Goal: Task Accomplishment & Management: Complete application form

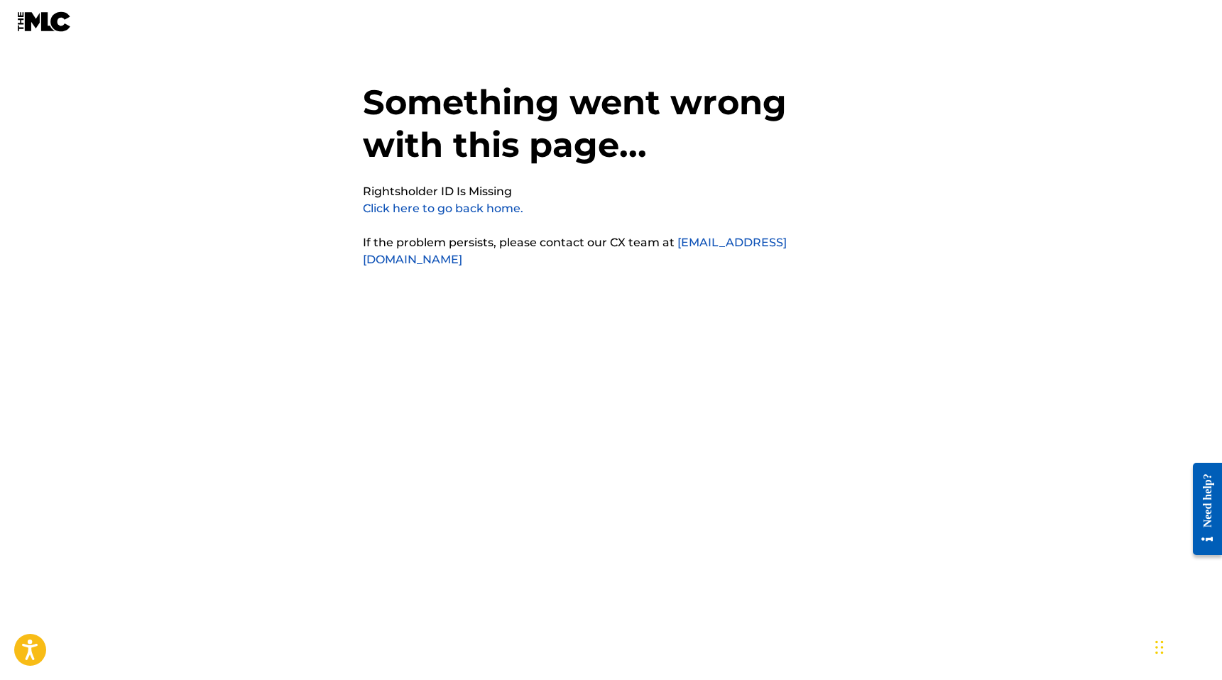
click at [485, 211] on link "Click here to go back home." at bounding box center [443, 208] width 160 height 13
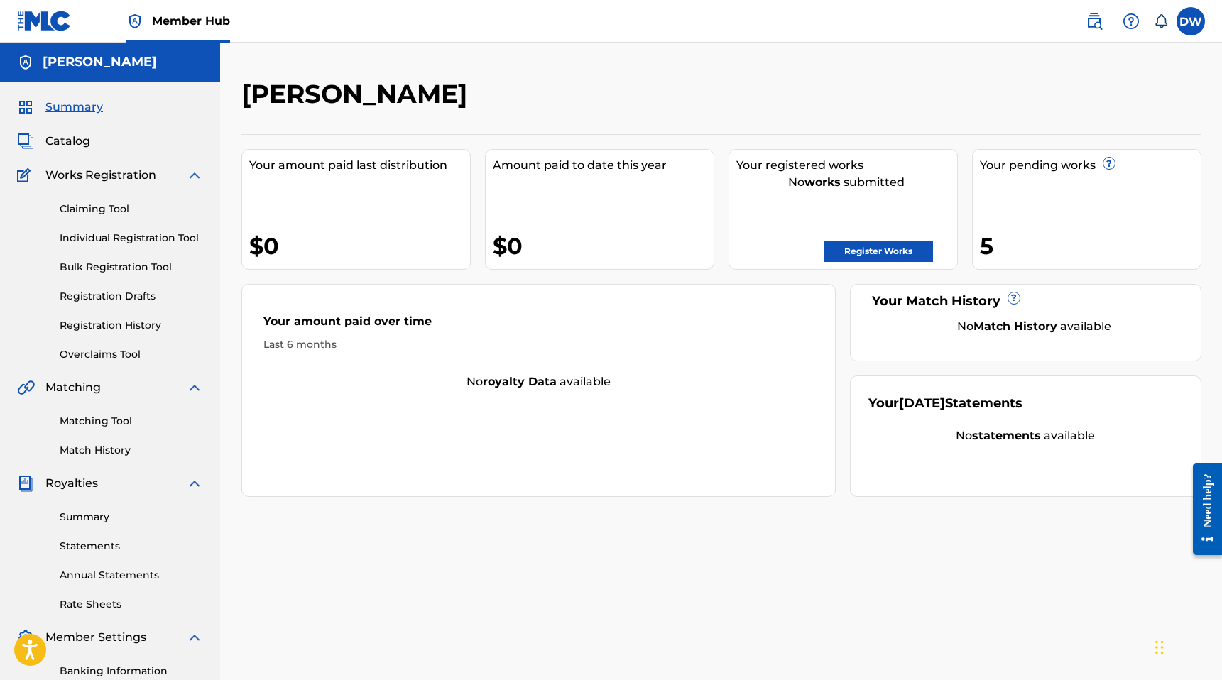
click at [114, 185] on div "Claiming Tool Individual Registration Tool Bulk Registration Tool Registration …" at bounding box center [110, 273] width 186 height 178
click at [118, 210] on link "Claiming Tool" at bounding box center [131, 209] width 143 height 15
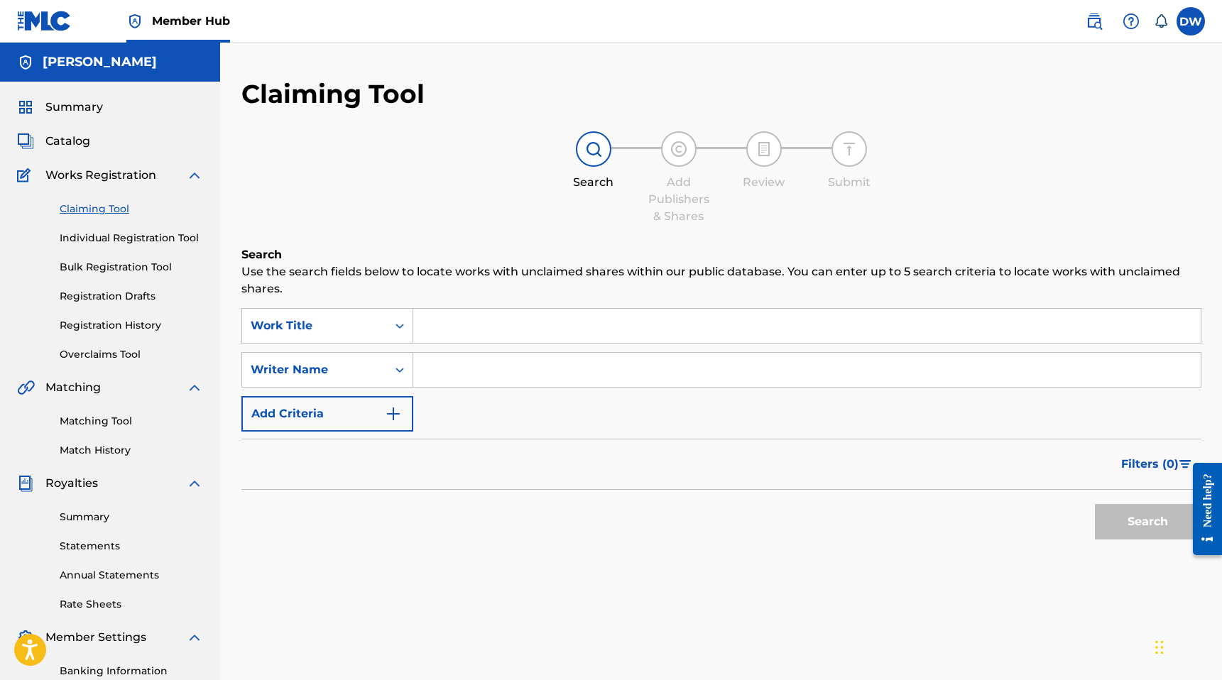
click at [466, 328] on input "Search Form" at bounding box center [806, 326] width 787 height 34
click at [447, 378] on input "Search Form" at bounding box center [806, 370] width 787 height 34
click at [1123, 511] on button "Search" at bounding box center [1148, 521] width 106 height 35
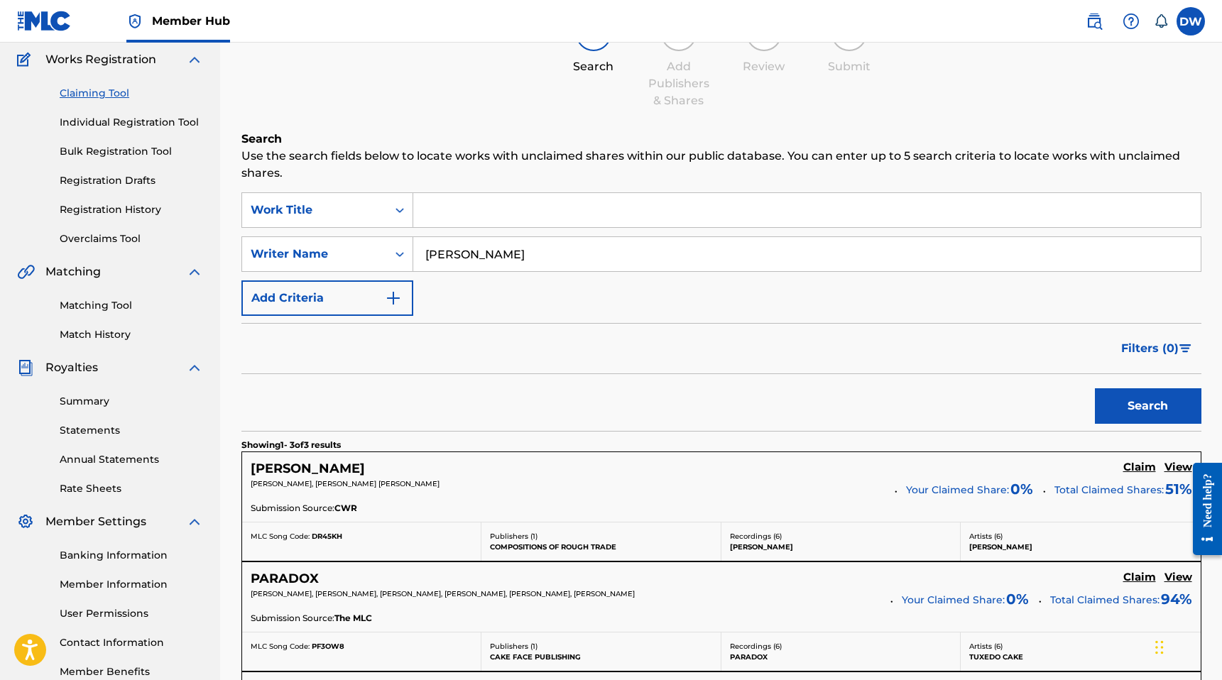
scroll to position [46, 0]
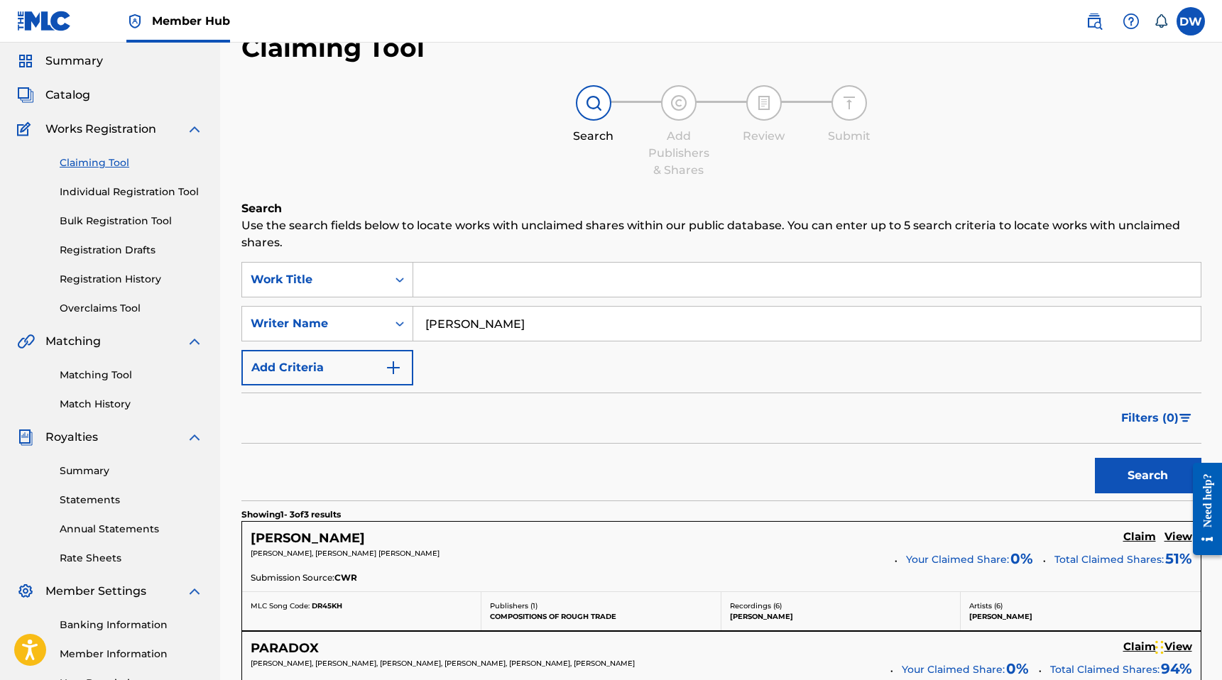
click at [505, 323] on input "[PERSON_NAME]" at bounding box center [806, 324] width 787 height 34
click at [1095, 458] on button "Search" at bounding box center [1148, 475] width 106 height 35
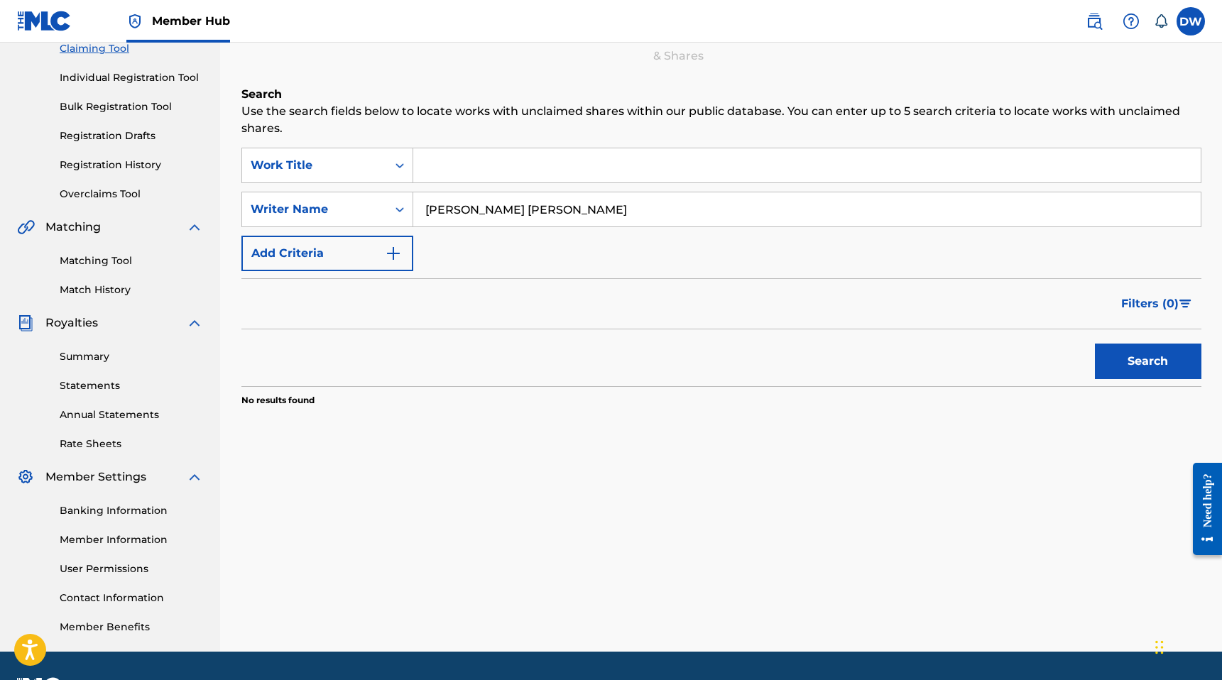
scroll to position [148, 0]
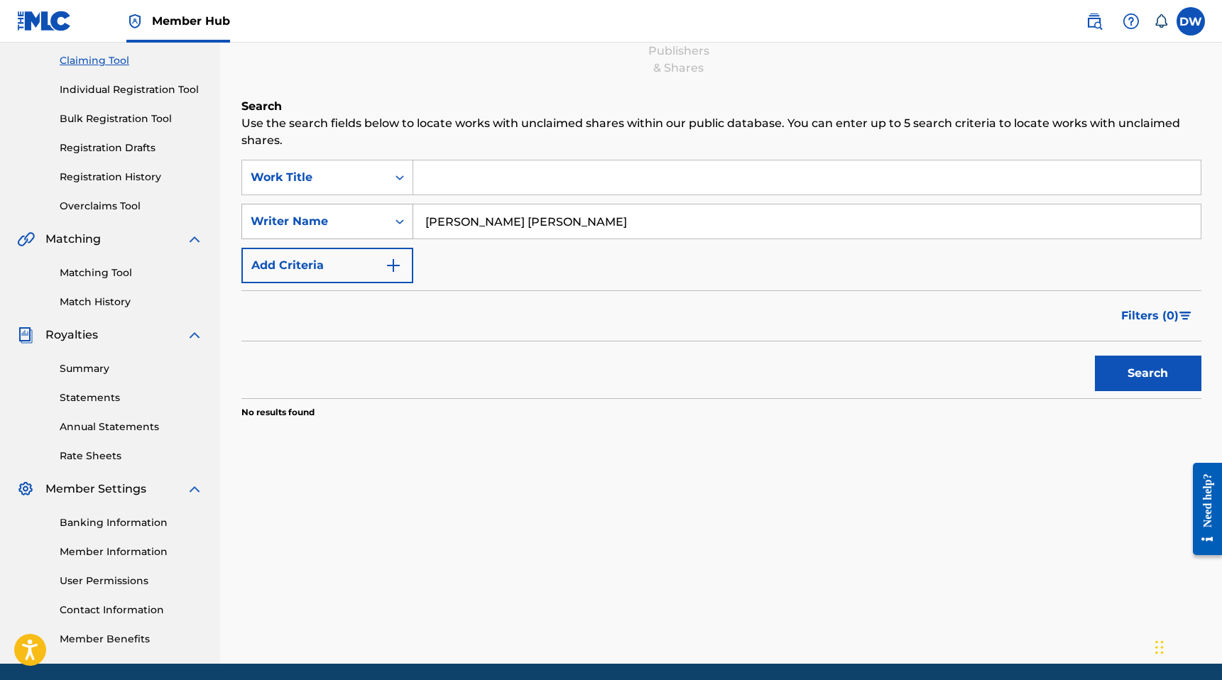
drag, startPoint x: 499, startPoint y: 224, endPoint x: 322, endPoint y: 213, distance: 177.8
click at [322, 213] on div "SearchWithCriteriafcc784ad-f94f-419f-9147-b94ff452c4b5 Writer Name [PERSON_NAME…" at bounding box center [721, 221] width 960 height 35
click at [1095, 356] on button "Search" at bounding box center [1148, 373] width 106 height 35
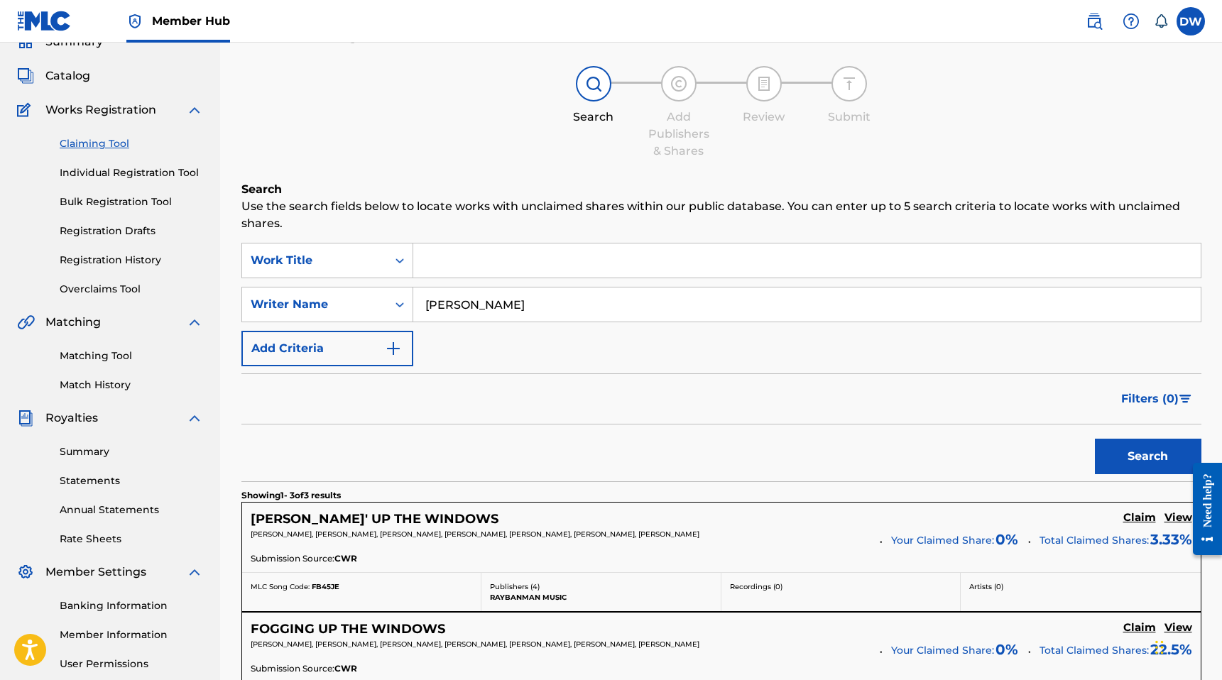
scroll to position [0, 0]
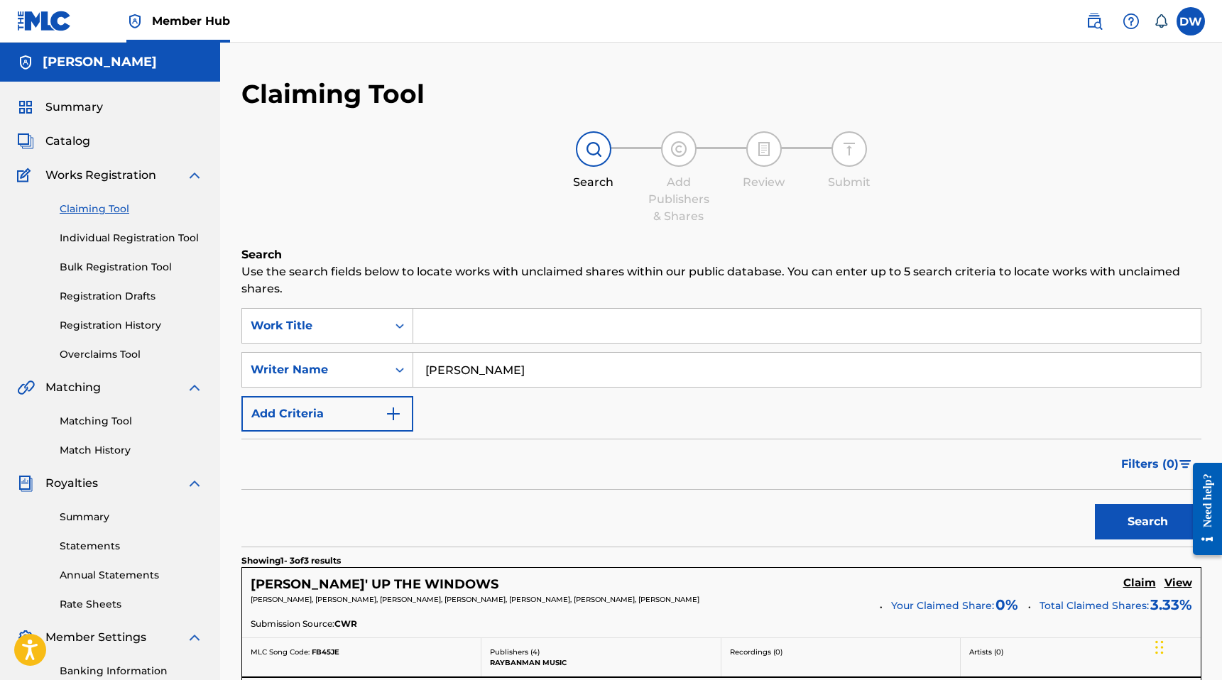
click at [503, 366] on input "[PERSON_NAME]" at bounding box center [806, 370] width 787 height 34
type input "[PERSON_NAME]"
click at [1095, 504] on button "Search" at bounding box center [1148, 521] width 106 height 35
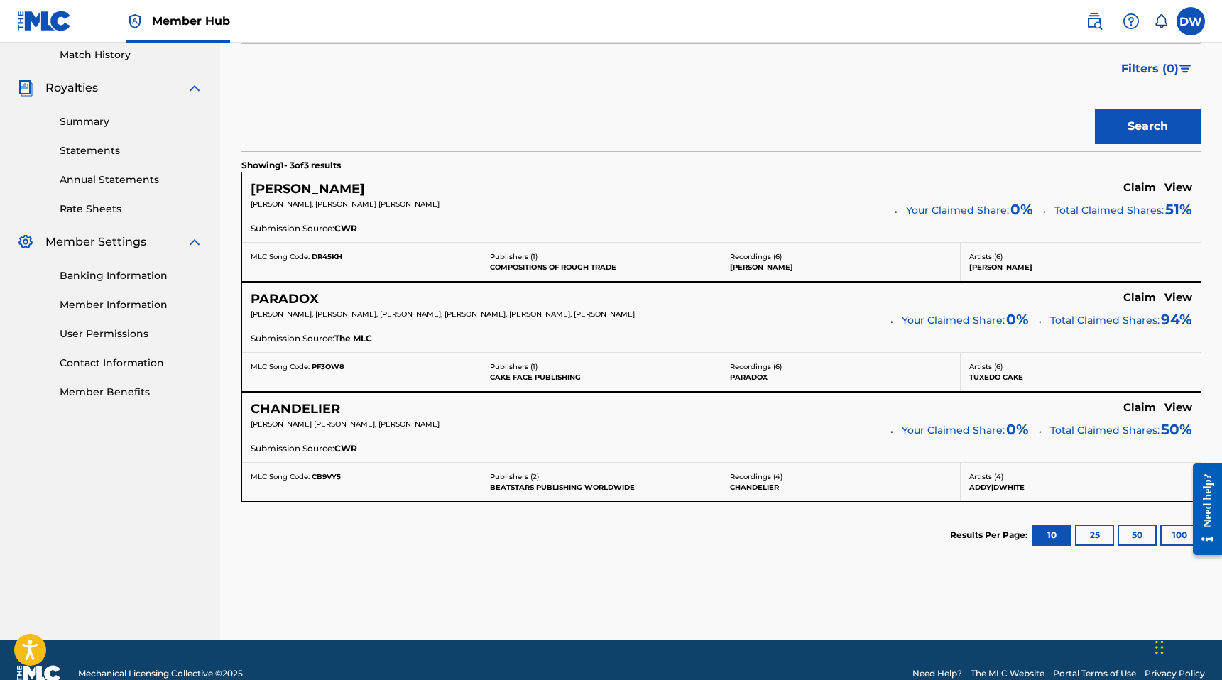
scroll to position [423, 0]
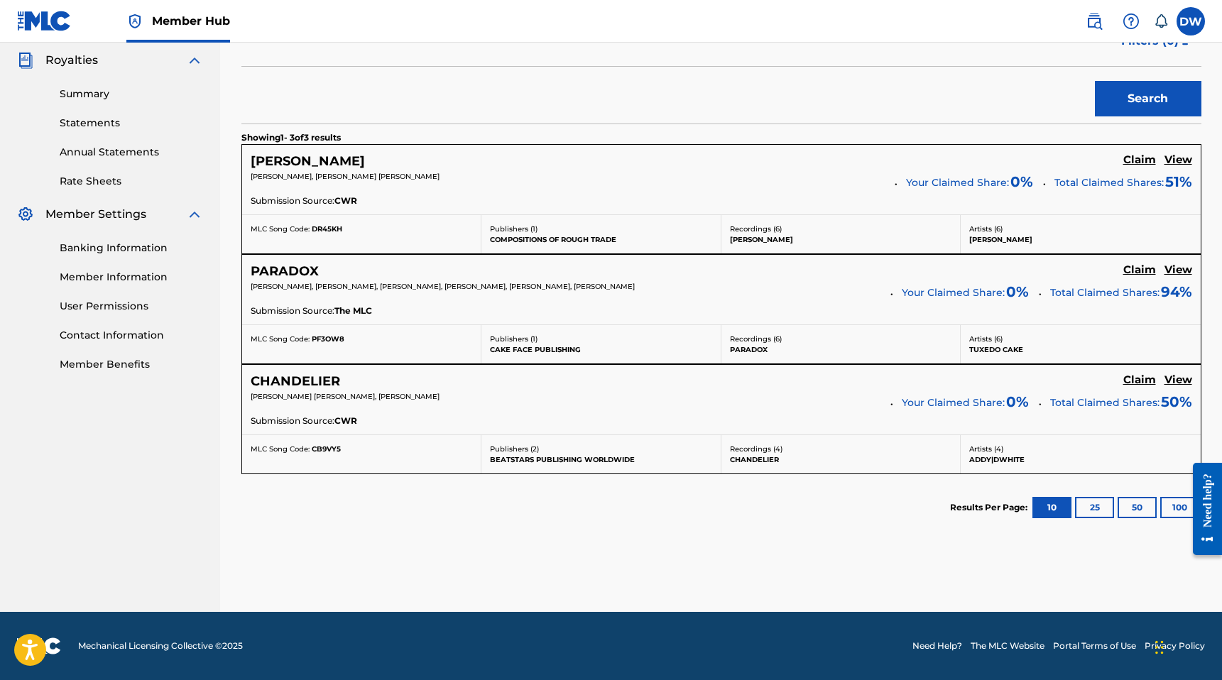
click at [427, 403] on div "[PERSON_NAME] [PERSON_NAME], [PERSON_NAME]" at bounding box center [566, 401] width 630 height 20
click at [1141, 381] on h5 "Claim" at bounding box center [1139, 379] width 33 height 13
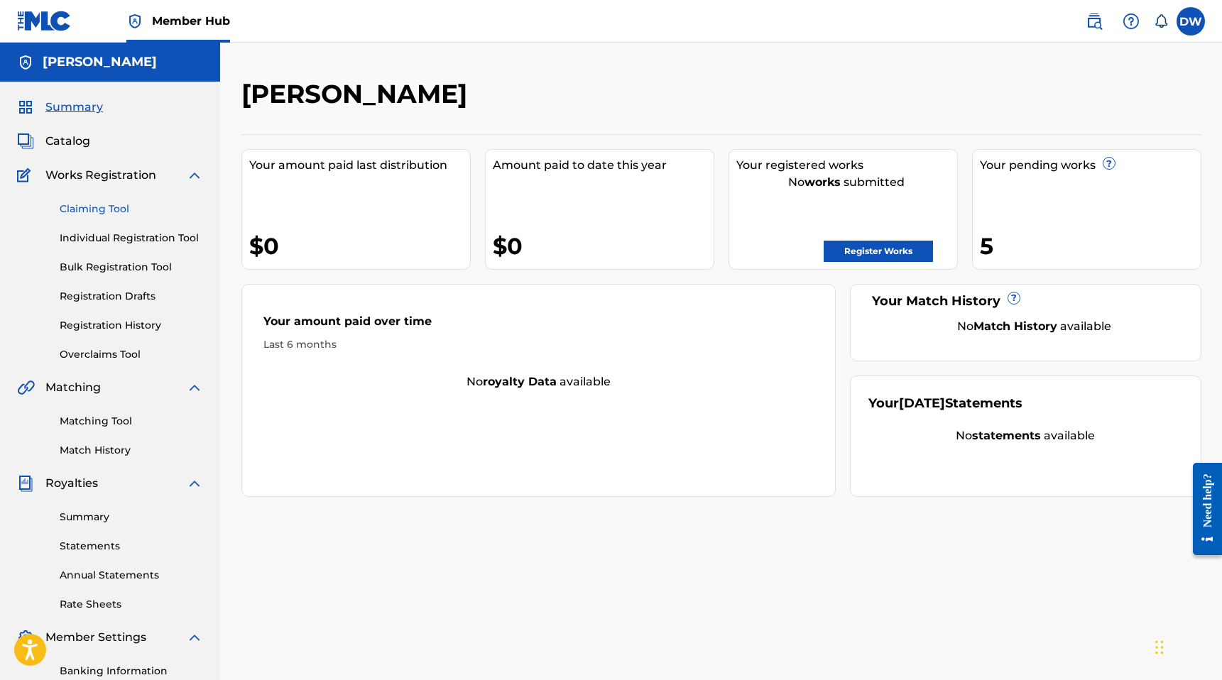
click at [110, 209] on link "Claiming Tool" at bounding box center [131, 209] width 143 height 15
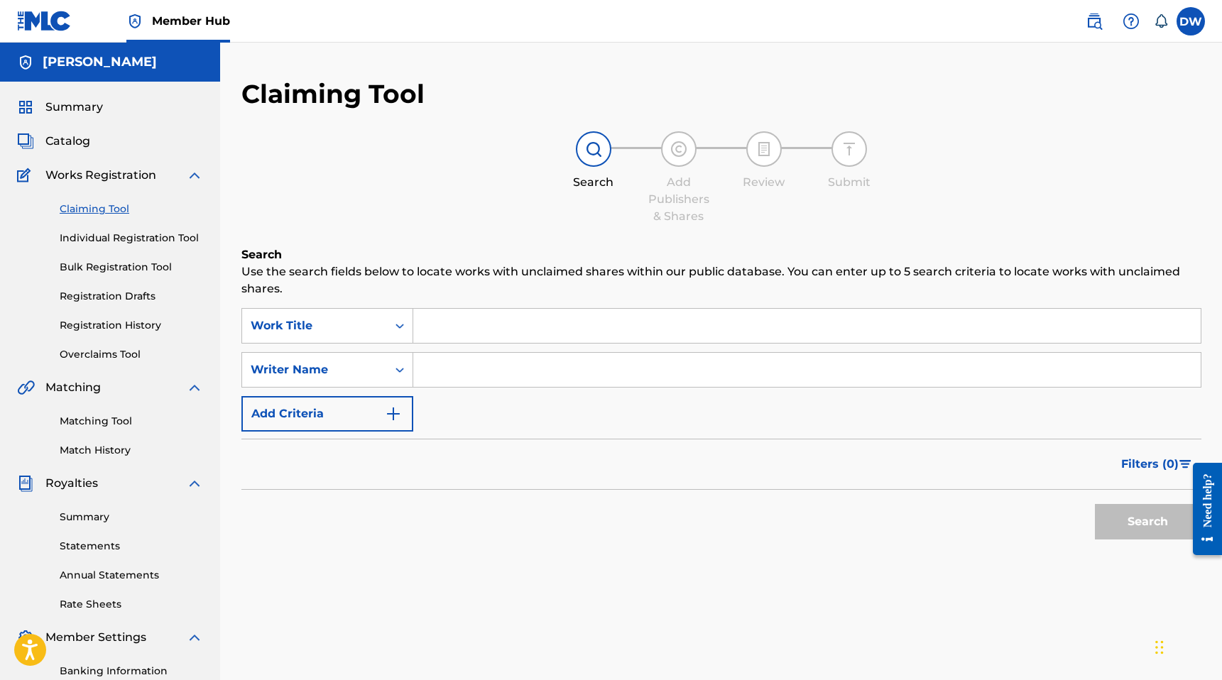
click at [442, 360] on input "Search Form" at bounding box center [806, 370] width 787 height 34
type input "[PERSON_NAME]"
click at [1111, 538] on button "Search" at bounding box center [1148, 521] width 106 height 35
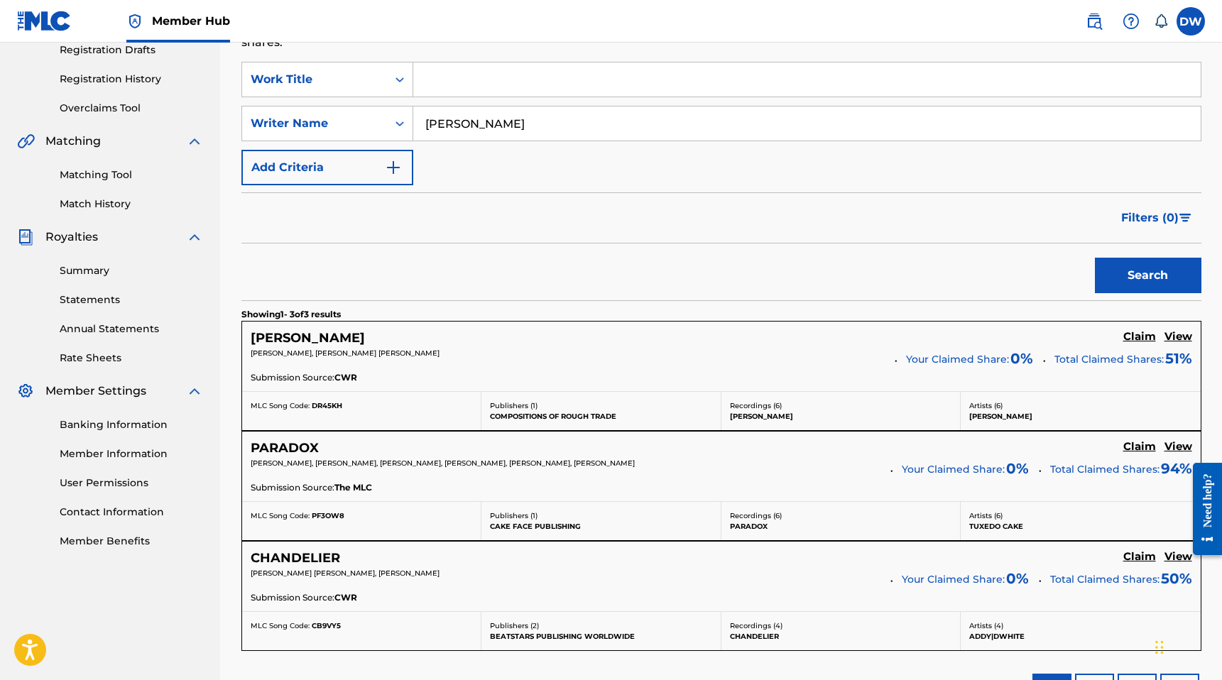
scroll to position [423, 0]
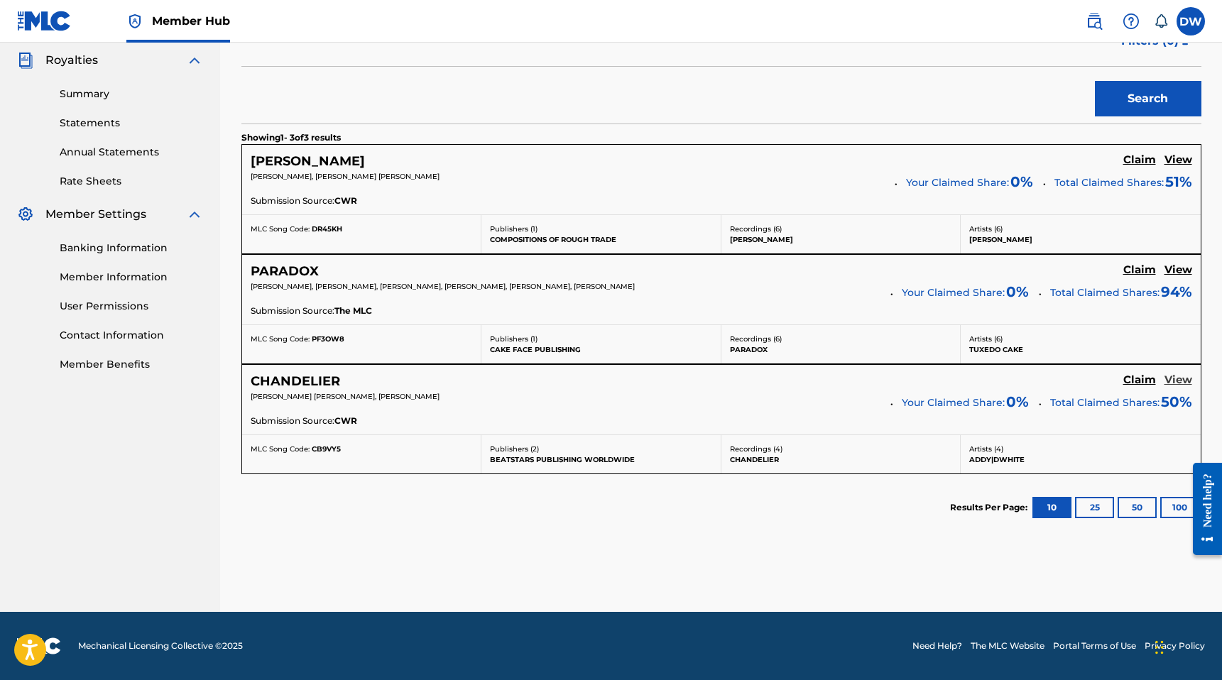
click at [1190, 379] on h5 "View" at bounding box center [1178, 379] width 28 height 13
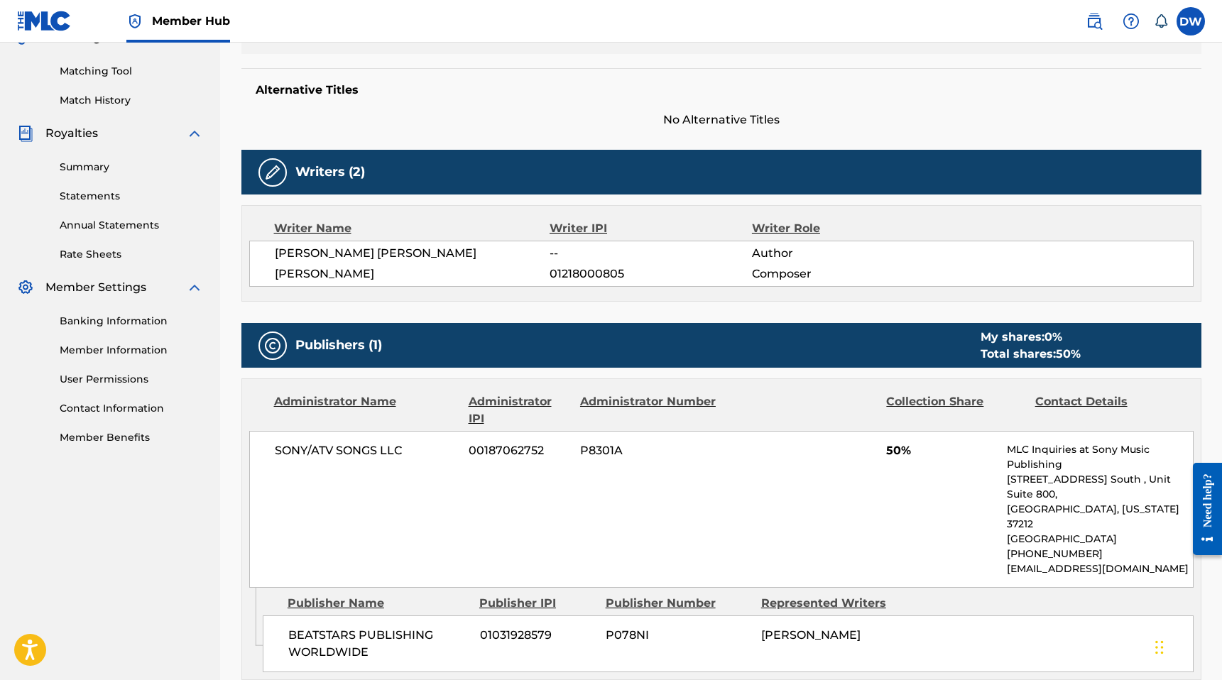
scroll to position [351, 0]
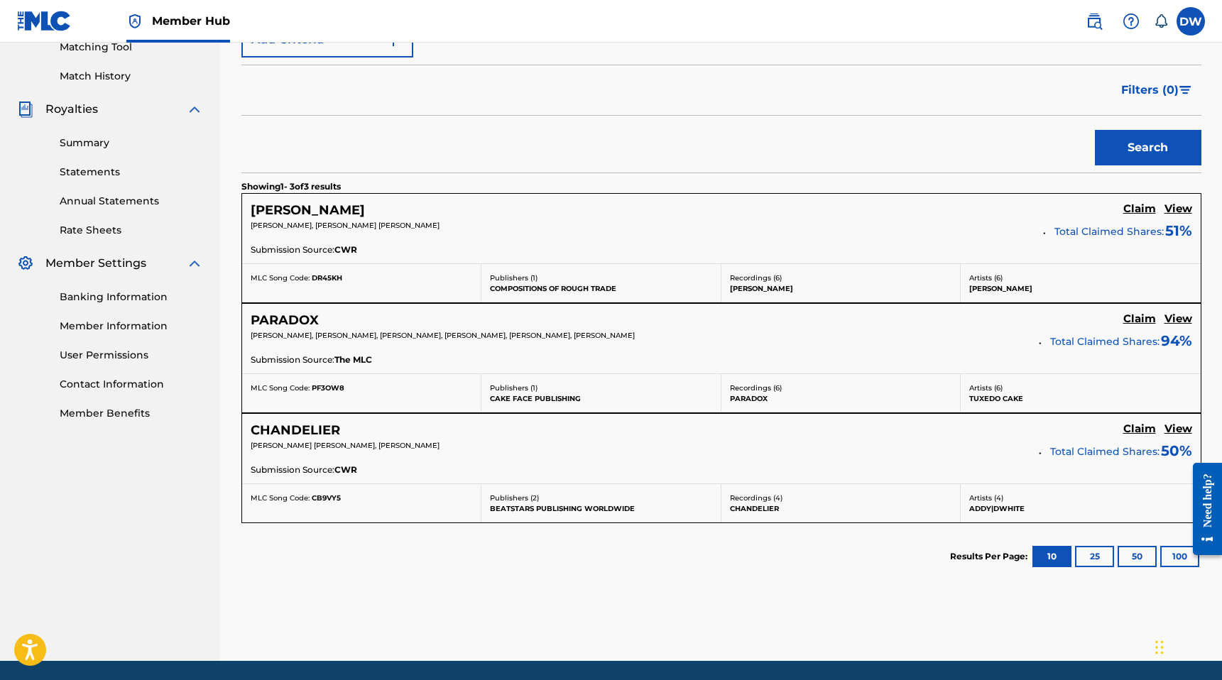
scroll to position [423, 0]
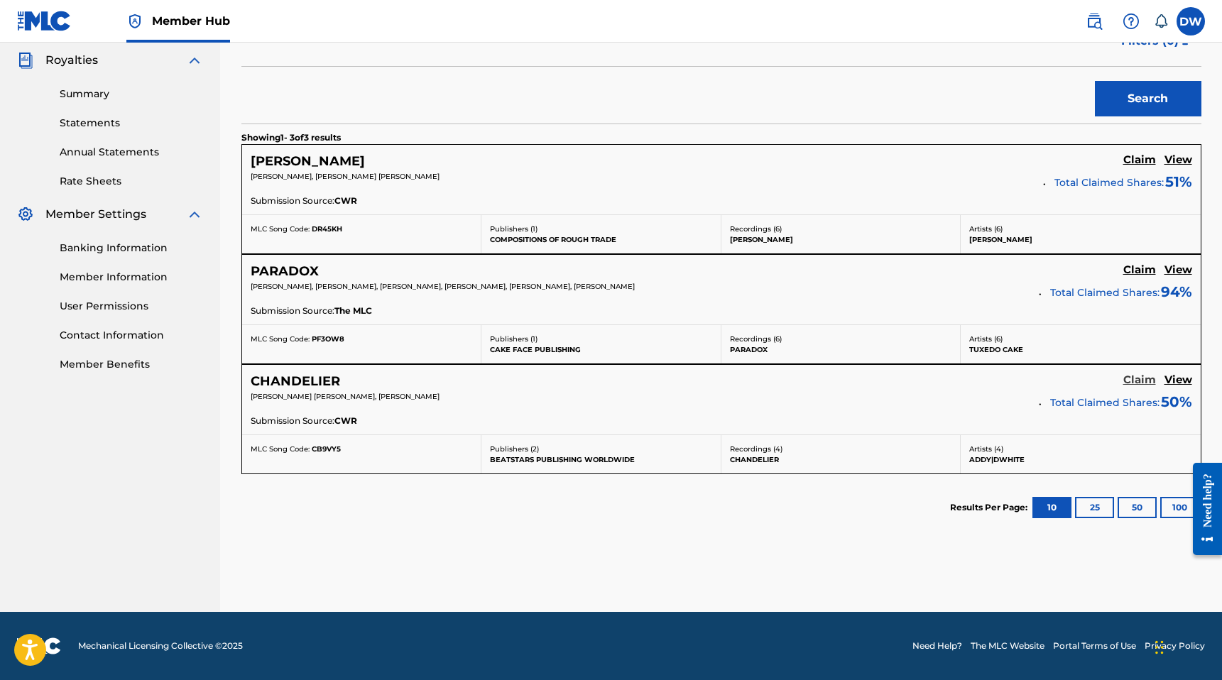
click at [1143, 379] on h5 "Claim" at bounding box center [1139, 379] width 33 height 13
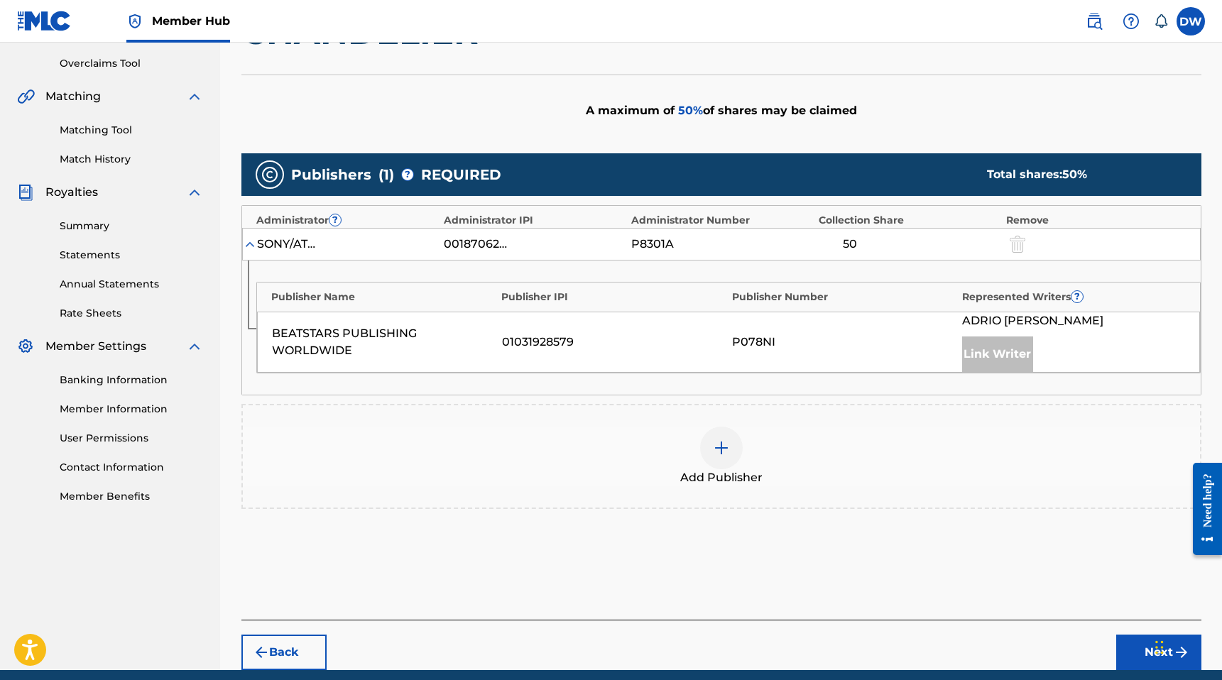
scroll to position [285, 0]
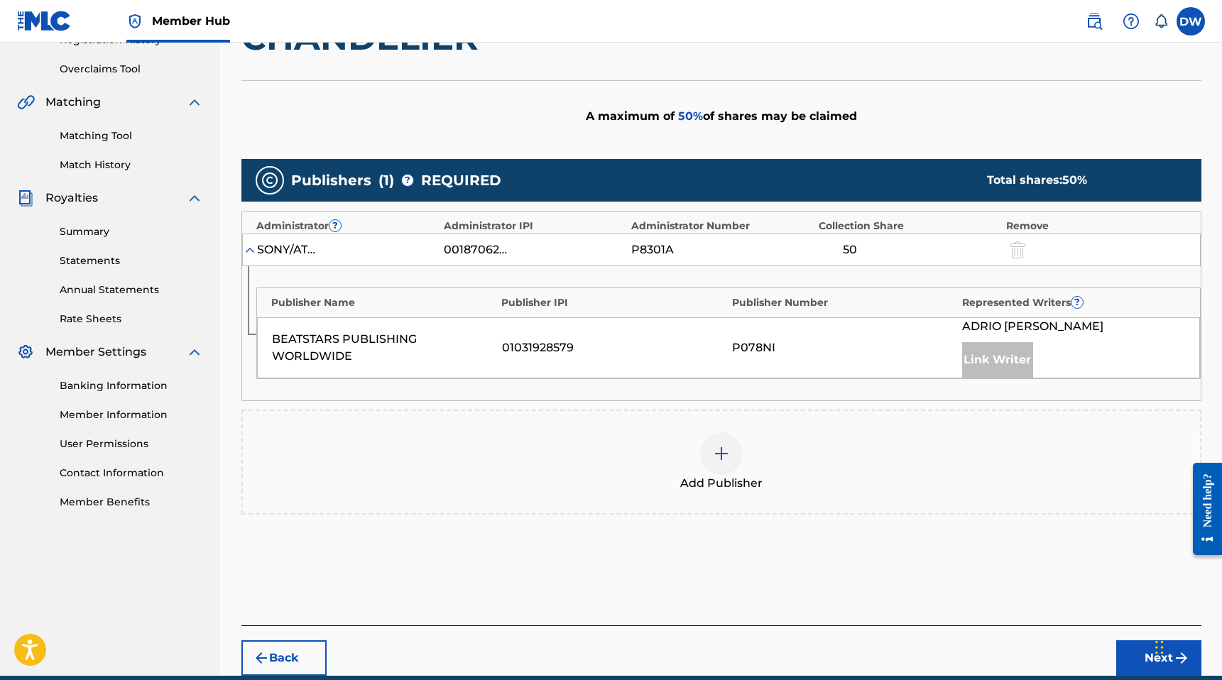
click at [248, 246] on img at bounding box center [250, 250] width 14 height 14
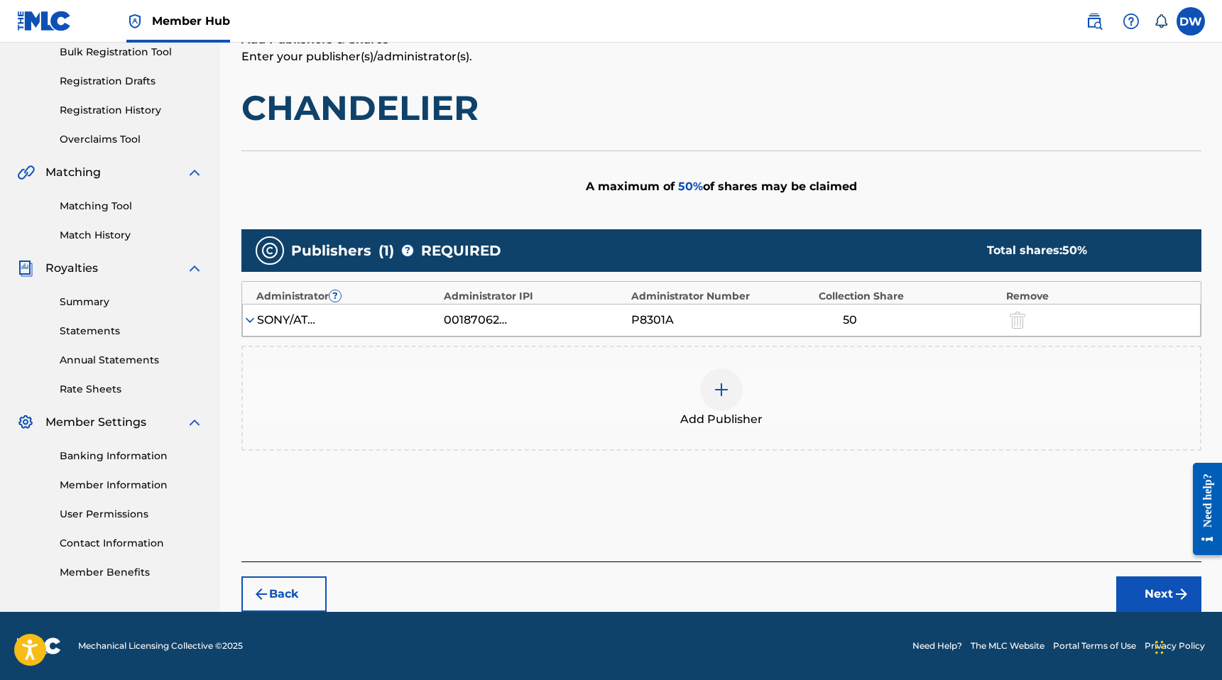
click at [252, 319] on img at bounding box center [250, 320] width 14 height 14
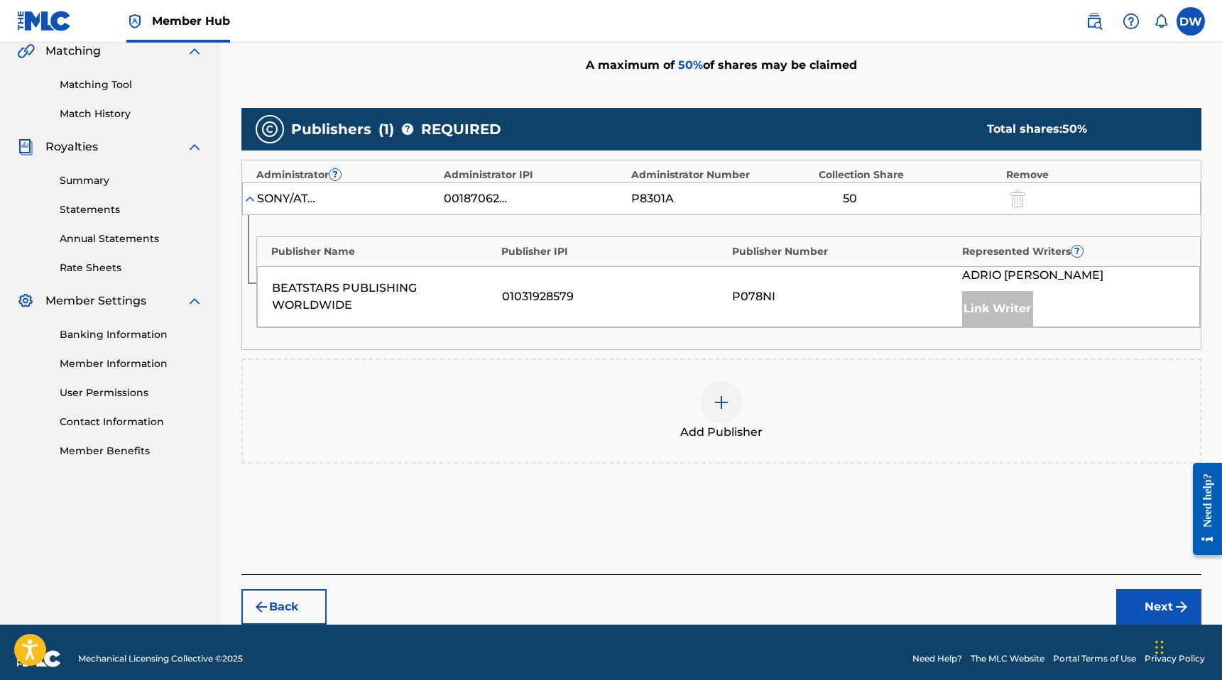
scroll to position [349, 0]
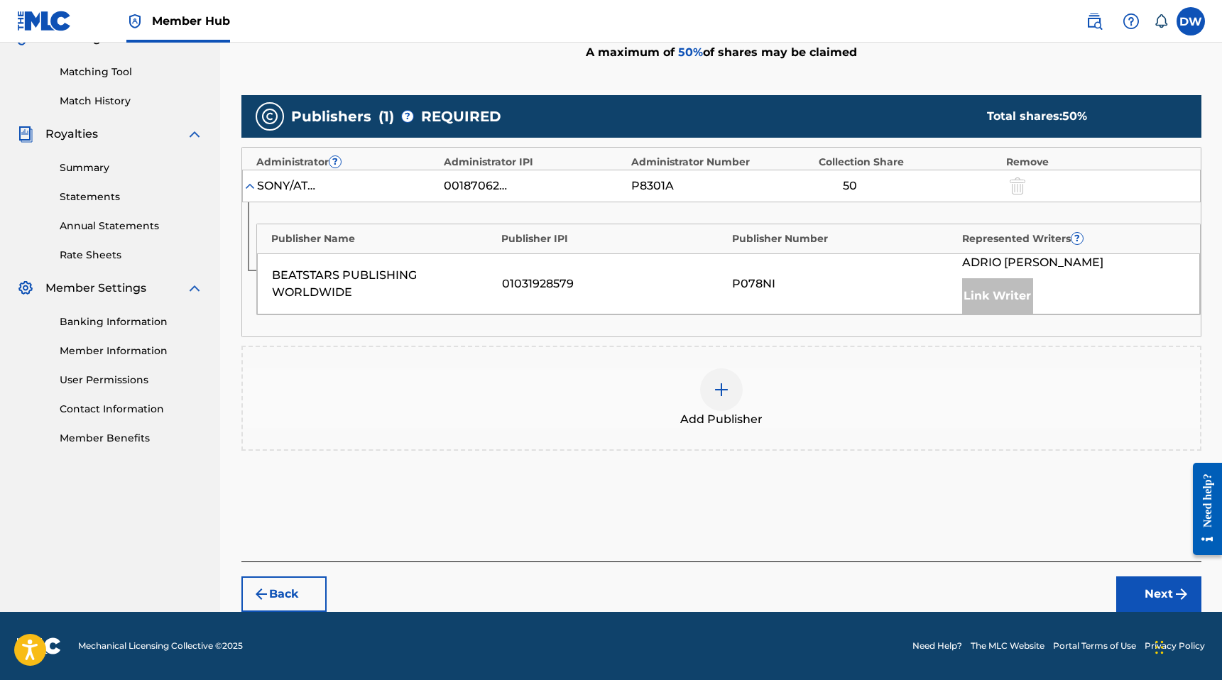
click at [980, 292] on div "Link Writer" at bounding box center [997, 295] width 71 height 35
click at [1130, 594] on button "Next" at bounding box center [1158, 593] width 85 height 35
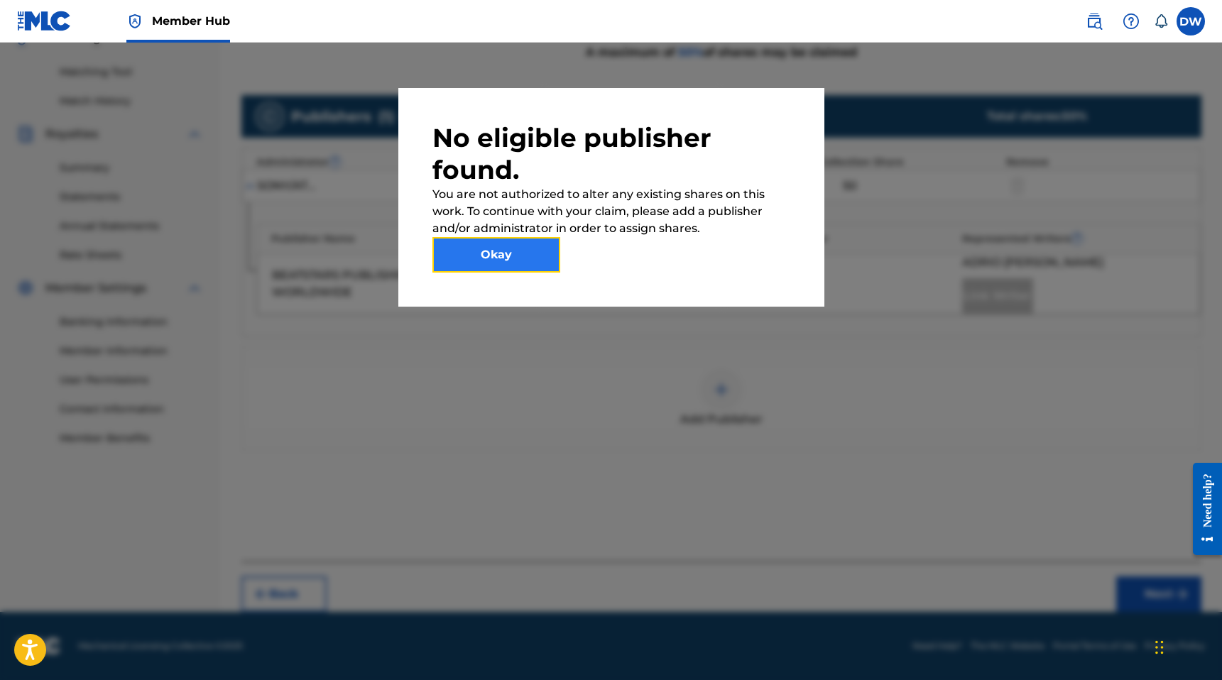
click at [514, 262] on button "Okay" at bounding box center [496, 254] width 128 height 35
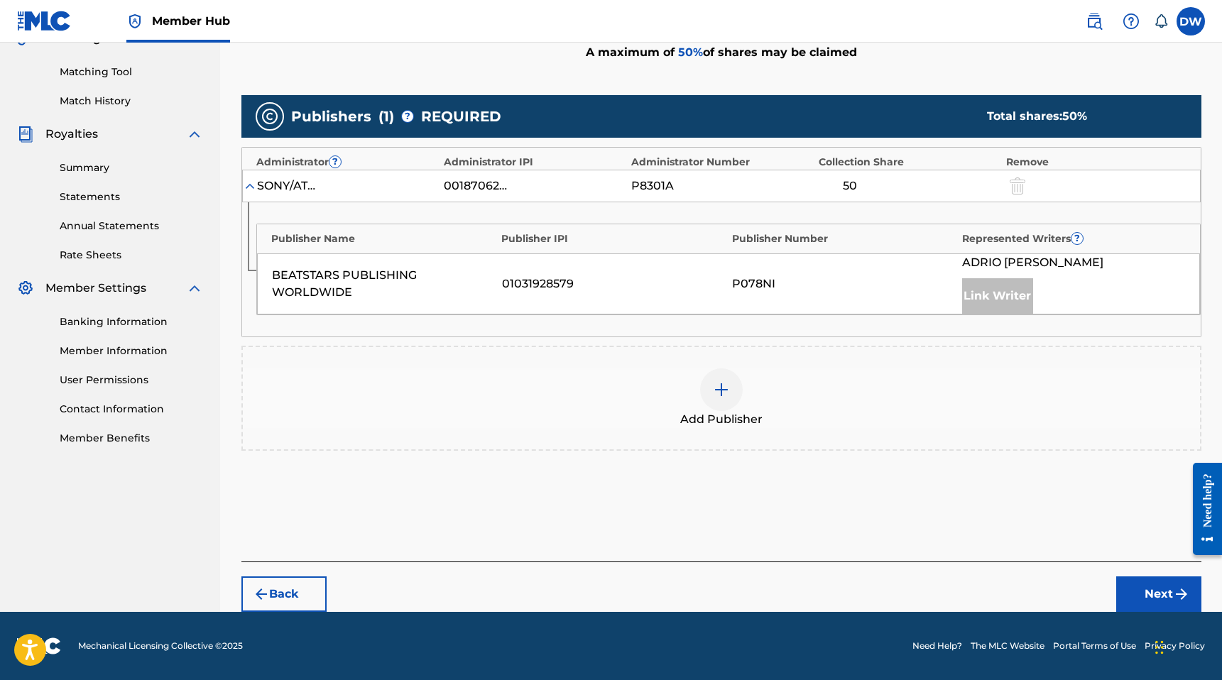
click at [721, 388] on img at bounding box center [721, 389] width 17 height 17
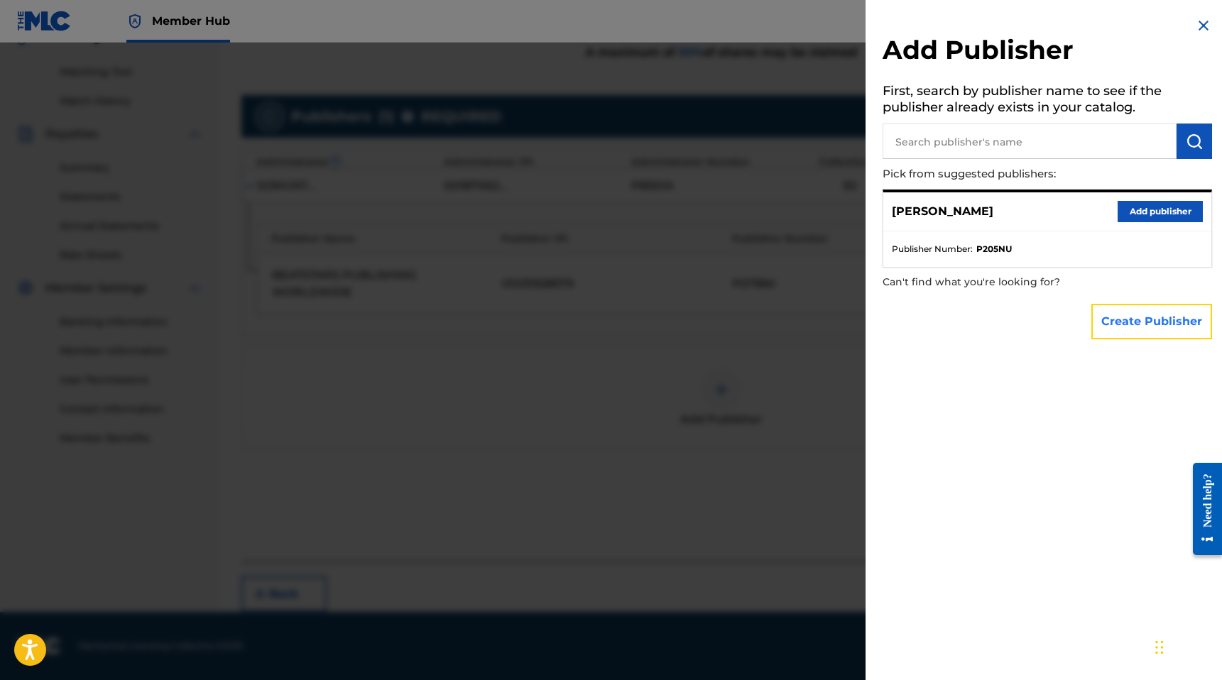
click at [1139, 314] on button "Create Publisher" at bounding box center [1151, 321] width 121 height 35
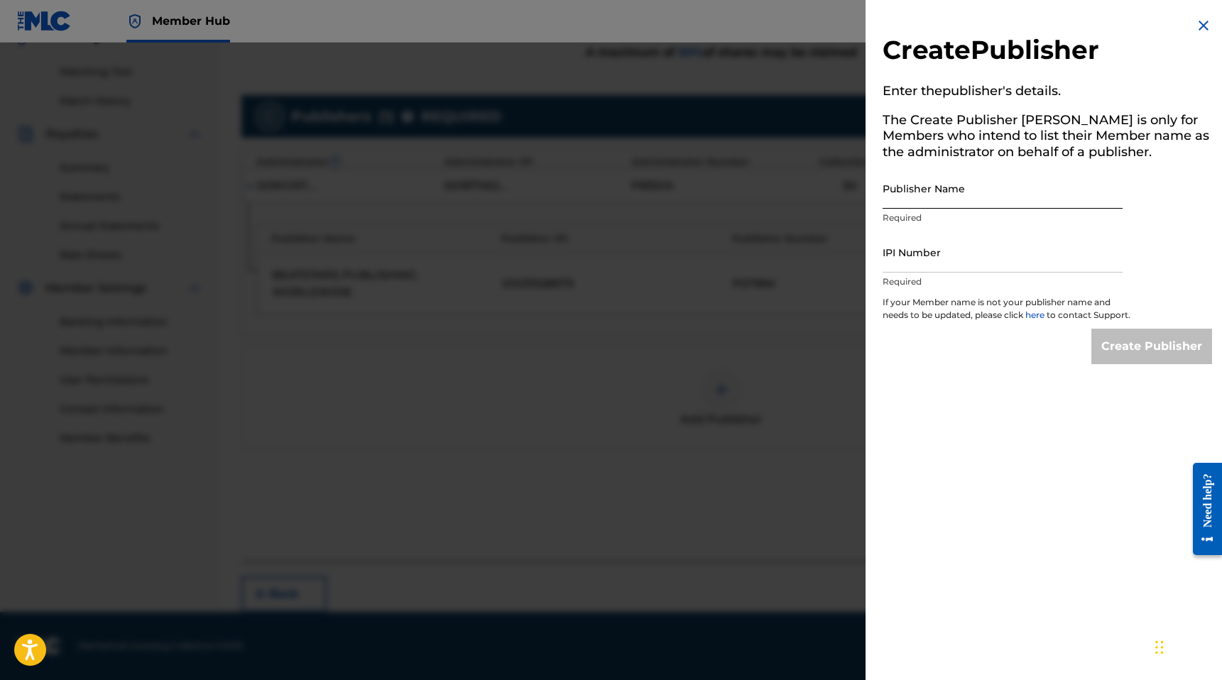
click at [925, 191] on input "Publisher Name" at bounding box center [1002, 188] width 240 height 40
type input "MANUSCRIPT"
click at [918, 249] on input "IPI Number" at bounding box center [1002, 252] width 240 height 40
type input "00686021835"
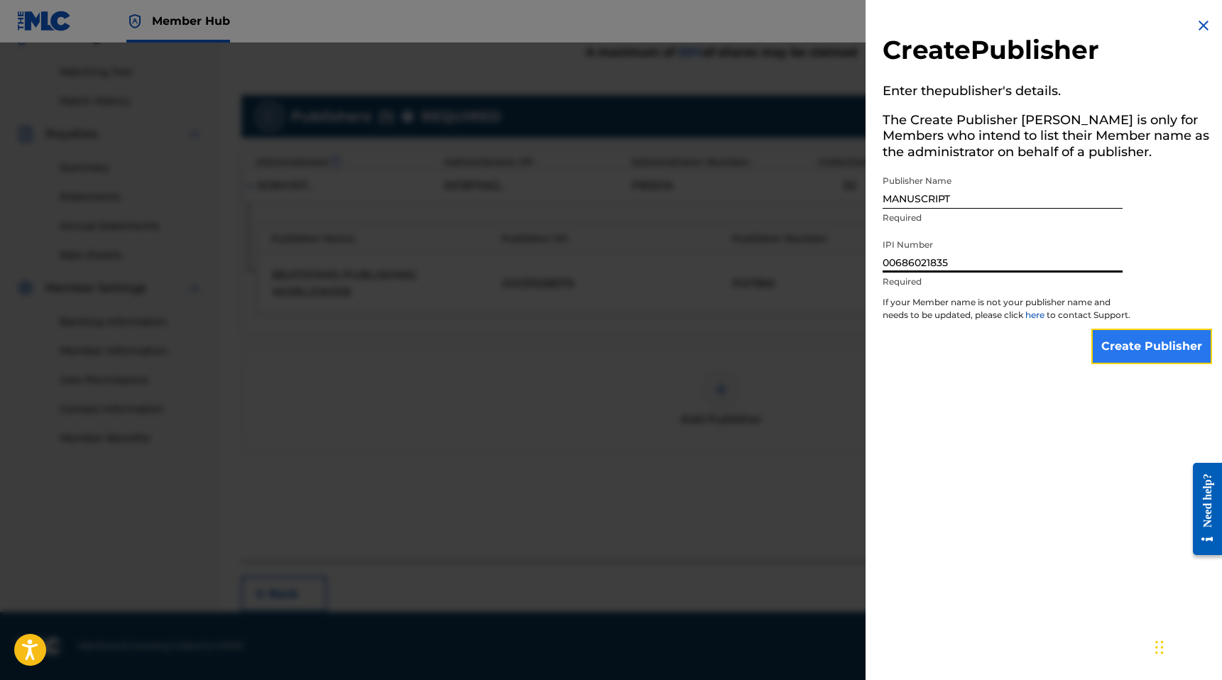
click at [1130, 364] on input "Create Publisher" at bounding box center [1151, 346] width 121 height 35
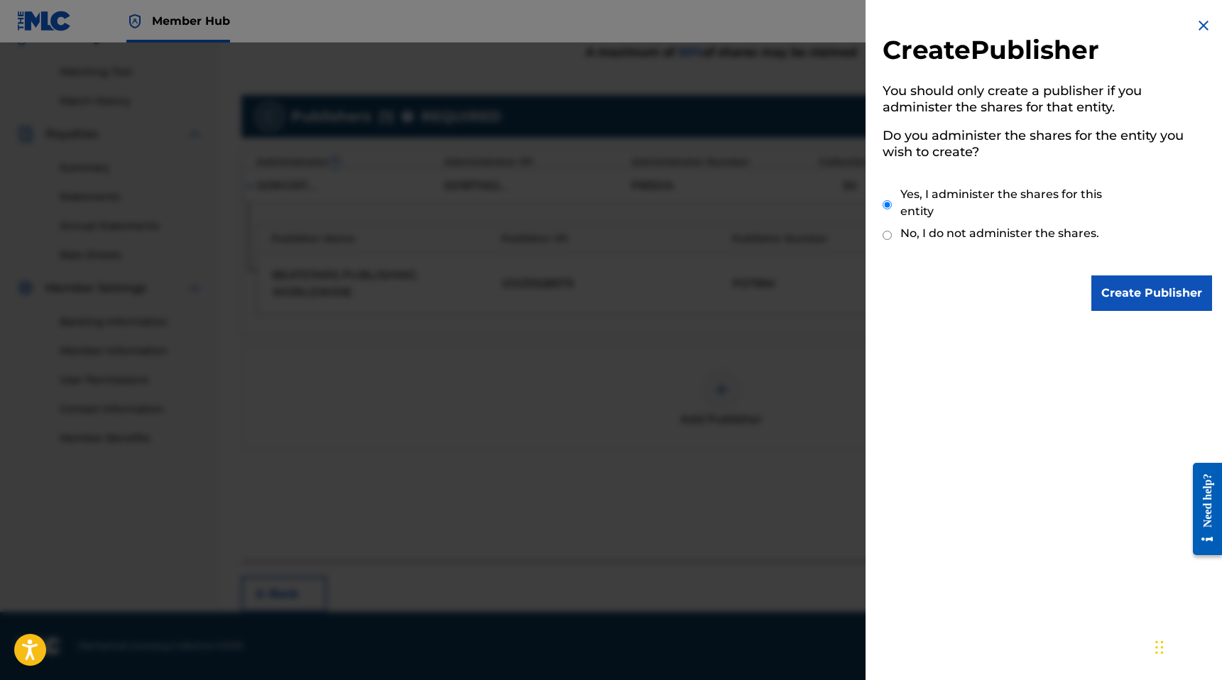
click at [1127, 319] on div "Create Publisher You should only create a publisher if you administer the share…" at bounding box center [1046, 164] width 363 height 328
click at [1149, 290] on input "Create Publisher" at bounding box center [1151, 292] width 121 height 35
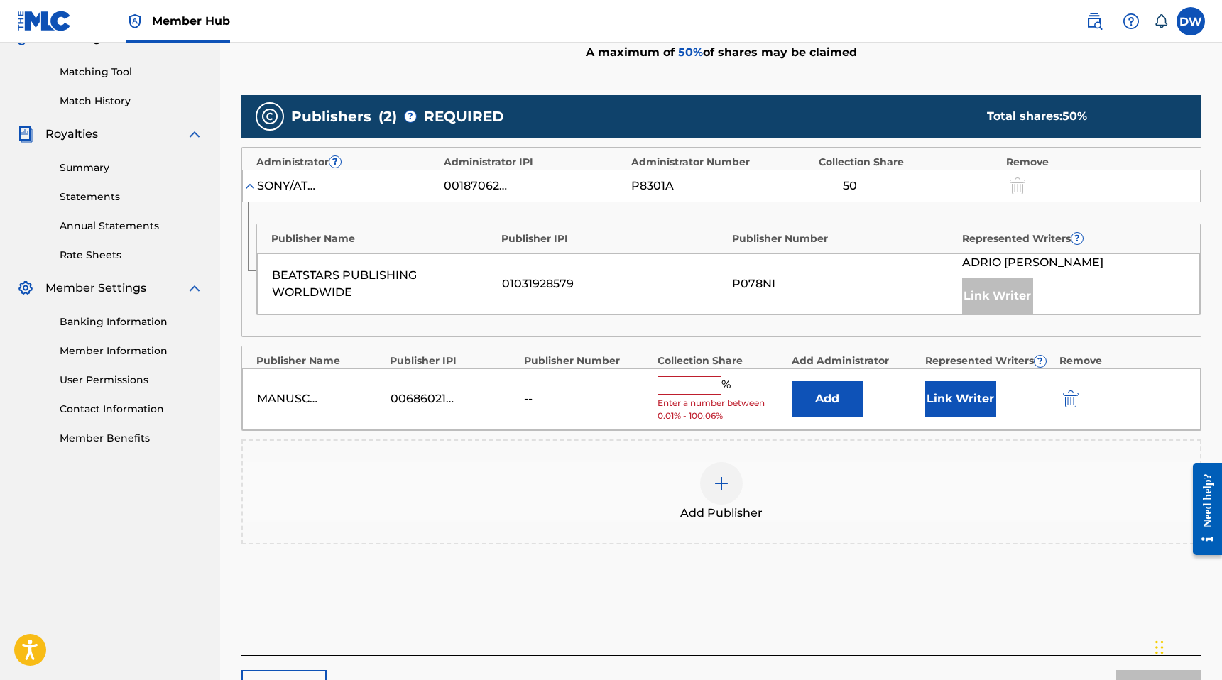
click at [684, 394] on input "text" at bounding box center [689, 385] width 64 height 18
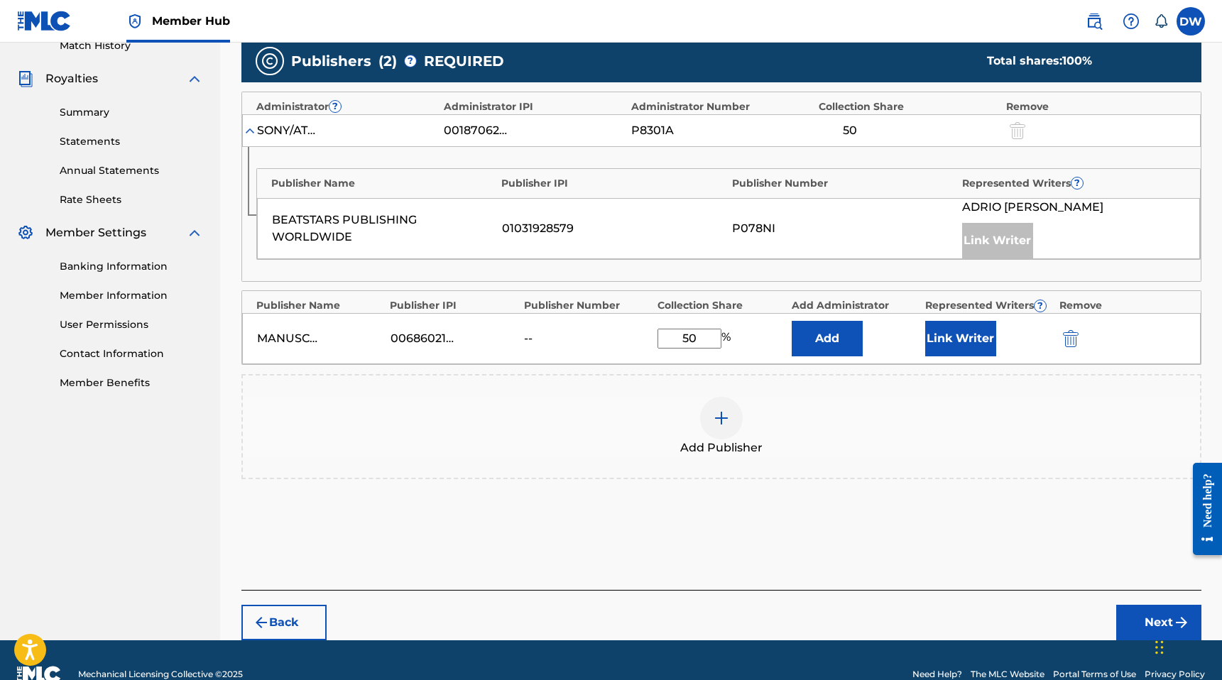
scroll to position [388, 0]
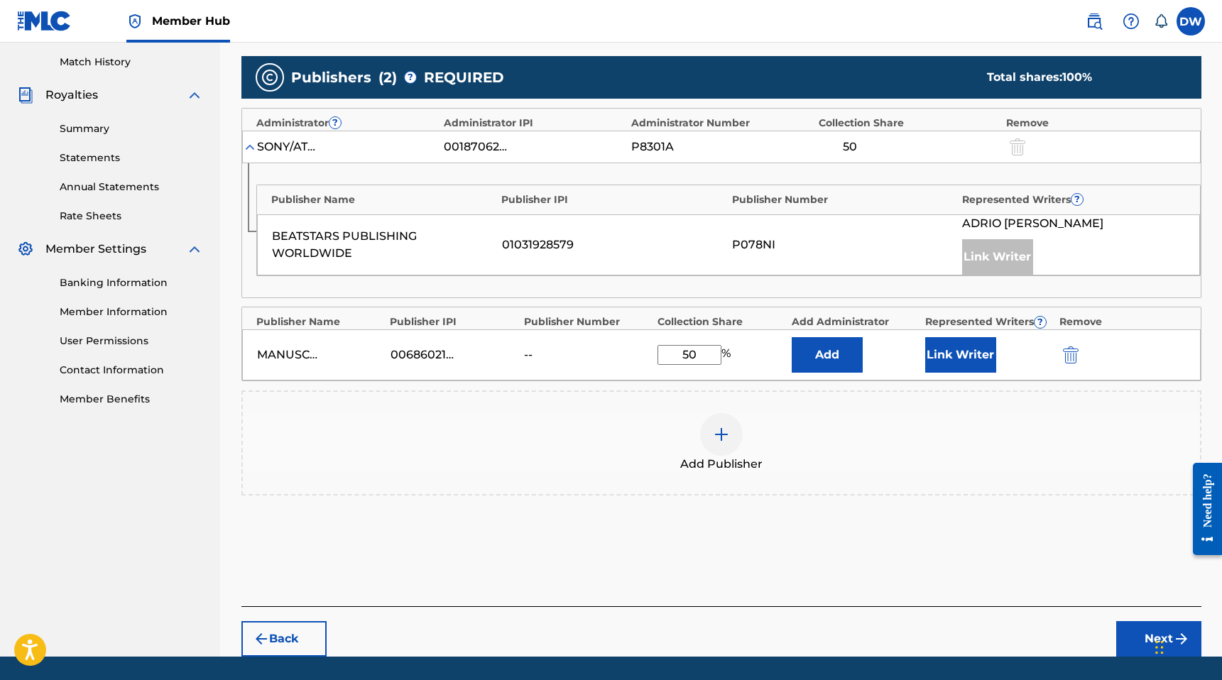
type input "5"
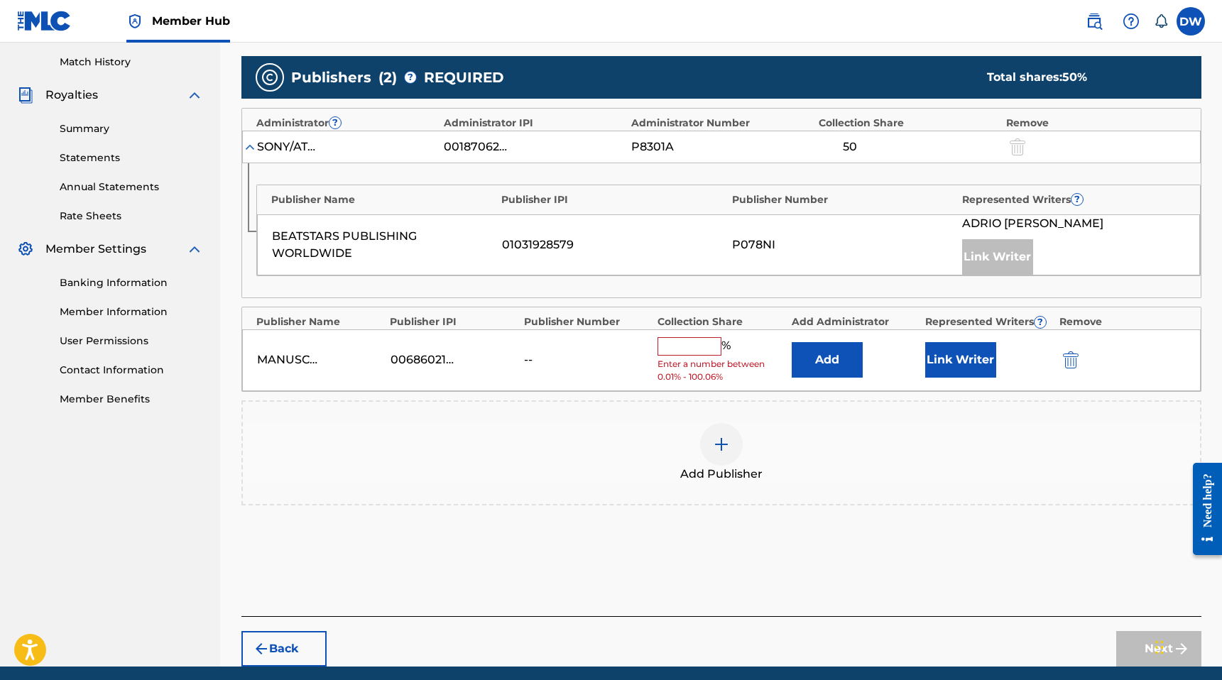
scroll to position [359, 0]
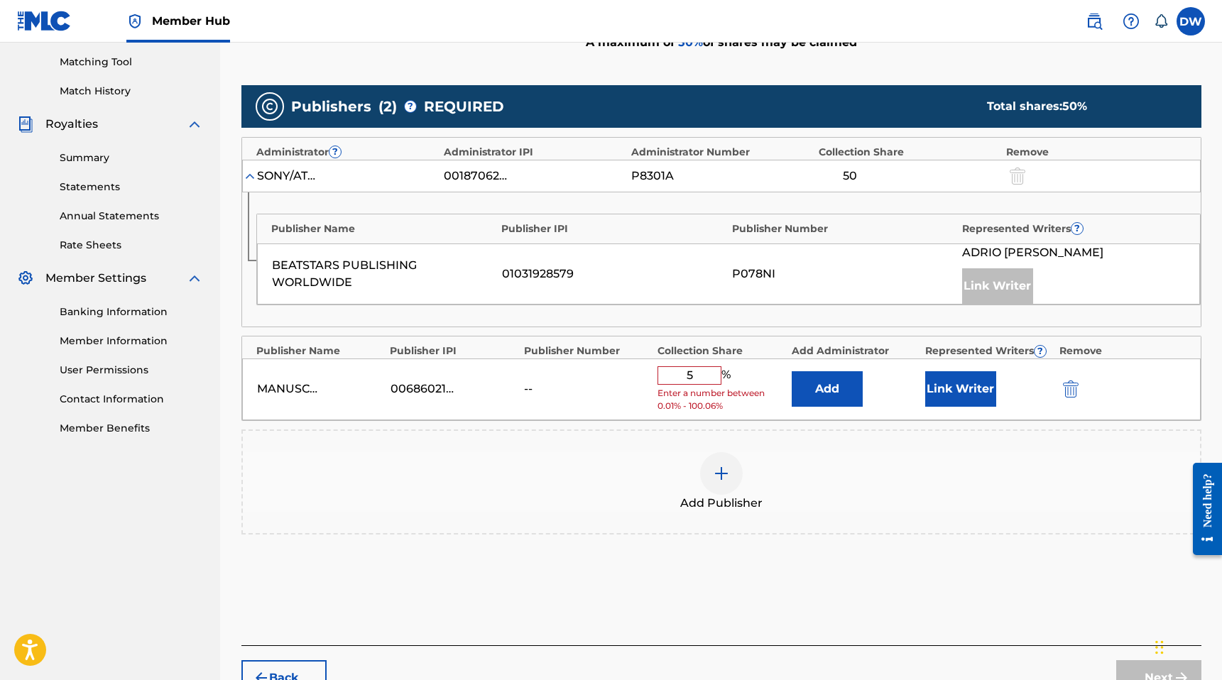
type input "50"
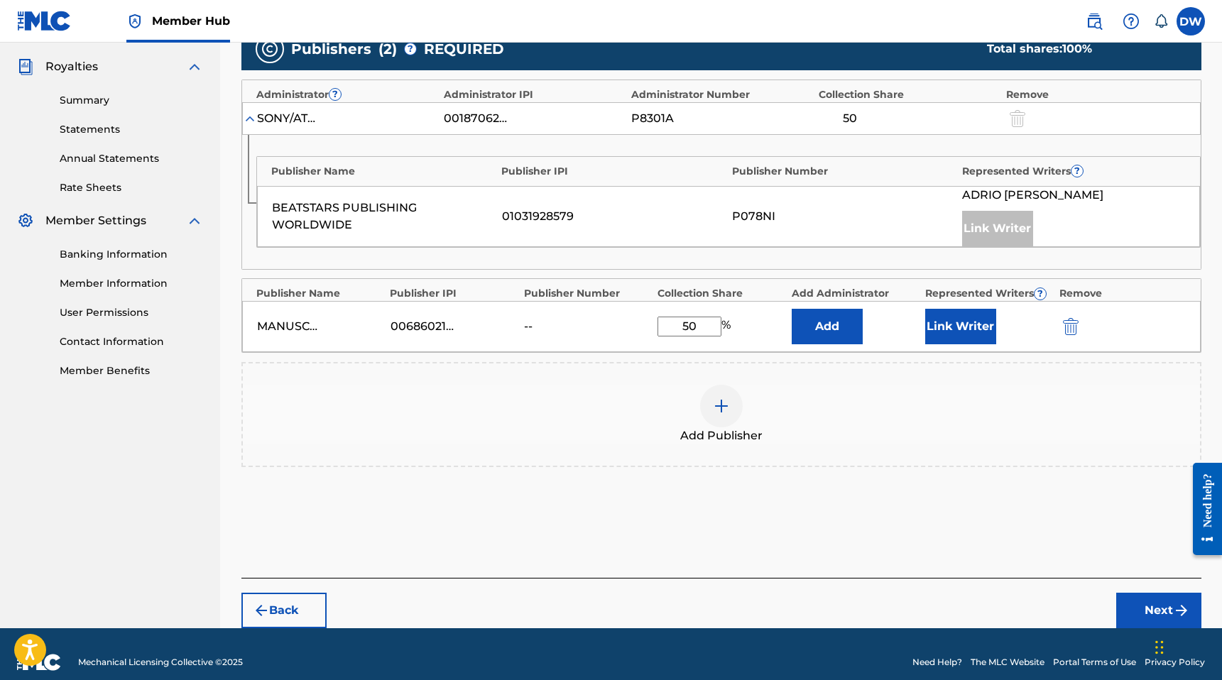
scroll to position [432, 0]
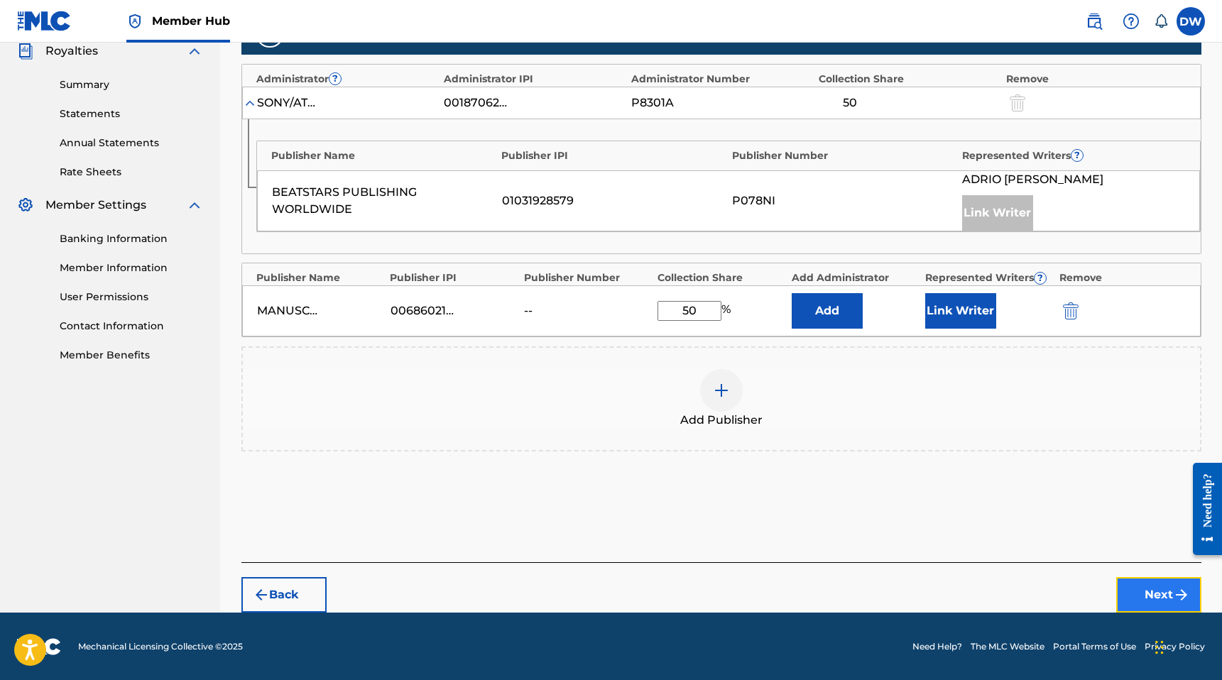
click at [1154, 593] on button "Next" at bounding box center [1158, 594] width 85 height 35
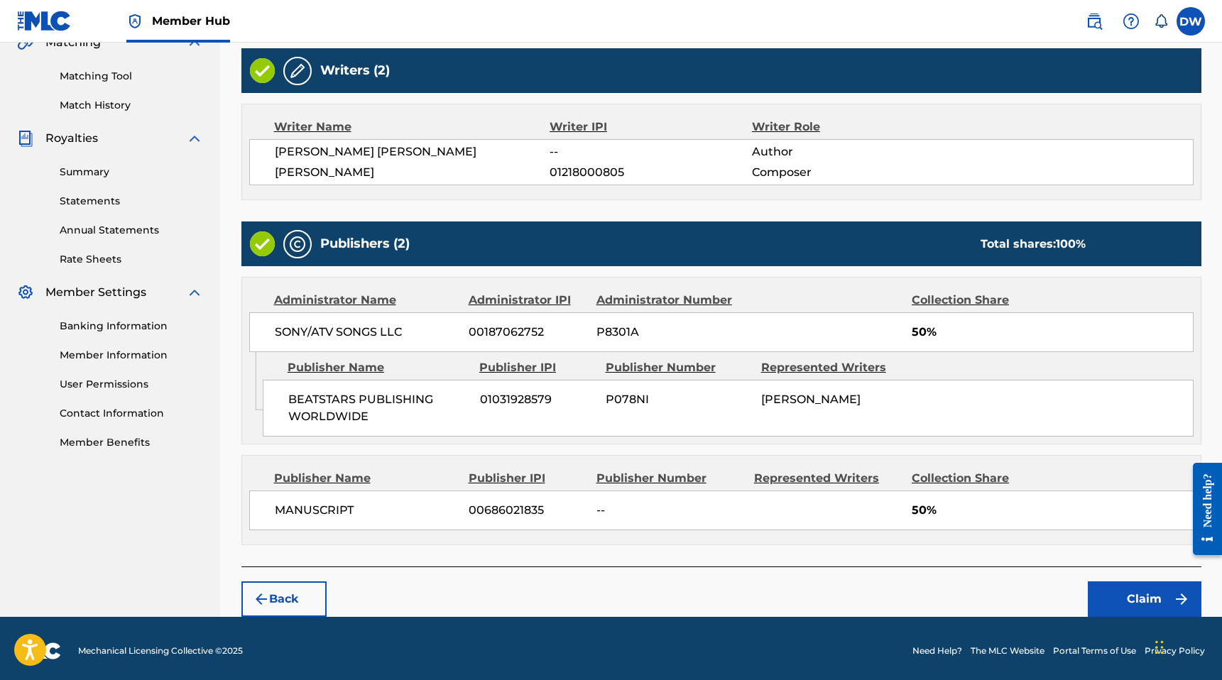
scroll to position [347, 0]
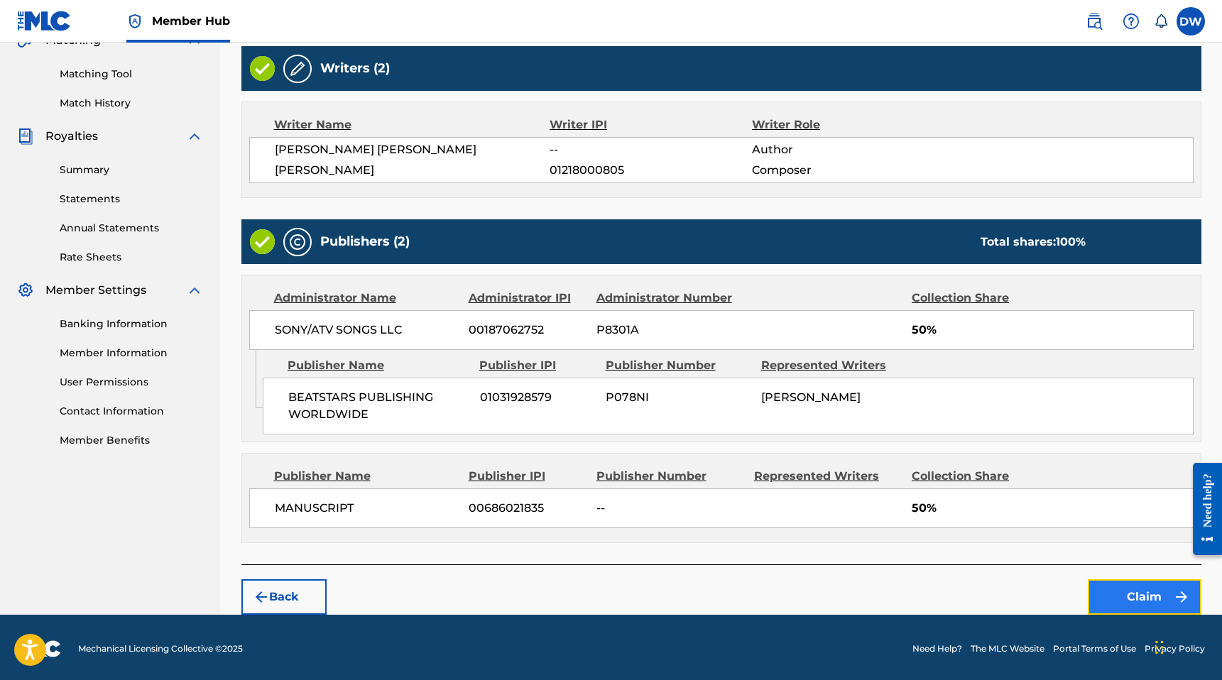
click at [1106, 579] on button "Claim" at bounding box center [1145, 596] width 114 height 35
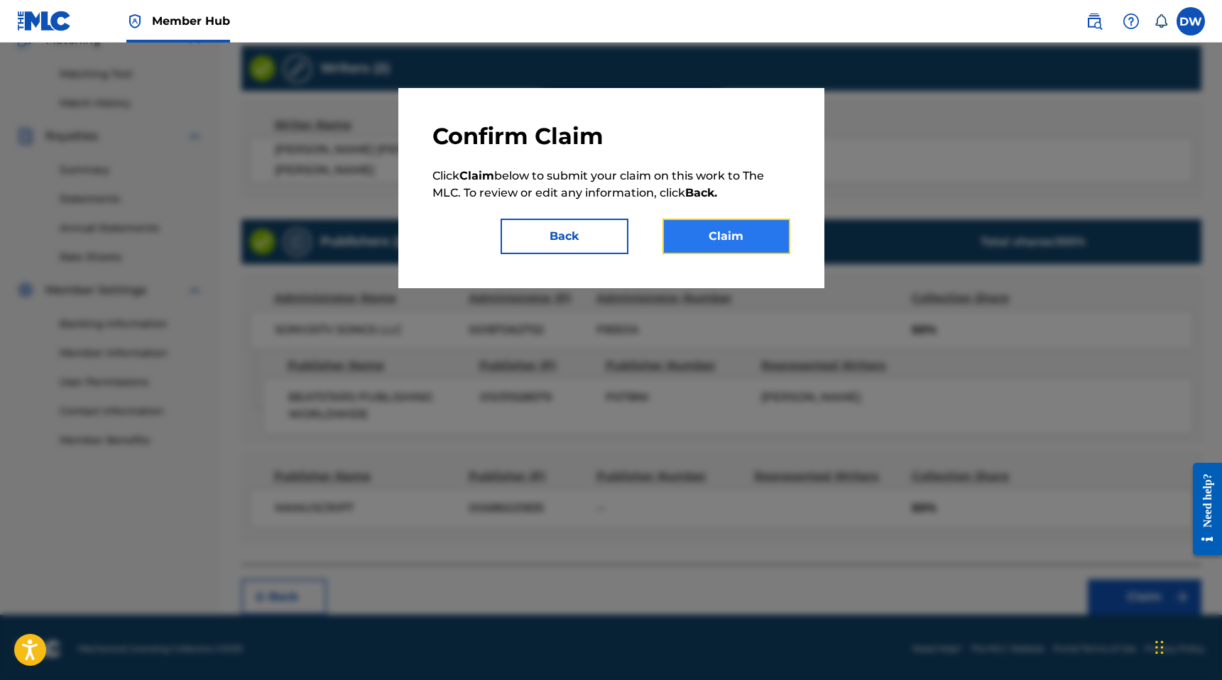
click at [711, 237] on button "Claim" at bounding box center [726, 236] width 128 height 35
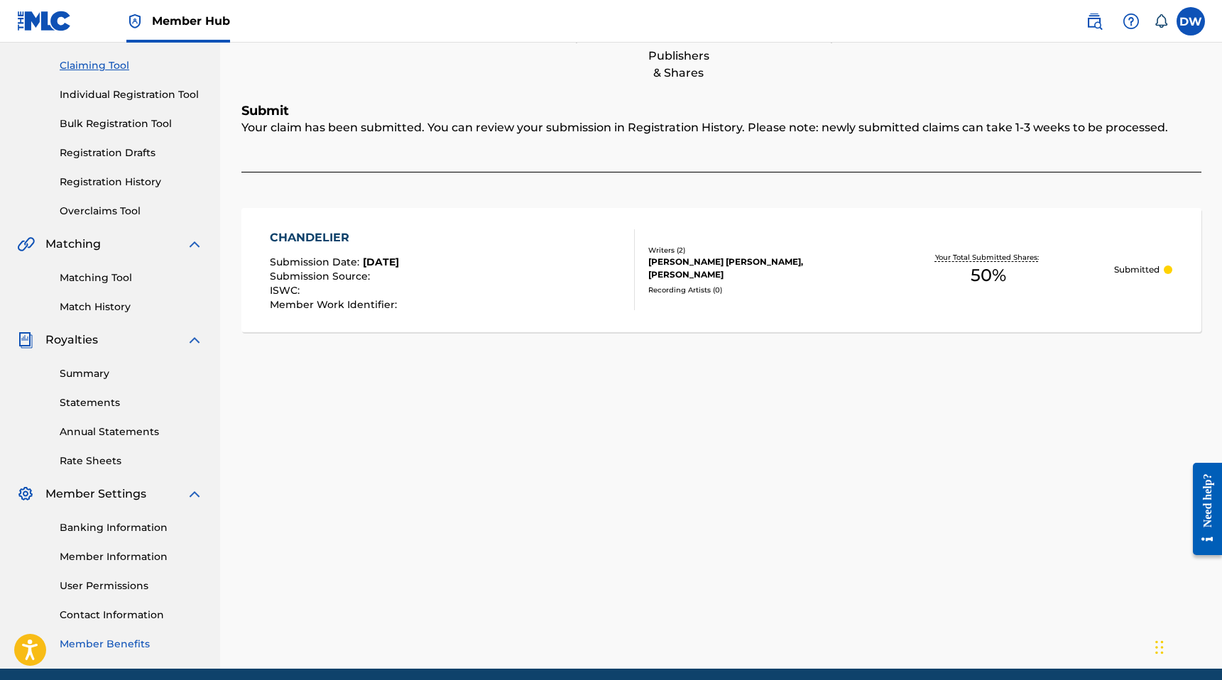
scroll to position [174, 0]
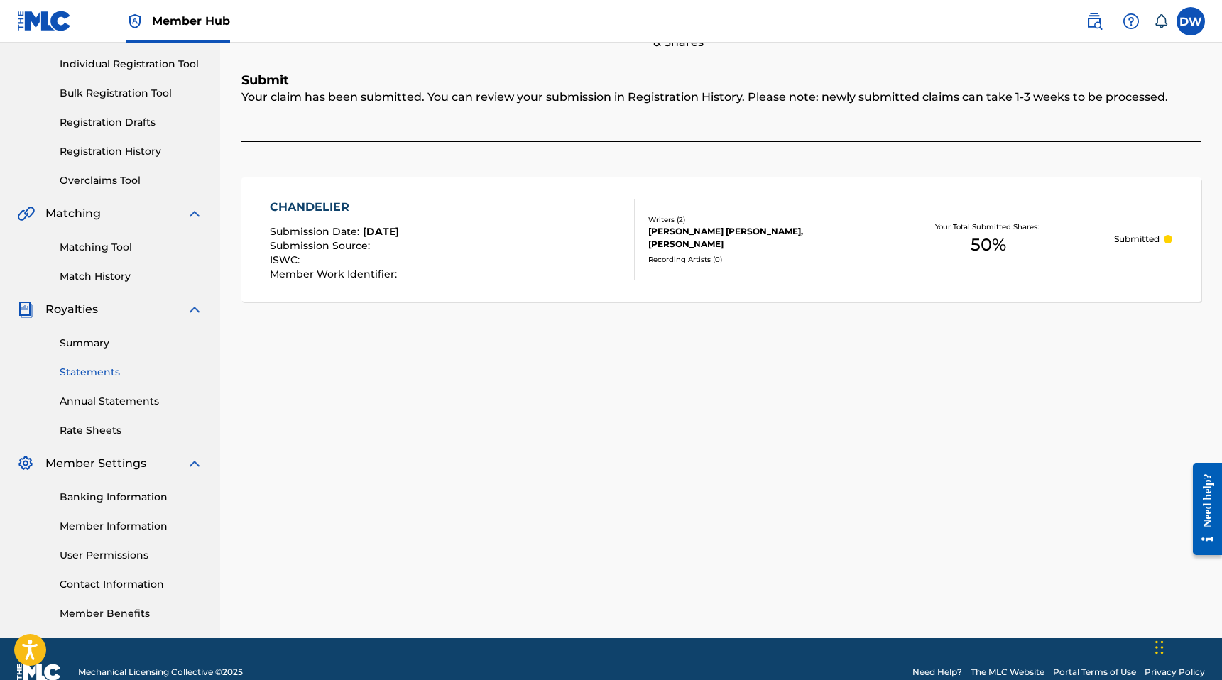
click at [100, 372] on link "Statements" at bounding box center [131, 372] width 143 height 15
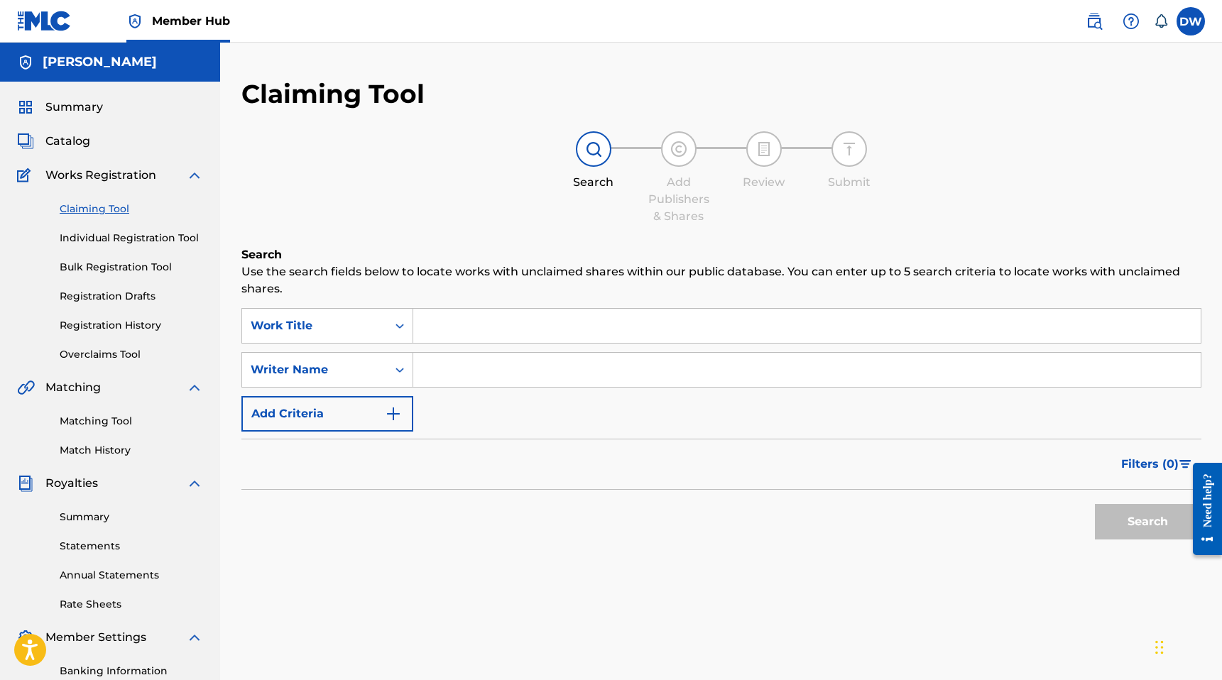
click at [111, 258] on div "Claiming Tool Individual Registration Tool Bulk Registration Tool Registration …" at bounding box center [110, 273] width 186 height 178
click at [128, 245] on link "Individual Registration Tool" at bounding box center [131, 238] width 143 height 15
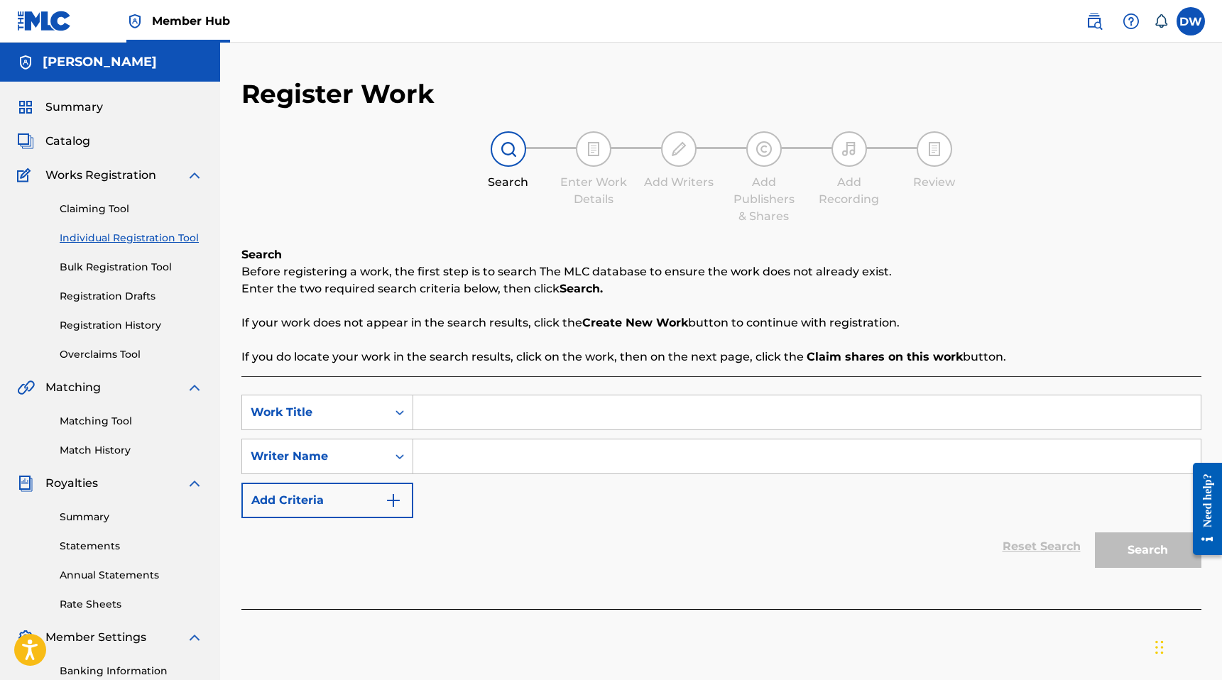
click at [112, 199] on div "Claiming Tool Individual Registration Tool Bulk Registration Tool Registration …" at bounding box center [110, 273] width 186 height 178
click at [107, 200] on div "Claiming Tool Individual Registration Tool Bulk Registration Tool Registration …" at bounding box center [110, 273] width 186 height 178
click at [106, 212] on link "Claiming Tool" at bounding box center [131, 209] width 143 height 15
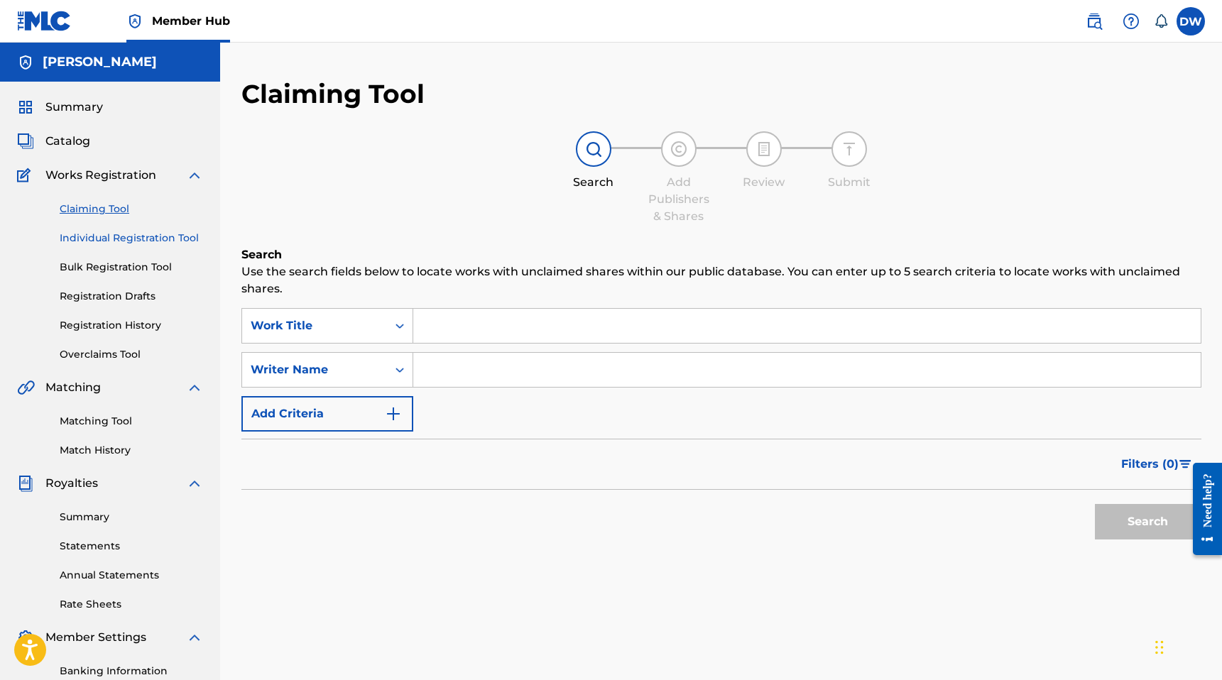
click at [114, 241] on link "Individual Registration Tool" at bounding box center [131, 238] width 143 height 15
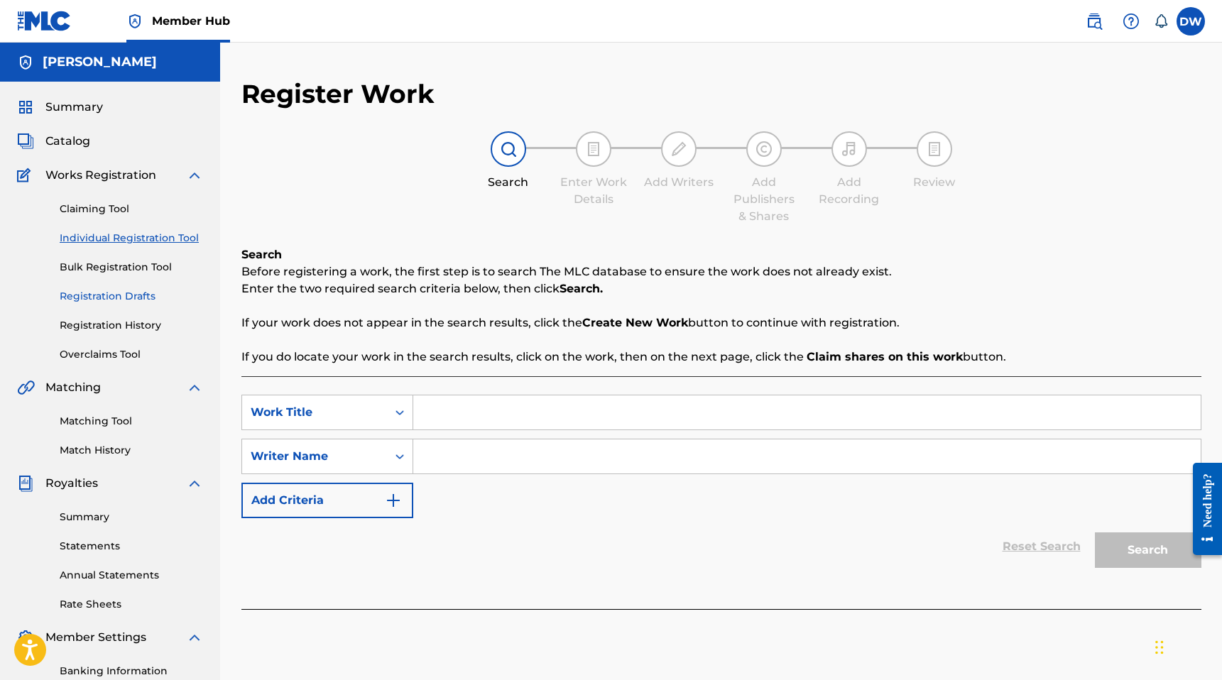
click at [105, 302] on link "Registration Drafts" at bounding box center [131, 296] width 143 height 15
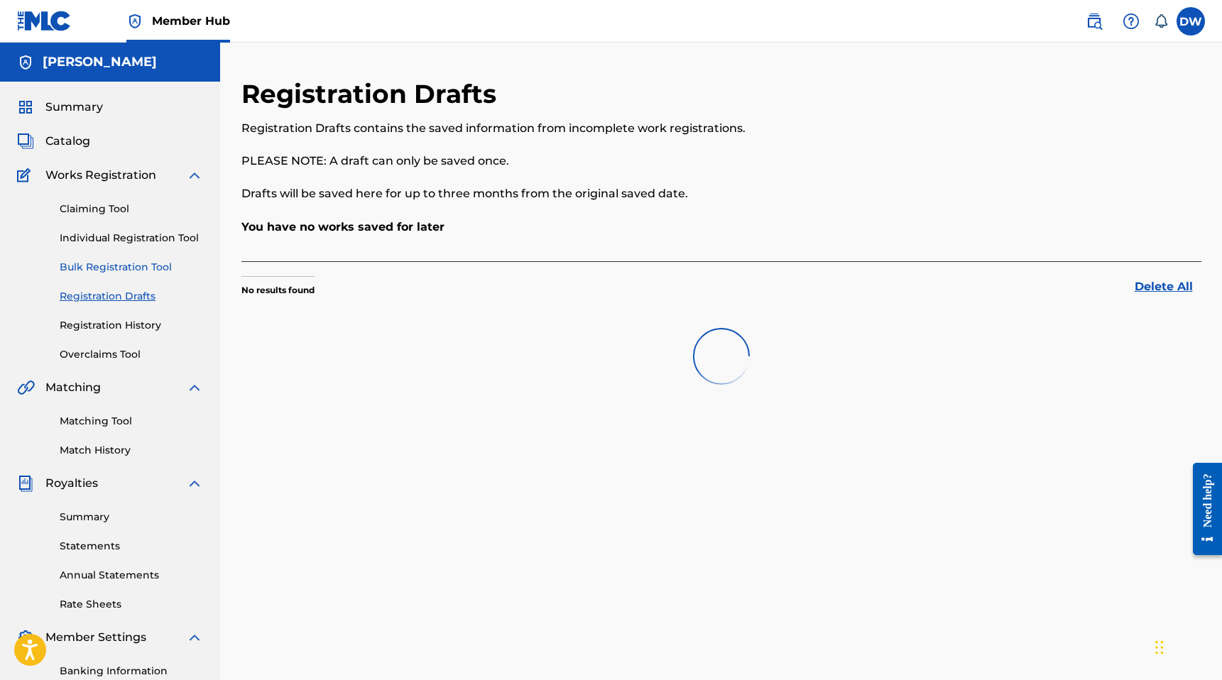
click at [130, 260] on link "Bulk Registration Tool" at bounding box center [131, 267] width 143 height 15
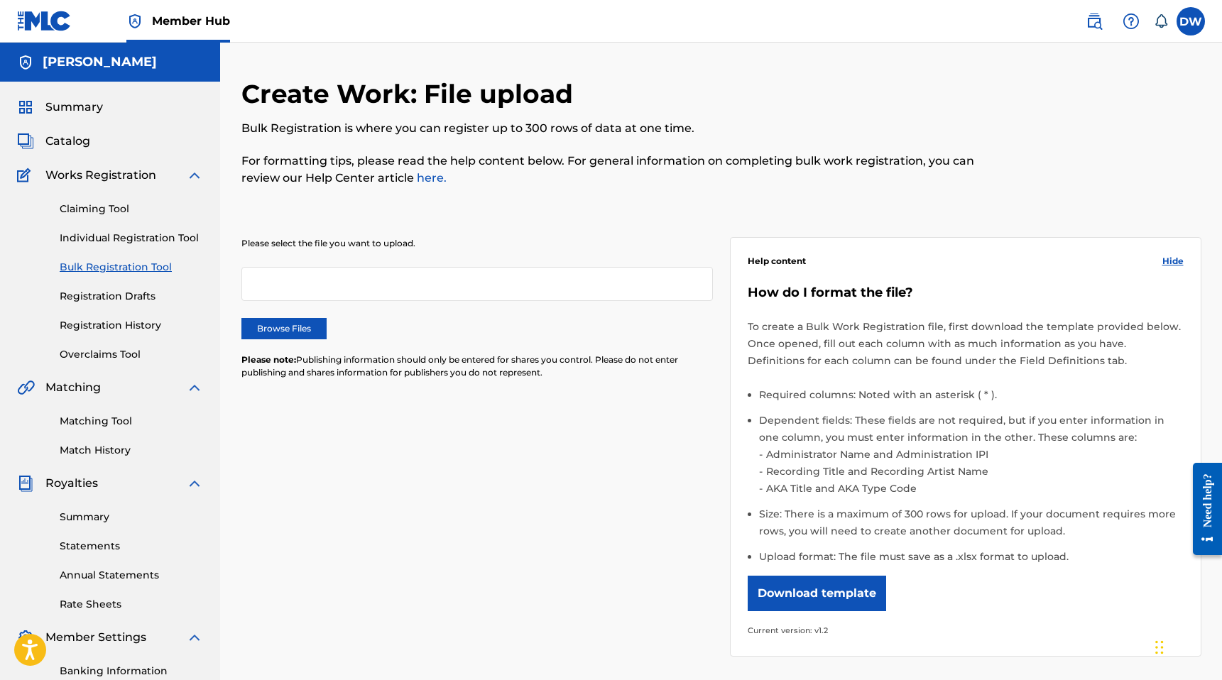
click at [131, 248] on div "Claiming Tool Individual Registration Tool Bulk Registration Tool Registration …" at bounding box center [110, 273] width 186 height 178
click at [136, 244] on link "Individual Registration Tool" at bounding box center [131, 238] width 143 height 15
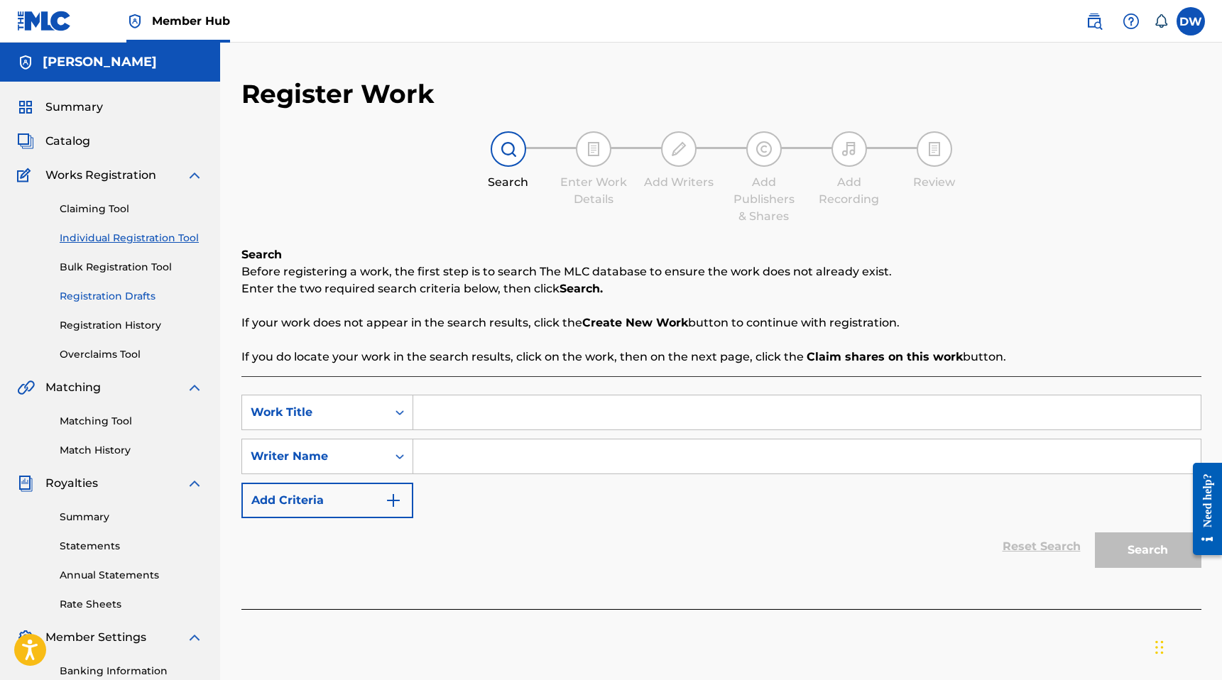
click at [127, 300] on link "Registration Drafts" at bounding box center [131, 296] width 143 height 15
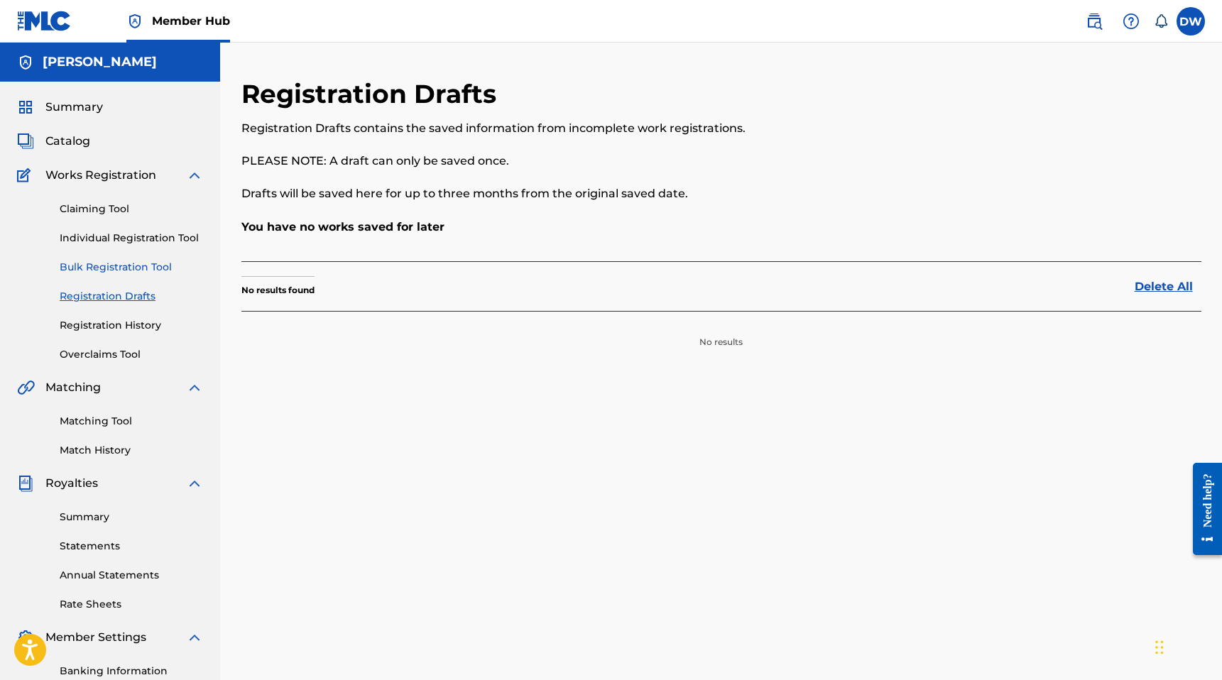
click at [148, 268] on link "Bulk Registration Tool" at bounding box center [131, 267] width 143 height 15
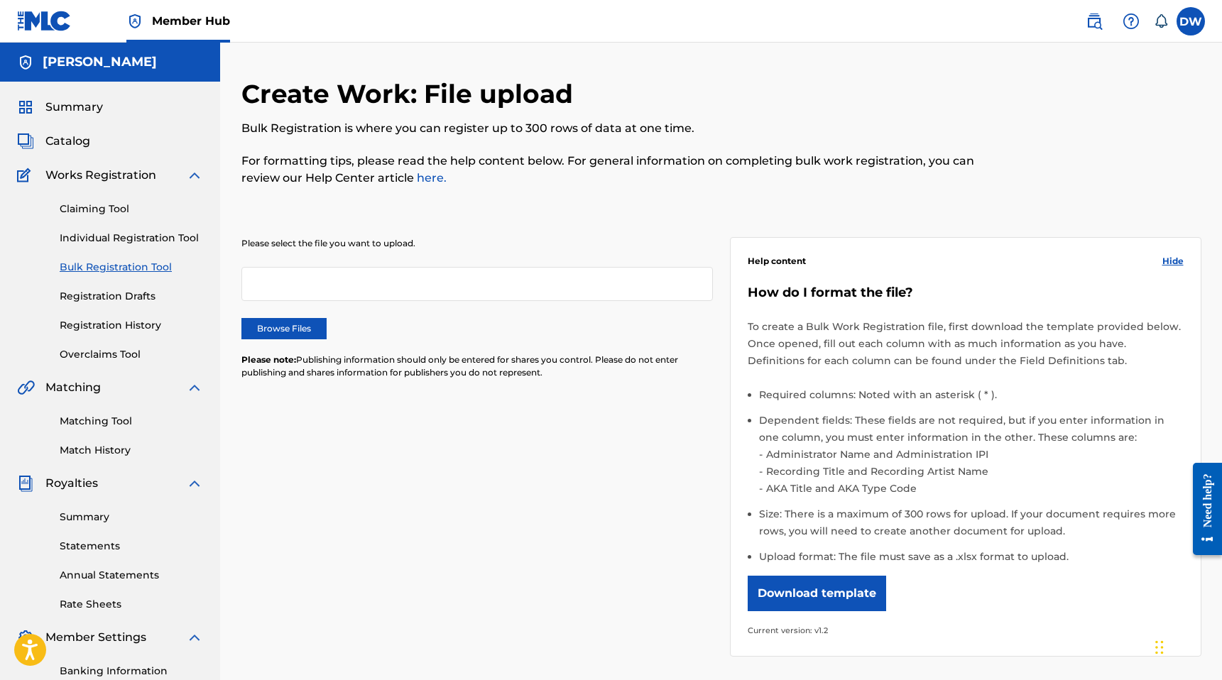
click at [141, 307] on div "Claiming Tool Individual Registration Tool Bulk Registration Tool Registration …" at bounding box center [110, 273] width 186 height 178
click at [111, 298] on link "Registration Drafts" at bounding box center [131, 296] width 143 height 15
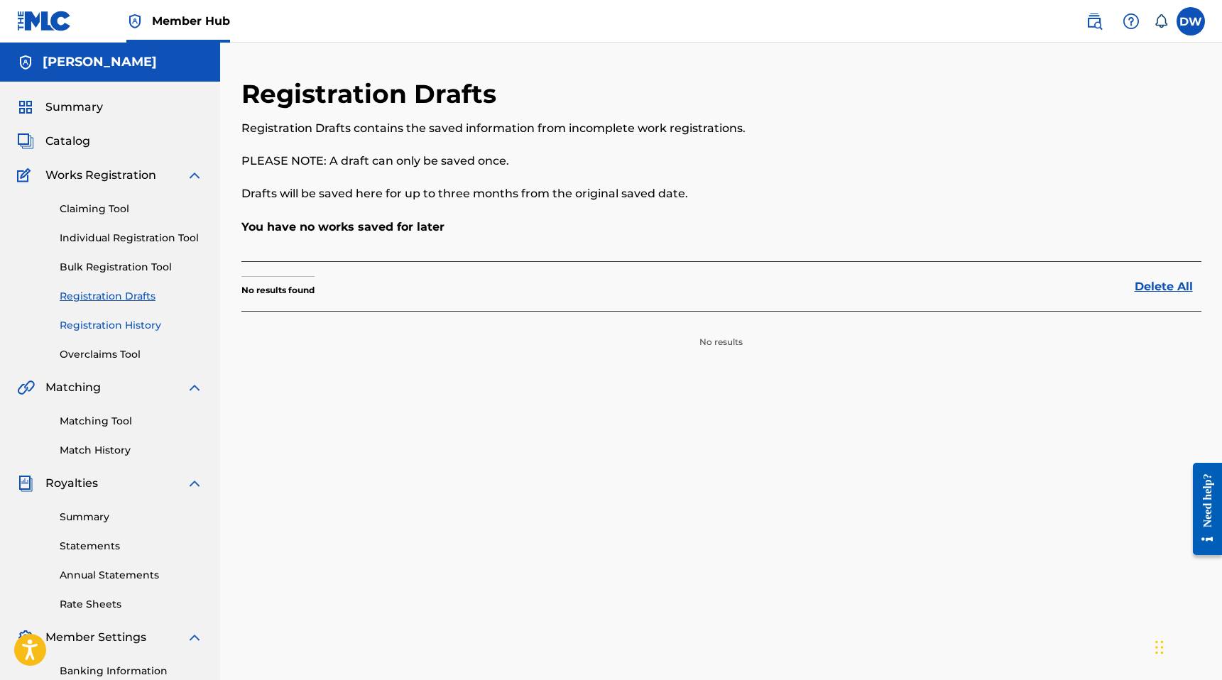
click at [104, 332] on link "Registration History" at bounding box center [131, 325] width 143 height 15
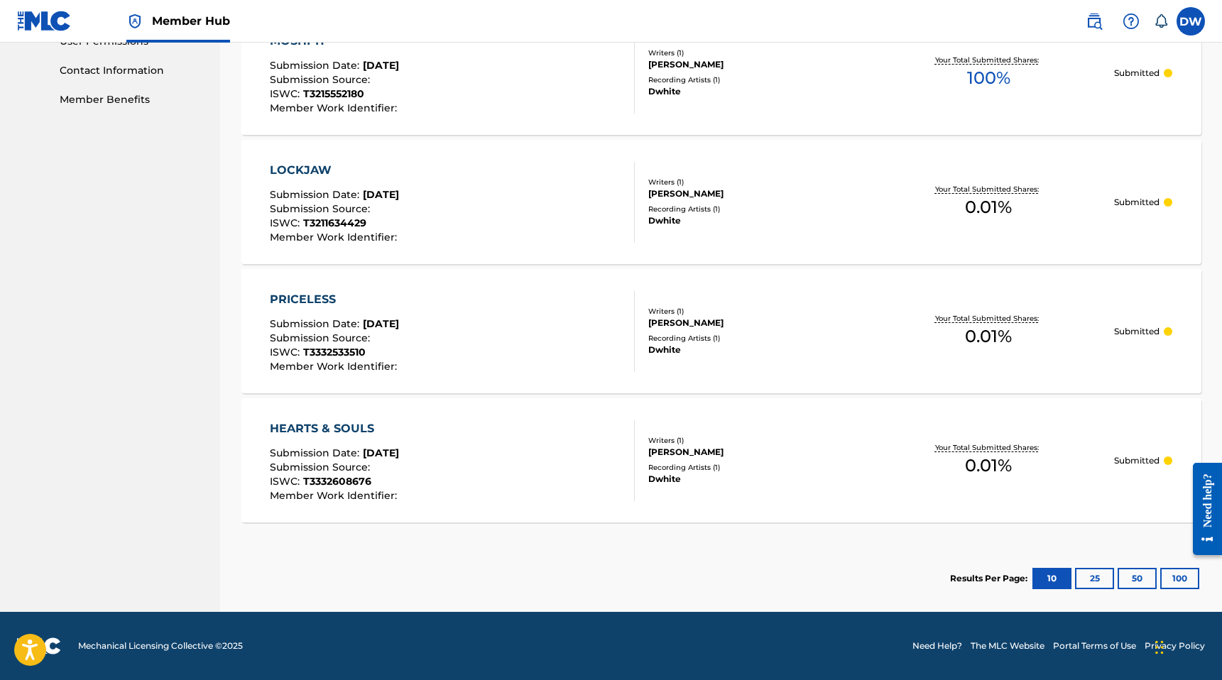
scroll to position [653, 0]
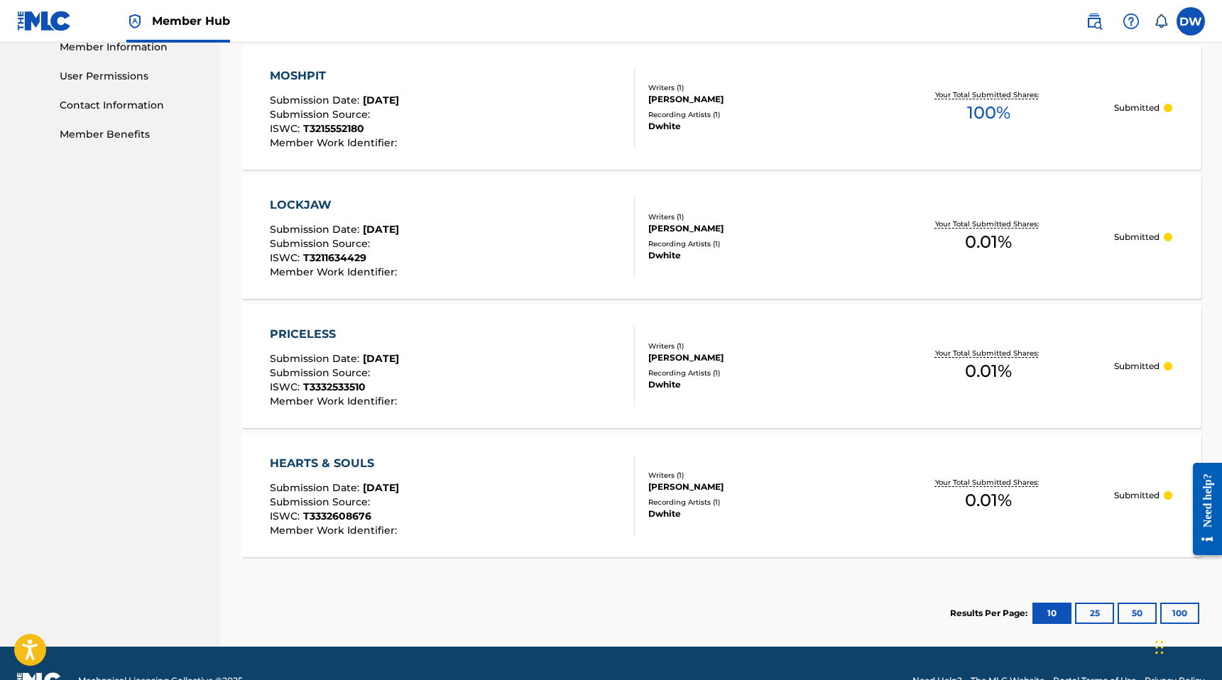
click at [1092, 236] on div "Your Total Submitted Shares: 0.01 %" at bounding box center [988, 236] width 252 height 43
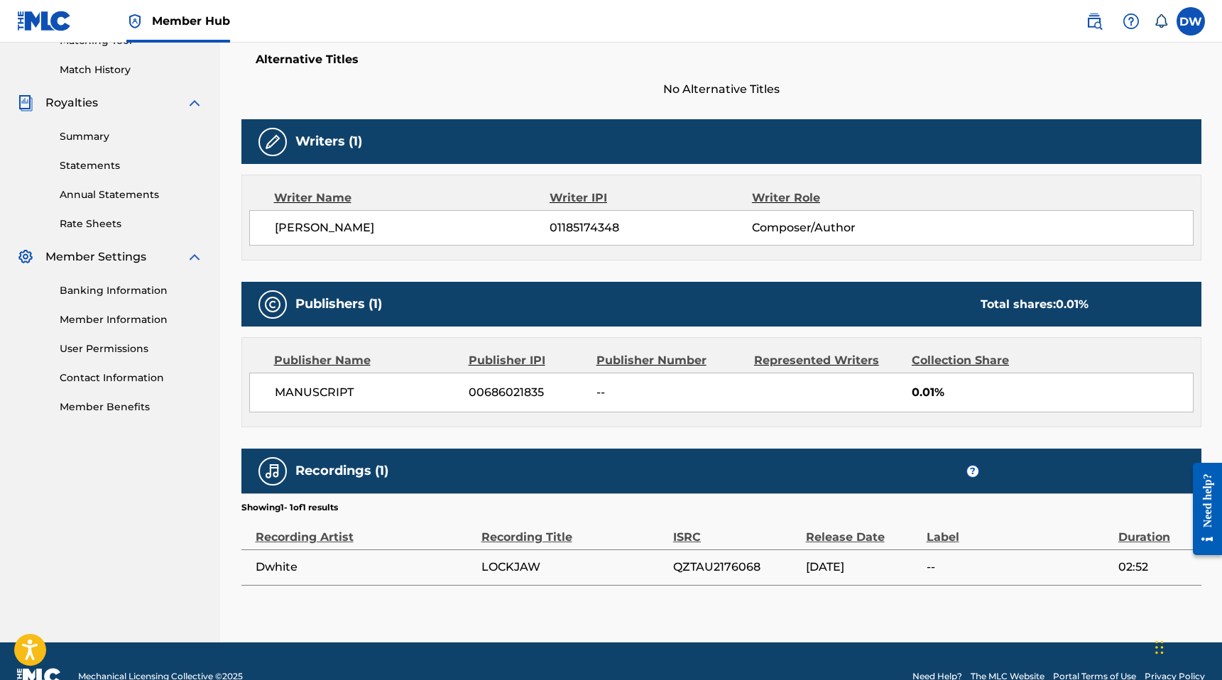
scroll to position [410, 0]
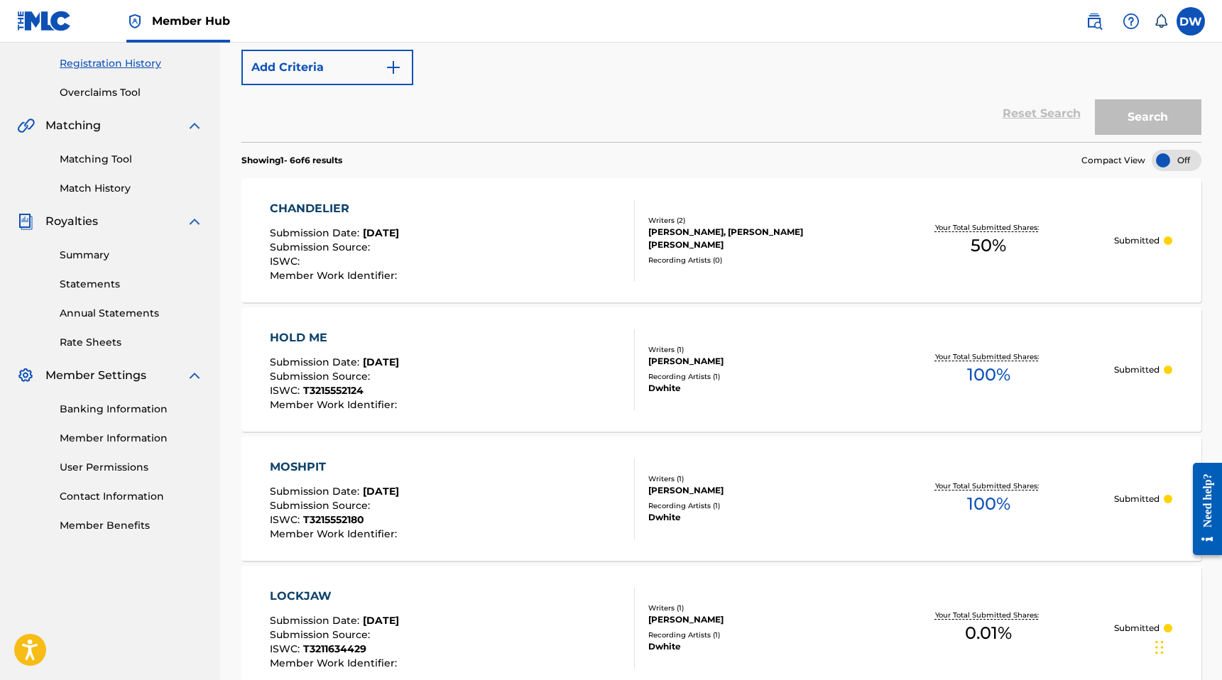
scroll to position [275, 0]
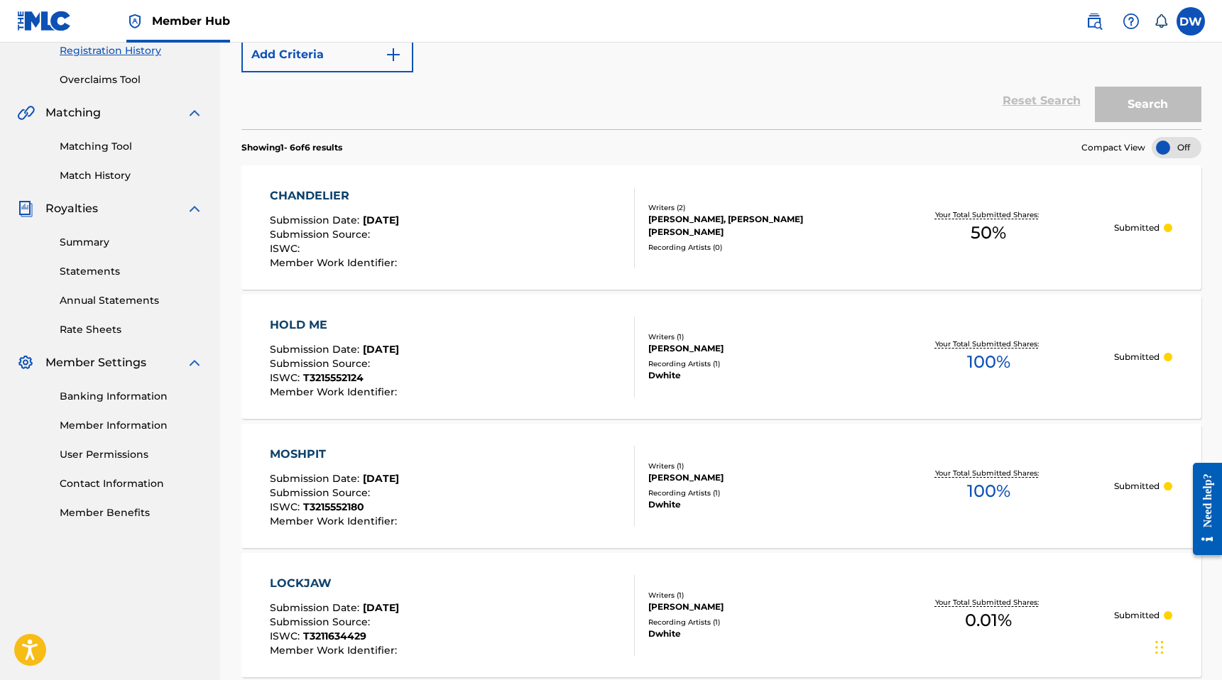
click at [476, 261] on div "CHANDELIER Submission Date : [DATE] Submission Source : ISWC : Member Work Iden…" at bounding box center [452, 227] width 365 height 81
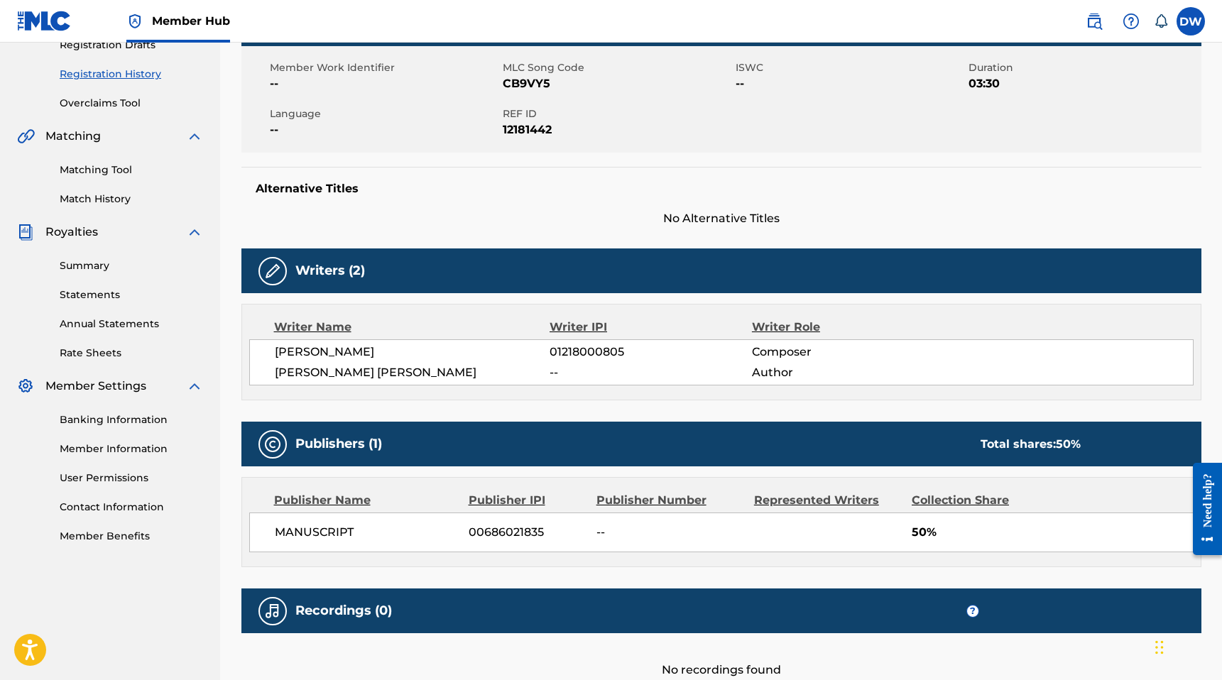
scroll to position [270, 0]
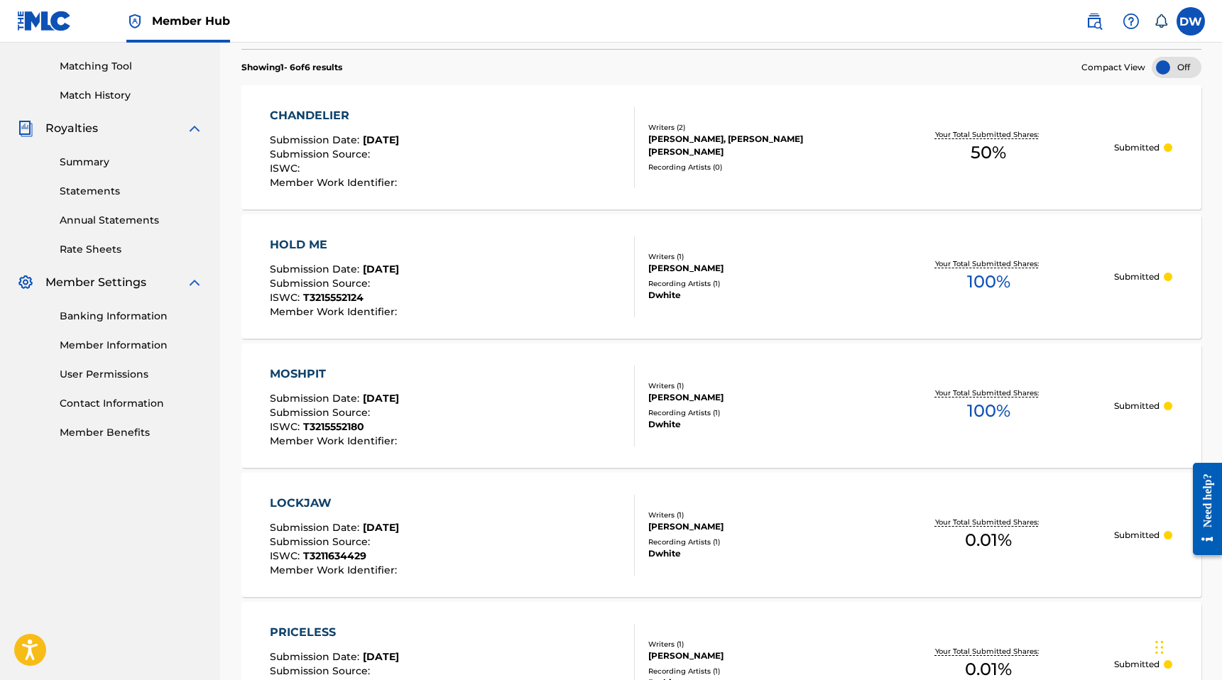
scroll to position [415, 0]
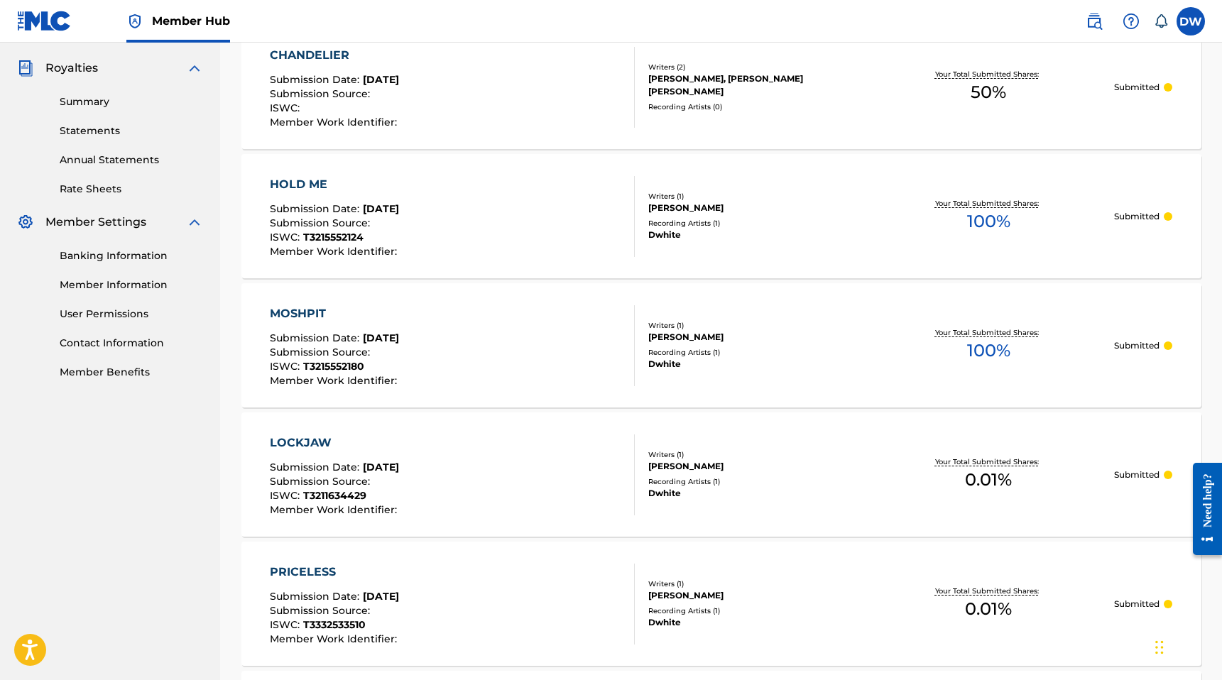
click at [532, 354] on div "MOSHPIT Submission Date : [DATE] Submission Source : ISWC : T3215552180 Member …" at bounding box center [452, 345] width 365 height 81
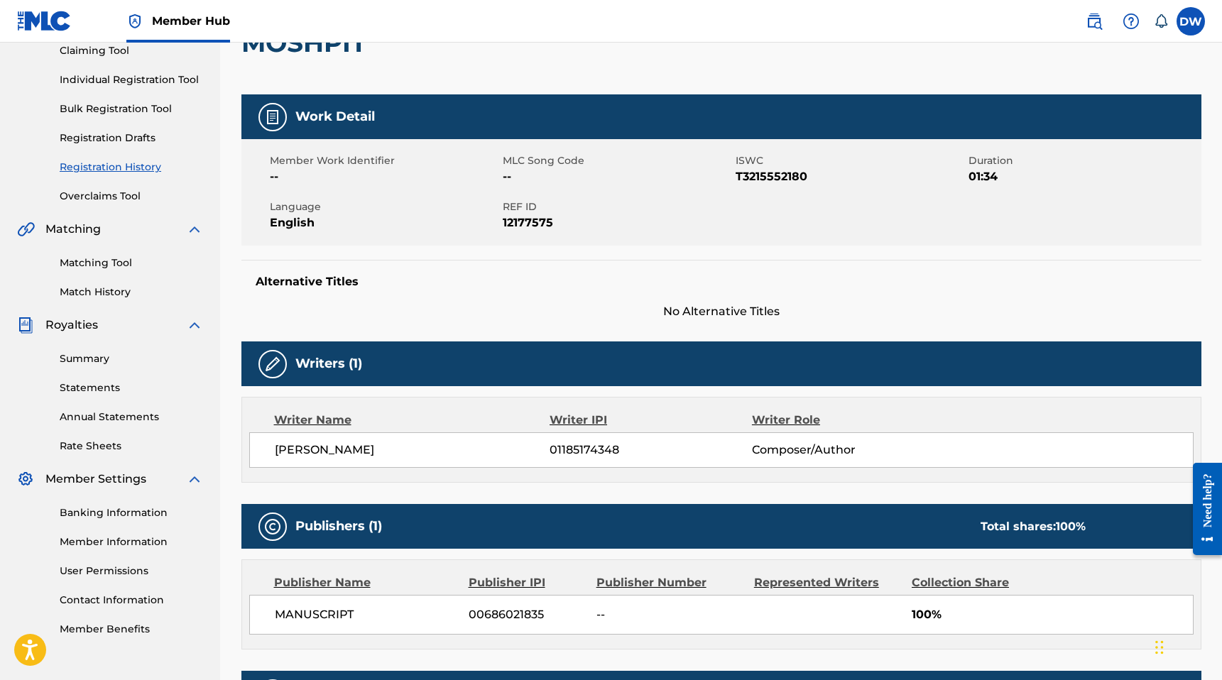
scroll to position [162, 0]
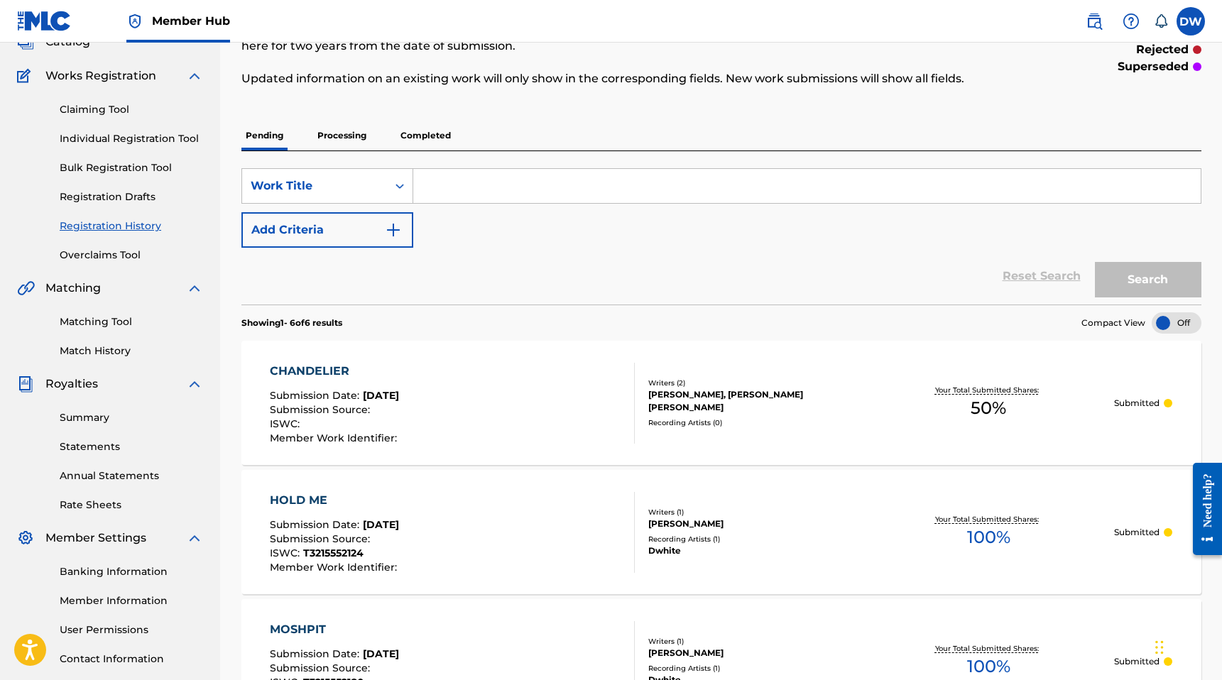
scroll to position [100, 0]
click at [717, 432] on div "CHANDELIER Submission Date : [DATE] Submission Source : ISWC : Member Work Iden…" at bounding box center [721, 402] width 960 height 124
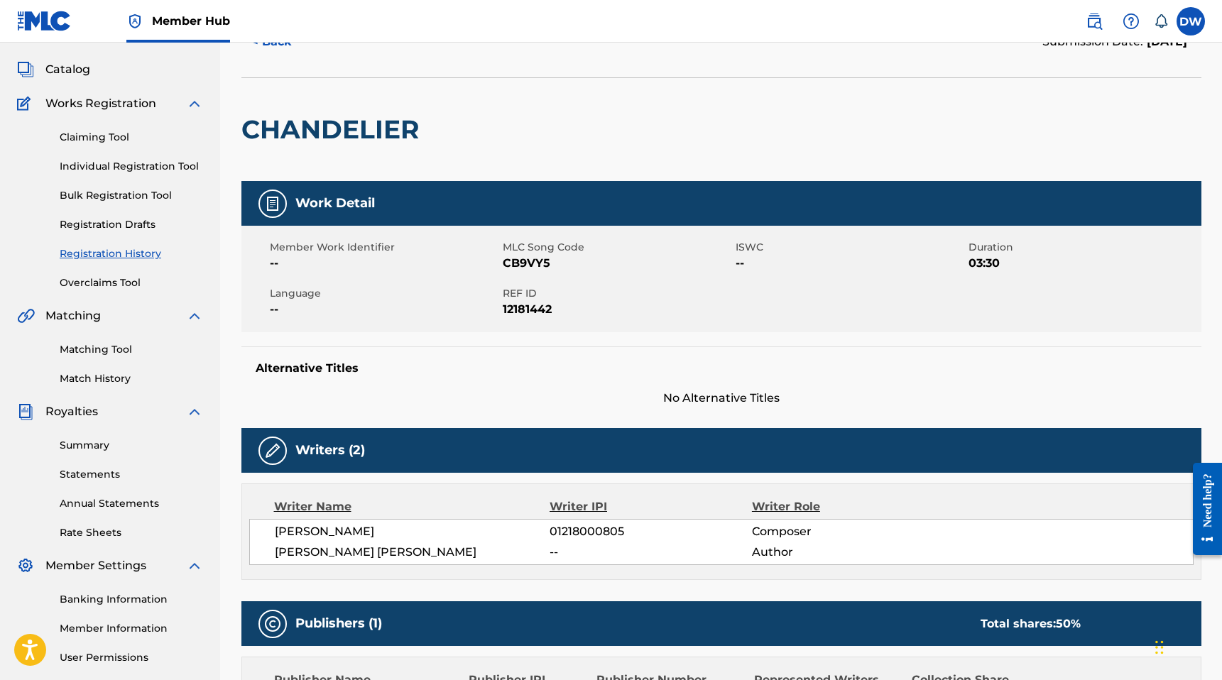
scroll to position [73, 0]
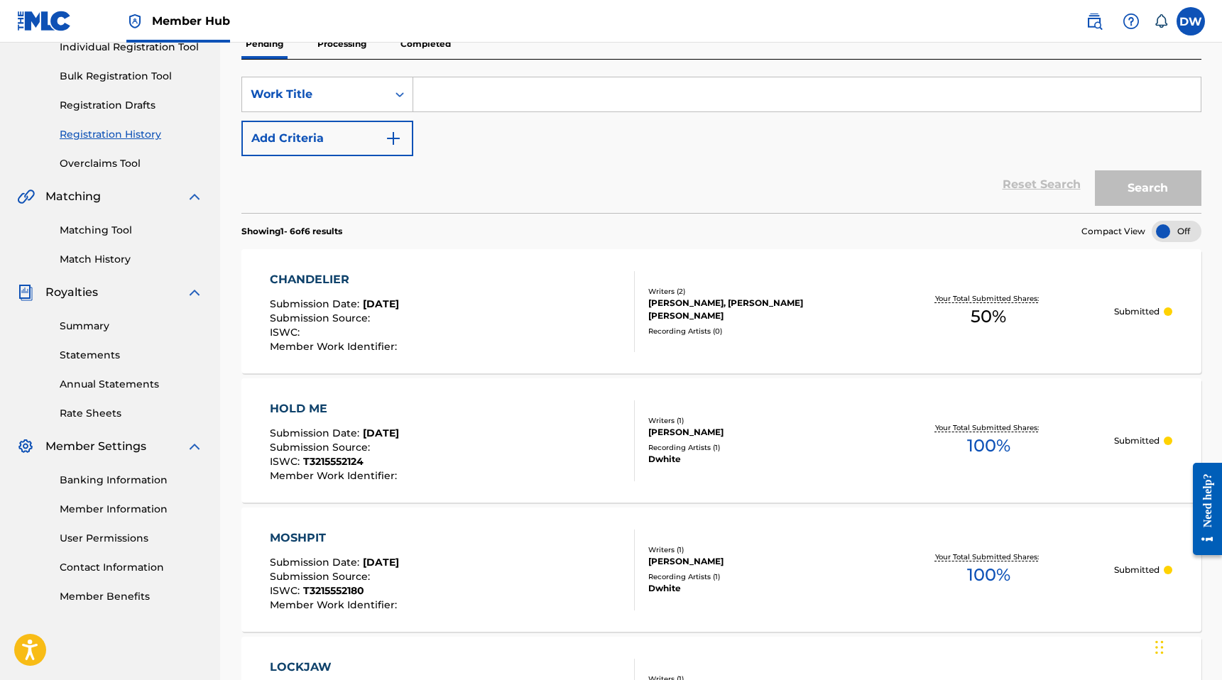
scroll to position [196, 0]
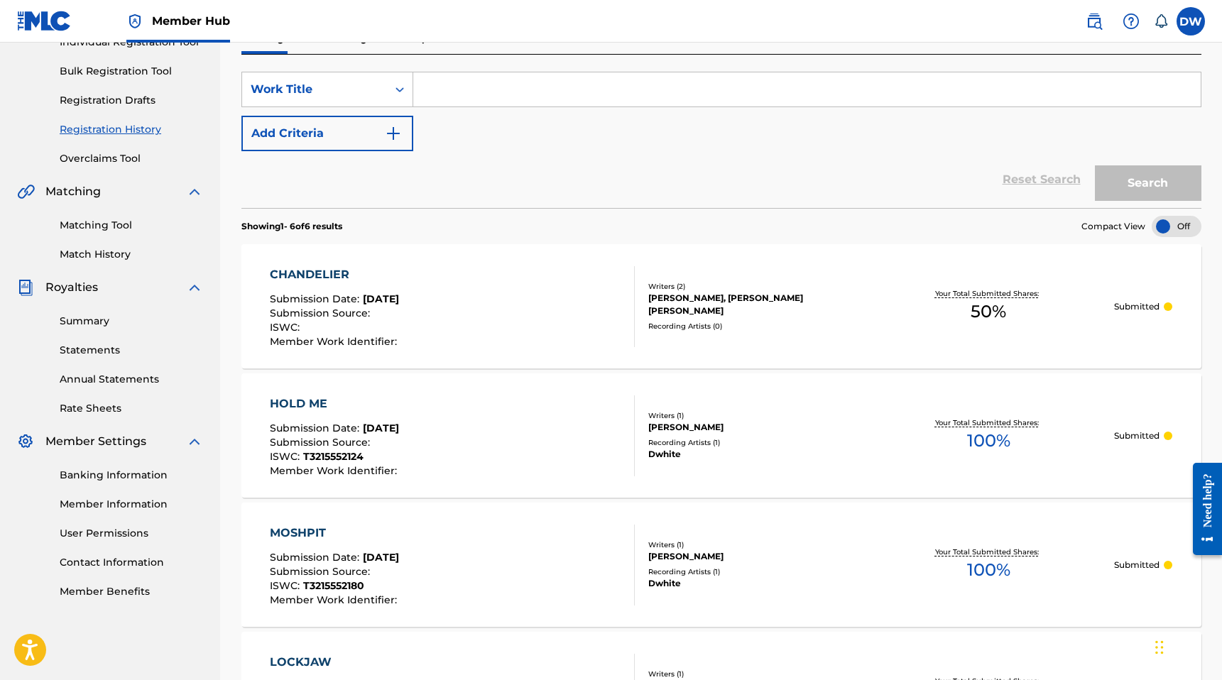
click at [868, 105] on input "Search Form" at bounding box center [806, 89] width 787 height 34
click at [983, 65] on div "SearchWithCriteriae825d950-7918-4835-bf3c-2d10d21ac0c2 Work Title Add Criteria …" at bounding box center [721, 131] width 960 height 153
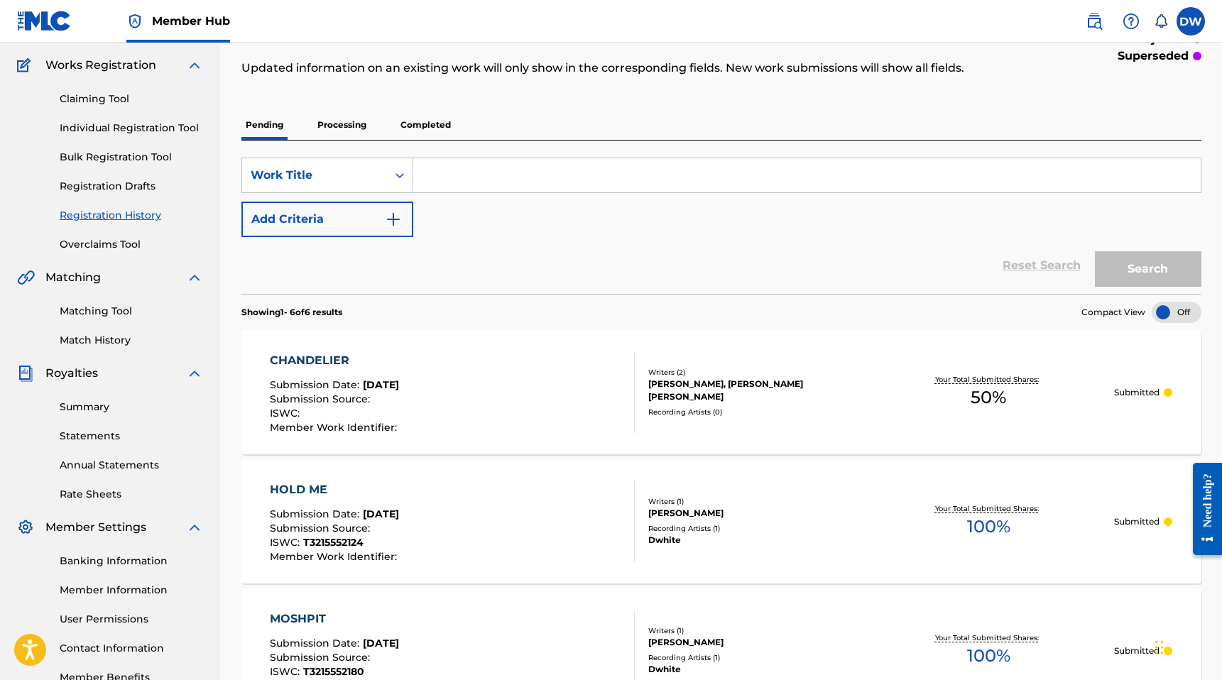
scroll to position [111, 0]
click at [114, 125] on link "Individual Registration Tool" at bounding box center [131, 127] width 143 height 15
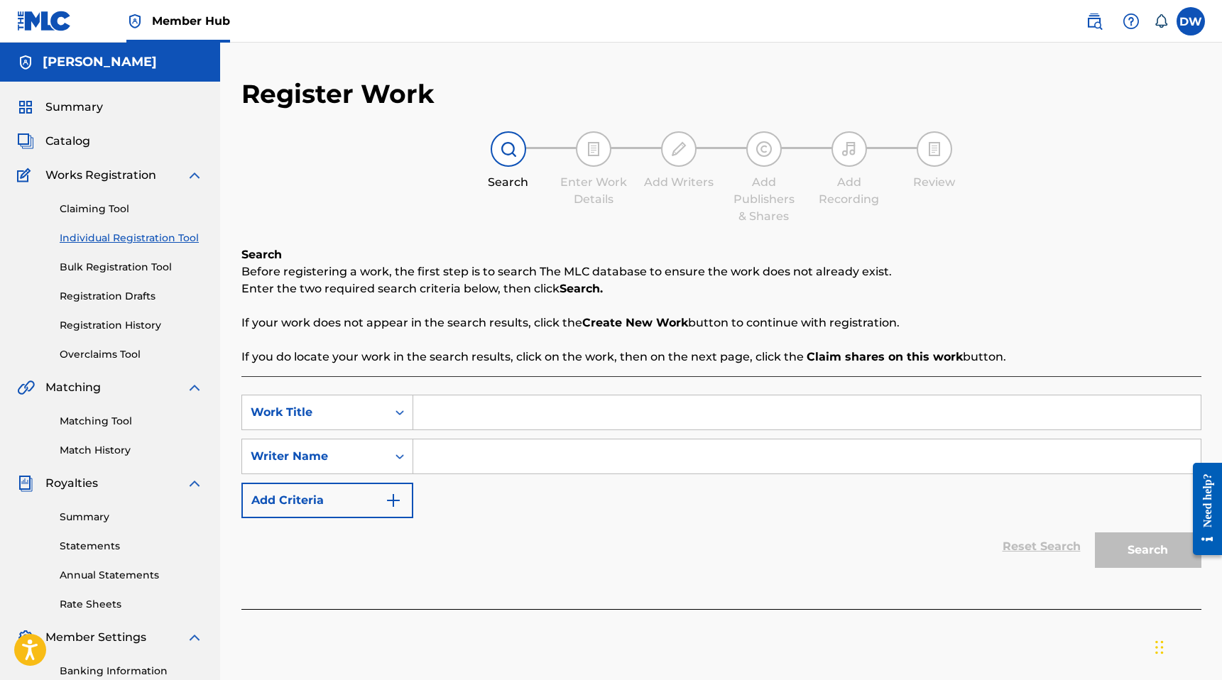
click at [446, 427] on input "Search Form" at bounding box center [806, 412] width 787 height 34
type input "ALRIGHT"
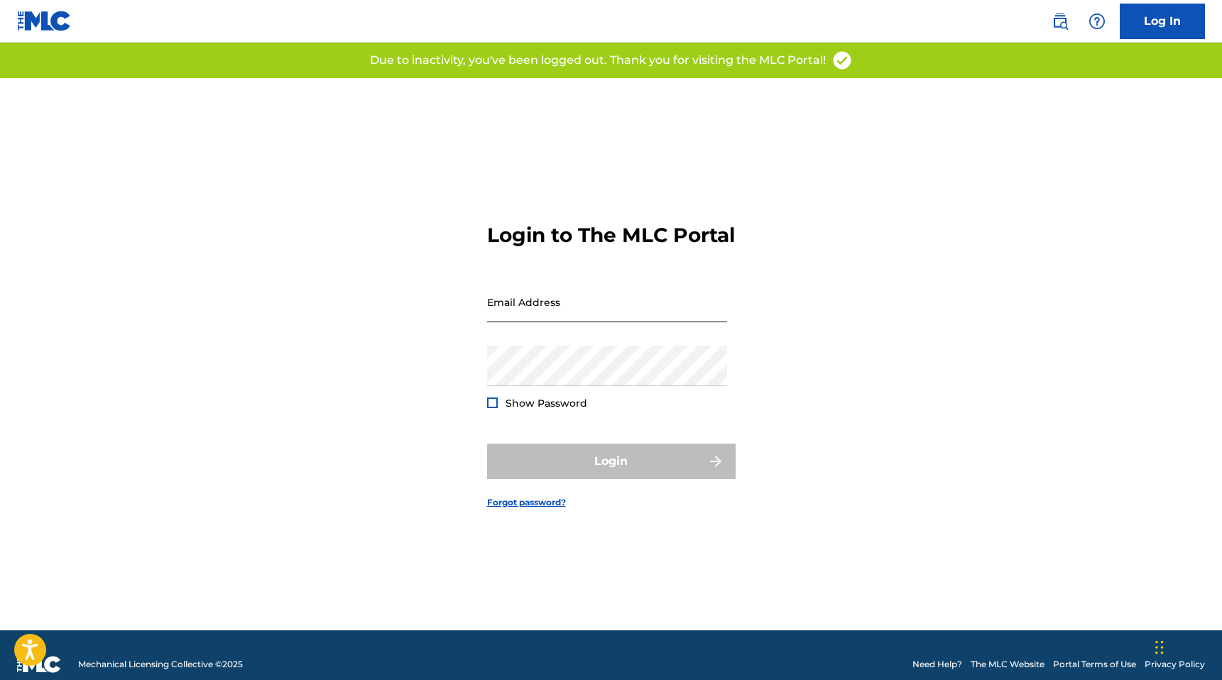
click at [569, 322] on input "Email Address" at bounding box center [607, 302] width 240 height 40
click at [488, 322] on input "Email Address" at bounding box center [607, 302] width 240 height 40
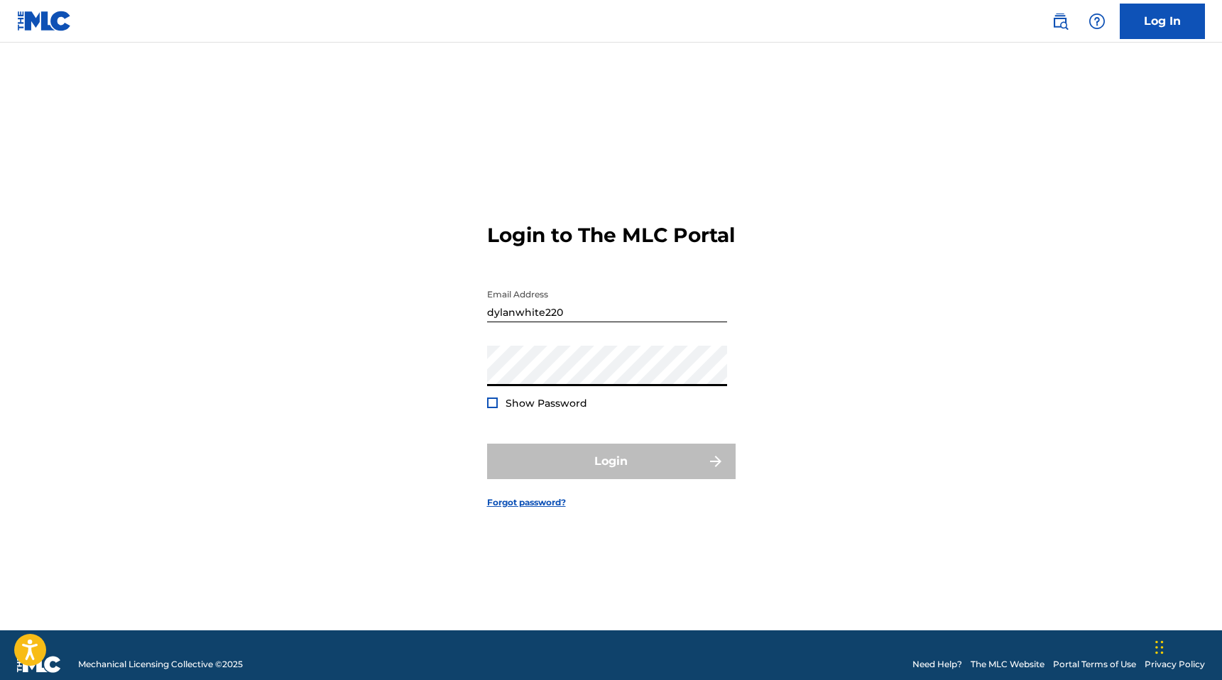
type input "[EMAIL_ADDRESS][DOMAIN_NAME]"
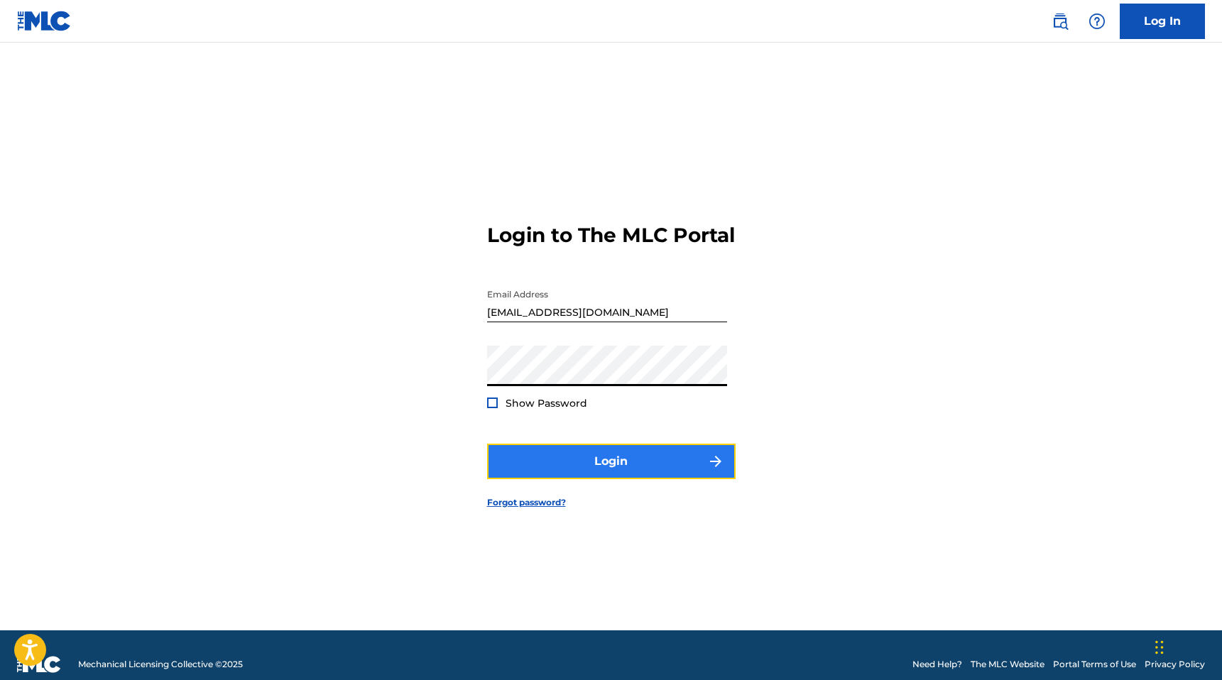
click at [603, 460] on button "Login" at bounding box center [611, 461] width 248 height 35
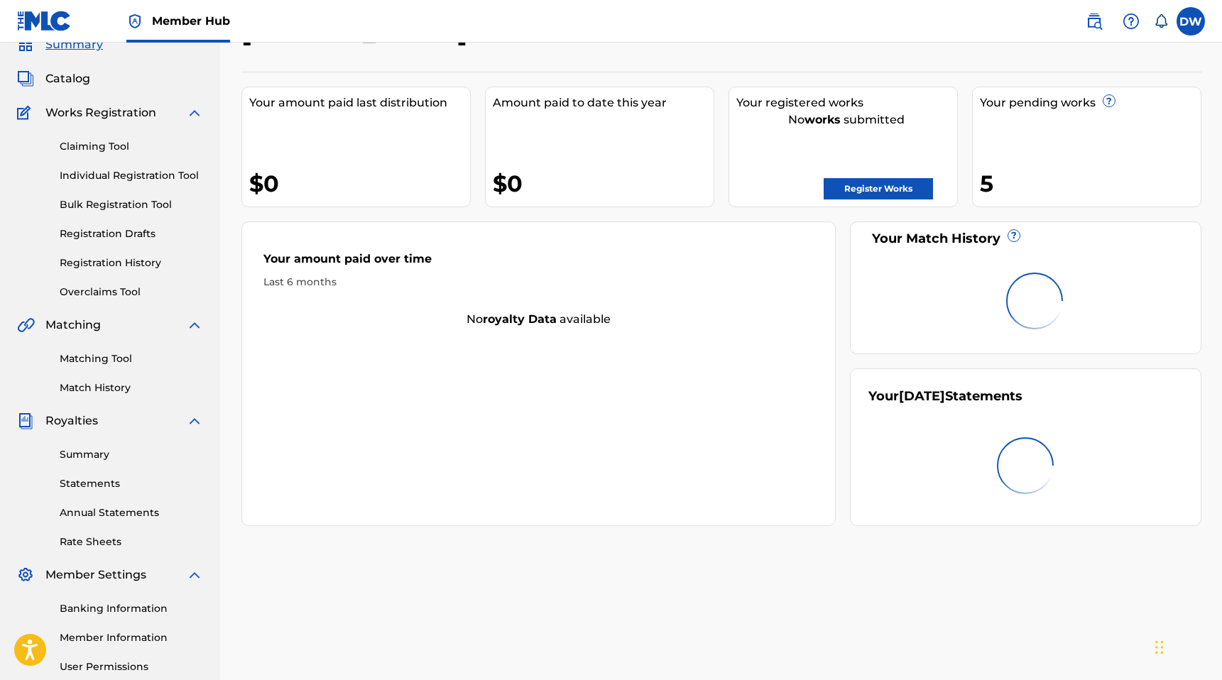
scroll to position [33, 0]
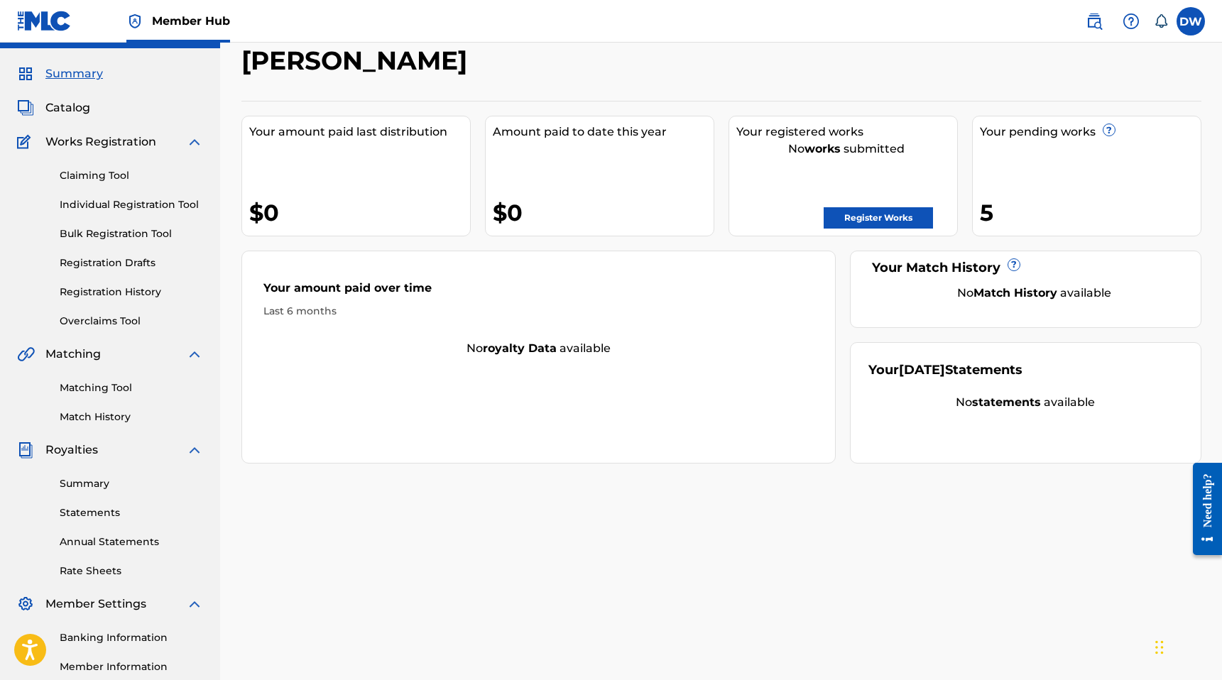
click at [99, 197] on div "Claiming Tool Individual Registration Tool Bulk Registration Tool Registration …" at bounding box center [110, 239] width 186 height 178
click at [100, 200] on link "Individual Registration Tool" at bounding box center [131, 204] width 143 height 15
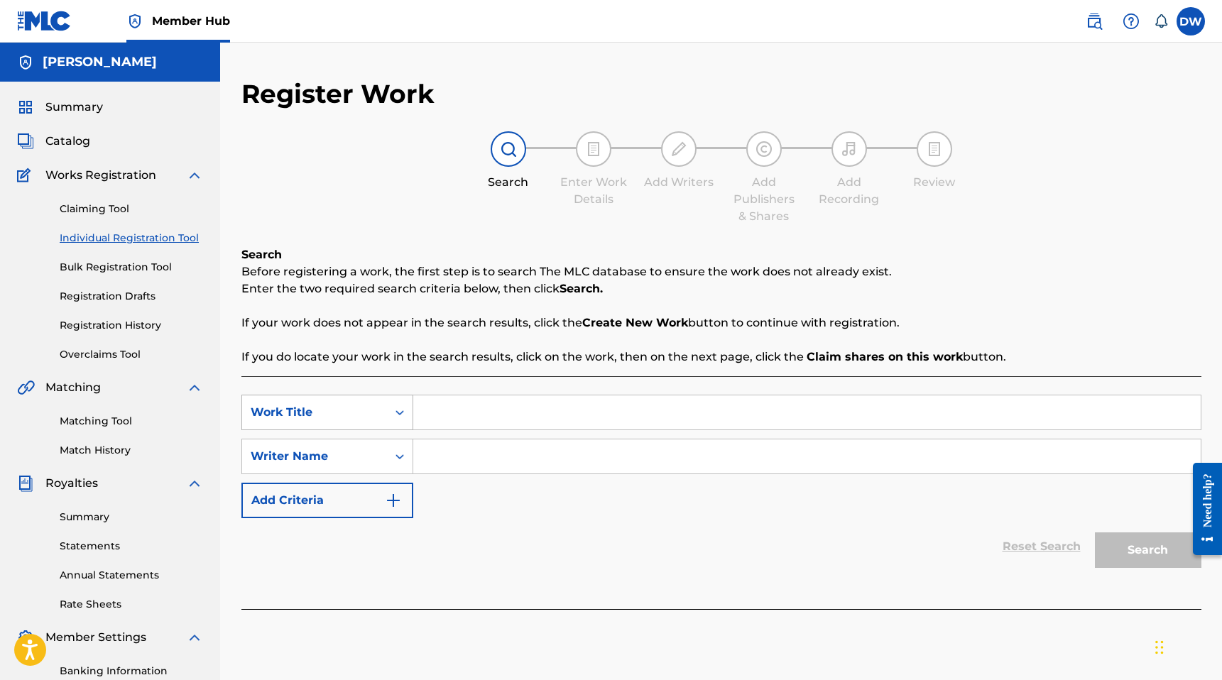
click at [373, 415] on div "Work Title" at bounding box center [315, 412] width 128 height 17
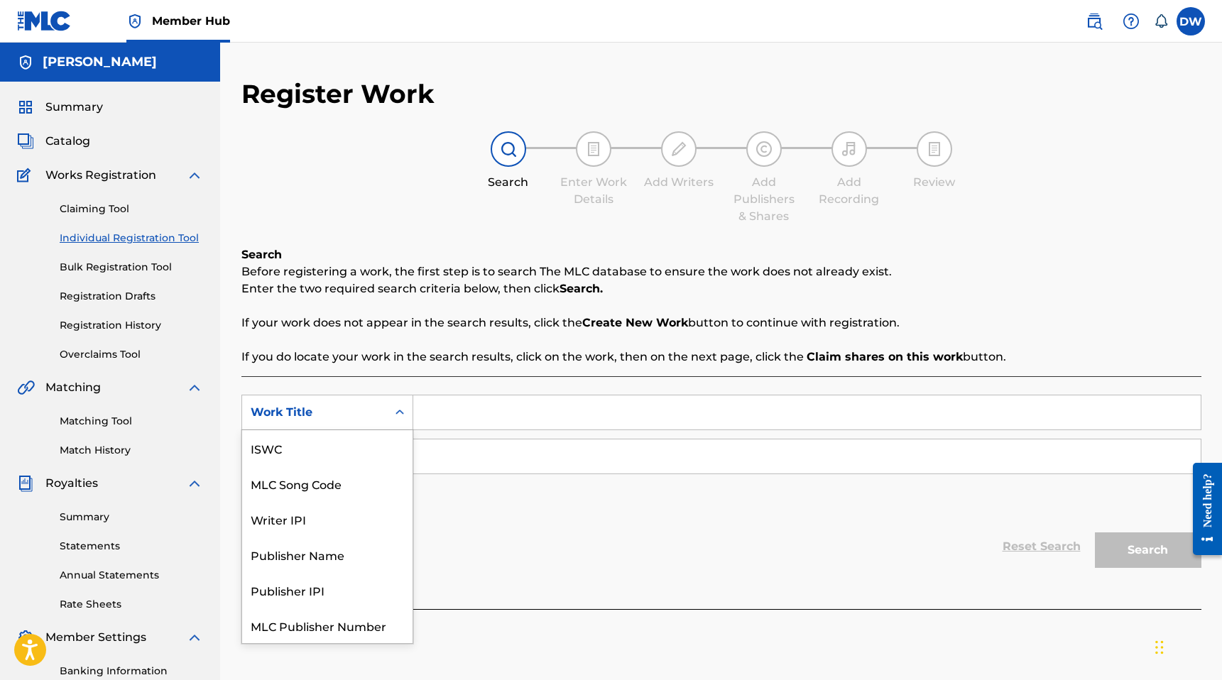
scroll to position [35, 0]
click at [444, 405] on input "Search Form" at bounding box center [806, 412] width 787 height 34
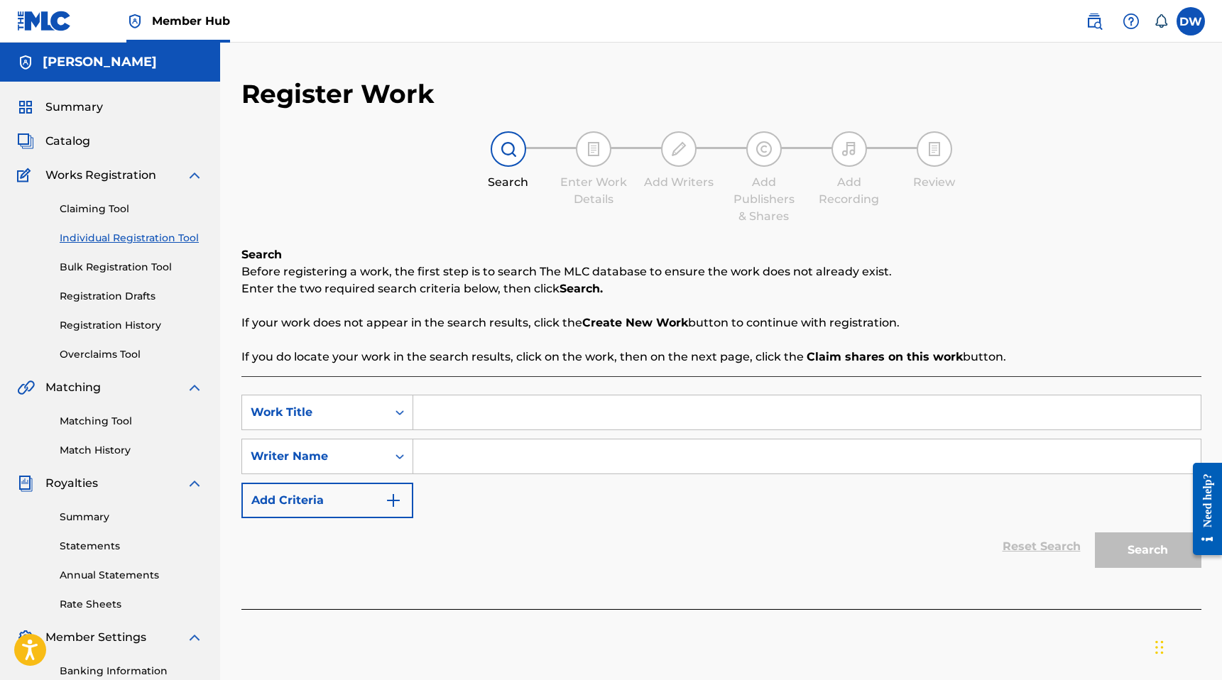
click at [444, 405] on input "Search Form" at bounding box center [806, 412] width 787 height 34
type input "ALRIGHT"
click at [459, 457] on input "Search Form" at bounding box center [806, 456] width 787 height 34
type input "[PERSON_NAME]"
click at [1095, 532] on button "Search" at bounding box center [1148, 549] width 106 height 35
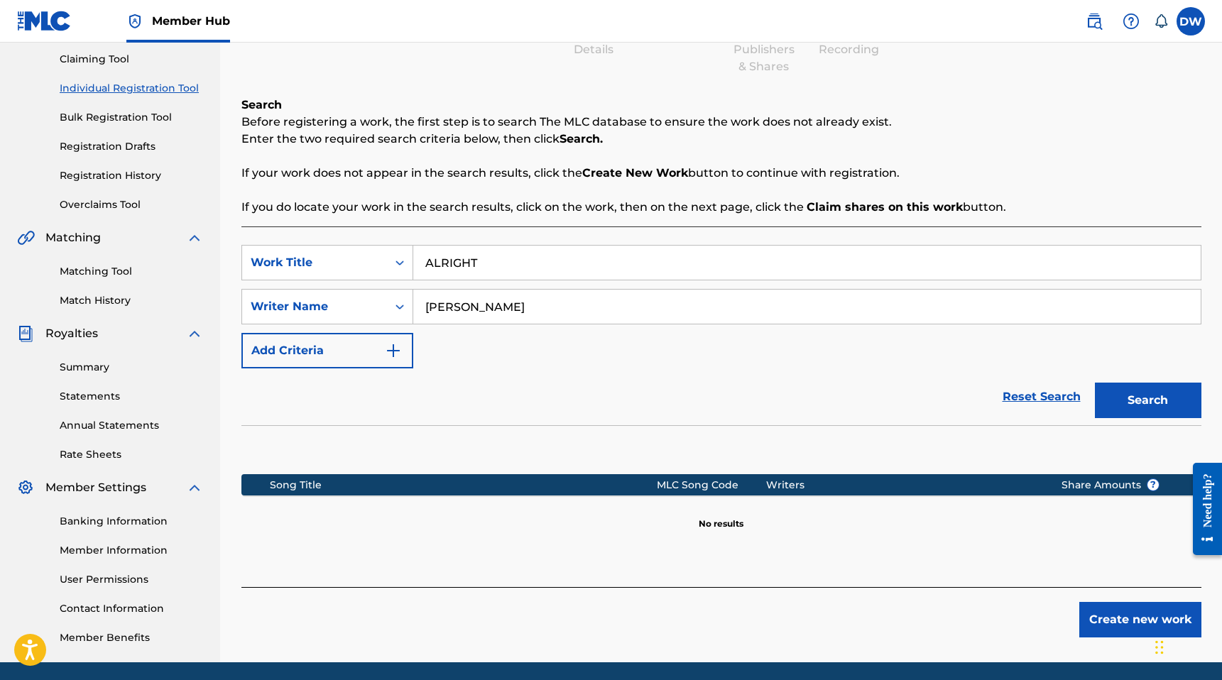
scroll to position [200, 0]
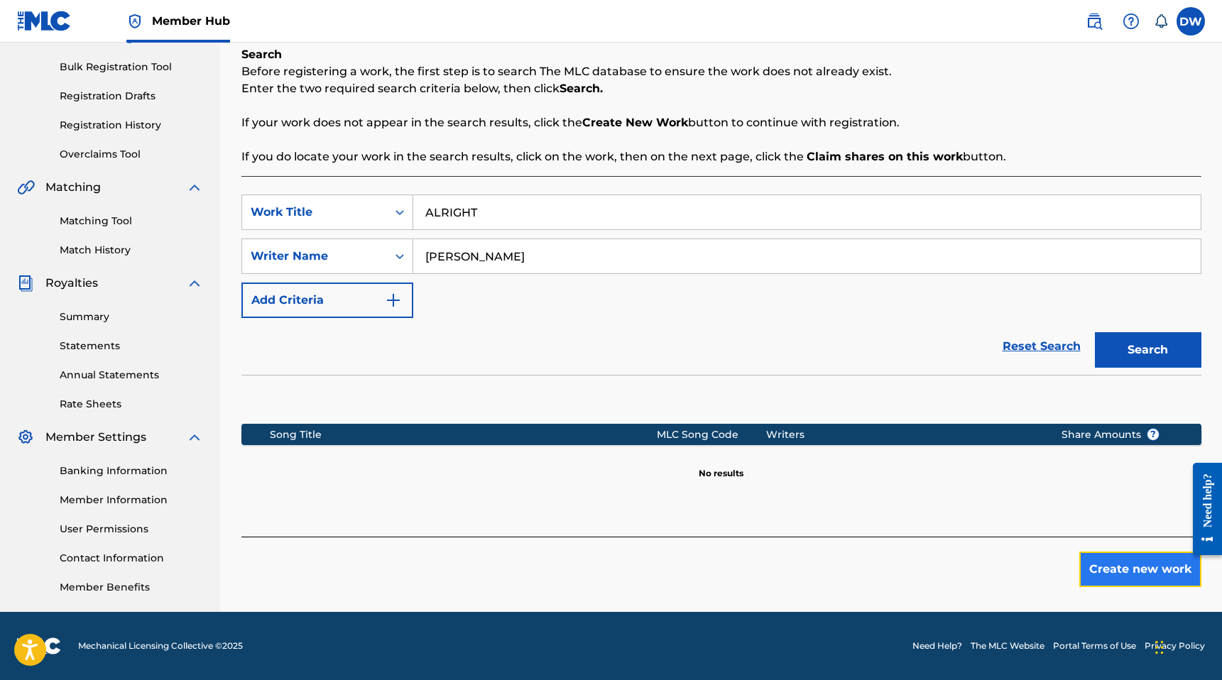
click at [1111, 569] on button "Create new work" at bounding box center [1140, 569] width 122 height 35
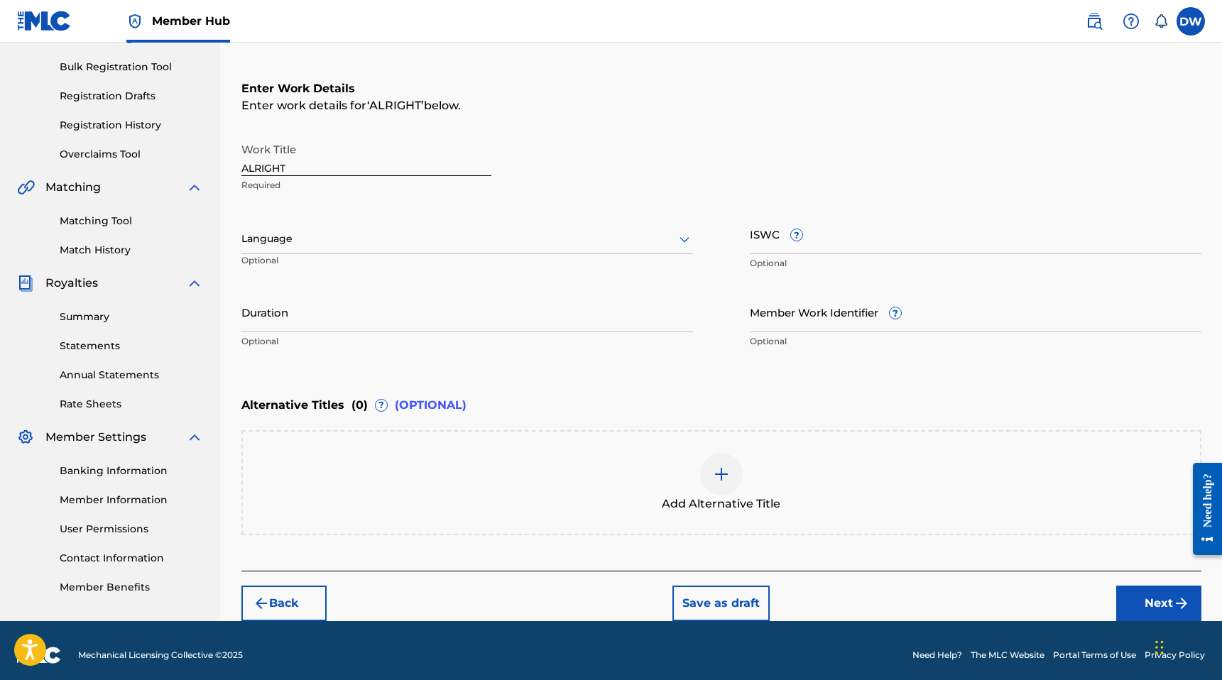
click at [580, 241] on div at bounding box center [466, 239] width 451 height 18
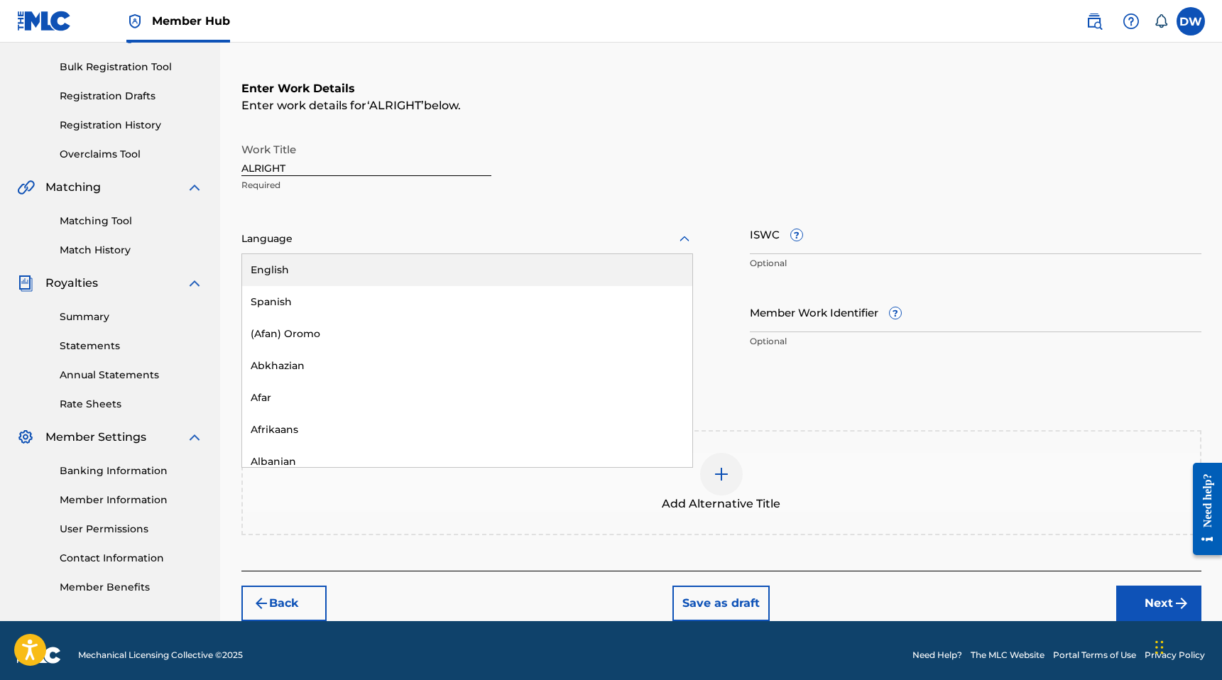
click at [485, 268] on div "English" at bounding box center [467, 270] width 450 height 32
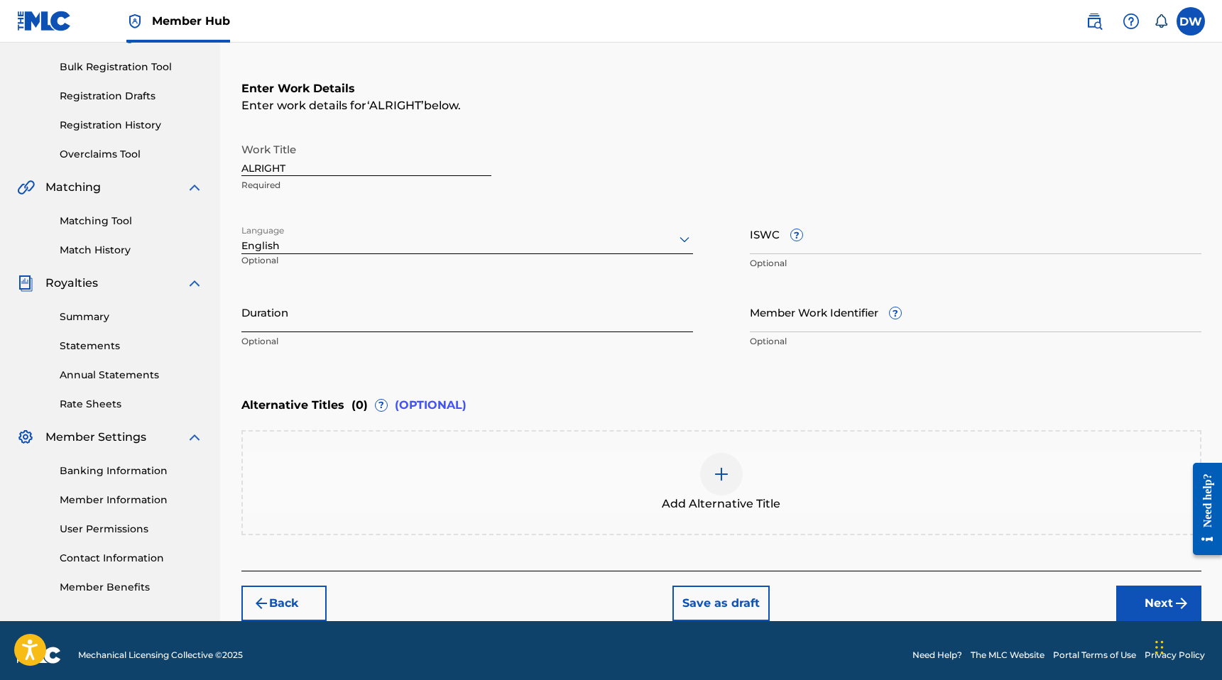
click at [332, 307] on input "Duration" at bounding box center [466, 312] width 451 height 40
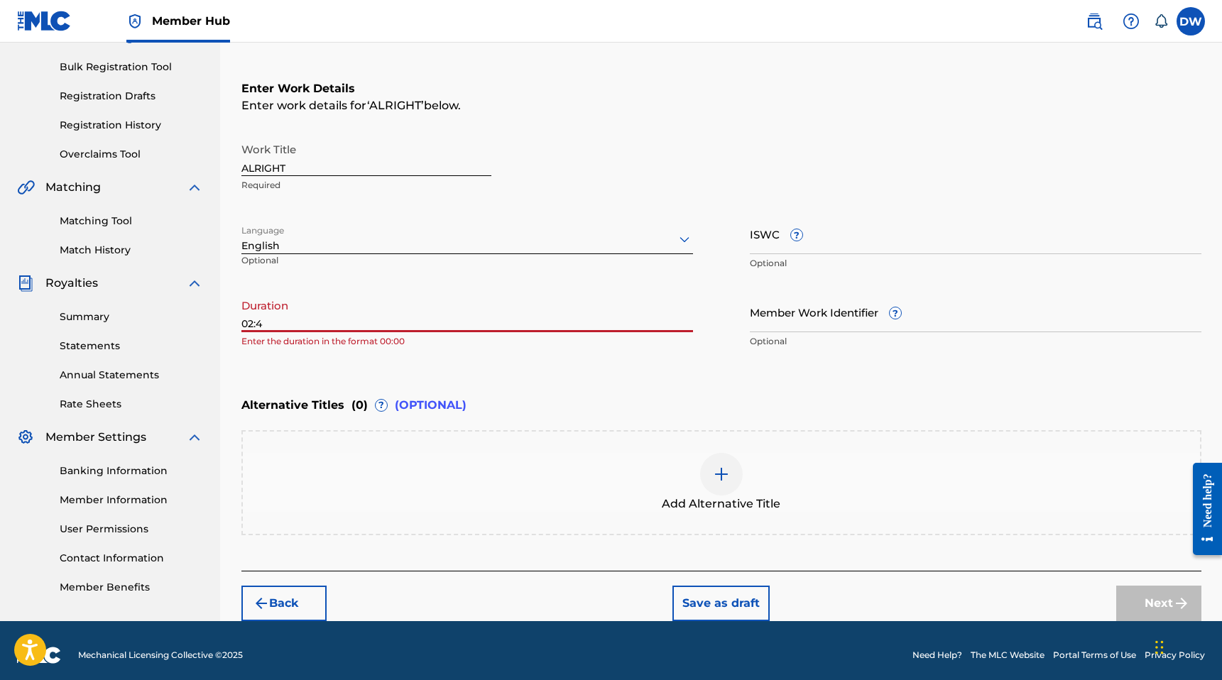
type input "02:41"
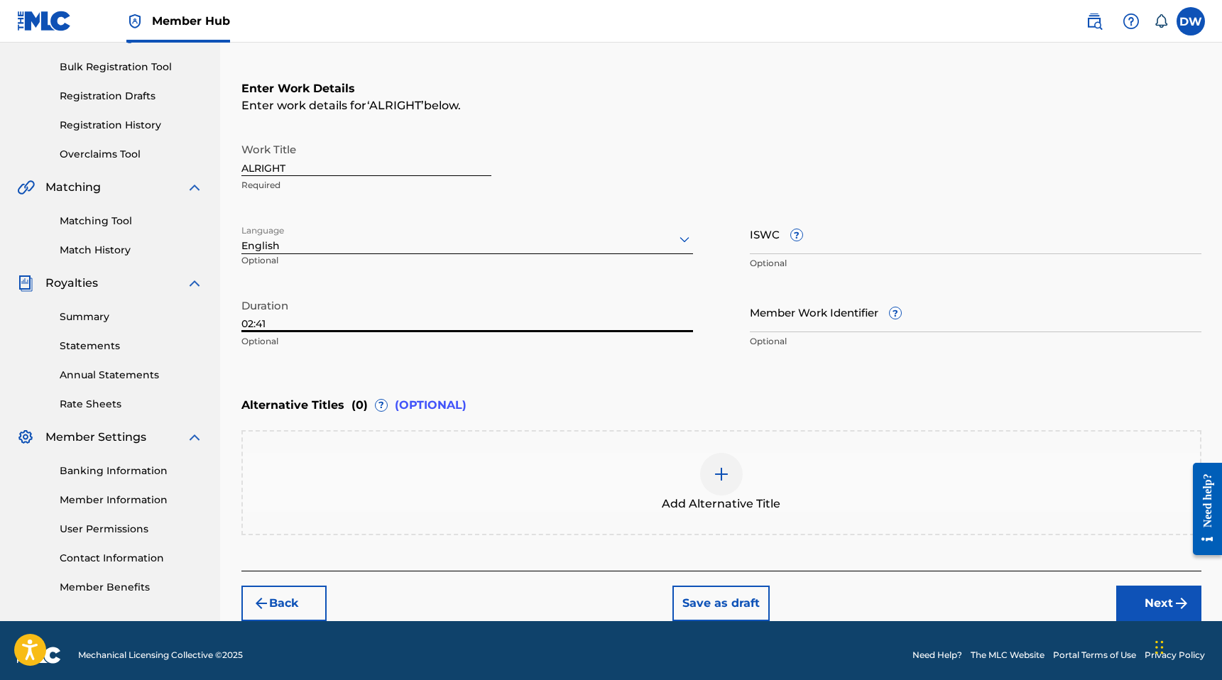
scroll to position [209, 0]
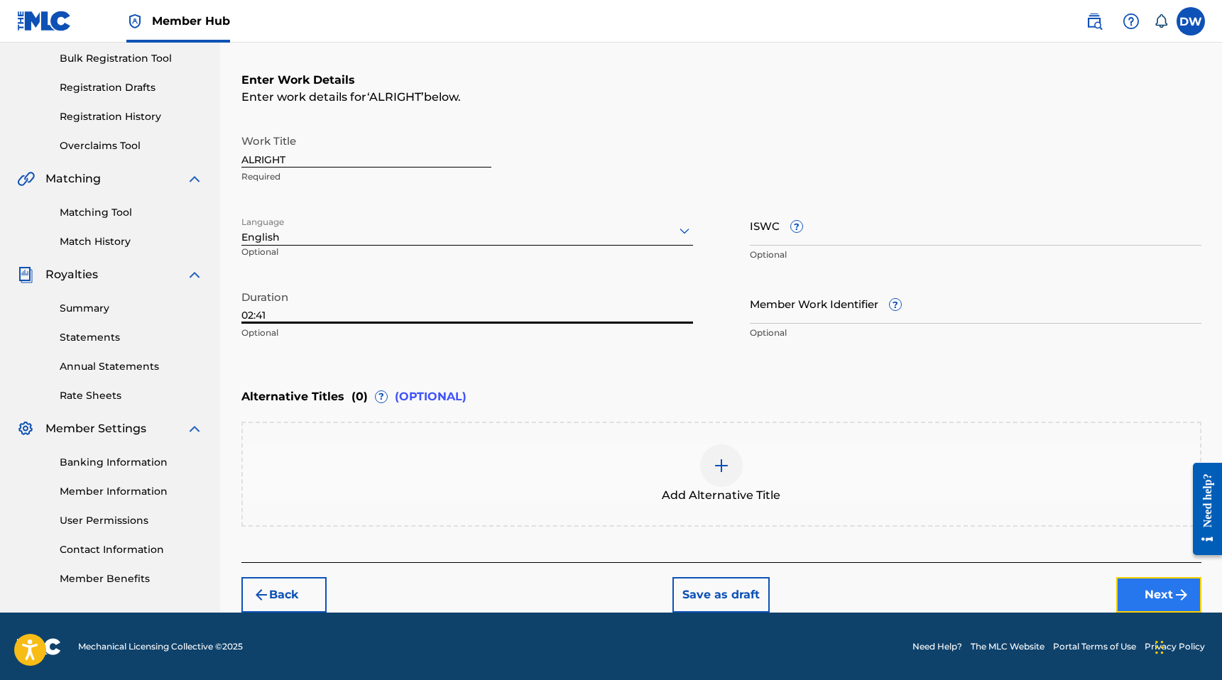
click at [1155, 598] on button "Next" at bounding box center [1158, 594] width 85 height 35
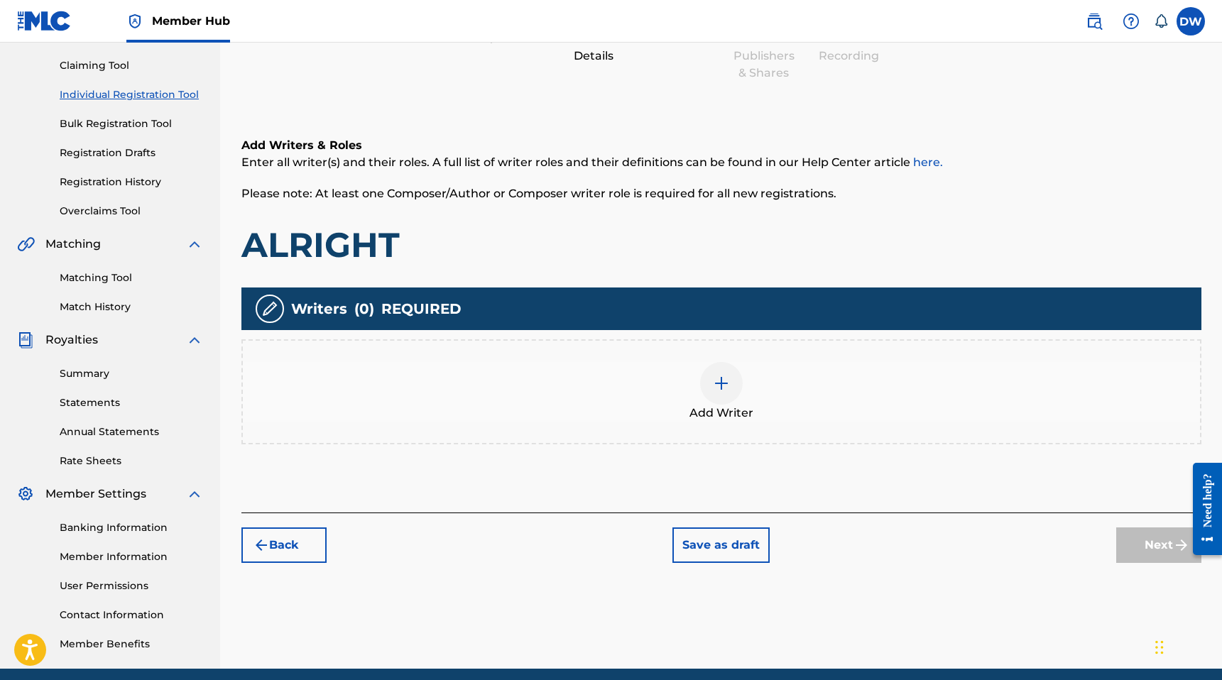
scroll to position [177, 0]
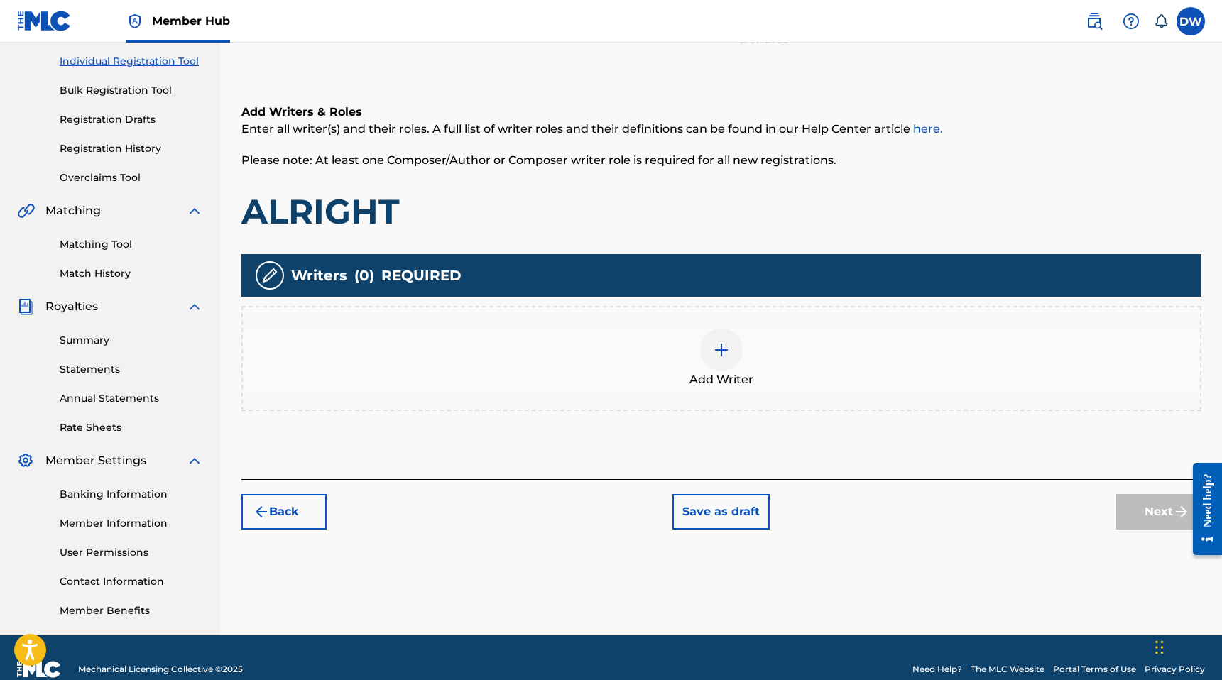
click at [697, 349] on div "Add Writer" at bounding box center [721, 359] width 957 height 60
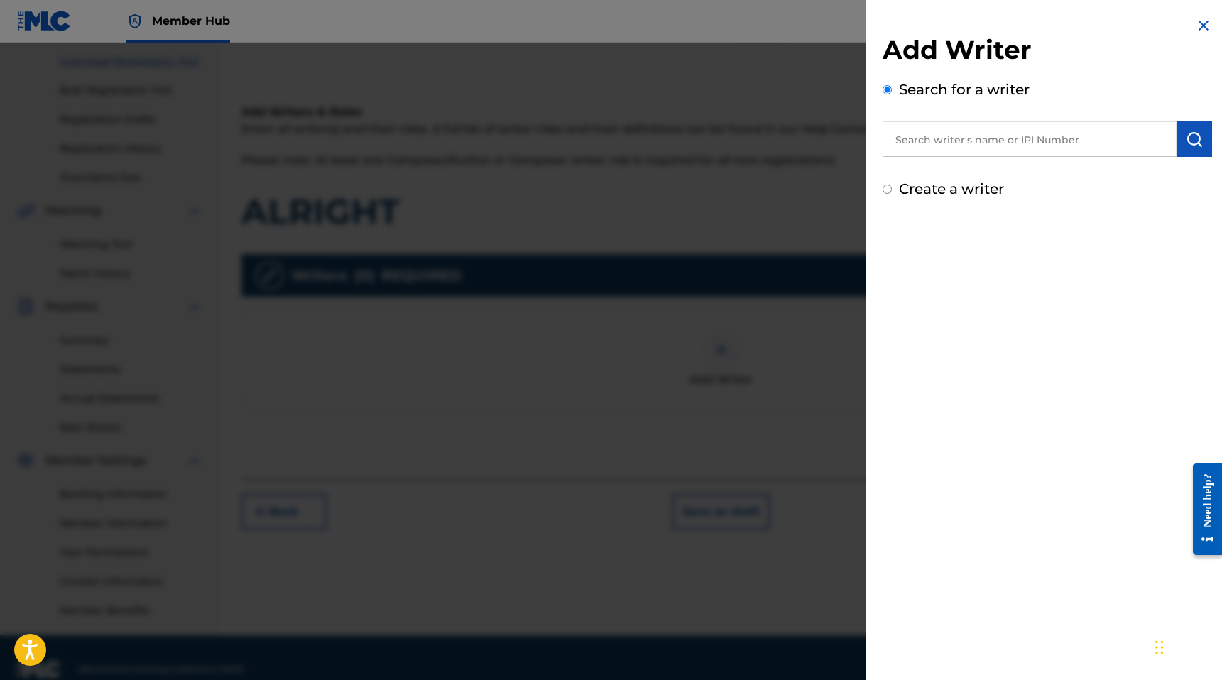
click at [899, 188] on label "Create a writer" at bounding box center [951, 188] width 105 height 17
radio input "true"
click at [892, 188] on input "Create a writer" at bounding box center [886, 189] width 9 height 9
radio input "false"
radio input "true"
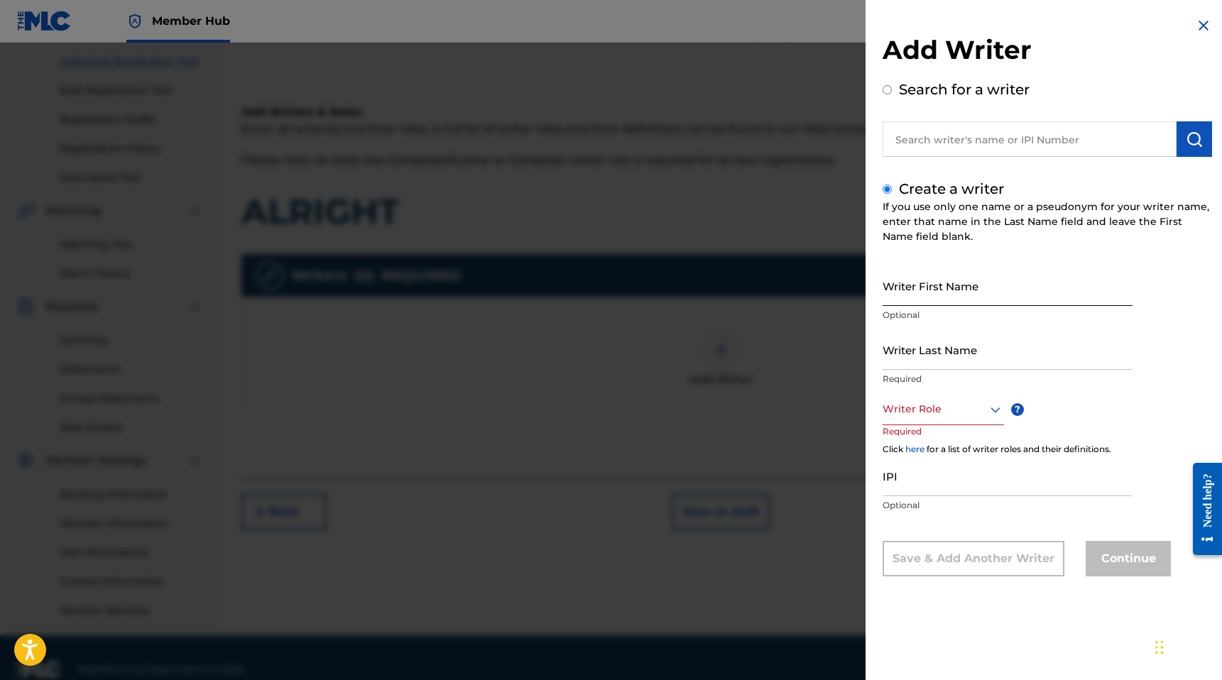
click at [936, 282] on input "Writer First Name" at bounding box center [1007, 285] width 250 height 40
type input "[PERSON_NAME]"
type input "White"
click at [929, 398] on div "Writer Role" at bounding box center [942, 409] width 121 height 32
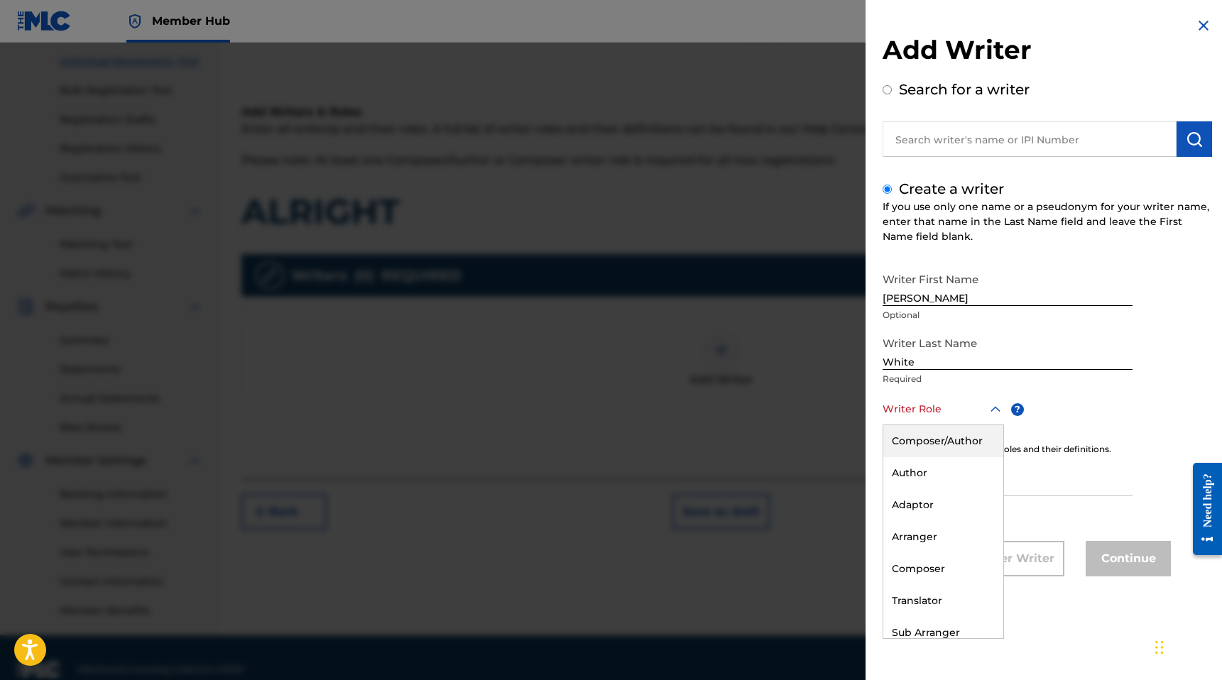
click at [919, 449] on div "Composer/Author" at bounding box center [943, 441] width 120 height 32
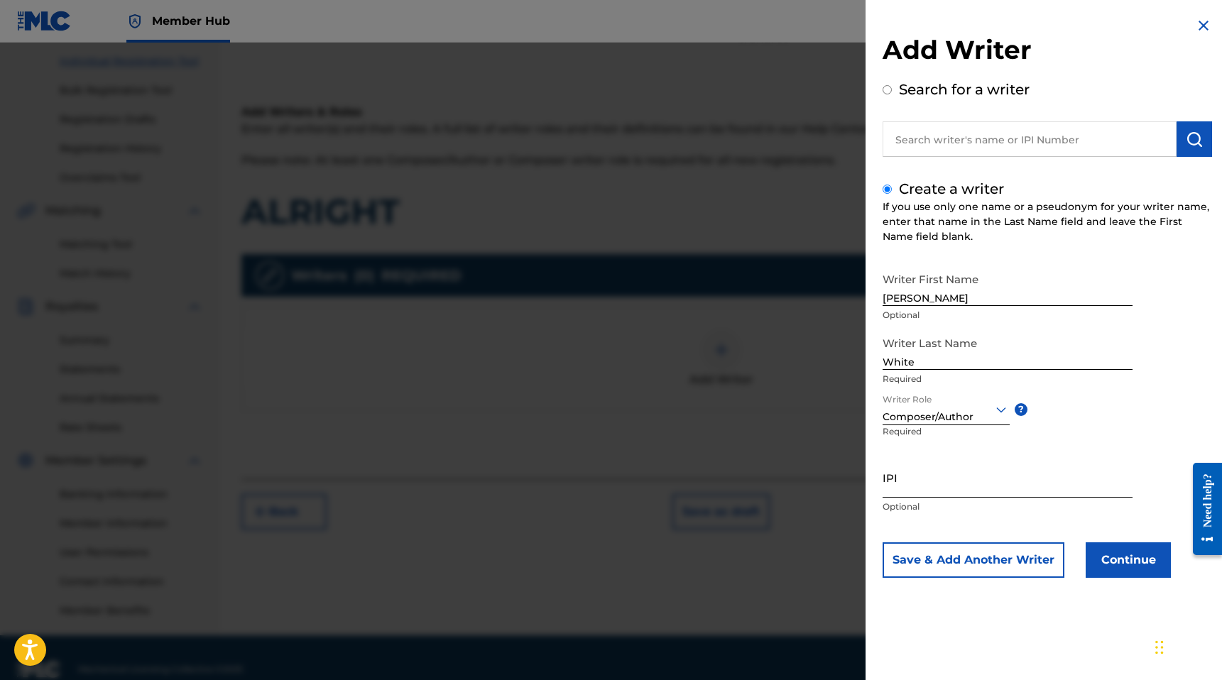
click at [911, 490] on input "IPI" at bounding box center [1007, 477] width 250 height 40
paste input "01185174348"
type input "01185174348"
click at [1108, 551] on button "Continue" at bounding box center [1127, 559] width 85 height 35
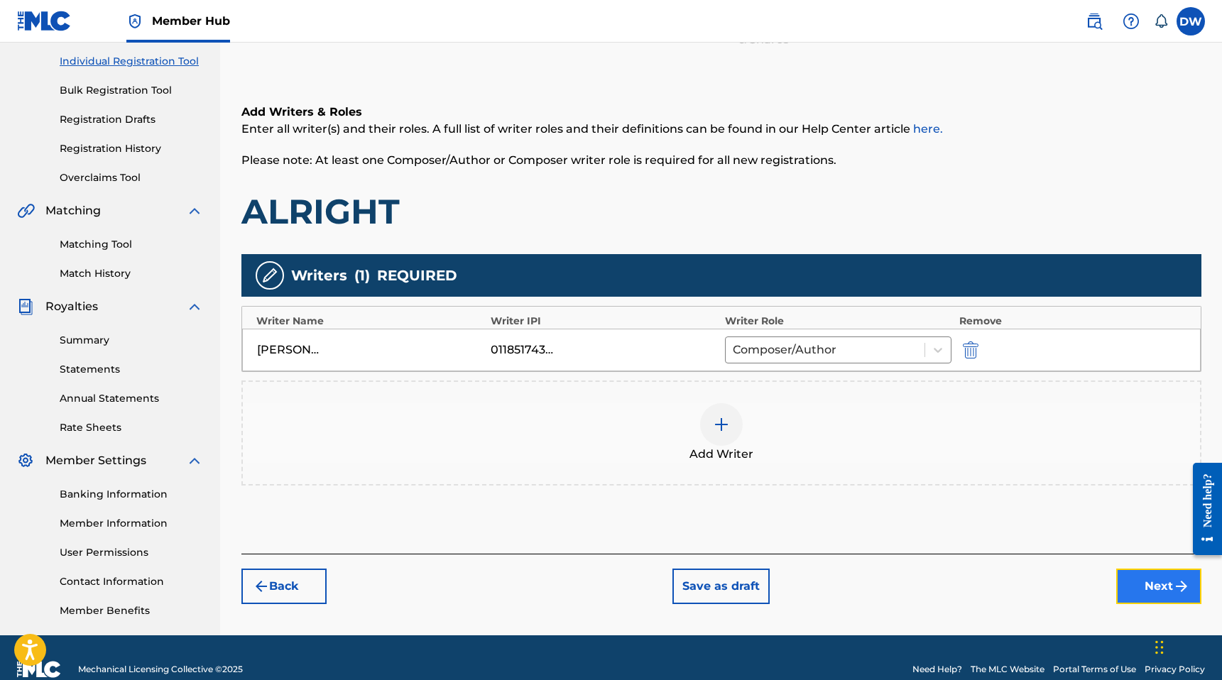
click at [1150, 578] on button "Next" at bounding box center [1158, 586] width 85 height 35
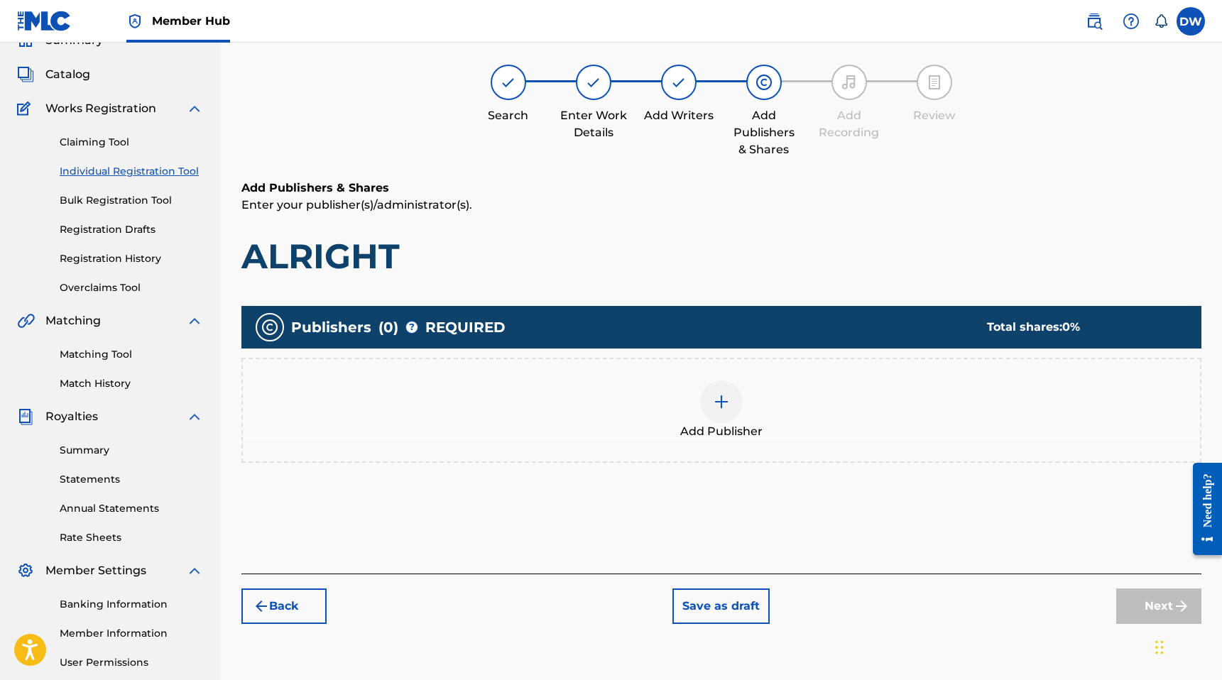
scroll to position [64, 0]
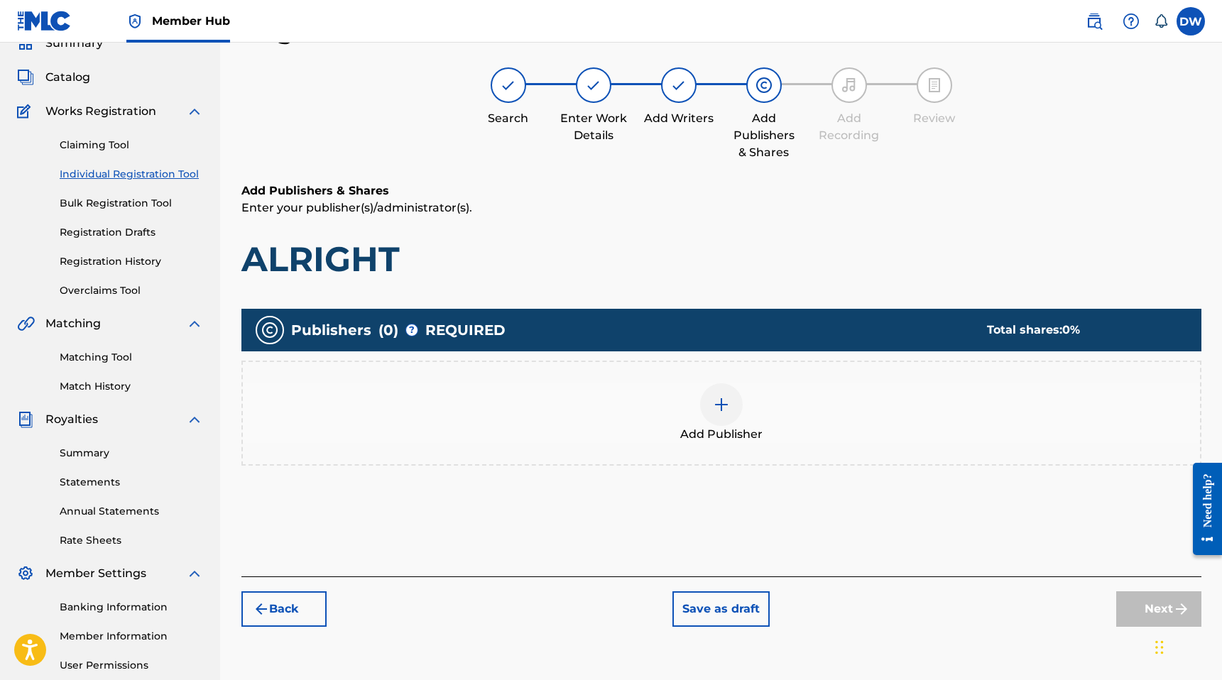
click at [711, 417] on div at bounding box center [721, 404] width 43 height 43
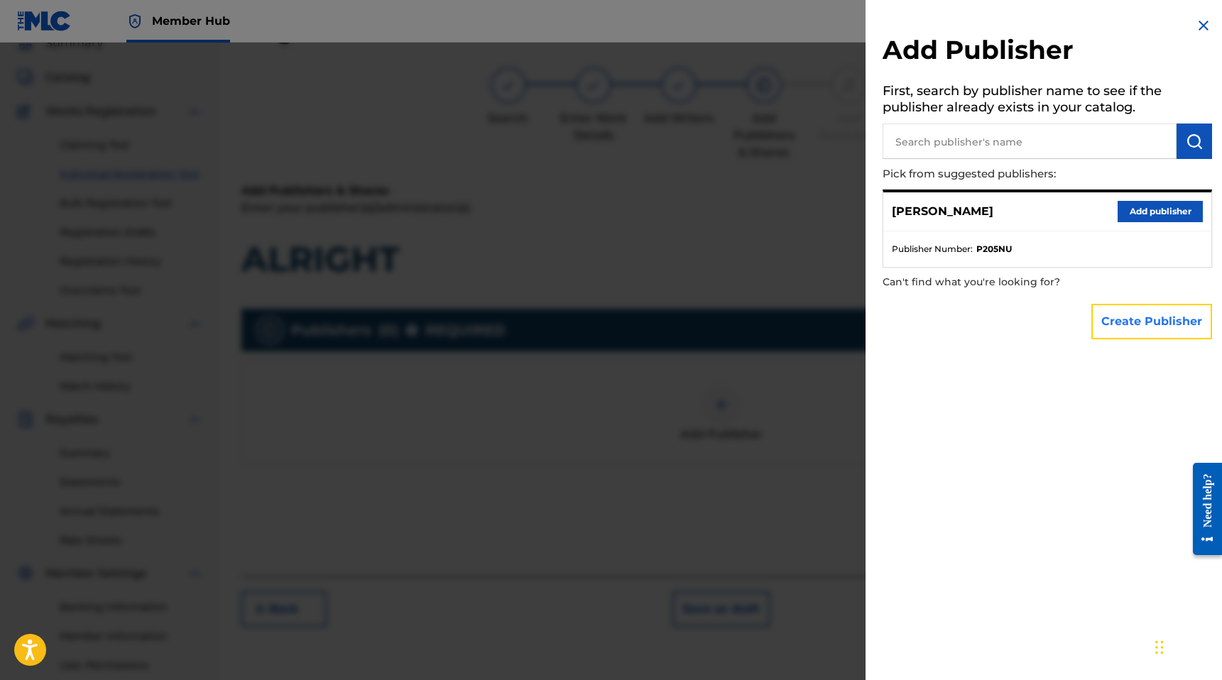
click at [1115, 326] on button "Create Publisher" at bounding box center [1151, 321] width 121 height 35
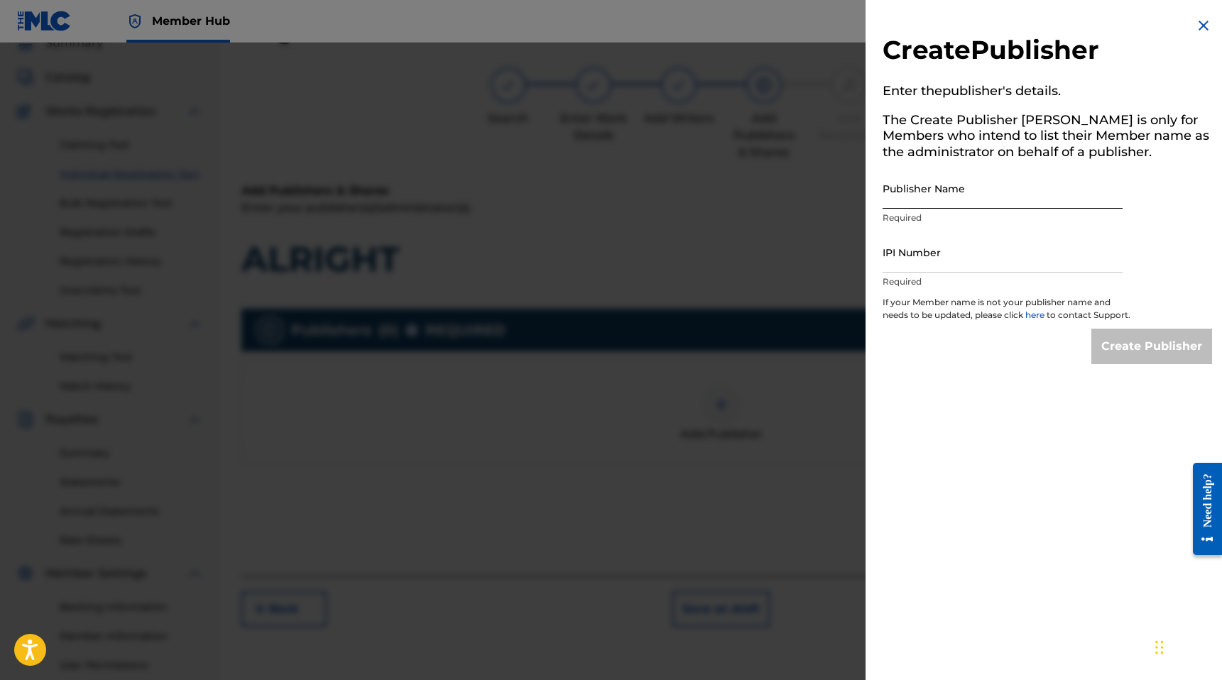
click at [951, 190] on input "Publisher Name" at bounding box center [1002, 188] width 240 height 40
type input "MANUSCRIPT"
click at [930, 253] on input "IPI Number" at bounding box center [1002, 252] width 240 height 40
type input "00686021835"
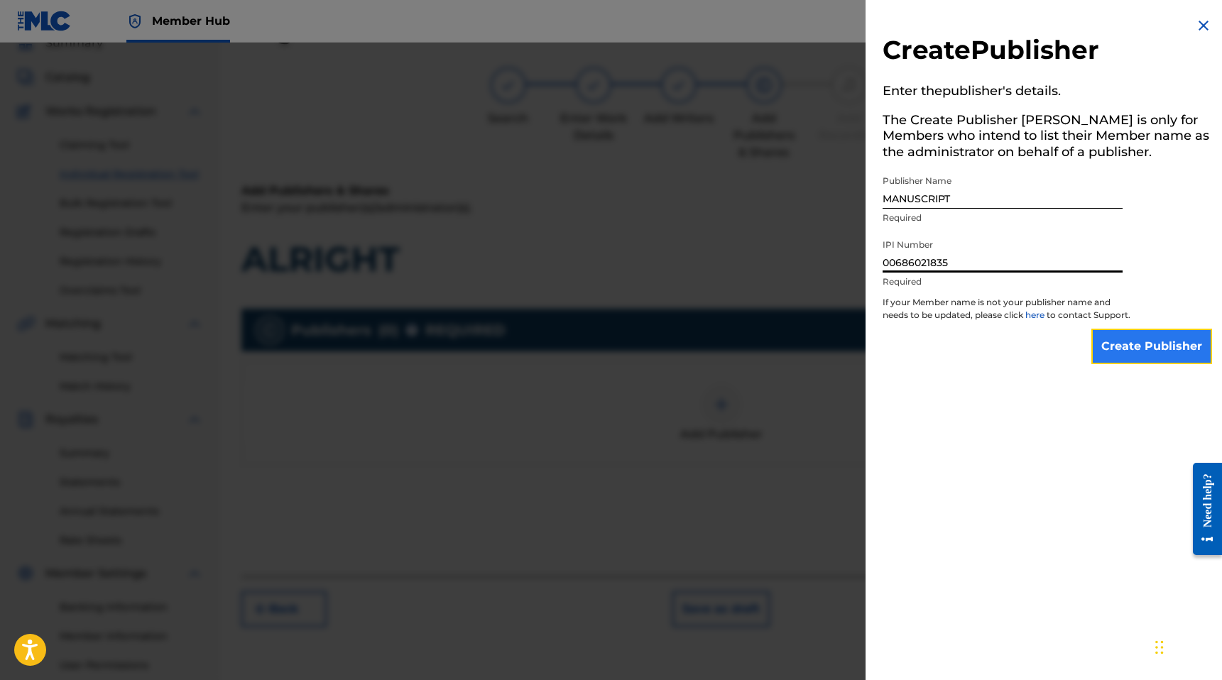
click at [1171, 363] on input "Create Publisher" at bounding box center [1151, 346] width 121 height 35
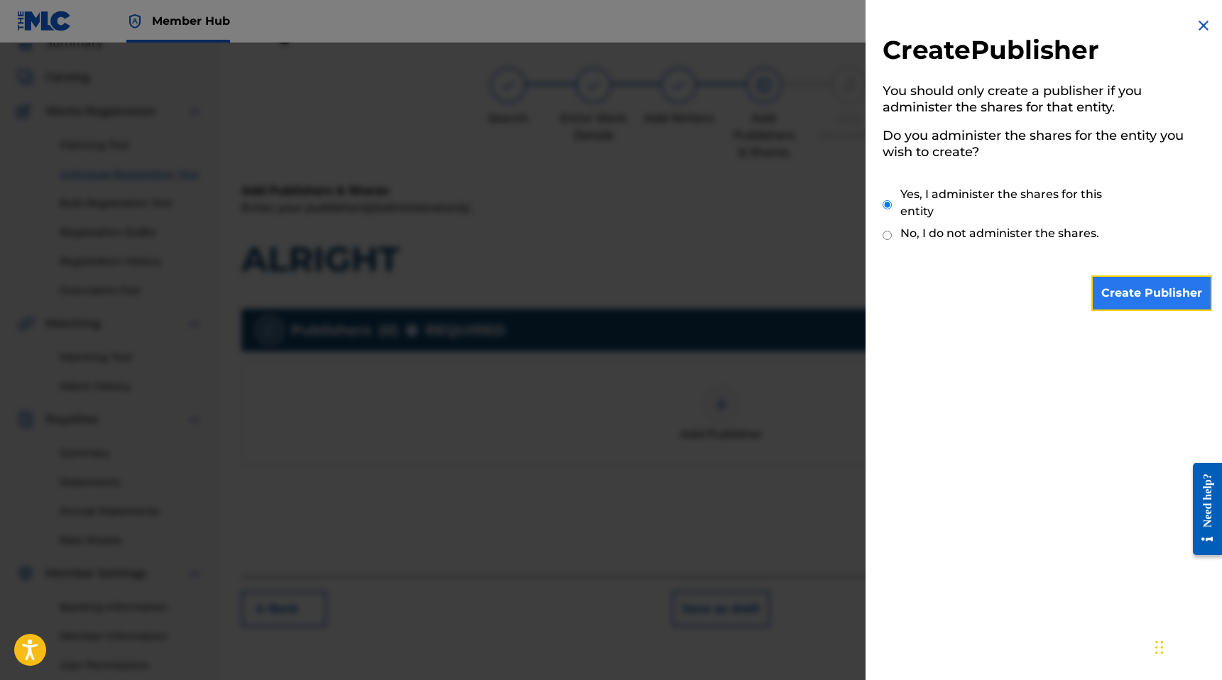
click at [1135, 300] on input "Create Publisher" at bounding box center [1151, 292] width 121 height 35
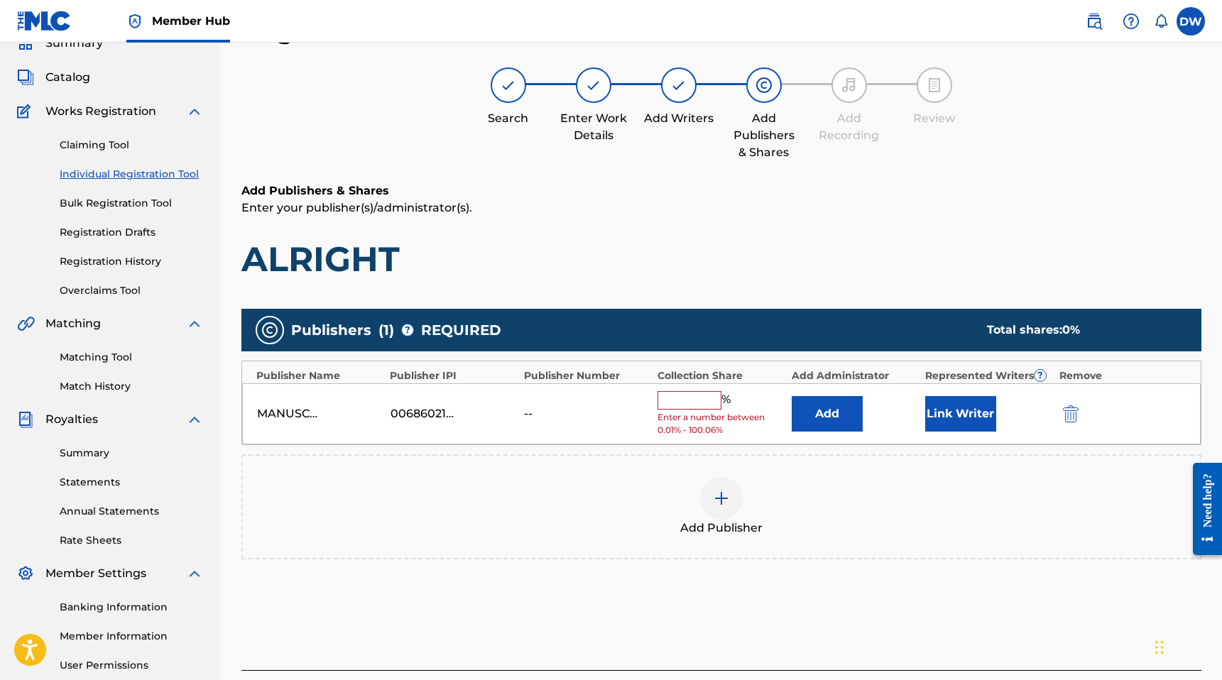
click at [680, 397] on input "text" at bounding box center [689, 400] width 64 height 18
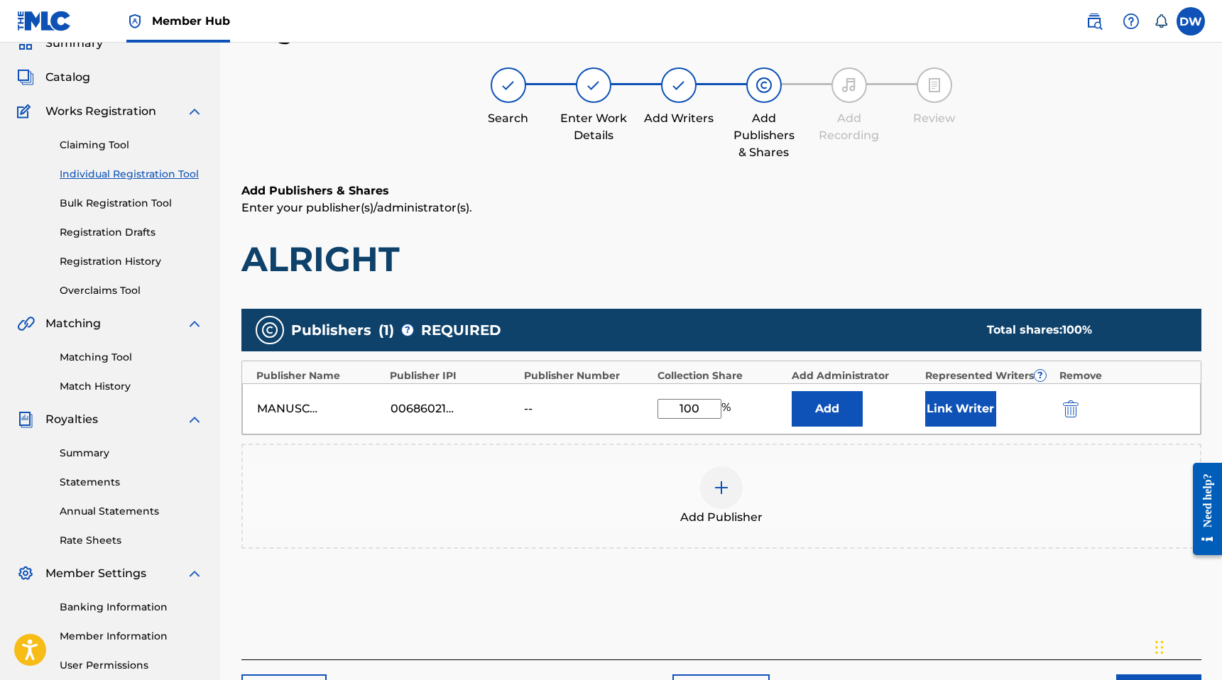
scroll to position [200, 0]
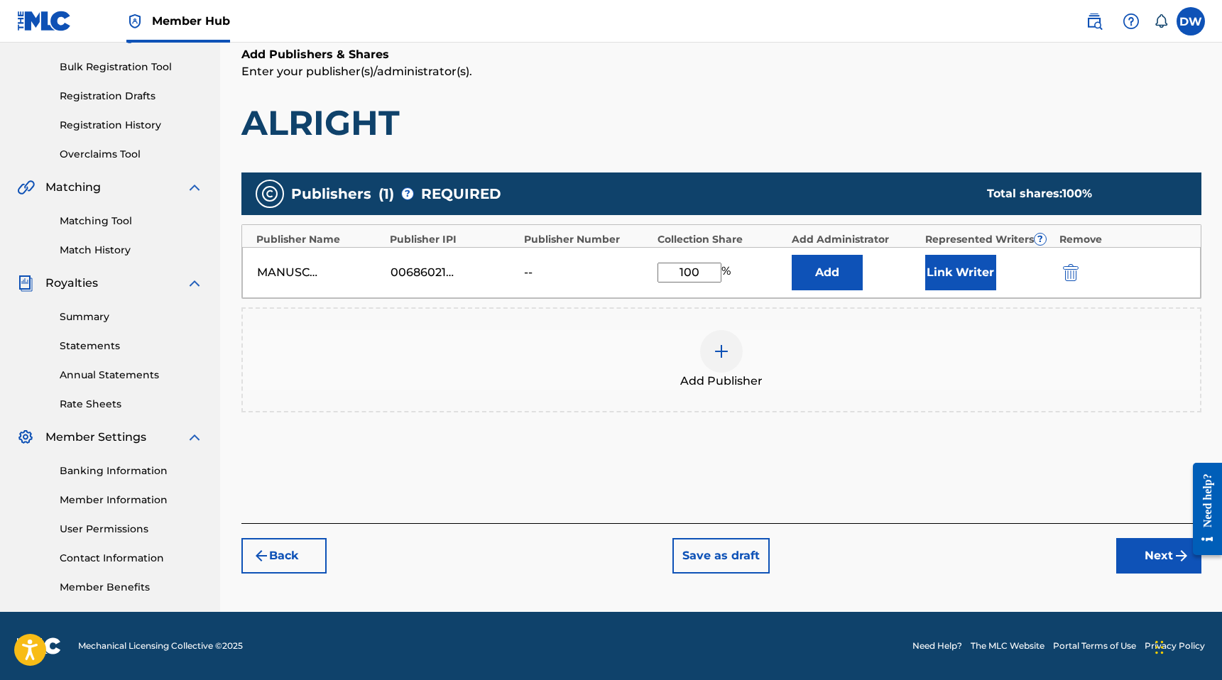
type input "100"
click at [792, 255] on button "Add" at bounding box center [827, 272] width 71 height 35
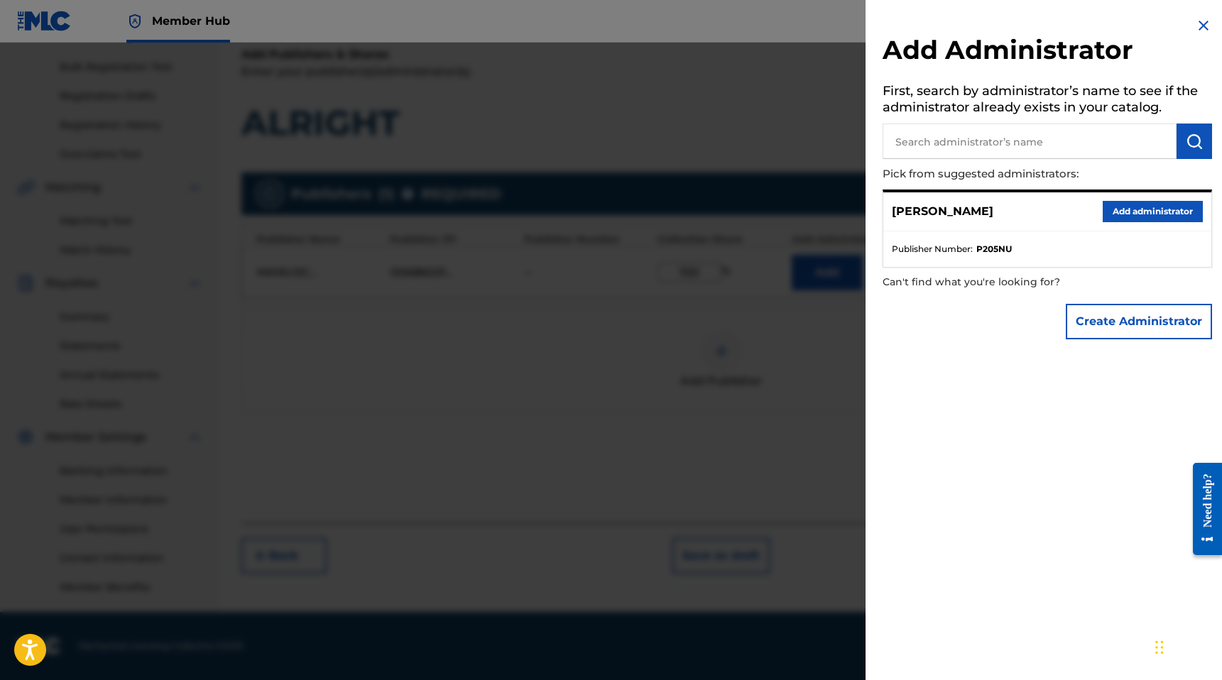
click at [838, 476] on div at bounding box center [611, 383] width 1222 height 680
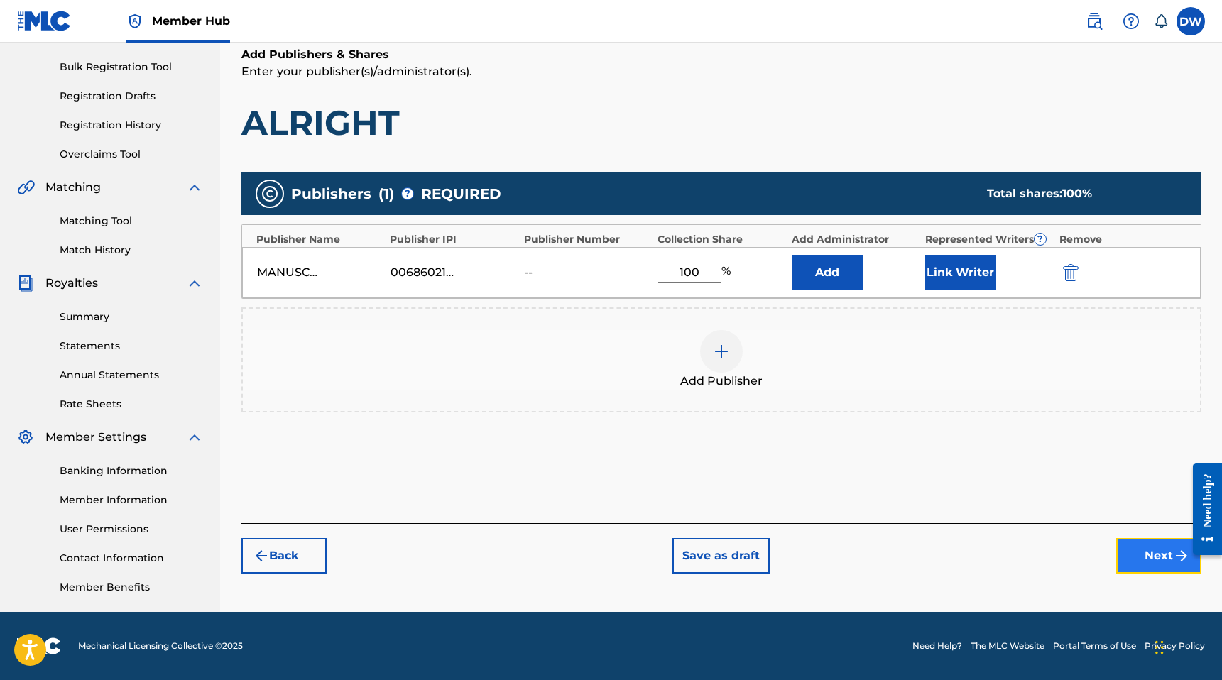
click at [1139, 564] on button "Next" at bounding box center [1158, 555] width 85 height 35
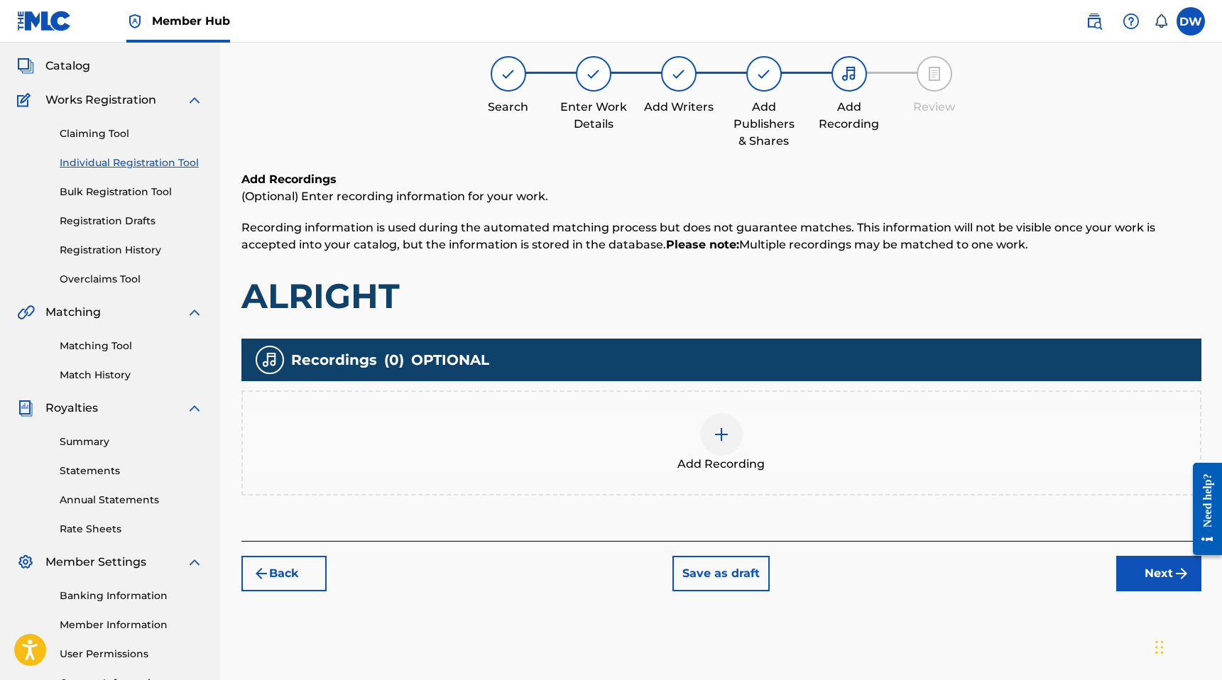
scroll to position [64, 0]
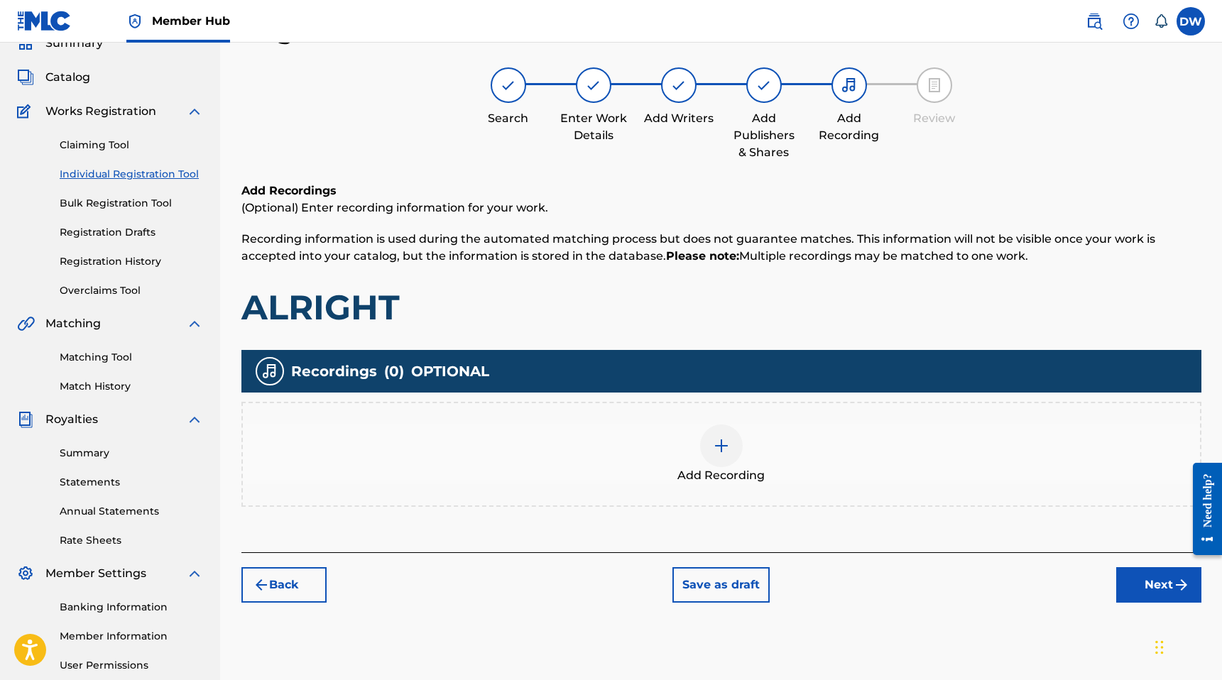
click at [796, 454] on div "Add Recording" at bounding box center [721, 455] width 957 height 60
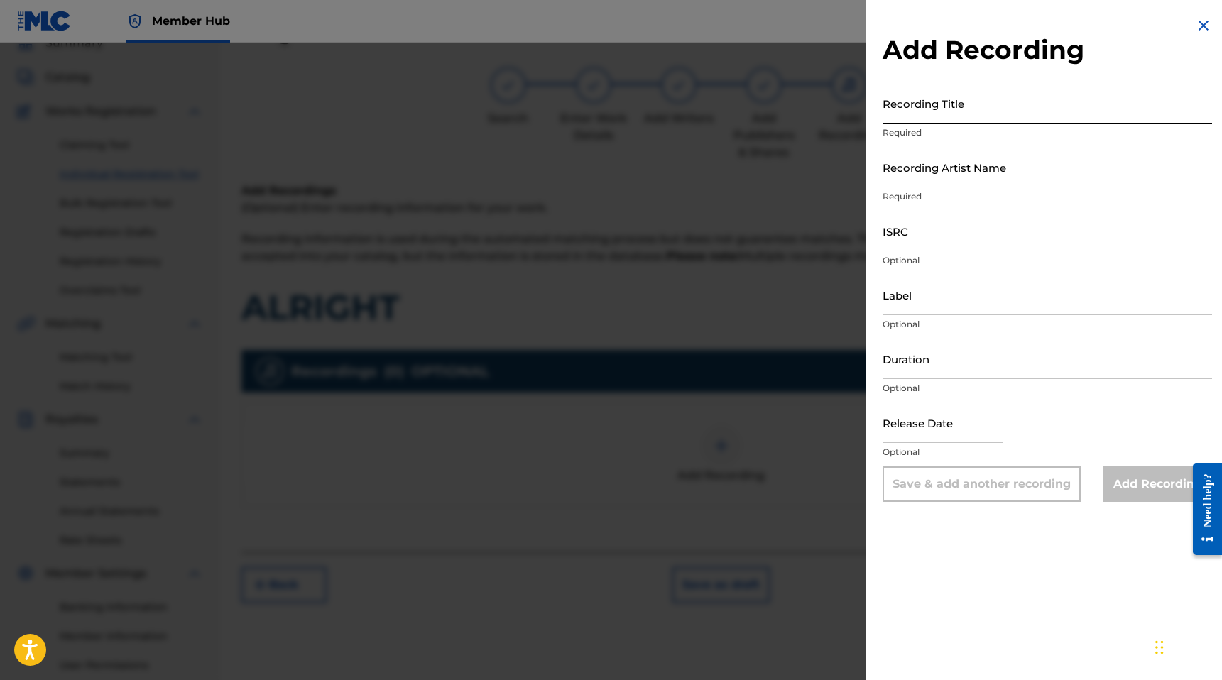
click at [942, 102] on input "Recording Title" at bounding box center [1046, 103] width 329 height 40
type input "ALRIGHT"
click at [922, 180] on input "Recording Artist Name" at bounding box center [1046, 167] width 329 height 40
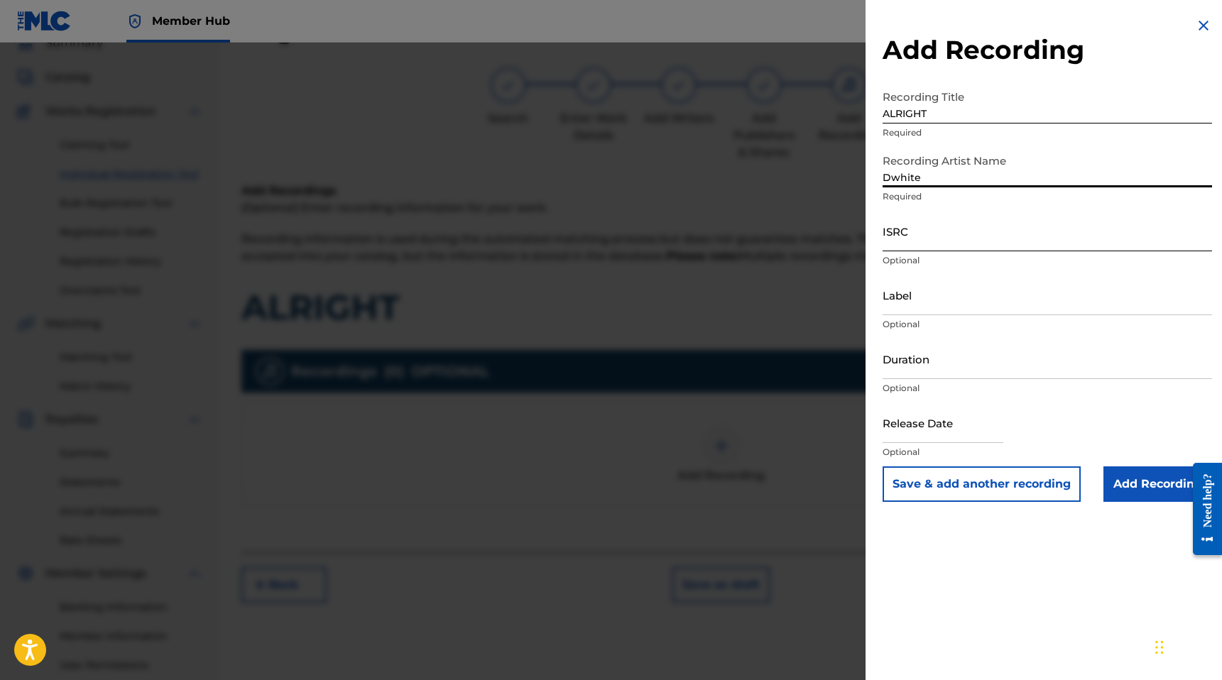
type input "Dwhite"
click at [903, 238] on input "ISRC" at bounding box center [1046, 231] width 329 height 40
paste input "QZFYZ2458855"
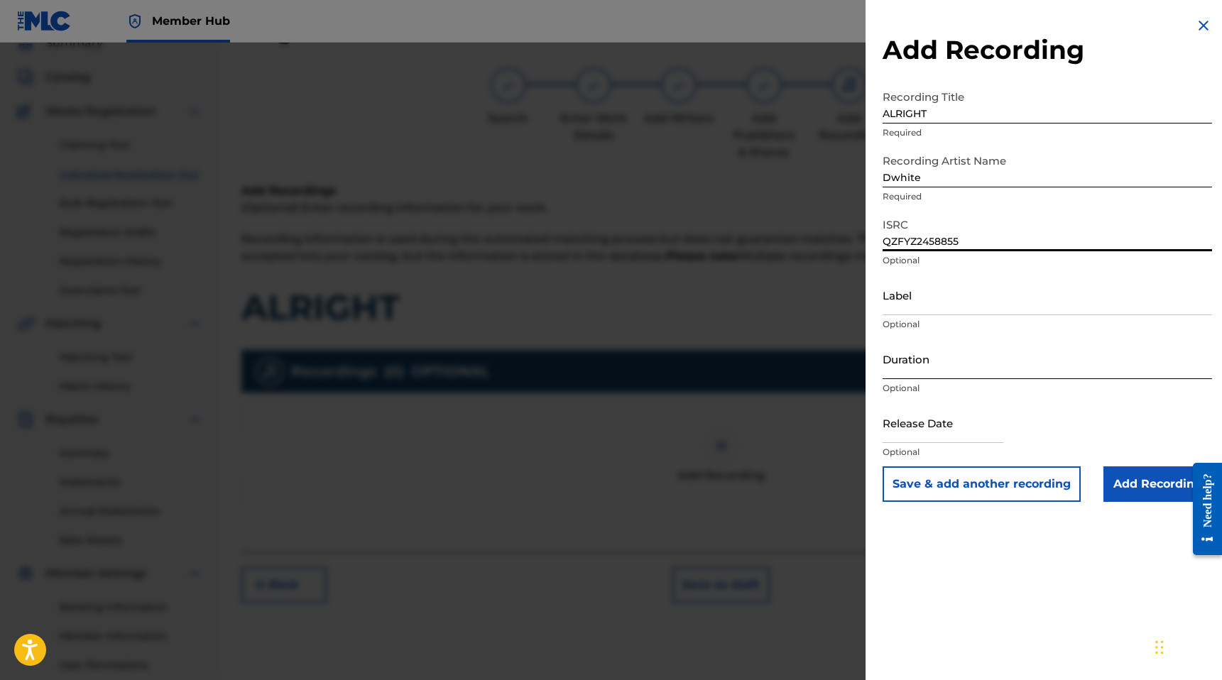
type input "QZFYZ2458855"
click at [900, 377] on input "Duration" at bounding box center [1046, 359] width 329 height 40
type input "02:41"
click at [934, 429] on input "text" at bounding box center [942, 422] width 121 height 40
select select "8"
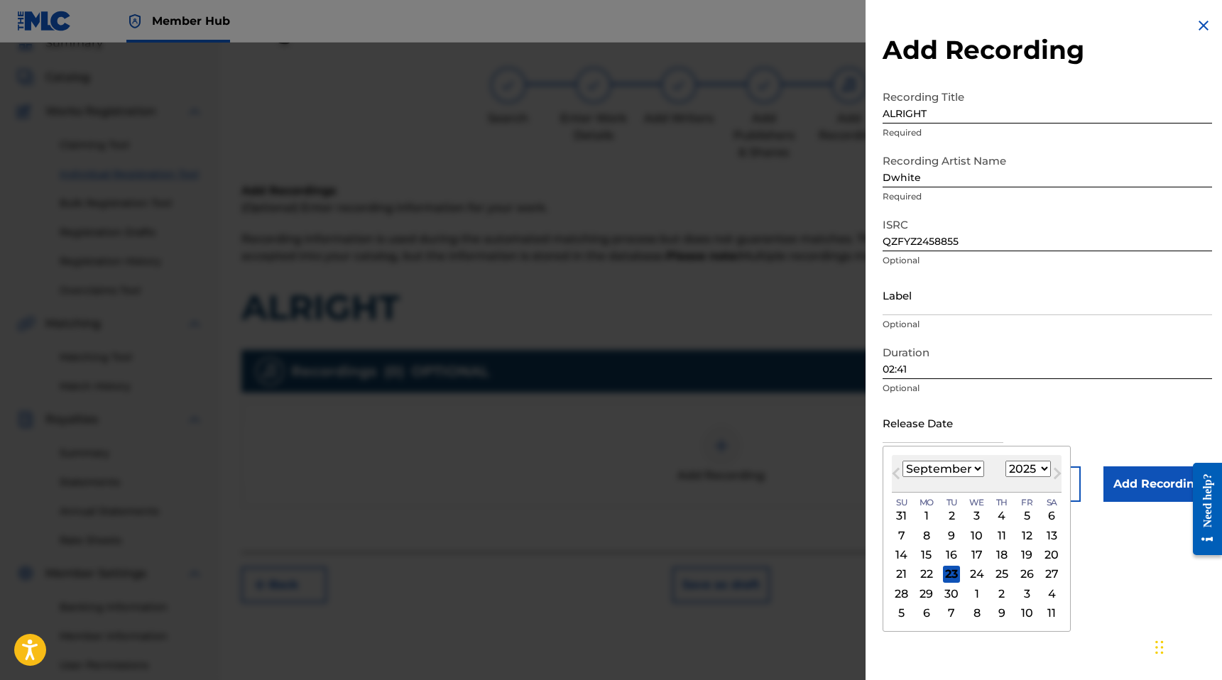
click at [1027, 464] on select "1899 1900 1901 1902 1903 1904 1905 1906 1907 1908 1909 1910 1911 1912 1913 1914…" at bounding box center [1027, 469] width 45 height 16
select select "2024"
click at [1005, 461] on select "1899 1900 1901 1902 1903 1904 1905 1906 1907 1908 1909 1910 1911 1912 1913 1914…" at bounding box center [1027, 469] width 45 height 16
click at [955, 473] on select "January February March April May June July August September October November De…" at bounding box center [943, 469] width 82 height 16
select select "0"
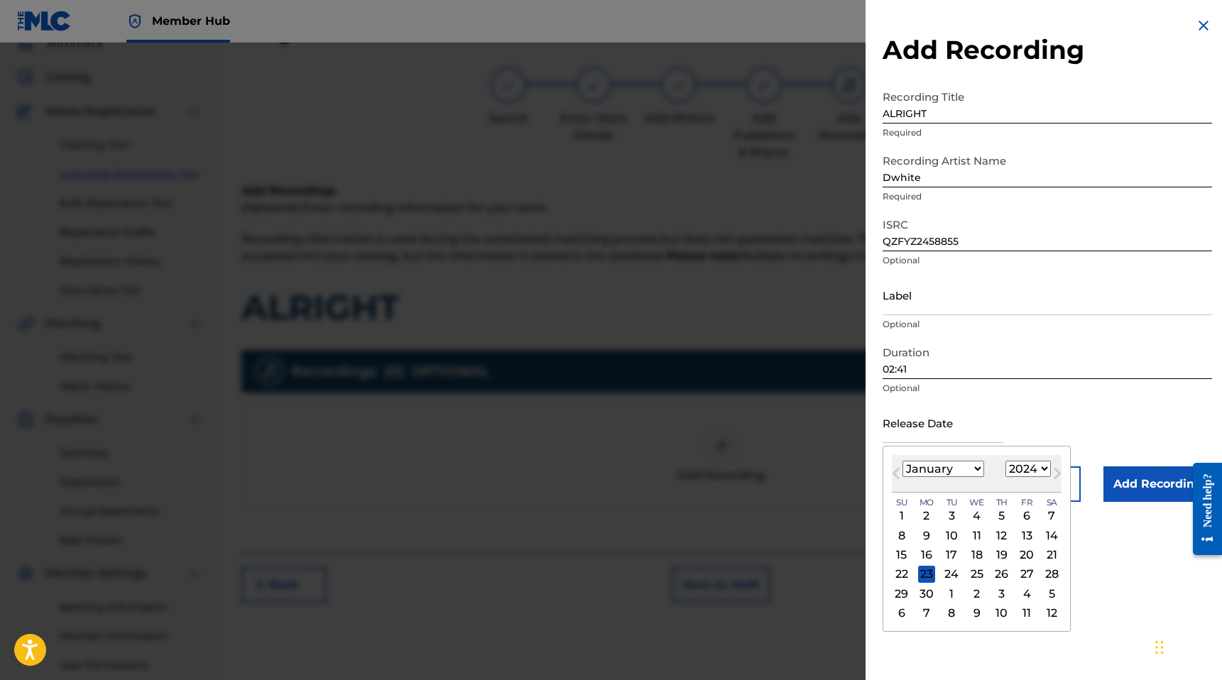
click at [902, 461] on select "January February March April May June July August September October November De…" at bounding box center [943, 469] width 82 height 16
click at [999, 530] on div "11" at bounding box center [1001, 535] width 17 height 17
type input "January 11 2024"
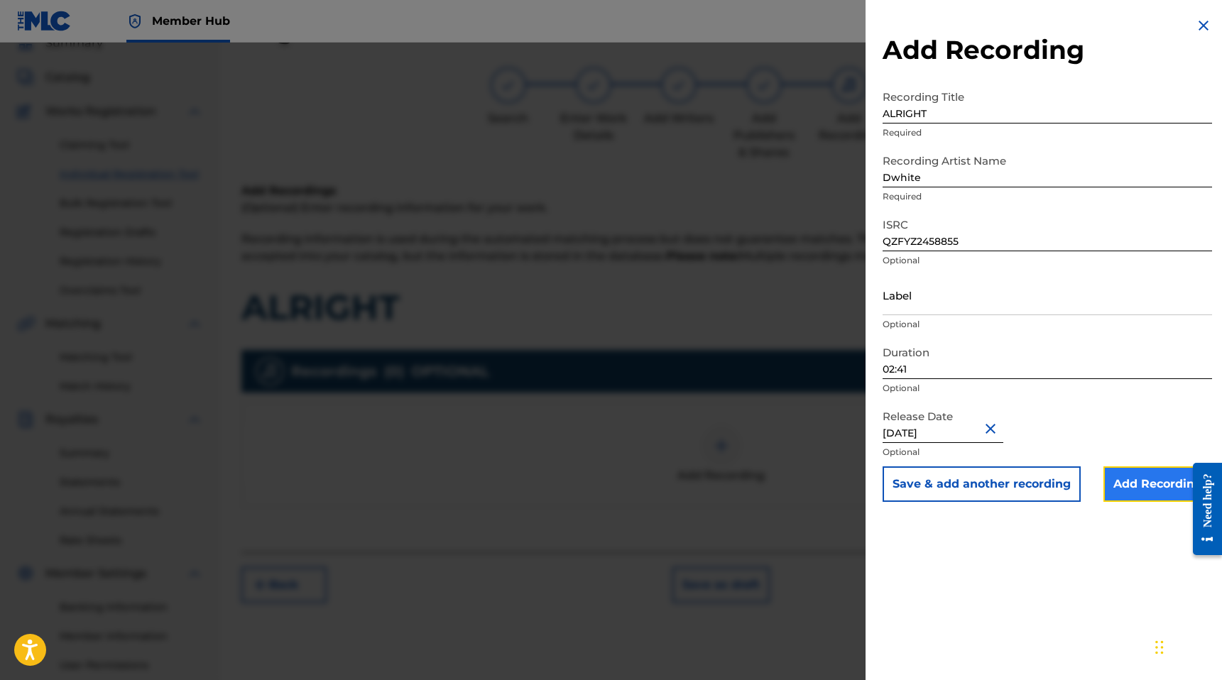
click at [1146, 486] on input "Add Recording" at bounding box center [1157, 483] width 109 height 35
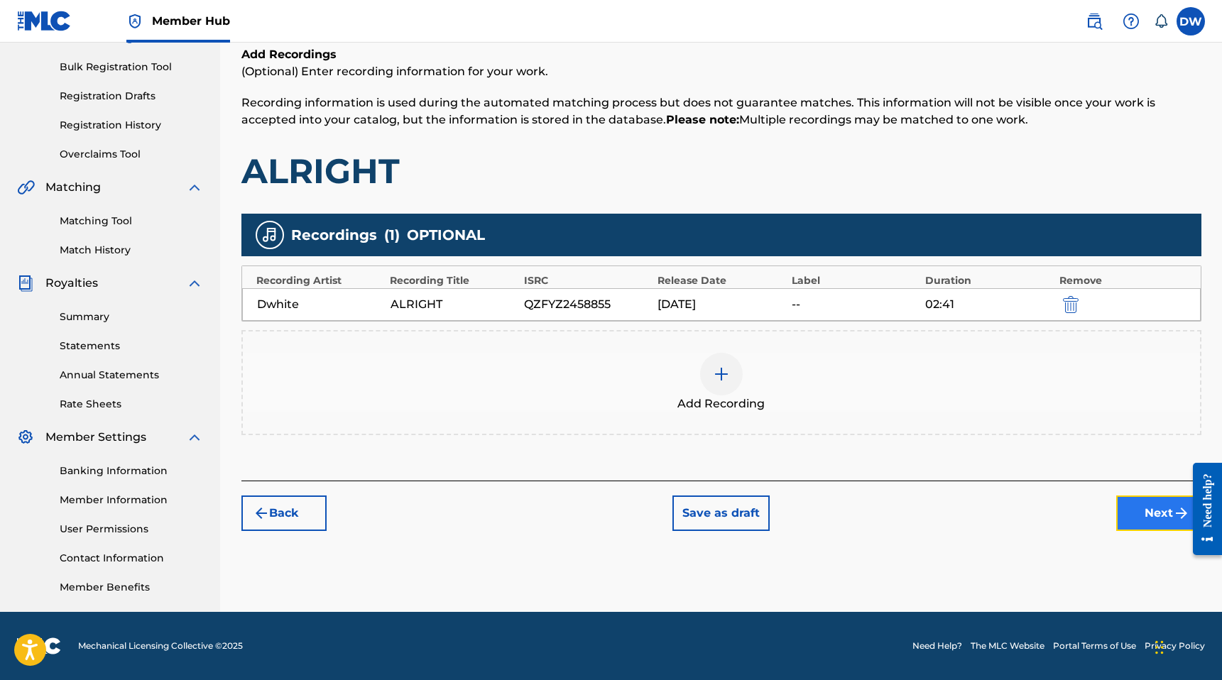
click at [1117, 513] on button "Next" at bounding box center [1158, 512] width 85 height 35
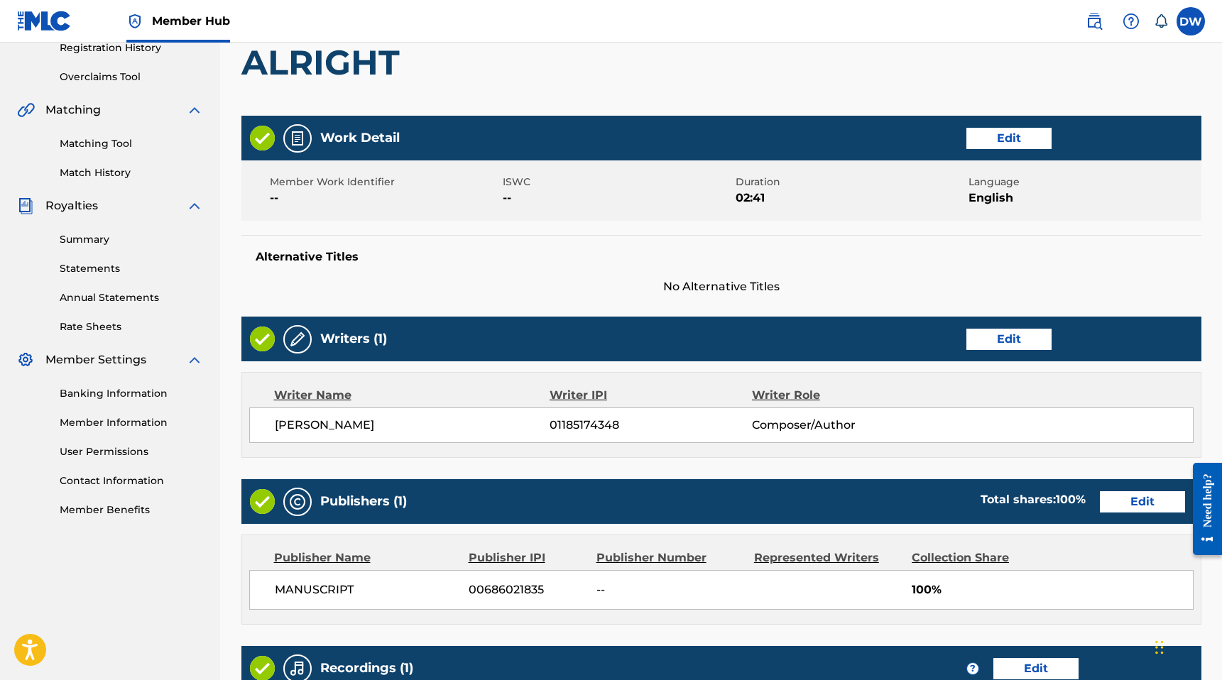
scroll to position [519, 0]
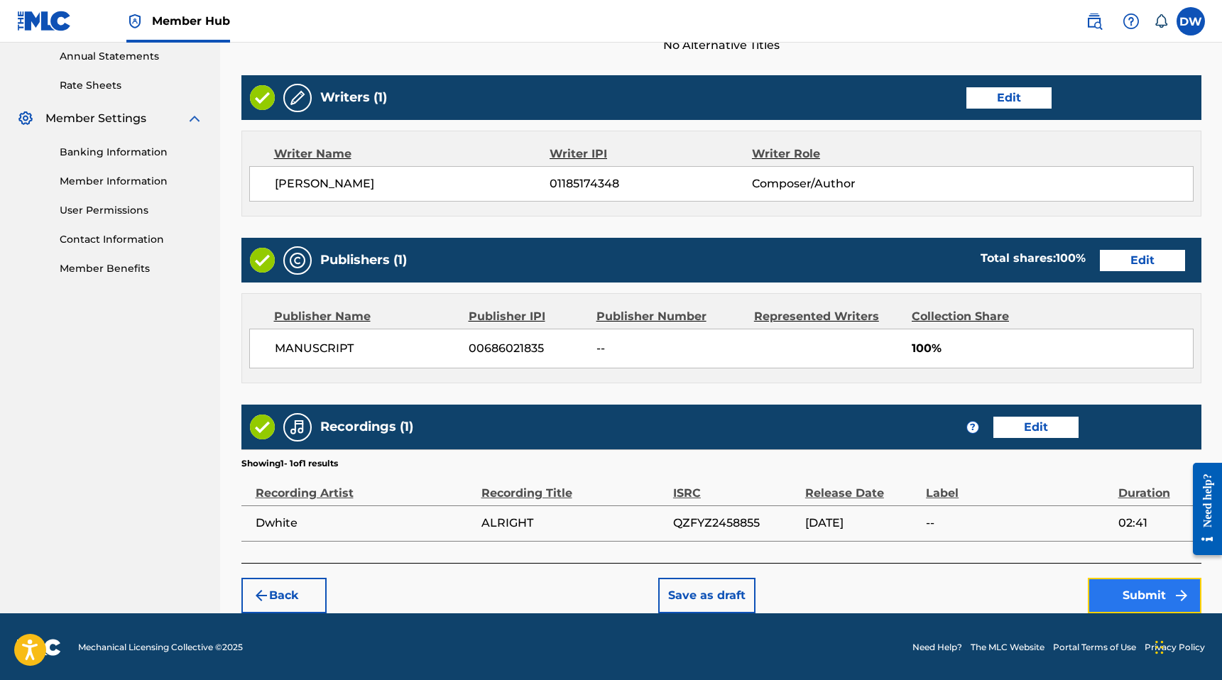
click at [1107, 581] on button "Submit" at bounding box center [1145, 595] width 114 height 35
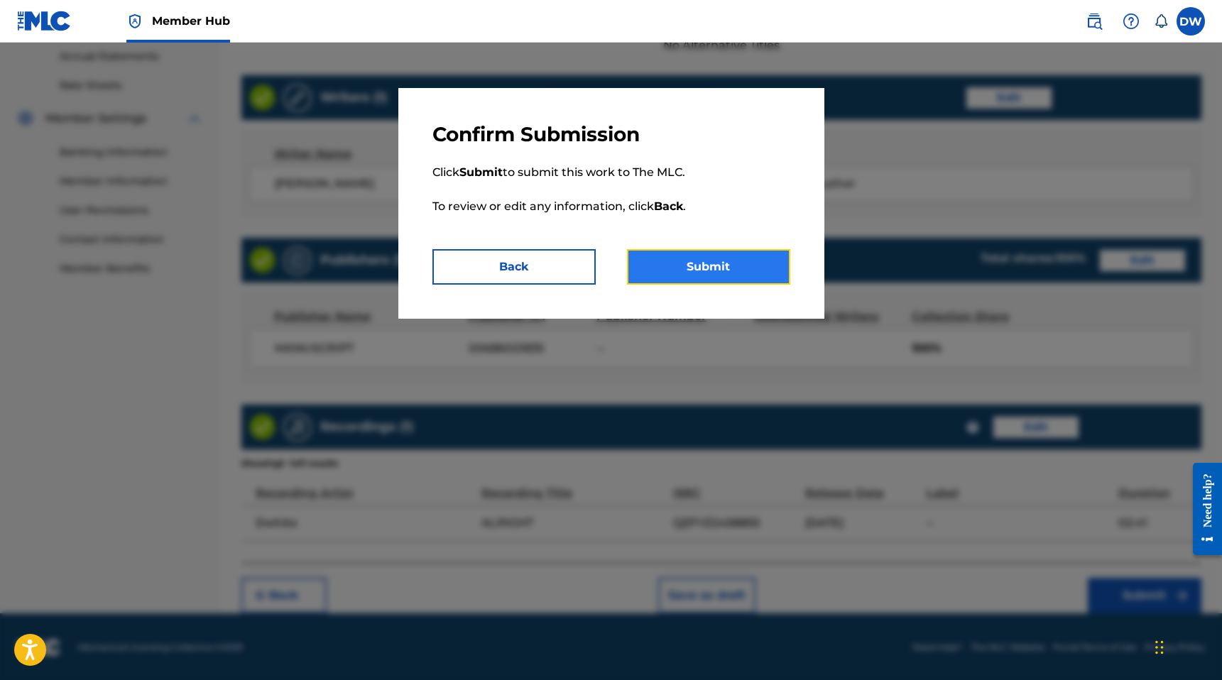
click at [693, 254] on button "Submit" at bounding box center [708, 266] width 163 height 35
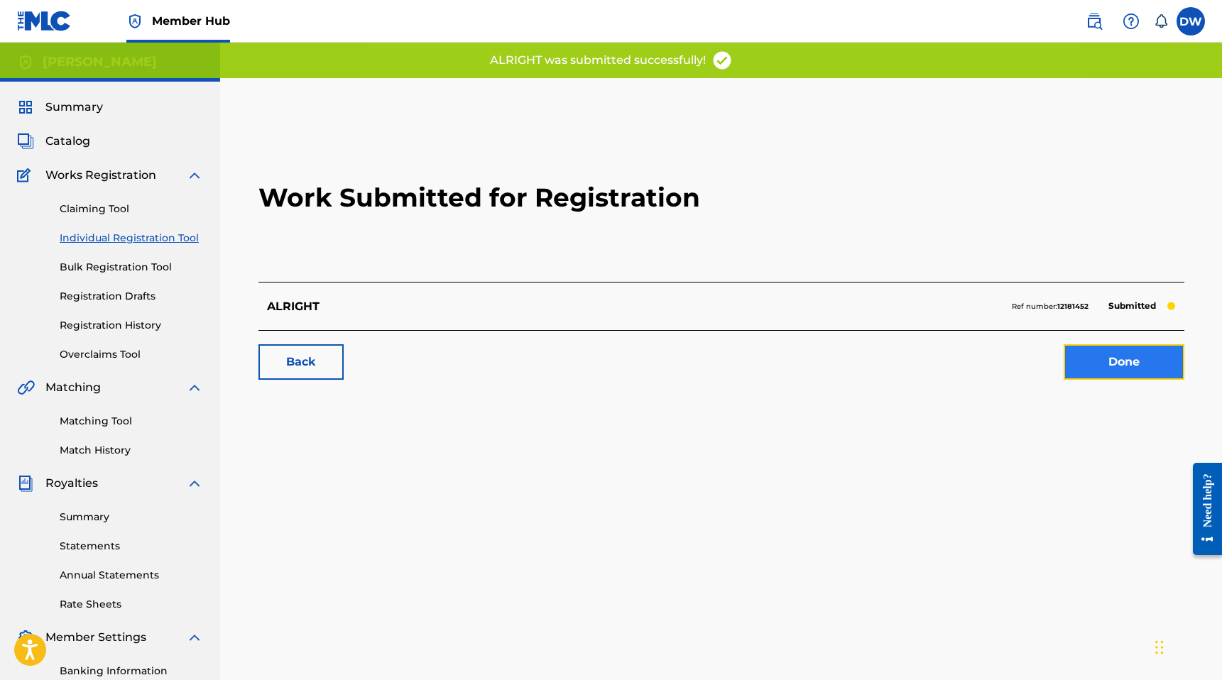
click at [1111, 371] on link "Done" at bounding box center [1123, 361] width 121 height 35
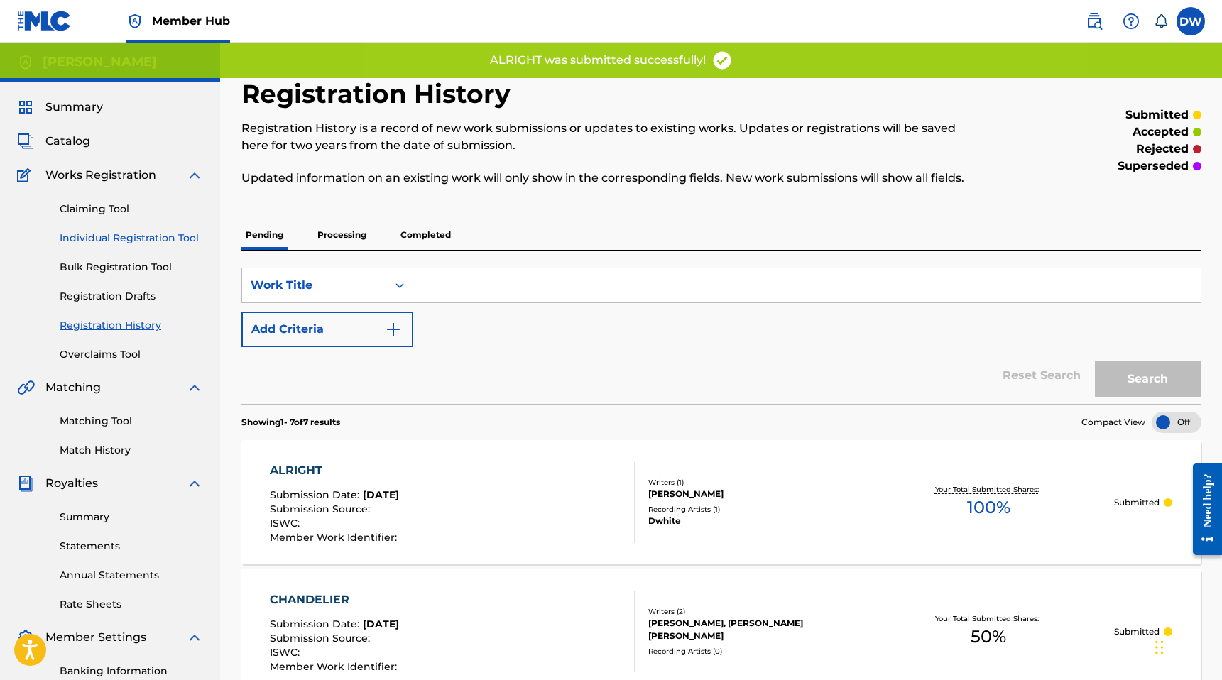
click at [119, 231] on link "Individual Registration Tool" at bounding box center [131, 238] width 143 height 15
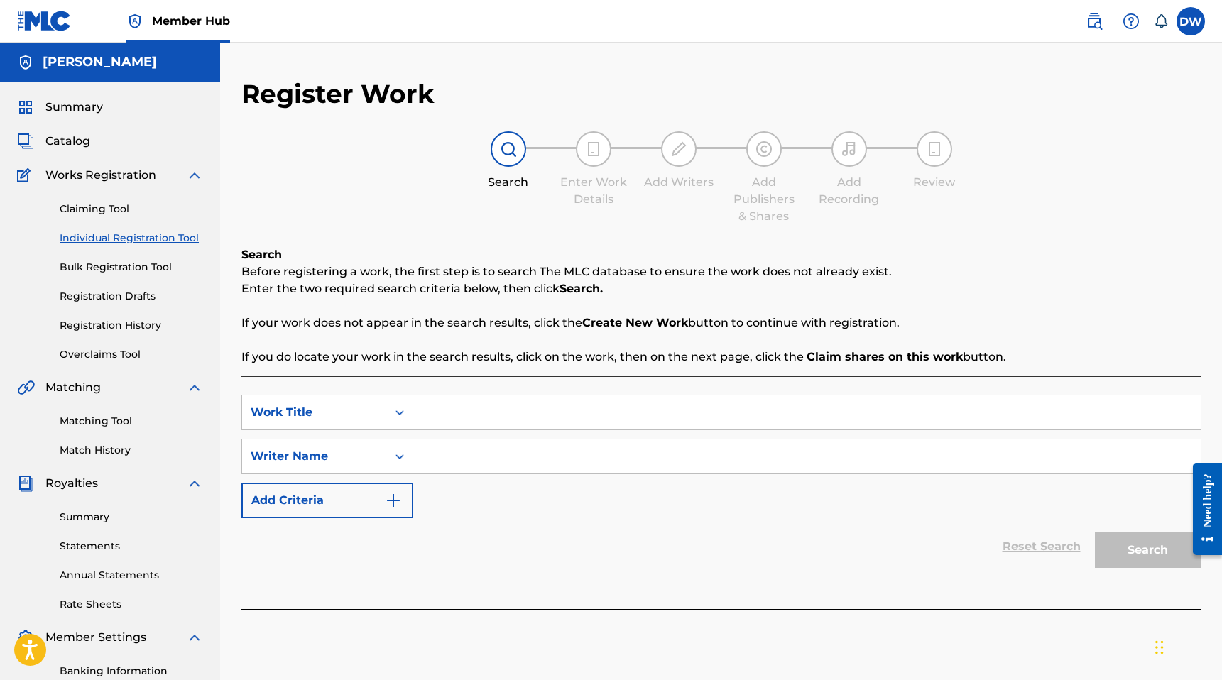
click at [464, 407] on input "Search Form" at bounding box center [806, 412] width 787 height 34
type input "DEJA VU"
click at [513, 461] on input "Search Form" at bounding box center [806, 456] width 787 height 34
type input "z"
type input "Dylan WHIte"
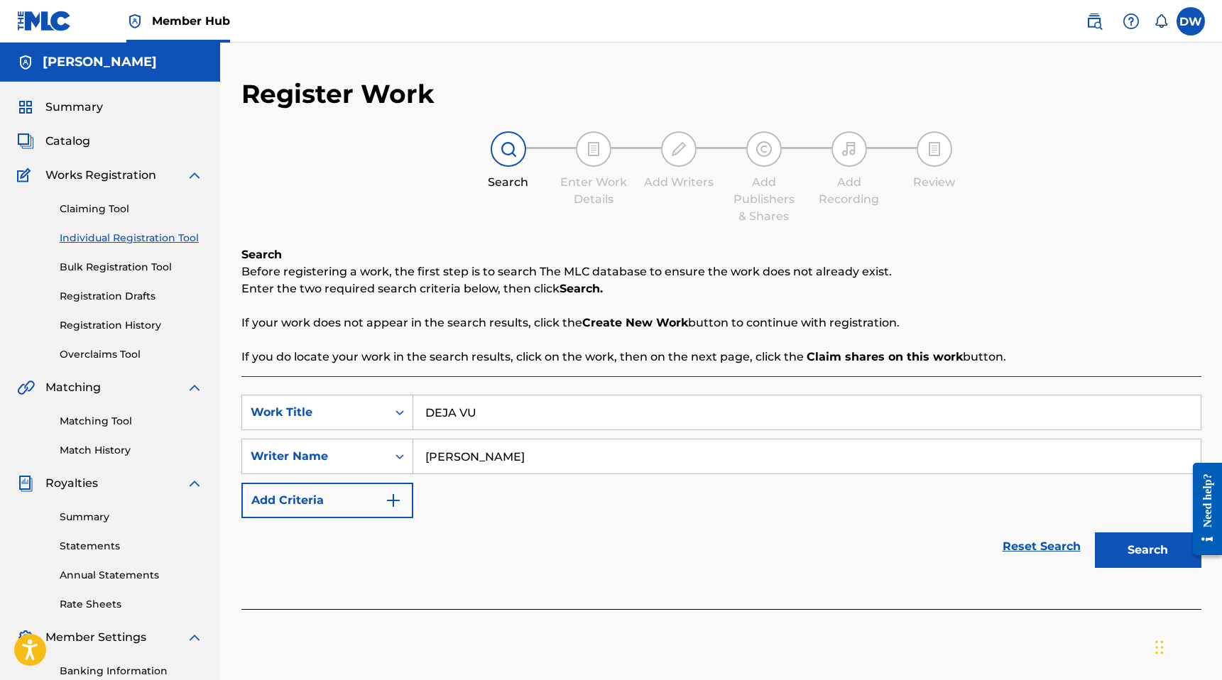
click at [1095, 532] on button "Search" at bounding box center [1148, 549] width 106 height 35
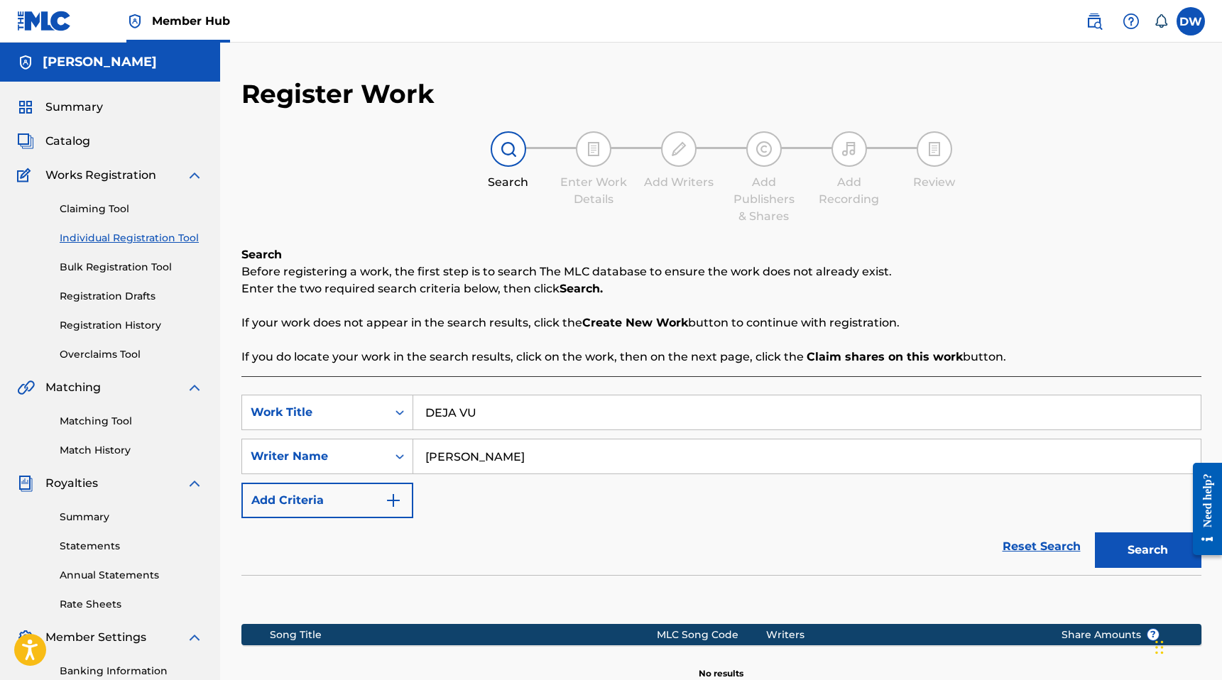
scroll to position [200, 0]
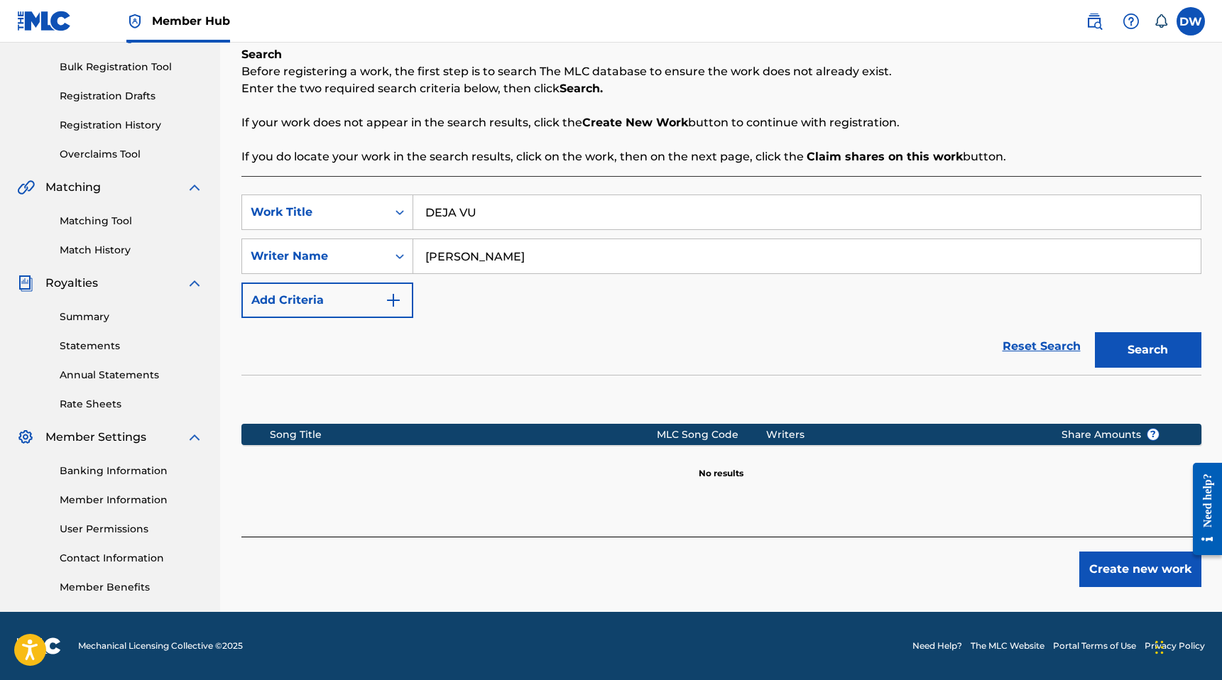
click at [1095, 537] on div "Create new work" at bounding box center [721, 562] width 960 height 50
click at [1126, 580] on button "Create new work" at bounding box center [1140, 569] width 122 height 35
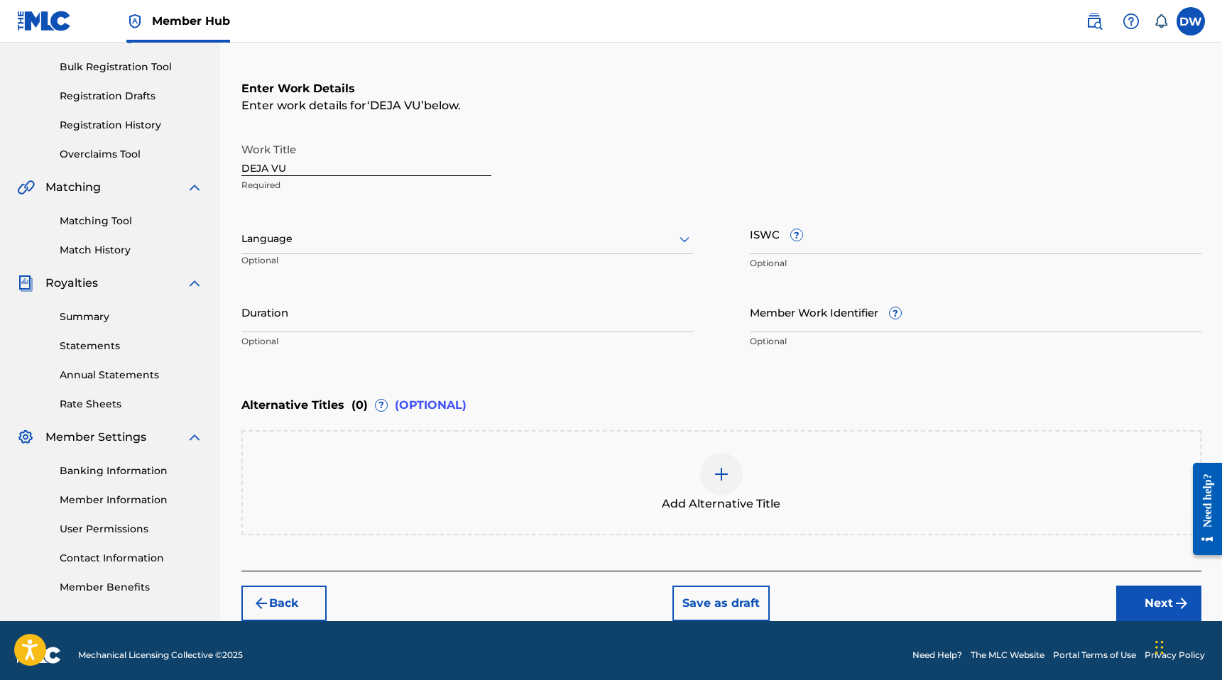
click at [407, 243] on div at bounding box center [466, 239] width 451 height 18
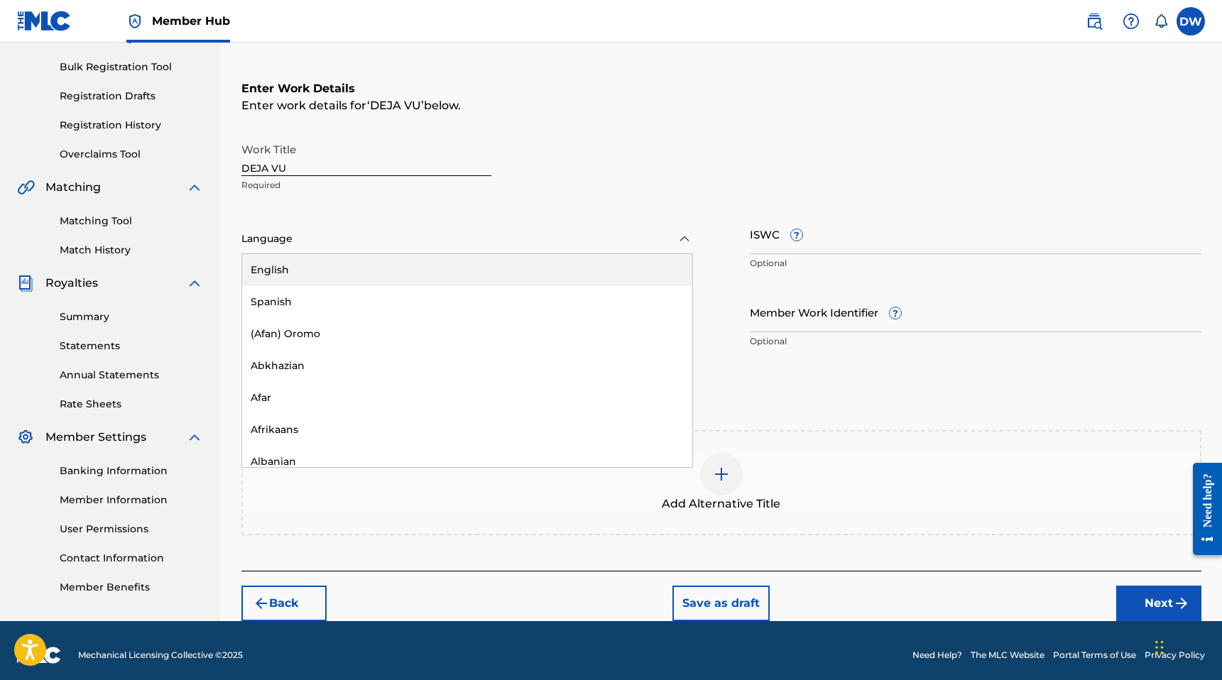
click at [389, 278] on div "English" at bounding box center [467, 270] width 450 height 32
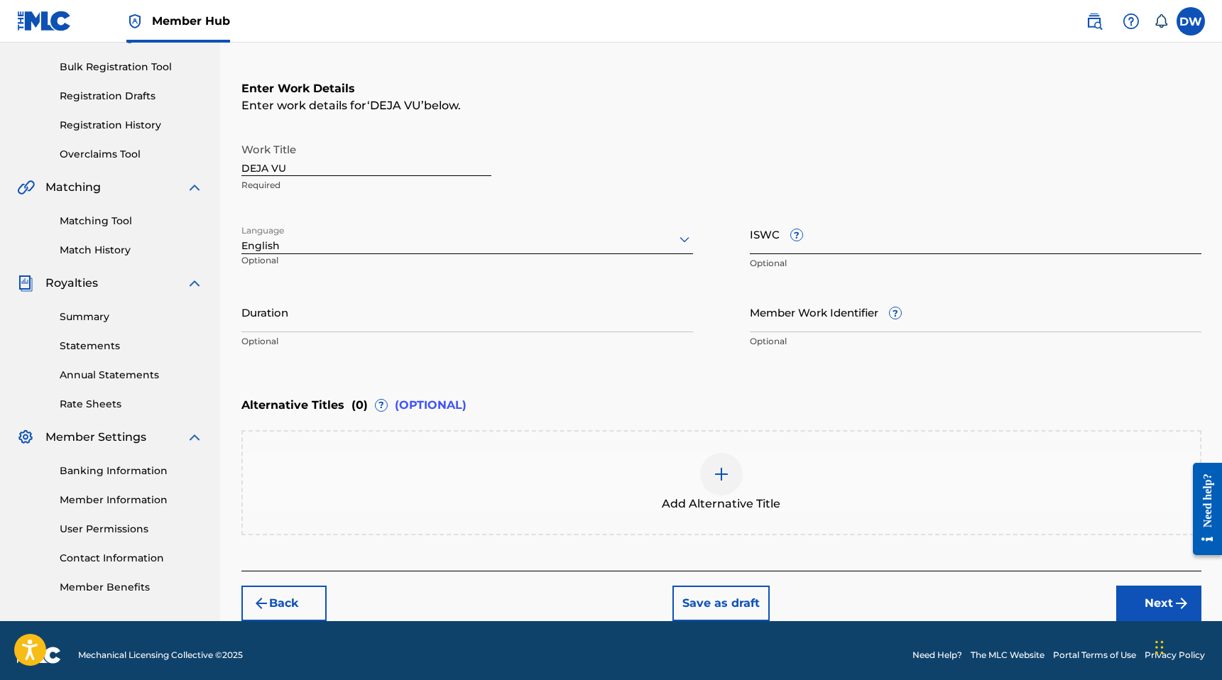
click at [767, 242] on input "ISWC ?" at bounding box center [975, 234] width 451 height 40
paste input "T-322.574.134-0"
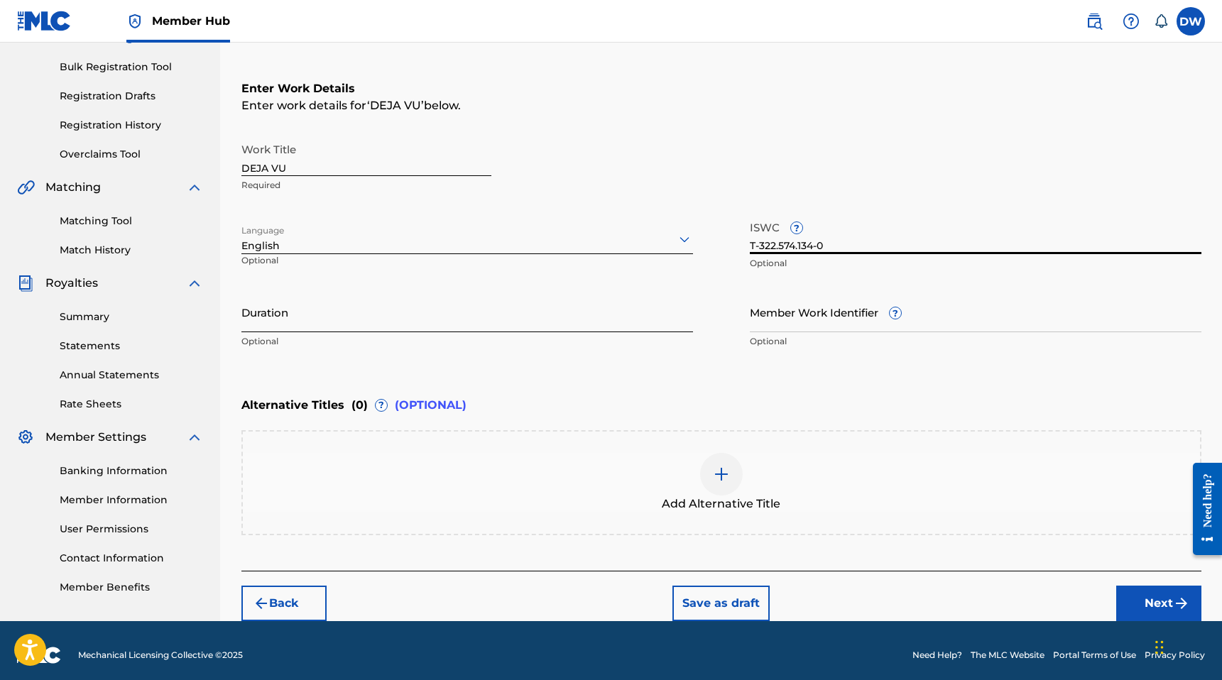
type input "T-322.574.134-0"
click at [372, 329] on input "Duration" at bounding box center [466, 312] width 451 height 40
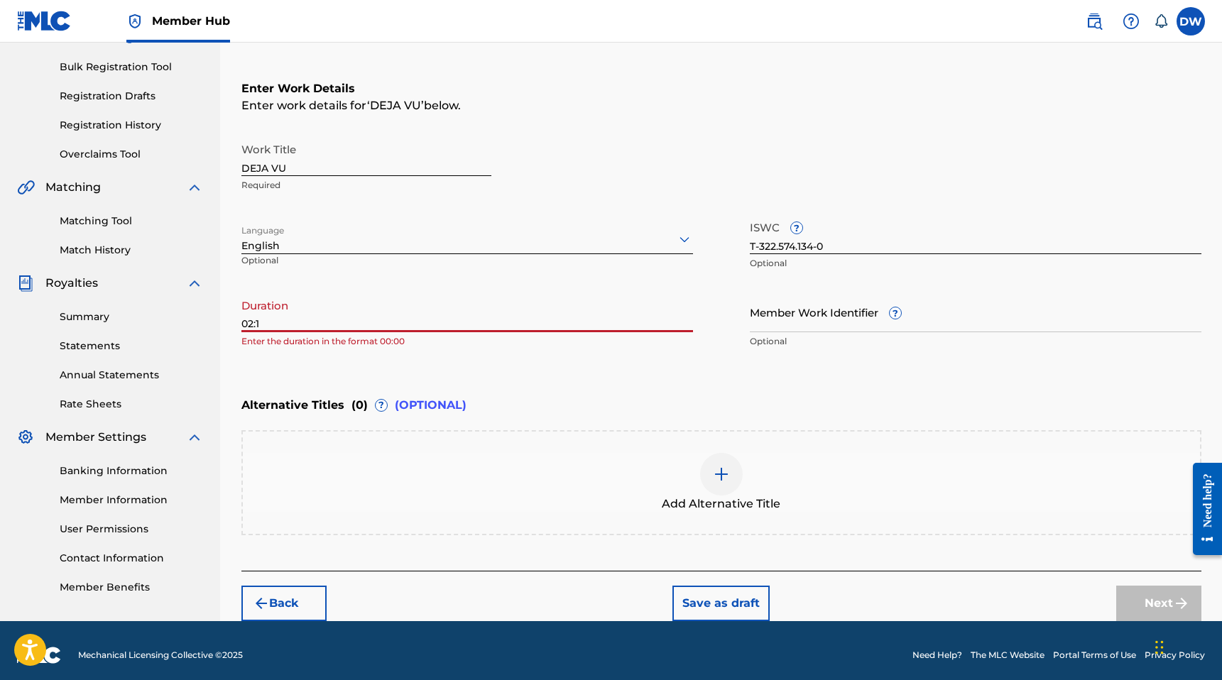
type input "02:10"
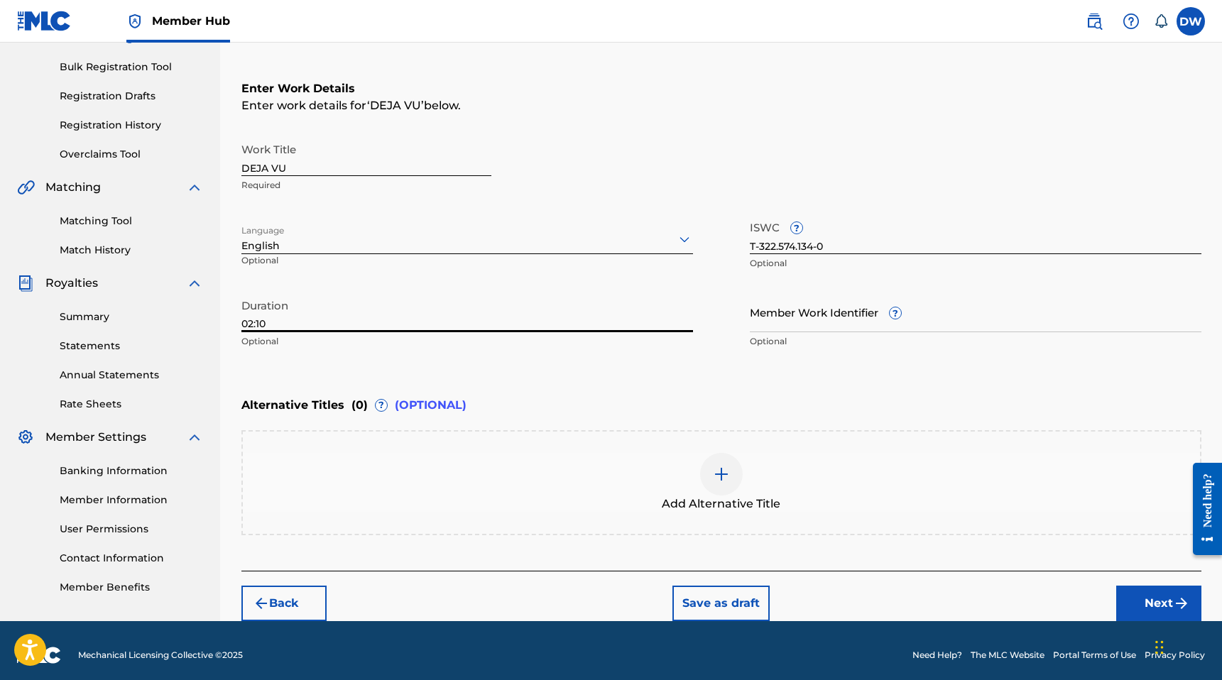
scroll to position [209, 0]
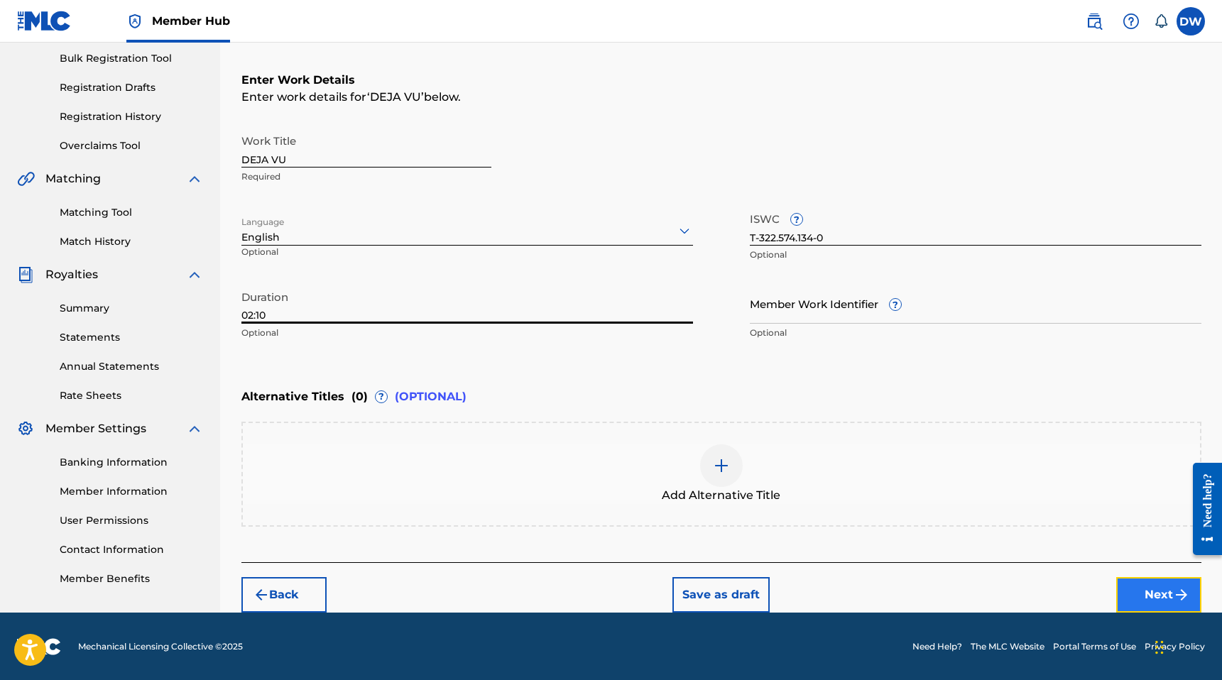
click at [1160, 596] on button "Next" at bounding box center [1158, 594] width 85 height 35
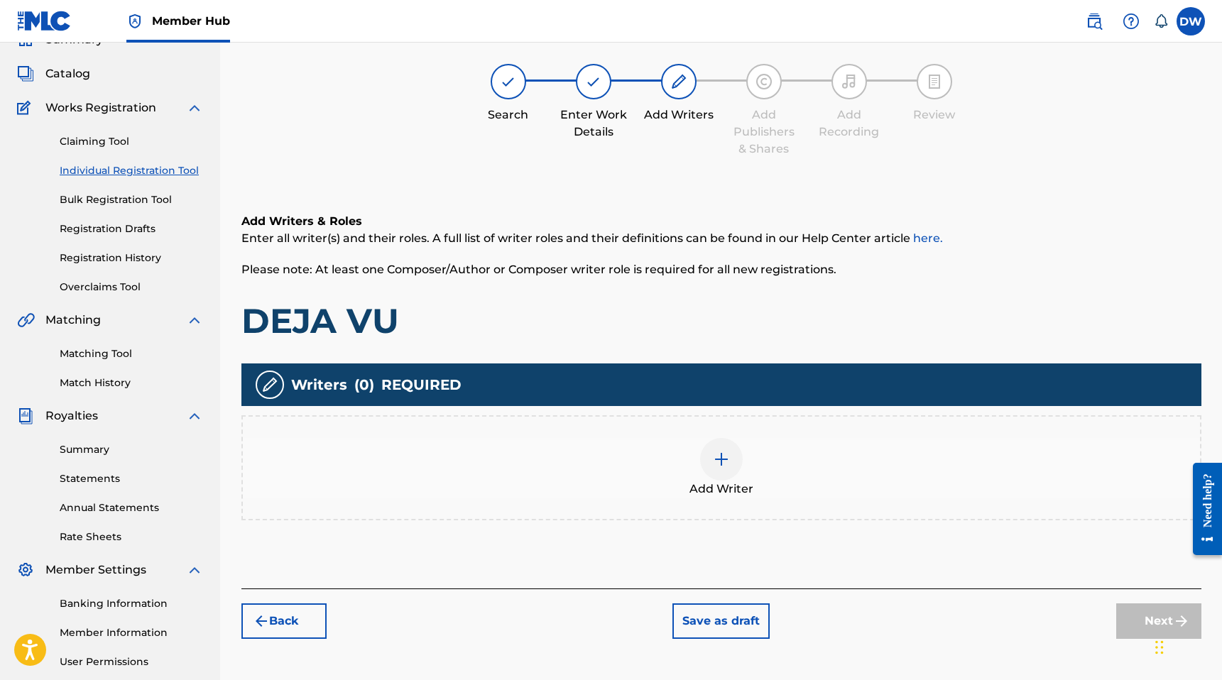
scroll to position [64, 0]
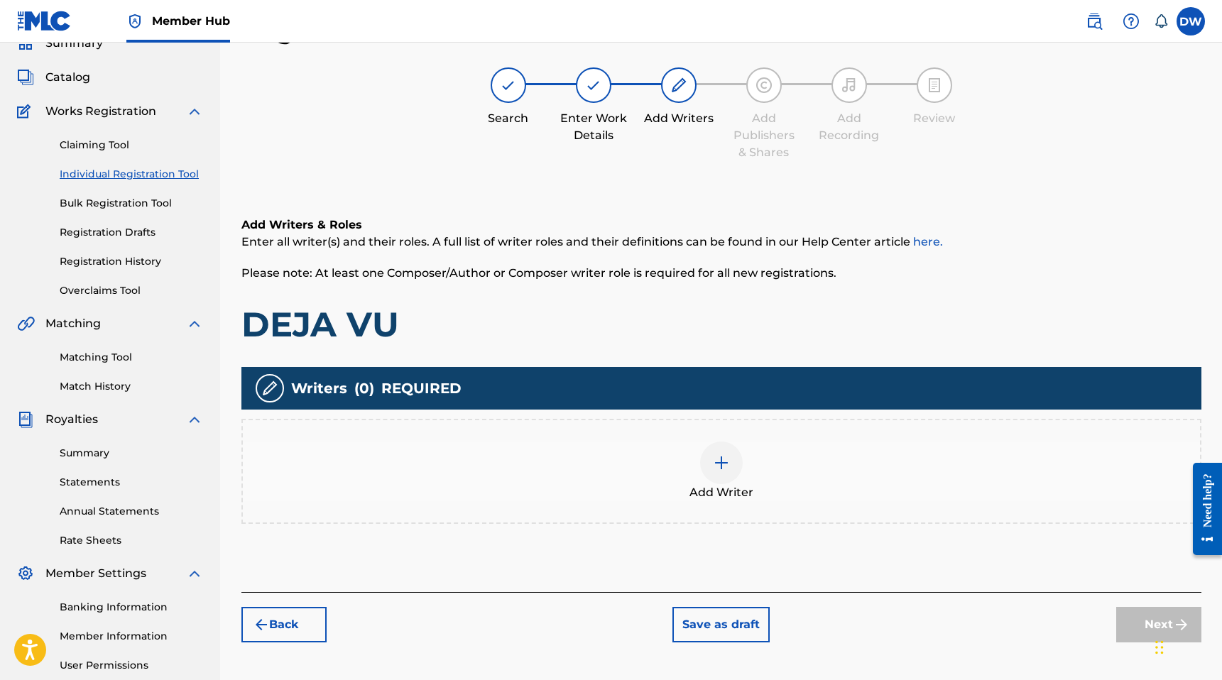
click at [838, 474] on div "Add Writer" at bounding box center [721, 472] width 957 height 60
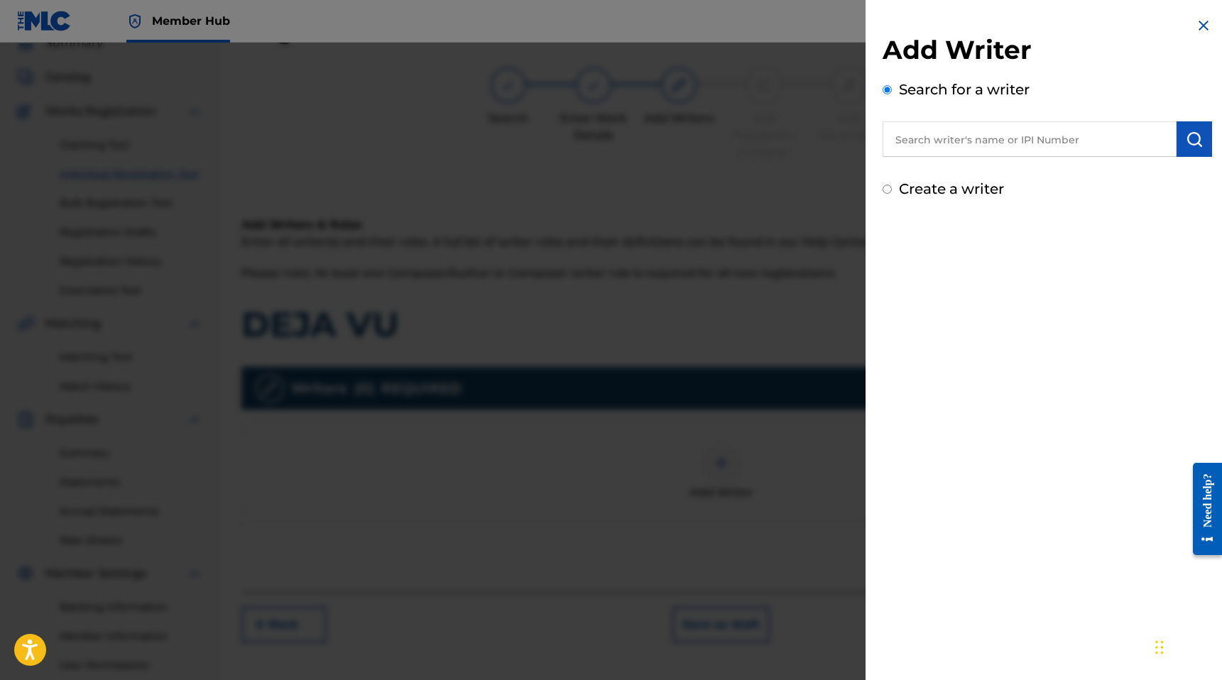
click at [949, 188] on label "Create a writer" at bounding box center [951, 188] width 105 height 17
radio input "true"
click at [892, 188] on input "Create a writer" at bounding box center [886, 189] width 9 height 9
radio input "false"
radio input "true"
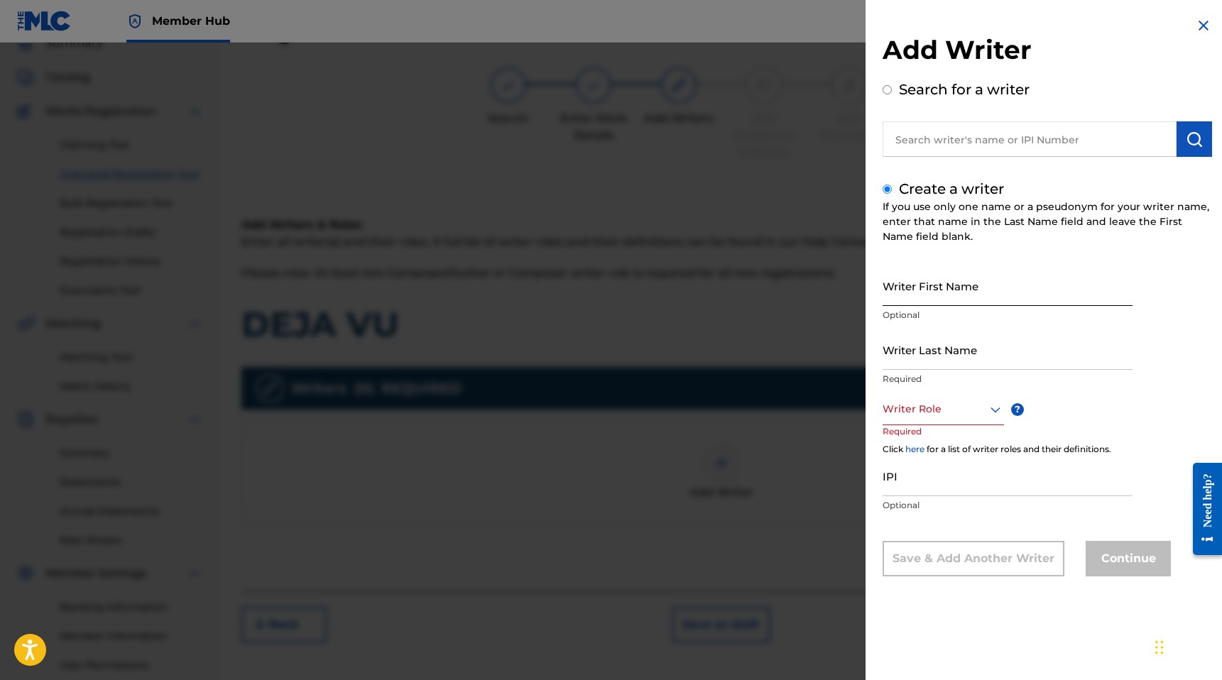
click at [918, 283] on input "Writer First Name" at bounding box center [1007, 285] width 250 height 40
type input "[PERSON_NAME]"
type input "White"
click at [921, 407] on div at bounding box center [942, 409] width 121 height 18
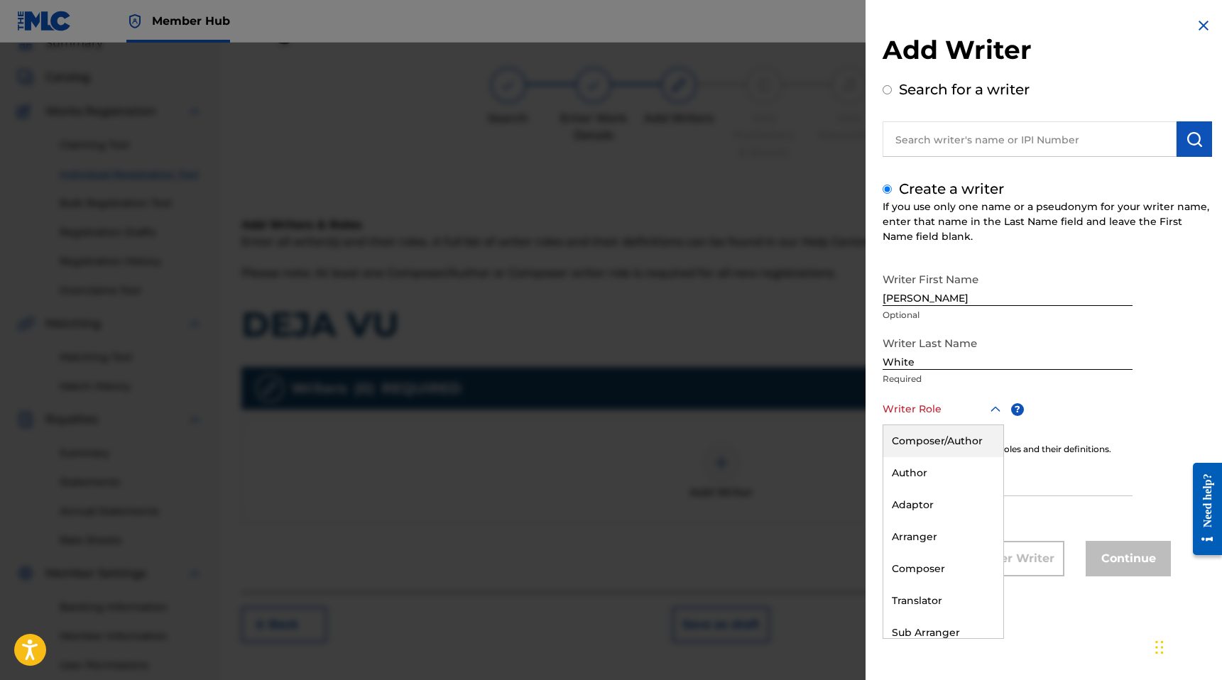
click at [920, 450] on div "Composer/Author" at bounding box center [943, 441] width 120 height 32
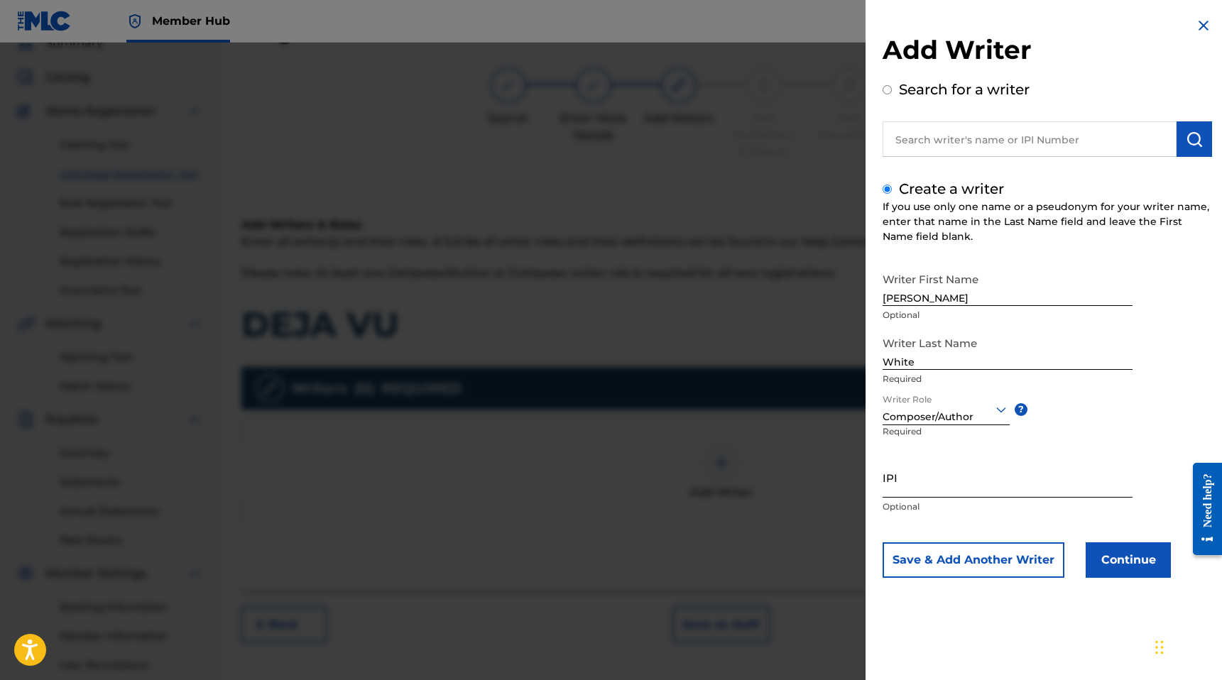
click at [915, 481] on input "IPI" at bounding box center [1007, 477] width 250 height 40
paste input "01185174348"
type input "01185174348"
click at [1102, 547] on button "Continue" at bounding box center [1127, 559] width 85 height 35
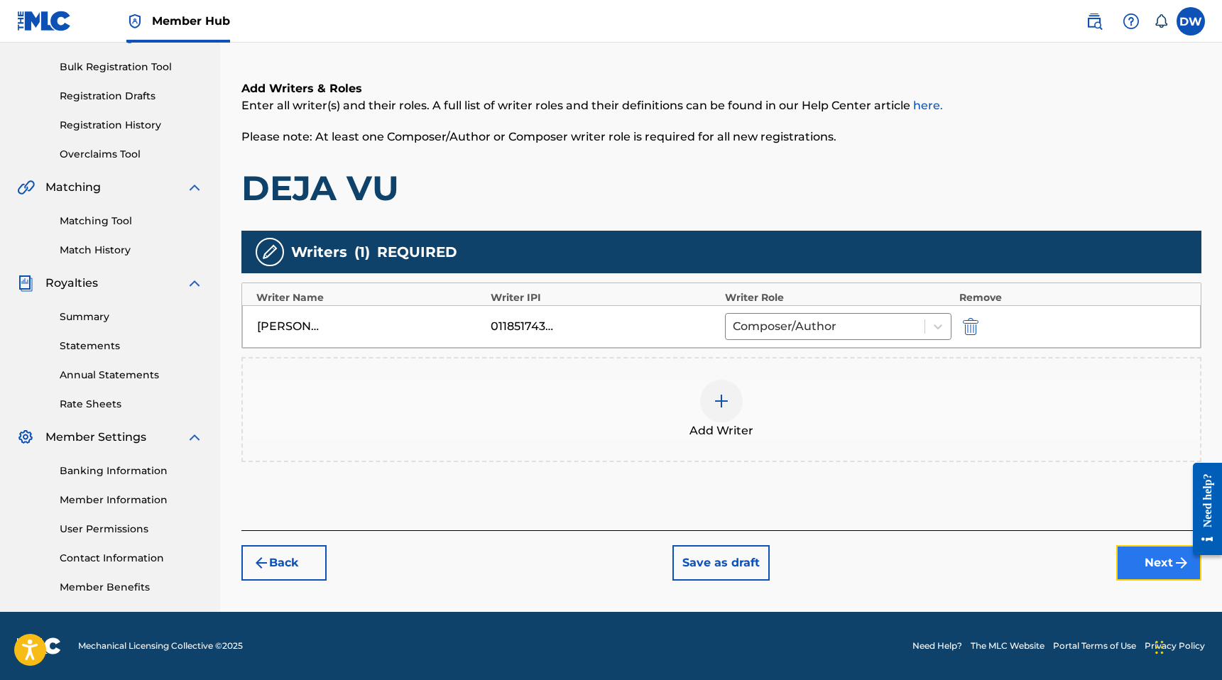
click at [1146, 574] on button "Next" at bounding box center [1158, 562] width 85 height 35
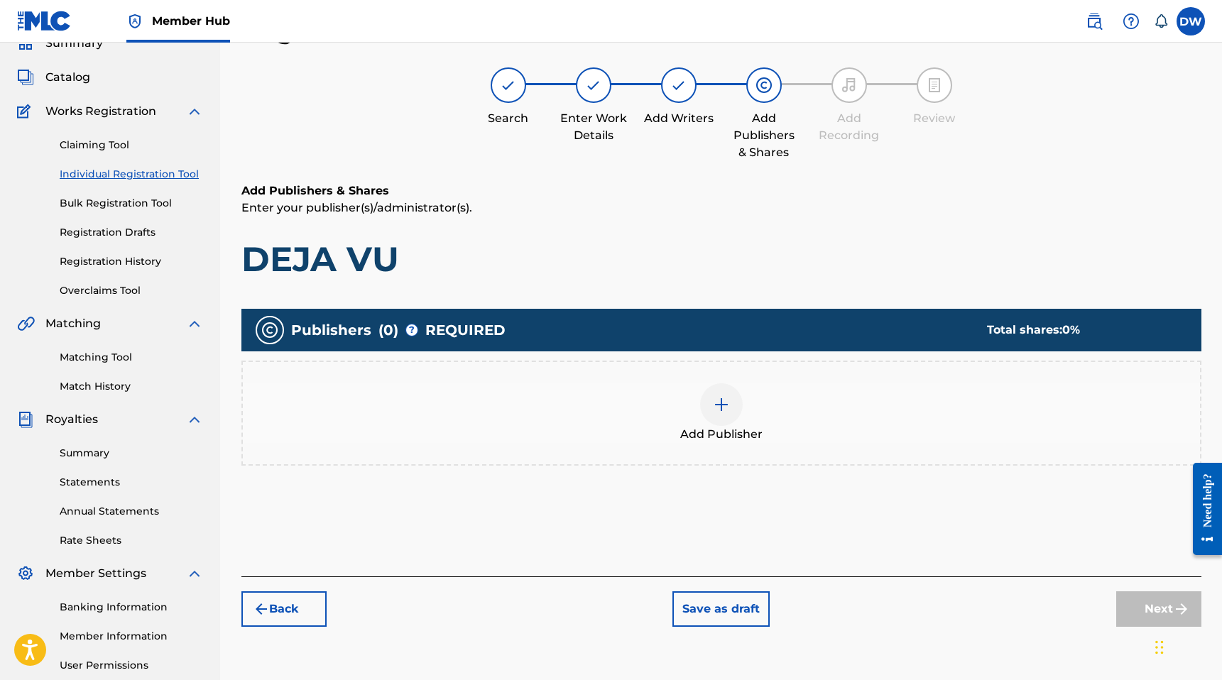
click at [719, 438] on span "Add Publisher" at bounding box center [721, 434] width 82 height 17
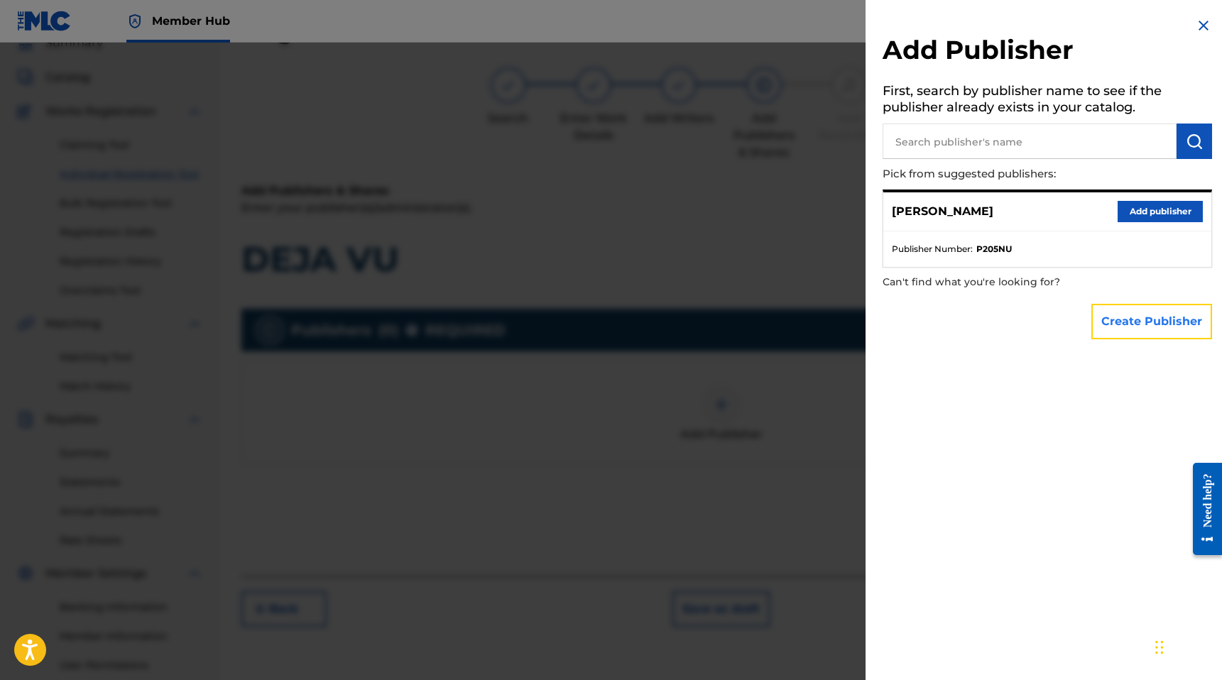
click at [1116, 319] on button "Create Publisher" at bounding box center [1151, 321] width 121 height 35
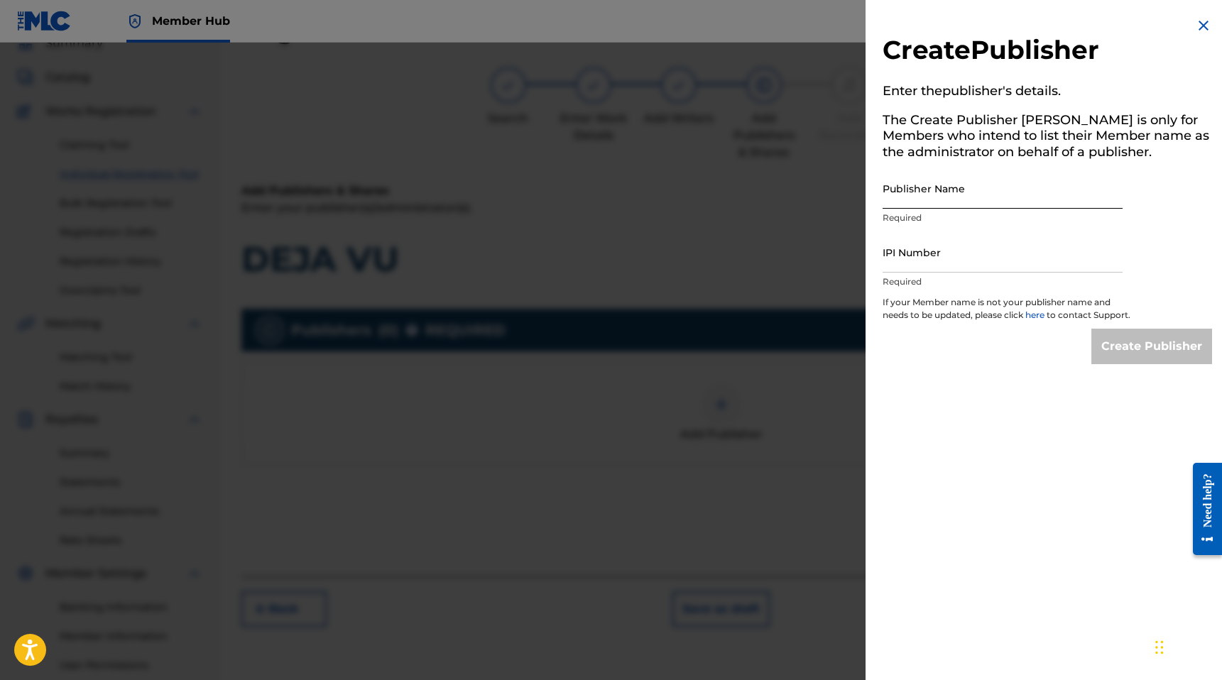
click at [965, 197] on input "Publisher Name" at bounding box center [1002, 188] width 240 height 40
type input "MANUSCRIPT"
click at [933, 251] on input "IPI Number" at bounding box center [1002, 252] width 240 height 40
type input "00686021835"
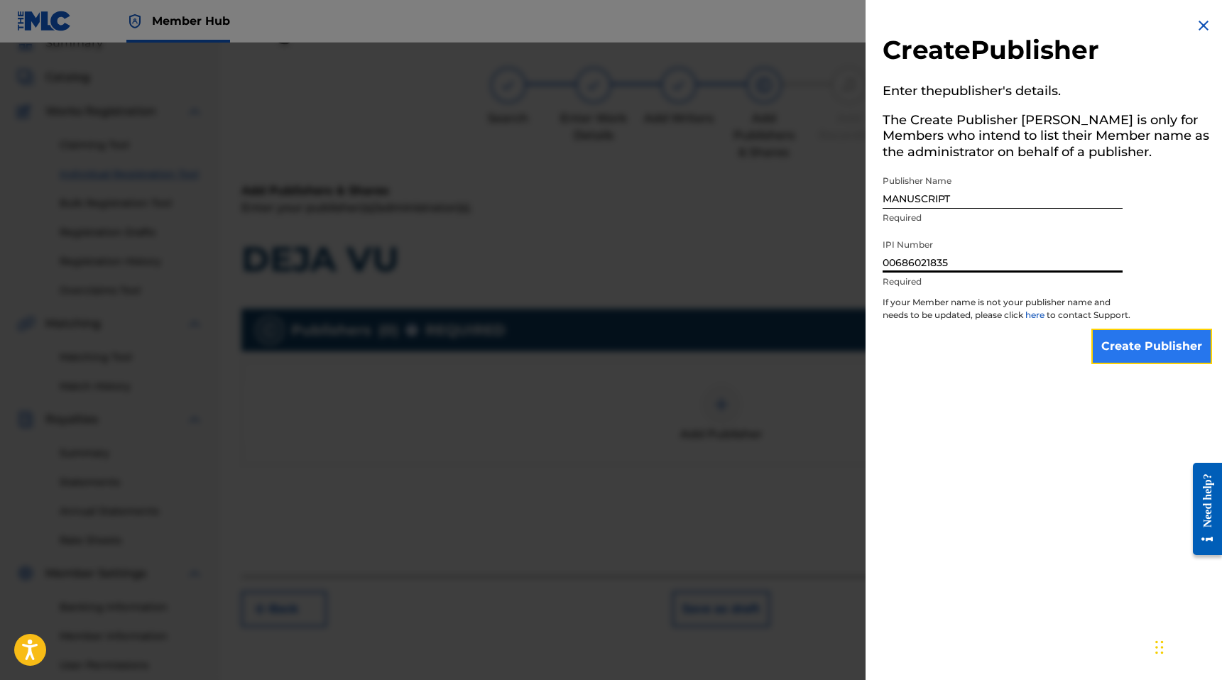
click at [1131, 364] on input "Create Publisher" at bounding box center [1151, 346] width 121 height 35
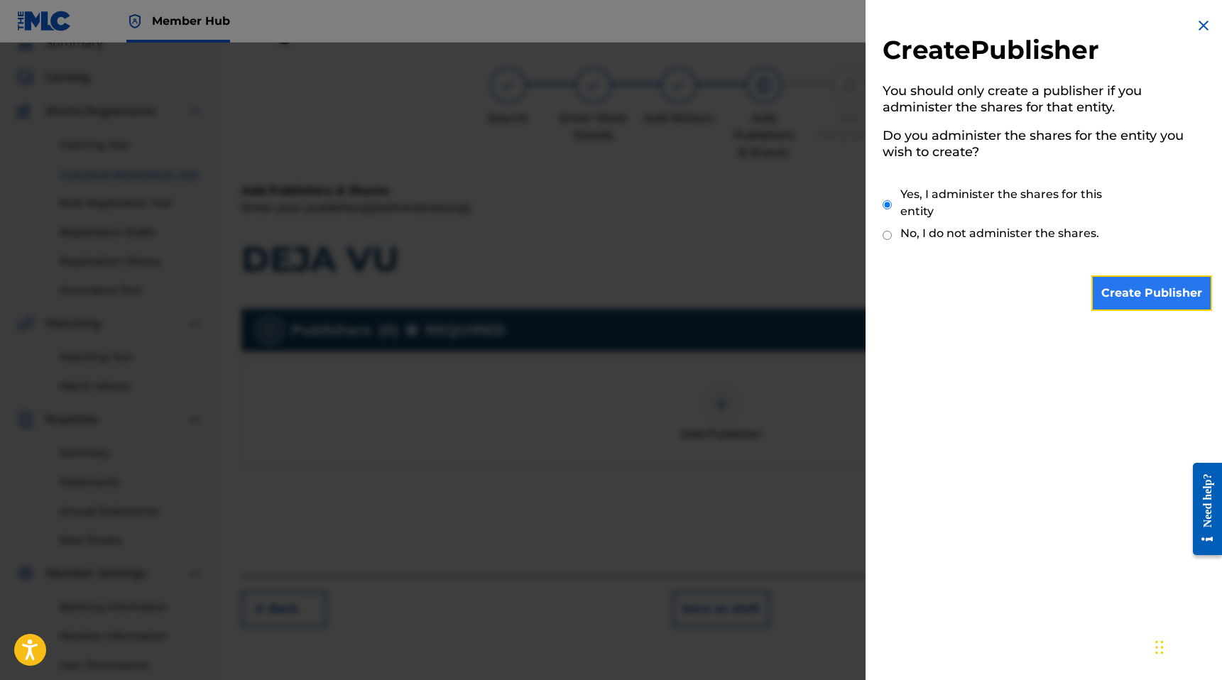
click at [1140, 284] on input "Create Publisher" at bounding box center [1151, 292] width 121 height 35
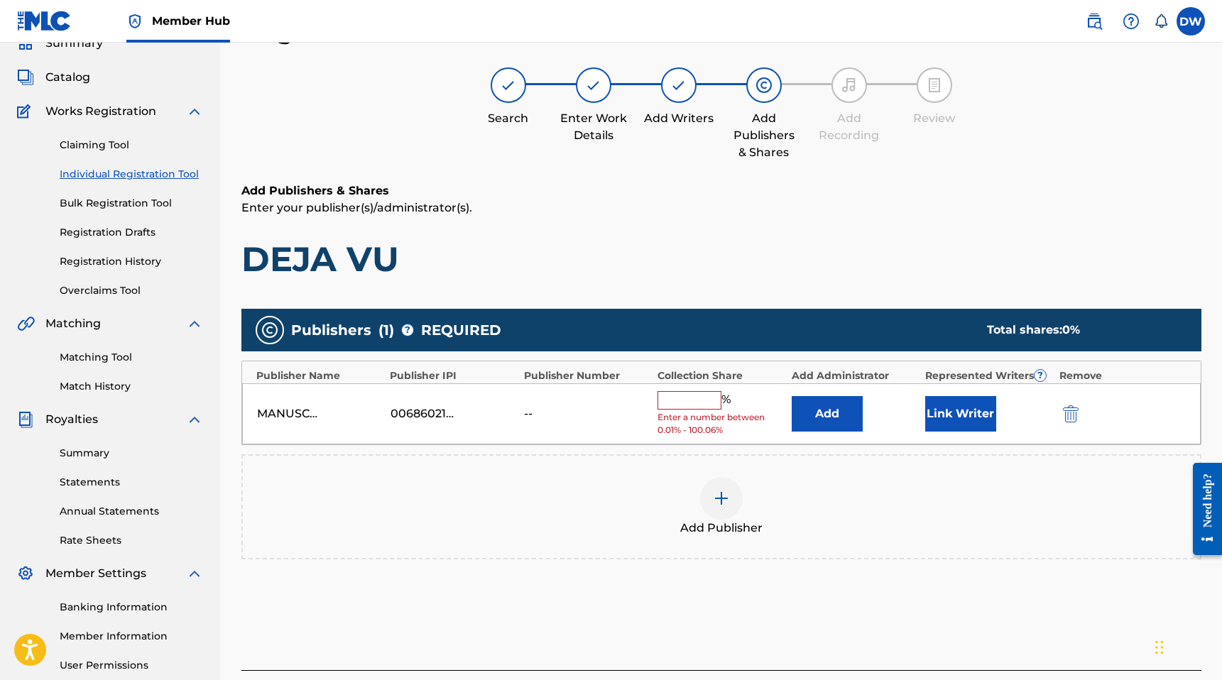
click at [696, 403] on input "text" at bounding box center [689, 400] width 64 height 18
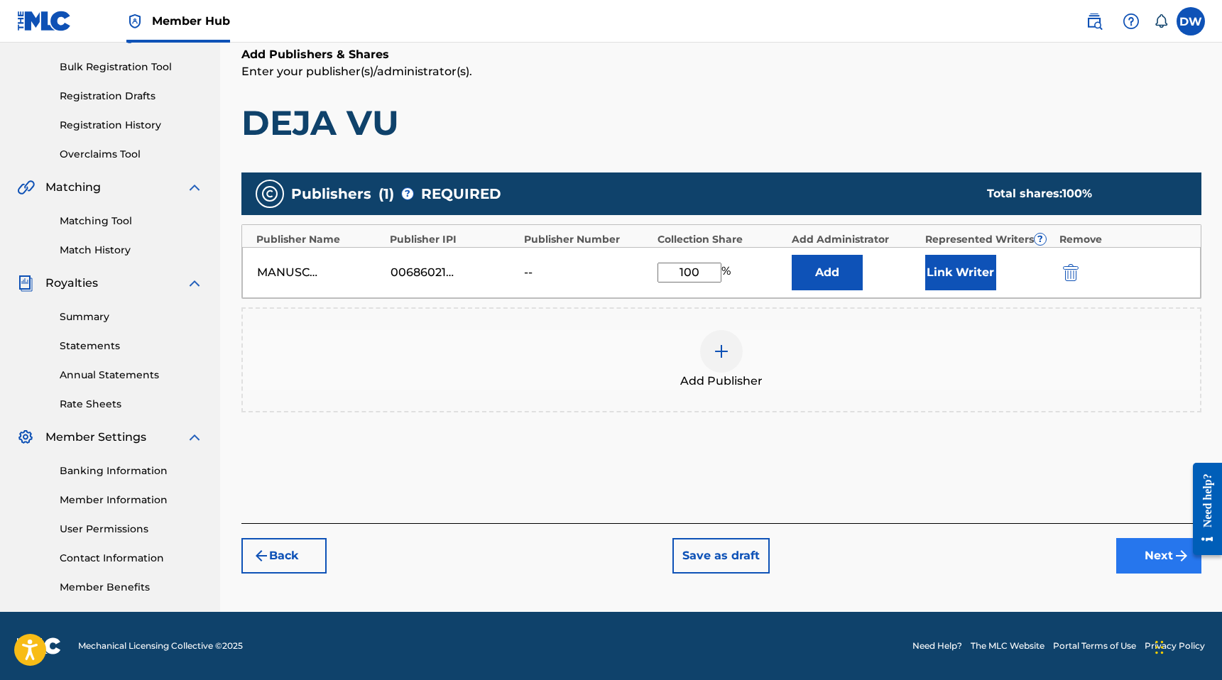
type input "100"
click at [1120, 549] on button "Next" at bounding box center [1158, 555] width 85 height 35
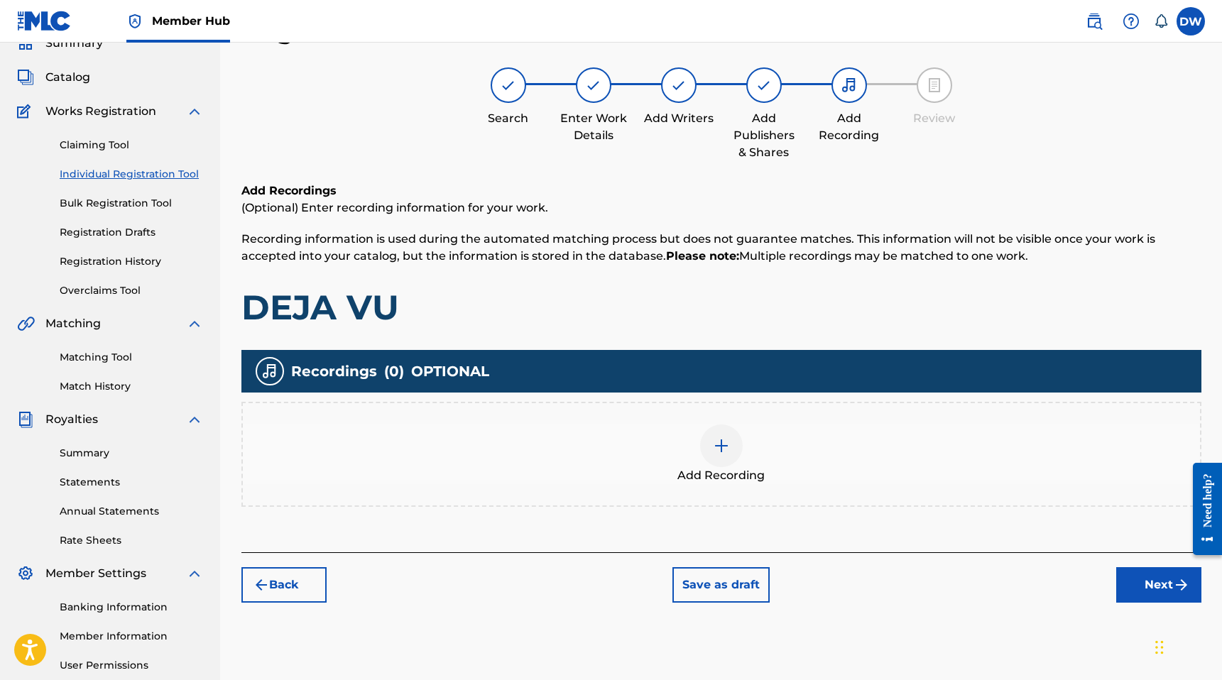
click at [782, 459] on div "Add Recording" at bounding box center [721, 455] width 957 height 60
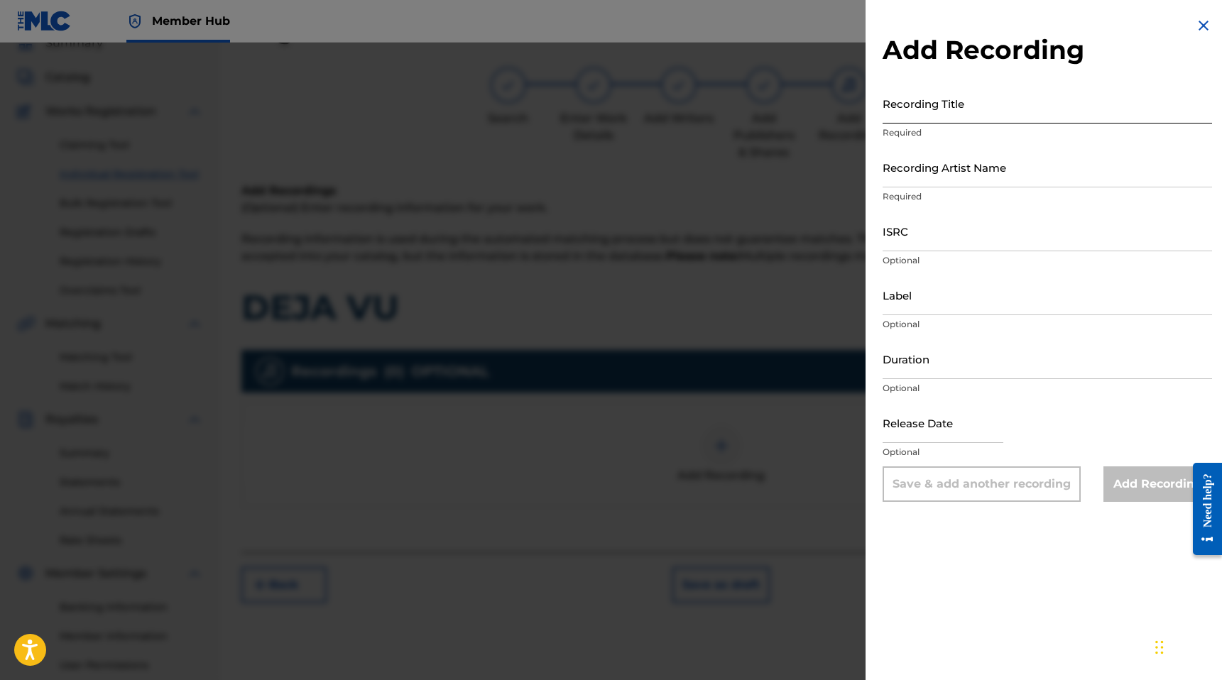
click at [916, 122] on input "Recording Title" at bounding box center [1046, 103] width 329 height 40
type input "D"
type input "DEJA VU"
click at [925, 169] on input "Recording Artist Name" at bounding box center [1046, 167] width 329 height 40
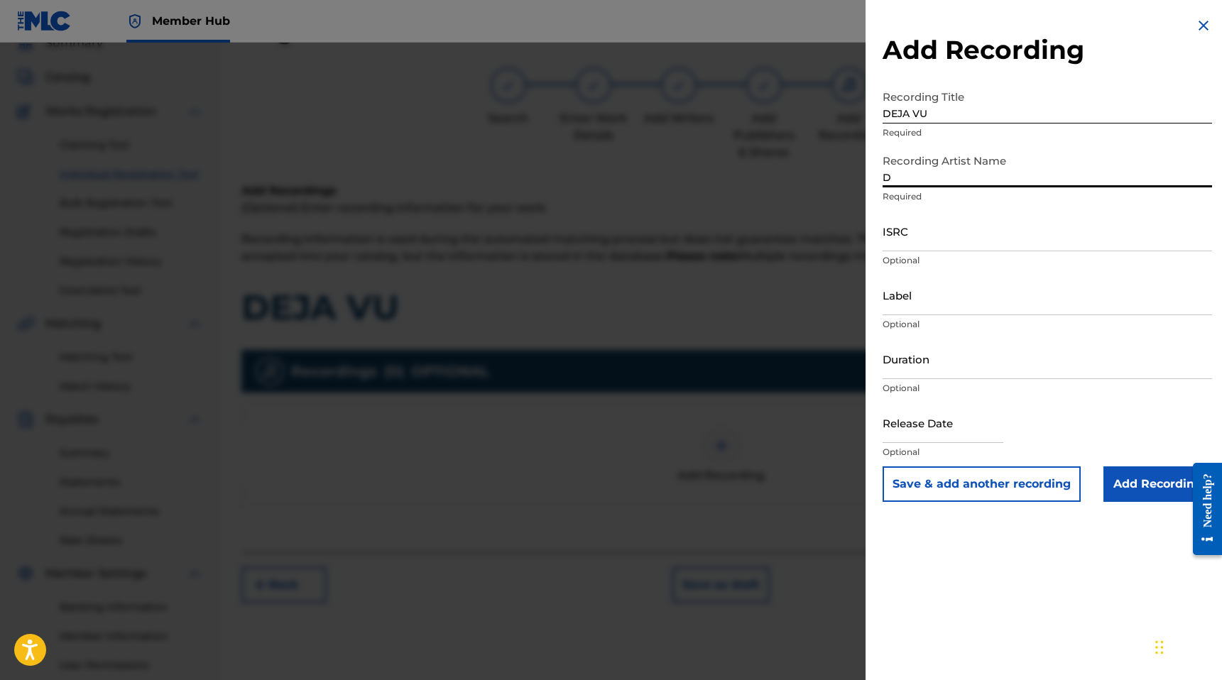
click at [925, 169] on input "D" at bounding box center [1046, 167] width 329 height 40
type input "D"
drag, startPoint x: 958, startPoint y: 109, endPoint x: 609, endPoint y: 123, distance: 349.5
click at [617, 123] on div "Add Recording Recording Title DEJA VU Required Recording Artist Name D Required…" at bounding box center [611, 361] width 1222 height 637
type input "deja vu"
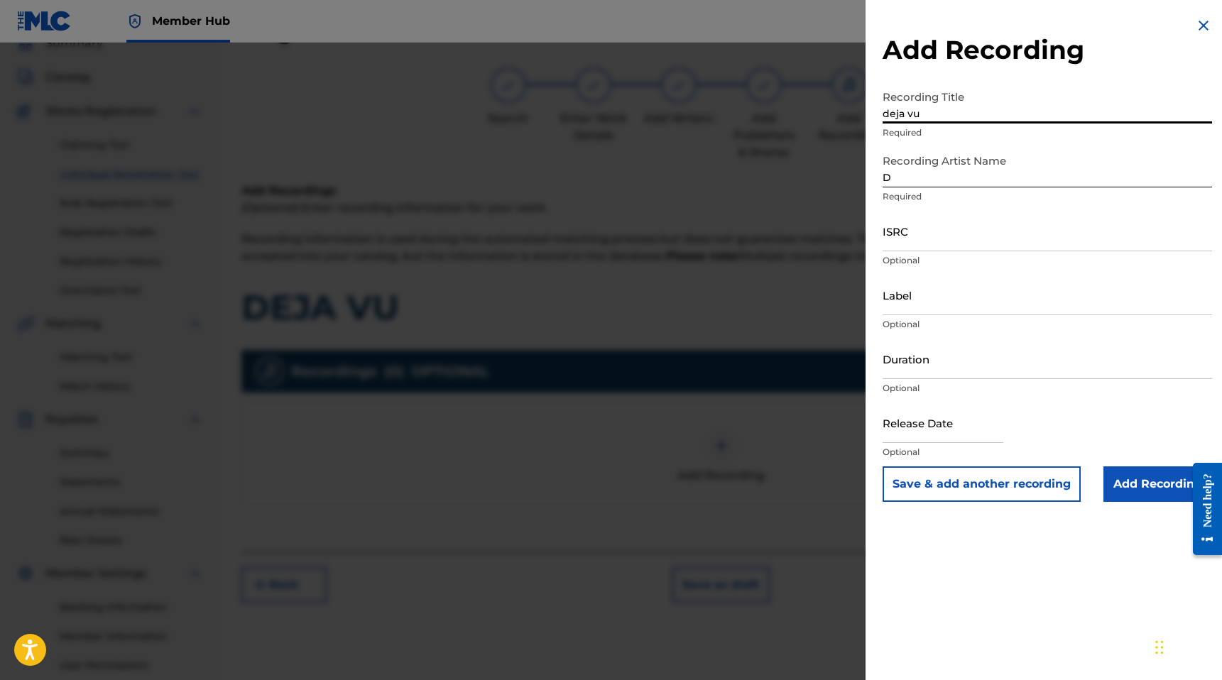
click at [907, 175] on input "D" at bounding box center [1046, 167] width 329 height 40
type input "Dwhite"
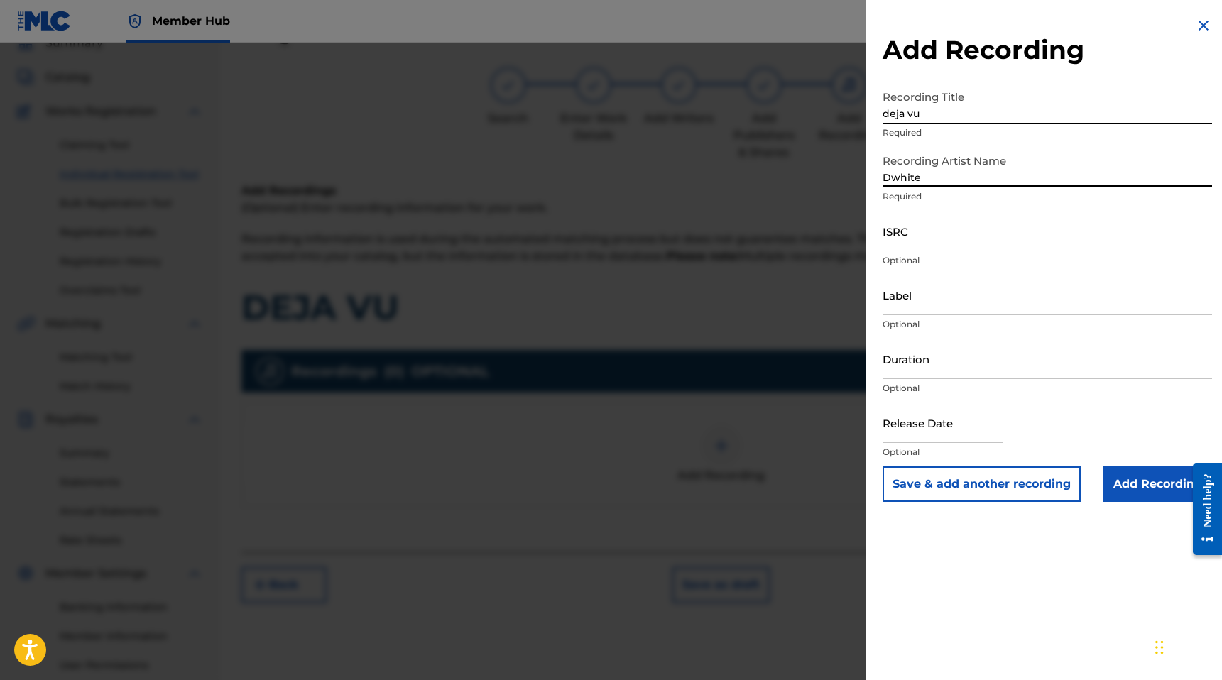
click at [916, 234] on input "ISRC" at bounding box center [1046, 231] width 329 height 40
paste input "QZTAT2372331"
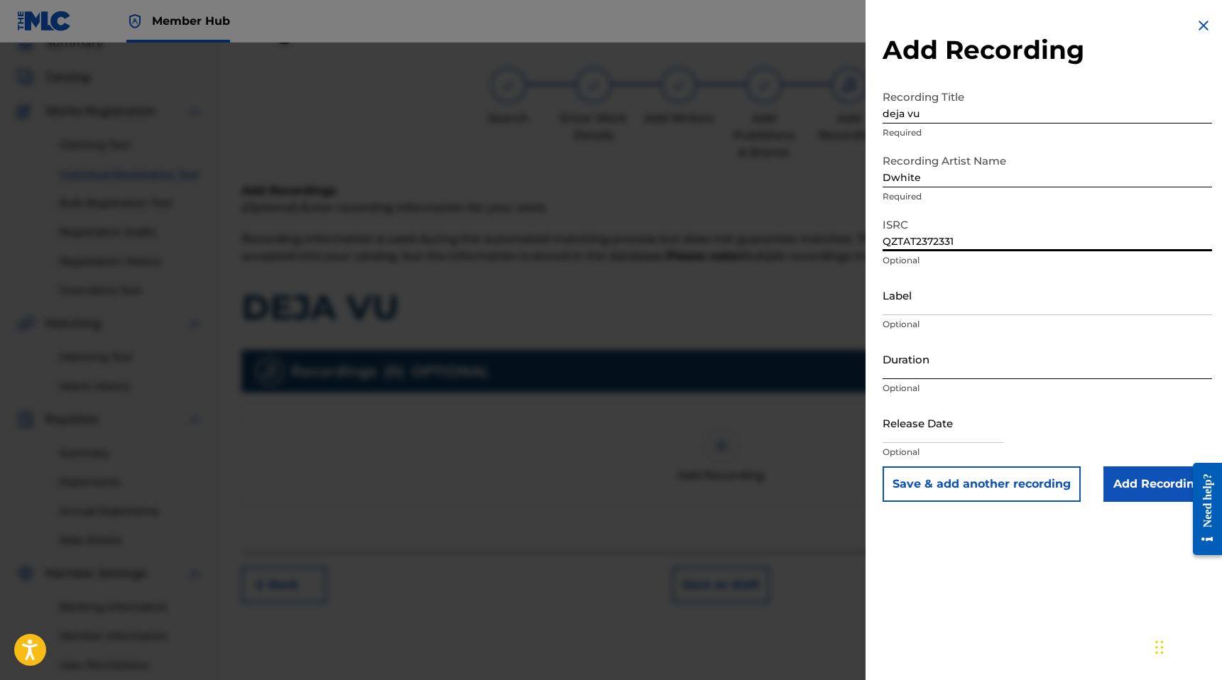
type input "QZTAT2372331"
click at [918, 374] on input "Duration" at bounding box center [1046, 359] width 329 height 40
type input "02:10"
click at [907, 429] on input "text" at bounding box center [942, 422] width 121 height 40
select select "8"
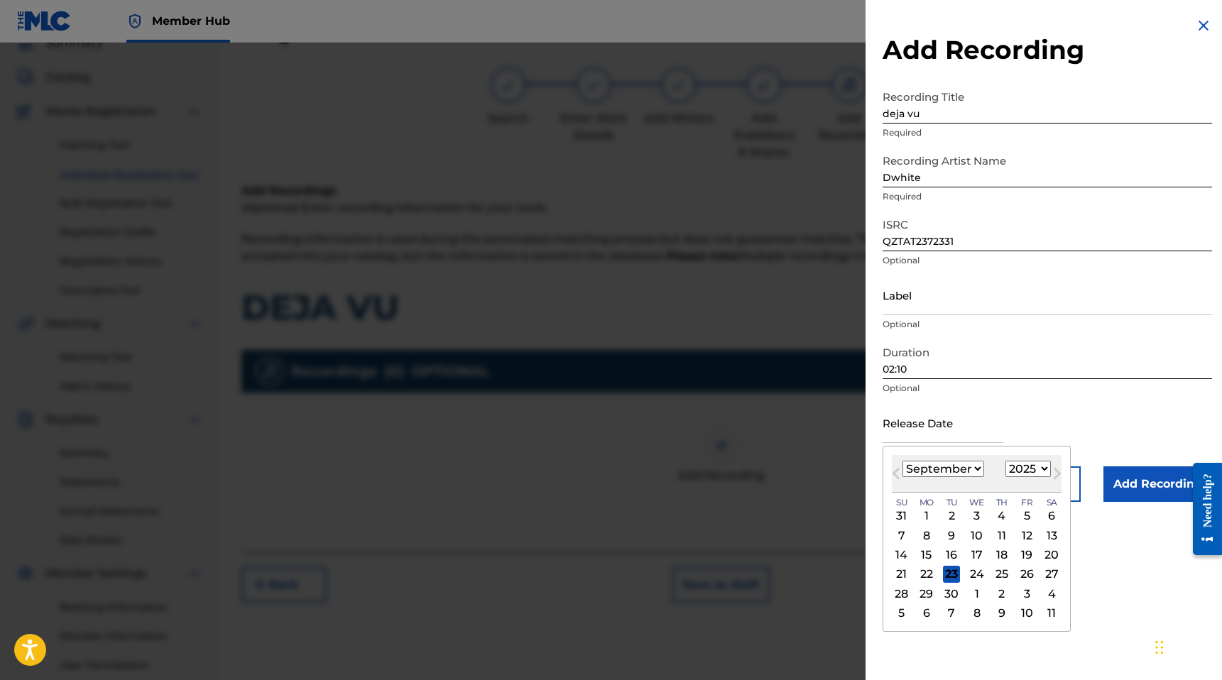
click at [1029, 470] on select "1899 1900 1901 1902 1903 1904 1905 1906 1907 1908 1909 1910 1911 1912 1913 1914…" at bounding box center [1027, 469] width 45 height 16
select select "2023"
click at [1005, 461] on select "1899 1900 1901 1902 1903 1904 1905 1906 1907 1908 1909 1910 1911 1912 1913 1914…" at bounding box center [1027, 469] width 45 height 16
click at [963, 477] on select "January February March April May June July August September October November De…" at bounding box center [943, 469] width 82 height 16
select select "7"
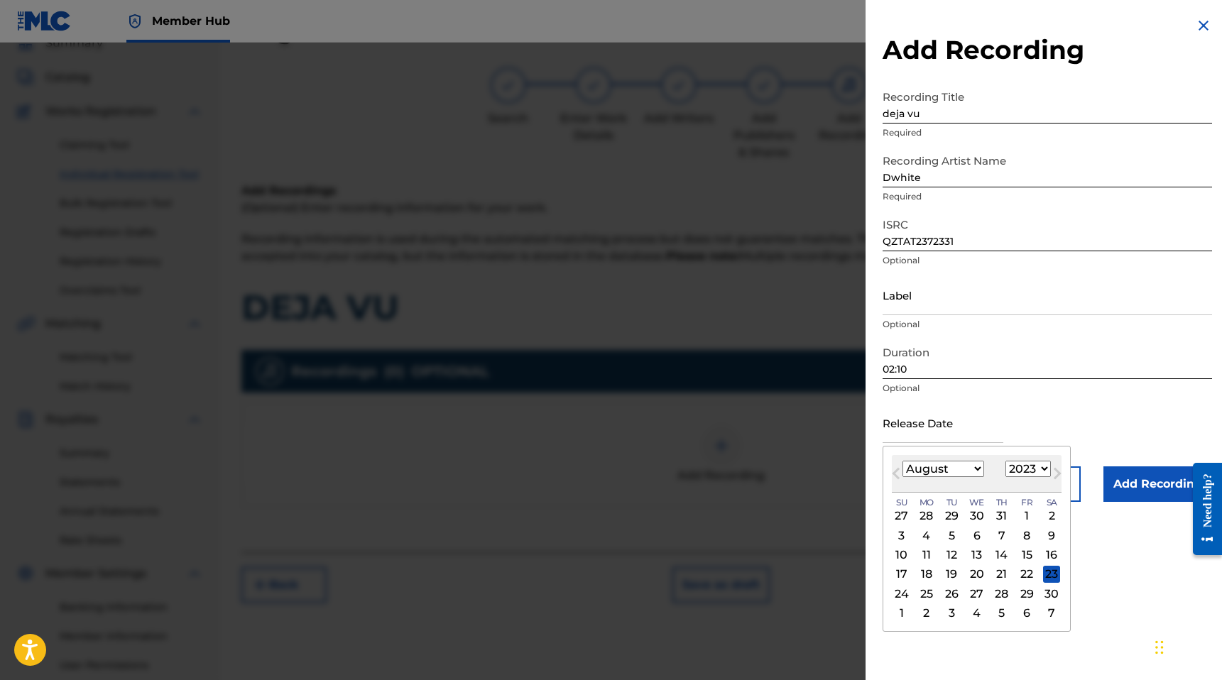
click at [902, 461] on select "January February March April May June July August September October November De…" at bounding box center [943, 469] width 82 height 16
click at [1005, 597] on div "31" at bounding box center [1001, 593] width 17 height 17
type input "August 31 2023"
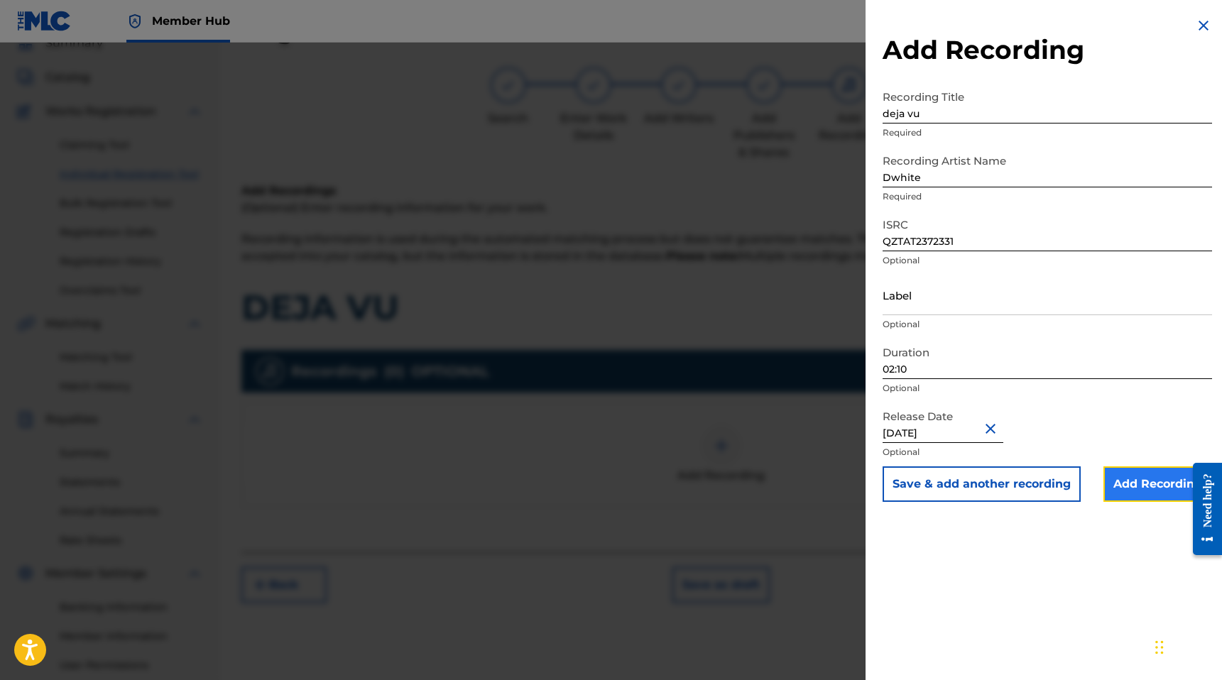
click at [1146, 482] on input "Add Recording" at bounding box center [1157, 483] width 109 height 35
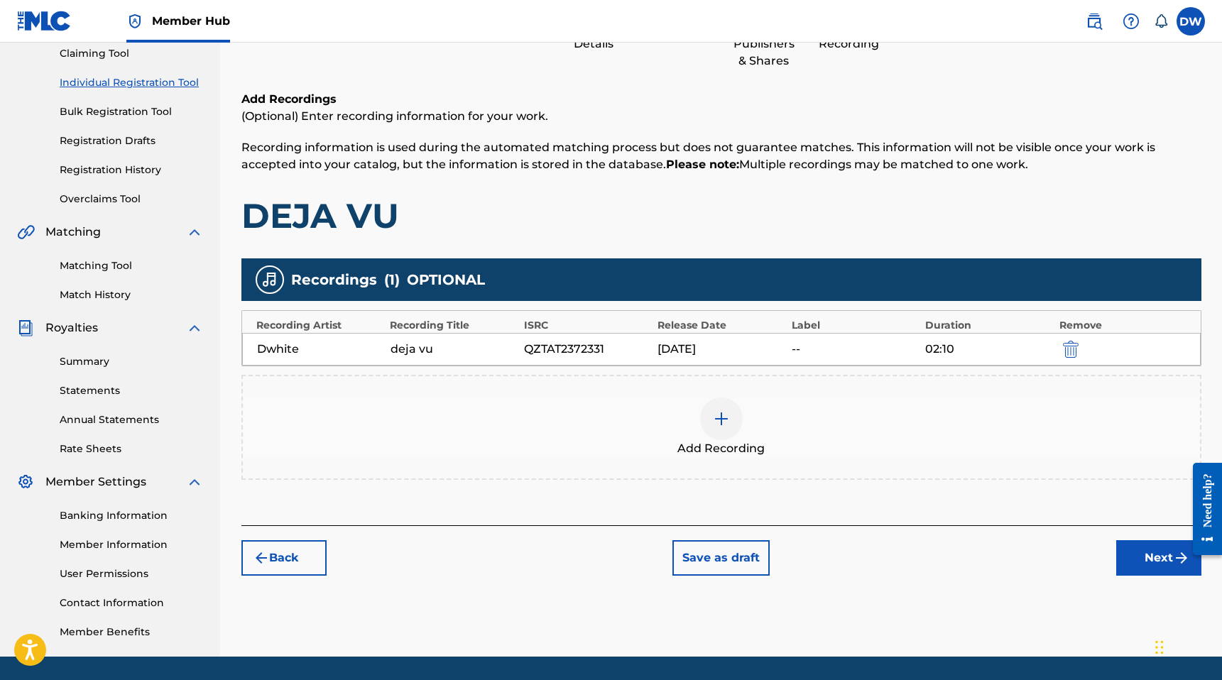
scroll to position [0, 0]
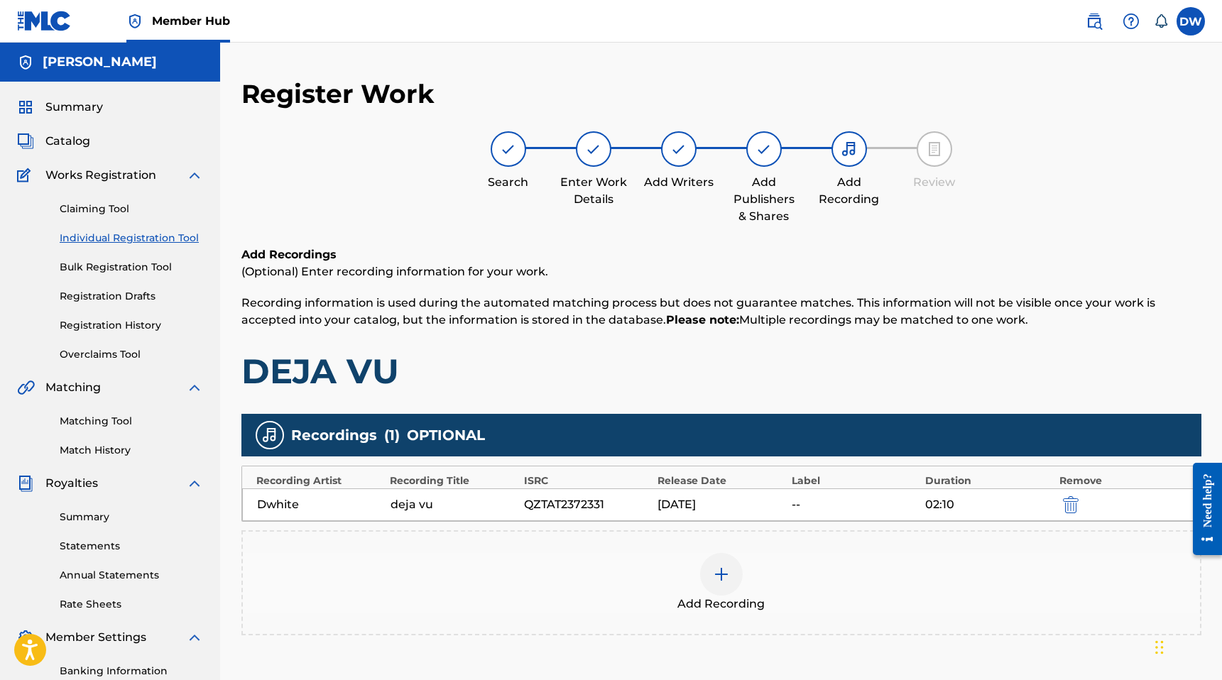
click at [511, 158] on div at bounding box center [508, 148] width 35 height 35
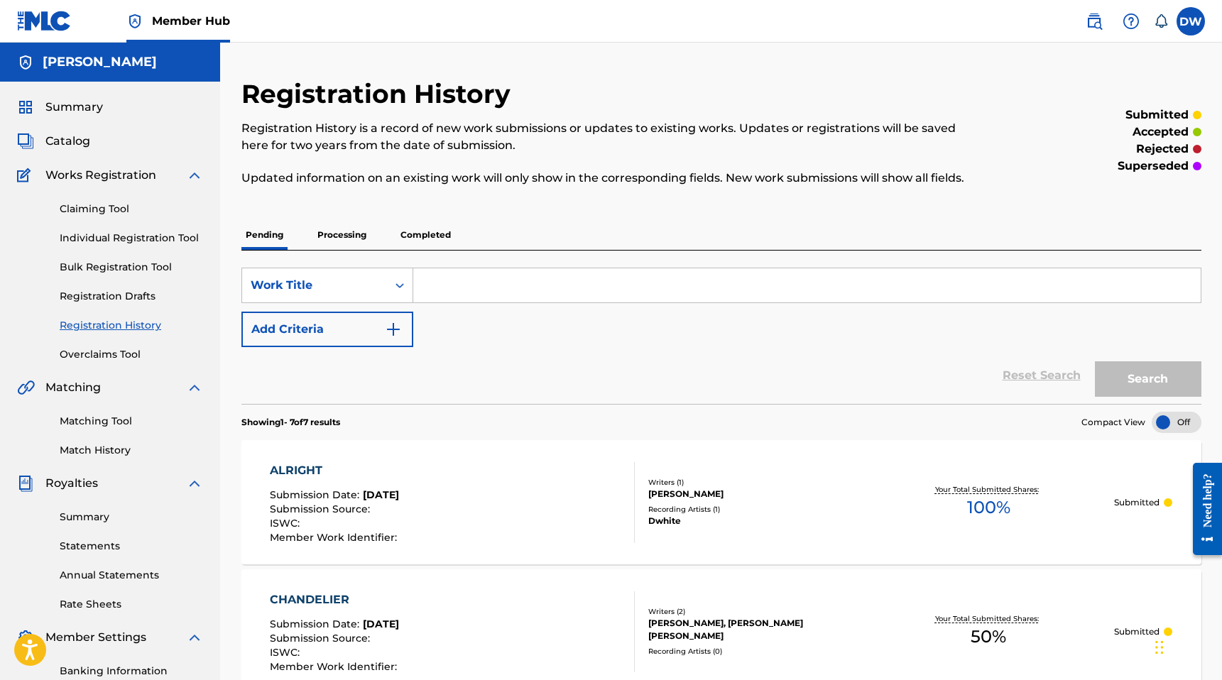
click at [439, 292] on input "Search Form" at bounding box center [806, 285] width 787 height 34
click at [155, 245] on link "Individual Registration Tool" at bounding box center [131, 238] width 143 height 15
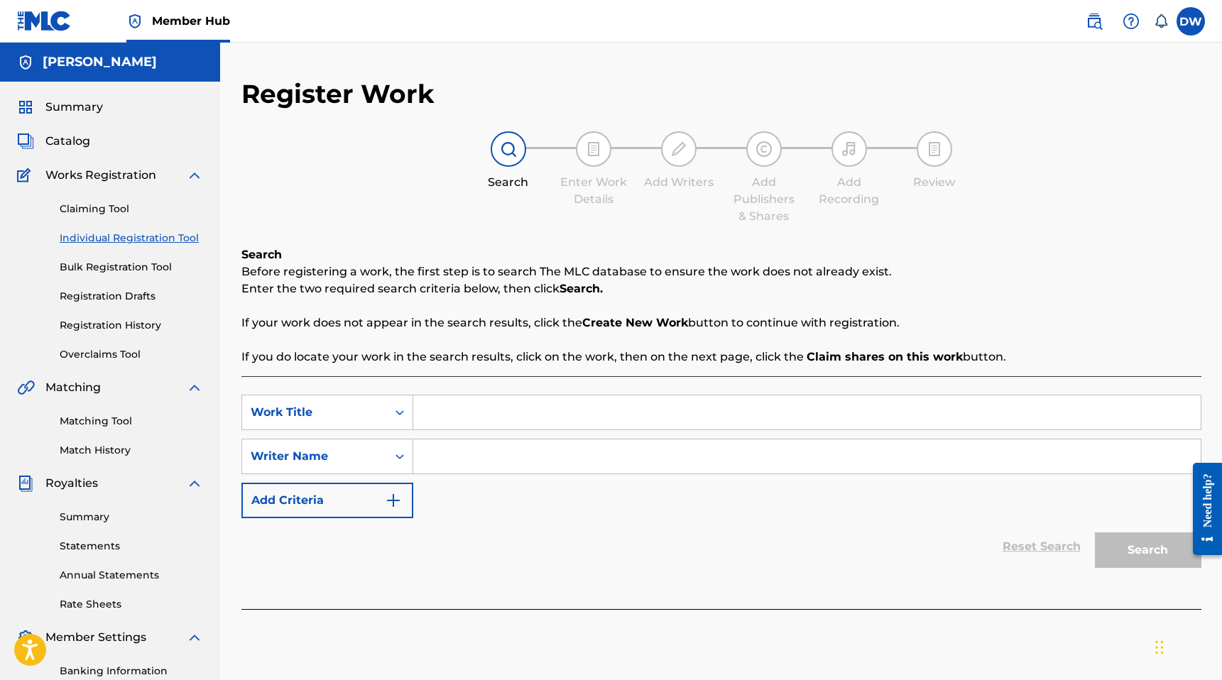
click at [468, 415] on input "Search Form" at bounding box center [806, 412] width 787 height 34
type input "deja vu"
click at [477, 464] on input "Search Form" at bounding box center [806, 456] width 787 height 34
type input "[PERSON_NAME]"
click at [1095, 532] on button "Search" at bounding box center [1148, 549] width 106 height 35
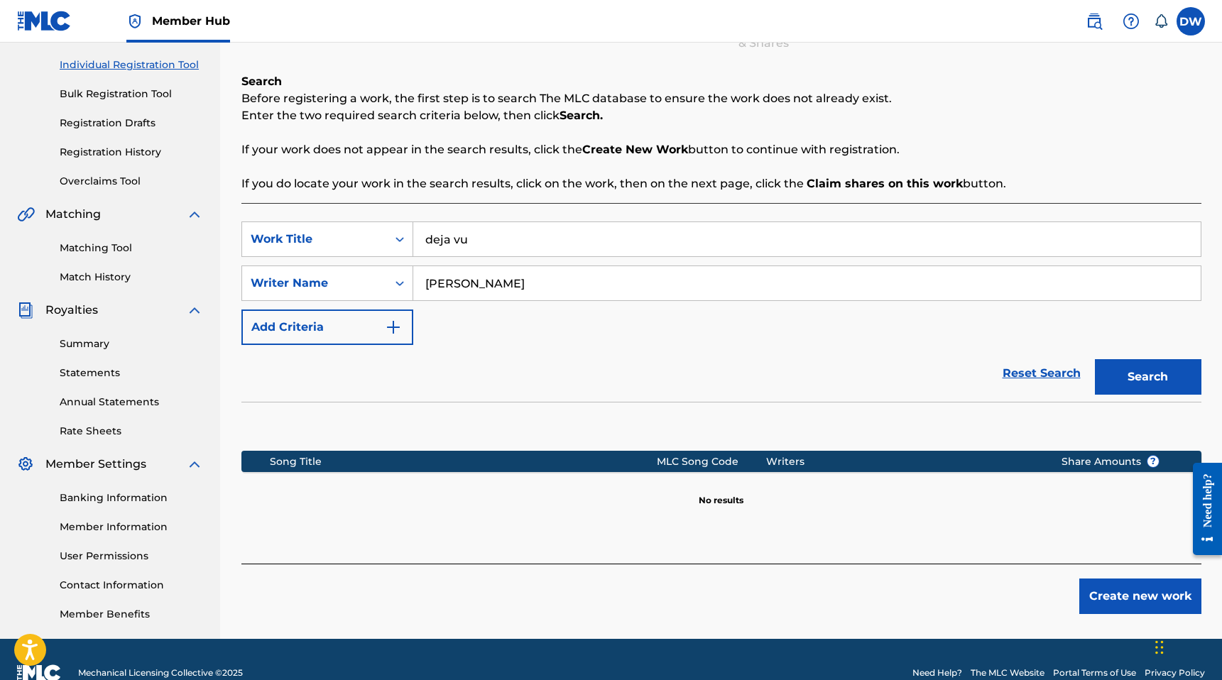
scroll to position [200, 0]
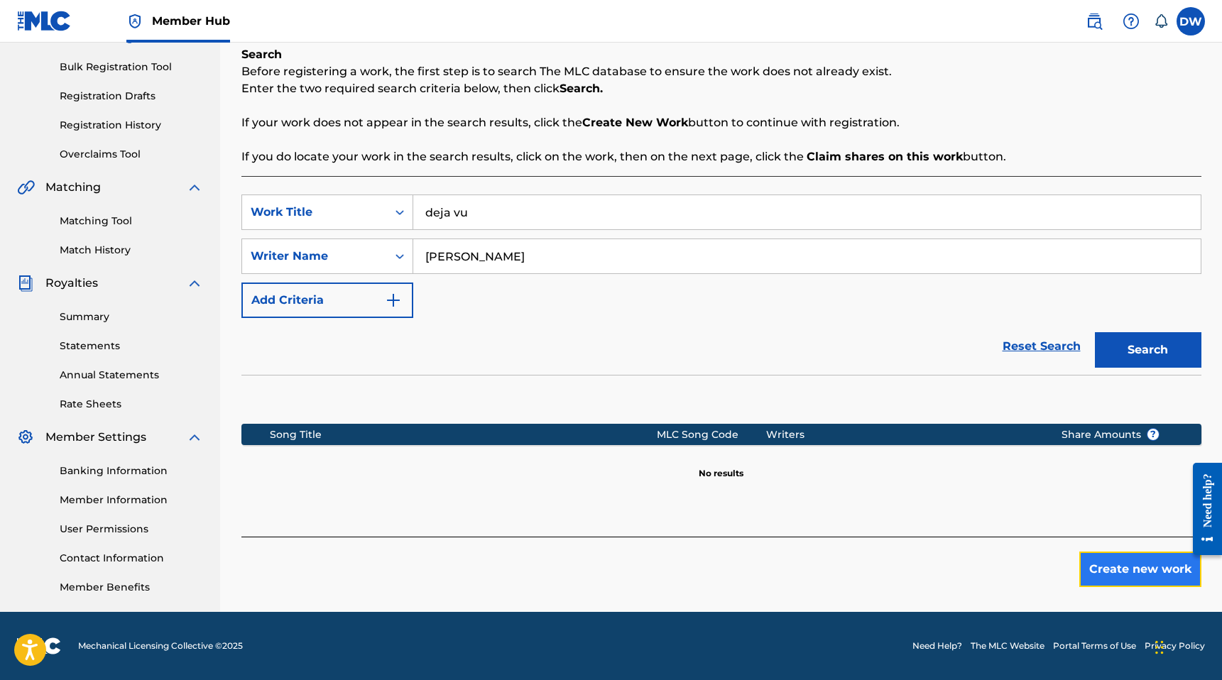
click at [1125, 583] on button "Create new work" at bounding box center [1140, 569] width 122 height 35
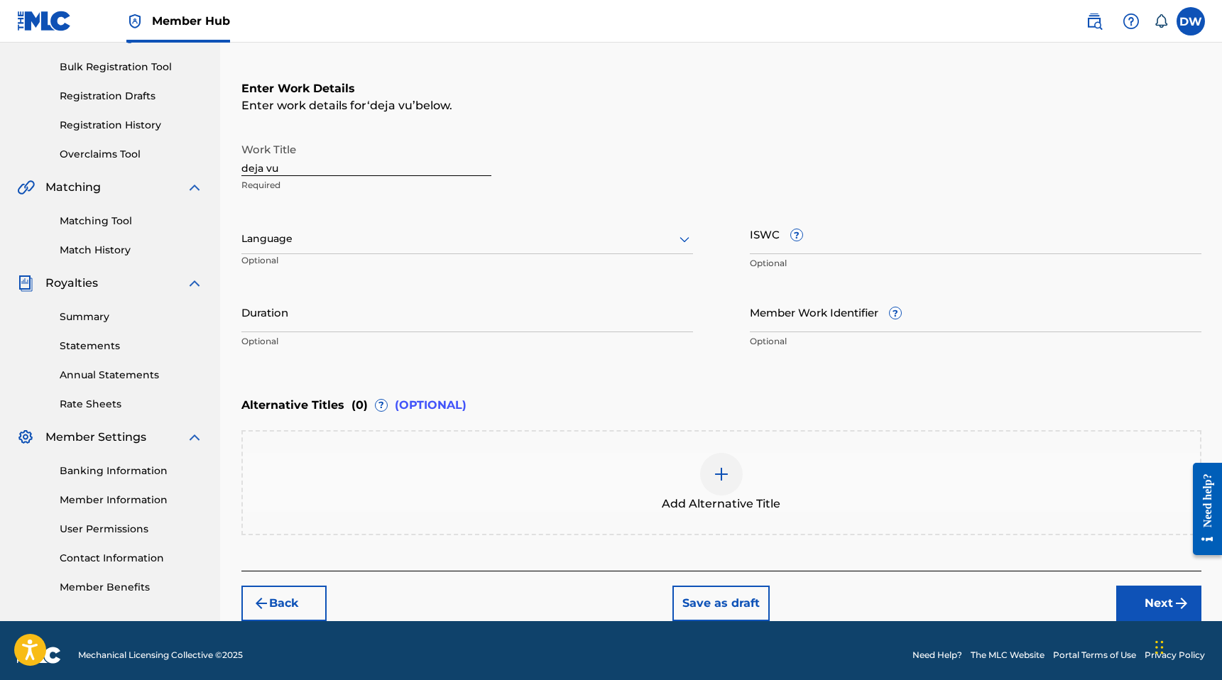
click at [327, 234] on div at bounding box center [466, 239] width 451 height 18
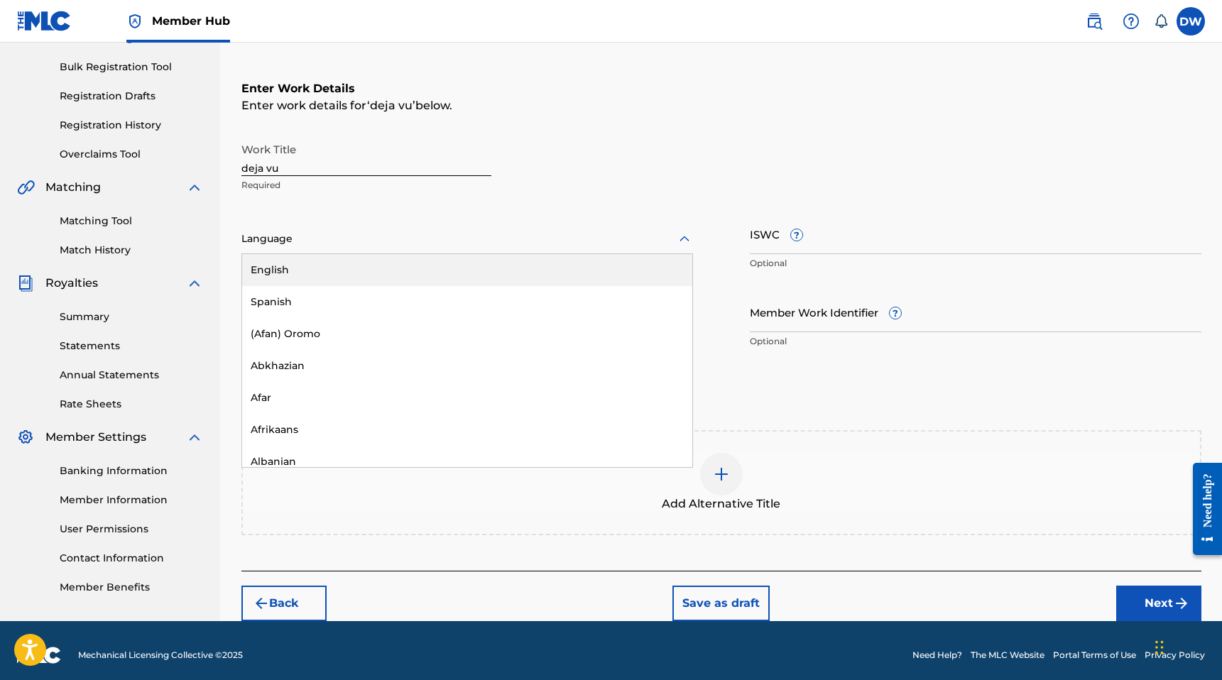
click at [362, 270] on div "English" at bounding box center [467, 270] width 450 height 32
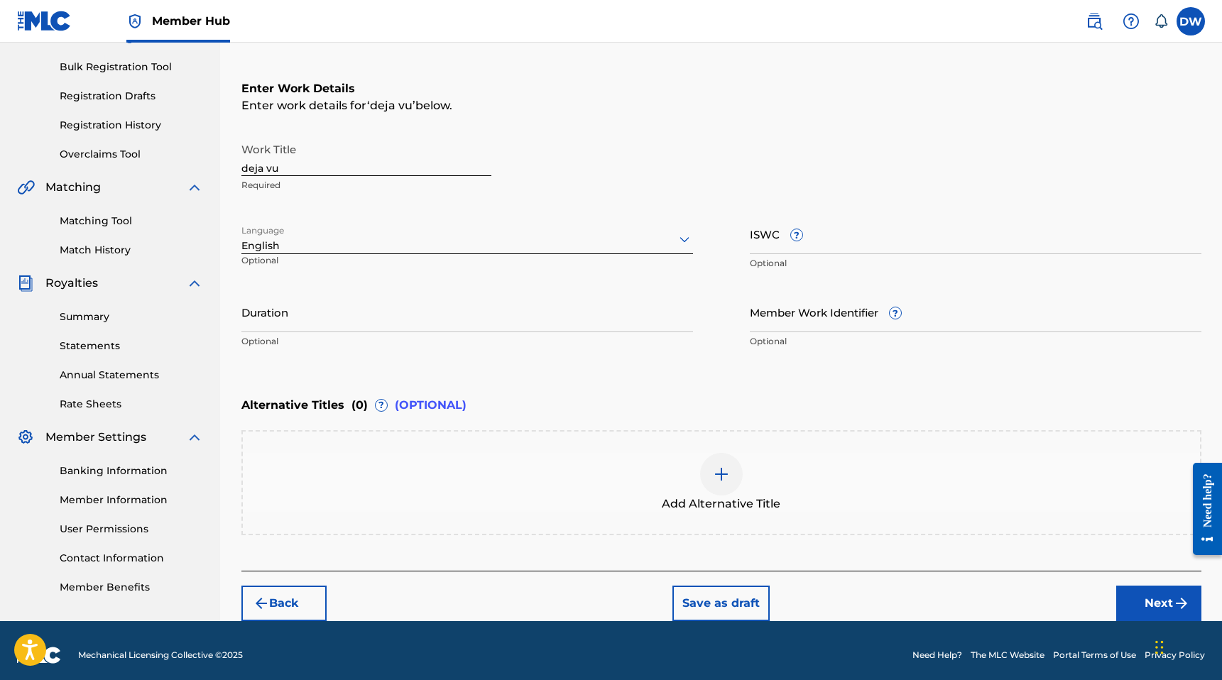
click at [389, 175] on input "deja vu" at bounding box center [366, 156] width 250 height 40
click at [770, 223] on input "ISWC ?" at bounding box center [975, 234] width 451 height 40
paste input "T-322.574.134-0"
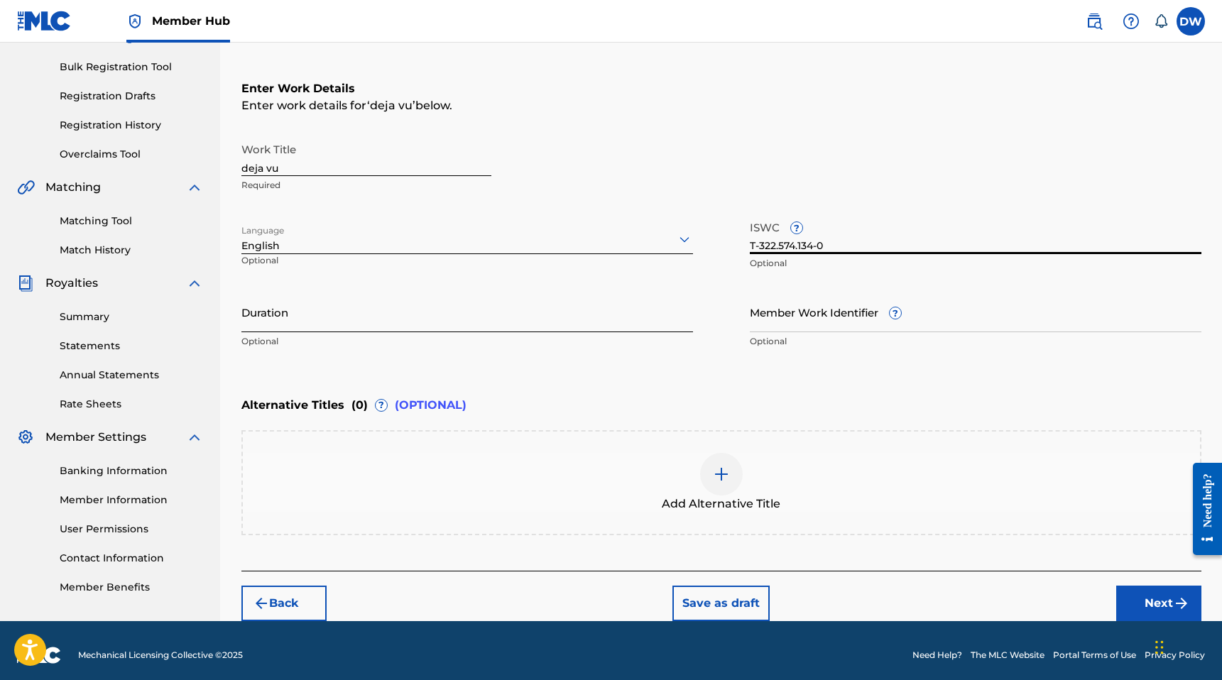
type input "T-322.574.134-0"
click at [400, 310] on input "Duration" at bounding box center [466, 312] width 451 height 40
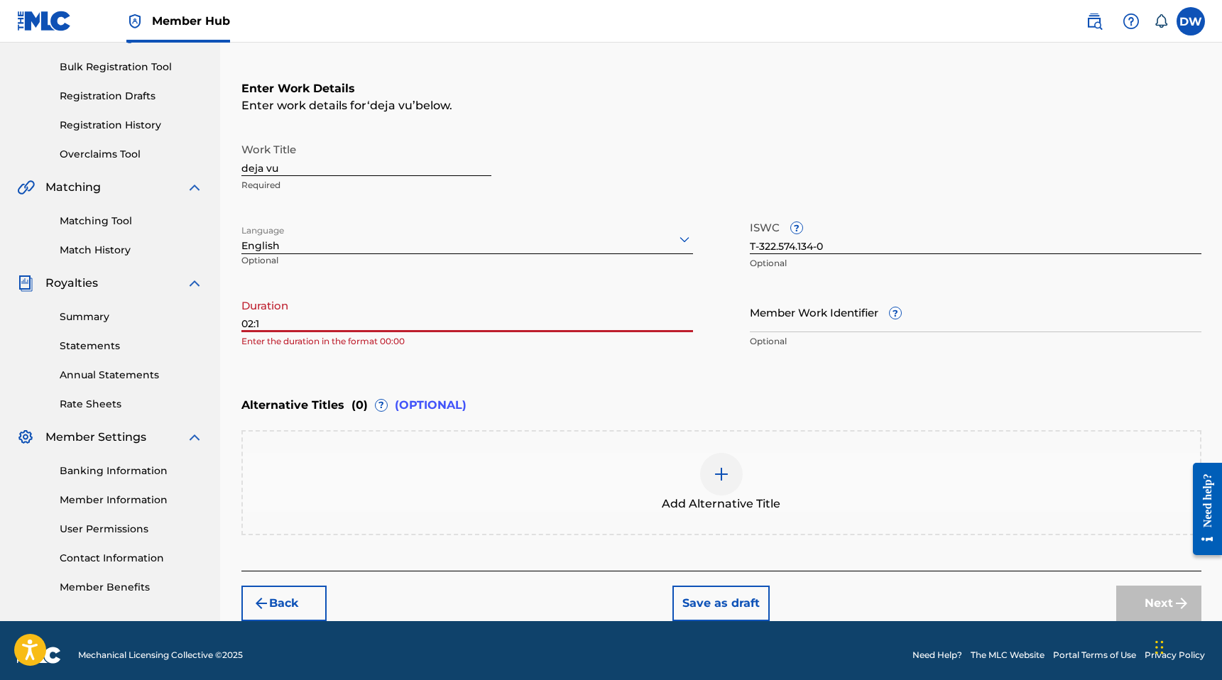
type input "02:10"
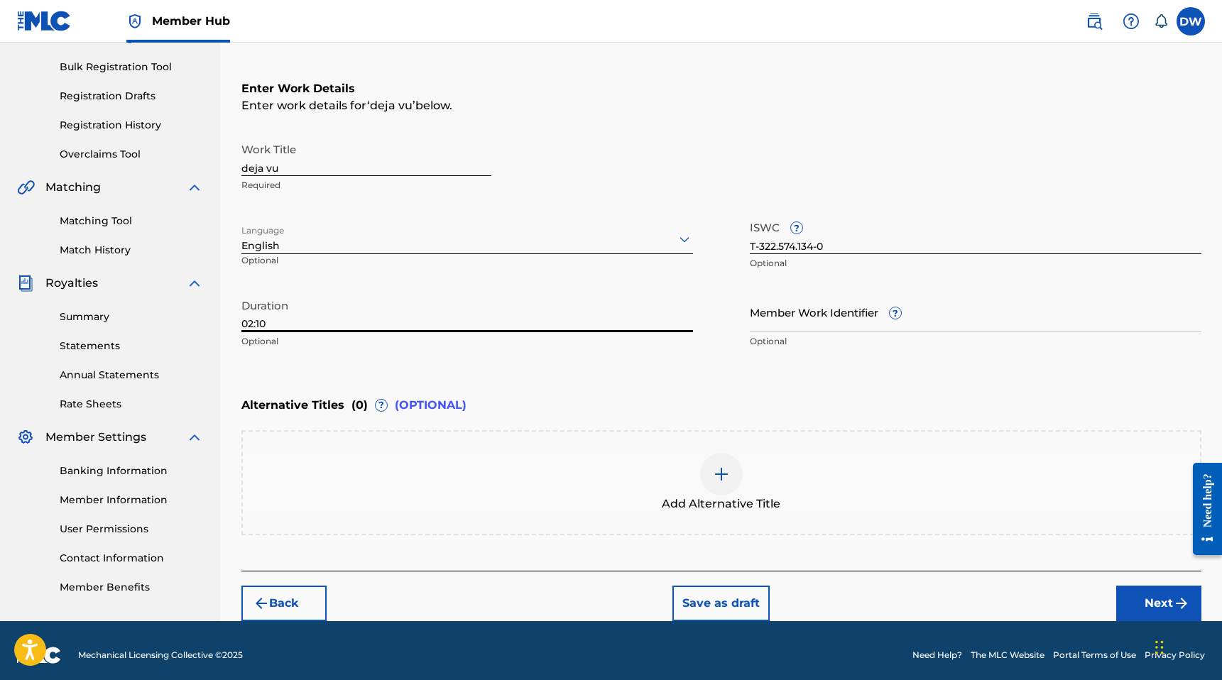
scroll to position [209, 0]
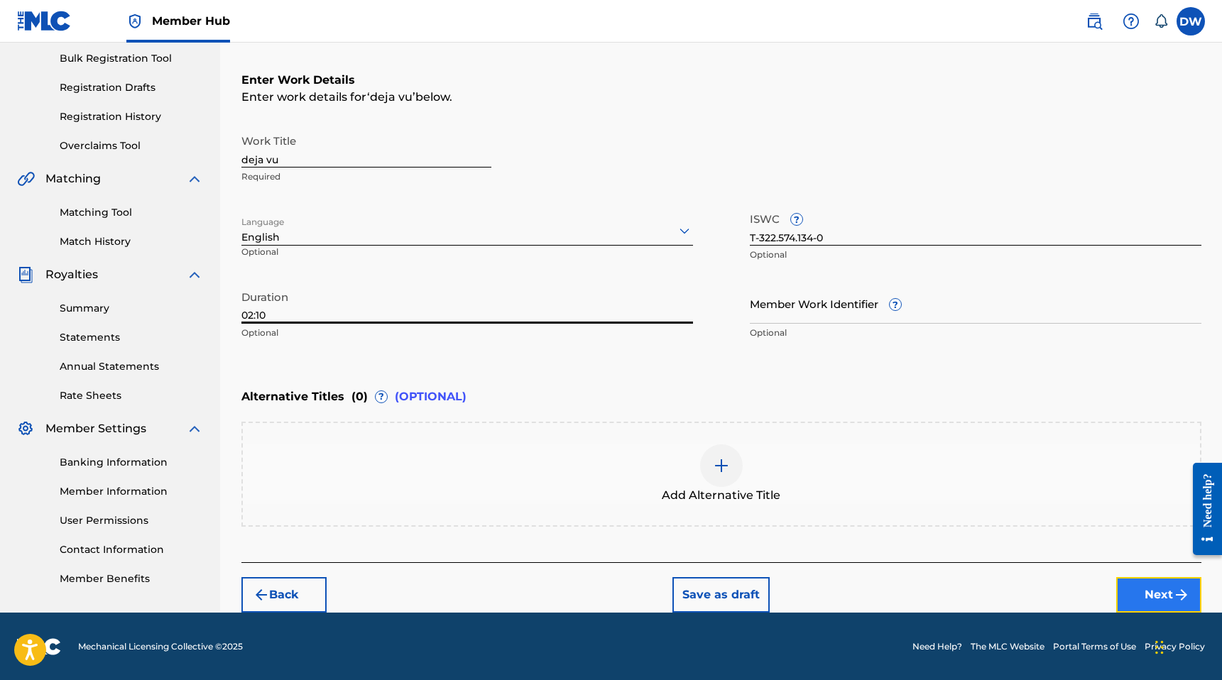
click at [1171, 601] on button "Next" at bounding box center [1158, 594] width 85 height 35
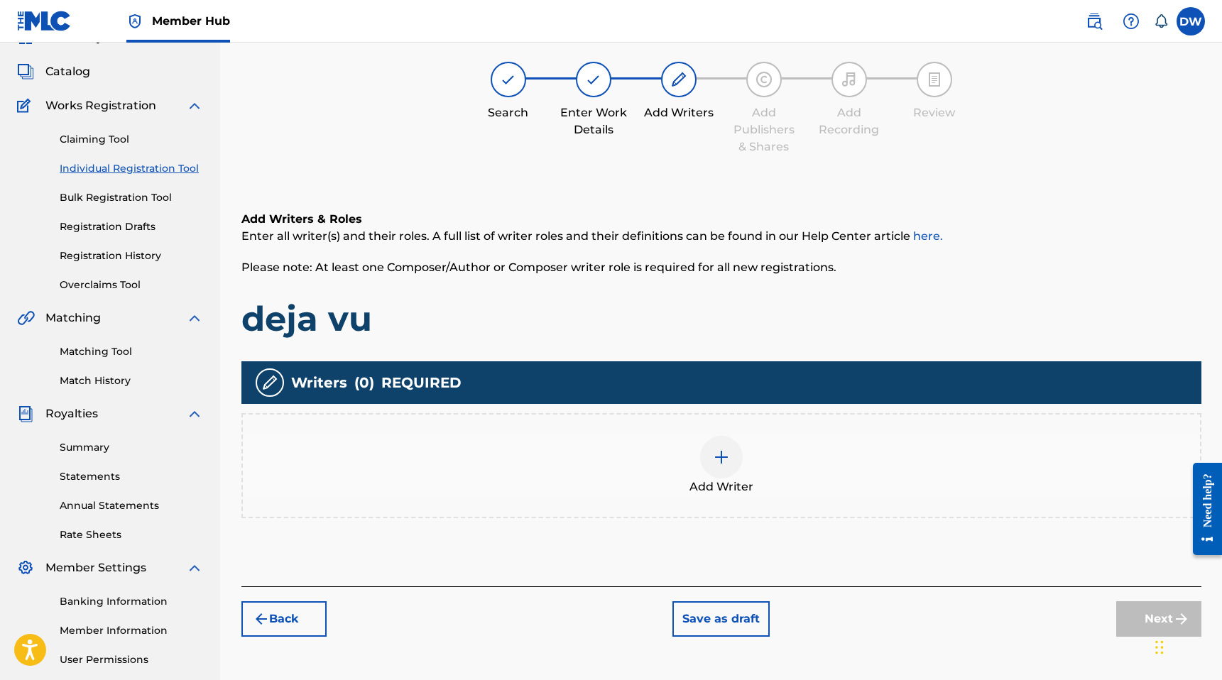
scroll to position [64, 0]
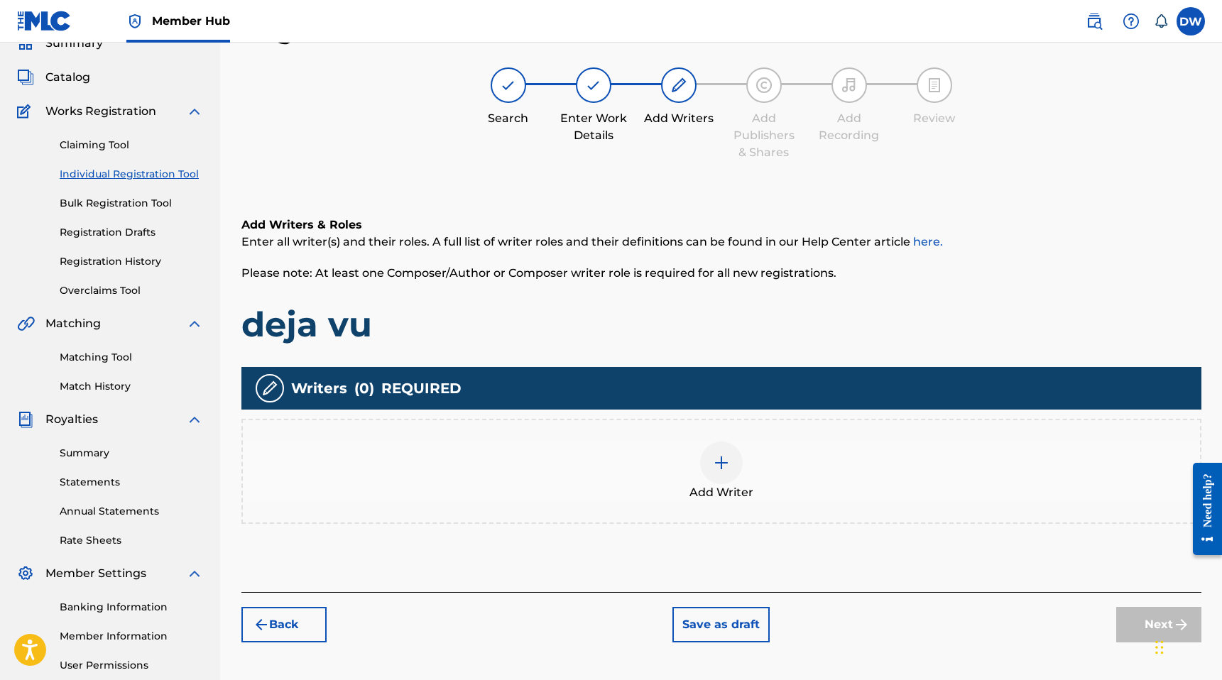
click at [696, 479] on div "Add Writer" at bounding box center [721, 472] width 957 height 60
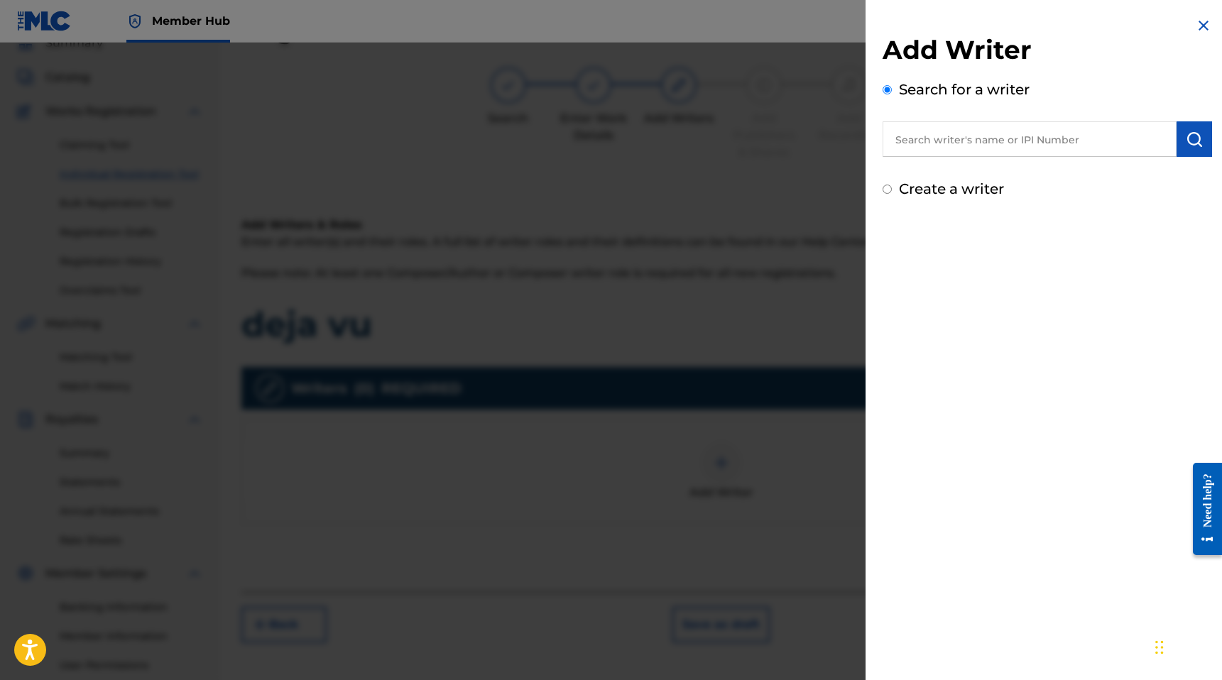
click at [889, 185] on input "Create a writer" at bounding box center [886, 189] width 9 height 9
radio input "false"
radio input "true"
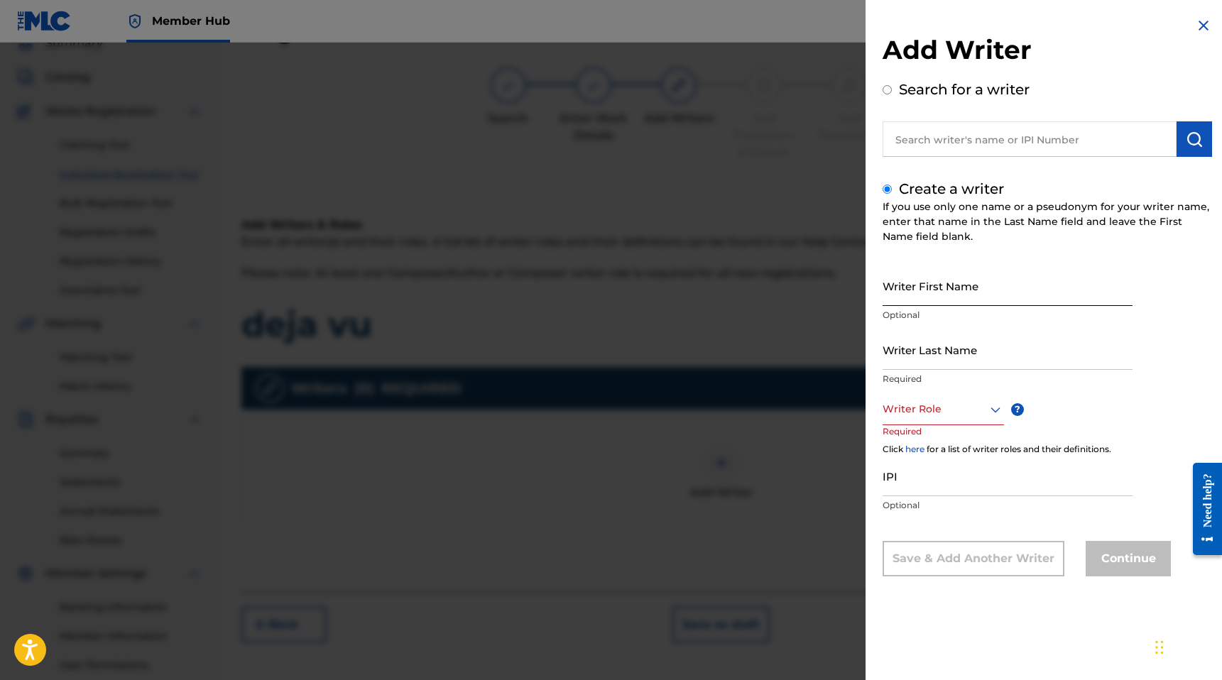
click at [935, 288] on input "Writer First Name" at bounding box center [1007, 285] width 250 height 40
type input "[PERSON_NAME]"
type input "White"
click at [921, 412] on div at bounding box center [942, 409] width 121 height 18
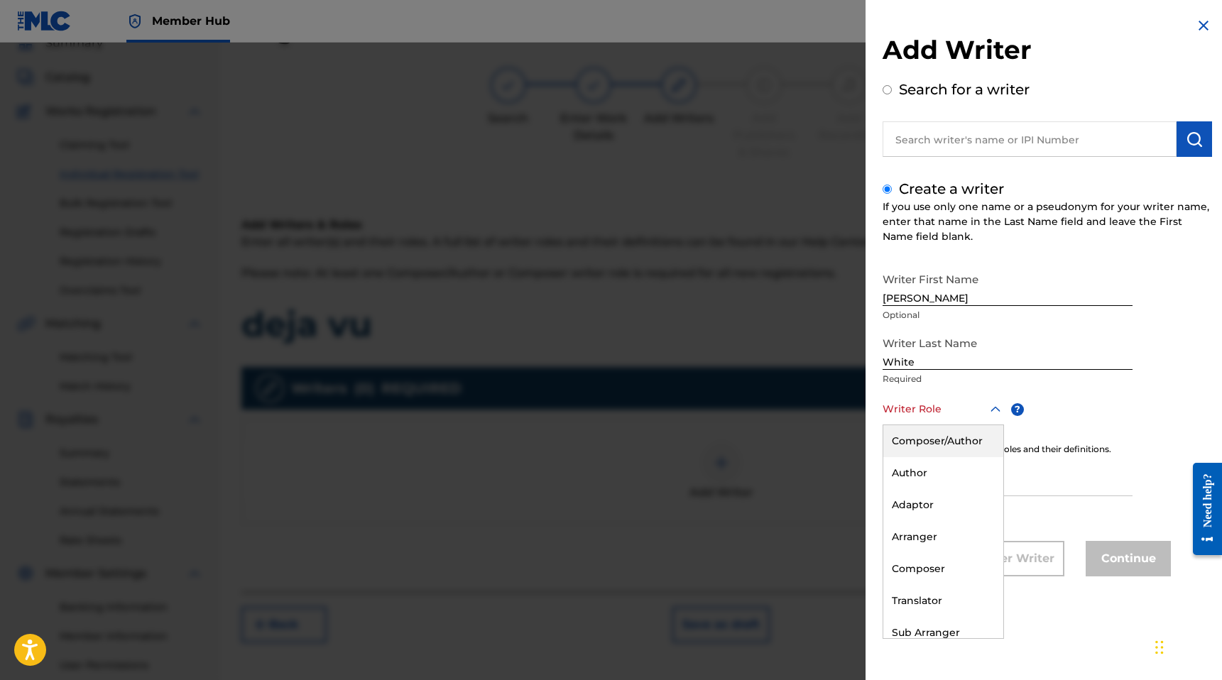
click at [937, 442] on div "Composer/Author" at bounding box center [943, 441] width 120 height 32
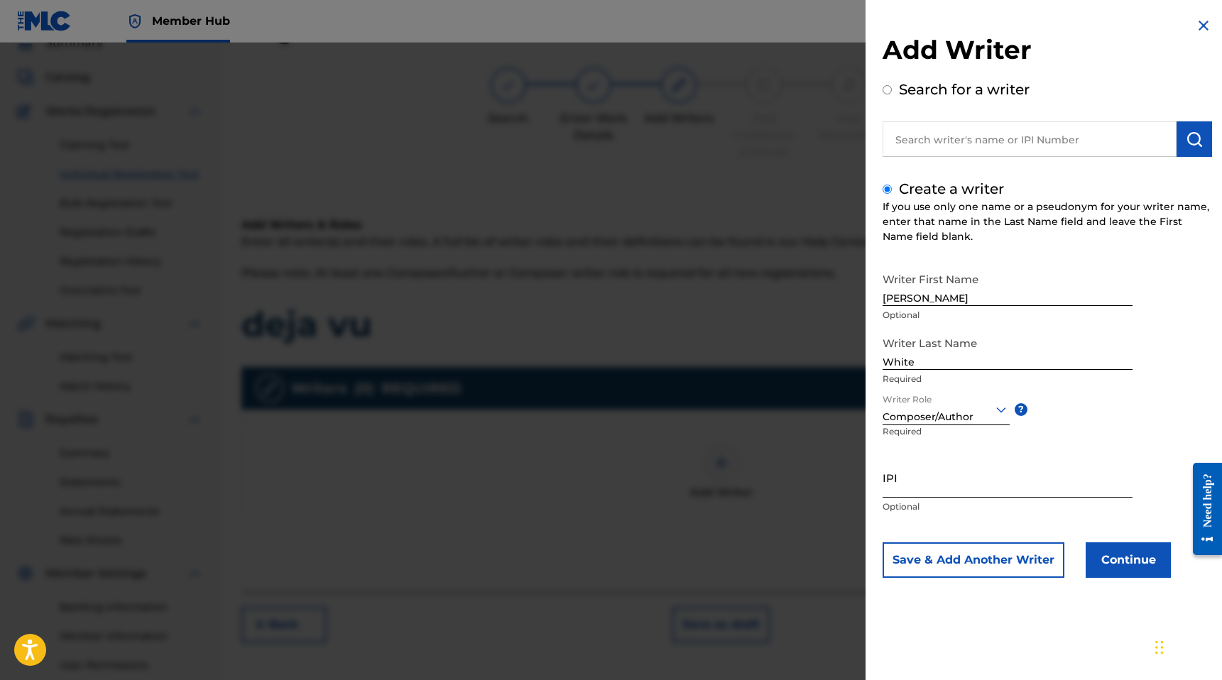
click at [918, 473] on input "IPI" at bounding box center [1007, 477] width 250 height 40
paste input "01185174348"
type input "01185174348"
click at [1110, 547] on button "Continue" at bounding box center [1127, 559] width 85 height 35
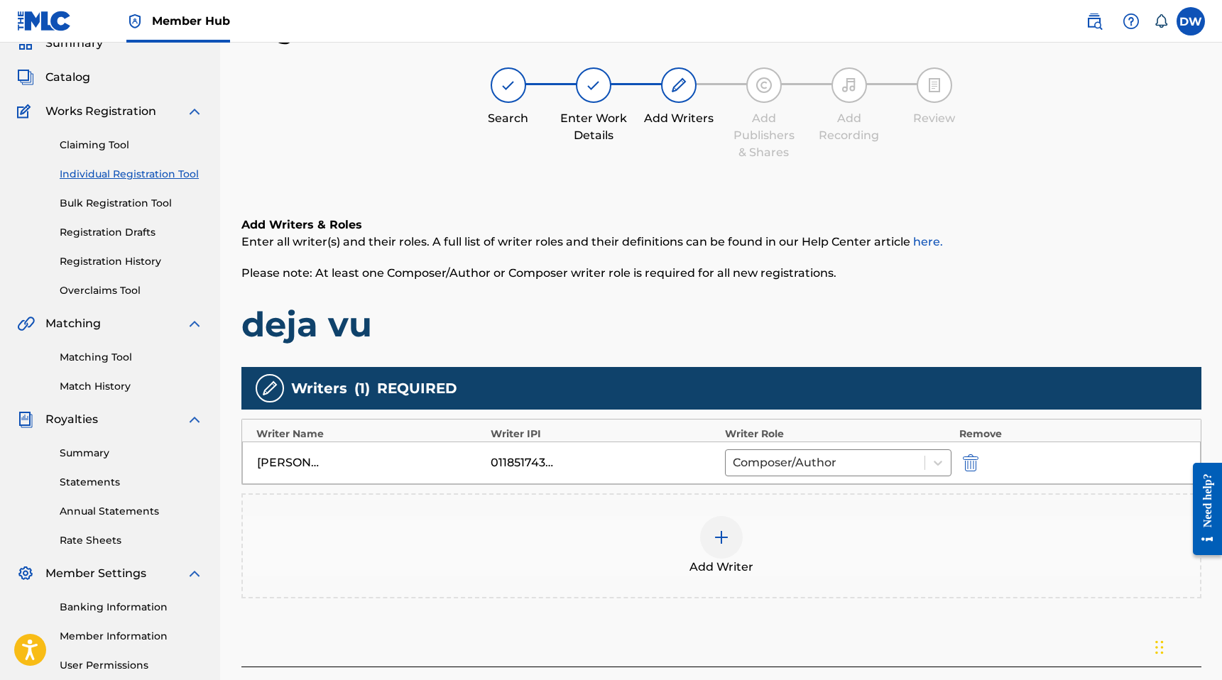
click at [789, 540] on div "Add Writer" at bounding box center [721, 546] width 957 height 60
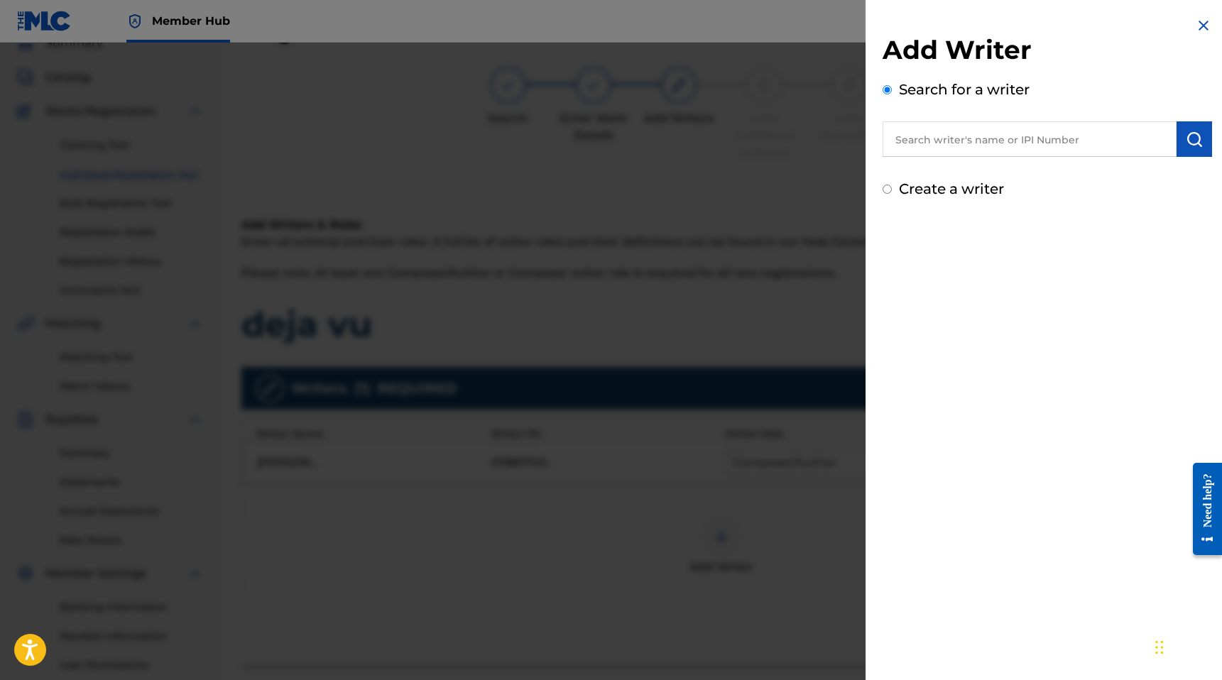
click at [765, 470] on div at bounding box center [611, 383] width 1222 height 680
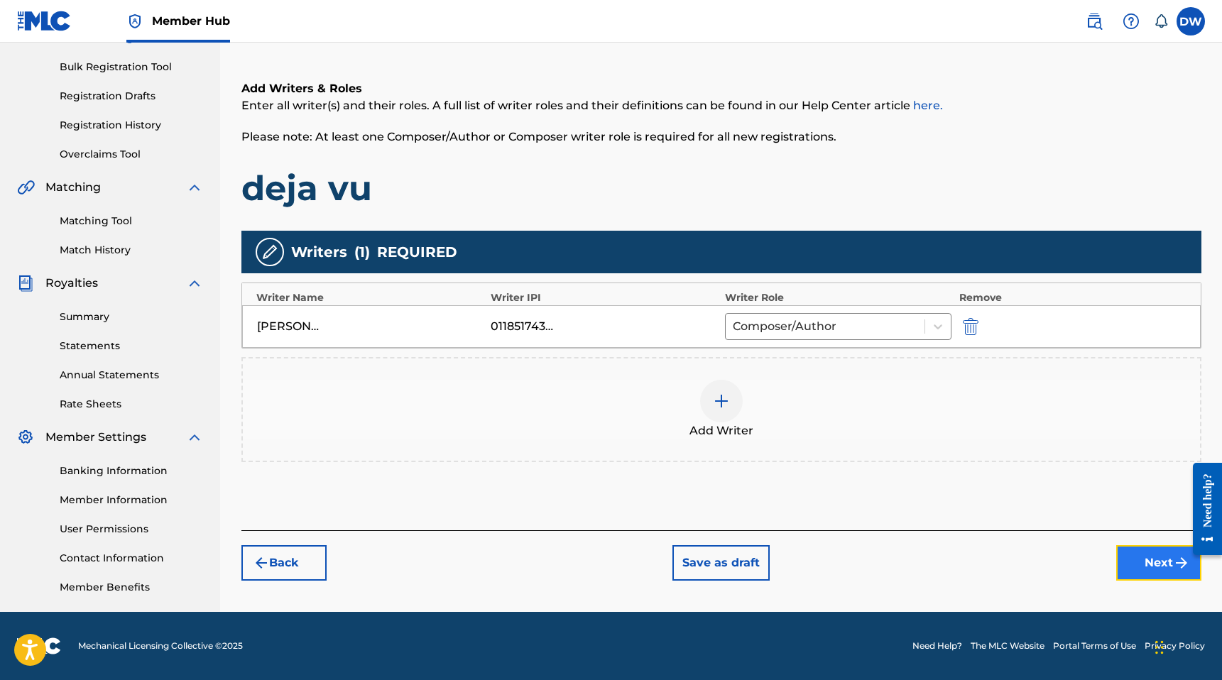
click at [1148, 565] on button "Next" at bounding box center [1158, 562] width 85 height 35
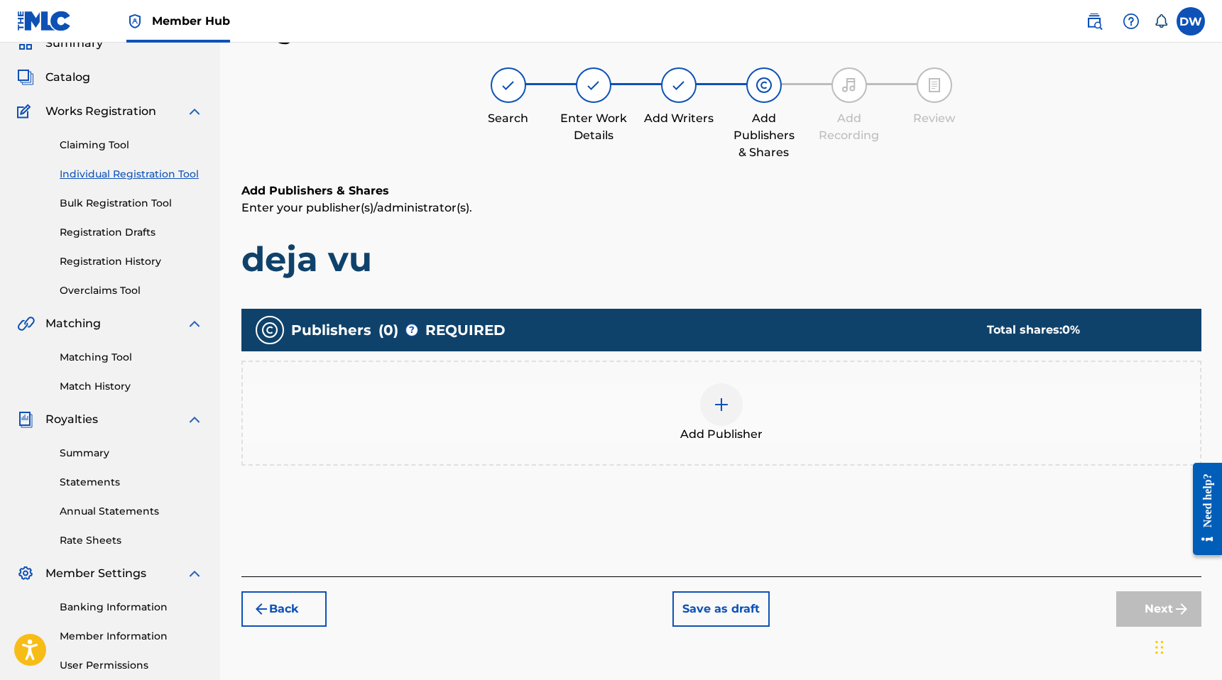
click at [804, 443] on div "Add Publisher" at bounding box center [721, 413] width 960 height 105
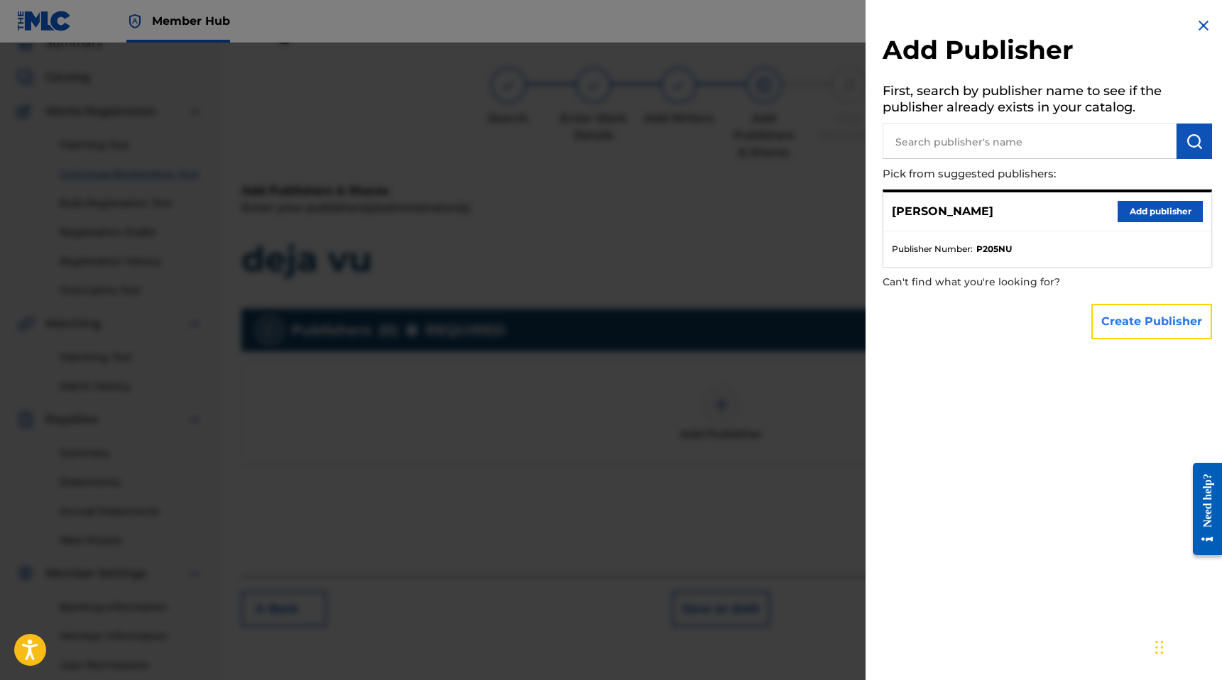
click at [1147, 317] on button "Create Publisher" at bounding box center [1151, 321] width 121 height 35
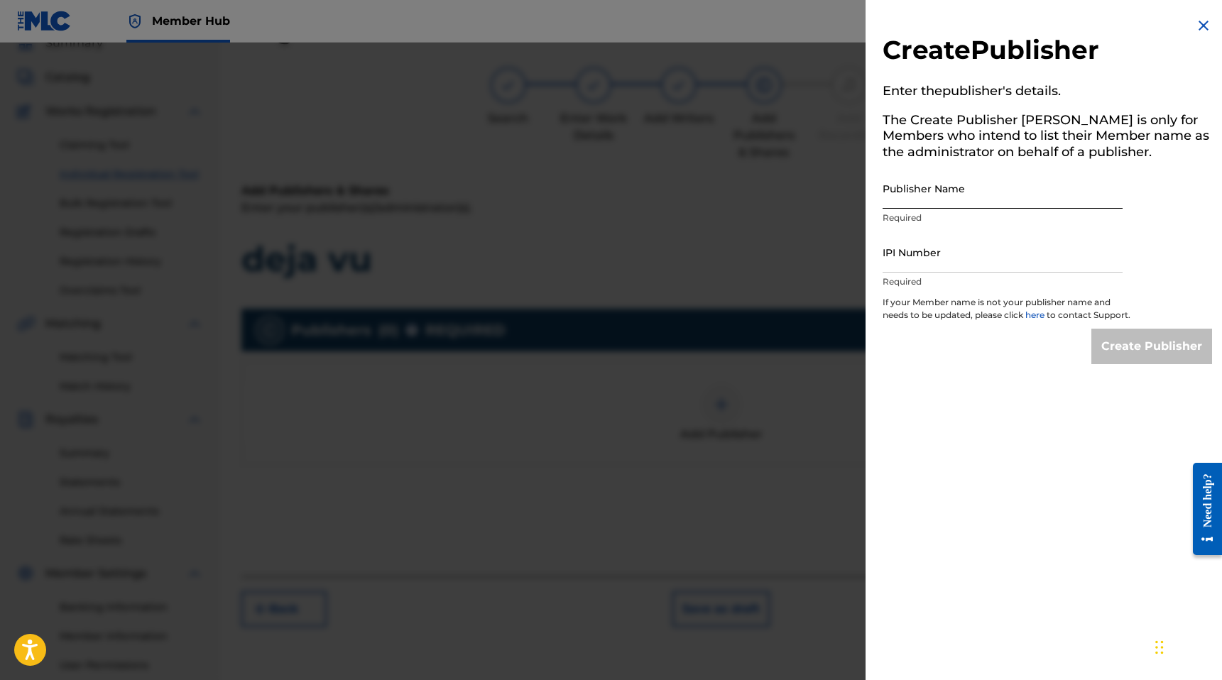
click at [967, 188] on input "Publisher Name" at bounding box center [1002, 188] width 240 height 40
type input "MANUSCRIPT"
click at [955, 257] on input "IPI Number" at bounding box center [1002, 252] width 240 height 40
type input "00686021835"
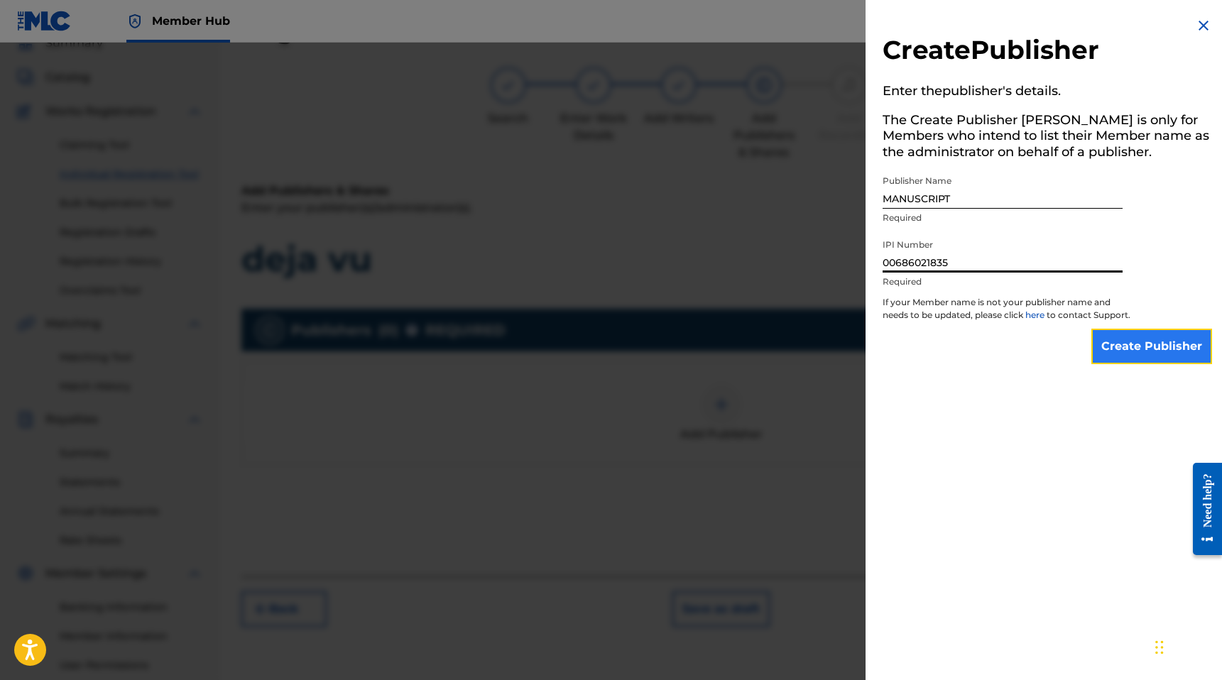
click at [1112, 348] on input "Create Publisher" at bounding box center [1151, 346] width 121 height 35
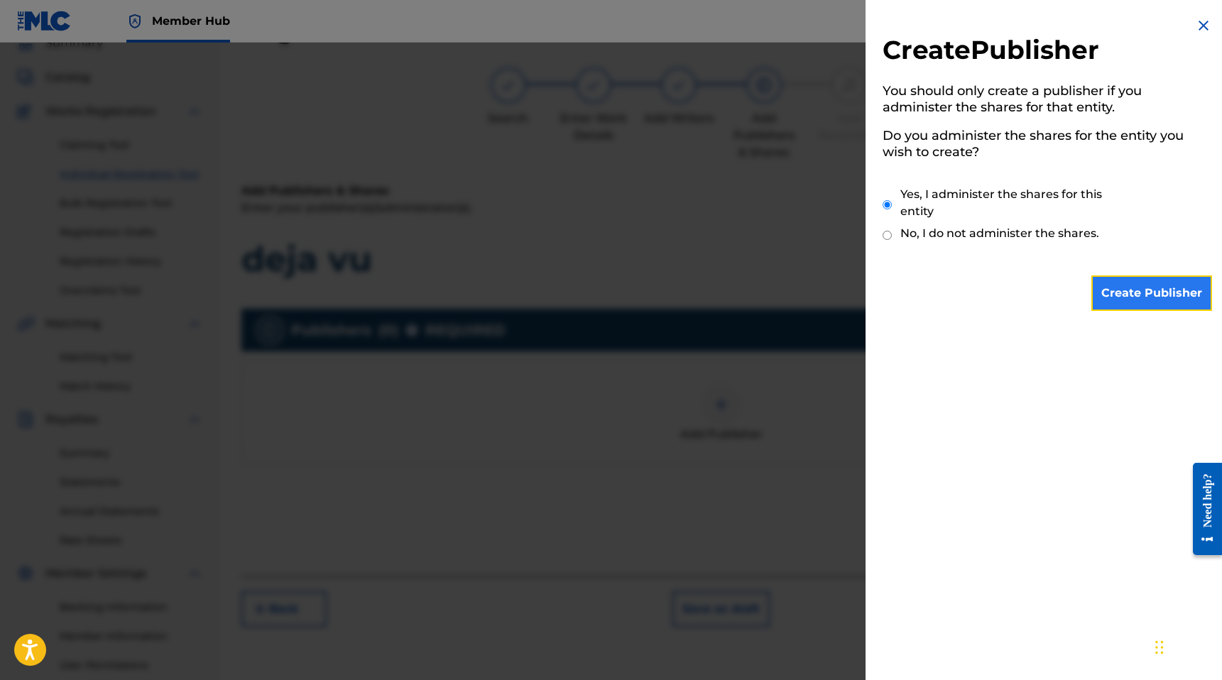
click at [1147, 297] on input "Create Publisher" at bounding box center [1151, 292] width 121 height 35
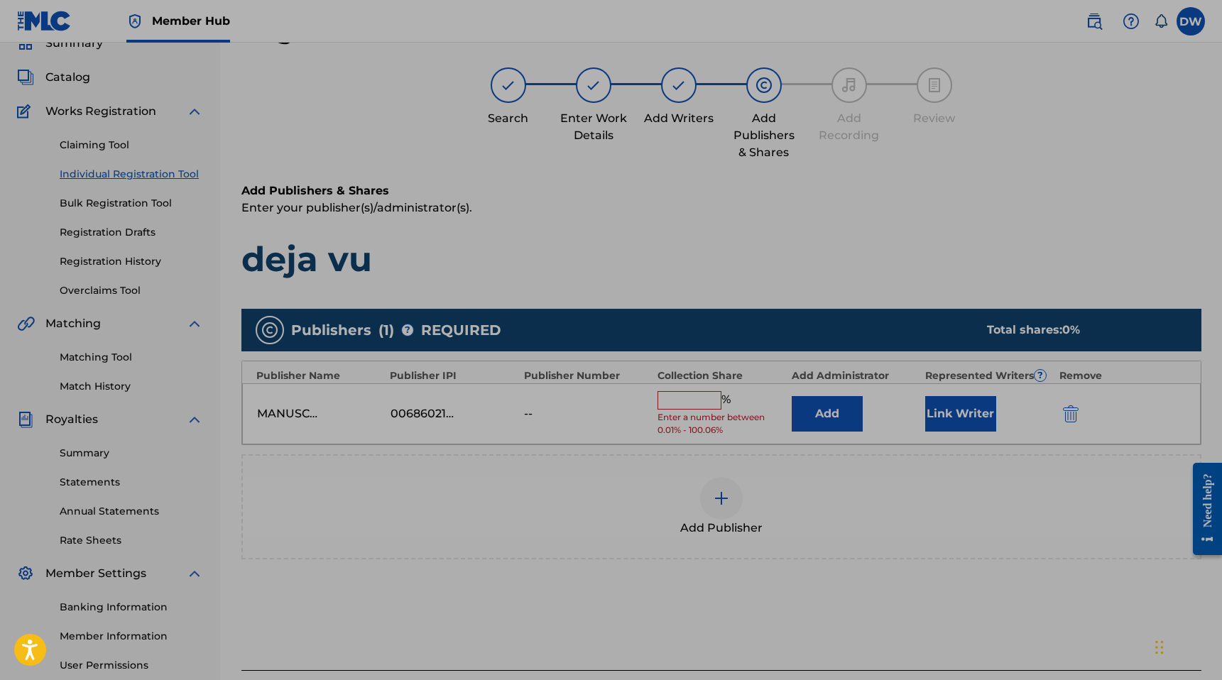
click at [674, 396] on input "text" at bounding box center [689, 400] width 64 height 18
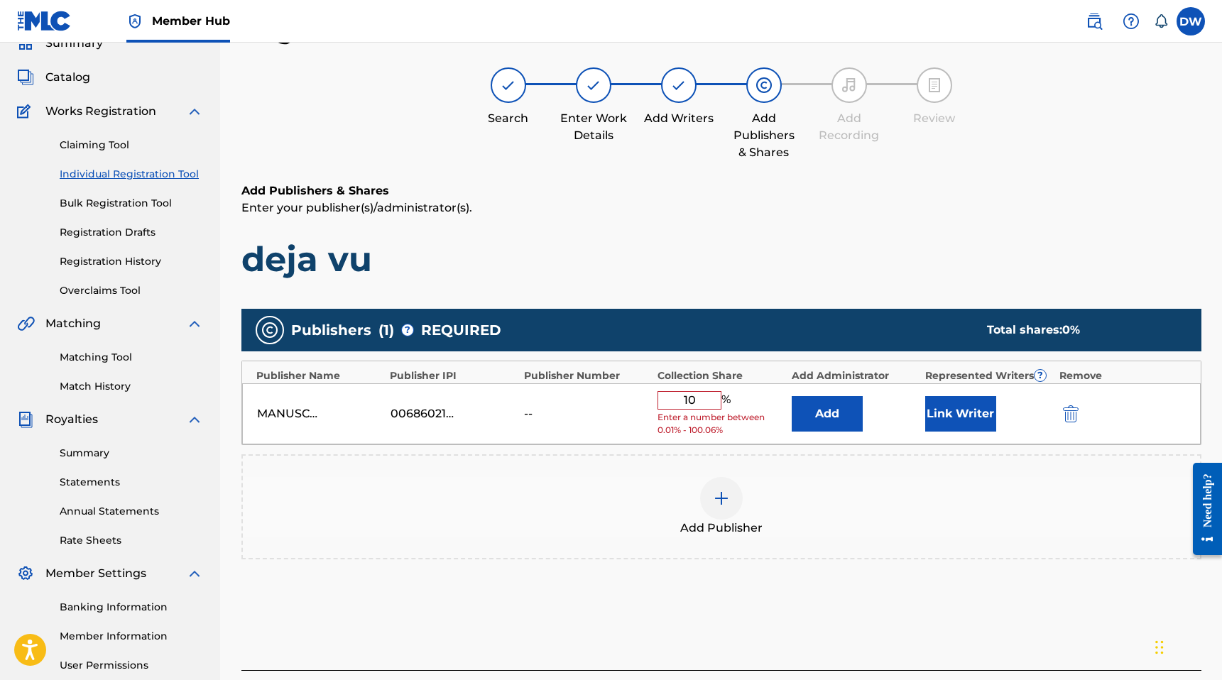
type input "100"
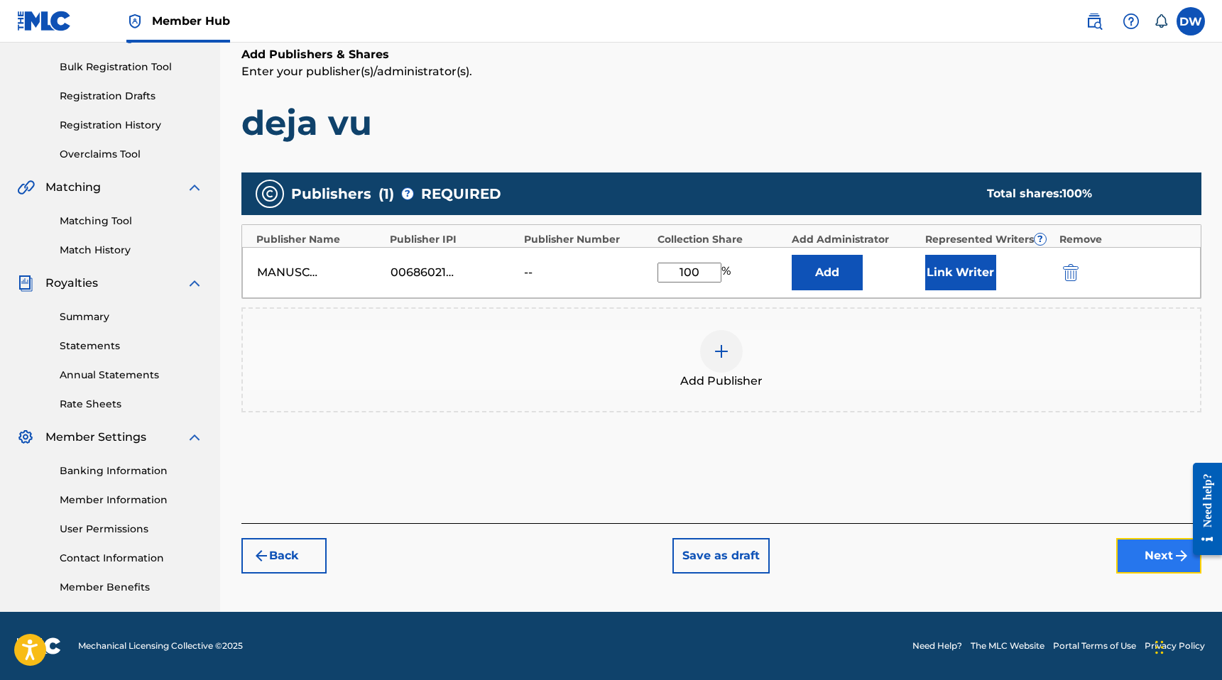
click at [1158, 543] on button "Next" at bounding box center [1158, 555] width 85 height 35
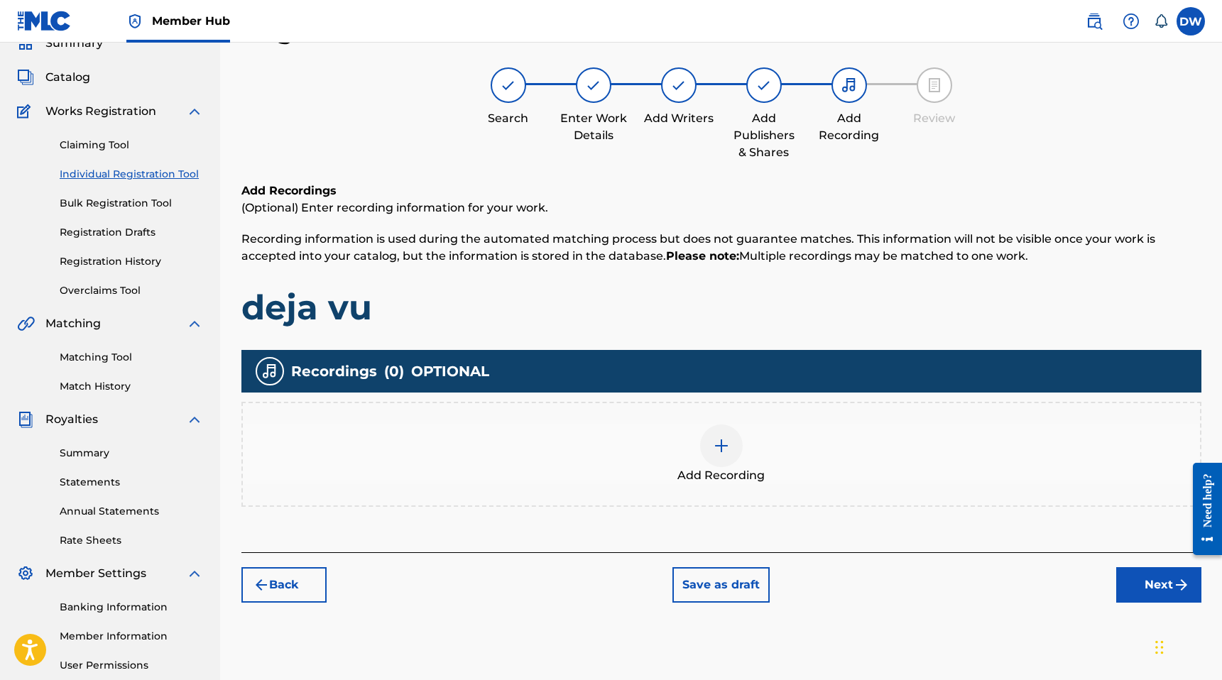
click at [875, 446] on div "Add Recording" at bounding box center [721, 455] width 957 height 60
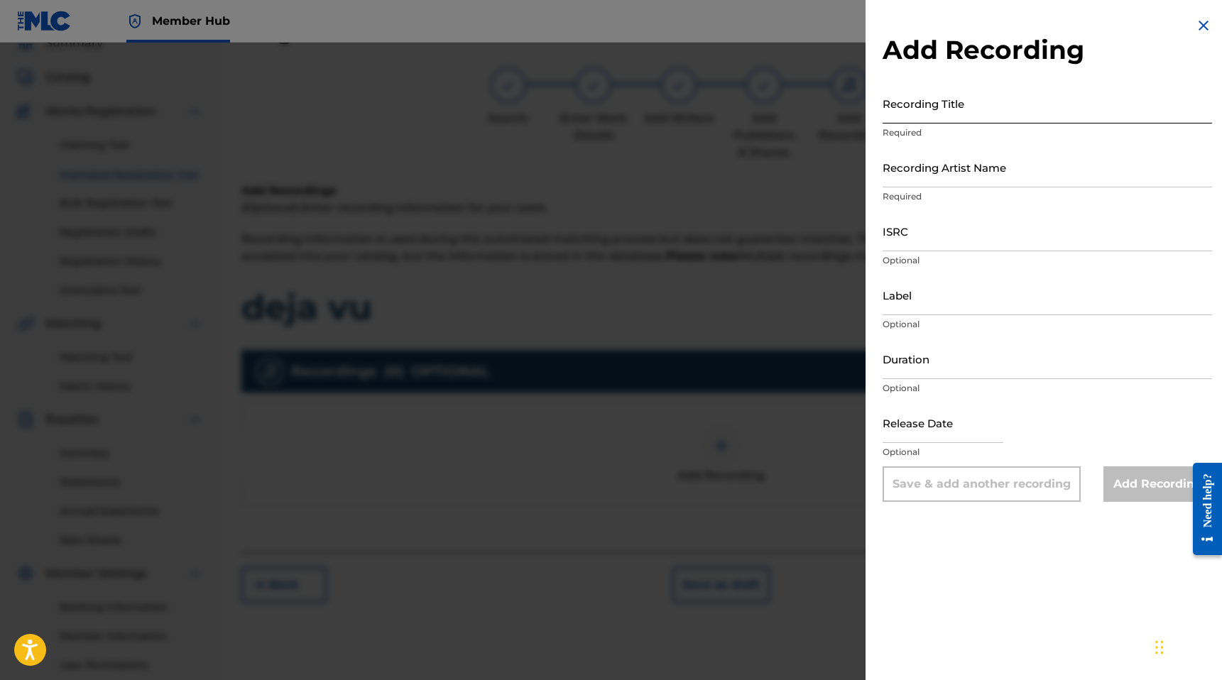
click at [947, 103] on input "Recording Title" at bounding box center [1046, 103] width 329 height 40
type input "deja vu"
click at [954, 175] on input "Recording Artist Name" at bounding box center [1046, 167] width 329 height 40
type input "d"
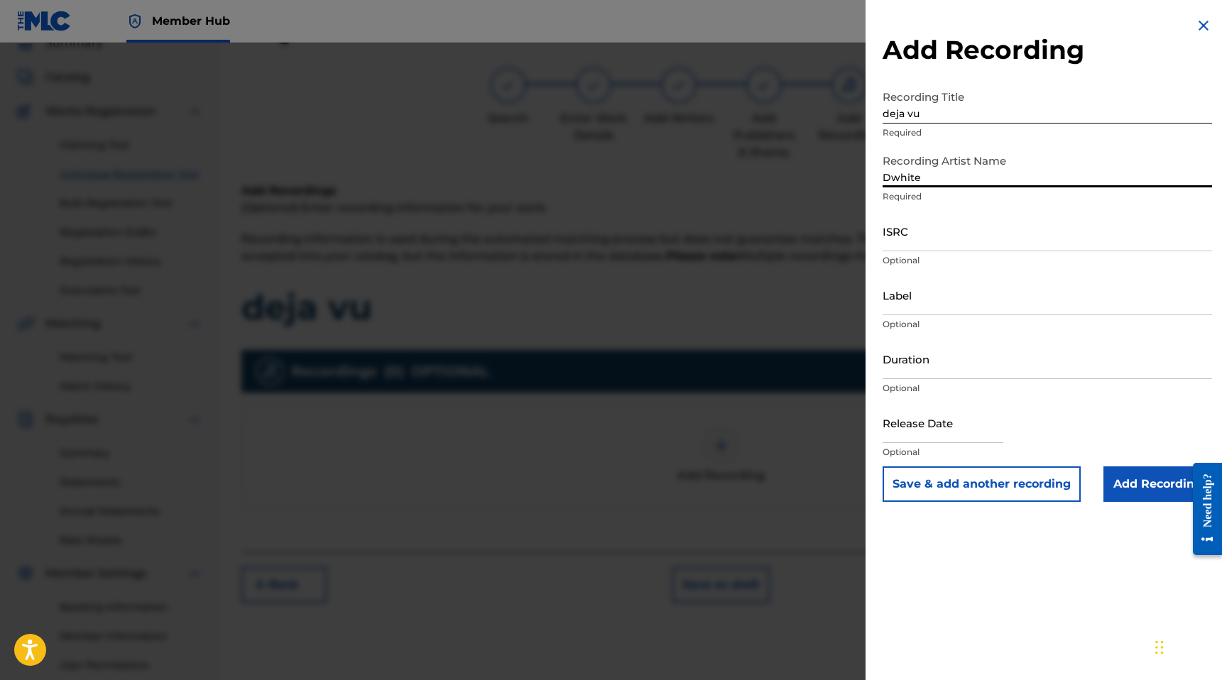
type input "Dwhite"
paste input "QZTAT2372331"
type input "QZTAT2372331"
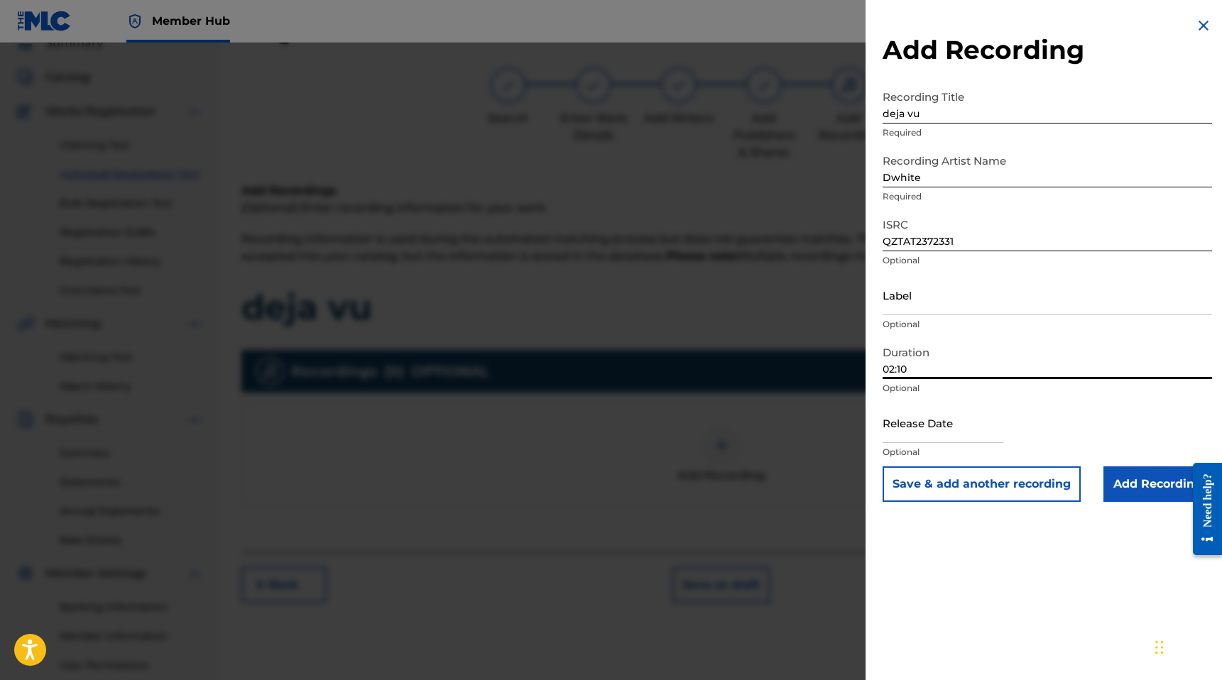
type input "02:10"
click at [924, 439] on input "text" at bounding box center [942, 422] width 121 height 40
select select "8"
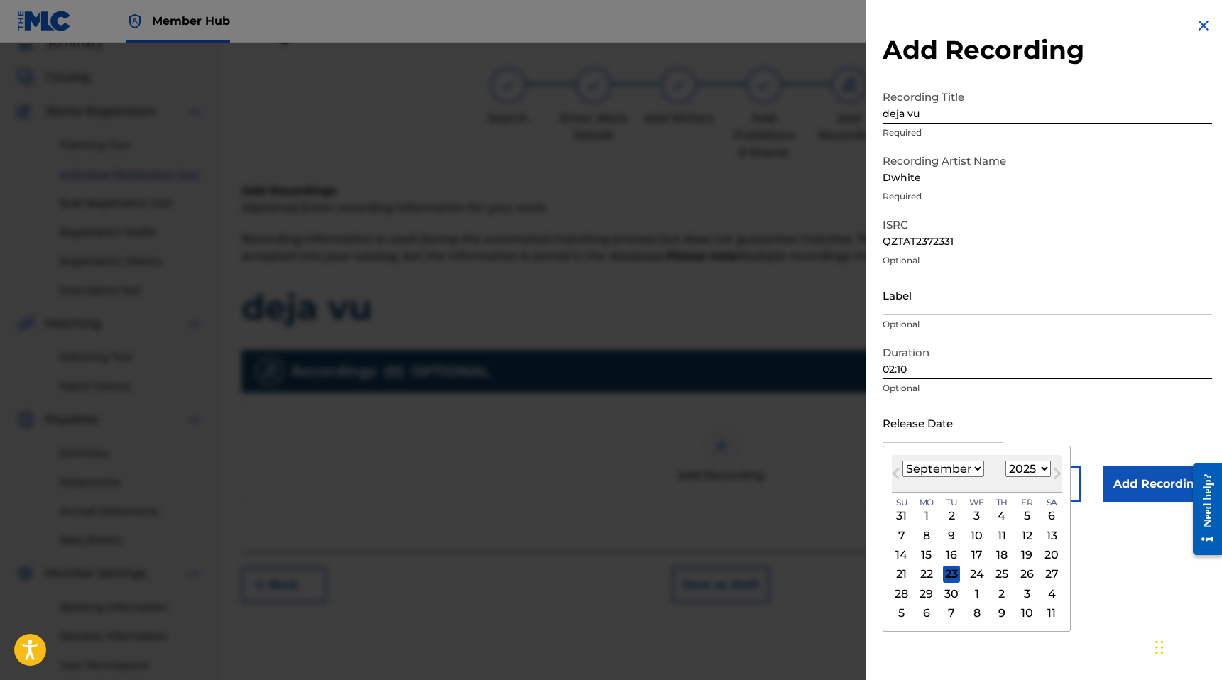
click at [911, 449] on div "Previous Month Next Month September 2025 January February March April May June …" at bounding box center [976, 539] width 188 height 186
click at [1035, 462] on select "1899 1900 1901 1902 1903 1904 1905 1906 1907 1908 1909 1910 1911 1912 1913 1914…" at bounding box center [1027, 469] width 45 height 16
select select "2023"
click at [1005, 461] on select "1899 1900 1901 1902 1903 1904 1905 1906 1907 1908 1909 1910 1911 1912 1913 1914…" at bounding box center [1027, 469] width 45 height 16
click at [963, 462] on select "January February March April May June July August September October November De…" at bounding box center [943, 469] width 82 height 16
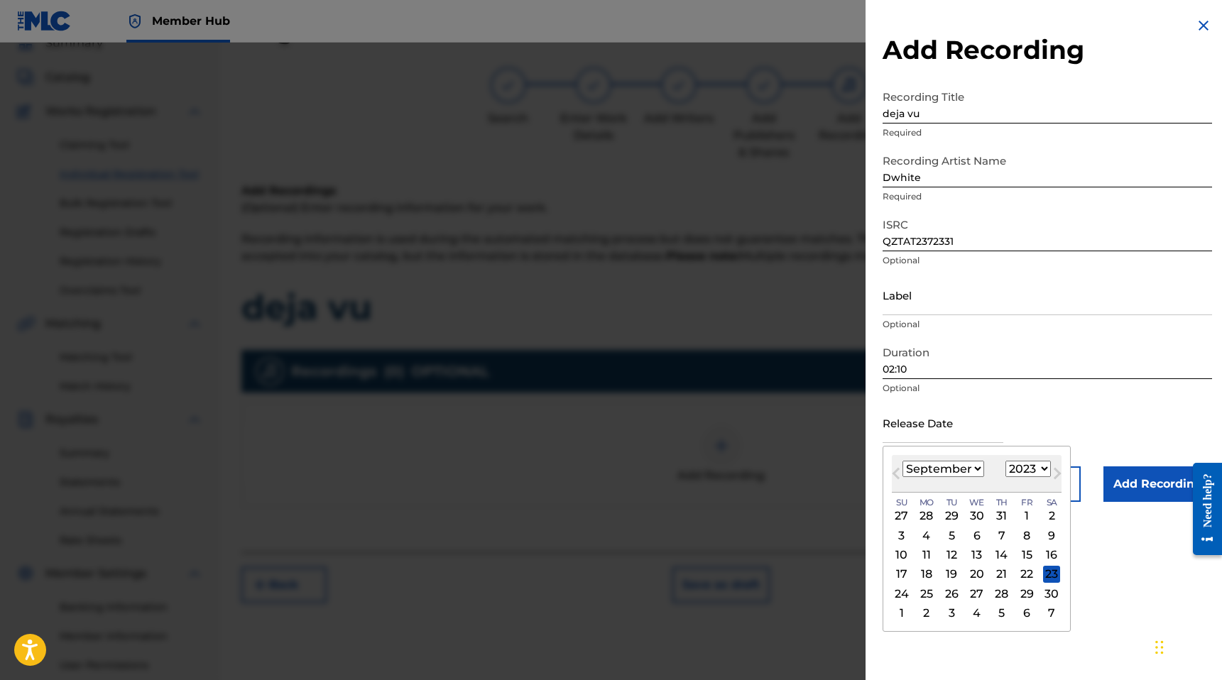
select select "7"
click at [902, 461] on select "January February March April May June July August September October November De…" at bounding box center [943, 469] width 82 height 16
click at [1001, 593] on div "31" at bounding box center [1001, 593] width 17 height 17
type input "August 31 2023"
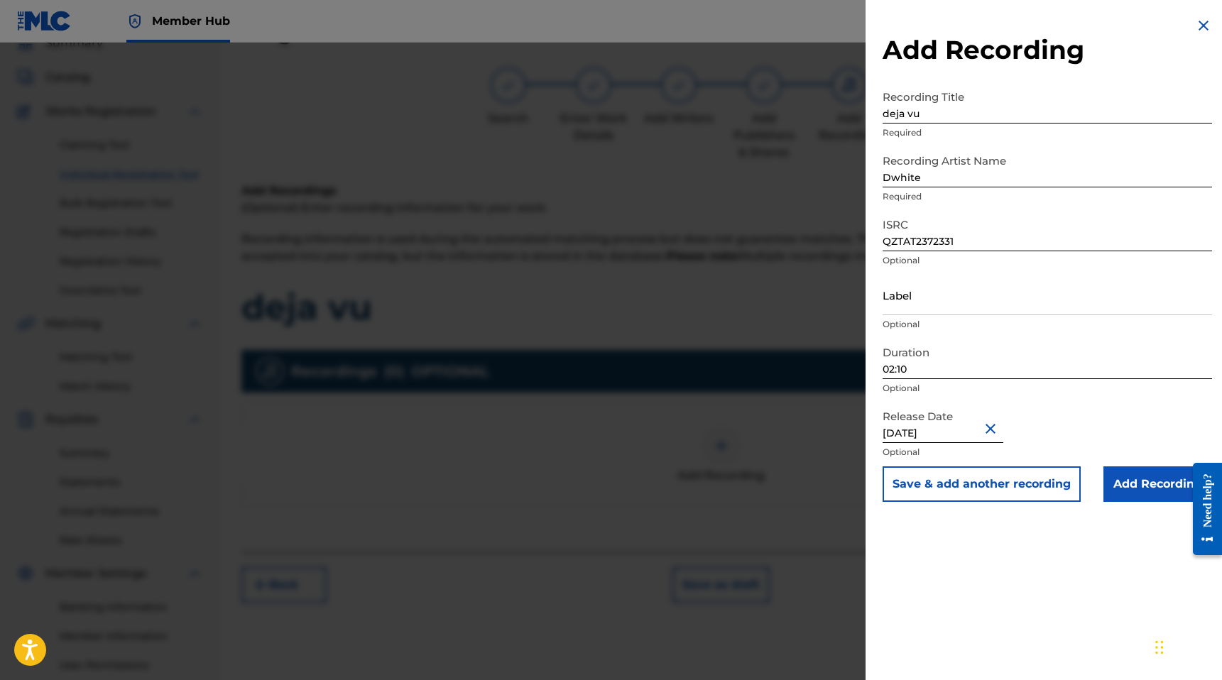
click at [1187, 483] on div at bounding box center [1202, 509] width 40 height 114
click at [1158, 483] on input "Add Recording" at bounding box center [1157, 483] width 109 height 35
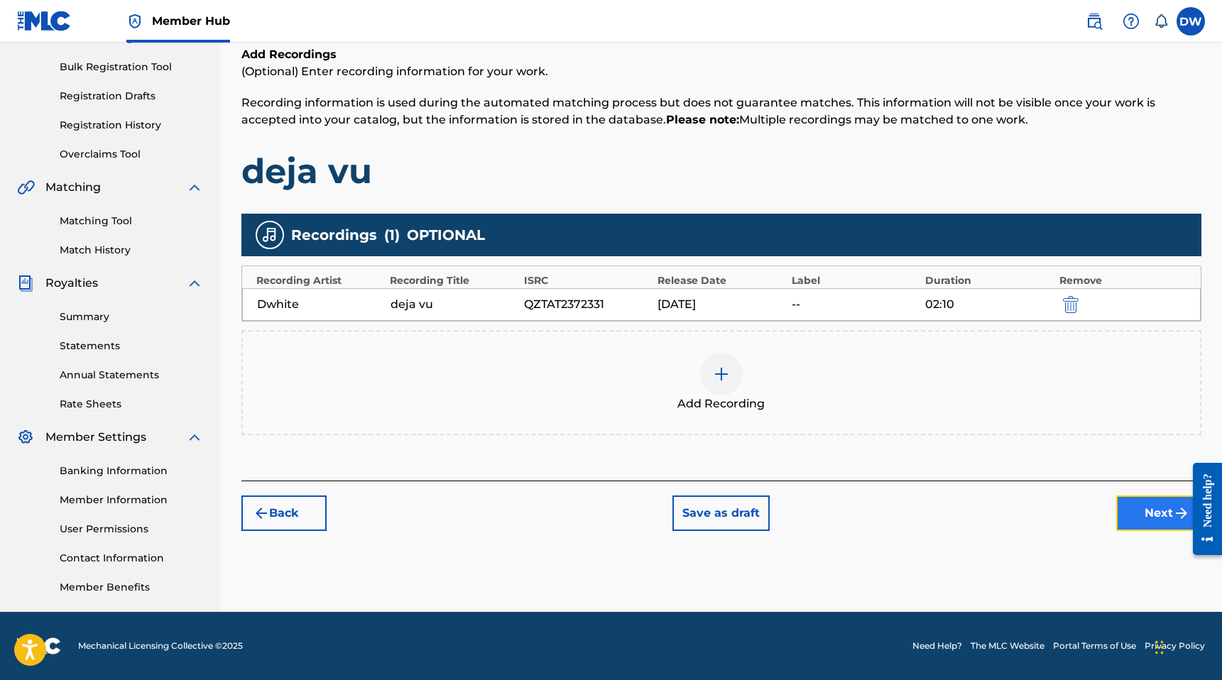
click at [1133, 511] on button "Next" at bounding box center [1158, 512] width 85 height 35
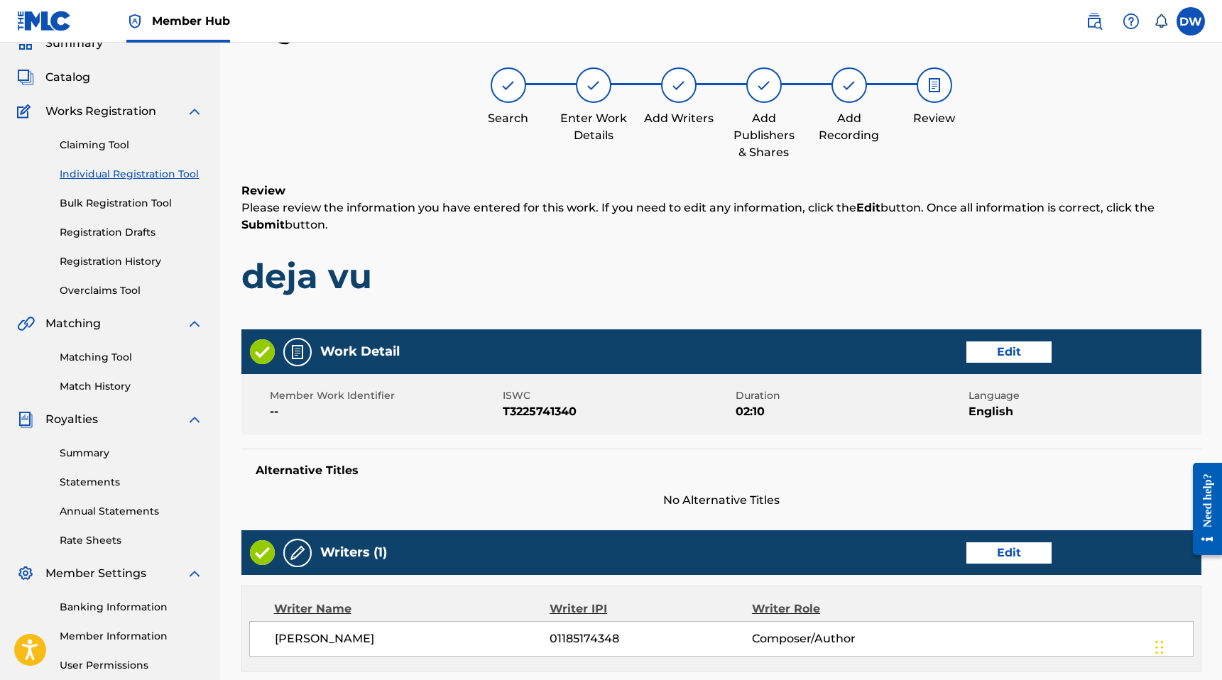
scroll to position [519, 0]
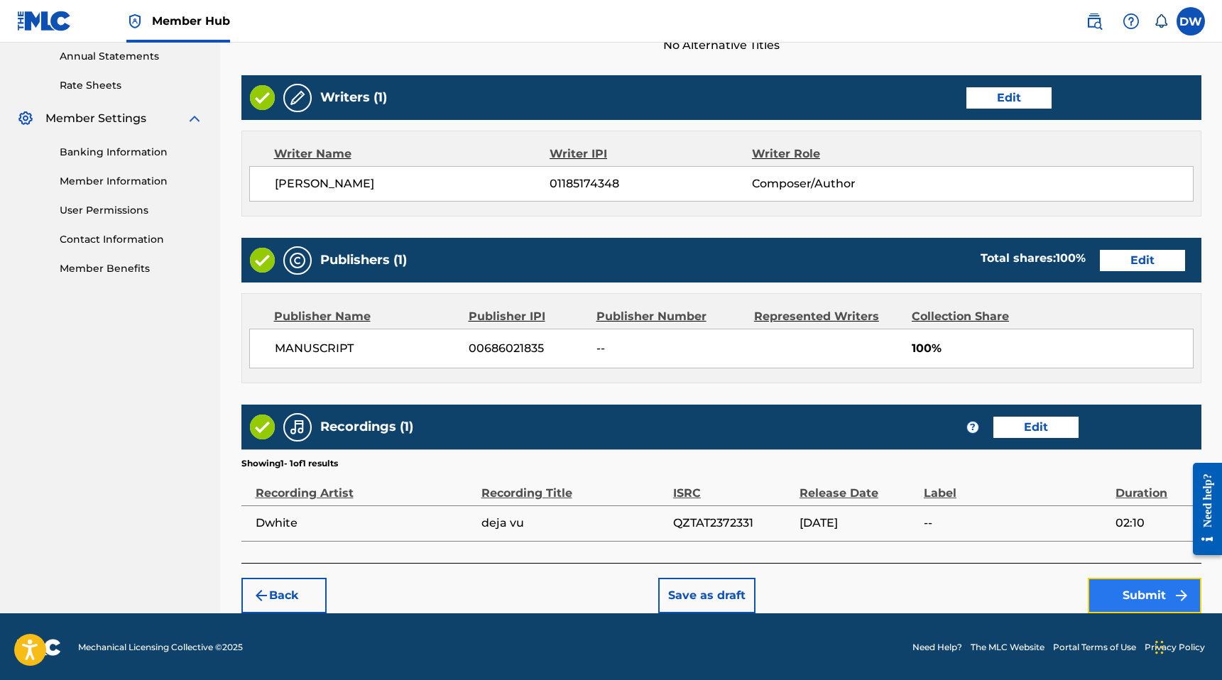
click at [1156, 601] on button "Submit" at bounding box center [1145, 595] width 114 height 35
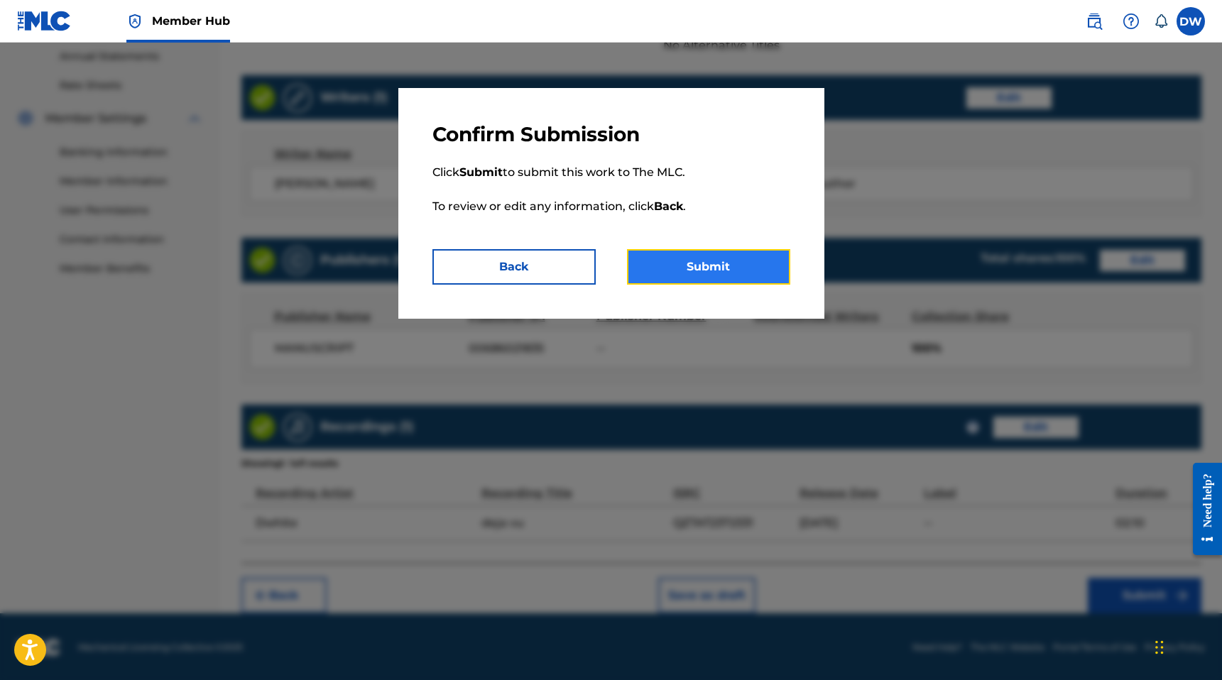
click at [686, 271] on button "Submit" at bounding box center [708, 266] width 163 height 35
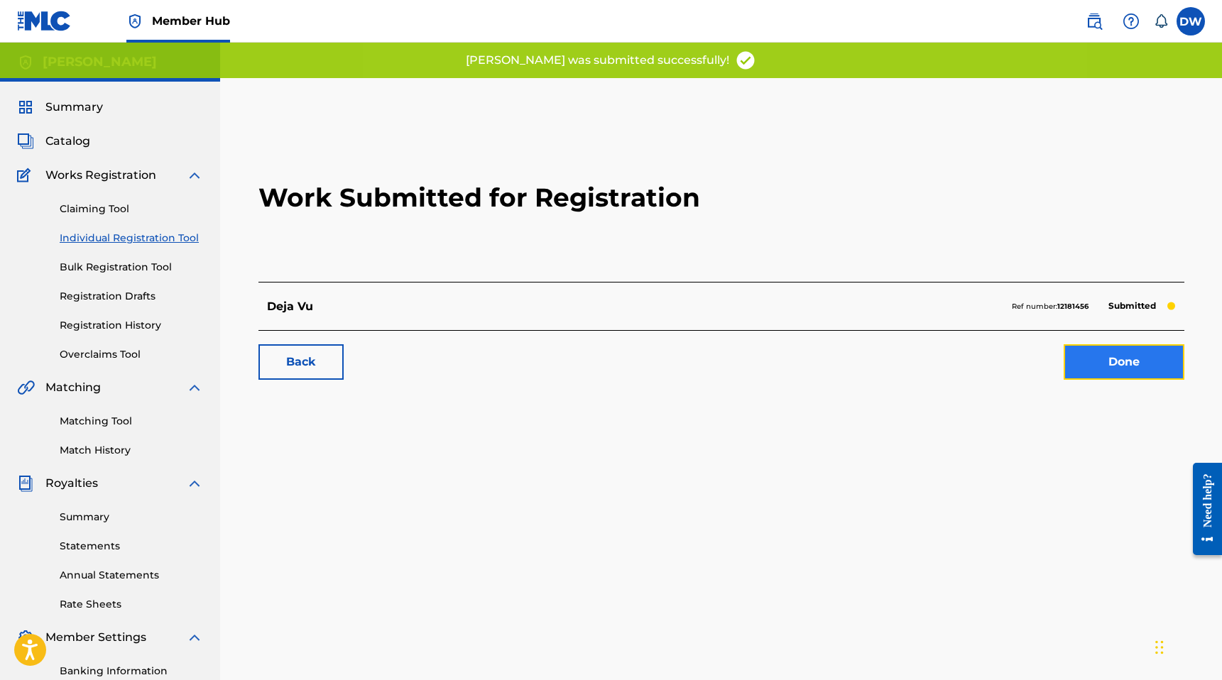
click at [1111, 363] on link "Done" at bounding box center [1123, 361] width 121 height 35
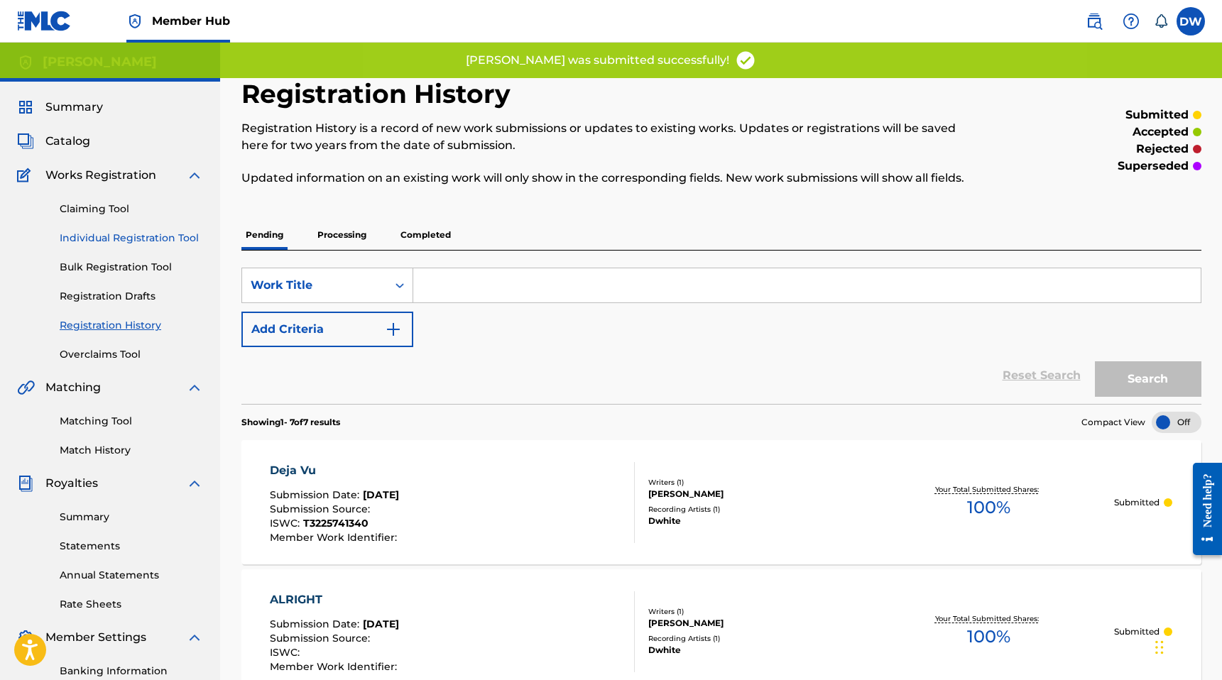
click at [155, 233] on link "Individual Registration Tool" at bounding box center [131, 238] width 143 height 15
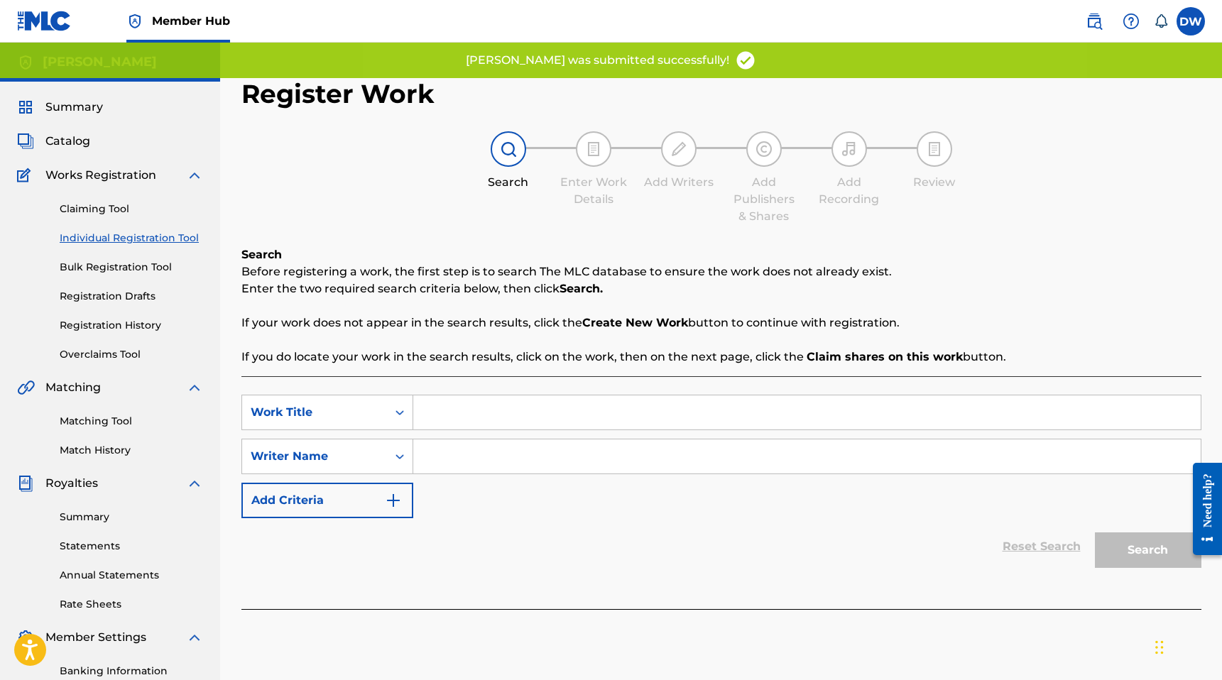
click at [469, 375] on div "Search Before registering a work, the first step is to search The MLC database …" at bounding box center [721, 427] width 960 height 363
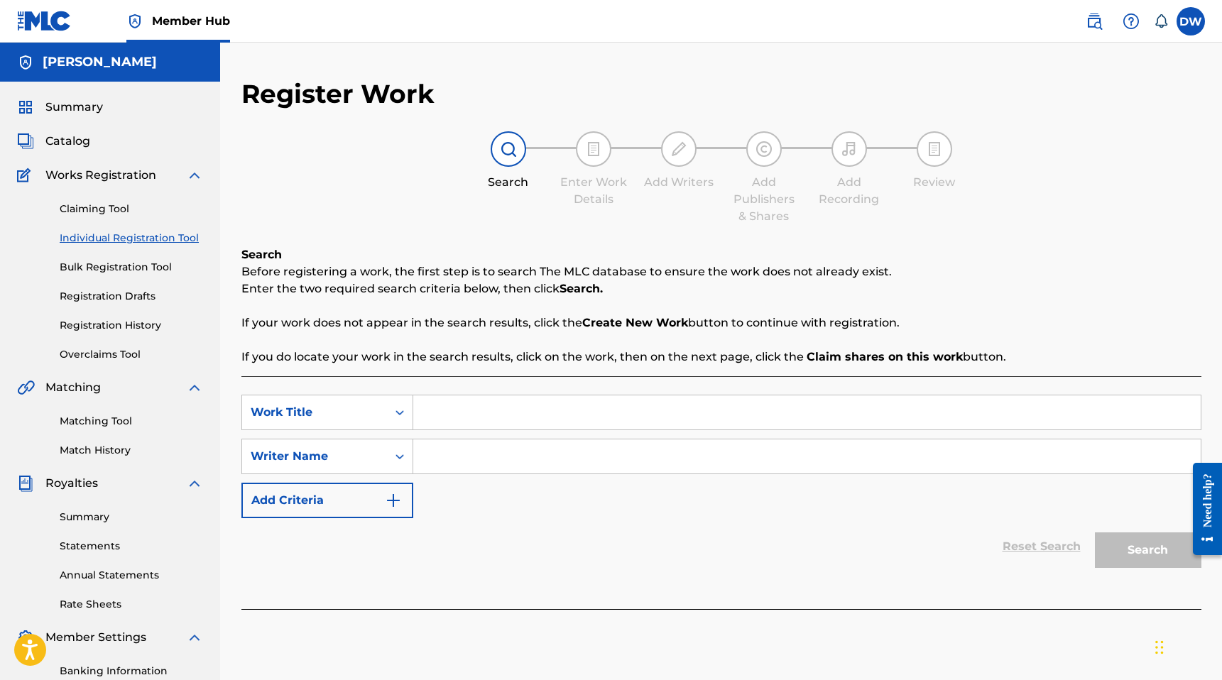
click at [455, 397] on input "Search Form" at bounding box center [806, 412] width 787 height 34
type input "bad decisions"
click at [477, 457] on input "Search Form" at bounding box center [806, 456] width 787 height 34
type input "[PERSON_NAME]"
click at [1095, 532] on button "Search" at bounding box center [1148, 549] width 106 height 35
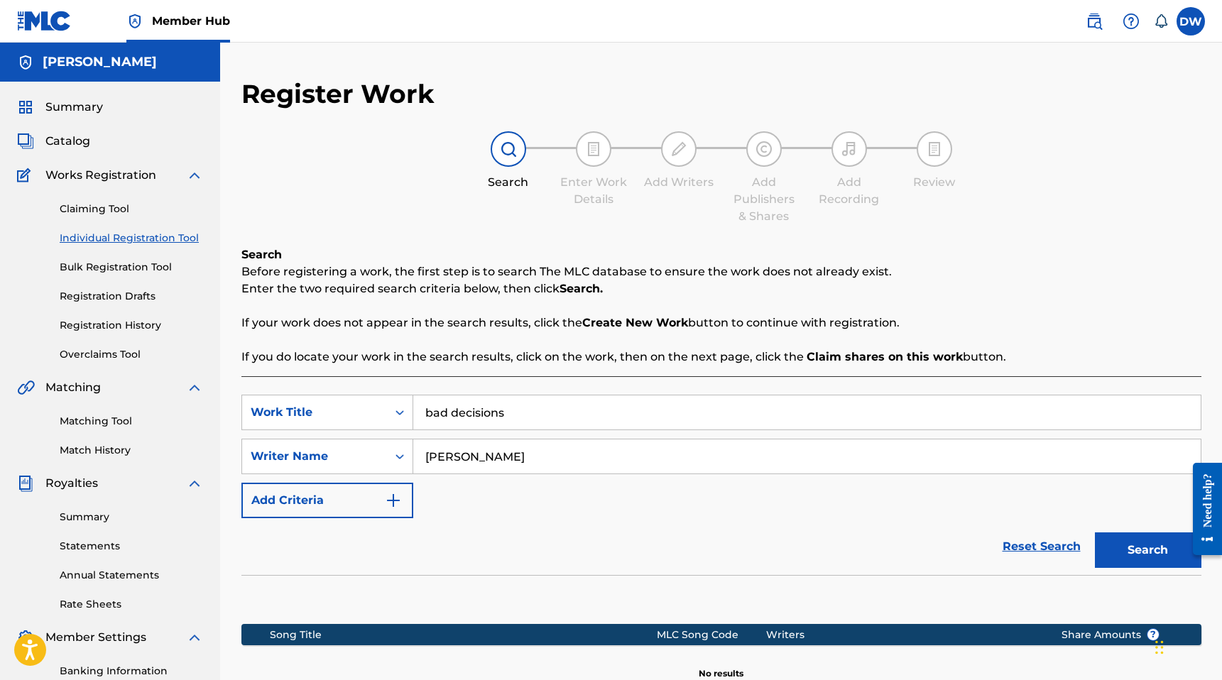
scroll to position [200, 0]
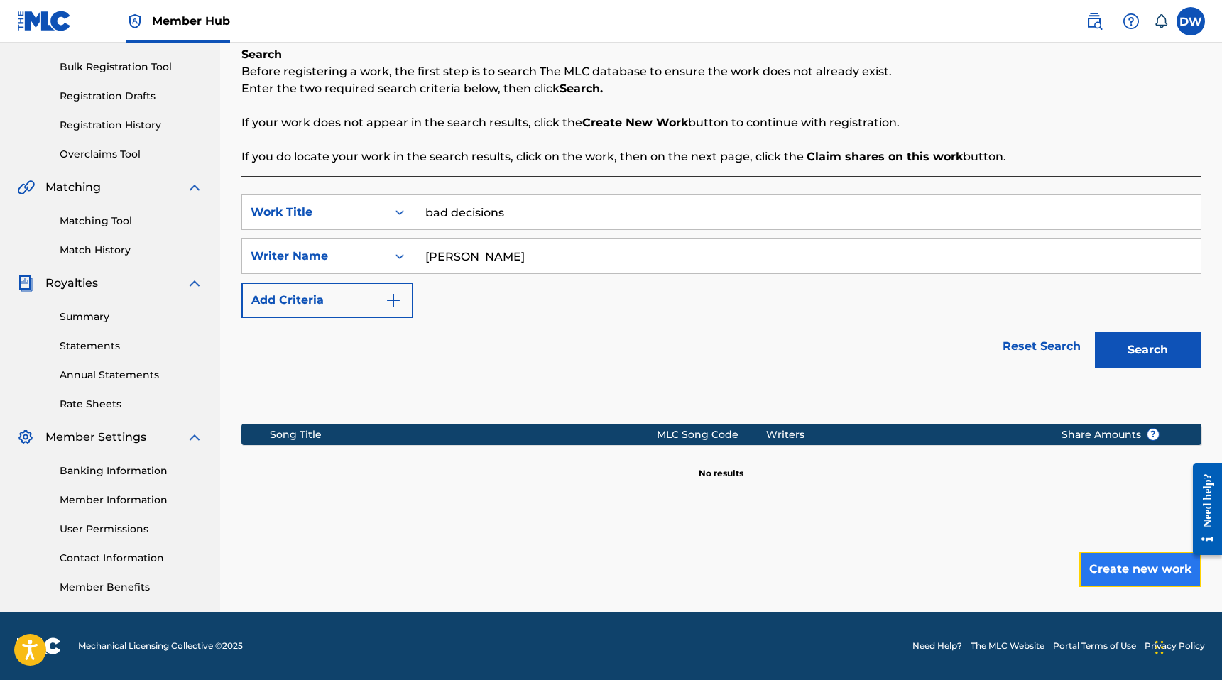
click at [1112, 563] on button "Create new work" at bounding box center [1140, 569] width 122 height 35
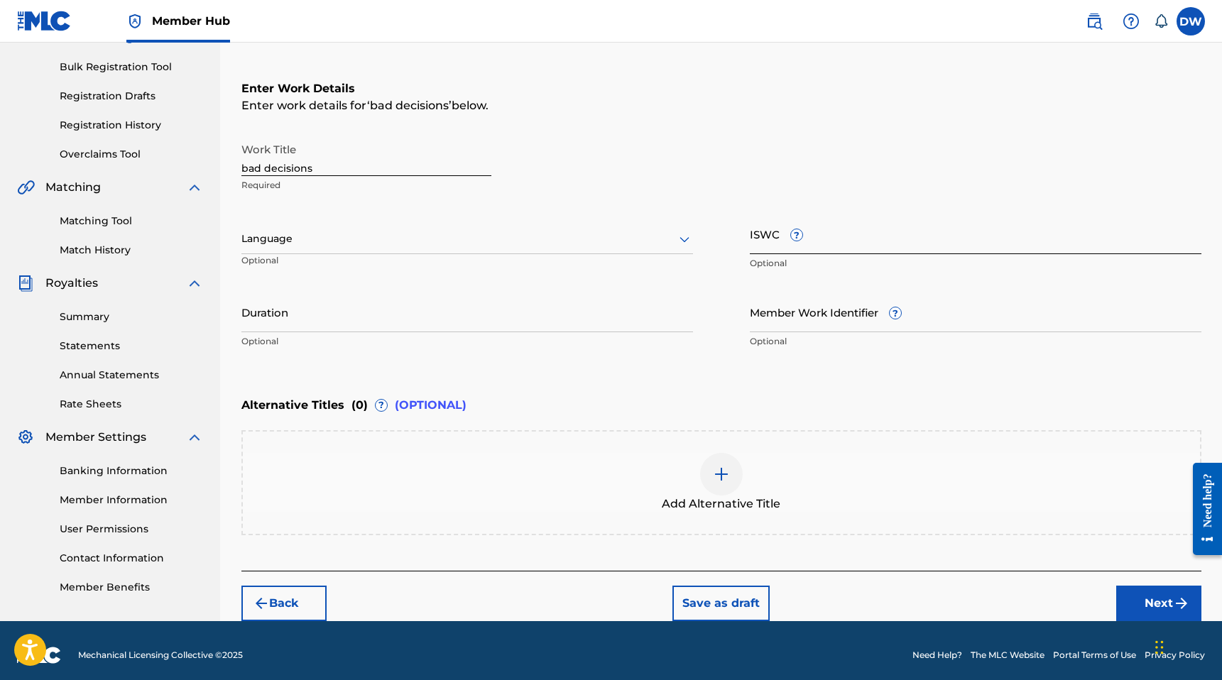
click at [838, 231] on input "ISWC ?" at bounding box center [975, 234] width 451 height 40
paste input "T-322.574.127-1"
type input "T-322.574.127-1"
click at [508, 247] on div at bounding box center [466, 239] width 451 height 18
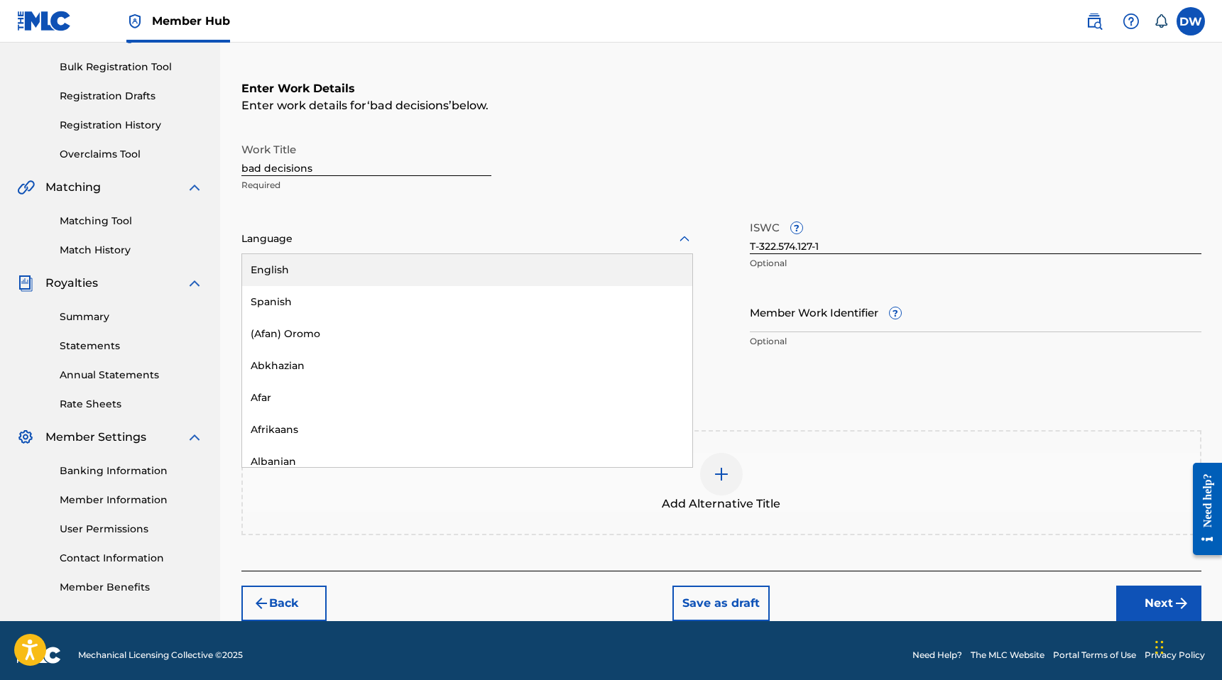
click at [496, 275] on div "English" at bounding box center [467, 270] width 450 height 32
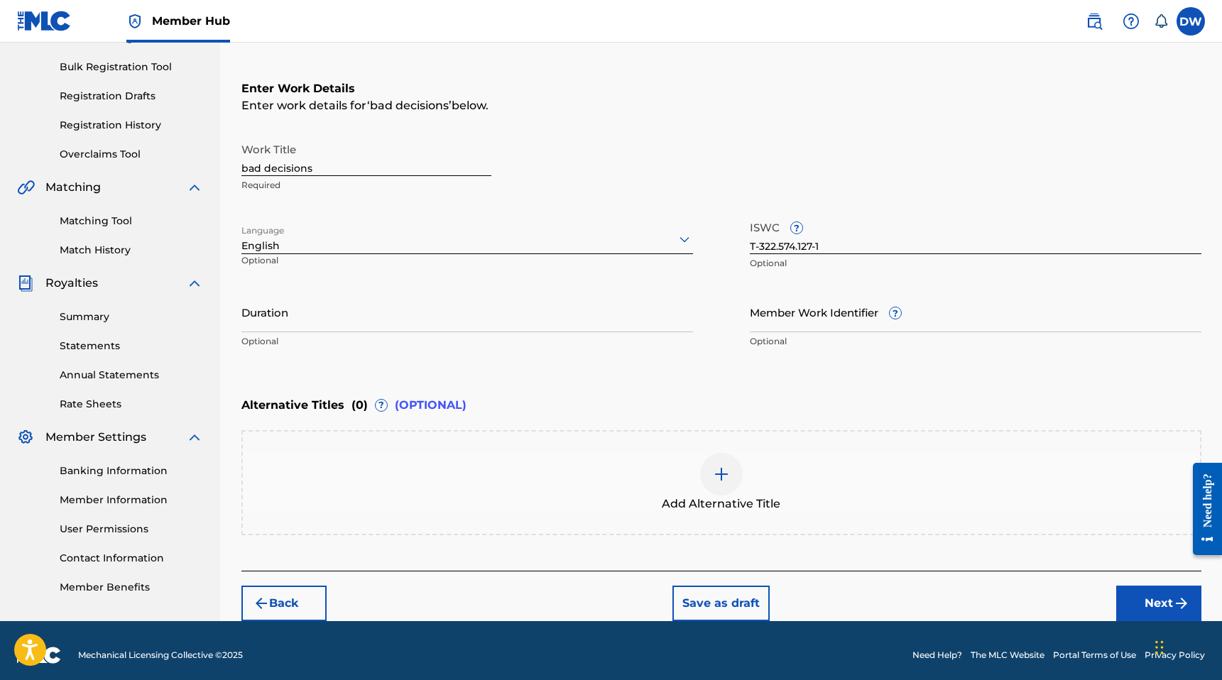
click at [379, 340] on p "Optional" at bounding box center [466, 341] width 451 height 13
click at [286, 320] on input "Duration" at bounding box center [466, 312] width 451 height 40
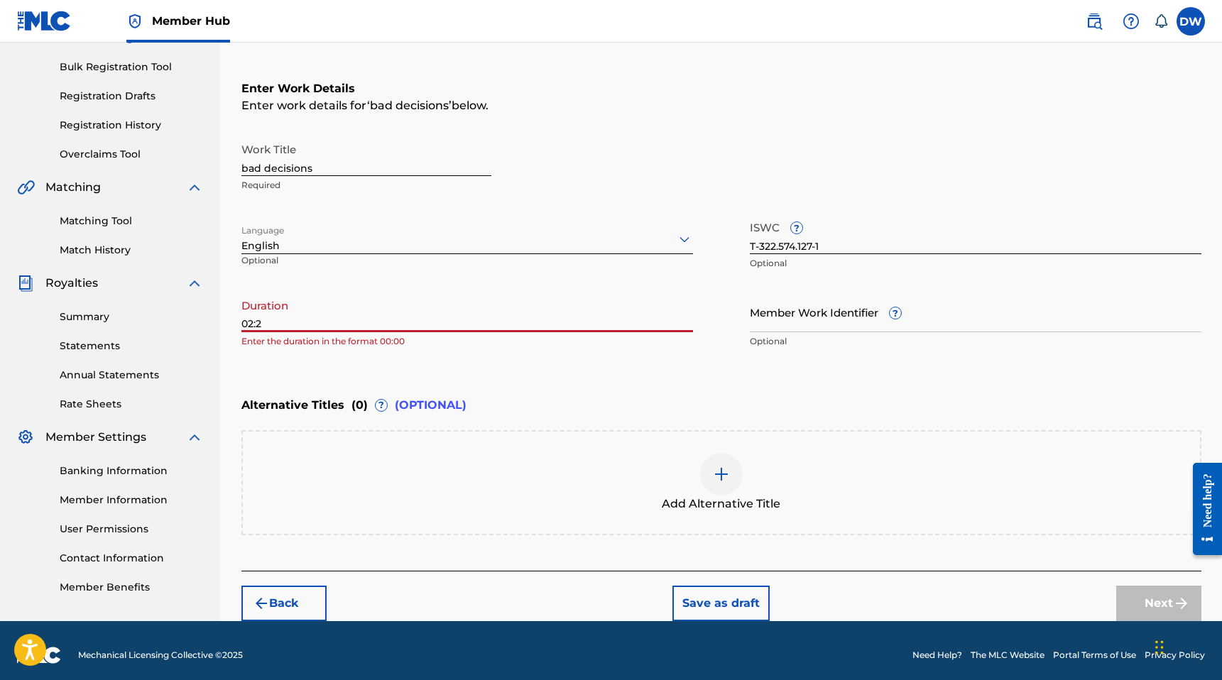
type input "02:28"
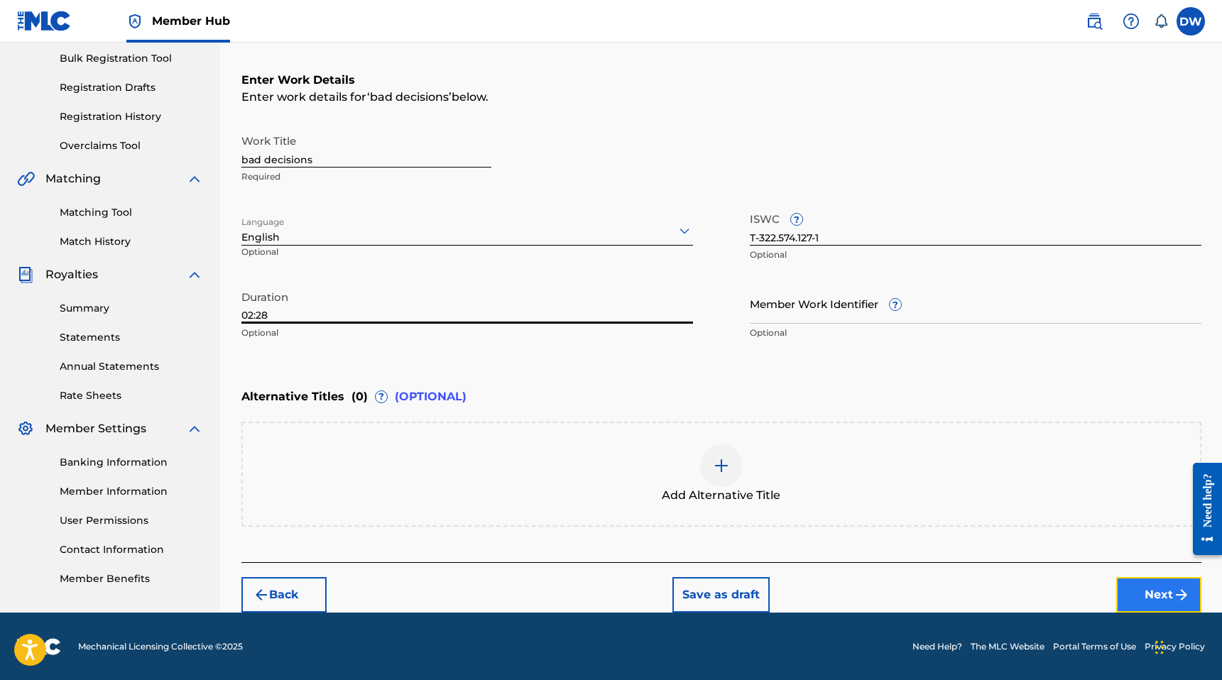
click at [1132, 577] on button "Next" at bounding box center [1158, 594] width 85 height 35
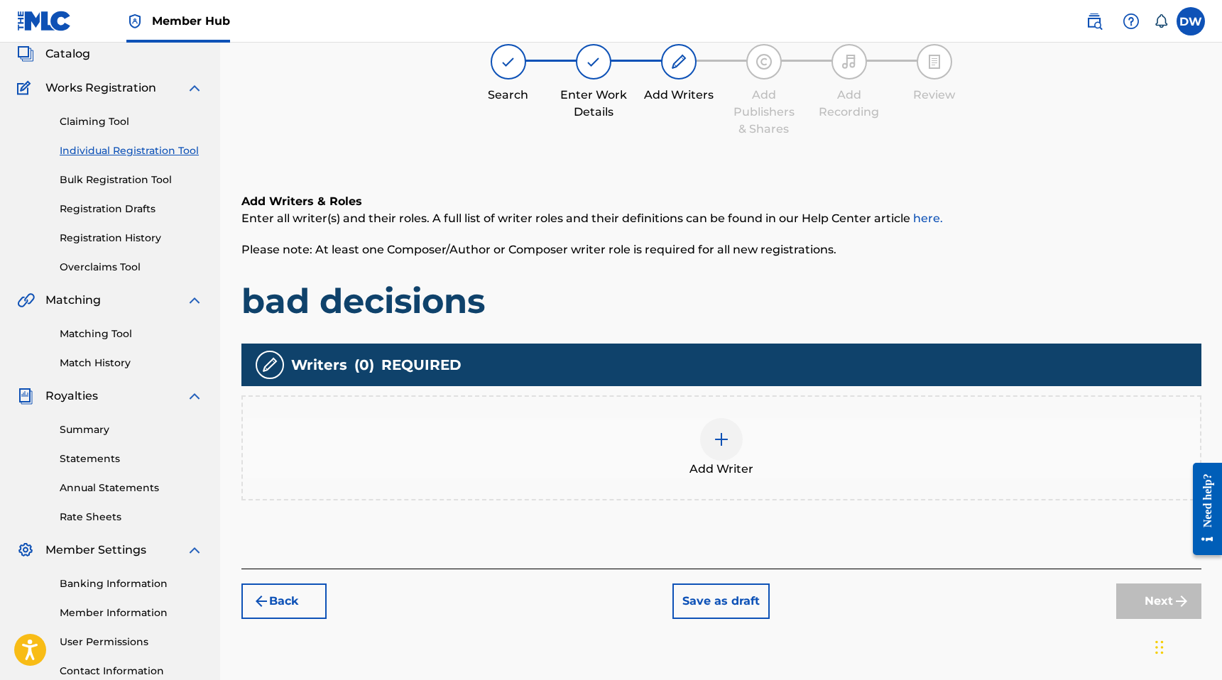
scroll to position [64, 0]
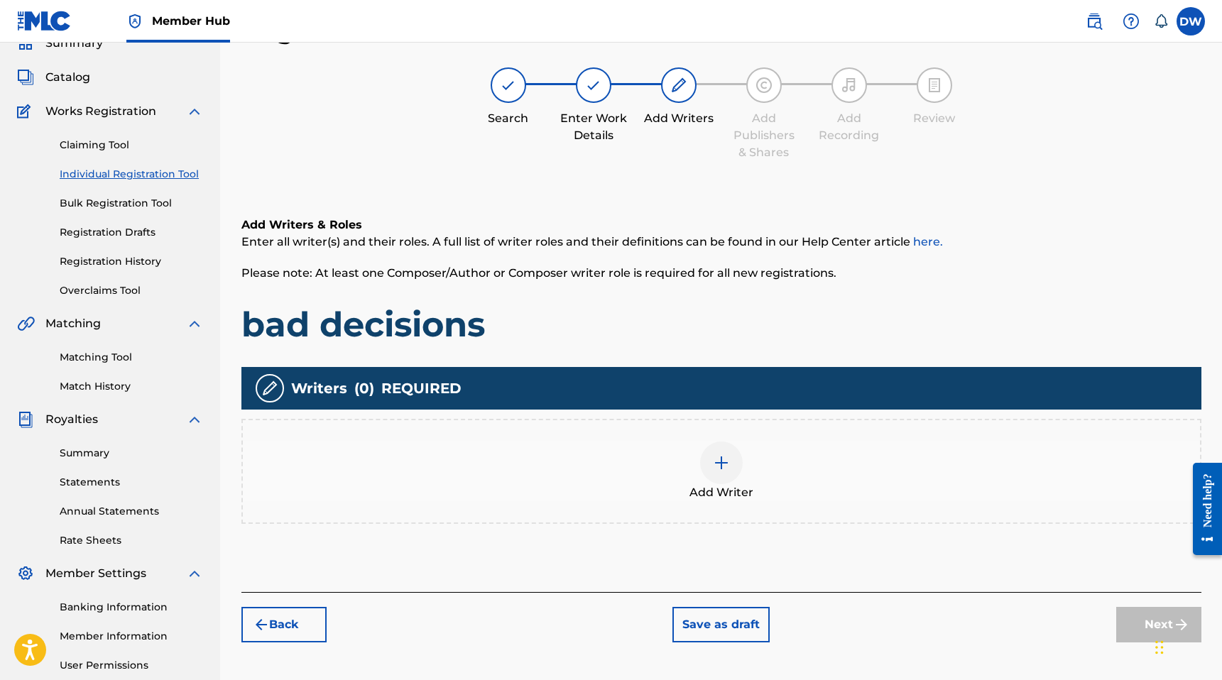
click at [716, 466] on img at bounding box center [721, 462] width 17 height 17
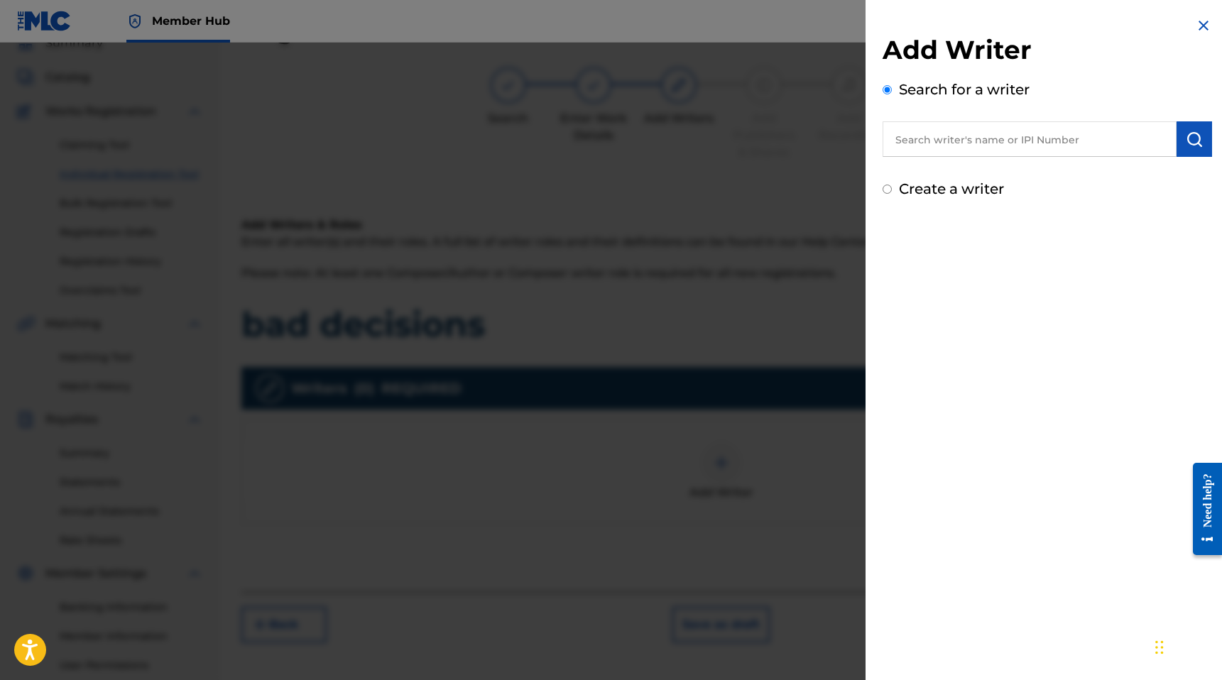
click at [937, 192] on label "Create a writer" at bounding box center [951, 188] width 105 height 17
radio input "true"
click at [892, 192] on input "Create a writer" at bounding box center [886, 189] width 9 height 9
radio input "false"
radio input "true"
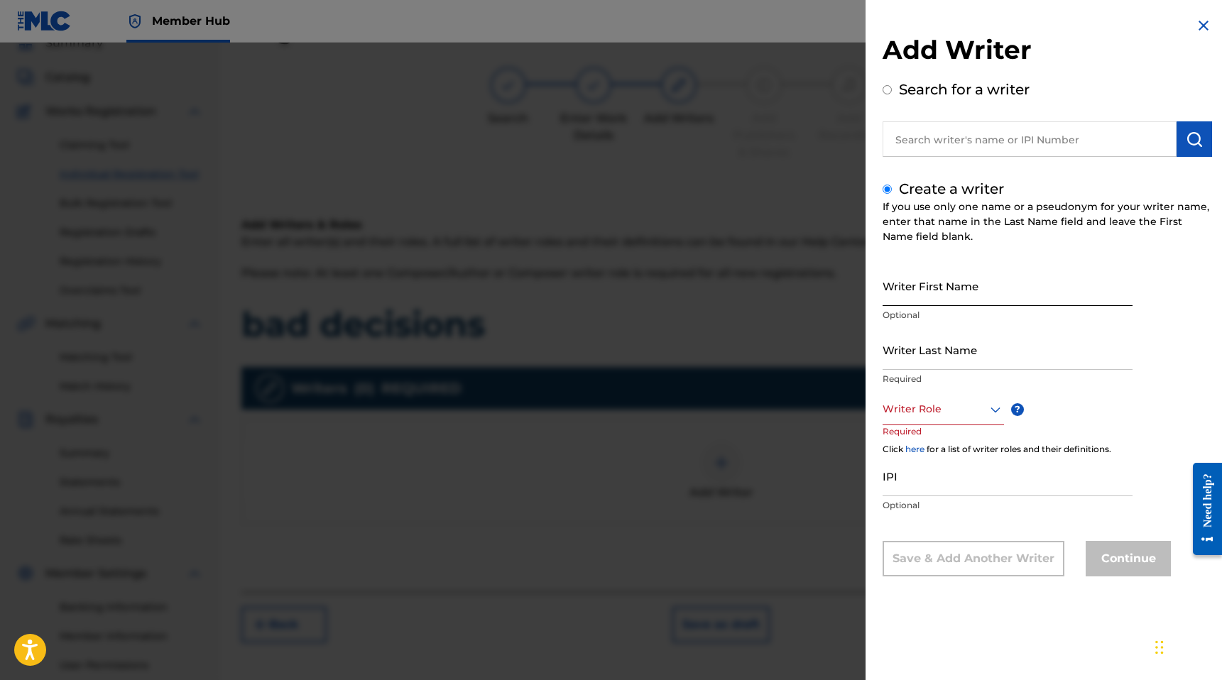
click at [921, 301] on input "Writer First Name" at bounding box center [1007, 285] width 250 height 40
type input "[PERSON_NAME]"
click at [929, 357] on input "Writer Last Name" at bounding box center [1007, 349] width 250 height 40
click at [939, 354] on input "Writer Last Name" at bounding box center [1007, 349] width 250 height 40
type input "White"
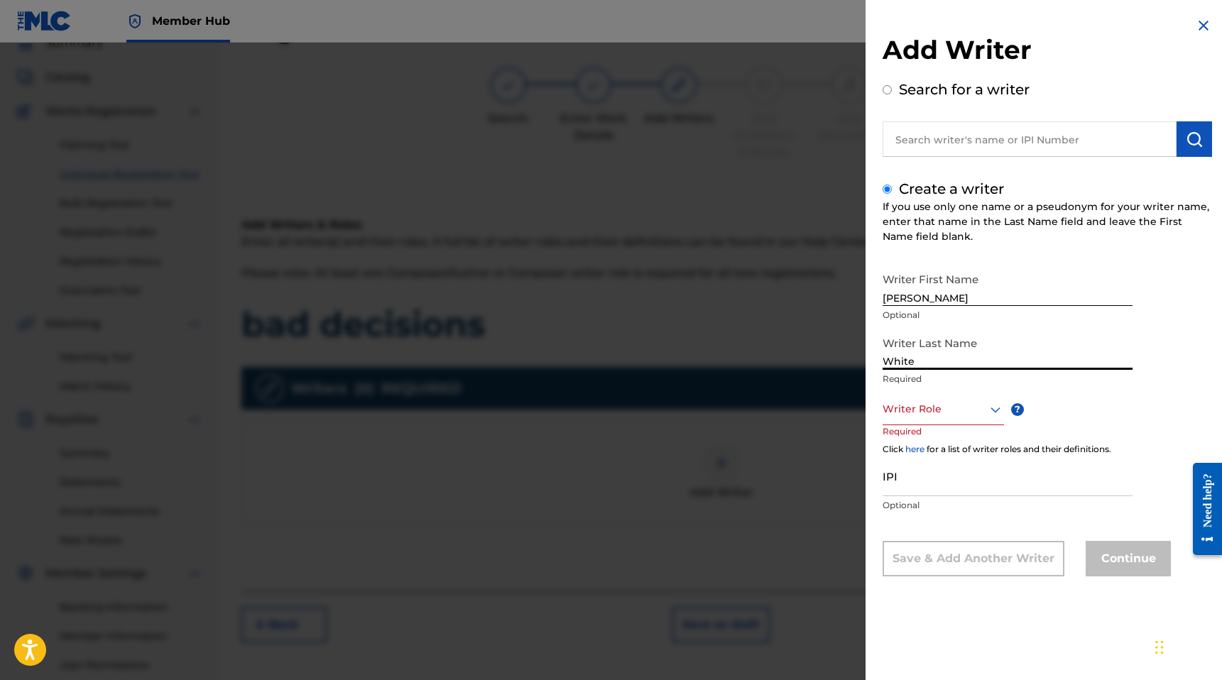
click at [920, 412] on div at bounding box center [942, 409] width 121 height 18
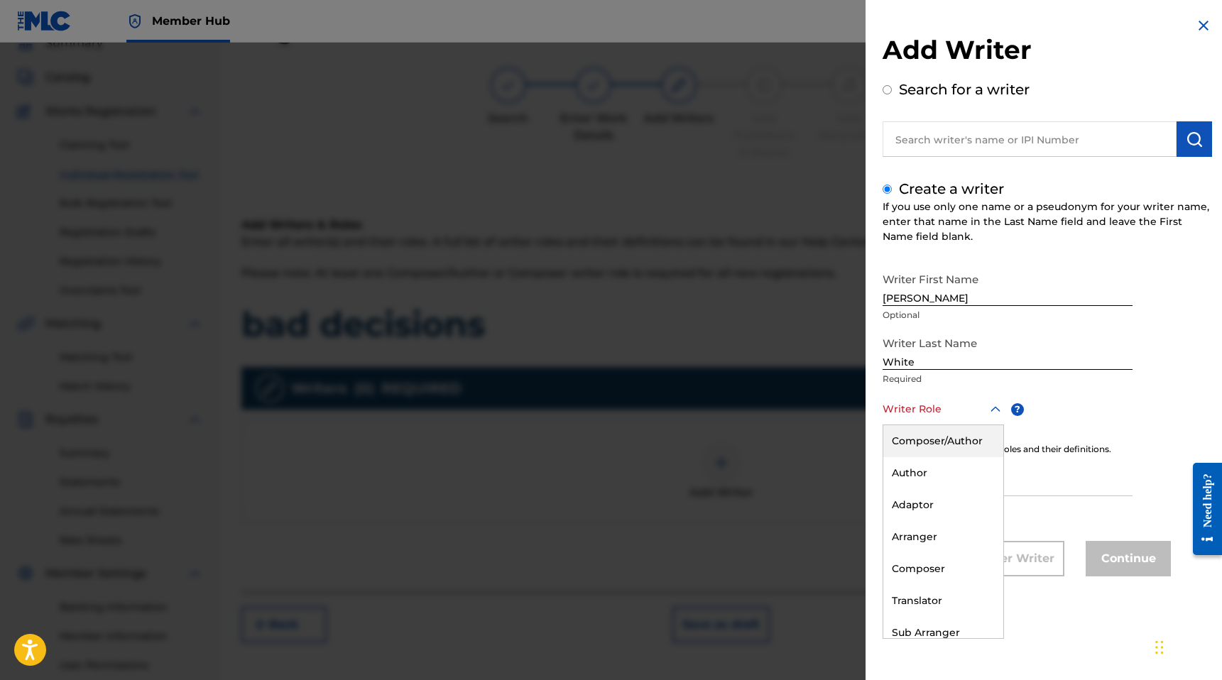
click at [933, 449] on div "Composer/Author" at bounding box center [943, 441] width 120 height 32
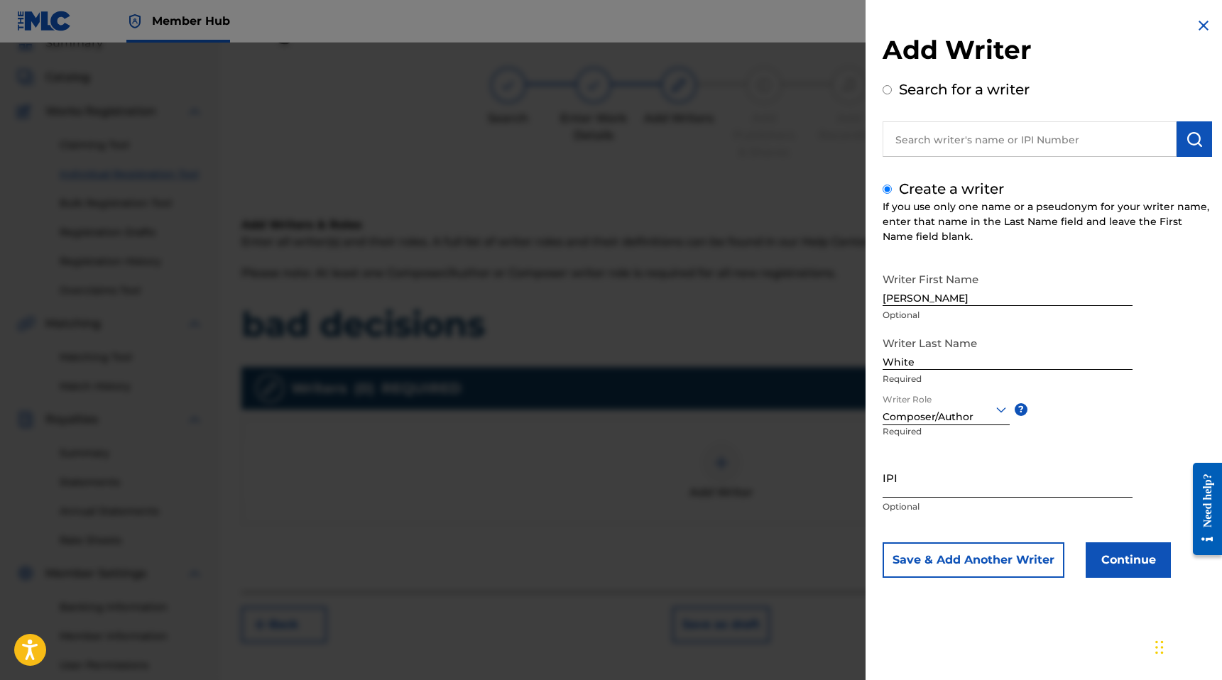
click at [915, 487] on input "IPI" at bounding box center [1007, 477] width 250 height 40
paste input "01185174348"
type input "01185174348"
click at [1138, 553] on button "Continue" at bounding box center [1127, 559] width 85 height 35
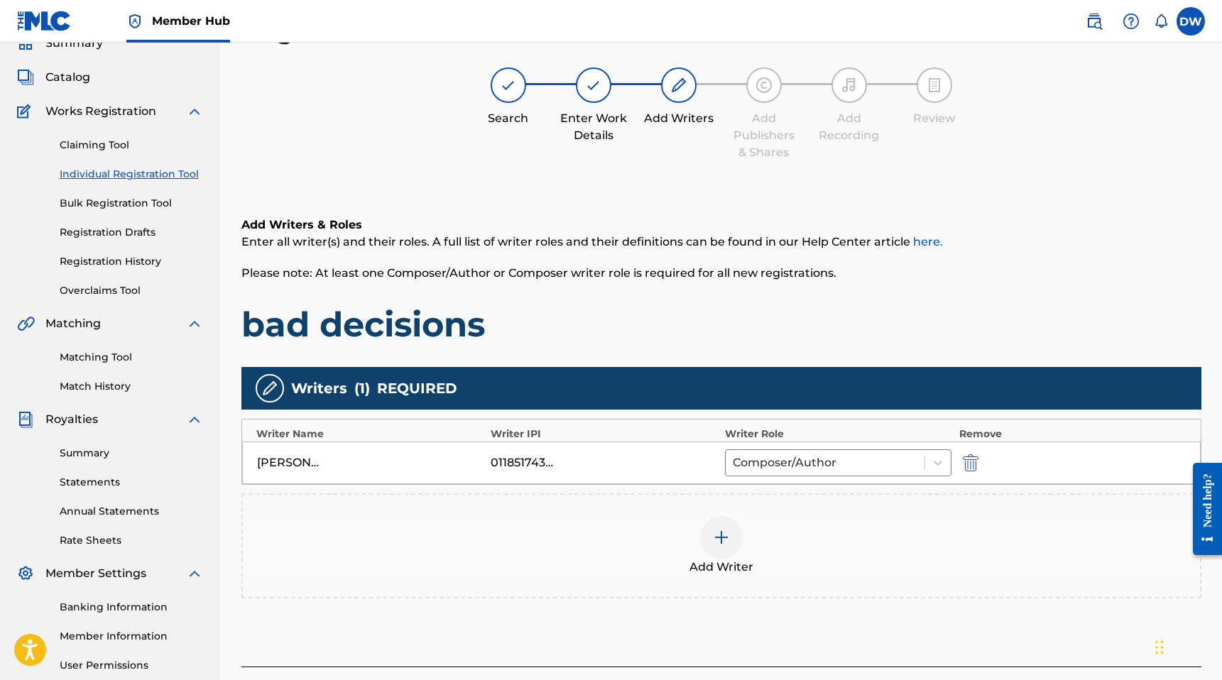
scroll to position [200, 0]
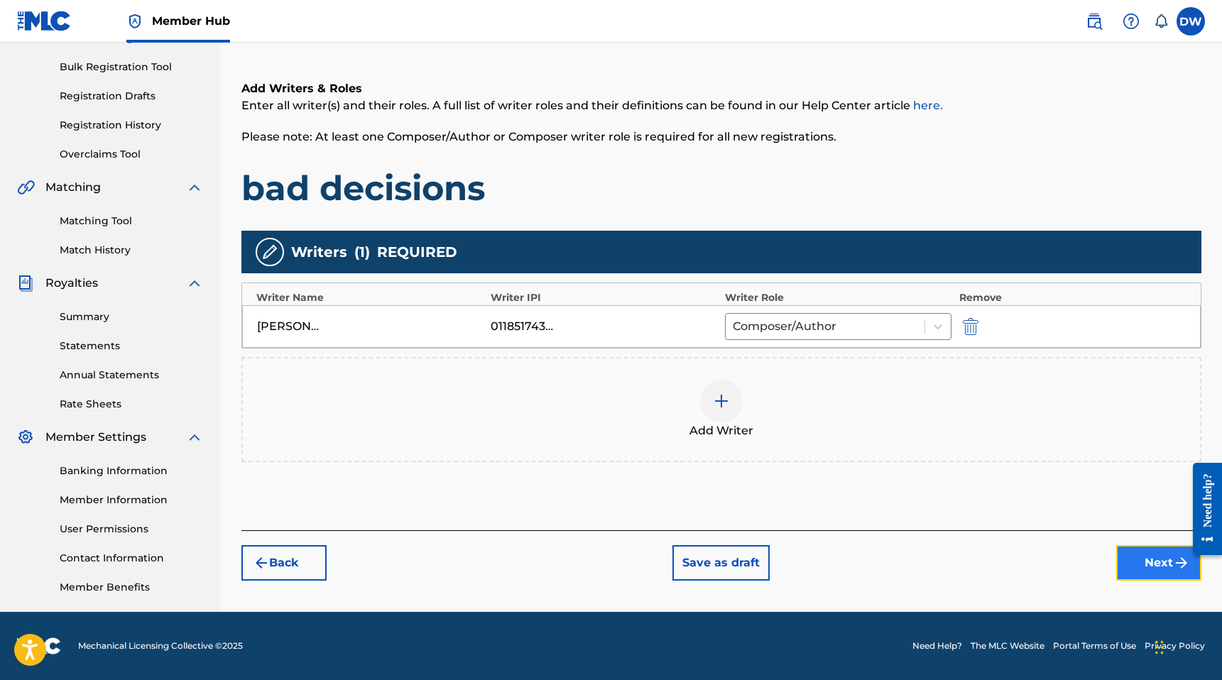
click at [1147, 545] on button "Next" at bounding box center [1158, 562] width 85 height 35
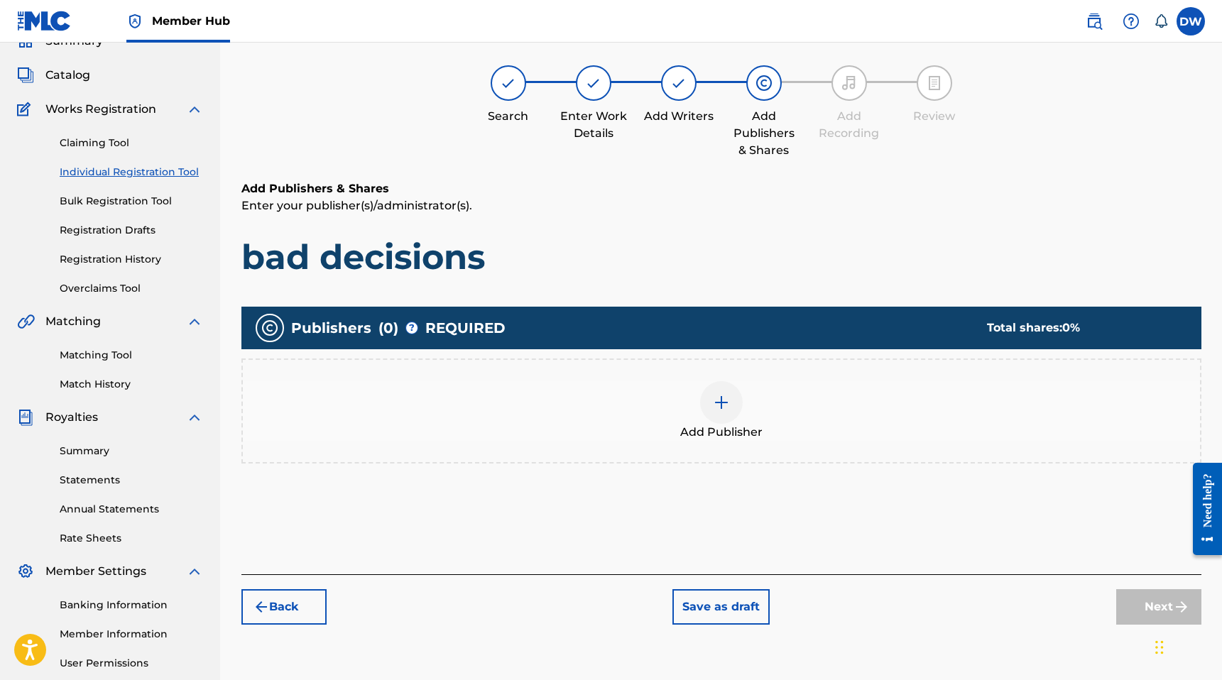
scroll to position [64, 0]
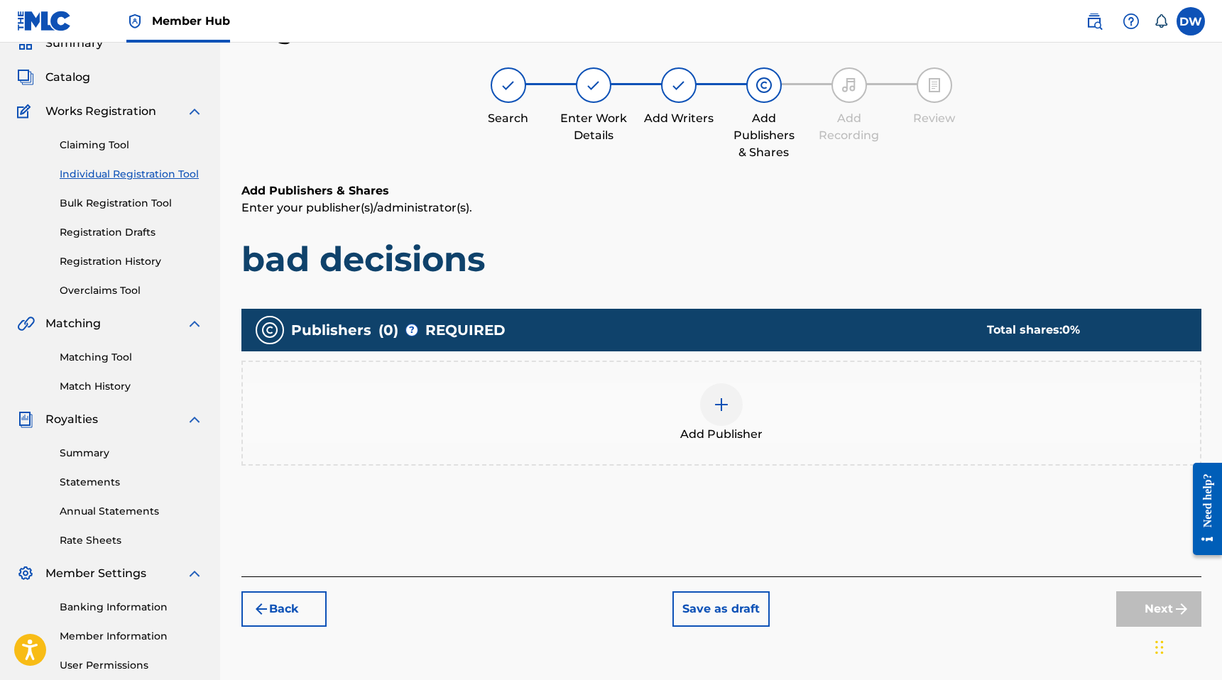
click at [714, 418] on div at bounding box center [721, 404] width 43 height 43
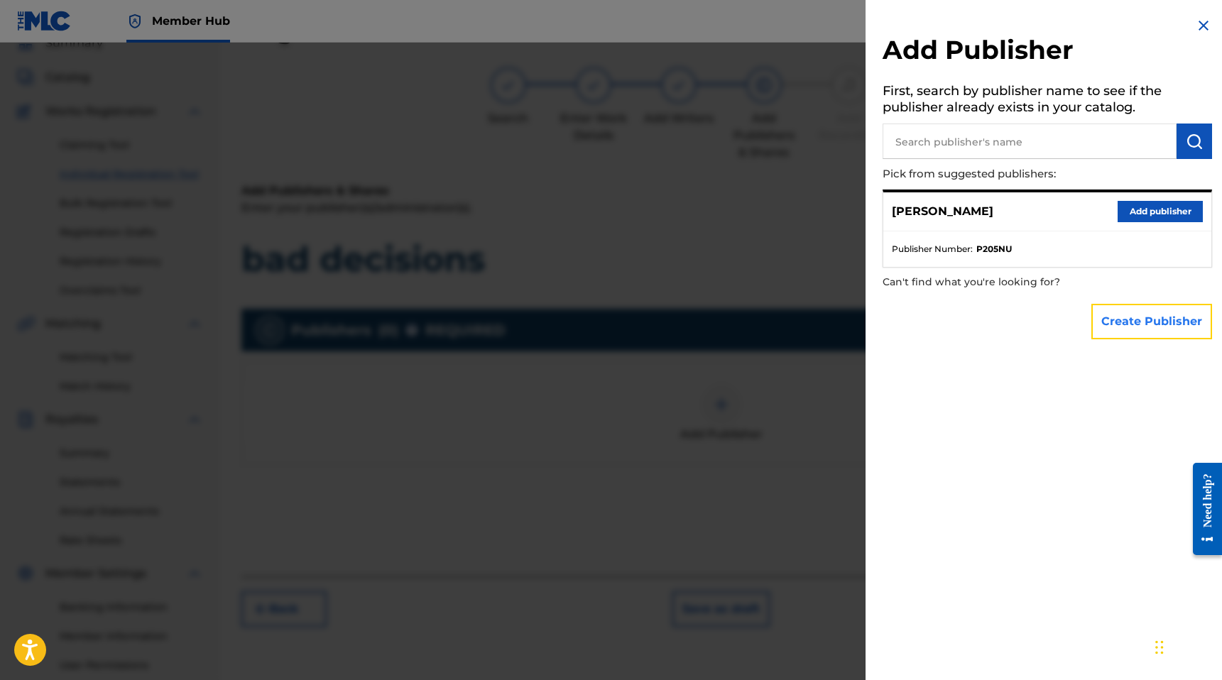
click at [1097, 313] on button "Create Publisher" at bounding box center [1151, 321] width 121 height 35
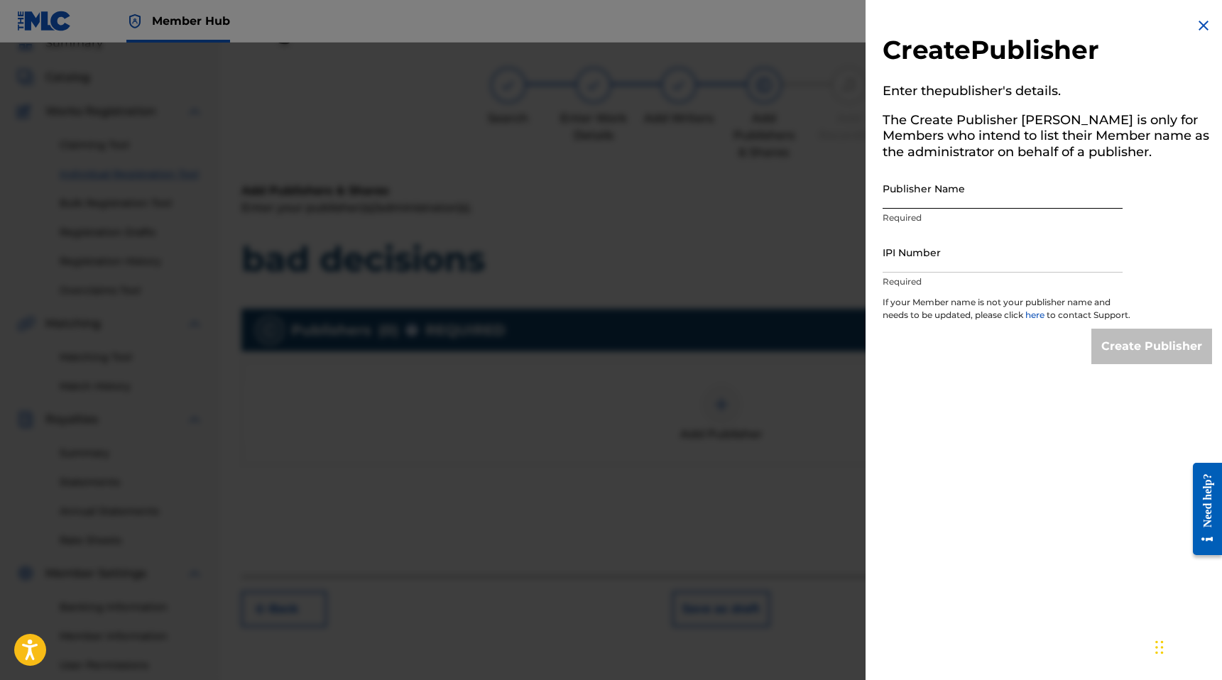
click at [946, 194] on input "Publisher Name" at bounding box center [1002, 188] width 240 height 40
type input "MANUSCRIPT"
click at [916, 265] on input "IPI Number" at bounding box center [1002, 252] width 240 height 40
type input "00686021835"
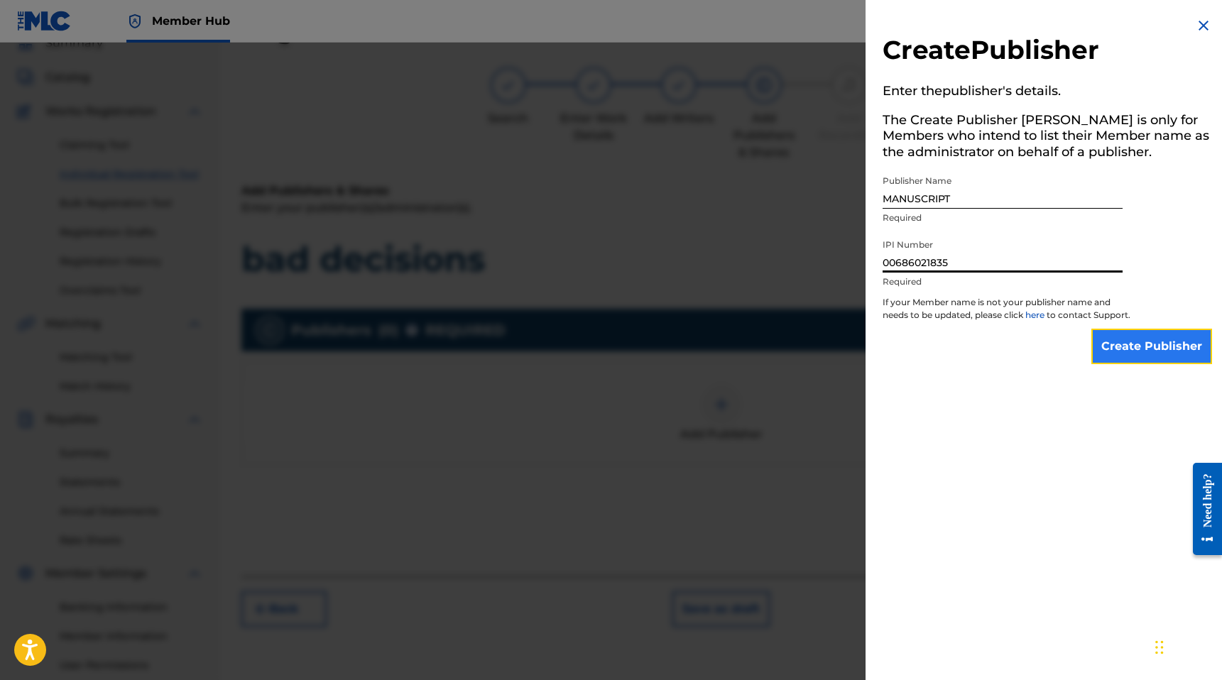
click at [1173, 364] on input "Create Publisher" at bounding box center [1151, 346] width 121 height 35
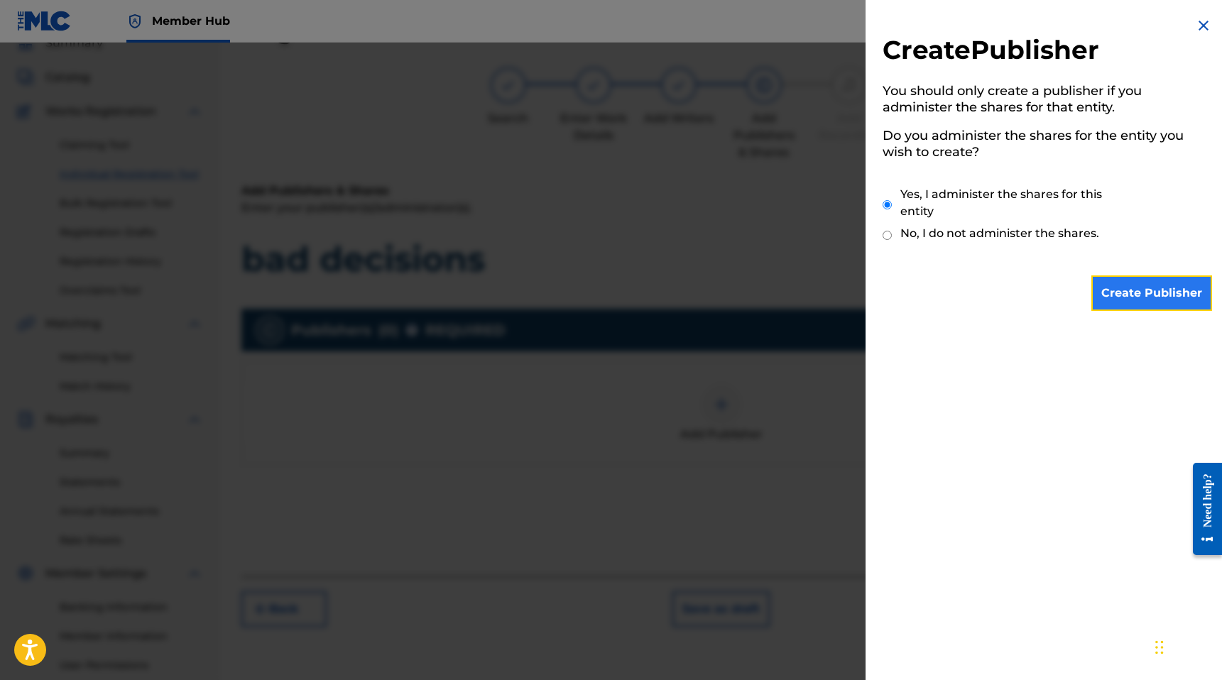
click at [1167, 309] on input "Create Publisher" at bounding box center [1151, 292] width 121 height 35
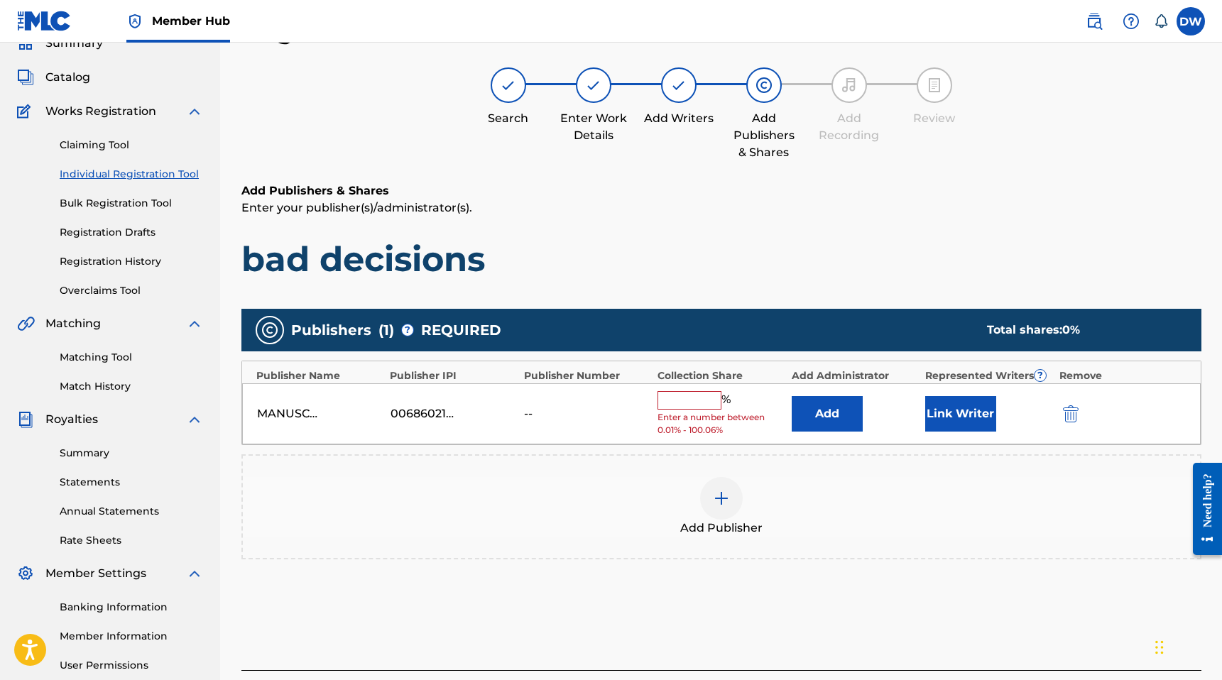
click at [699, 395] on input "text" at bounding box center [689, 400] width 64 height 18
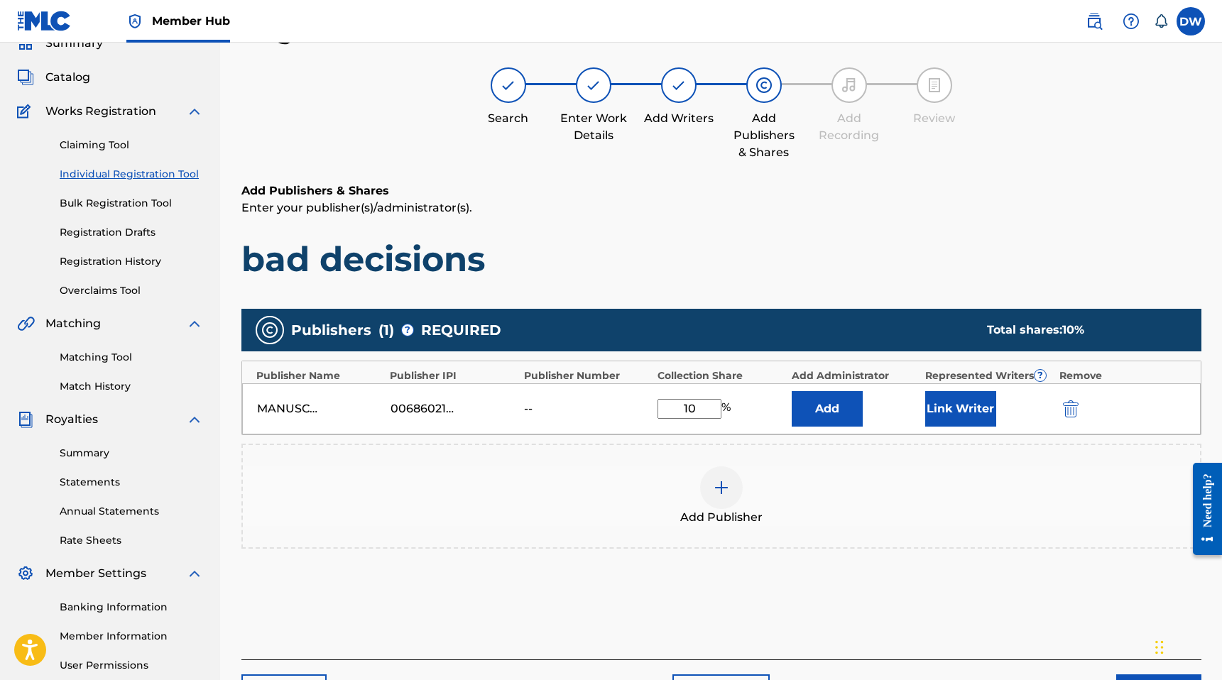
type input "100"
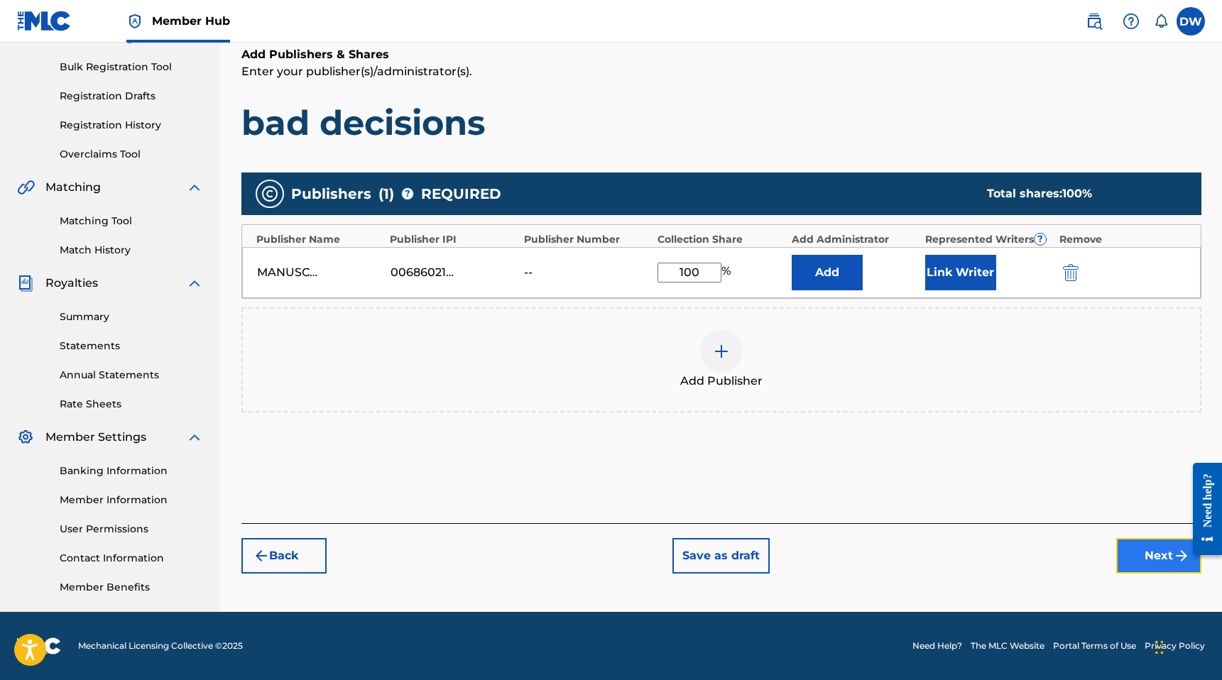
click at [1152, 571] on button "Next" at bounding box center [1158, 555] width 85 height 35
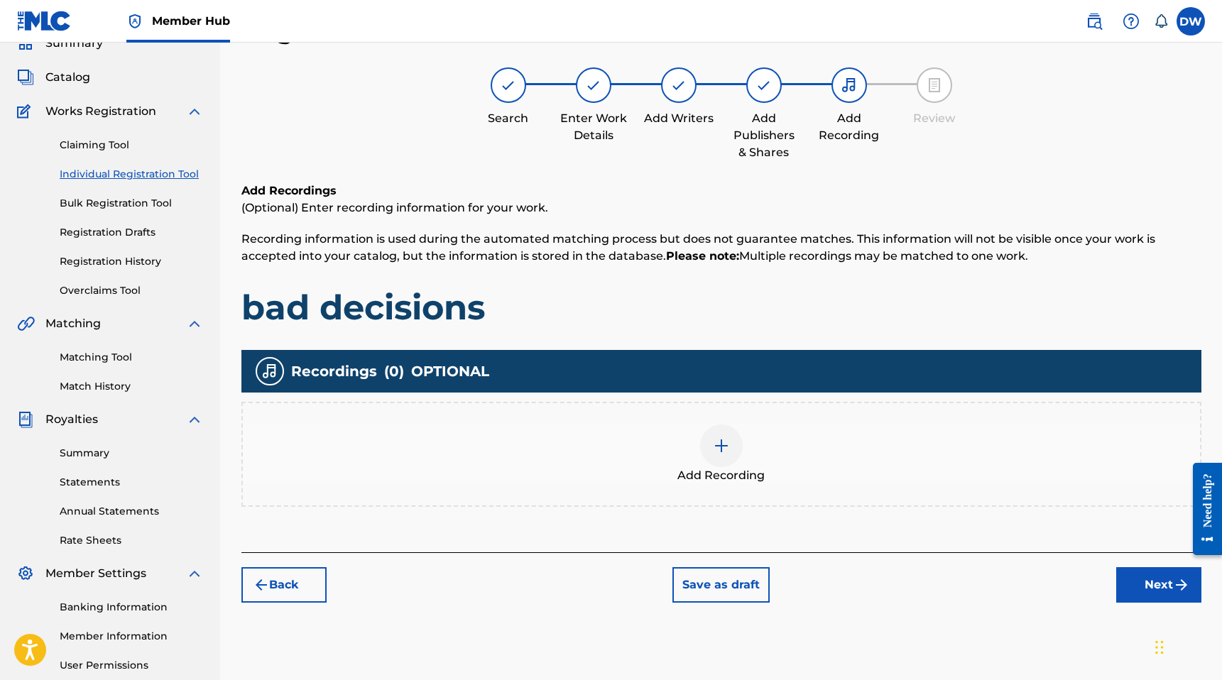
click at [775, 477] on div "Add Recording" at bounding box center [721, 455] width 957 height 60
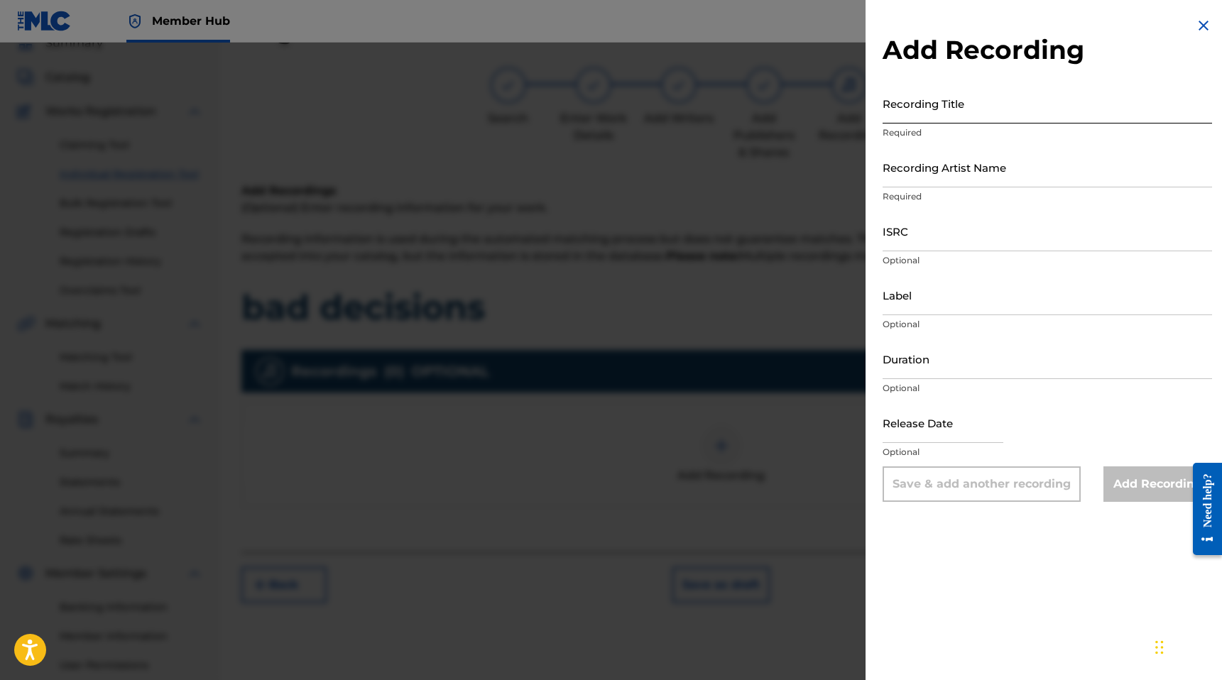
click at [918, 116] on input "Recording Title" at bounding box center [1046, 103] width 329 height 40
type input "bad decisions"
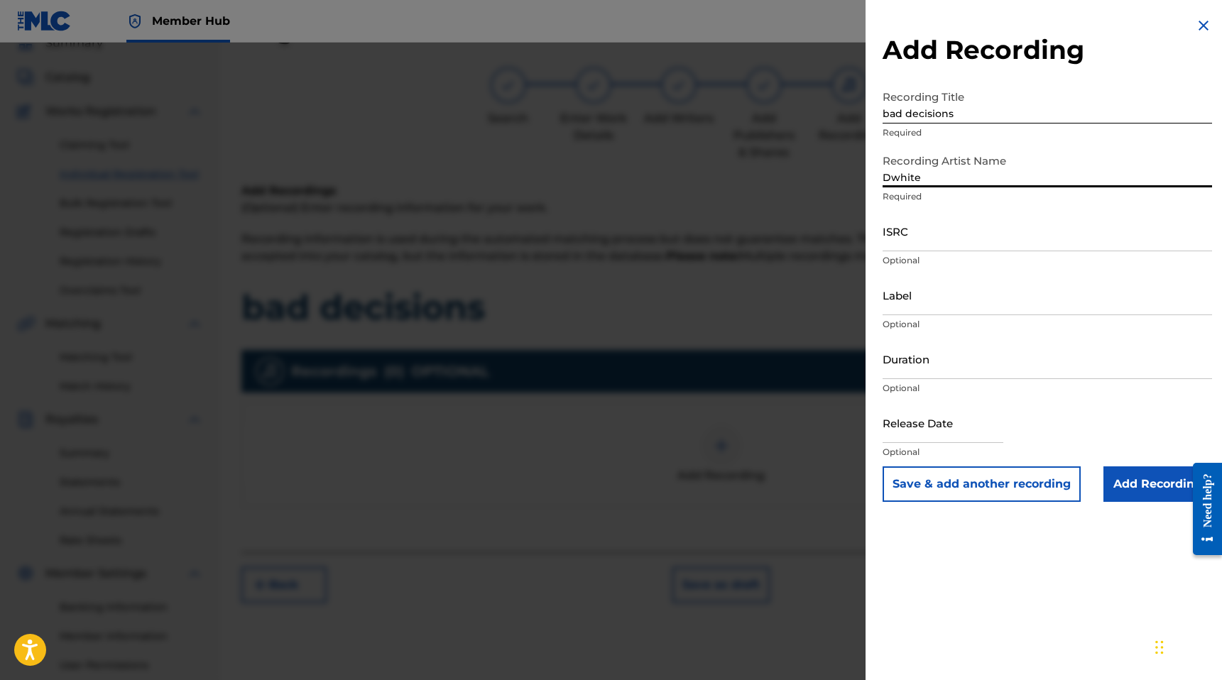
type input "Dwhite"
paste input "QZTAT2372332"
type input "QZTAT2372332"
drag, startPoint x: 918, startPoint y: 426, endPoint x: 829, endPoint y: 436, distance: 89.3
click at [829, 436] on div "Add Recording Recording Title bad decisions Required Recording Artist Name Dwhi…" at bounding box center [611, 361] width 1222 height 637
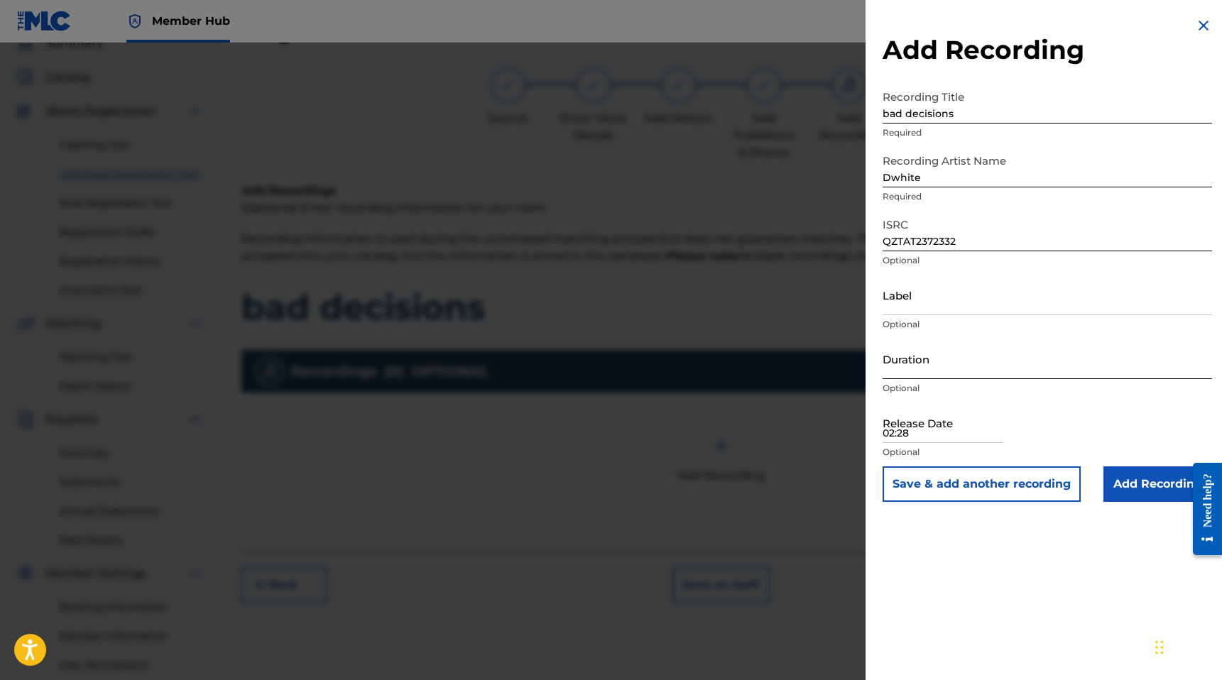
type input "02:28"
click at [924, 366] on input "Duration" at bounding box center [1046, 359] width 329 height 40
paste input "02:28"
type input "02:28"
click at [929, 432] on input "text" at bounding box center [942, 422] width 121 height 40
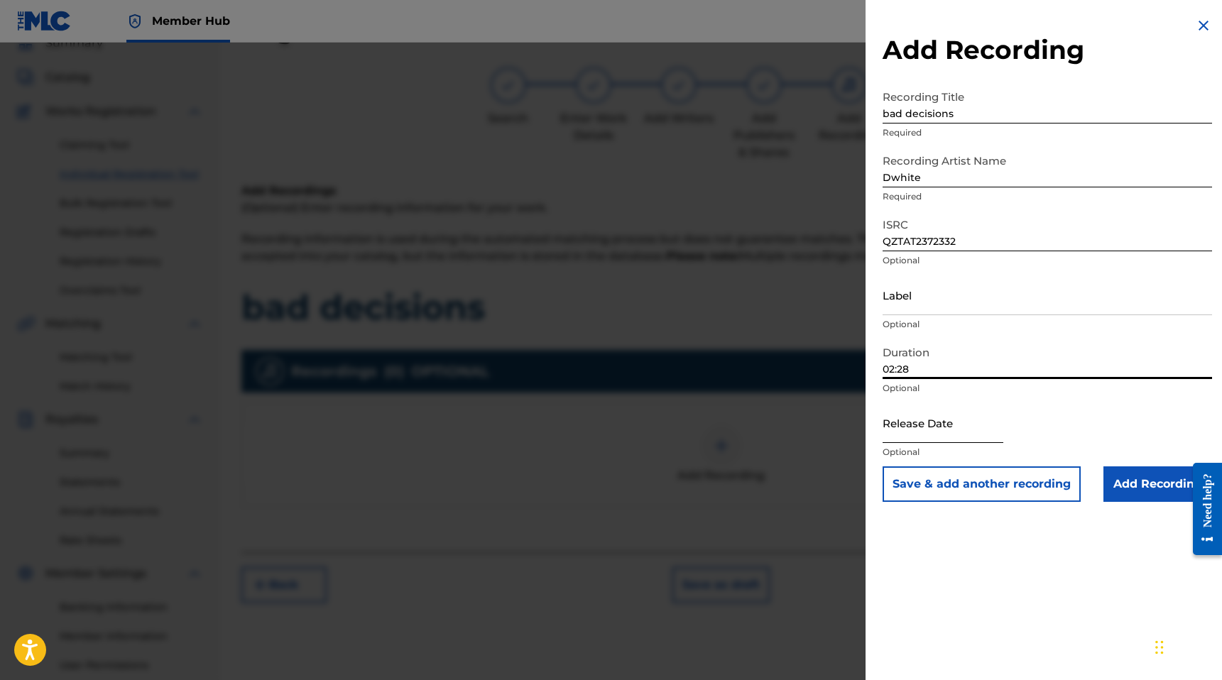
select select "8"
select select "2025"
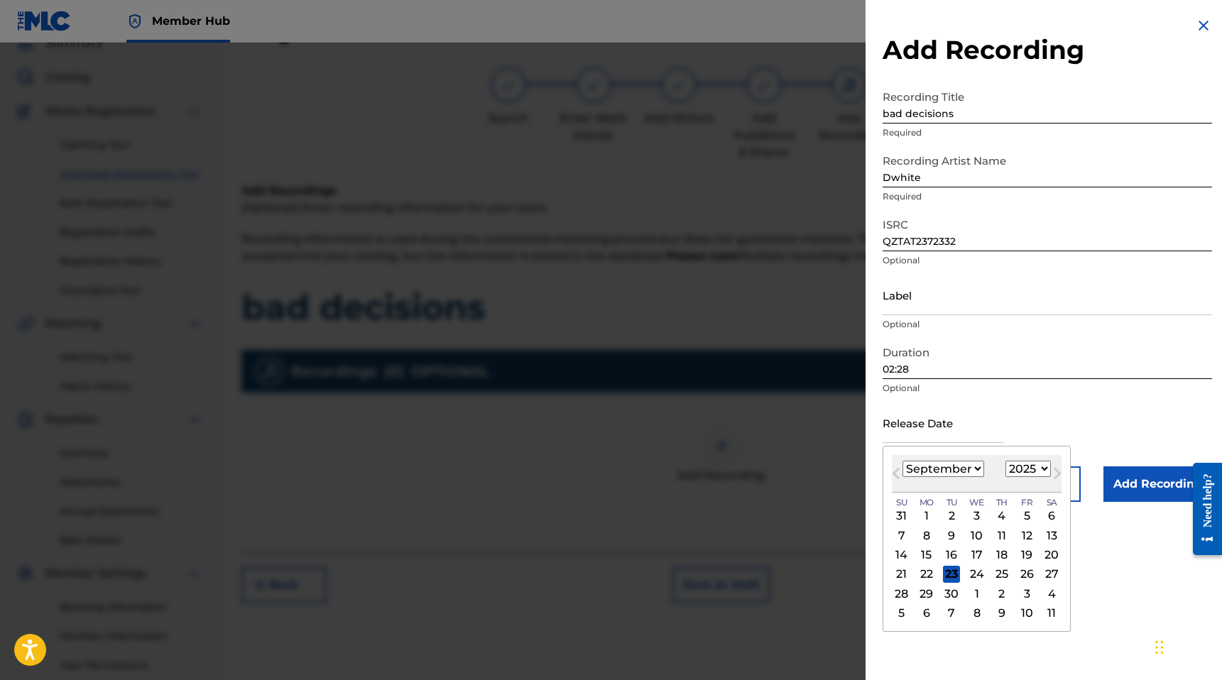
type input "August 31 2023"
select select "7"
select select "2023"
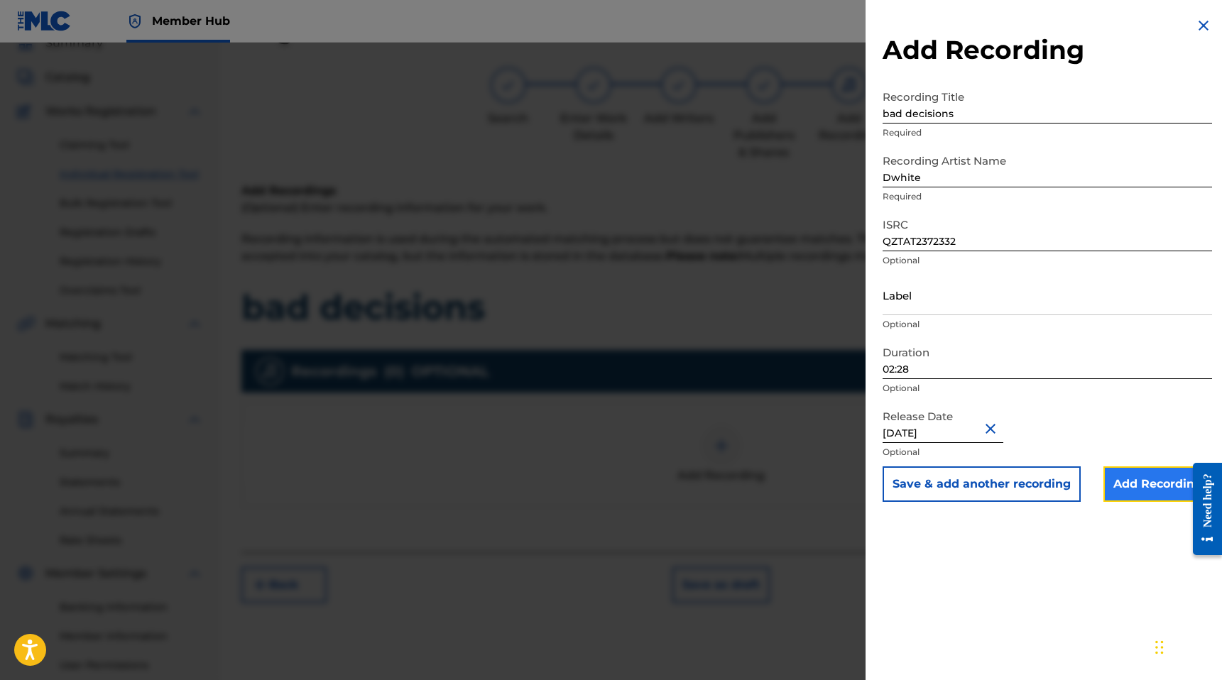
click at [1127, 495] on input "Add Recording" at bounding box center [1157, 483] width 109 height 35
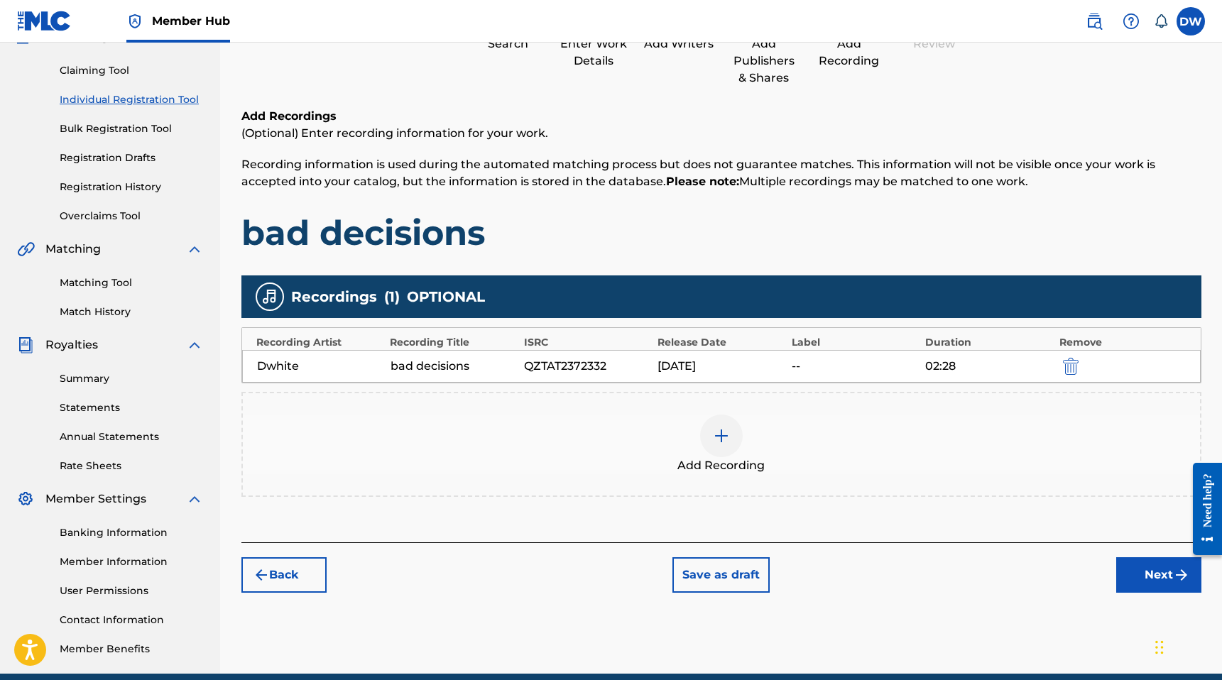
scroll to position [200, 0]
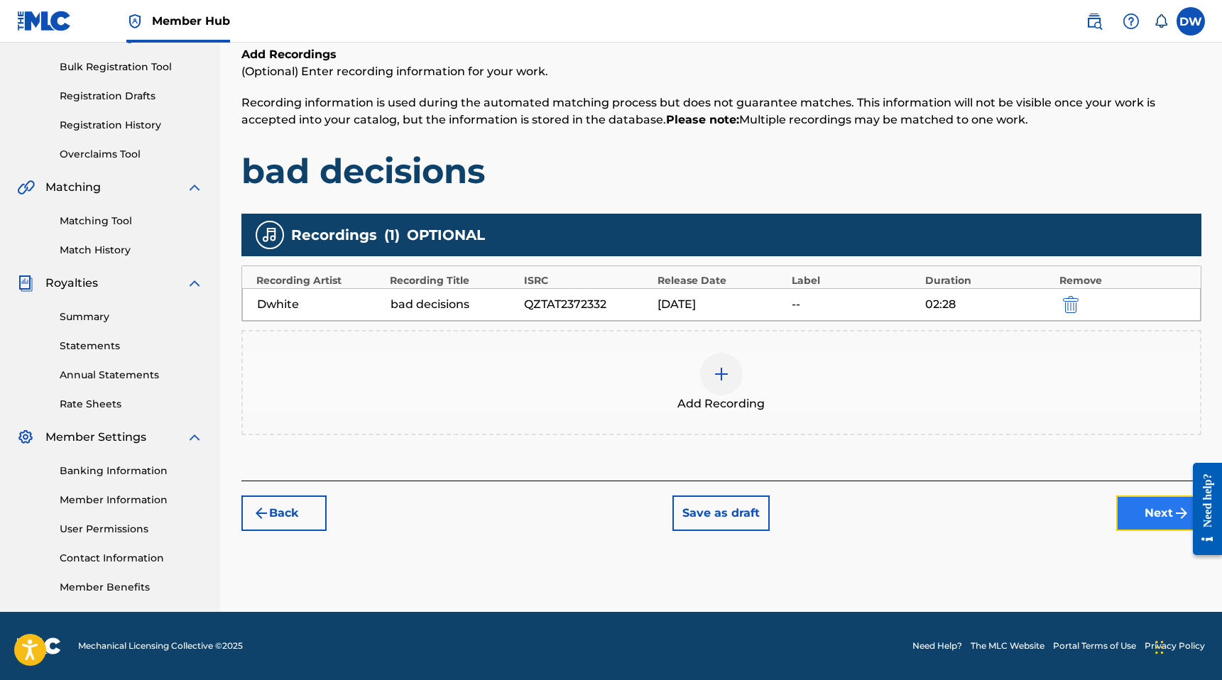
click at [1146, 520] on button "Next" at bounding box center [1158, 512] width 85 height 35
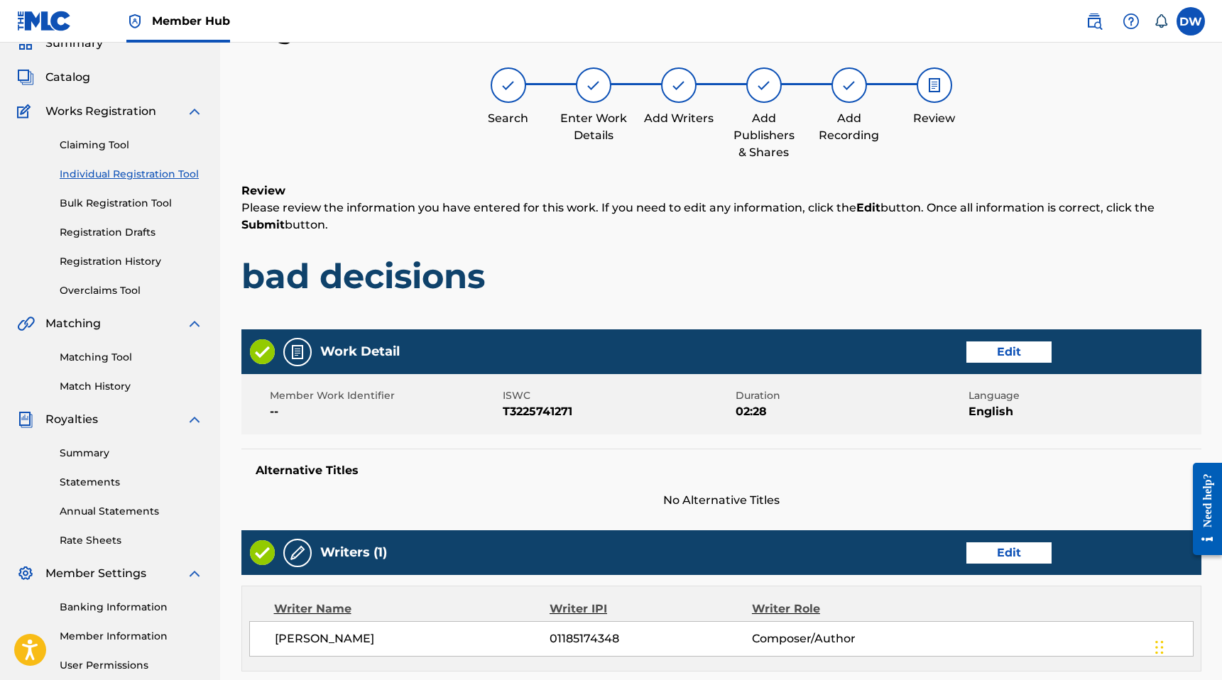
scroll to position [519, 0]
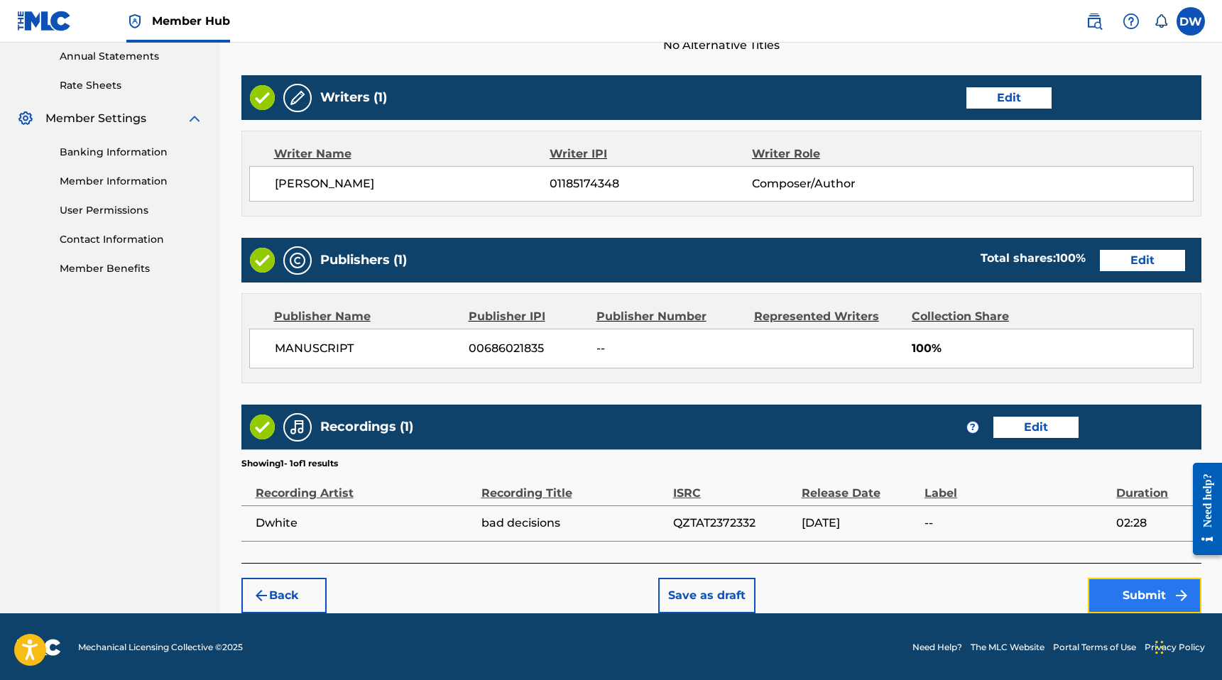
click at [1114, 587] on button "Submit" at bounding box center [1145, 595] width 114 height 35
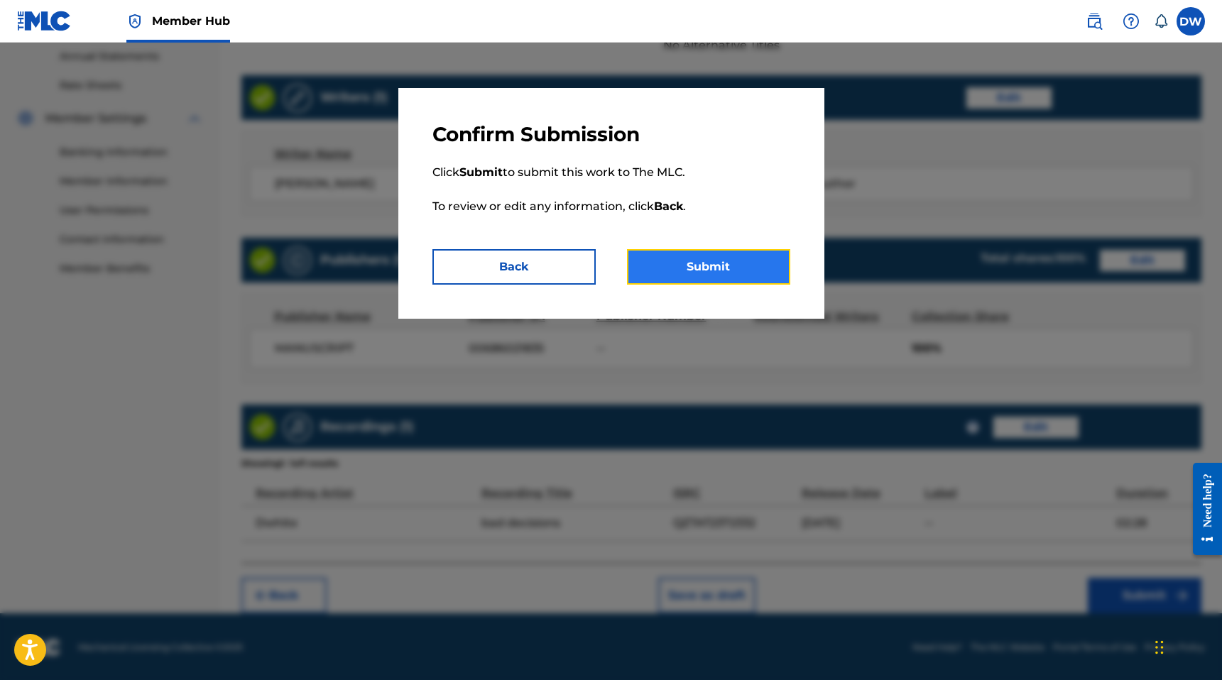
click at [684, 268] on button "Submit" at bounding box center [708, 266] width 163 height 35
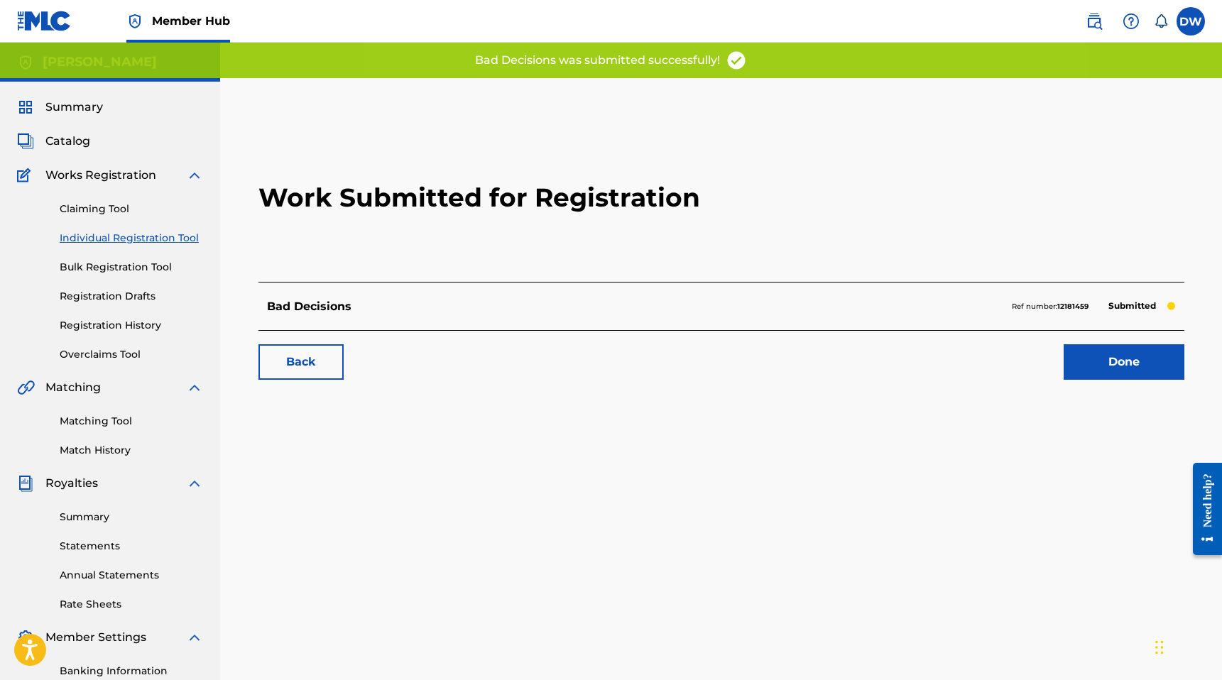
click at [101, 238] on link "Individual Registration Tool" at bounding box center [131, 238] width 143 height 15
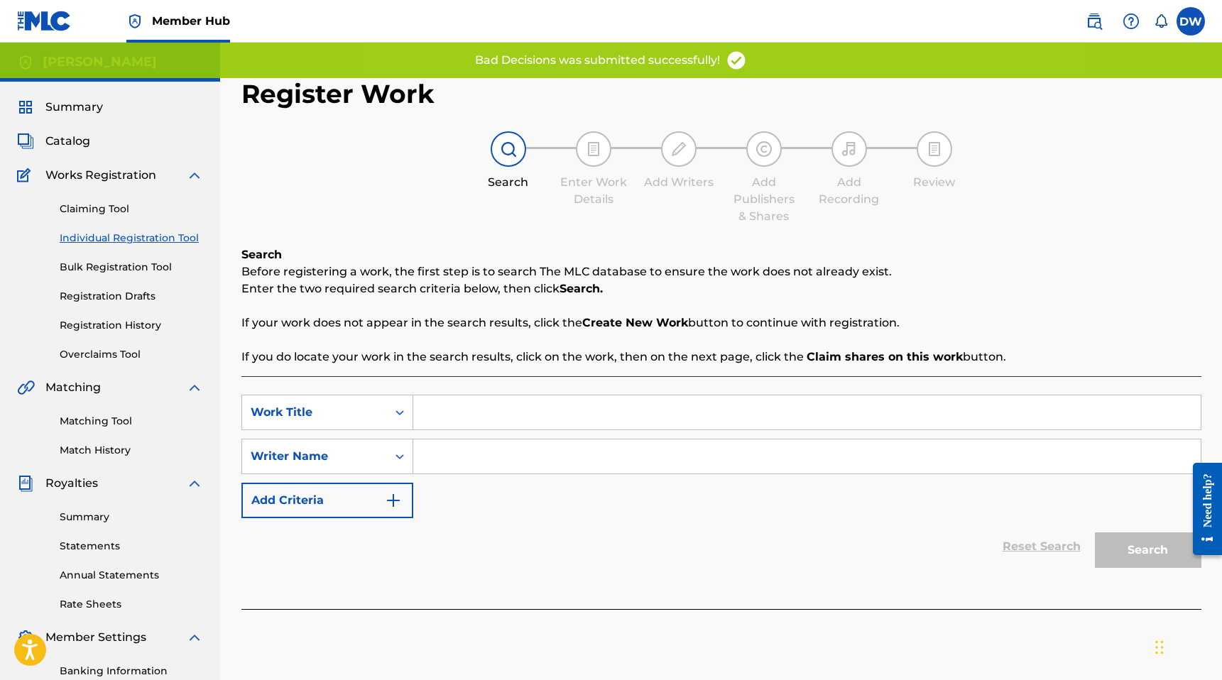
click at [466, 427] on input "Search Form" at bounding box center [806, 412] width 787 height 34
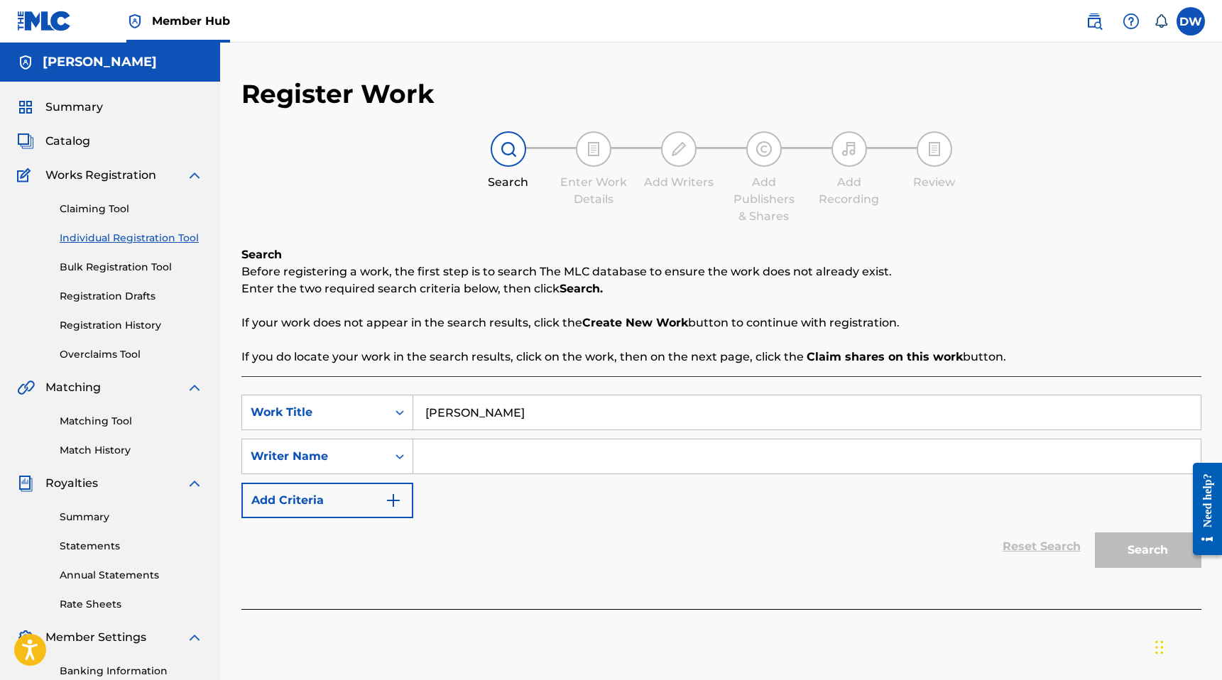
type input "bryson tiller"
click at [483, 464] on input "Search Form" at bounding box center [806, 456] width 787 height 34
type input "[PERSON_NAME]"
click at [1095, 532] on button "Search" at bounding box center [1148, 549] width 106 height 35
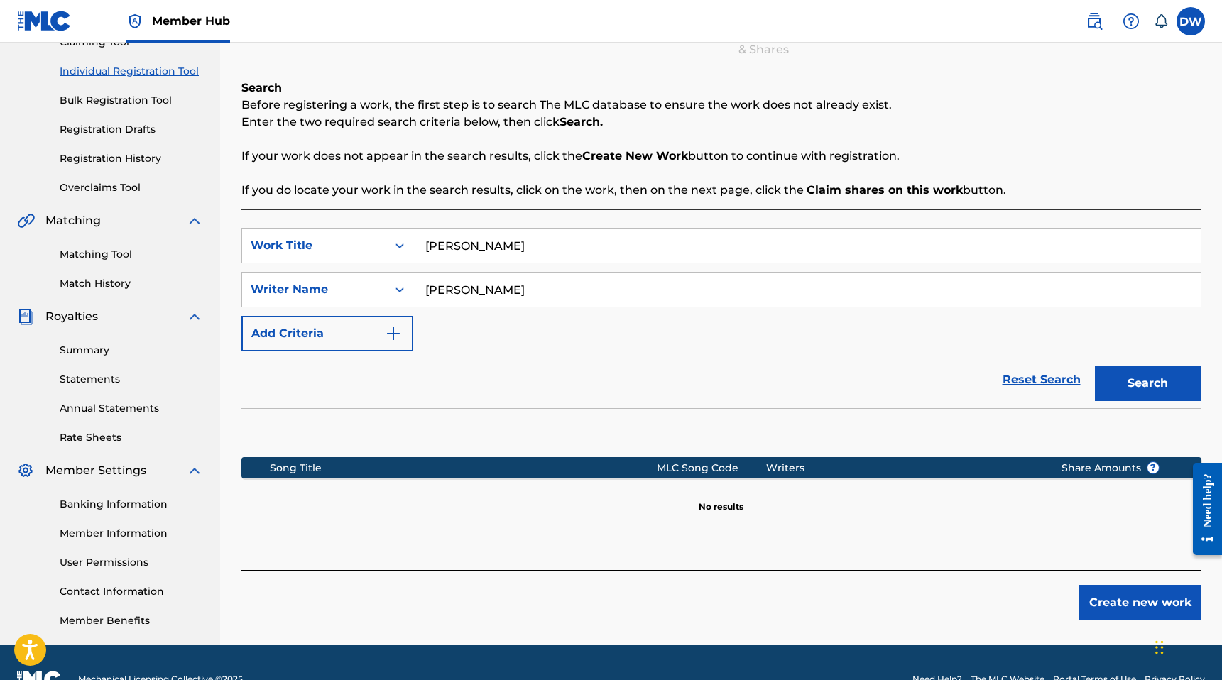
scroll to position [200, 0]
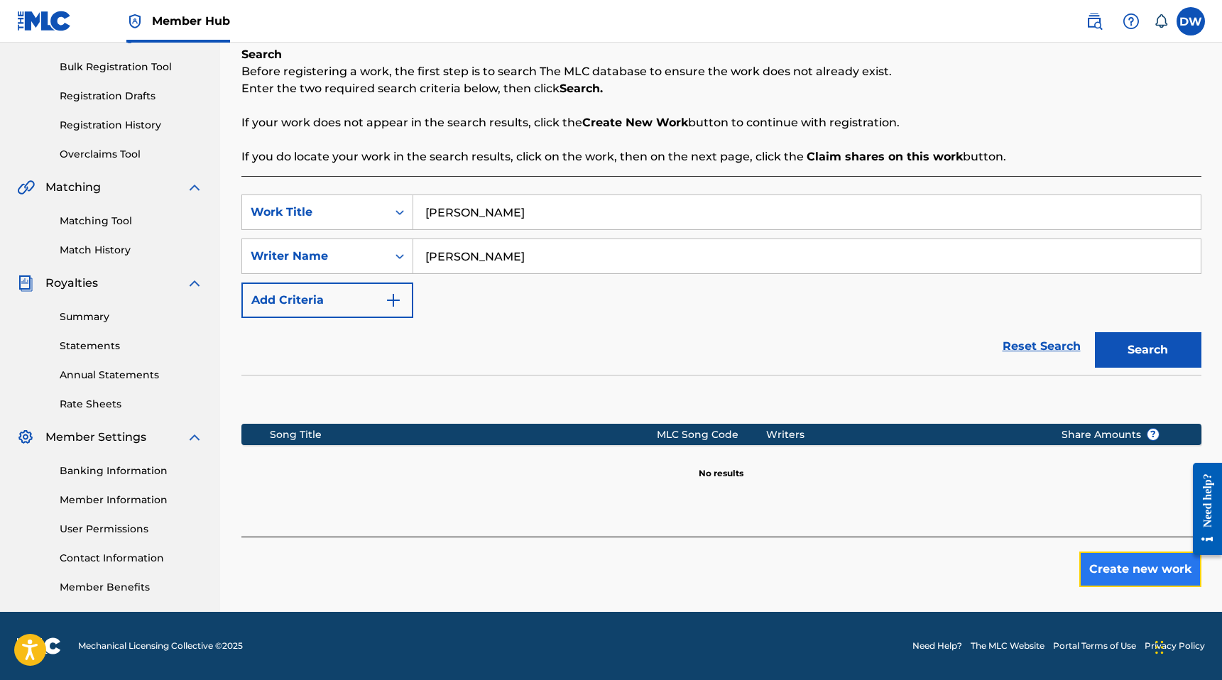
click at [1097, 556] on button "Create new work" at bounding box center [1140, 569] width 122 height 35
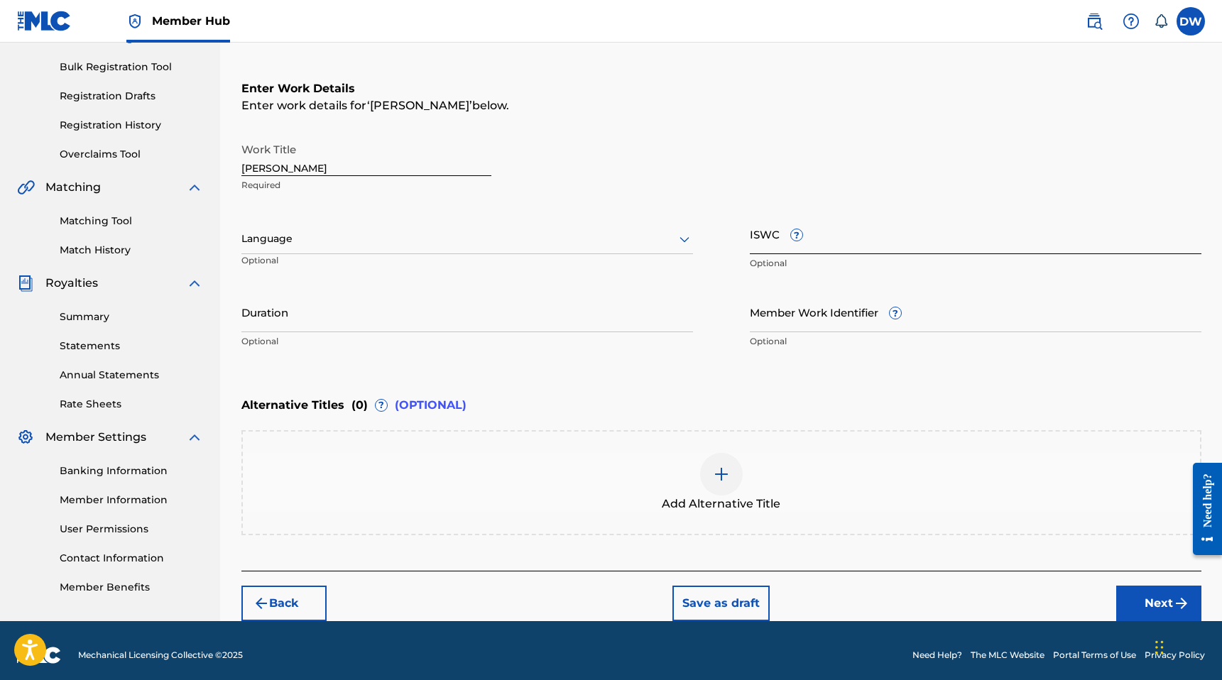
click at [837, 250] on input "ISWC ?" at bounding box center [975, 234] width 451 height 40
paste input "T-322.574.131-7"
type input "T-322.574.131-7"
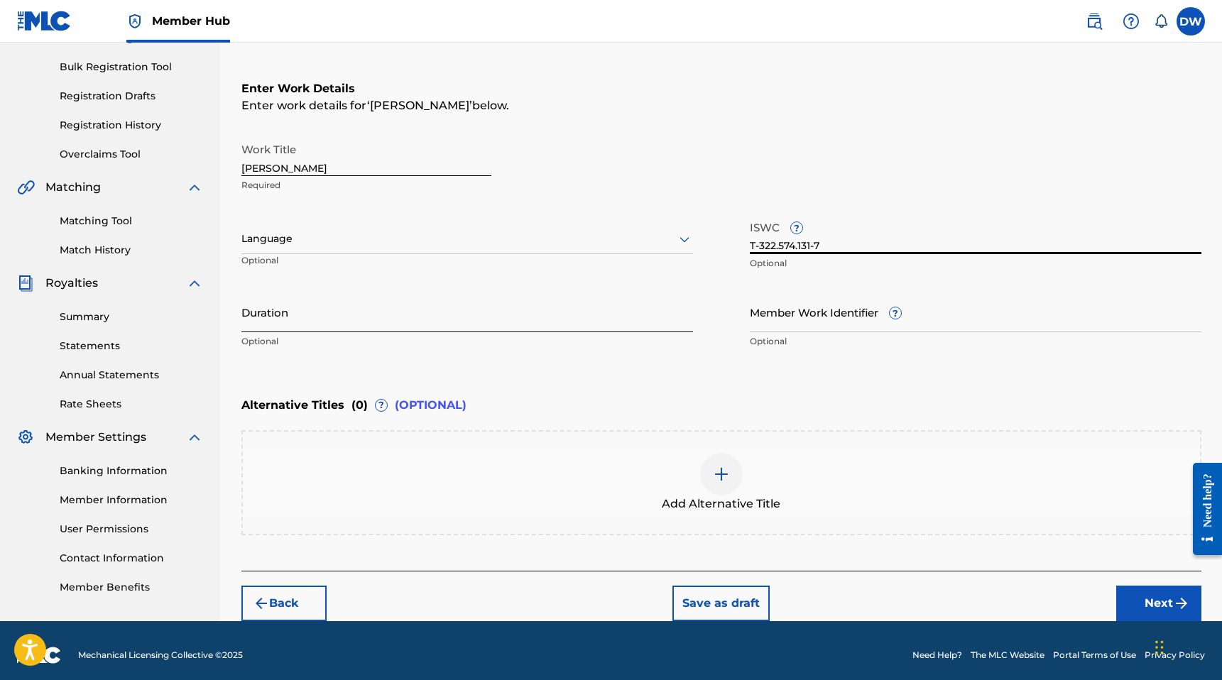
click at [433, 307] on input "Duration" at bounding box center [466, 312] width 451 height 40
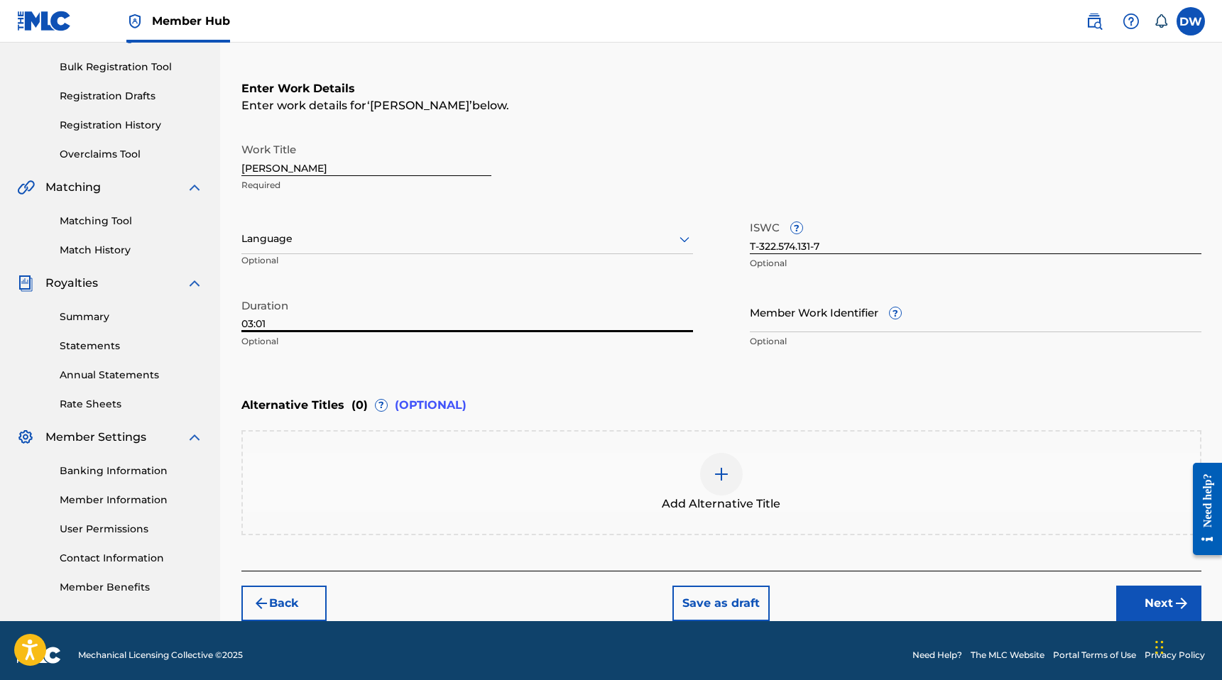
type input "03:01"
click at [393, 249] on div "Language" at bounding box center [466, 239] width 451 height 30
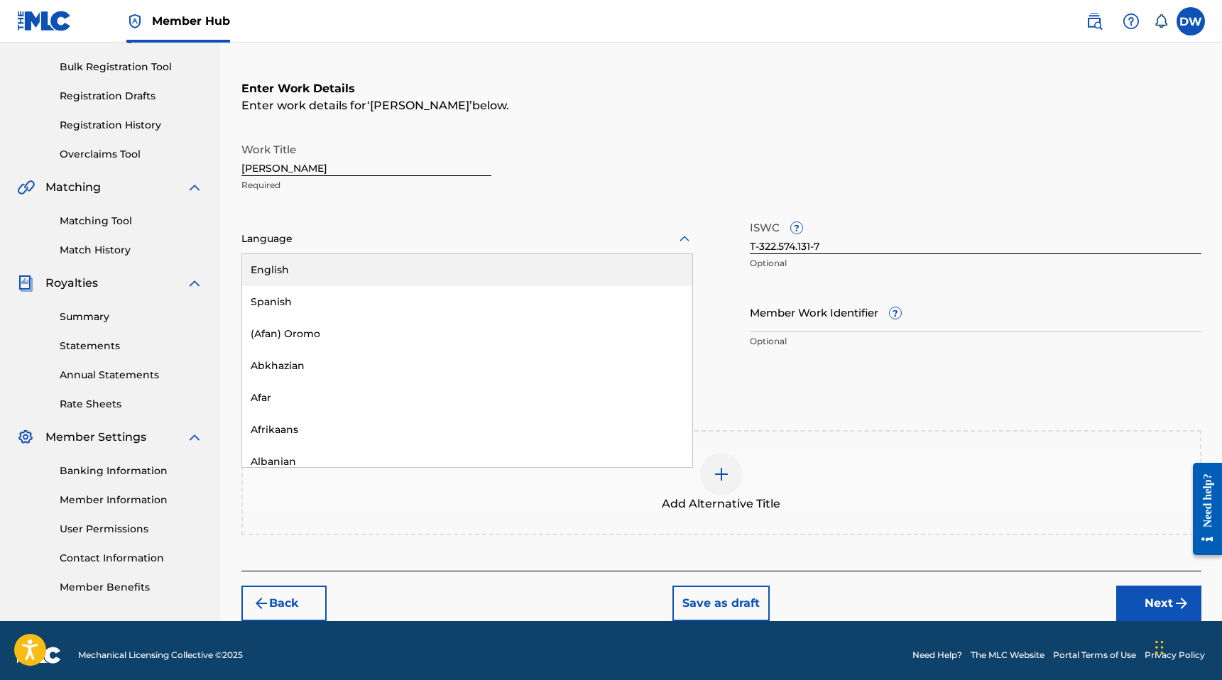
click at [419, 273] on div "English" at bounding box center [467, 270] width 450 height 32
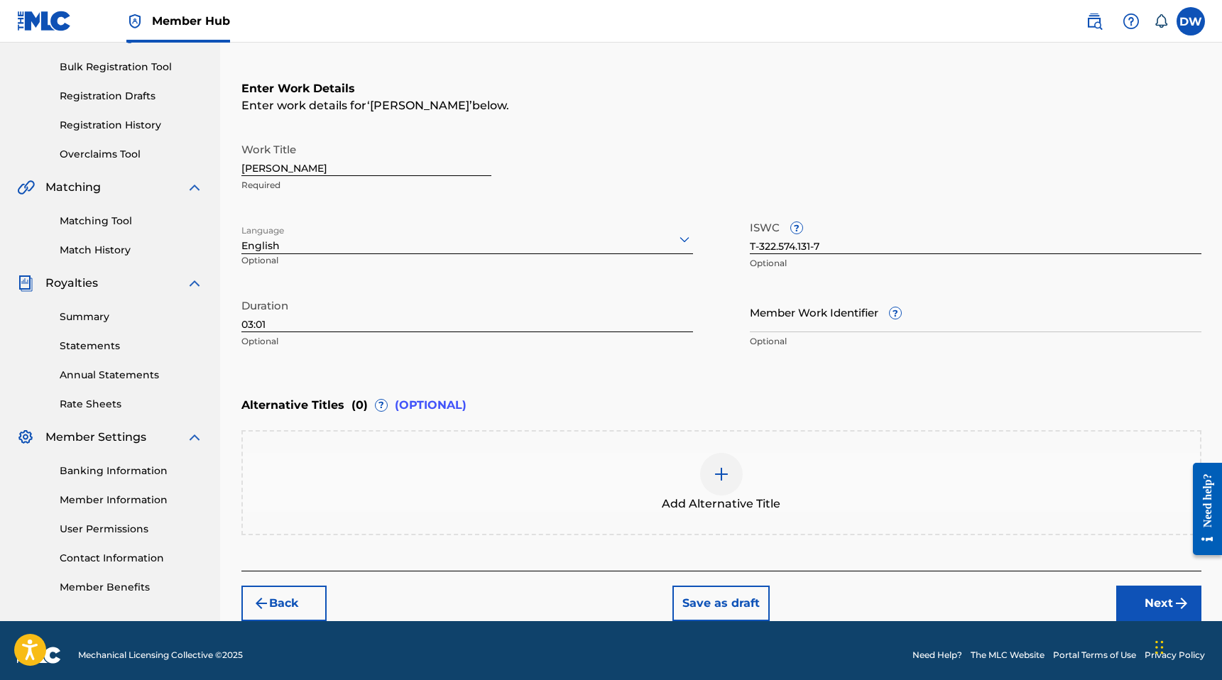
scroll to position [209, 0]
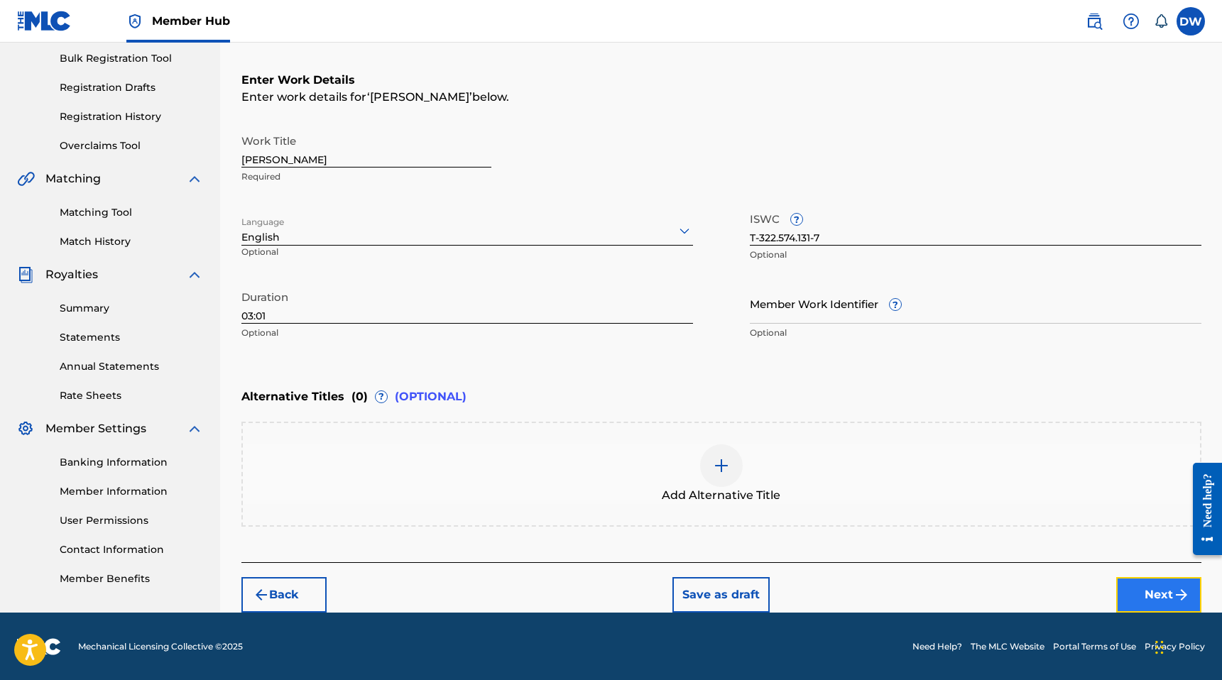
click at [1141, 594] on button "Next" at bounding box center [1158, 594] width 85 height 35
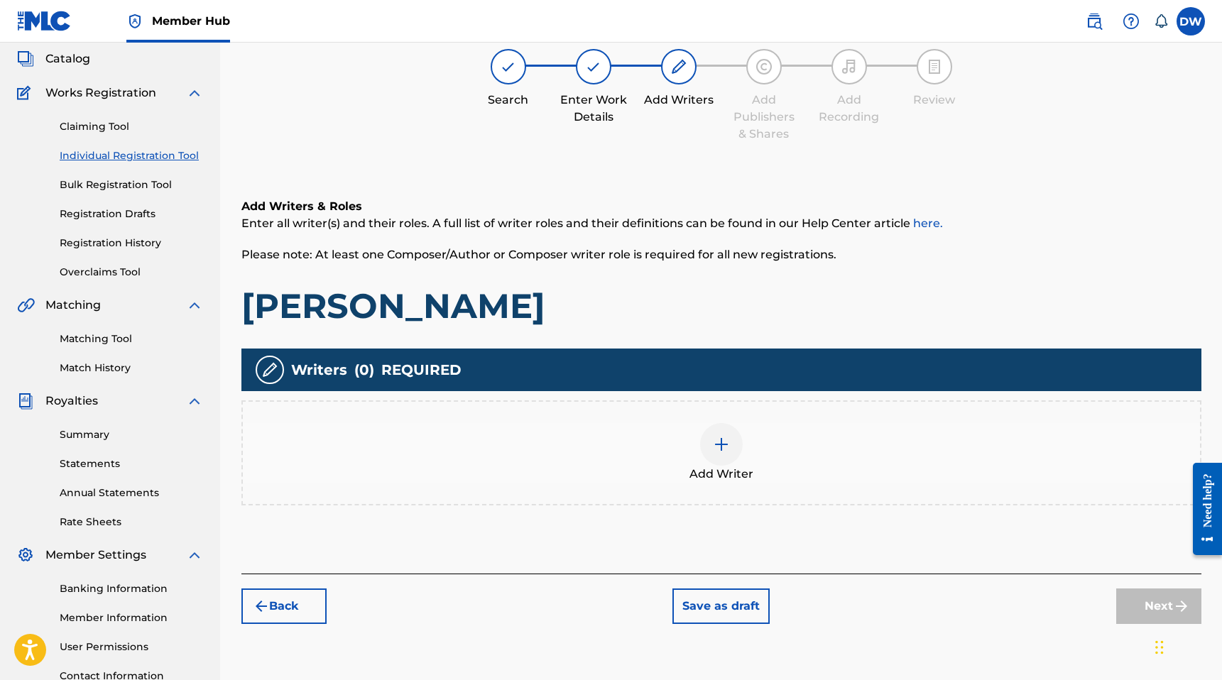
scroll to position [88, 0]
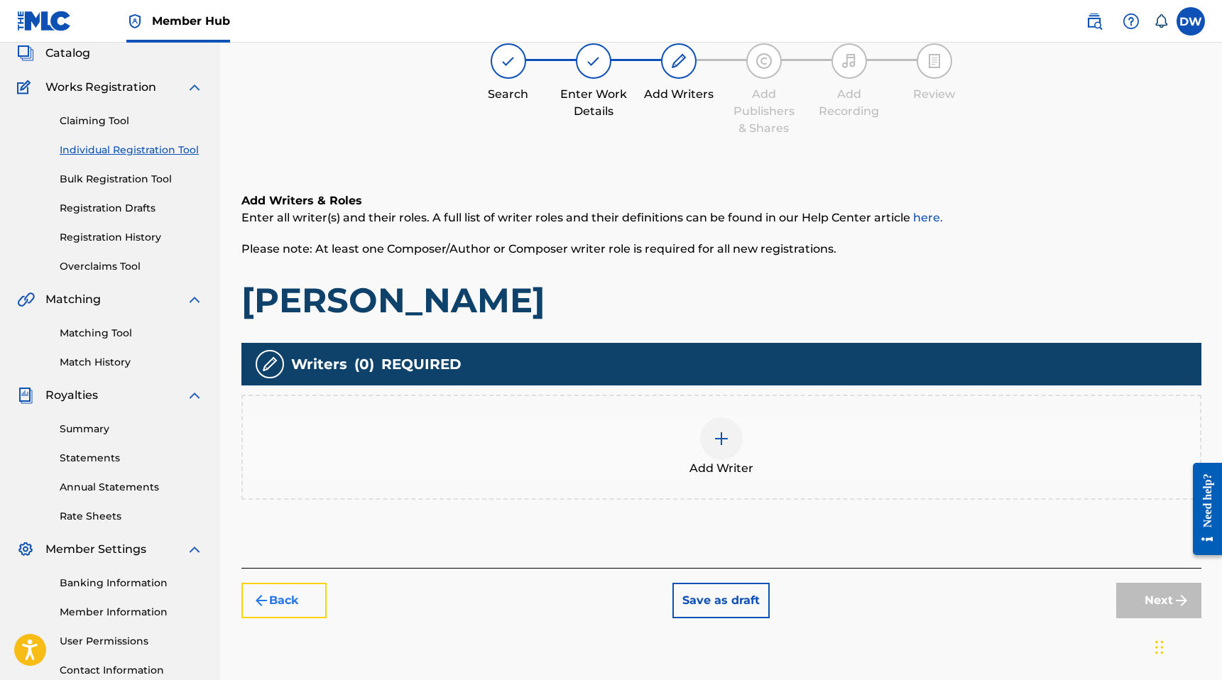
click at [292, 601] on button "Back" at bounding box center [283, 600] width 85 height 35
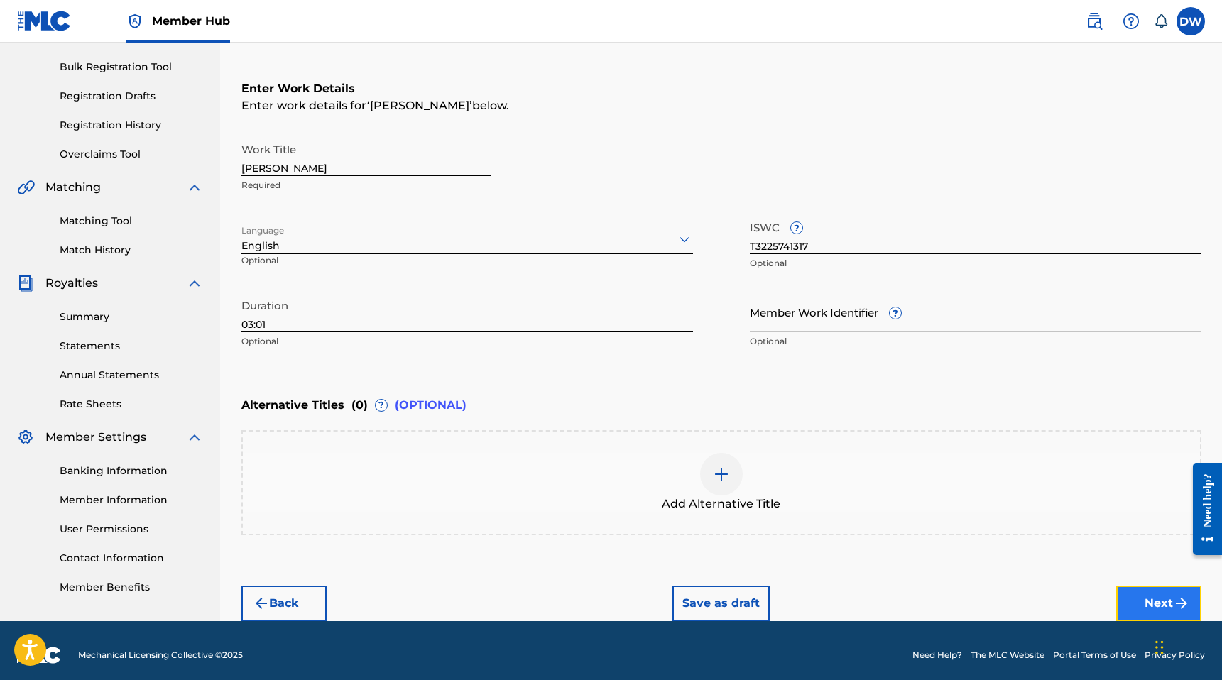
click at [1166, 596] on button "Next" at bounding box center [1158, 603] width 85 height 35
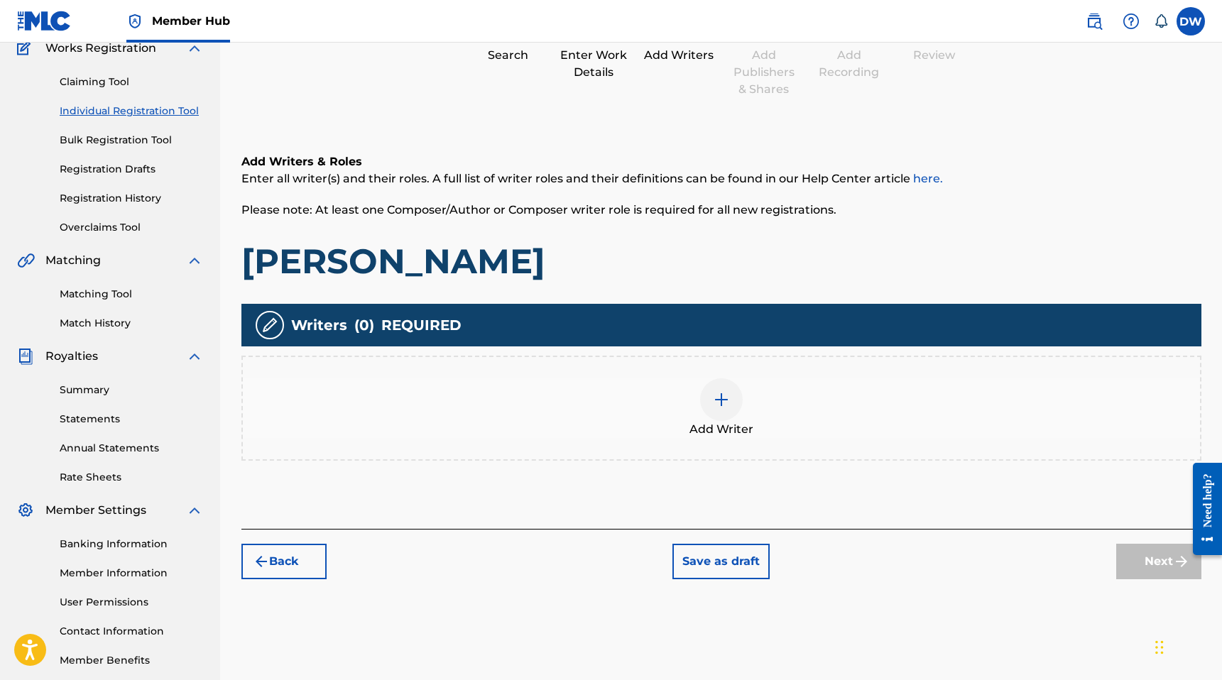
scroll to position [138, 0]
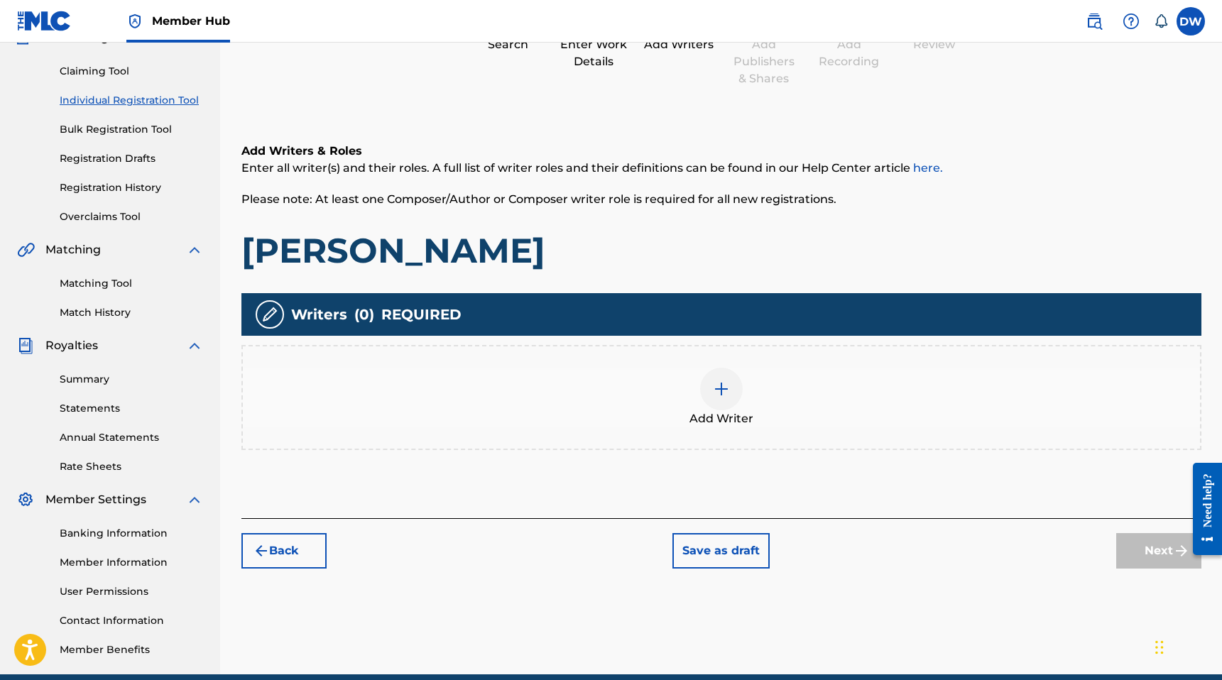
click at [770, 409] on div "Add Writer" at bounding box center [721, 398] width 957 height 60
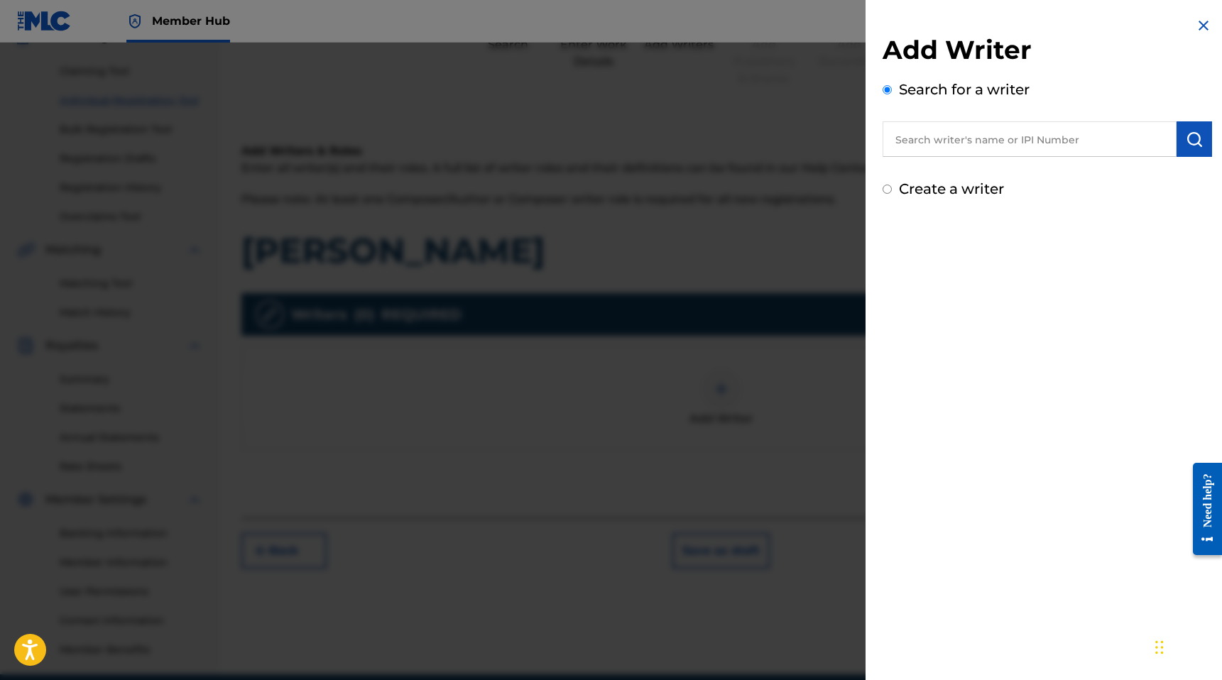
click at [926, 192] on label "Create a writer" at bounding box center [951, 188] width 105 height 17
radio input "true"
click at [892, 192] on input "Create a writer" at bounding box center [886, 189] width 9 height 9
radio input "false"
radio input "true"
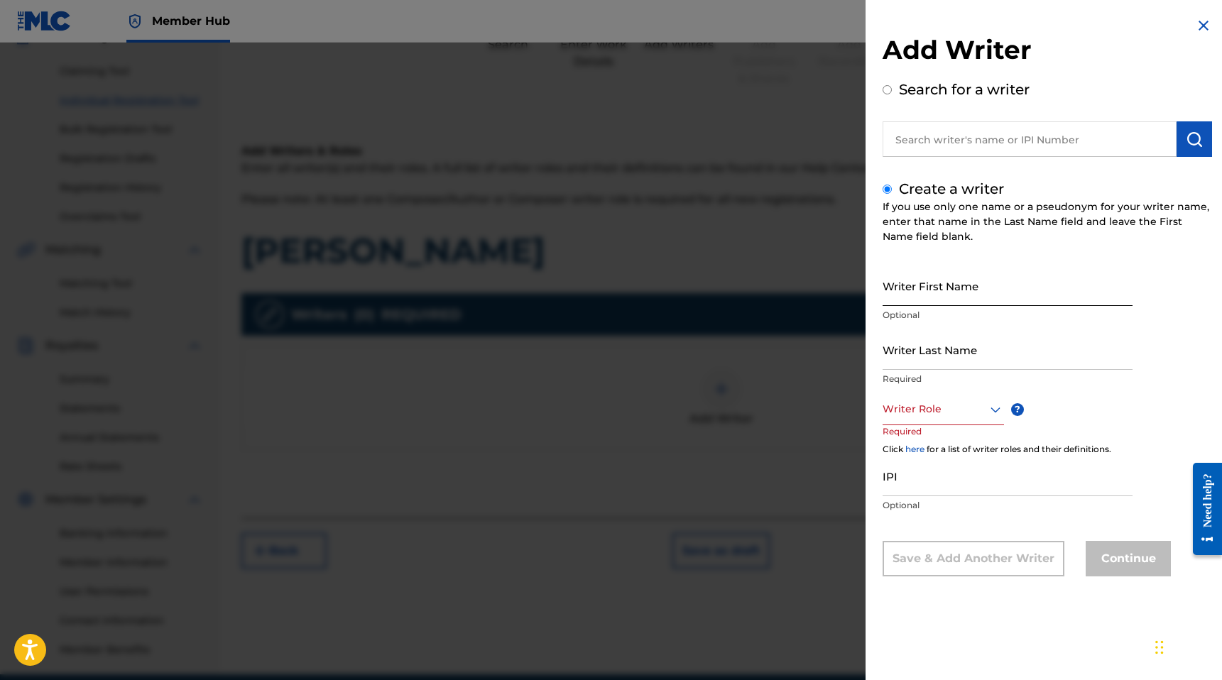
click at [935, 287] on input "Writer First Name" at bounding box center [1007, 285] width 250 height 40
type input "[PERSON_NAME]"
type input "White"
click at [924, 417] on div at bounding box center [942, 409] width 121 height 18
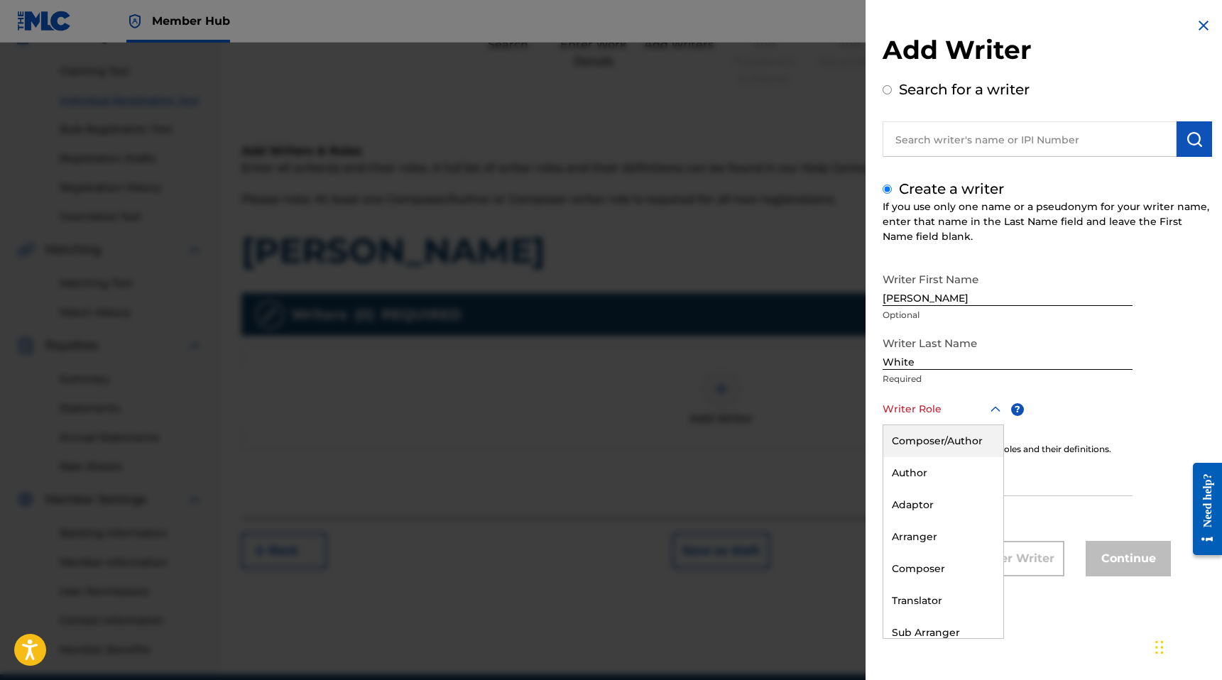
click at [947, 439] on div "Composer/Author" at bounding box center [943, 441] width 120 height 32
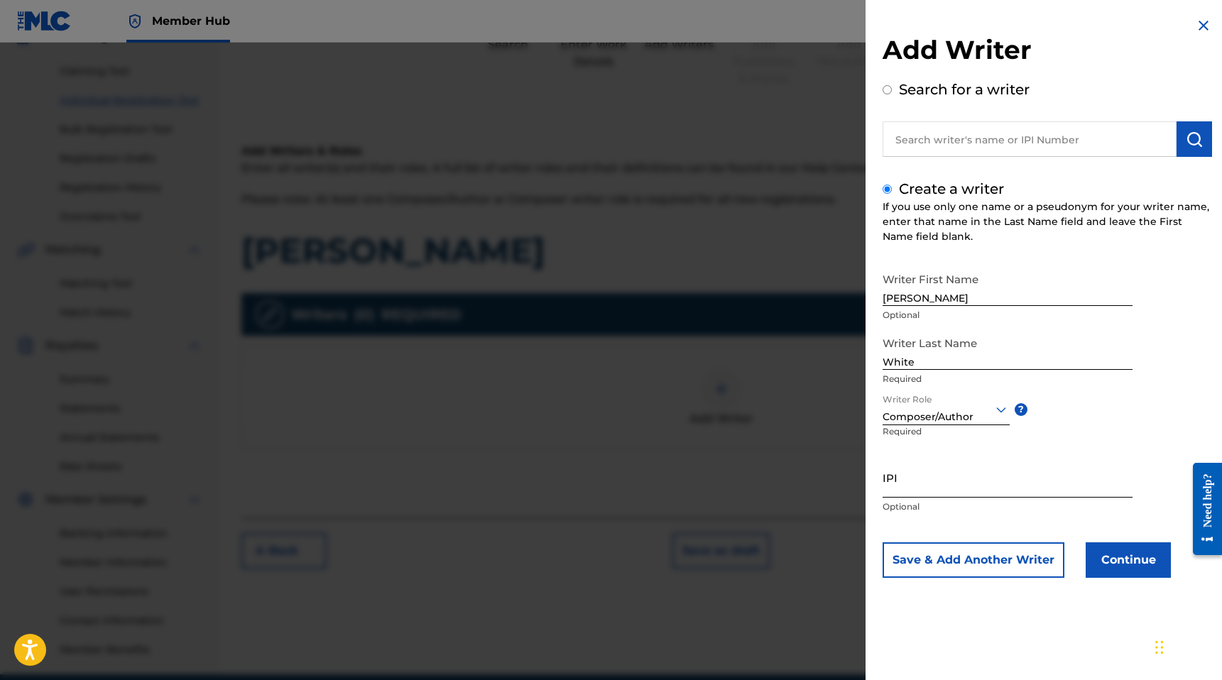
click at [907, 488] on input "IPI" at bounding box center [1007, 477] width 250 height 40
paste input "01185174348"
type input "01185174348"
click at [1114, 564] on button "Continue" at bounding box center [1127, 559] width 85 height 35
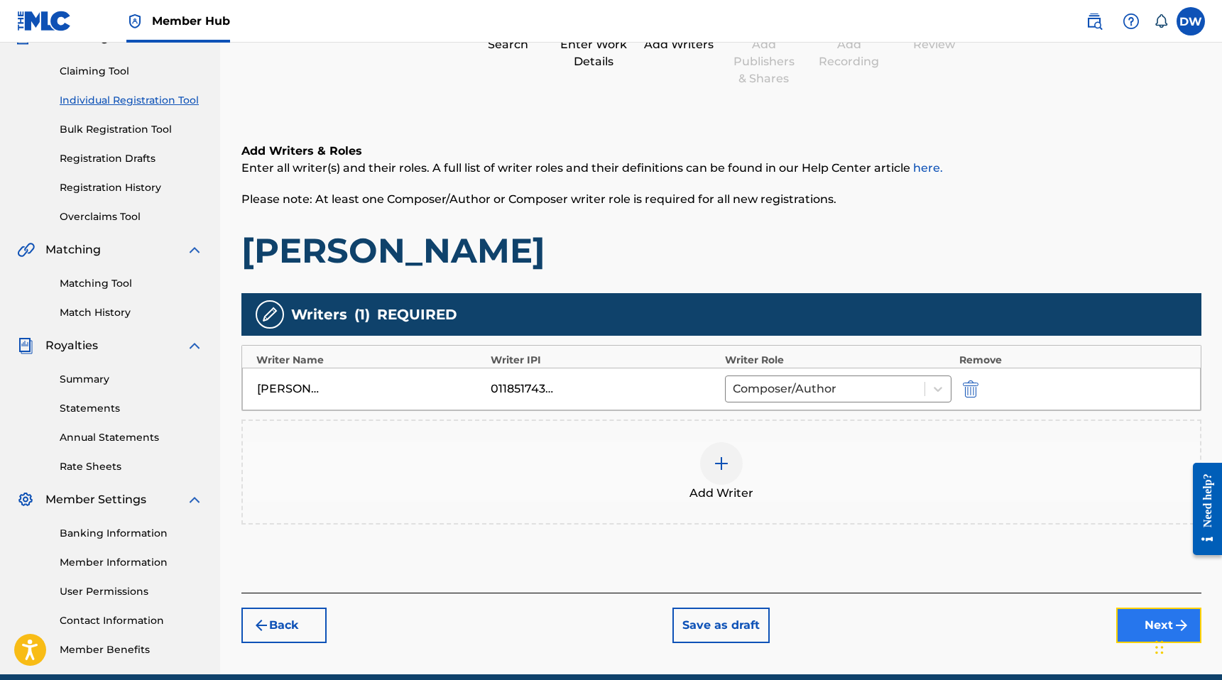
click at [1136, 620] on button "Next" at bounding box center [1158, 625] width 85 height 35
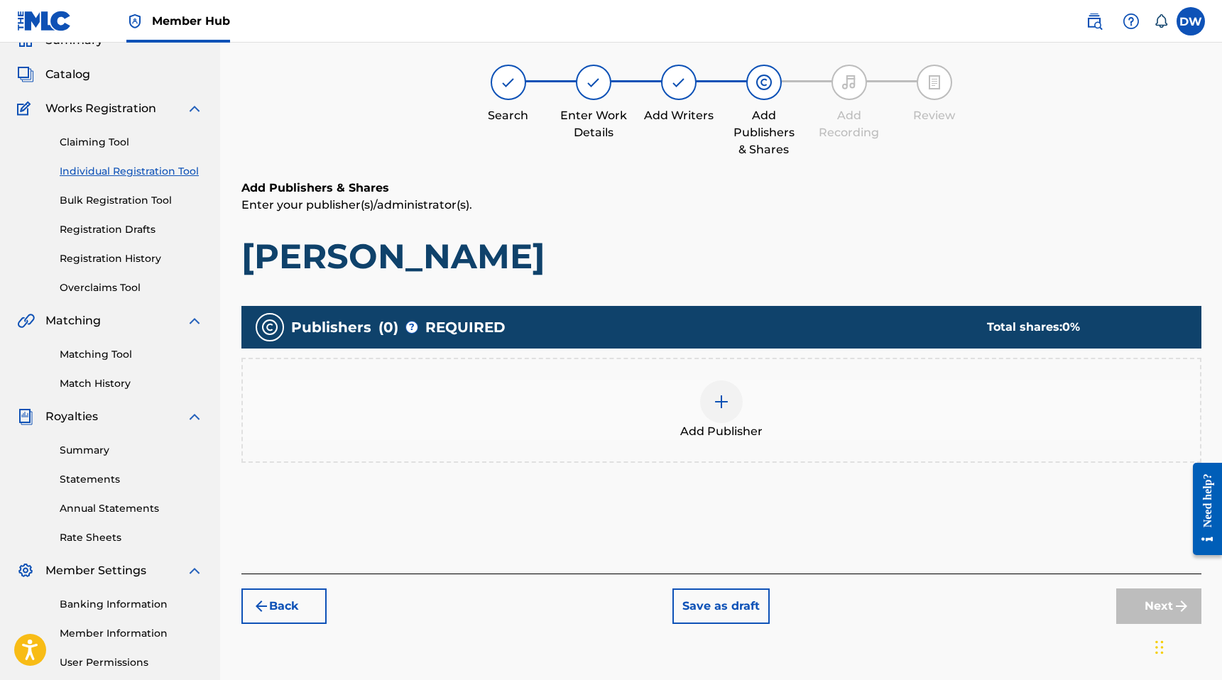
scroll to position [64, 0]
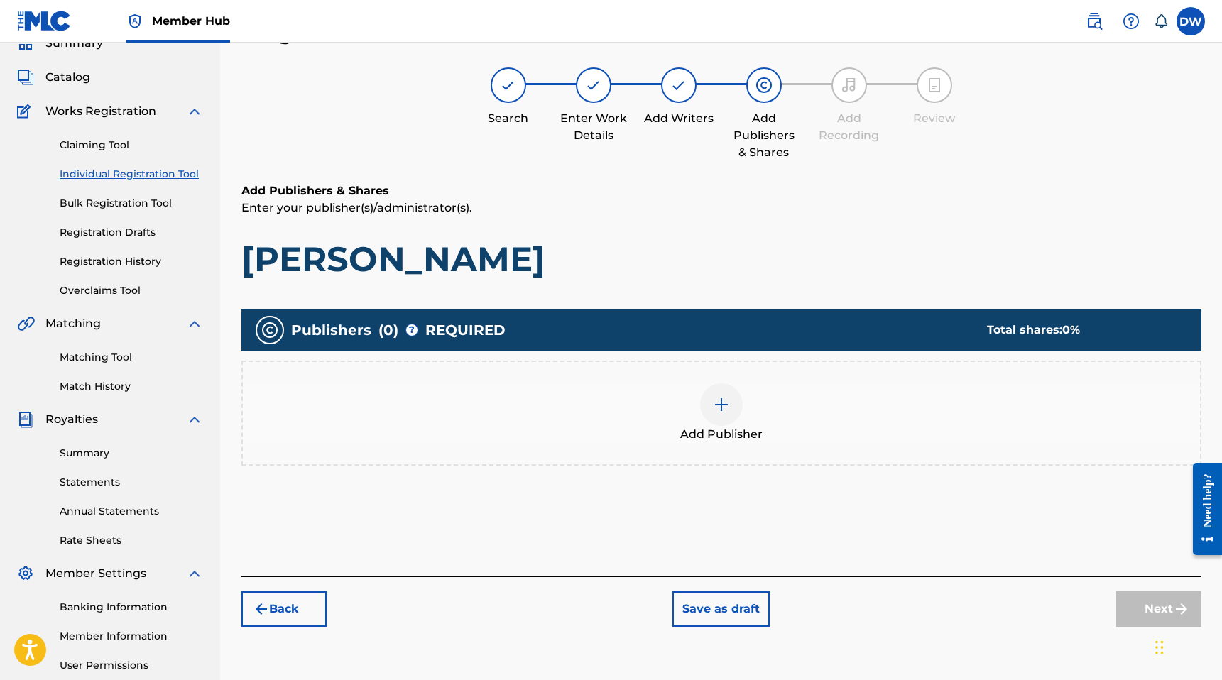
click at [857, 420] on div "Add Publisher" at bounding box center [721, 413] width 957 height 60
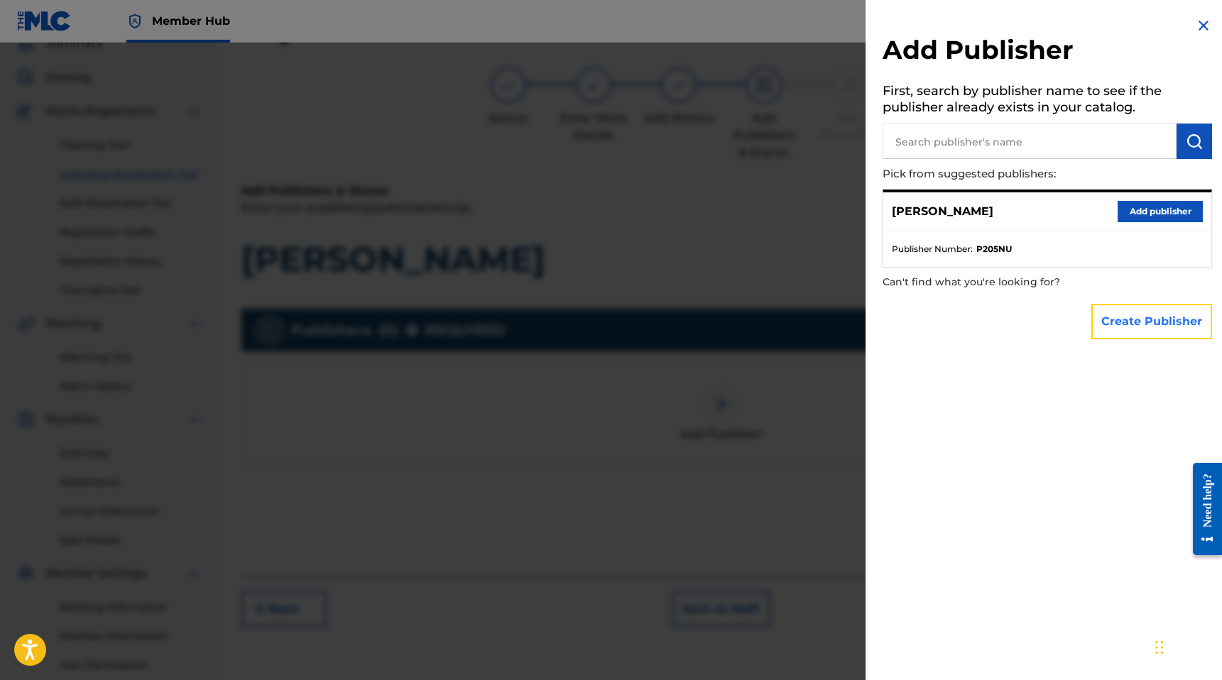
click at [1118, 323] on button "Create Publisher" at bounding box center [1151, 321] width 121 height 35
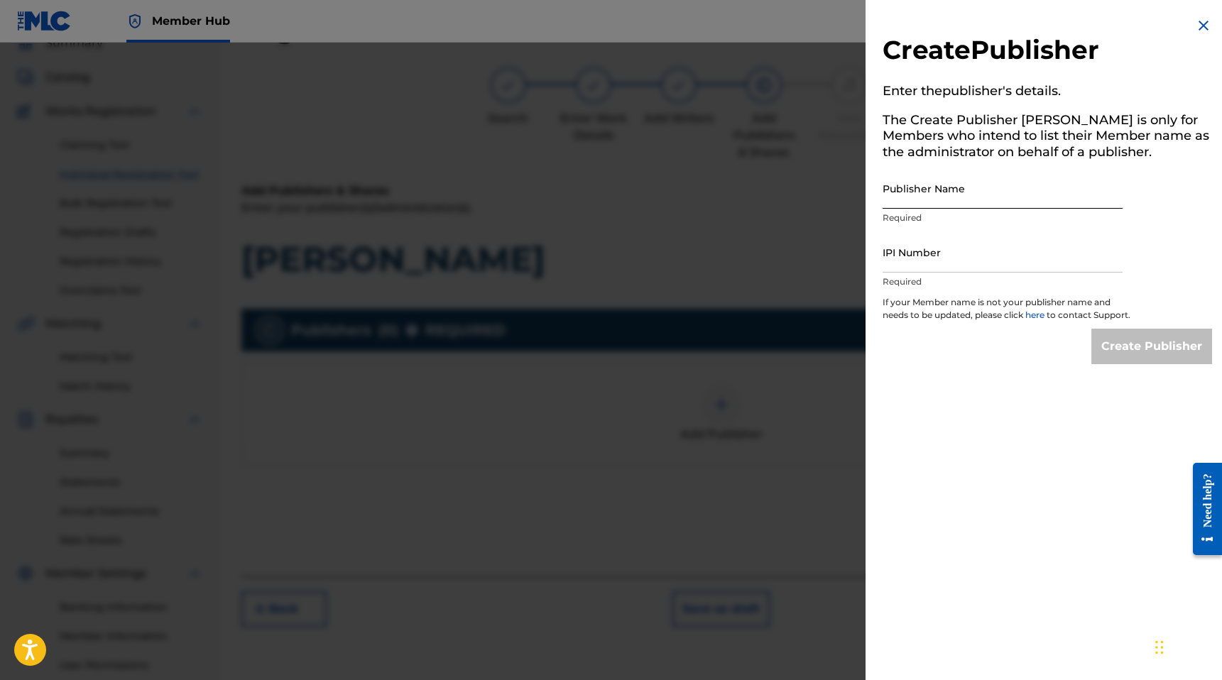
click at [973, 191] on input "Publisher Name" at bounding box center [1002, 188] width 240 height 40
type input "MANUSCRIPT"
click at [946, 250] on input "IPI Number" at bounding box center [1002, 252] width 240 height 40
type input "00686021835"
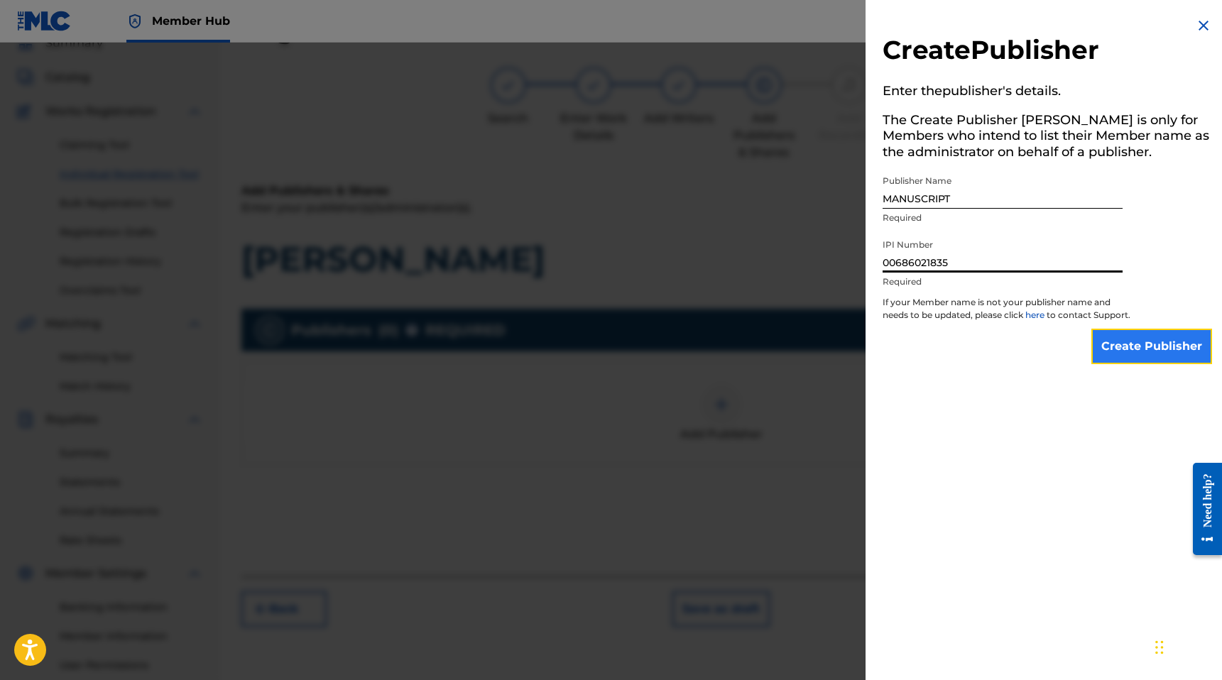
click at [1134, 364] on input "Create Publisher" at bounding box center [1151, 346] width 121 height 35
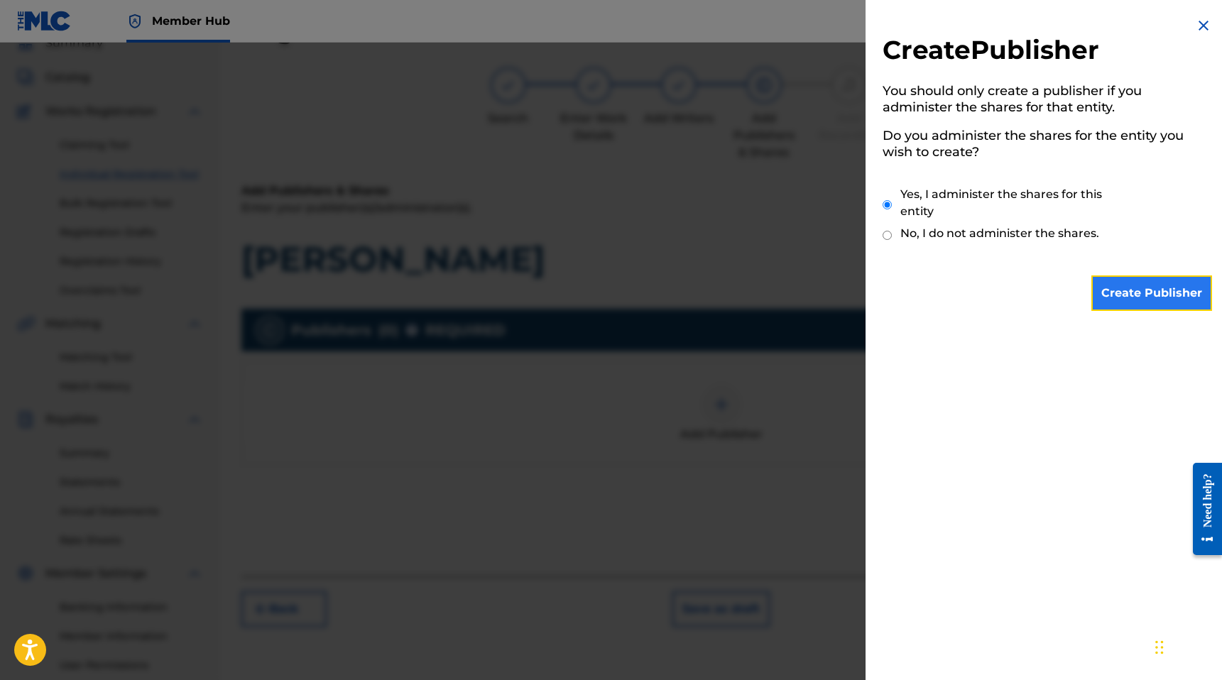
click at [1119, 293] on input "Create Publisher" at bounding box center [1151, 292] width 121 height 35
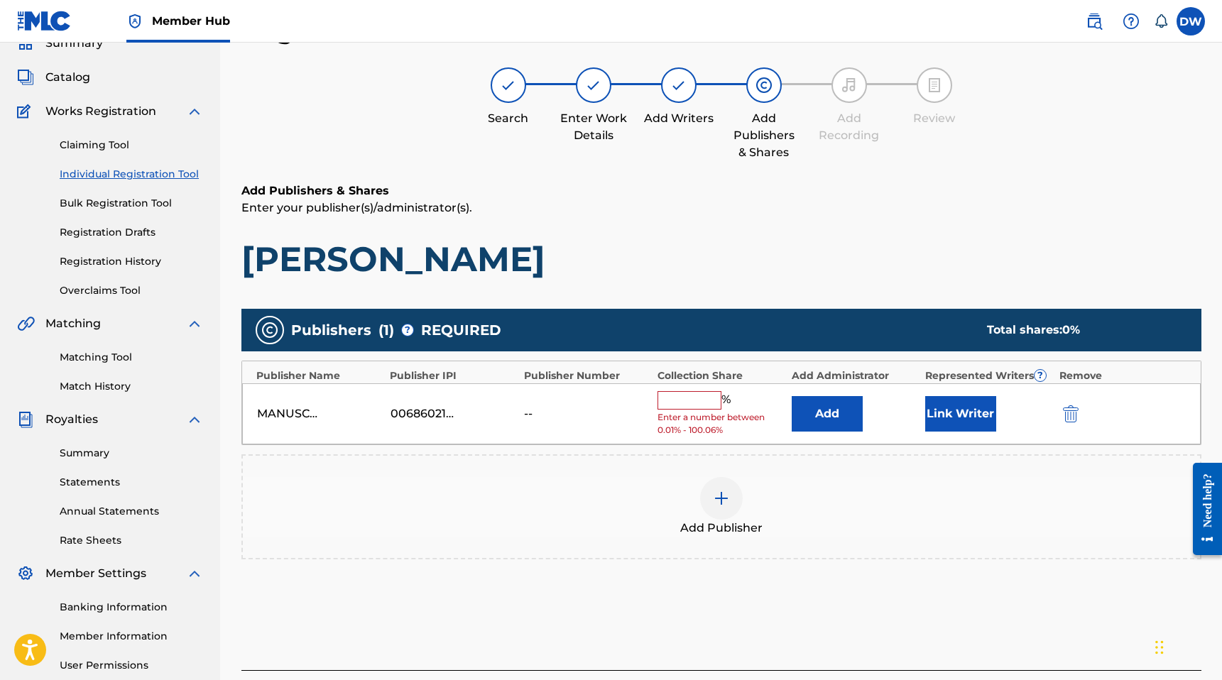
click at [677, 410] on div "% Enter a number between 0.01% - 100.06%" at bounding box center [720, 414] width 126 height 46
click at [682, 406] on input "text" at bounding box center [689, 400] width 64 height 18
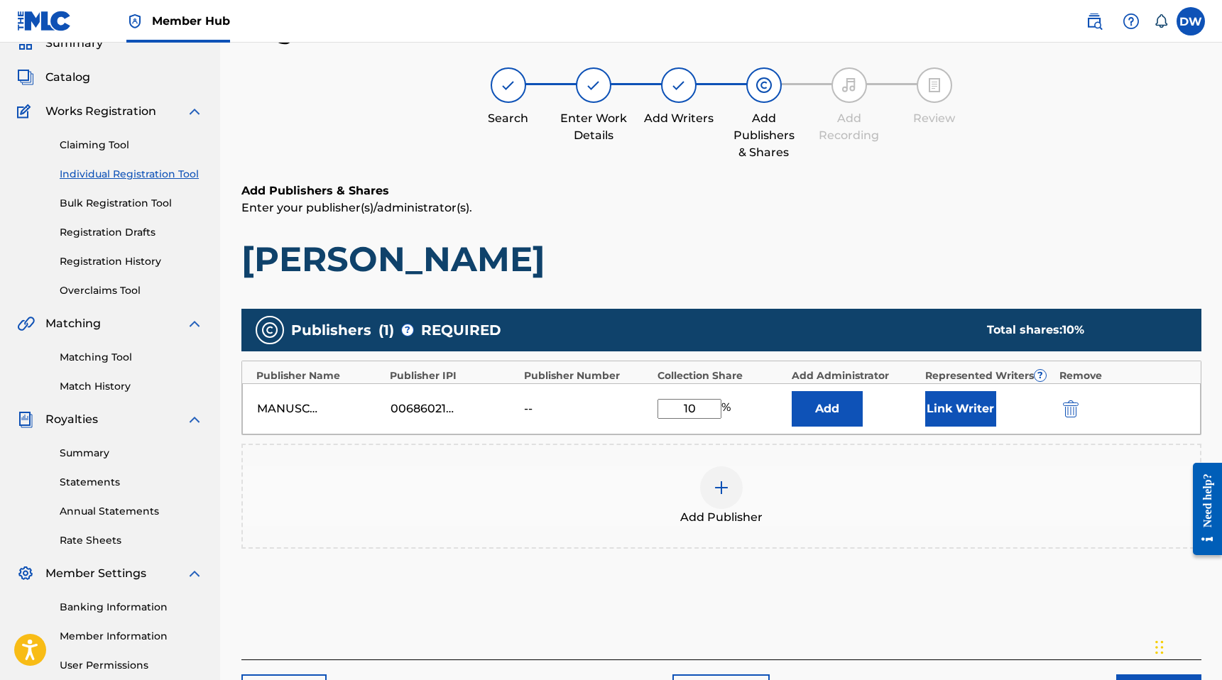
type input "100"
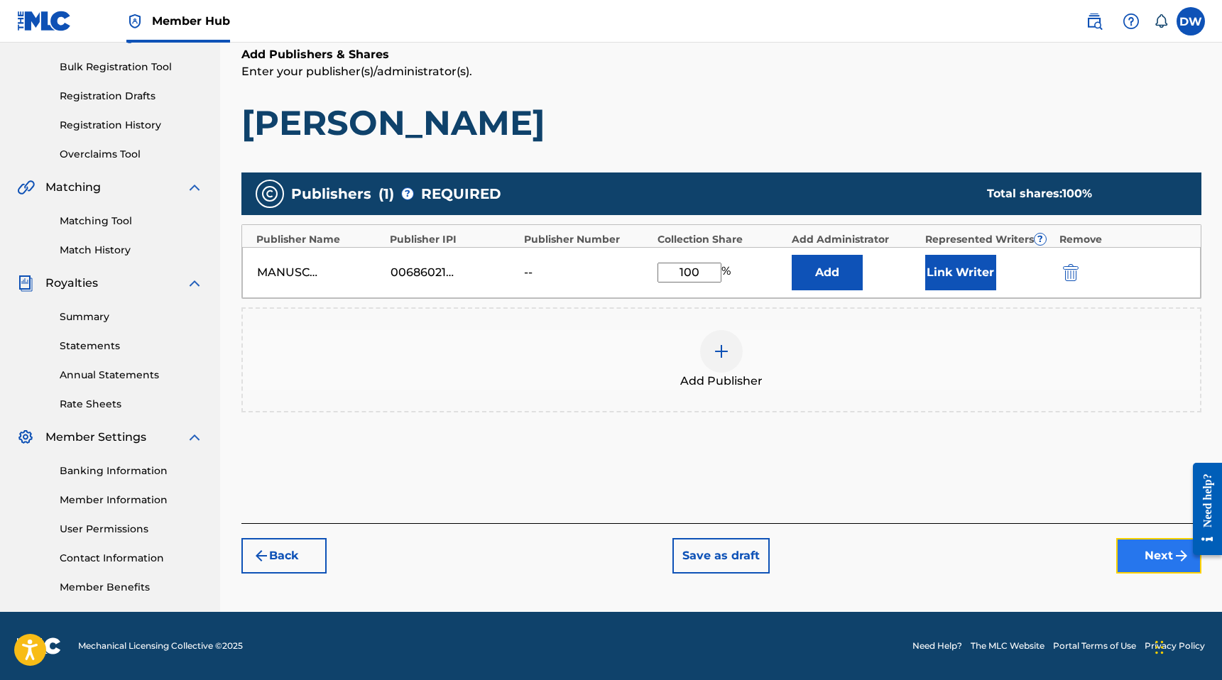
click at [1152, 563] on button "Next" at bounding box center [1158, 555] width 85 height 35
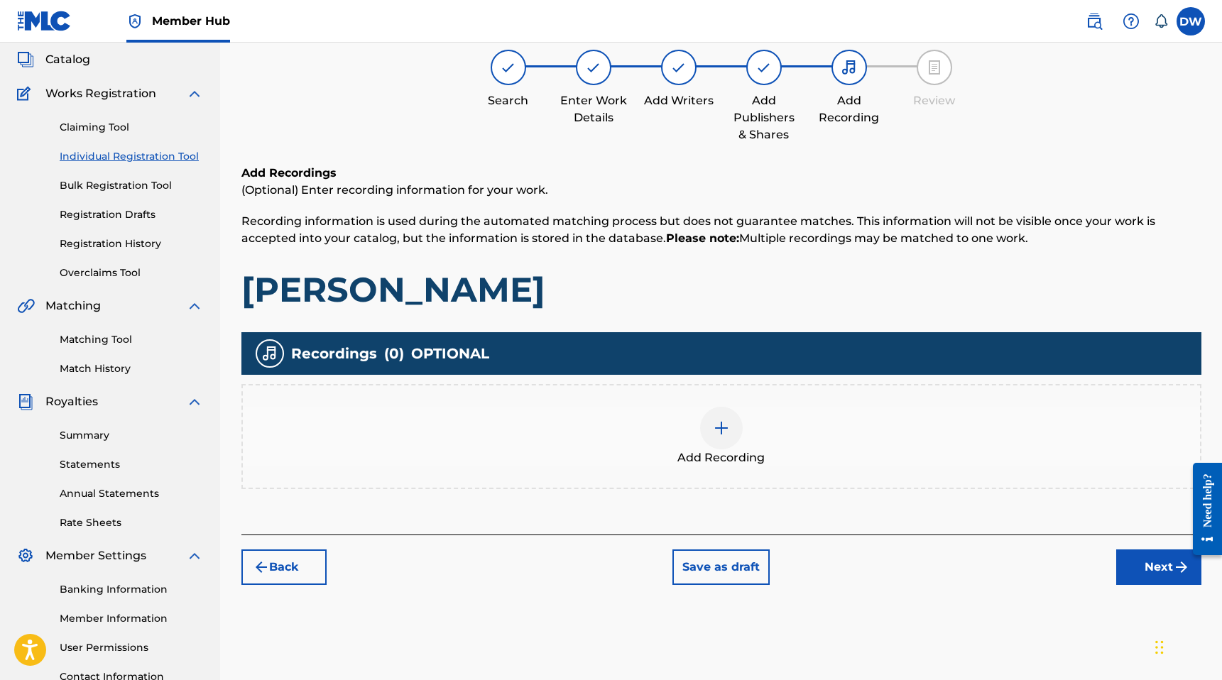
scroll to position [64, 0]
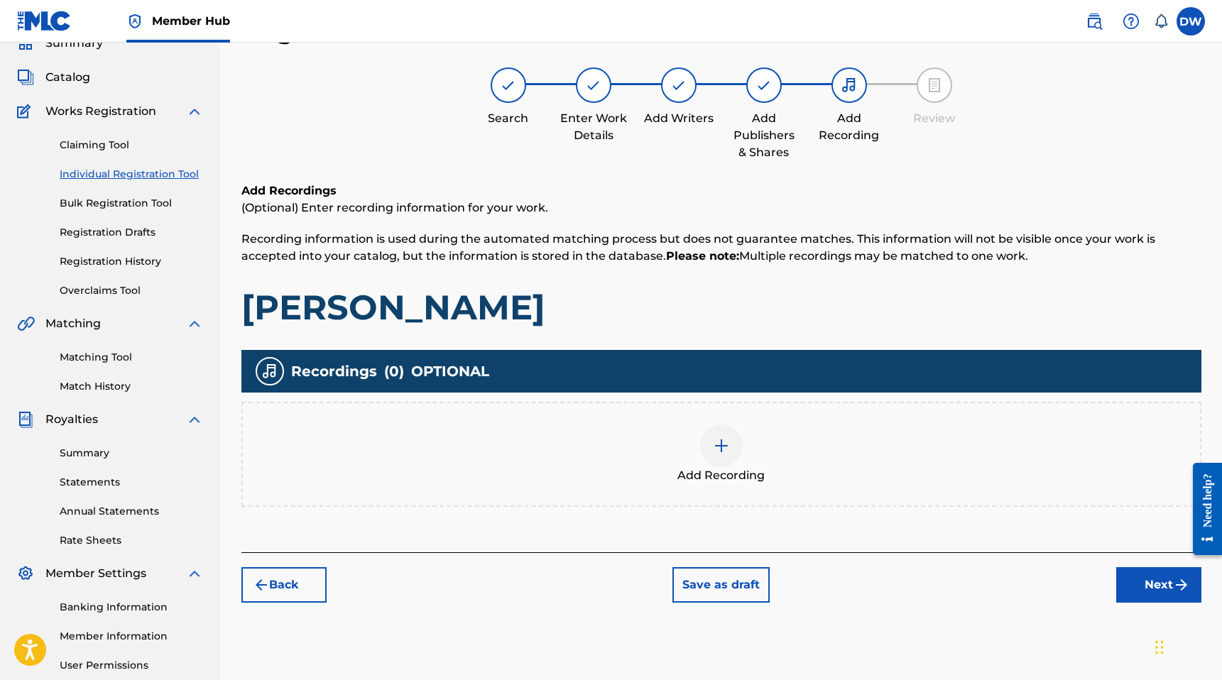
click at [902, 451] on div "Add Recording" at bounding box center [721, 455] width 957 height 60
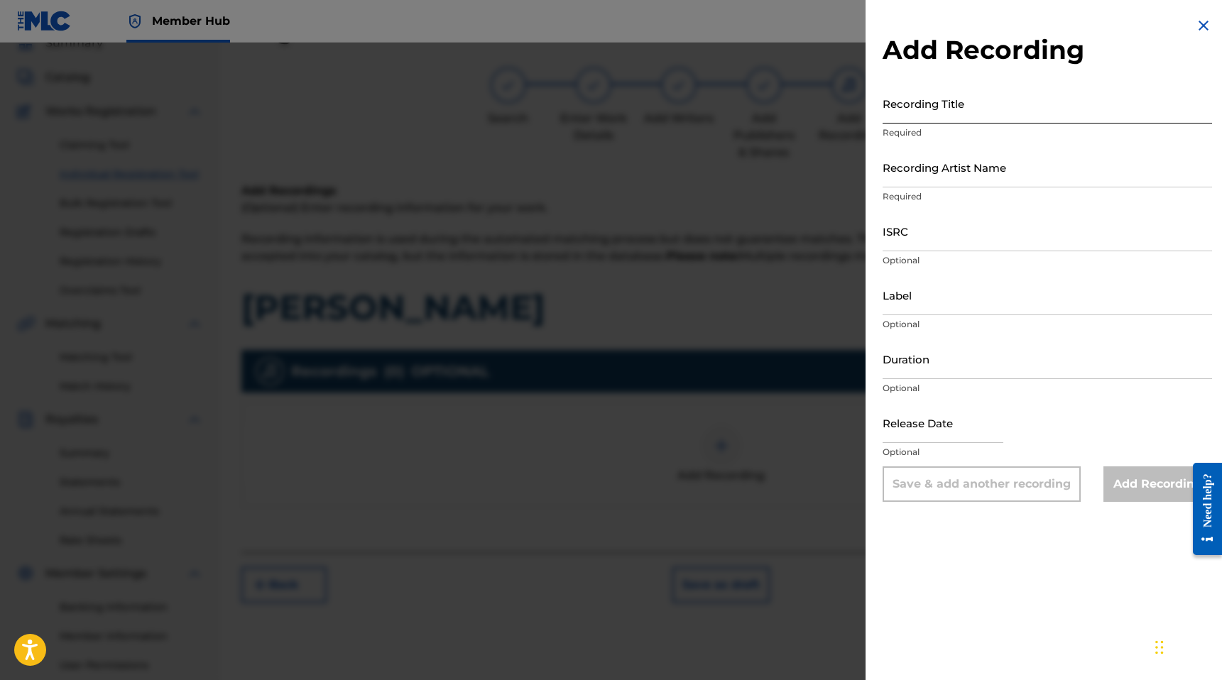
click at [914, 104] on input "Recording Title" at bounding box center [1046, 103] width 329 height 40
click at [964, 127] on p "Required" at bounding box center [1046, 132] width 329 height 13
click at [970, 119] on input "bryson tillerq" at bounding box center [1046, 103] width 329 height 40
type input "bryson tiller"
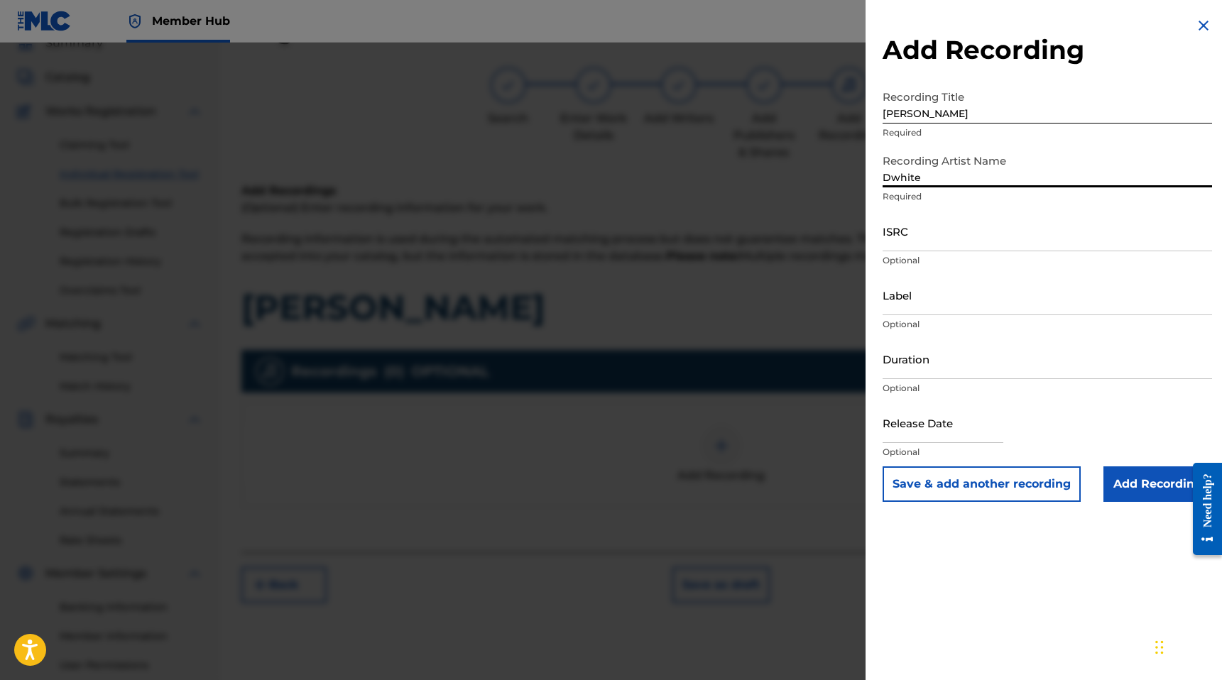
type input "Dwhite"
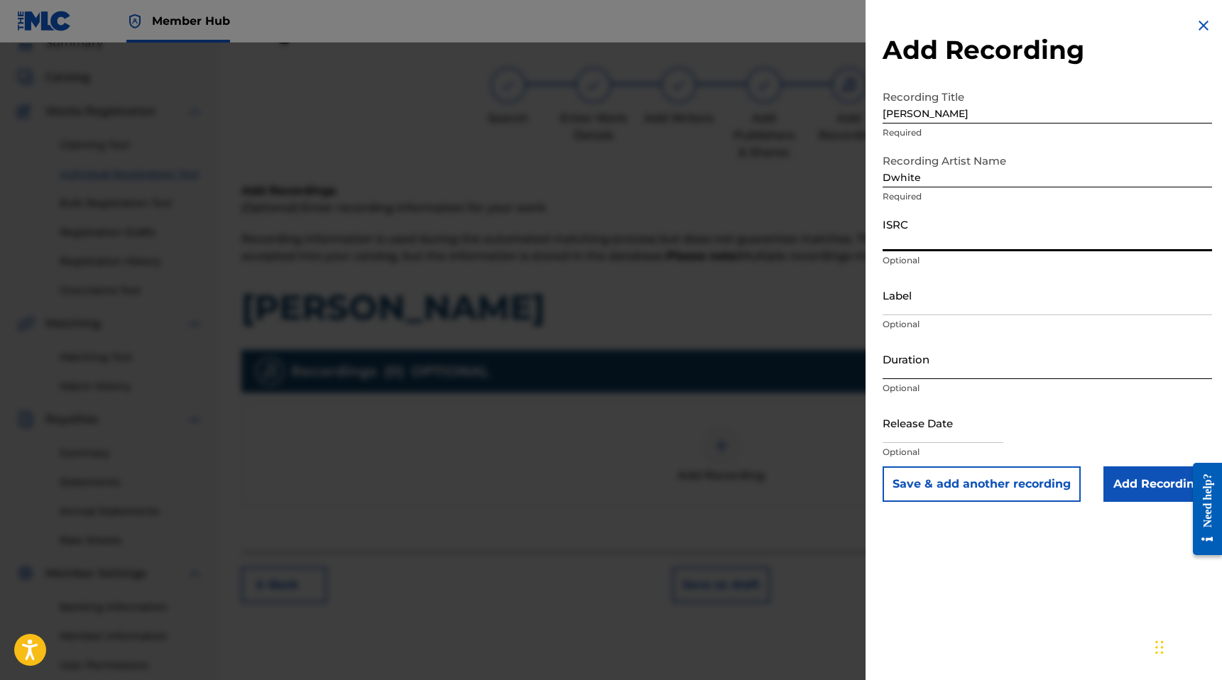
paste input "QZTAT2372330"
type input "QZTAT2372330"
type input "03:01"
click at [940, 437] on input "text" at bounding box center [942, 422] width 121 height 40
select select "8"
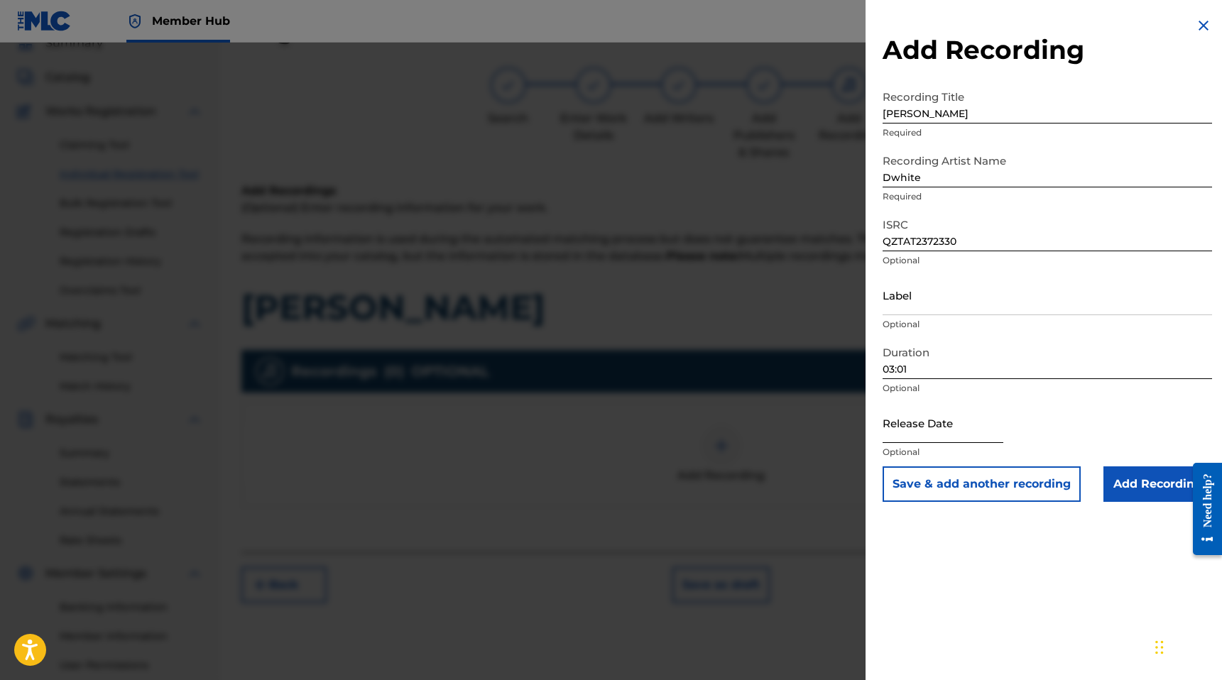
select select "2025"
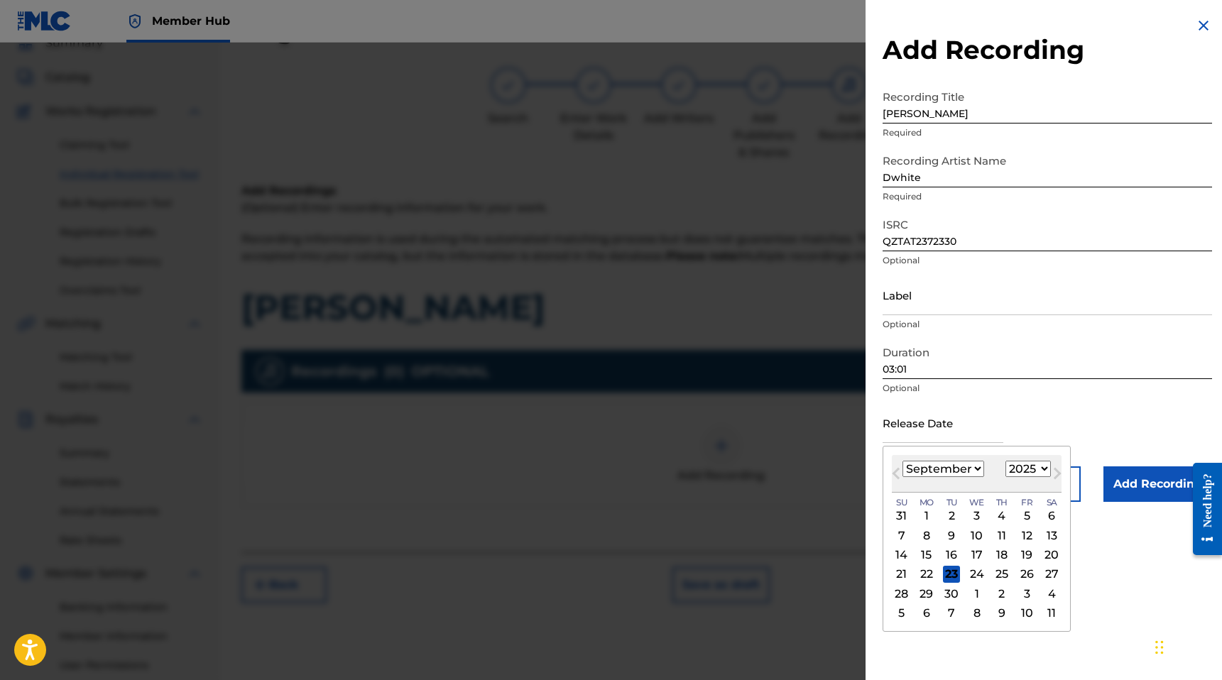
type input "August 31 2023"
select select "7"
select select "2023"
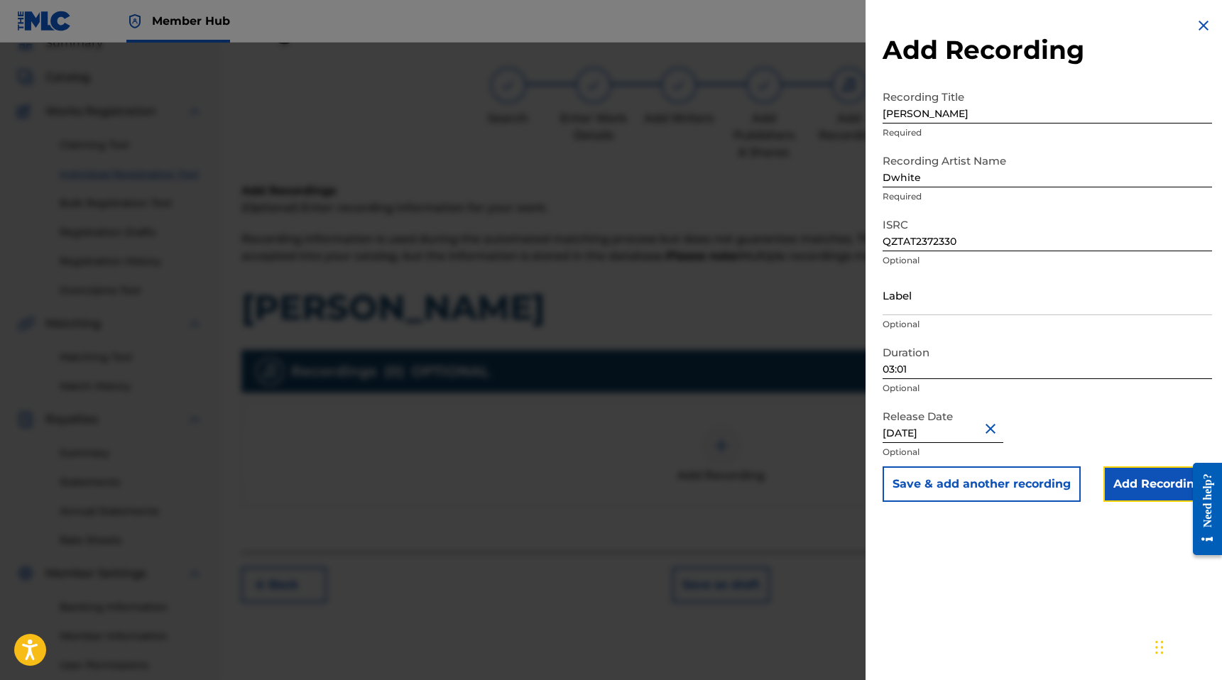
click at [1117, 481] on input "Add Recording" at bounding box center [1157, 483] width 109 height 35
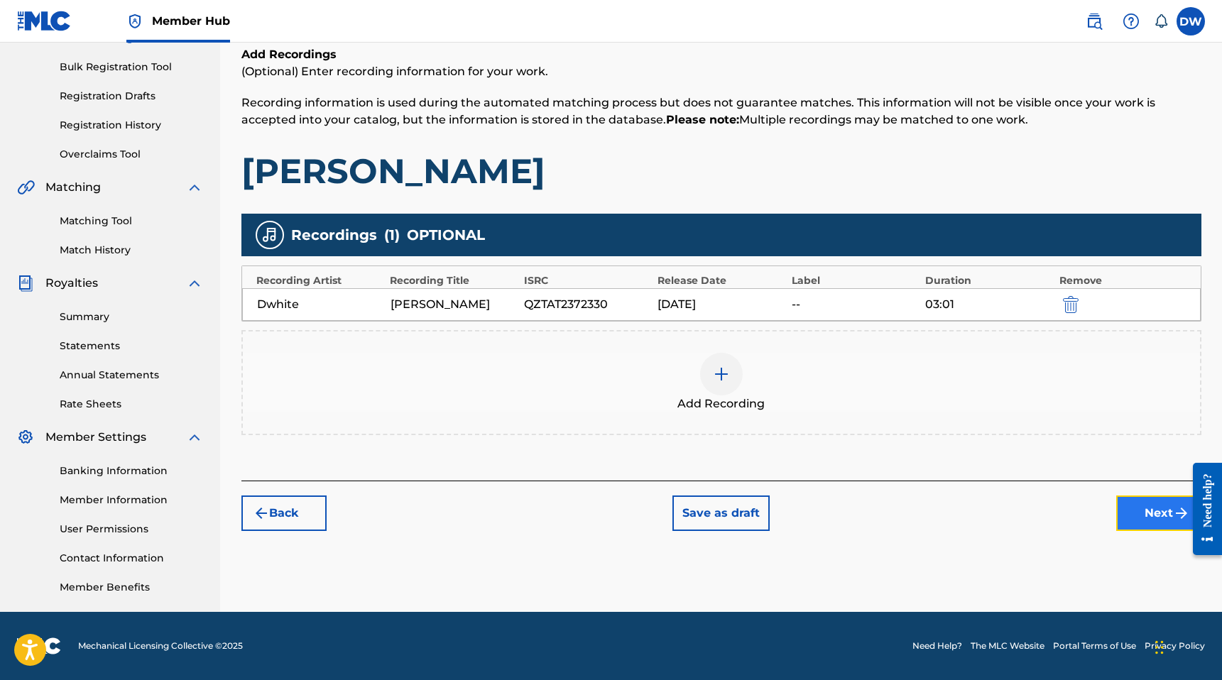
click at [1162, 517] on button "Next" at bounding box center [1158, 512] width 85 height 35
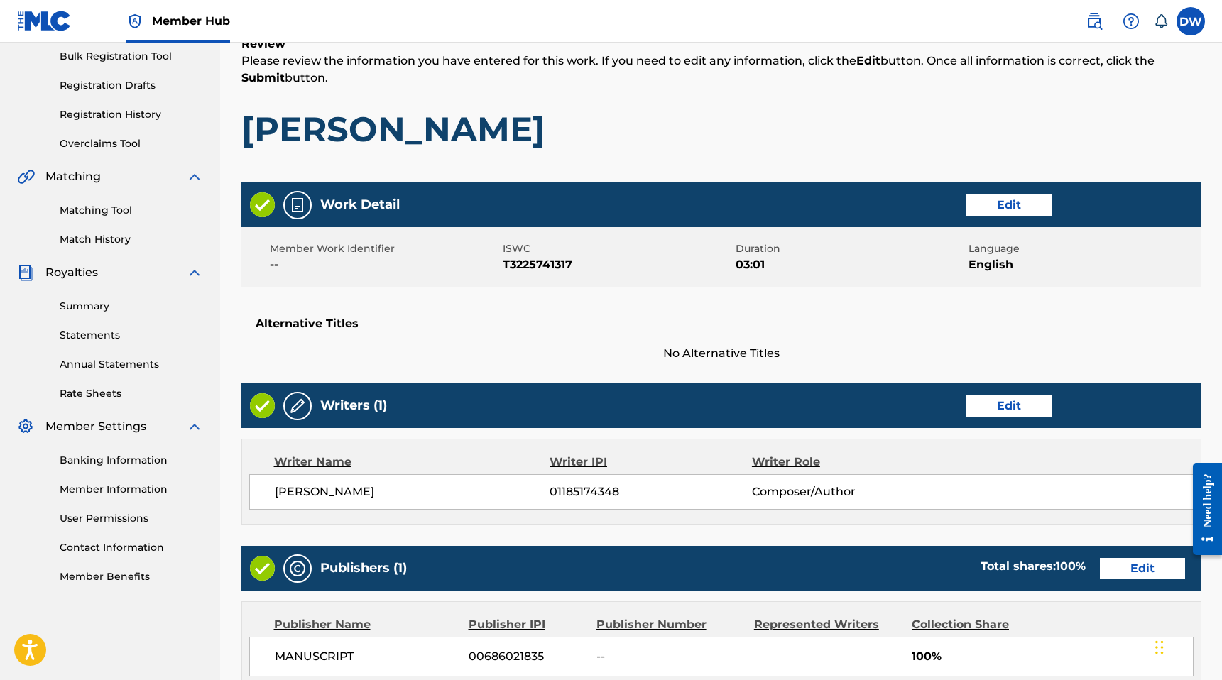
scroll to position [519, 0]
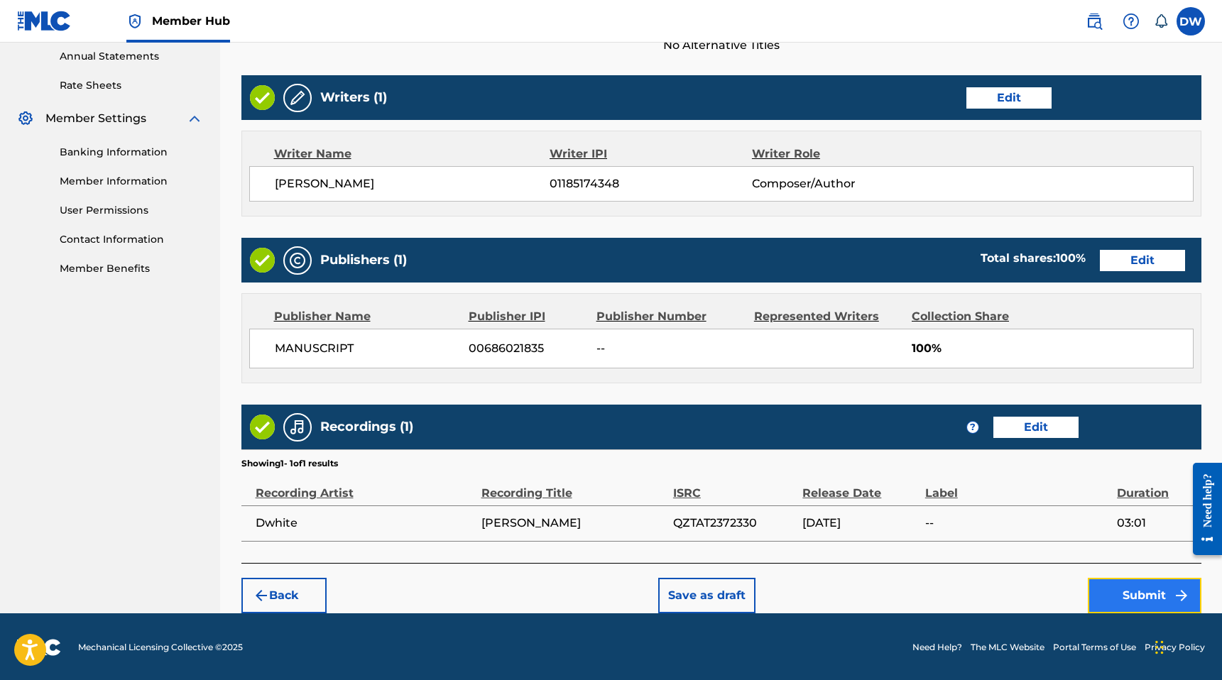
click at [1139, 584] on button "Submit" at bounding box center [1145, 595] width 114 height 35
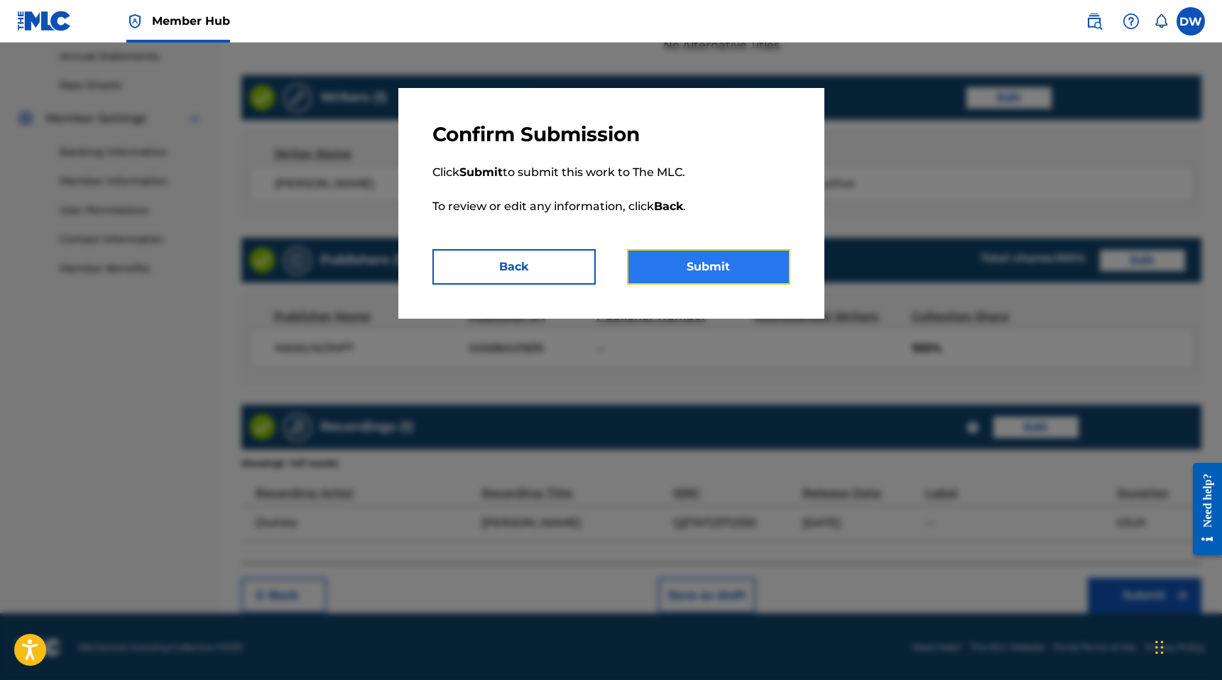
click at [710, 261] on button "Submit" at bounding box center [708, 266] width 163 height 35
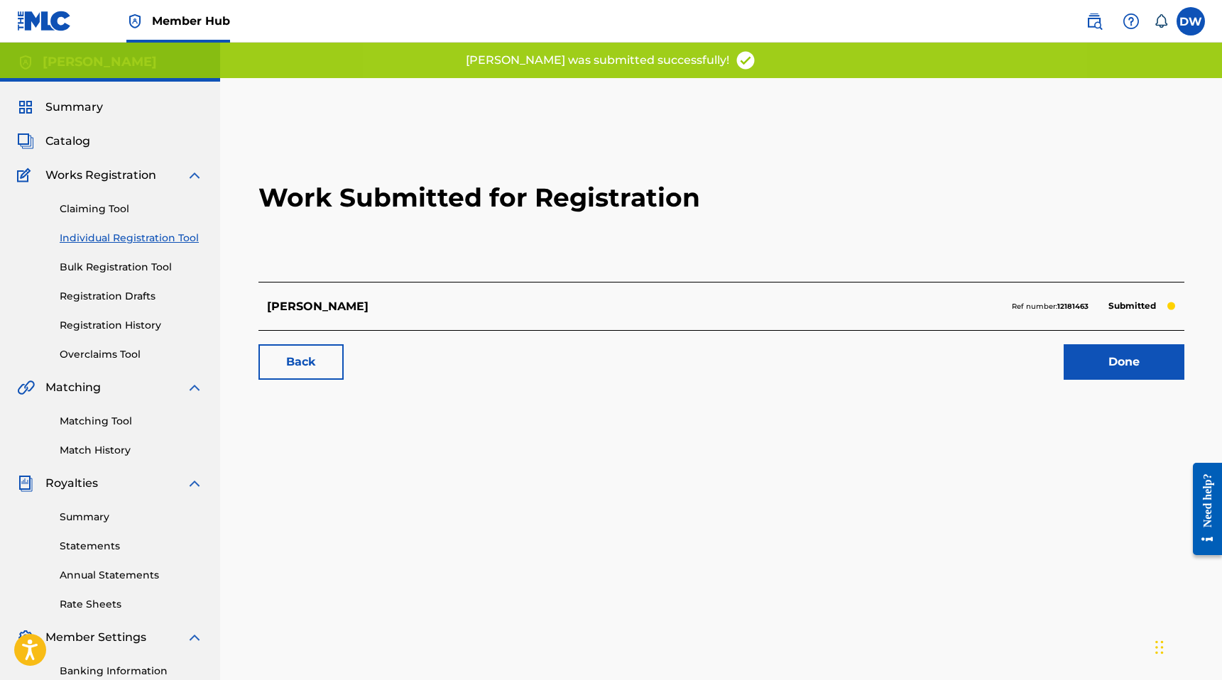
click at [165, 237] on link "Individual Registration Tool" at bounding box center [131, 238] width 143 height 15
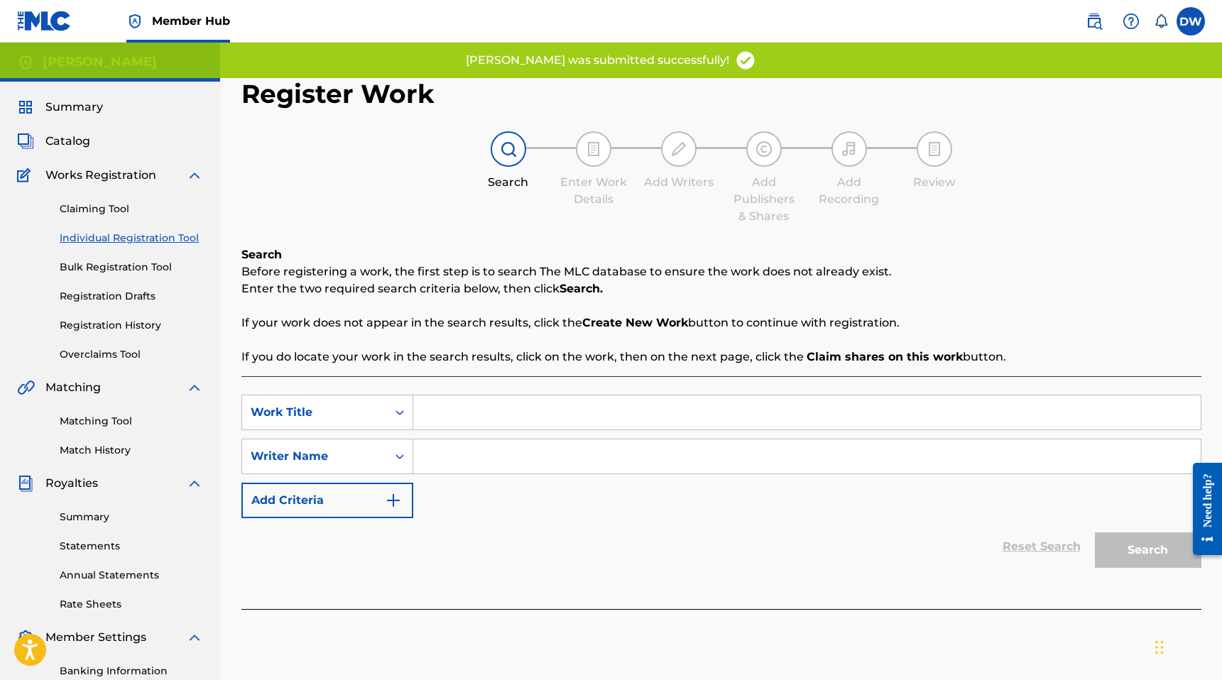
click at [489, 406] on input "Search Form" at bounding box center [806, 412] width 787 height 34
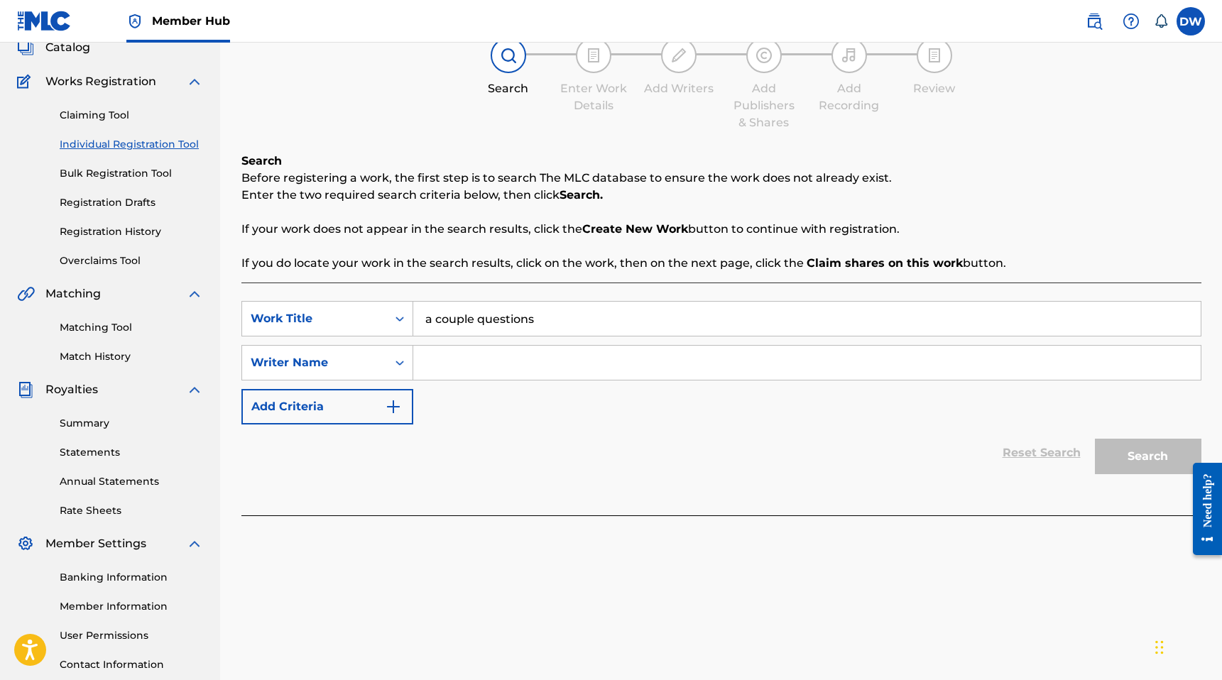
scroll to position [130, 0]
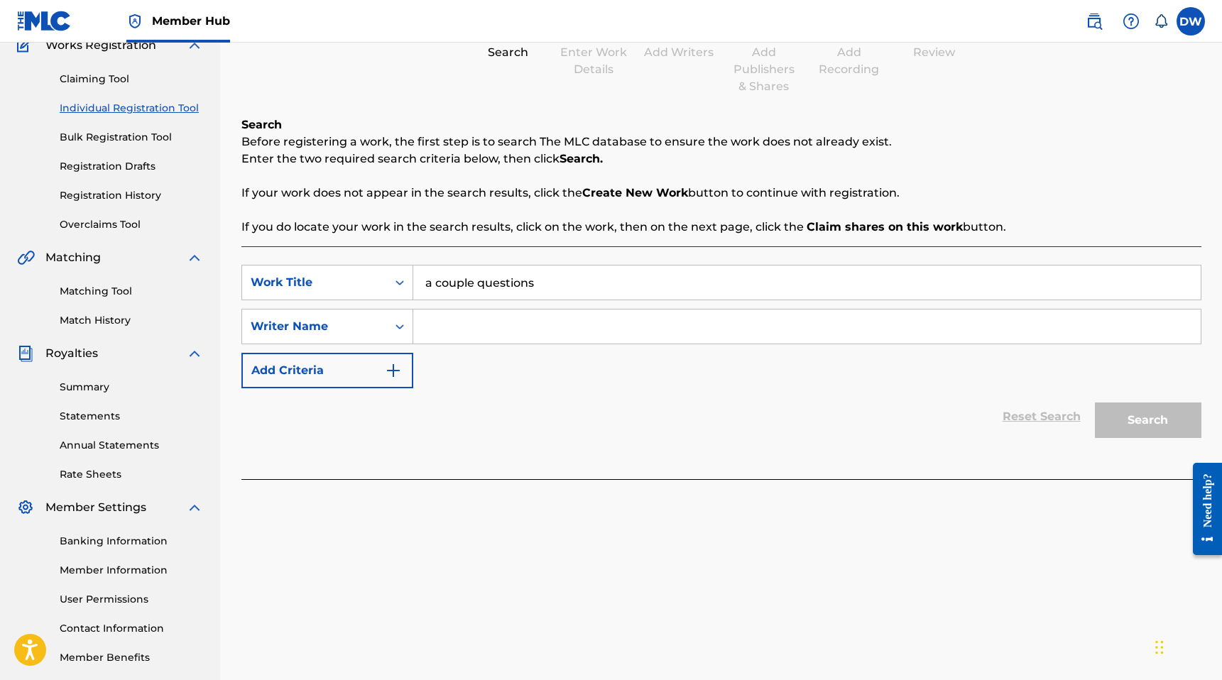
type input "a couple questions"
click at [593, 341] on input "Search Form" at bounding box center [806, 327] width 787 height 34
click at [444, 327] on input "dy;an white" at bounding box center [806, 327] width 787 height 34
type input "[PERSON_NAME]"
click at [1159, 434] on button "Search" at bounding box center [1148, 419] width 106 height 35
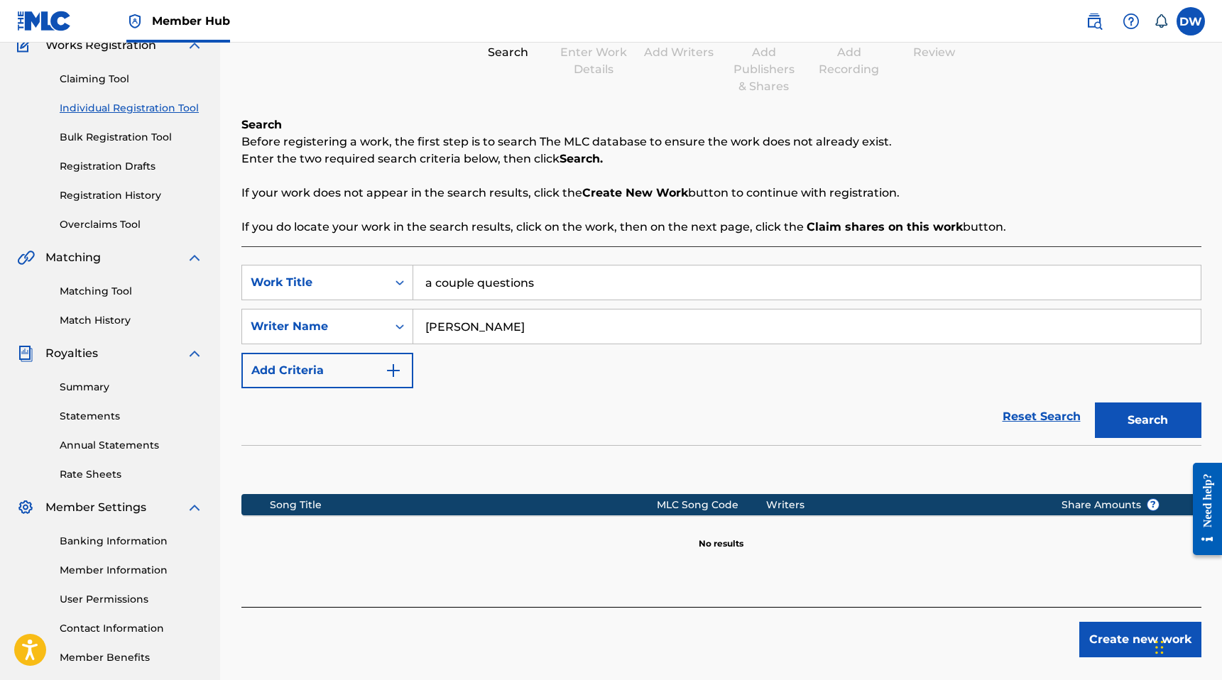
scroll to position [187, 0]
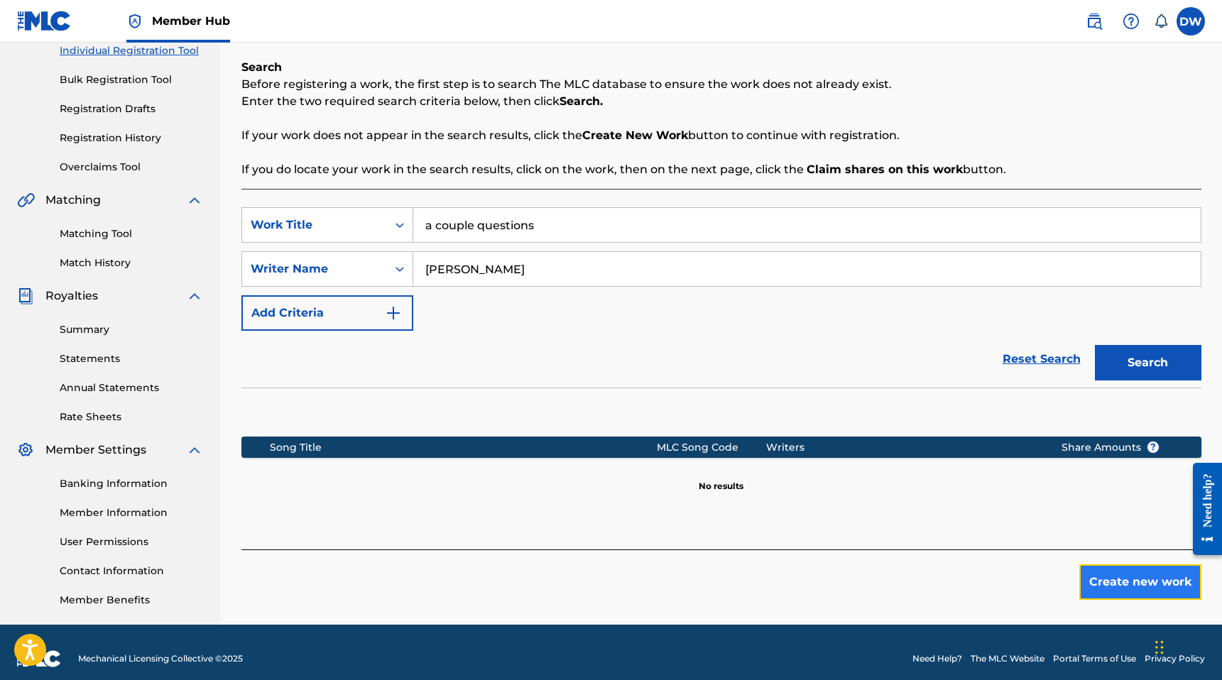
click at [1121, 577] on button "Create new work" at bounding box center [1140, 581] width 122 height 35
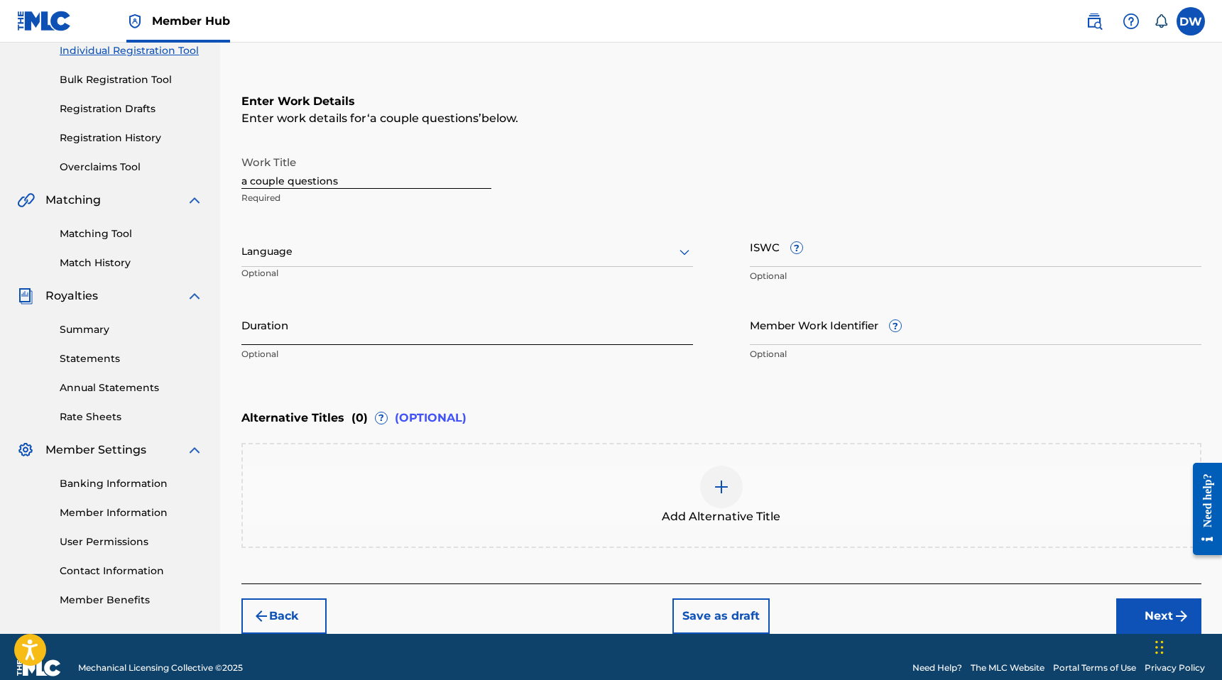
click at [303, 327] on input "Duration" at bounding box center [466, 325] width 451 height 40
type input "02:49"
click at [302, 260] on div at bounding box center [466, 252] width 451 height 18
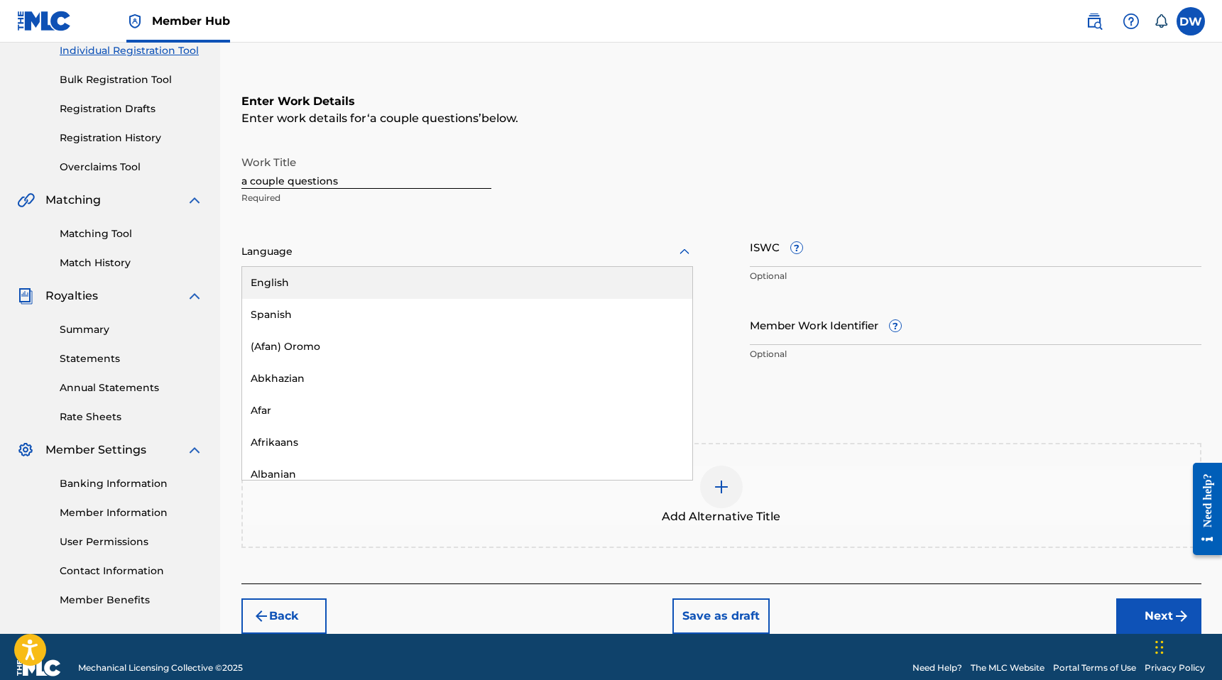
click at [323, 289] on div "English" at bounding box center [467, 283] width 450 height 32
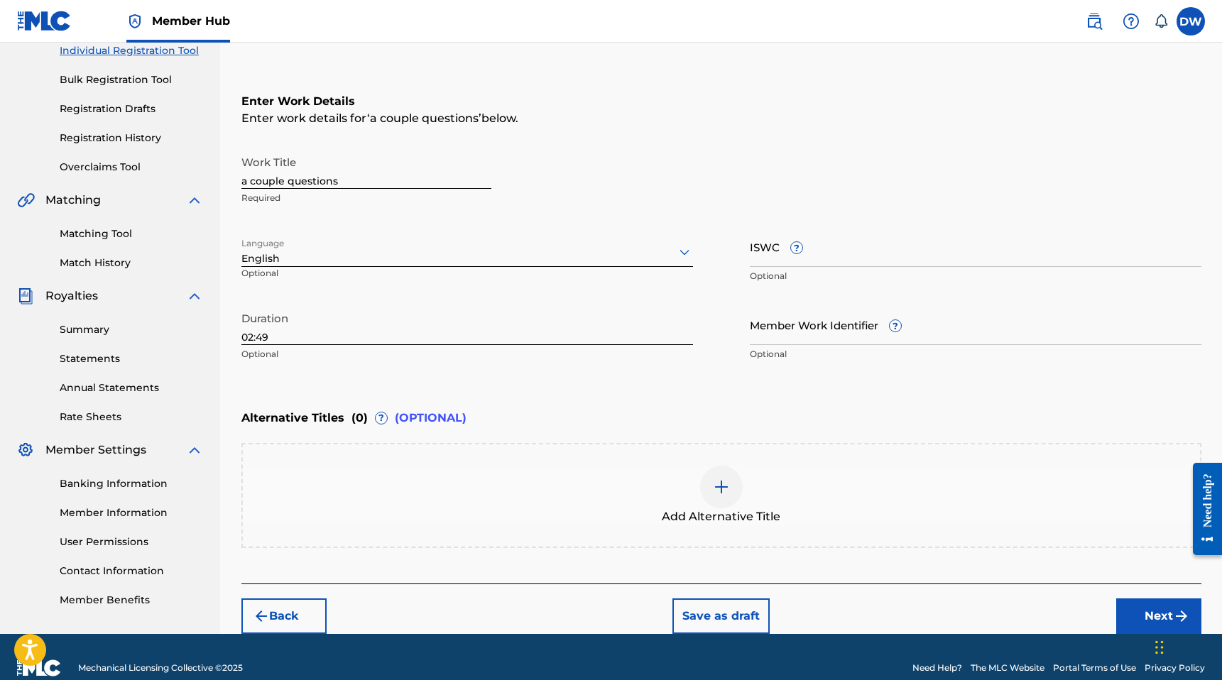
scroll to position [209, 0]
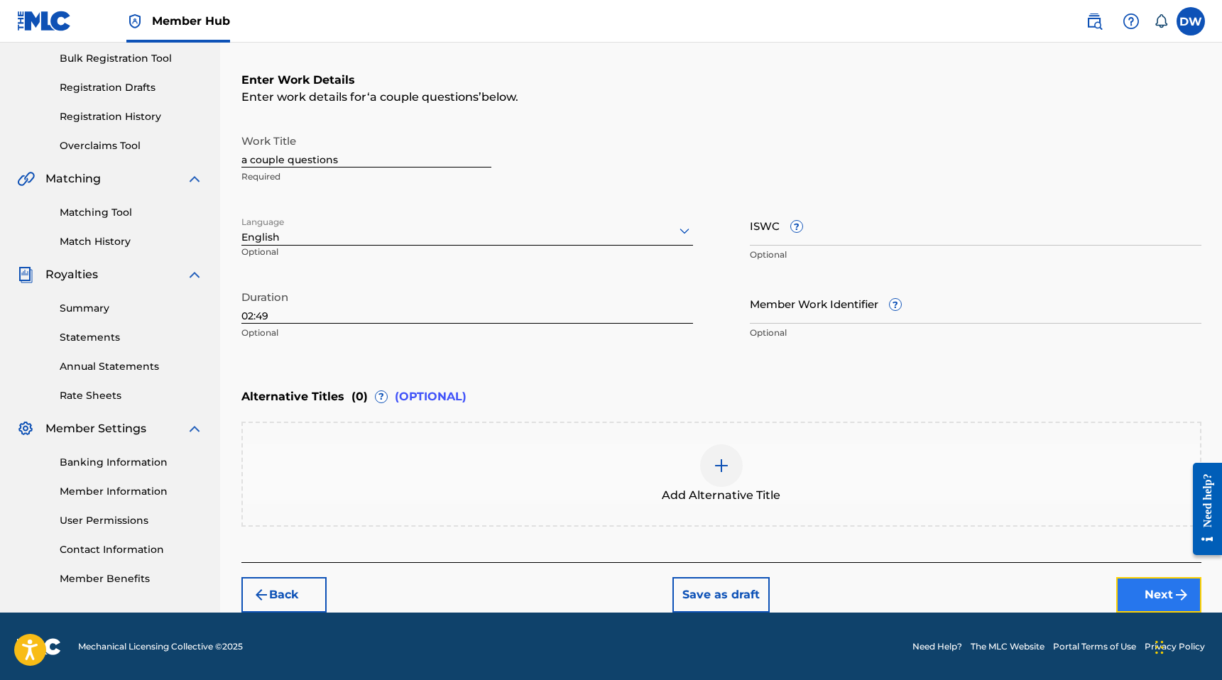
click at [1149, 599] on button "Next" at bounding box center [1158, 594] width 85 height 35
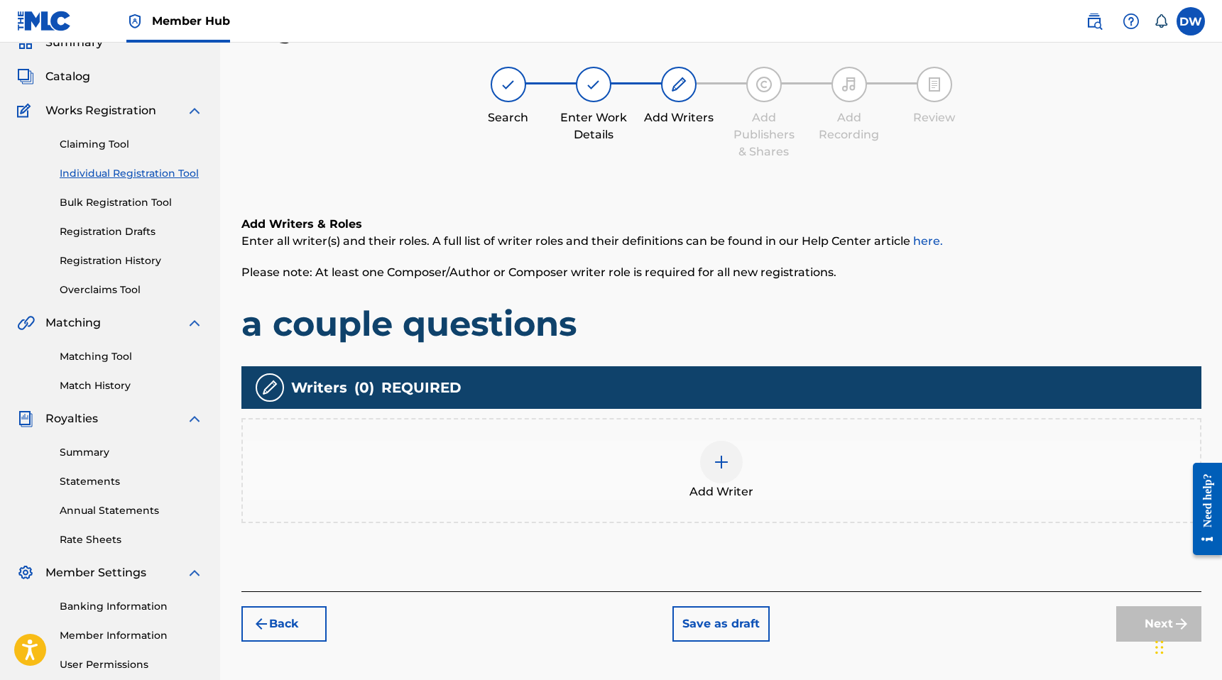
scroll to position [64, 0]
click at [750, 505] on div "Add Writer" at bounding box center [721, 471] width 960 height 105
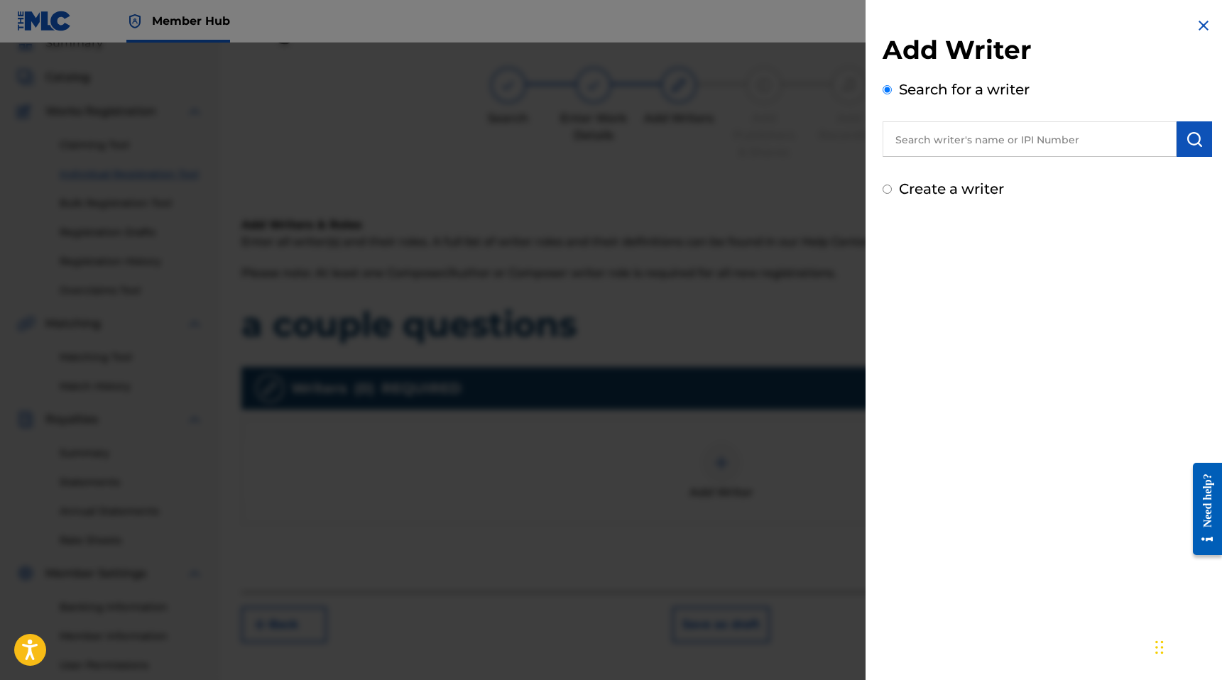
click at [965, 179] on div "Create a writer" at bounding box center [1046, 188] width 329 height 21
click at [899, 180] on label "Create a writer" at bounding box center [951, 188] width 105 height 17
radio input "true"
click at [892, 185] on input "Create a writer" at bounding box center [886, 189] width 9 height 9
radio input "false"
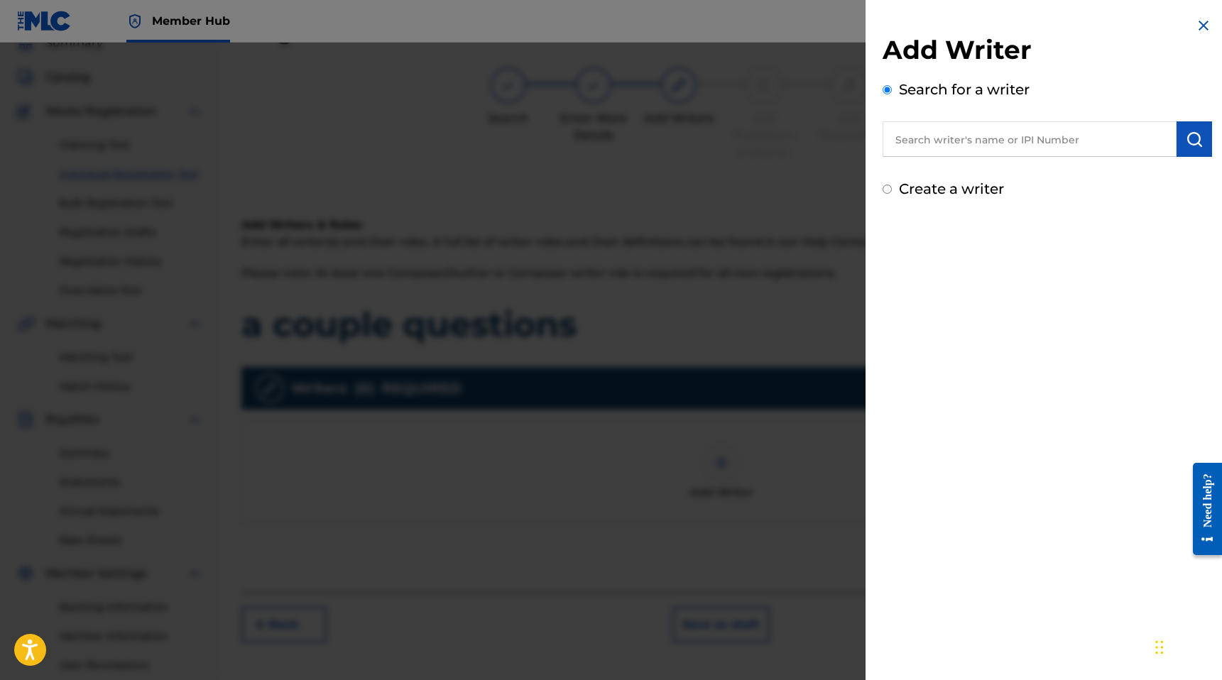
radio input "true"
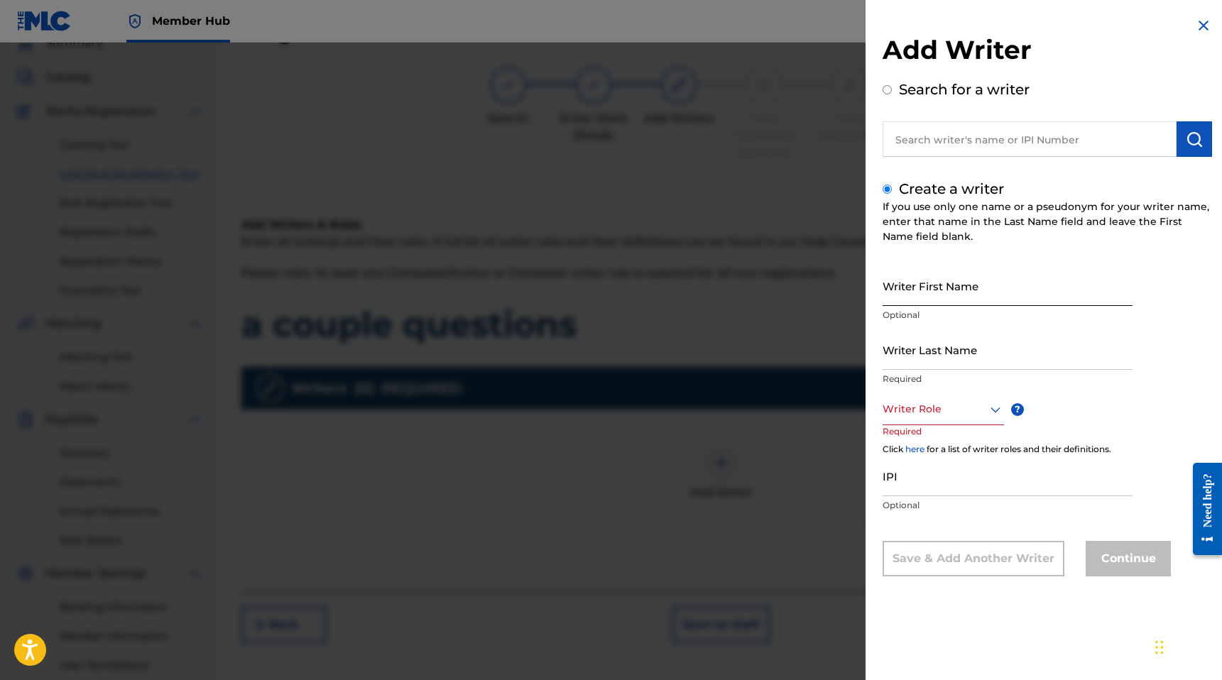
click at [969, 282] on input "Writer First Name" at bounding box center [1007, 285] width 250 height 40
type input "[PERSON_NAME]"
click at [959, 356] on input "Writer Last Name" at bounding box center [1007, 349] width 250 height 40
type input "White"
click at [915, 405] on div at bounding box center [942, 409] width 121 height 18
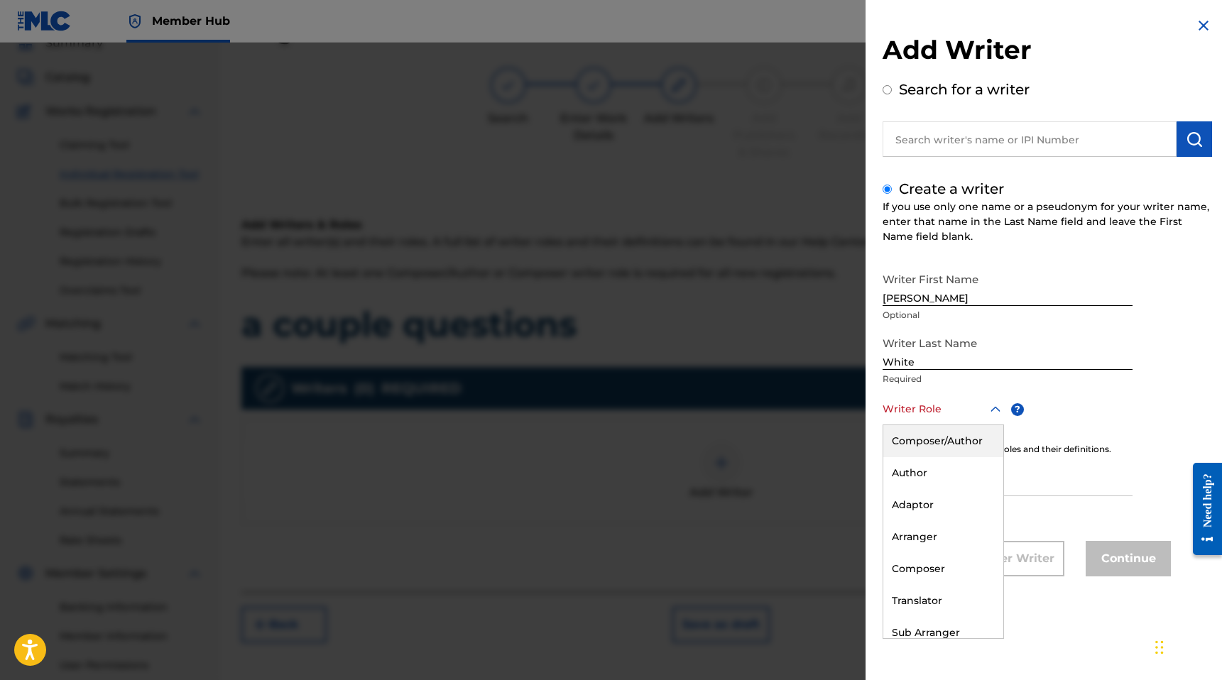
click at [944, 442] on div "Composer/Author" at bounding box center [943, 441] width 120 height 32
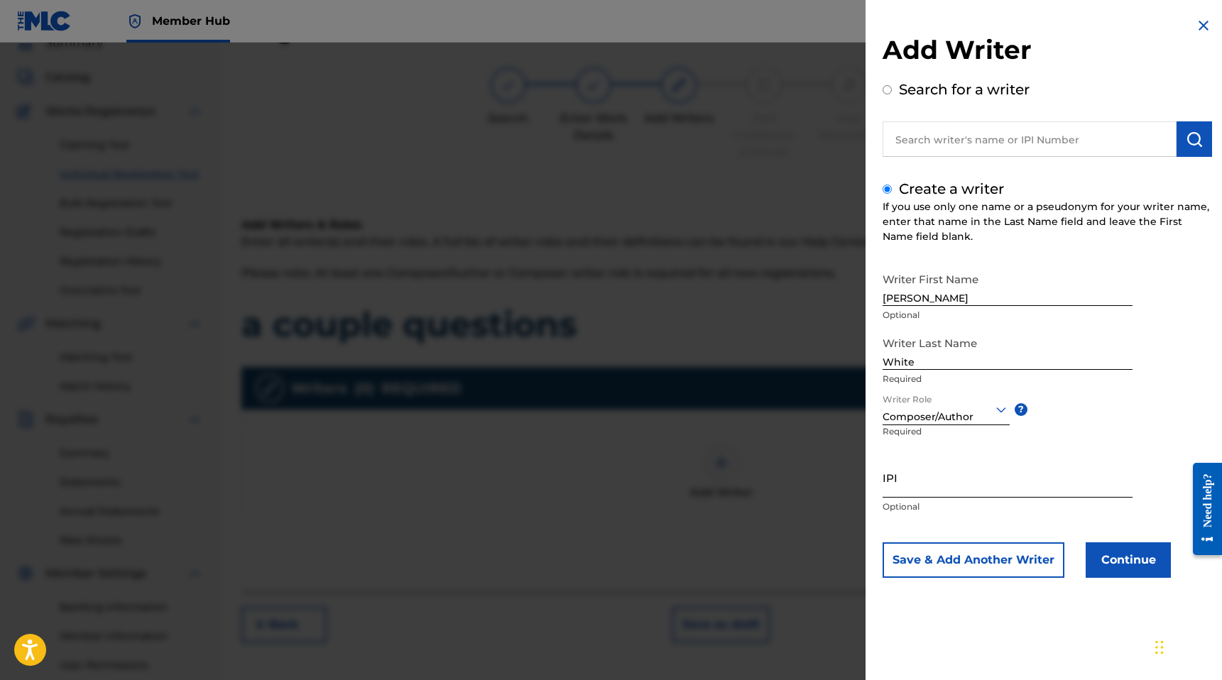
click at [922, 476] on input "IPI" at bounding box center [1007, 477] width 250 height 40
paste input "01185174348"
type input "01185174348"
click at [1130, 560] on button "Continue" at bounding box center [1127, 559] width 85 height 35
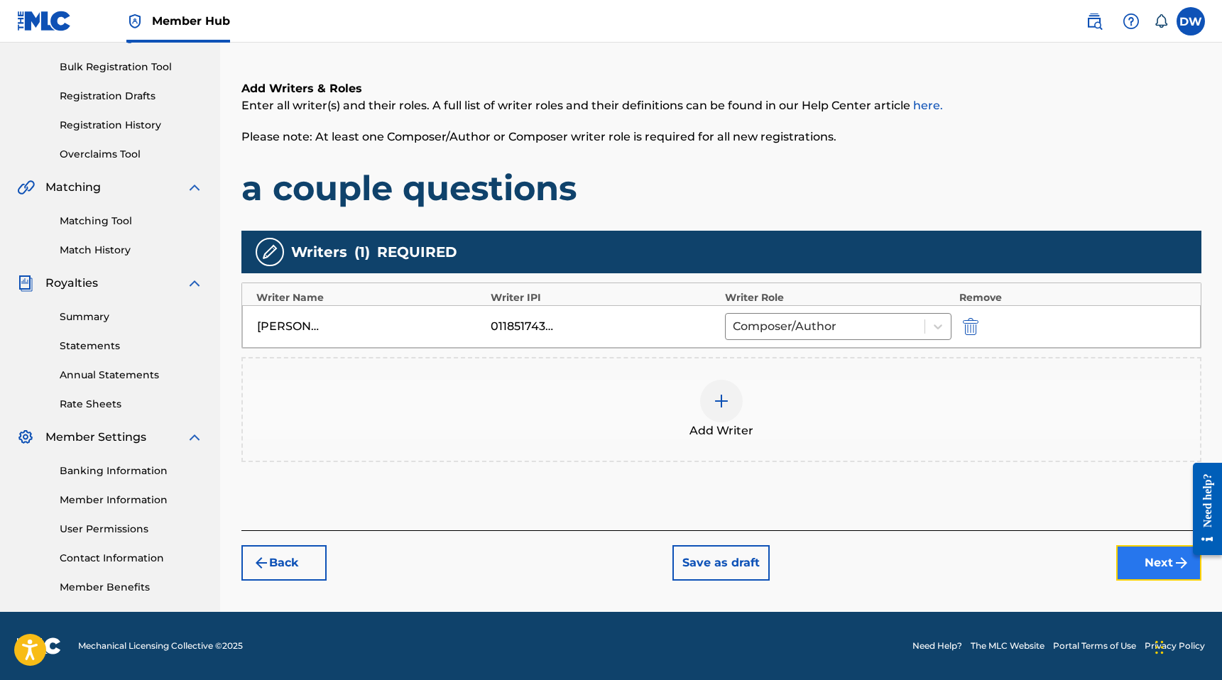
click at [1141, 559] on button "Next" at bounding box center [1158, 562] width 85 height 35
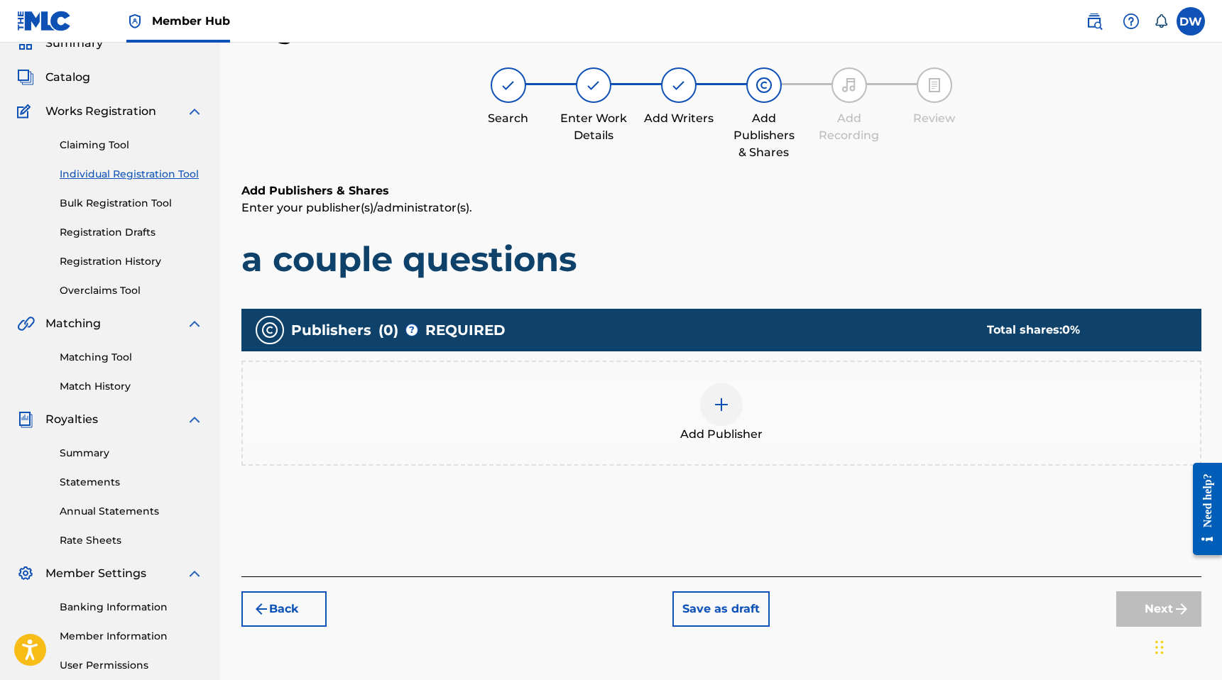
click at [747, 426] on span "Add Publisher" at bounding box center [721, 434] width 82 height 17
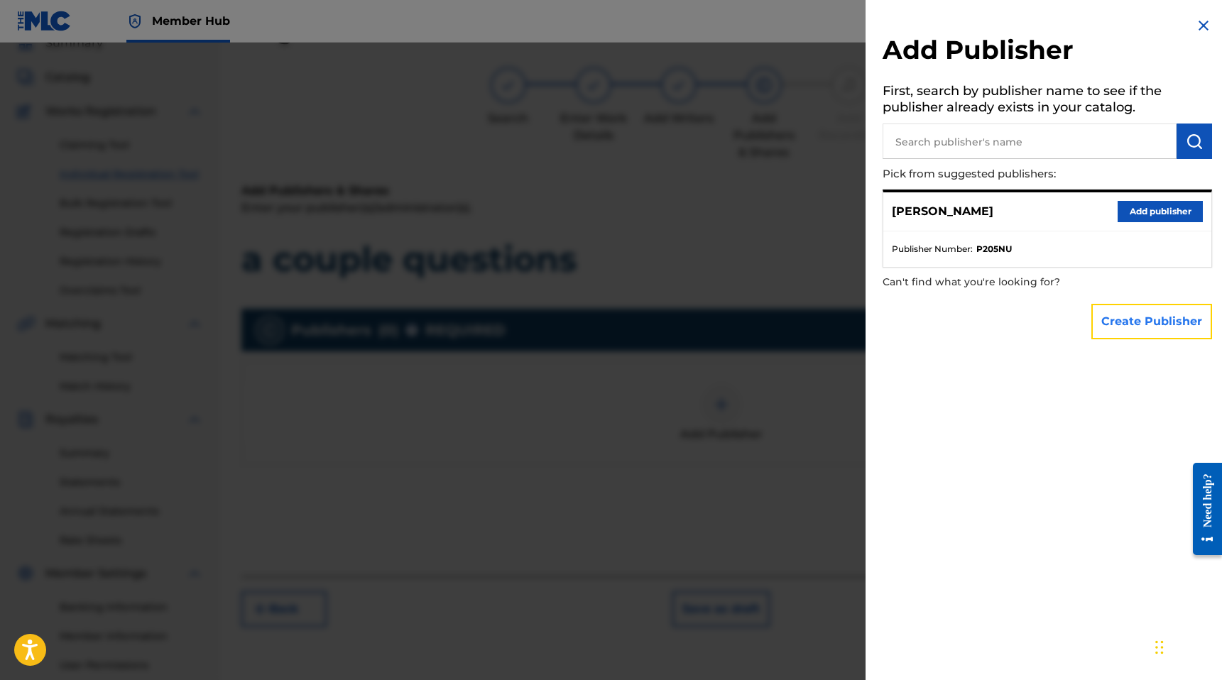
click at [1112, 312] on button "Create Publisher" at bounding box center [1151, 321] width 121 height 35
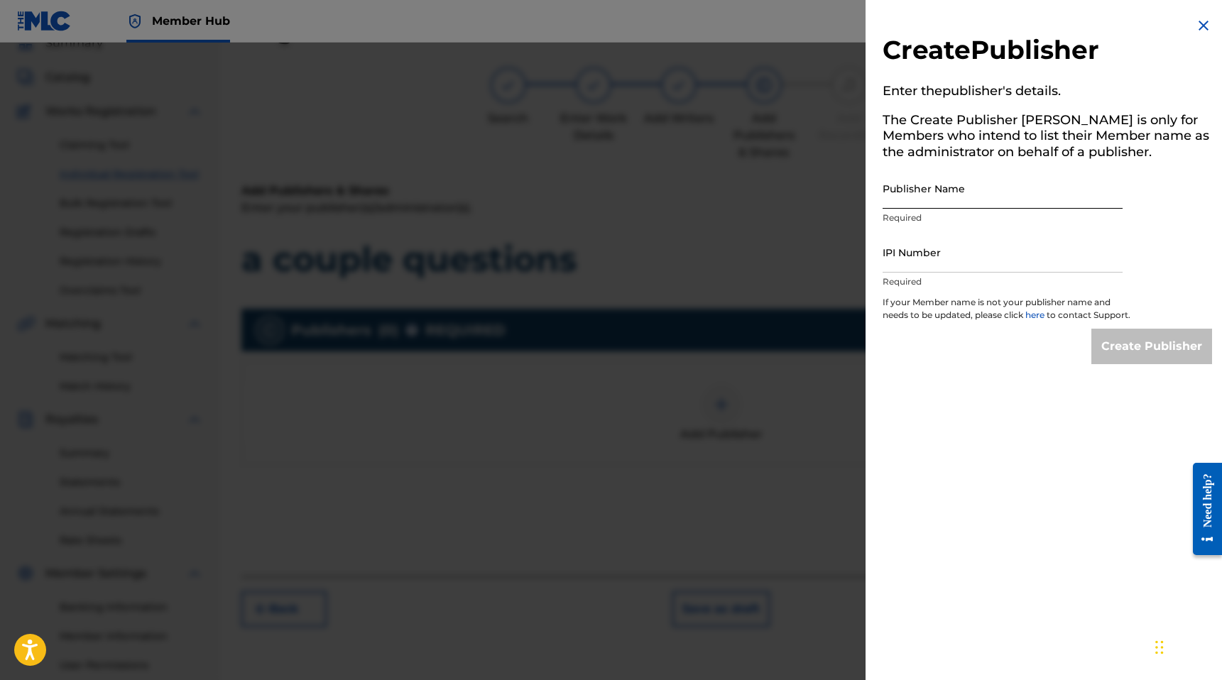
click at [948, 191] on input "Publisher Name" at bounding box center [1002, 188] width 240 height 40
type input "MANUSCRIPT"
click at [973, 248] on input "IPI Number" at bounding box center [1002, 252] width 240 height 40
type input "00686021835"
click at [1129, 364] on input "Create Publisher" at bounding box center [1151, 346] width 121 height 35
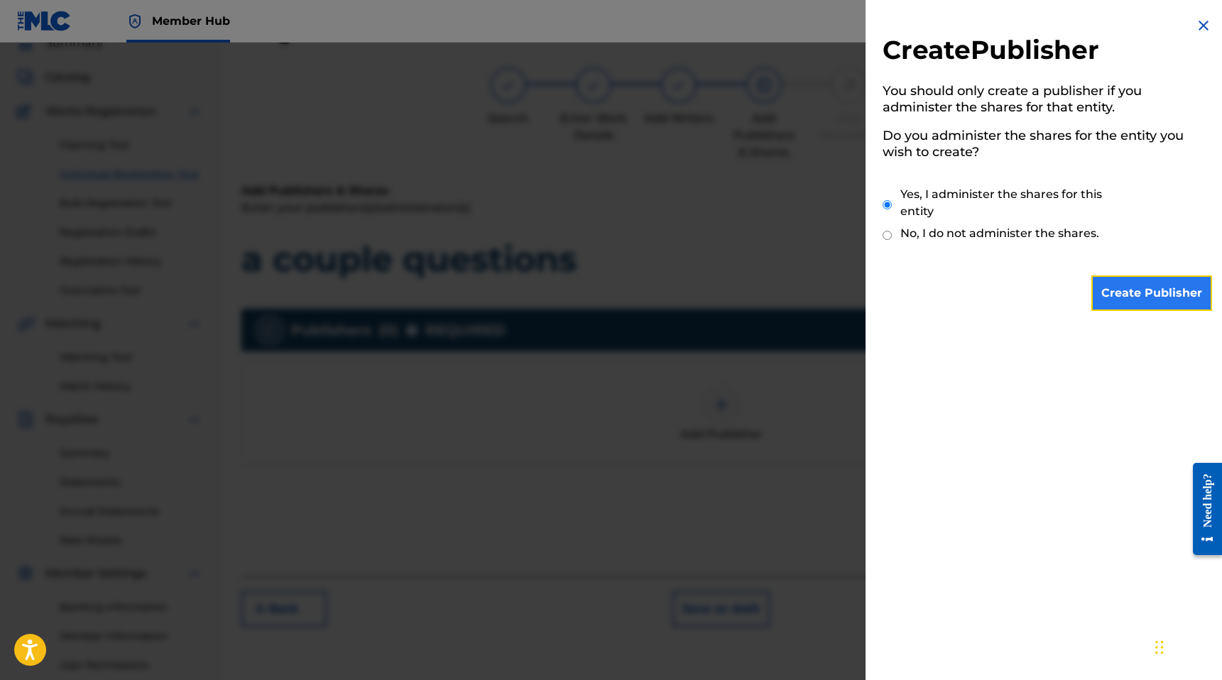
click at [1135, 289] on input "Create Publisher" at bounding box center [1151, 292] width 121 height 35
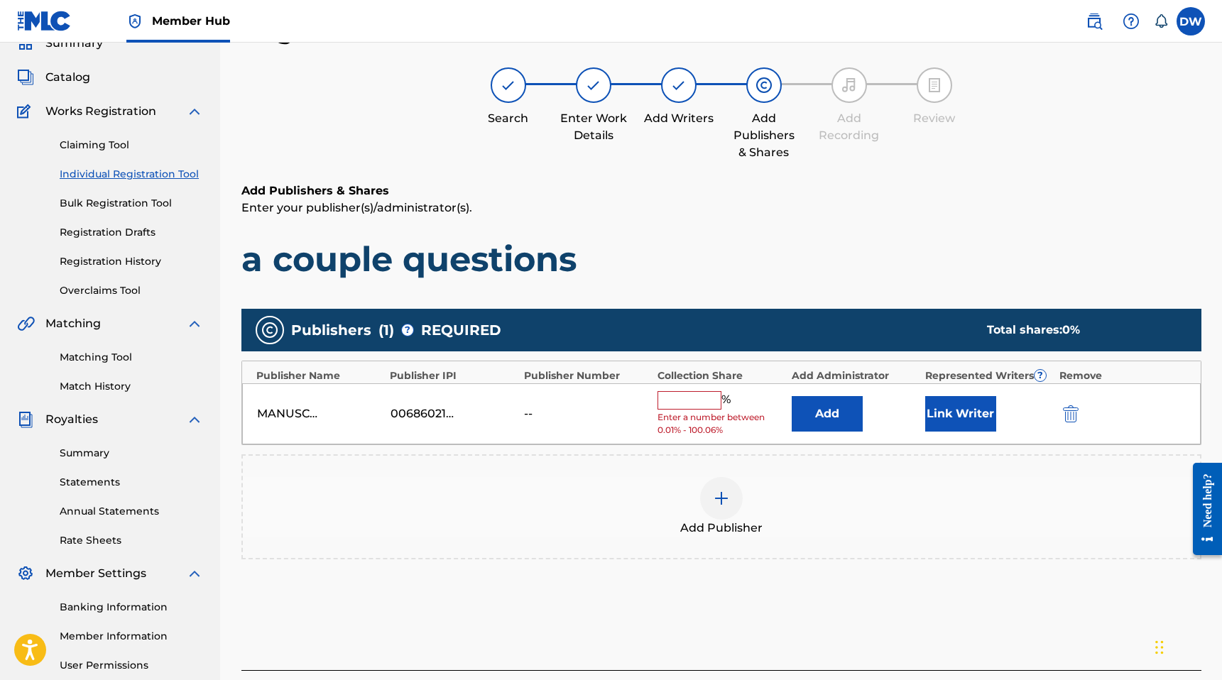
click at [696, 404] on input "text" at bounding box center [689, 400] width 64 height 18
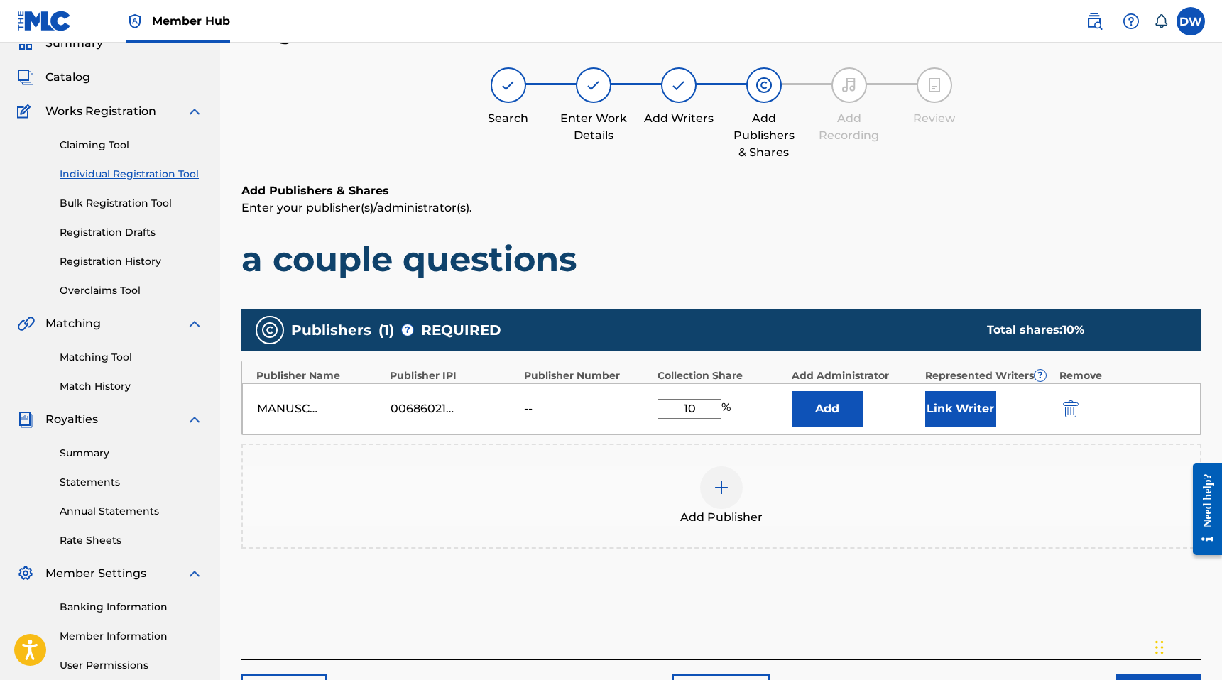
type input "100"
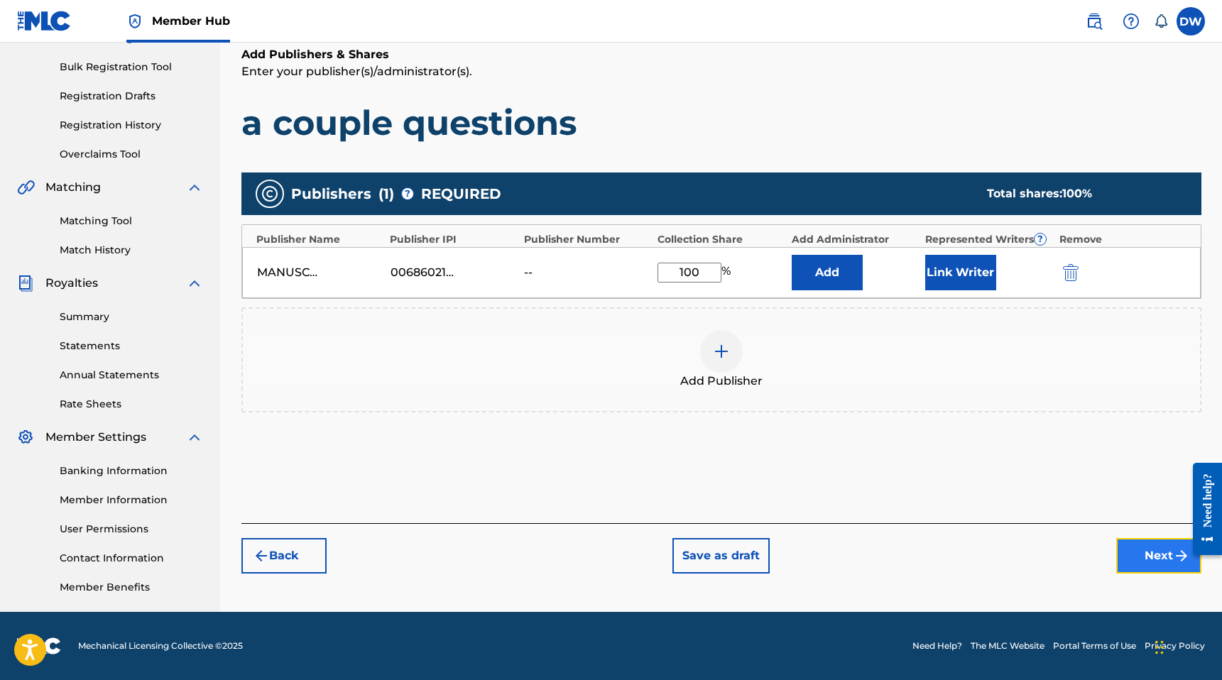
click at [1137, 562] on button "Next" at bounding box center [1158, 555] width 85 height 35
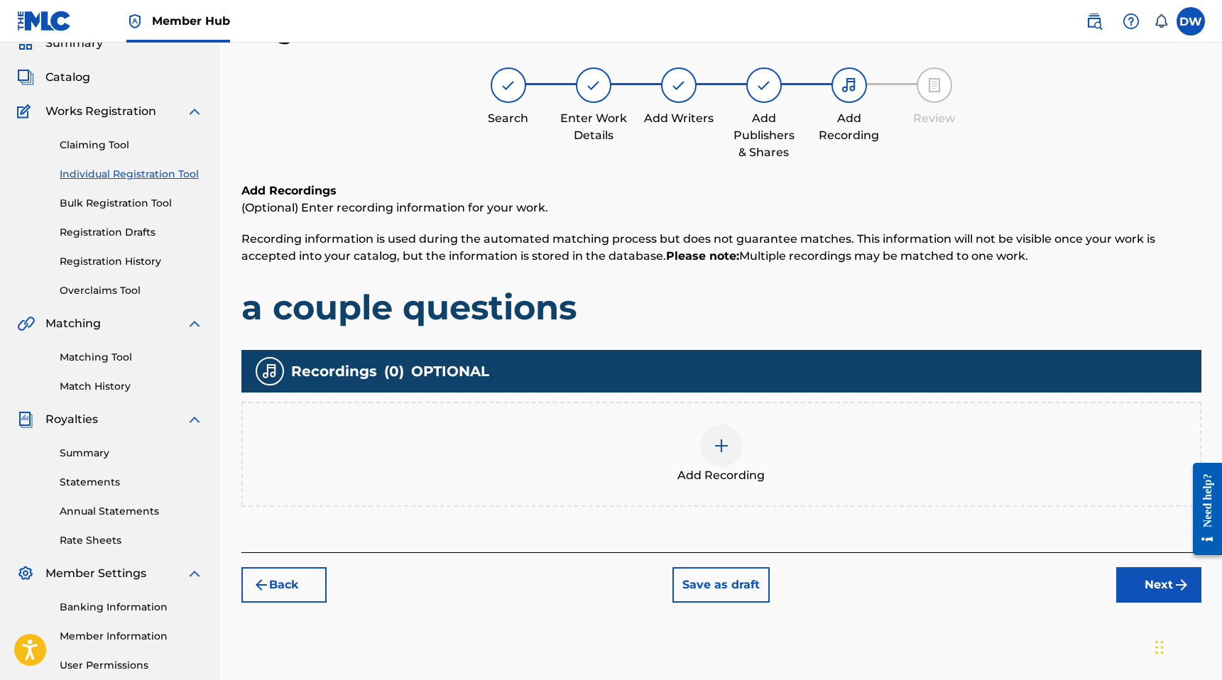
click at [1030, 481] on div "Add Recording" at bounding box center [721, 455] width 957 height 60
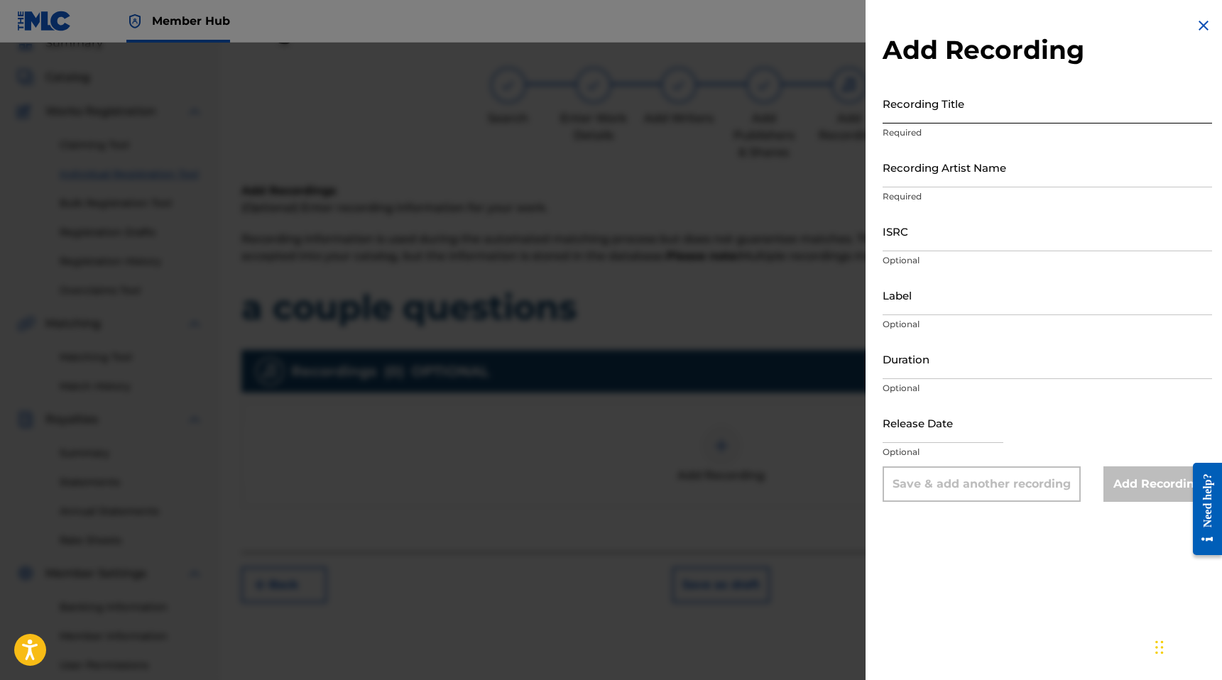
click at [937, 97] on input "Recording Title" at bounding box center [1046, 103] width 329 height 40
type input "a couple questions"
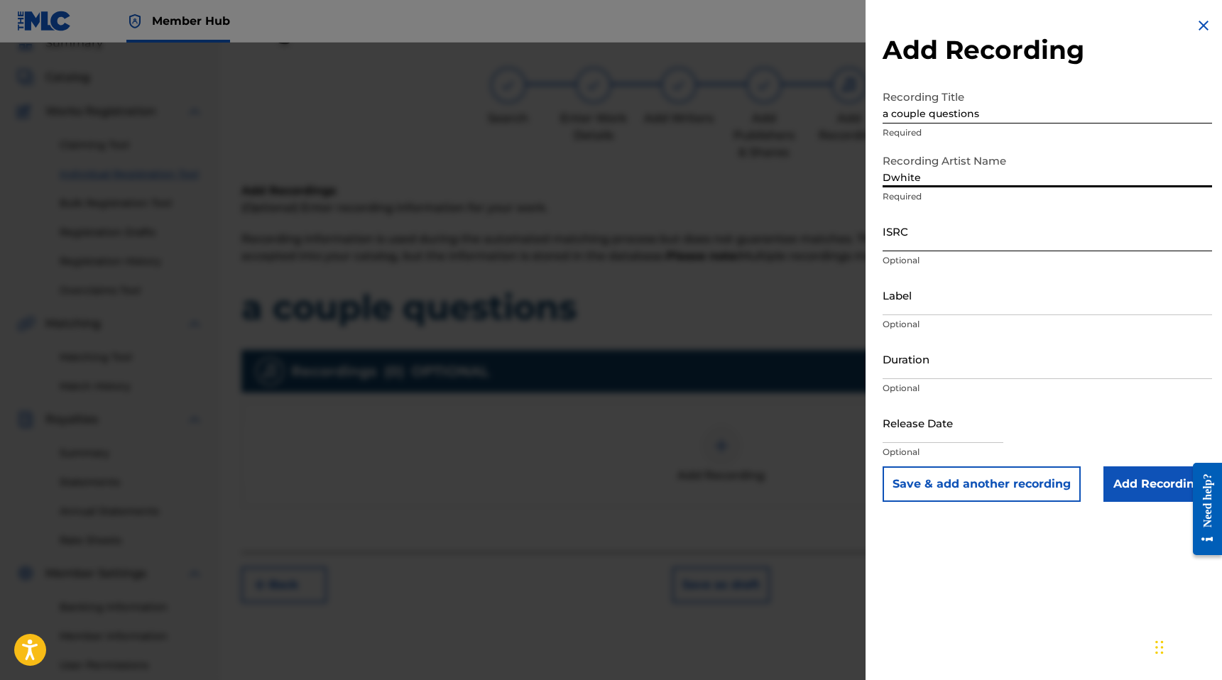
type input "Dwhite"
click at [917, 239] on input "ISRC" at bounding box center [1046, 231] width 329 height 40
paste input "QZTAT2372333"
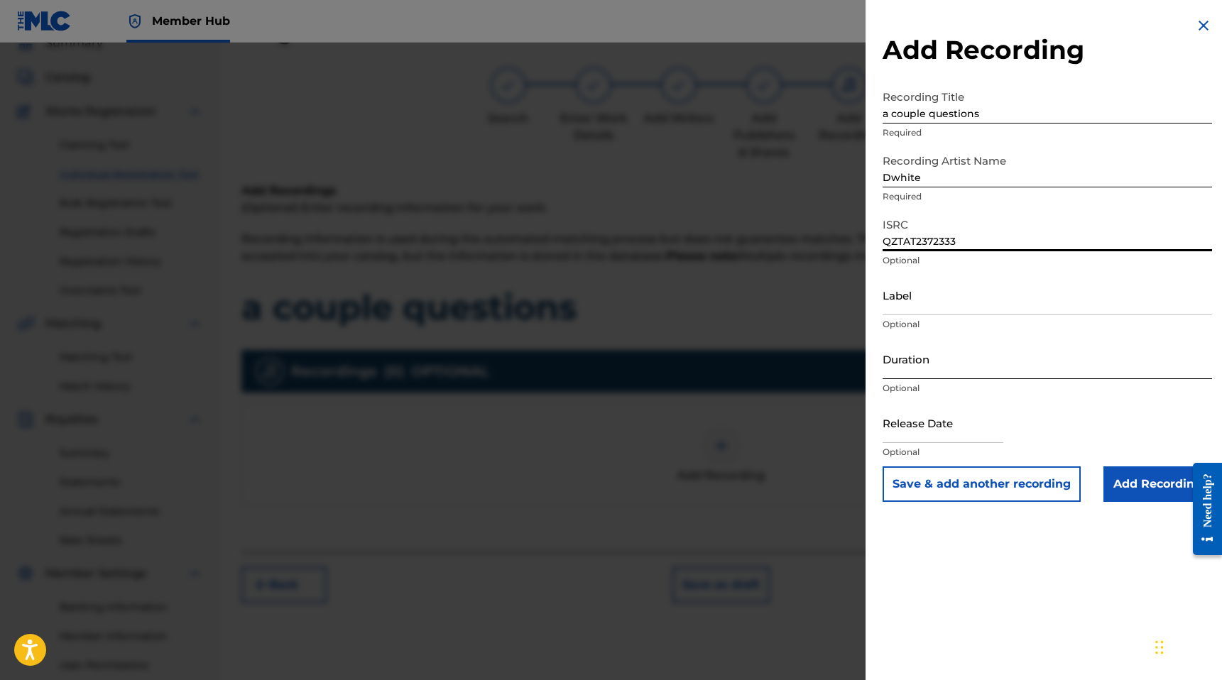
type input "QZTAT2372333"
click at [926, 365] on input "Duration" at bounding box center [1046, 359] width 329 height 40
type input "02:49"
click at [895, 429] on input "text" at bounding box center [942, 422] width 121 height 40
select select "8"
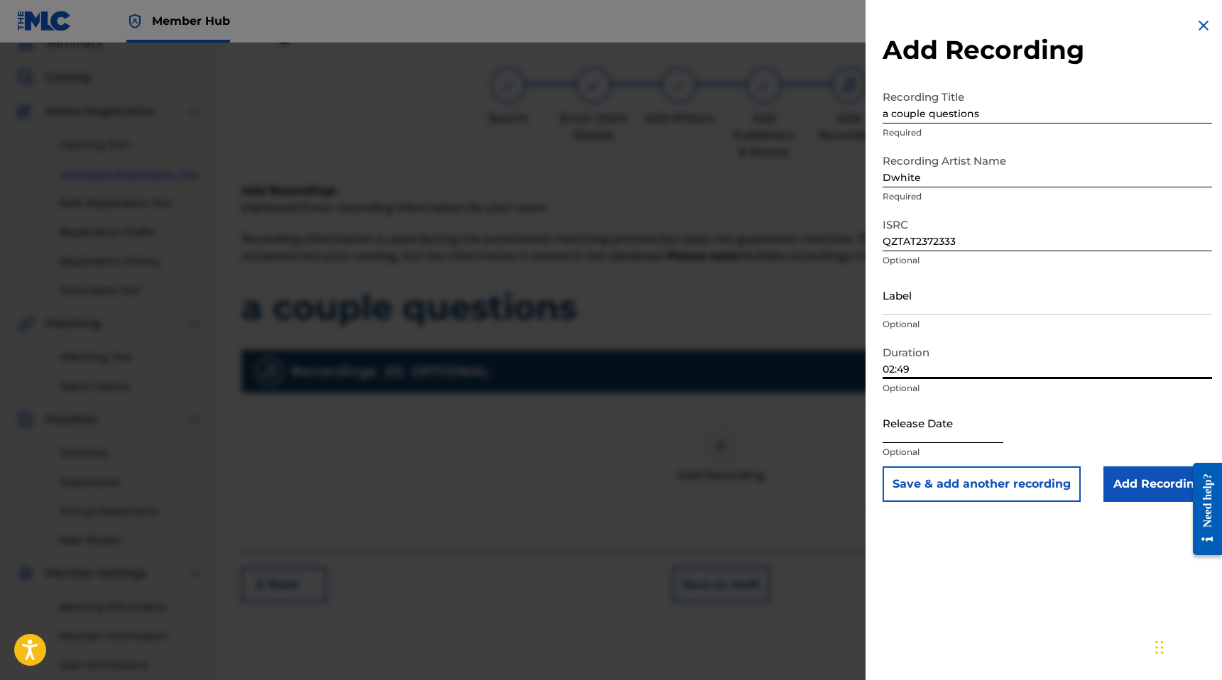
select select "2025"
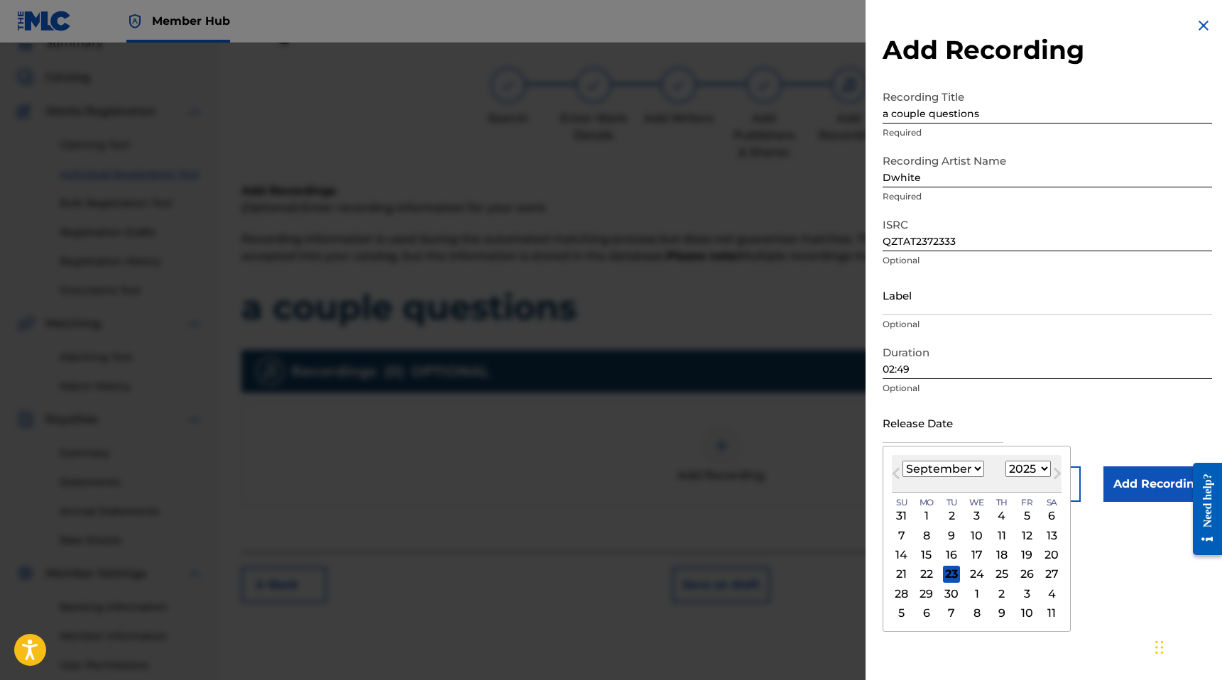
type input "August 31 2023"
select select "7"
select select "2023"
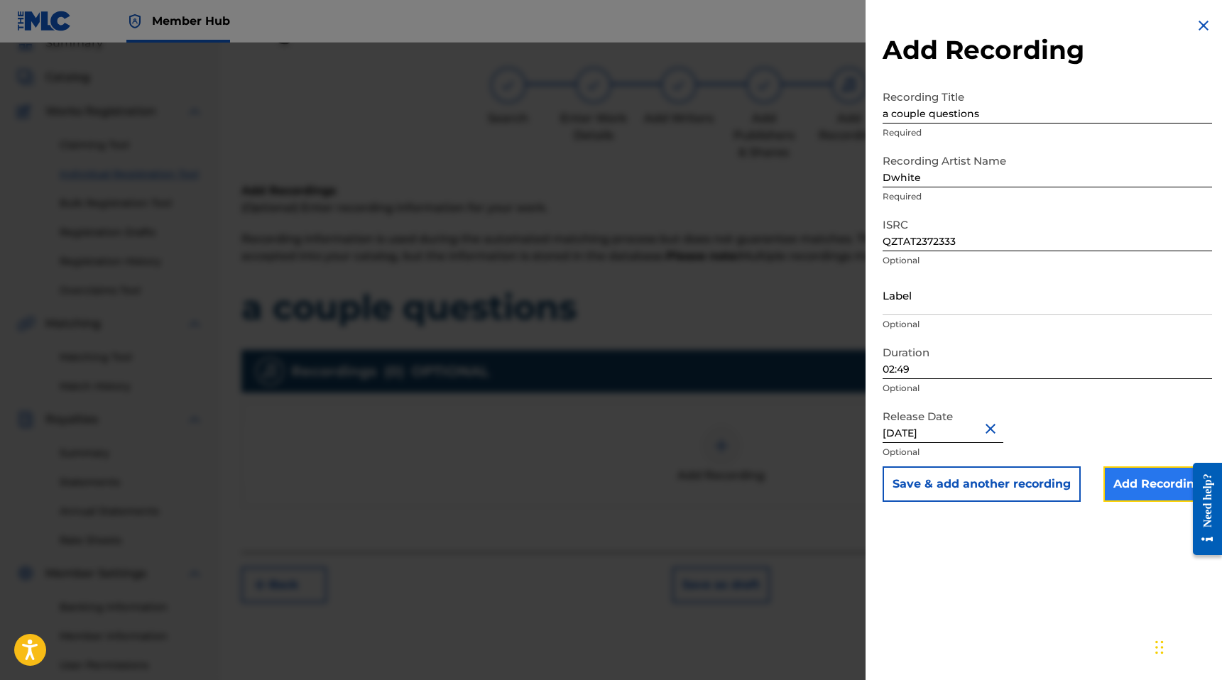
click at [1141, 491] on input "Add Recording" at bounding box center [1157, 483] width 109 height 35
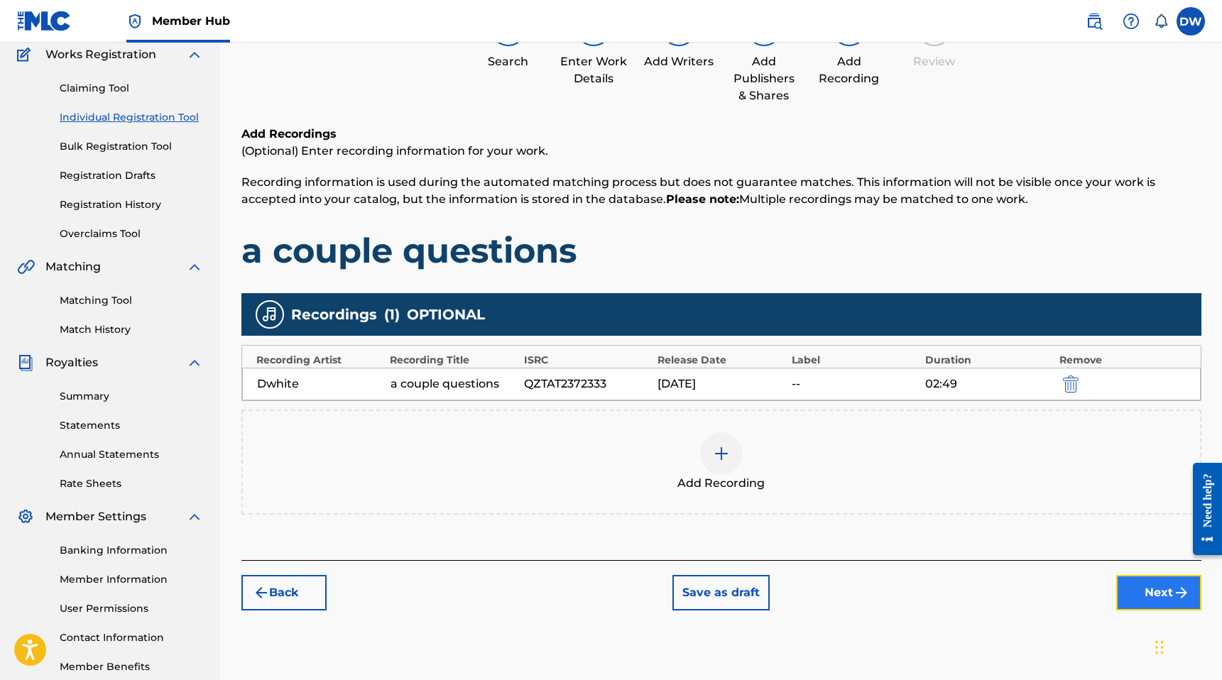
click at [1134, 590] on button "Next" at bounding box center [1158, 592] width 85 height 35
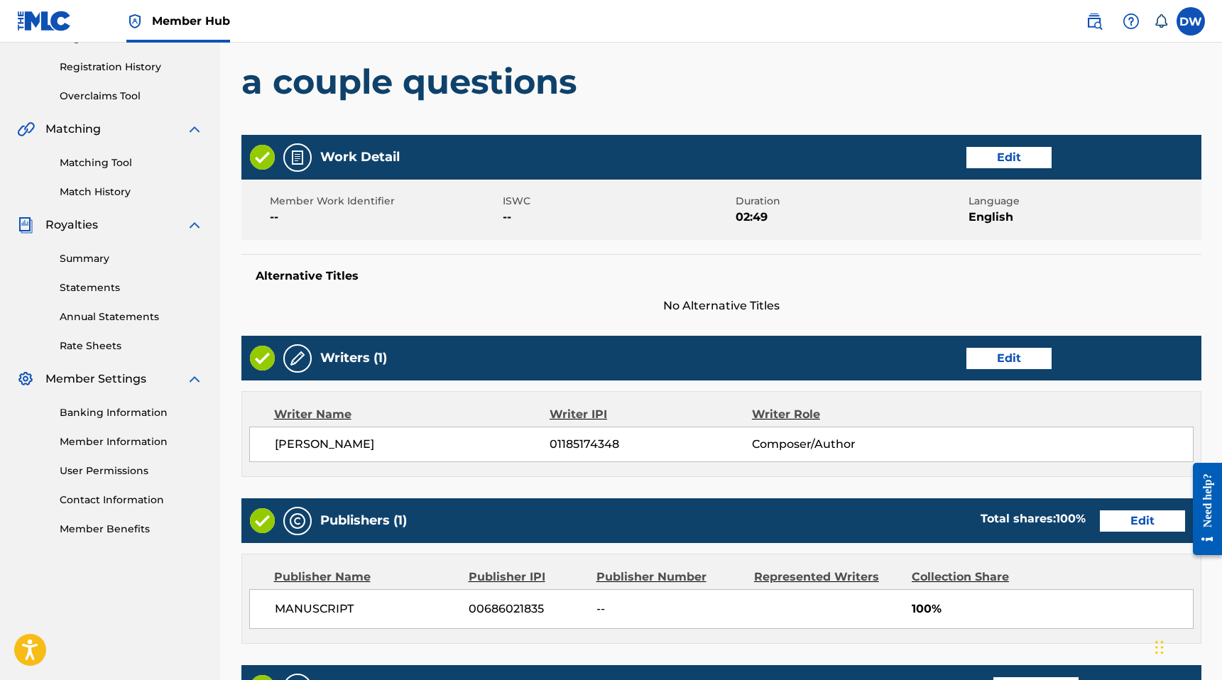
scroll to position [519, 0]
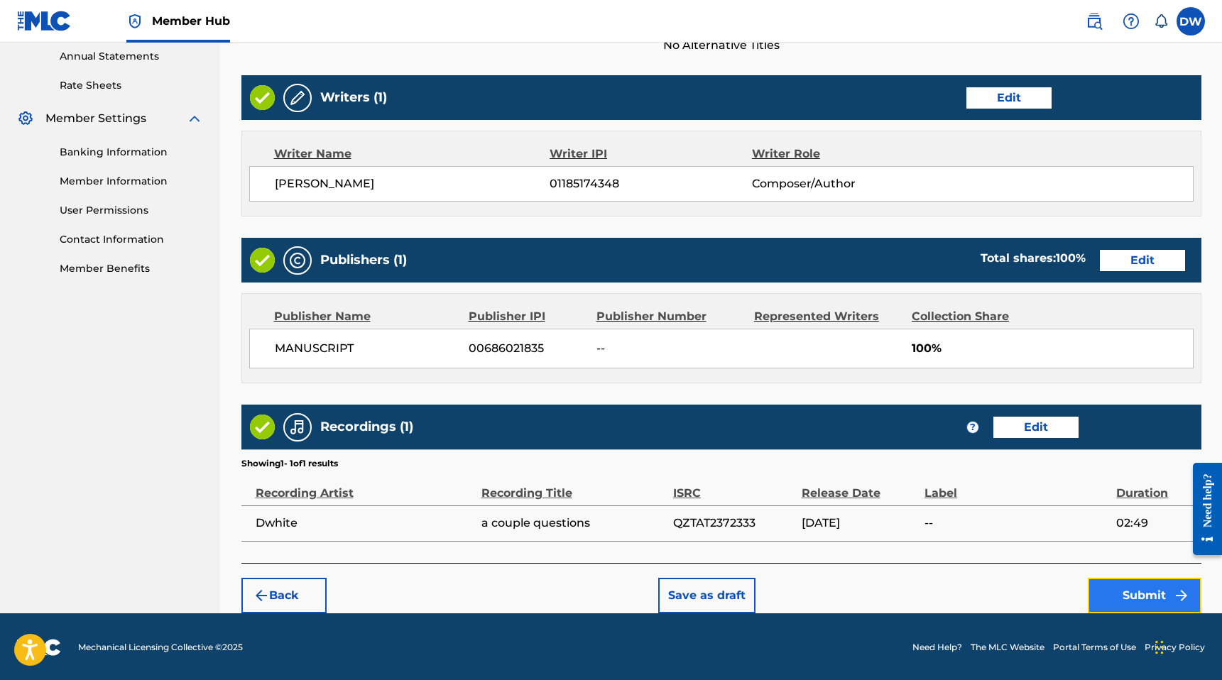
click at [1117, 594] on button "Submit" at bounding box center [1145, 595] width 114 height 35
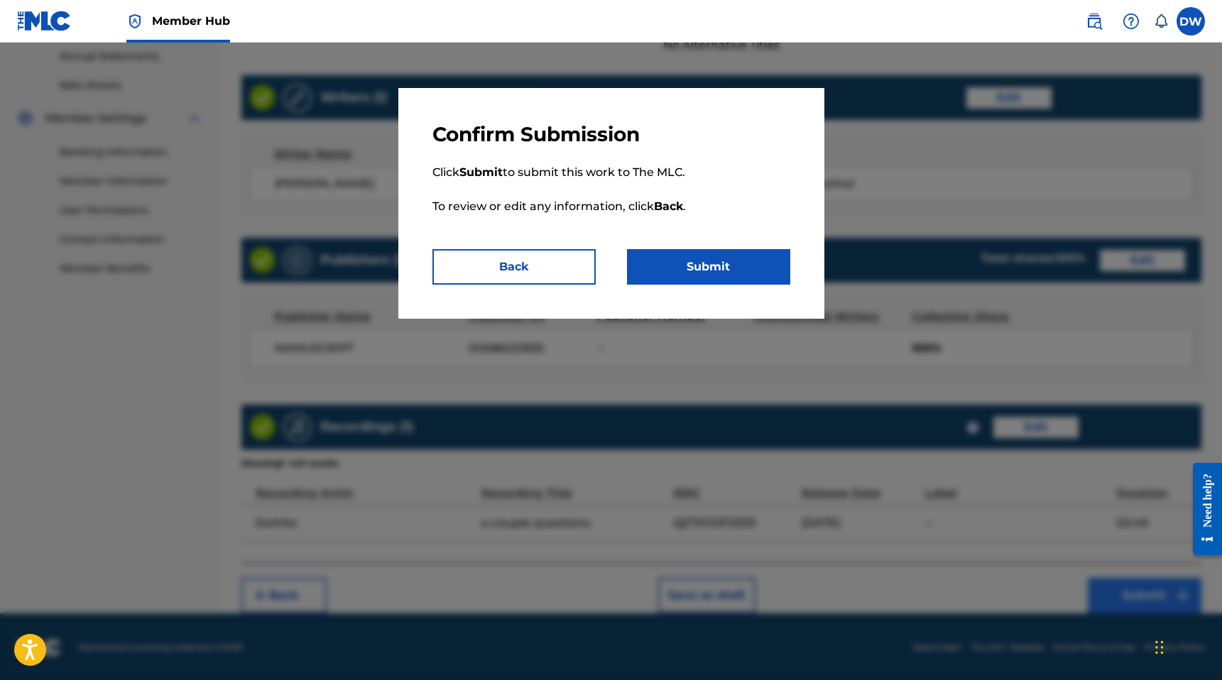
click at [1117, 594] on div at bounding box center [611, 383] width 1222 height 680
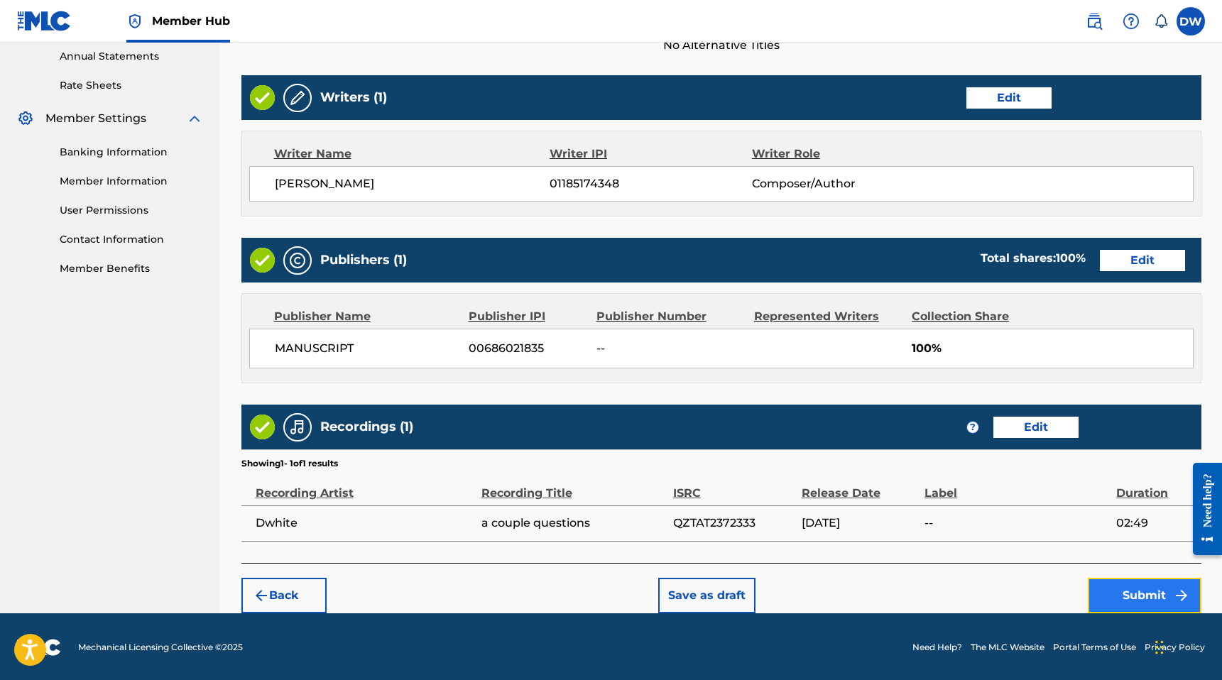
click at [1124, 593] on button "Submit" at bounding box center [1145, 595] width 114 height 35
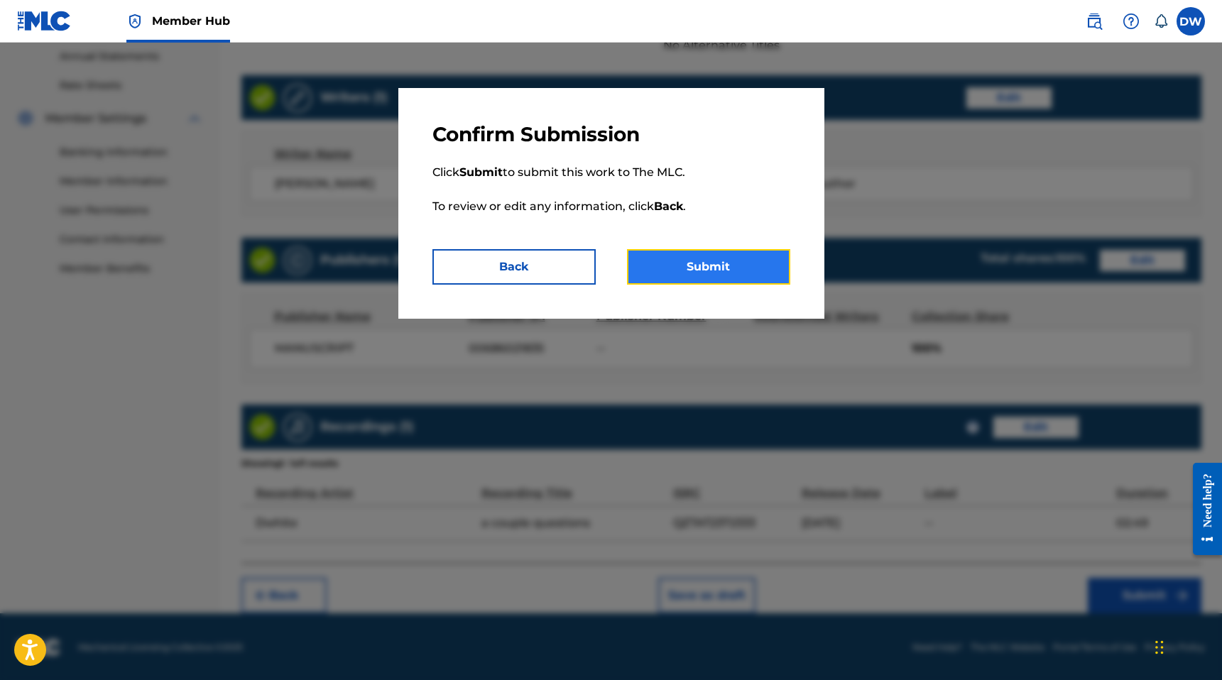
click at [739, 275] on button "Submit" at bounding box center [708, 266] width 163 height 35
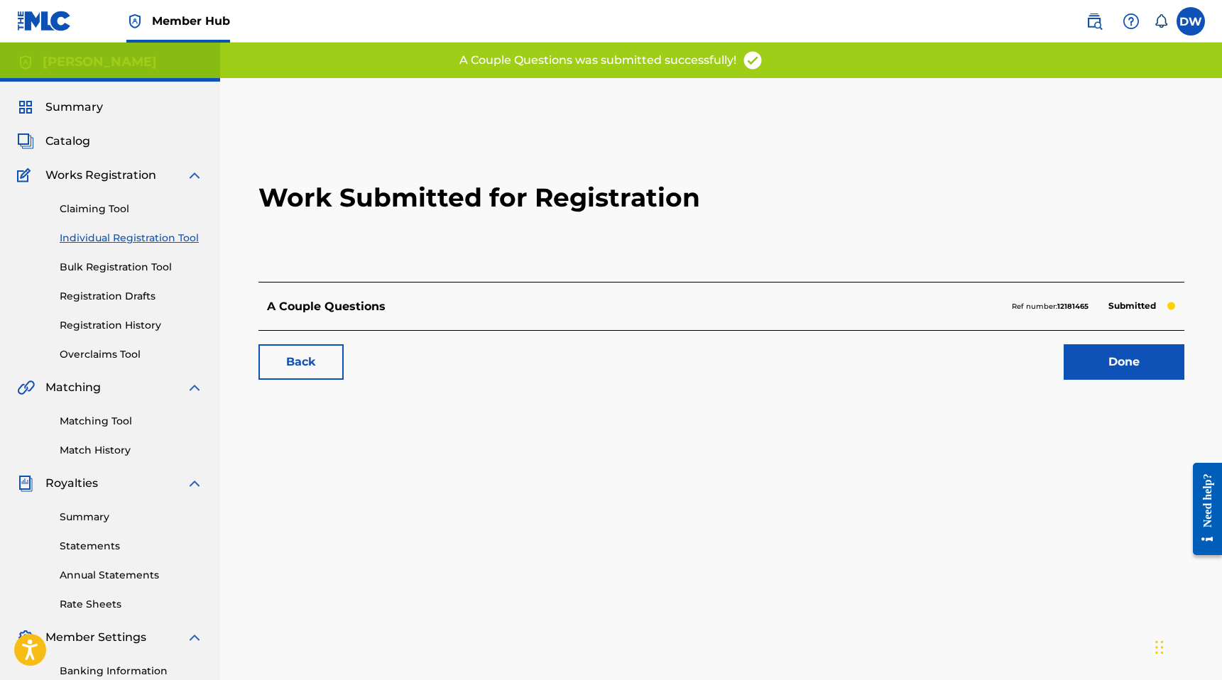
click at [171, 234] on link "Individual Registration Tool" at bounding box center [131, 238] width 143 height 15
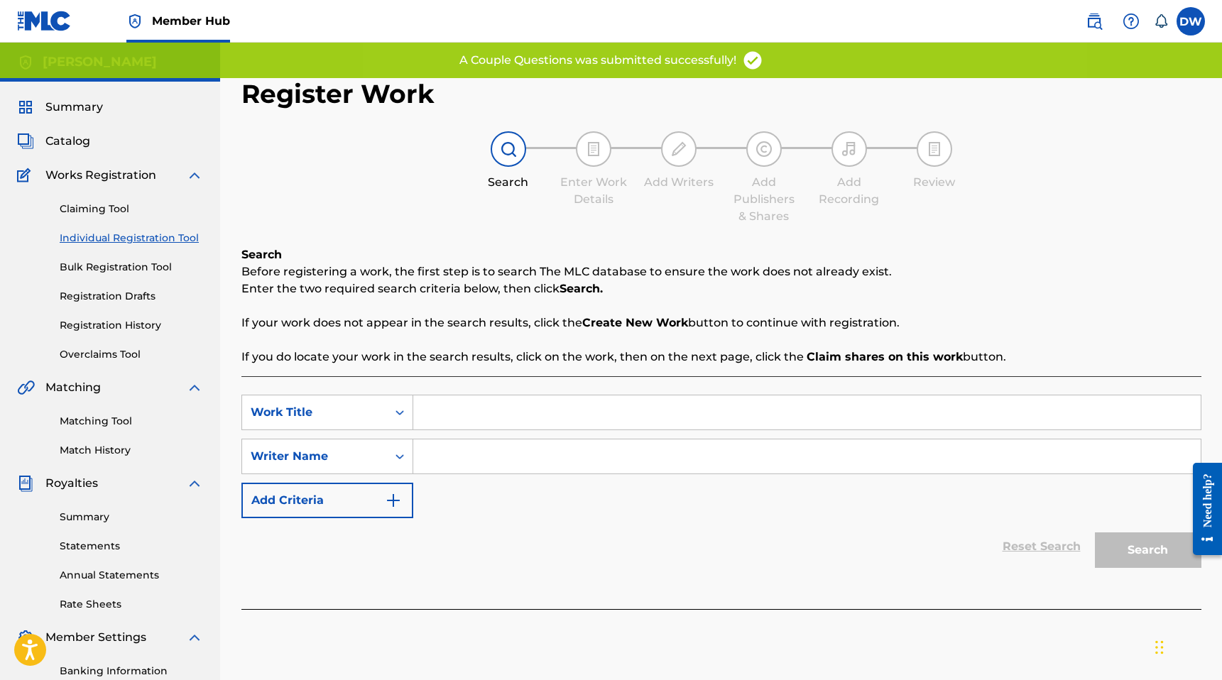
click at [442, 405] on input "Search Form" at bounding box center [806, 412] width 787 height 34
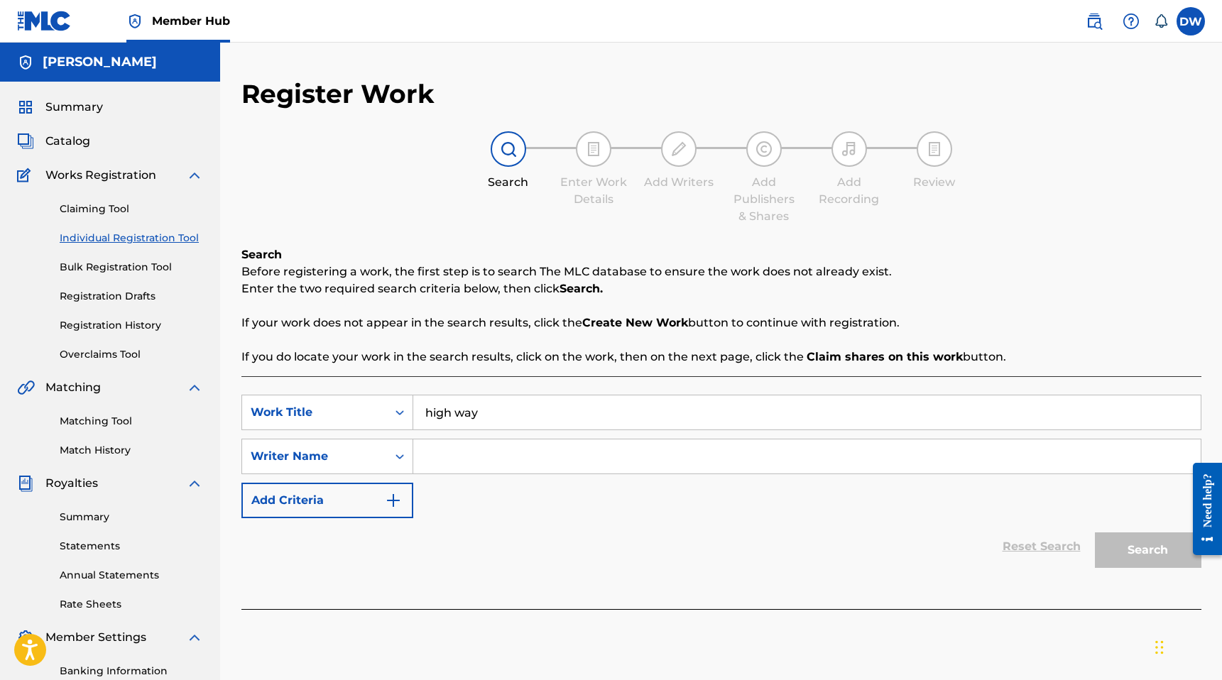
type input "high way"
click at [469, 451] on input "Search Form" at bounding box center [806, 456] width 787 height 34
type input "[PERSON_NAME]"
click at [1095, 532] on button "Search" at bounding box center [1148, 549] width 106 height 35
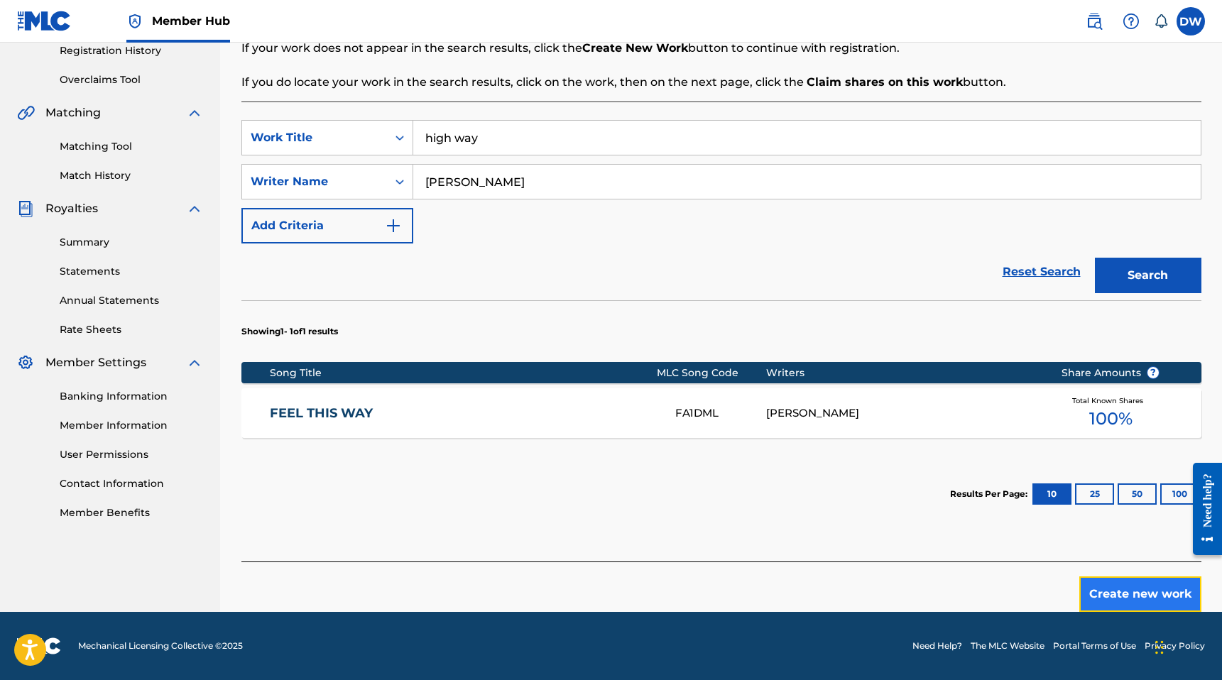
click at [1135, 586] on button "Create new work" at bounding box center [1140, 593] width 122 height 35
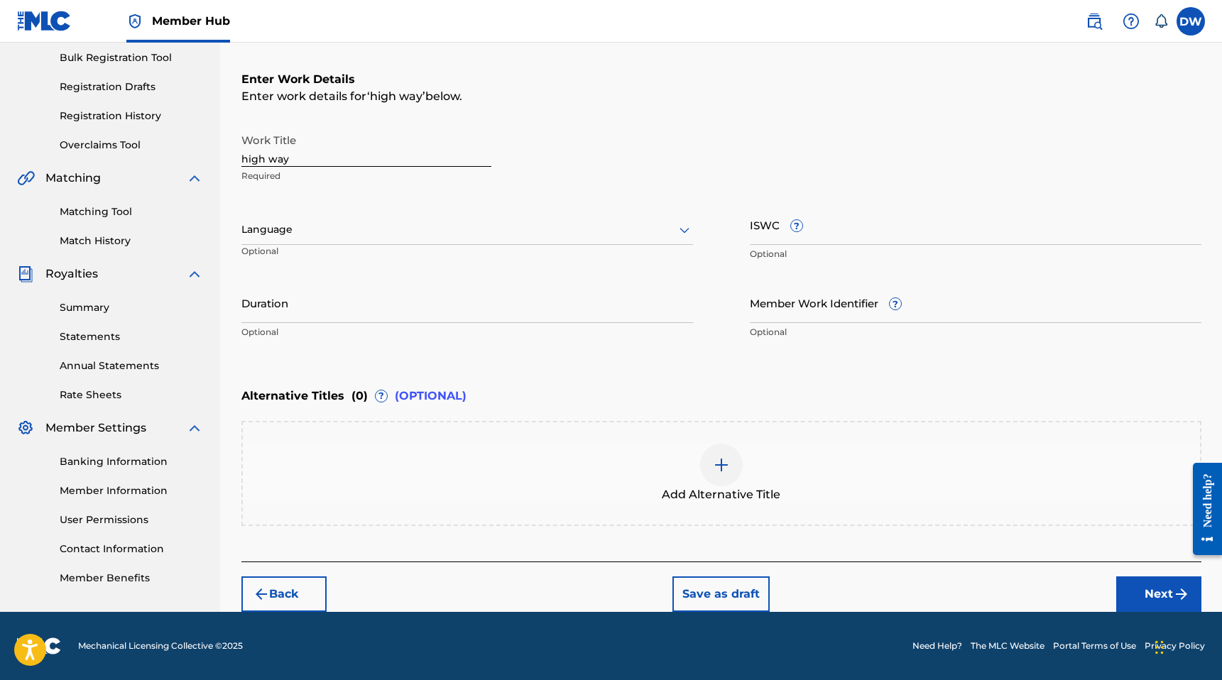
scroll to position [209, 0]
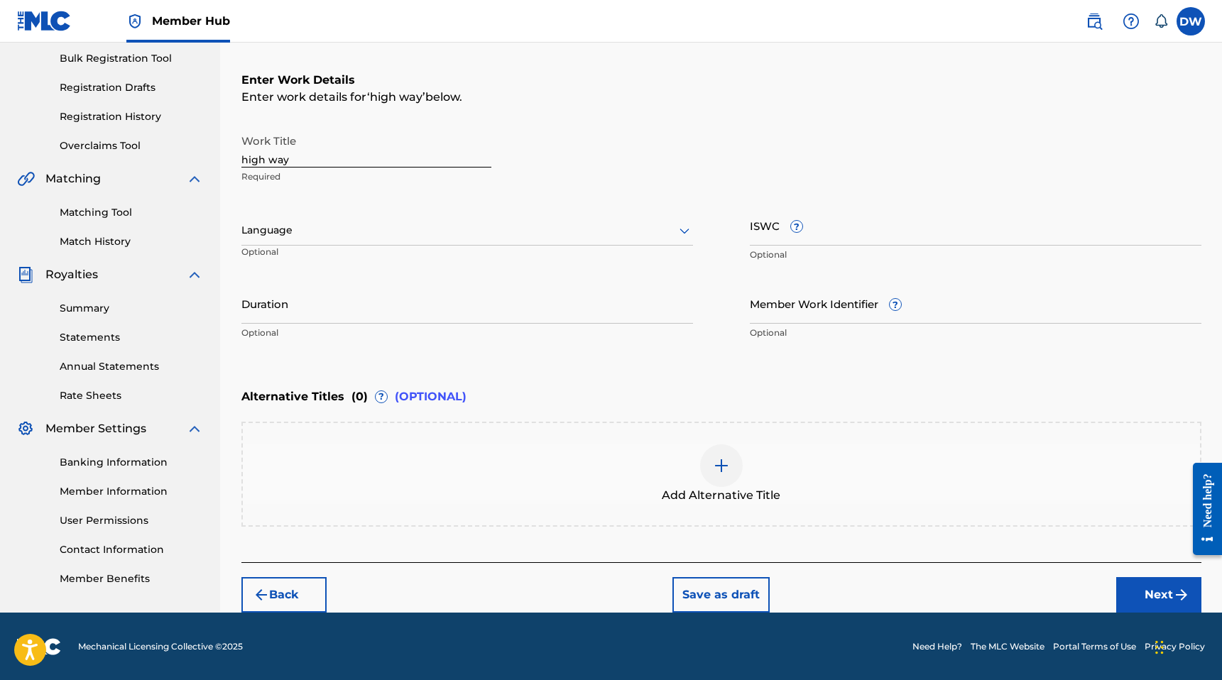
click at [378, 224] on div at bounding box center [466, 230] width 451 height 18
click at [414, 261] on div "English" at bounding box center [467, 262] width 450 height 32
click at [823, 235] on input "ISWC ?" at bounding box center [975, 225] width 451 height 40
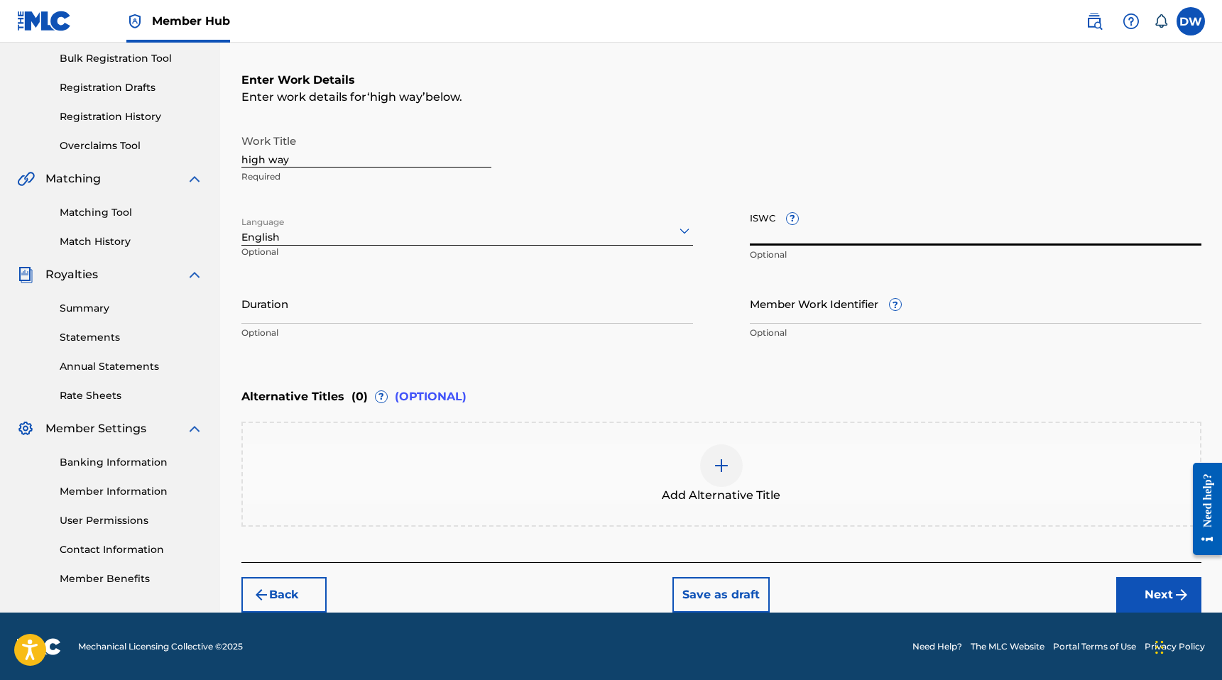
paste input "T-322.253.316-2"
type input "T-322.253.316-2"
click at [402, 308] on input "Duration" at bounding box center [466, 303] width 451 height 40
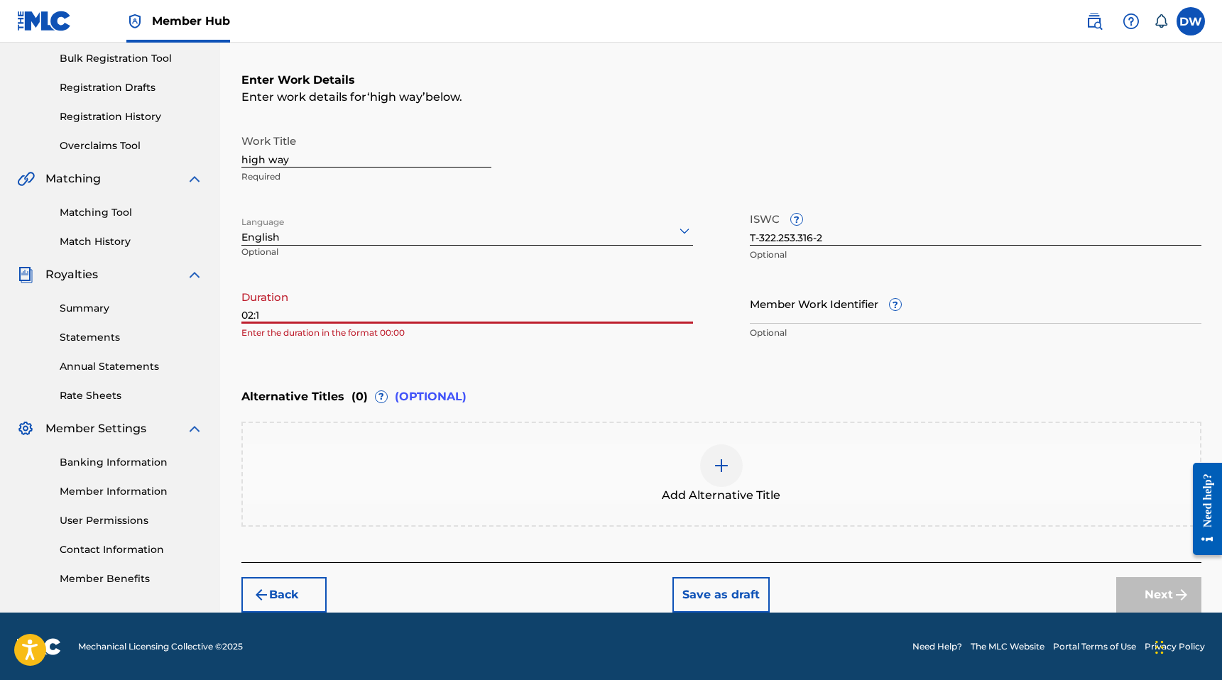
type input "02:17"
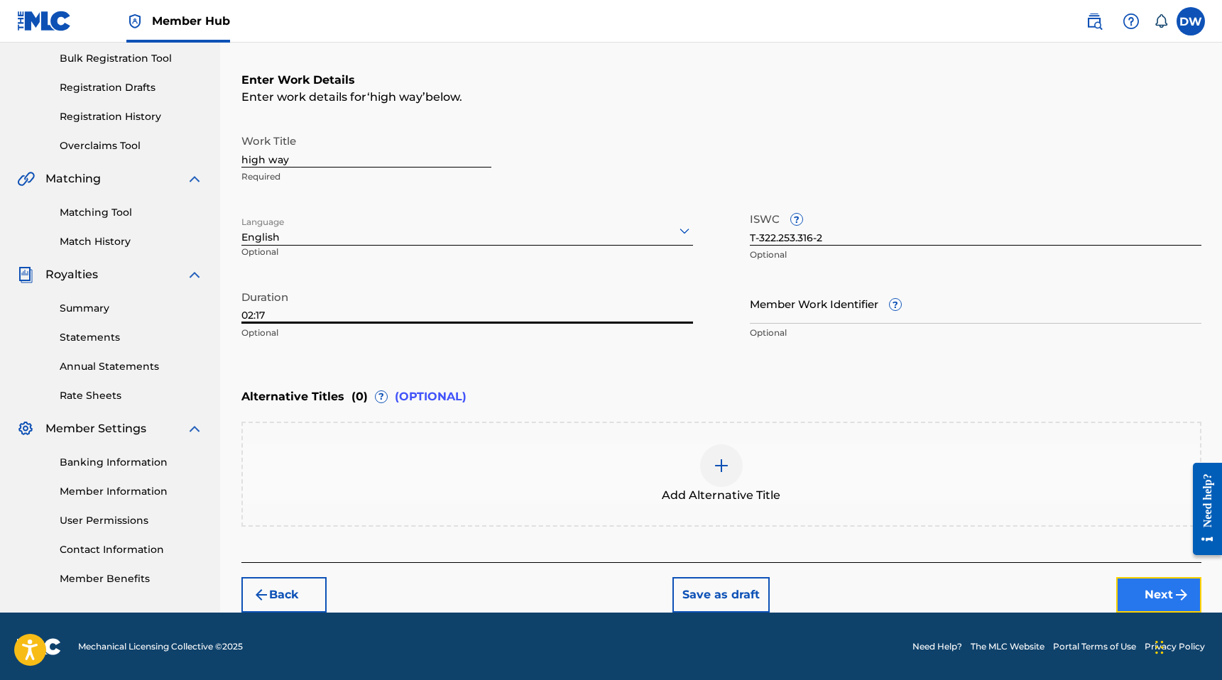
click at [1126, 586] on button "Next" at bounding box center [1158, 594] width 85 height 35
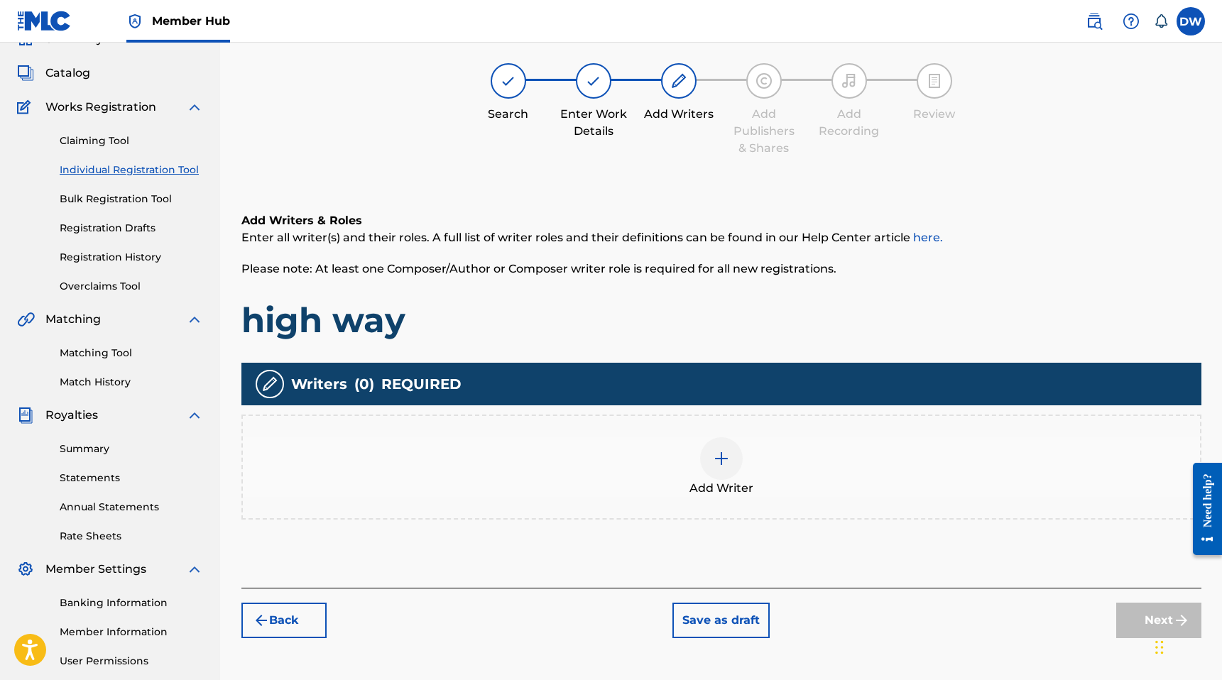
scroll to position [64, 0]
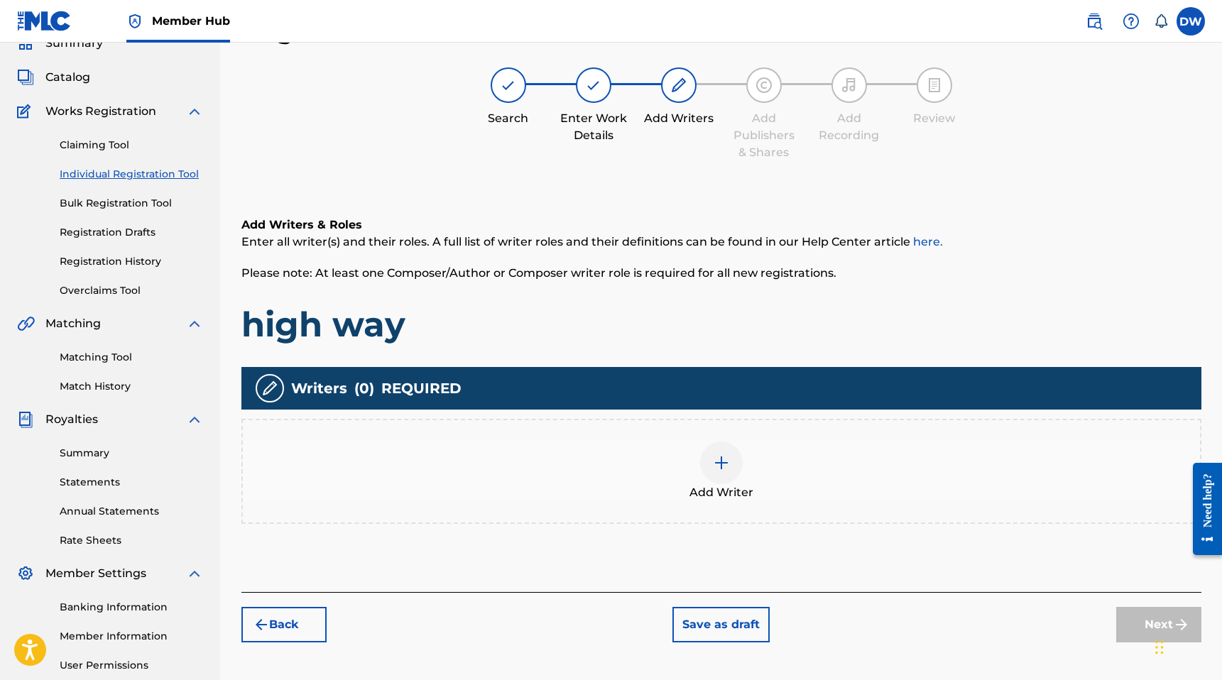
click at [697, 522] on div "Add Writer" at bounding box center [721, 471] width 960 height 105
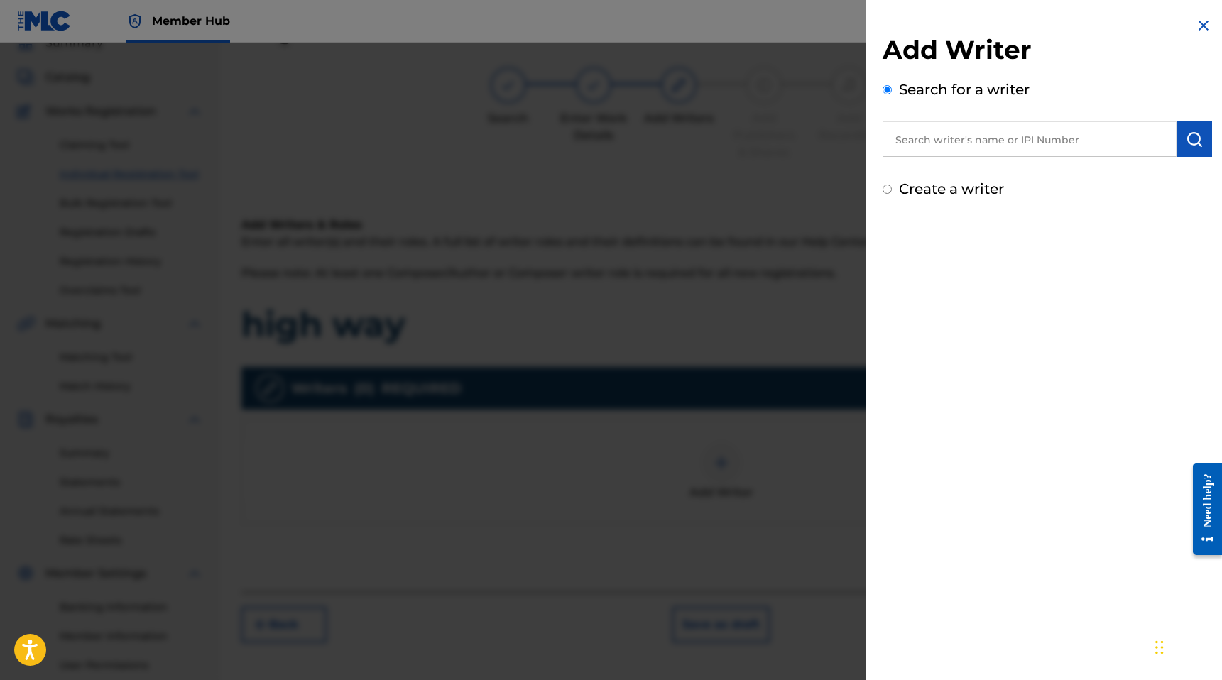
click at [915, 182] on label "Create a writer" at bounding box center [951, 188] width 105 height 17
radio input "true"
click at [892, 185] on input "Create a writer" at bounding box center [886, 189] width 9 height 9
radio input "false"
radio input "true"
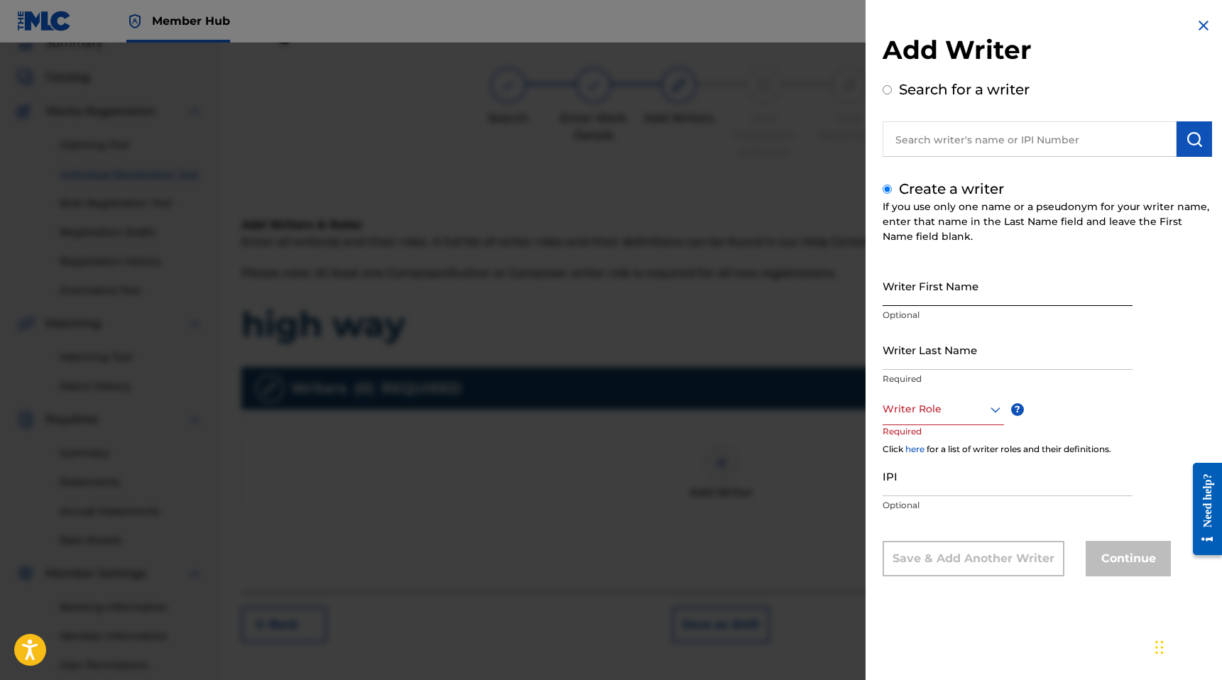
click at [935, 287] on input "Writer First Name" at bounding box center [1007, 285] width 250 height 40
type input "[PERSON_NAME]"
type input "White"
click at [908, 398] on div "Writer Role" at bounding box center [942, 409] width 121 height 32
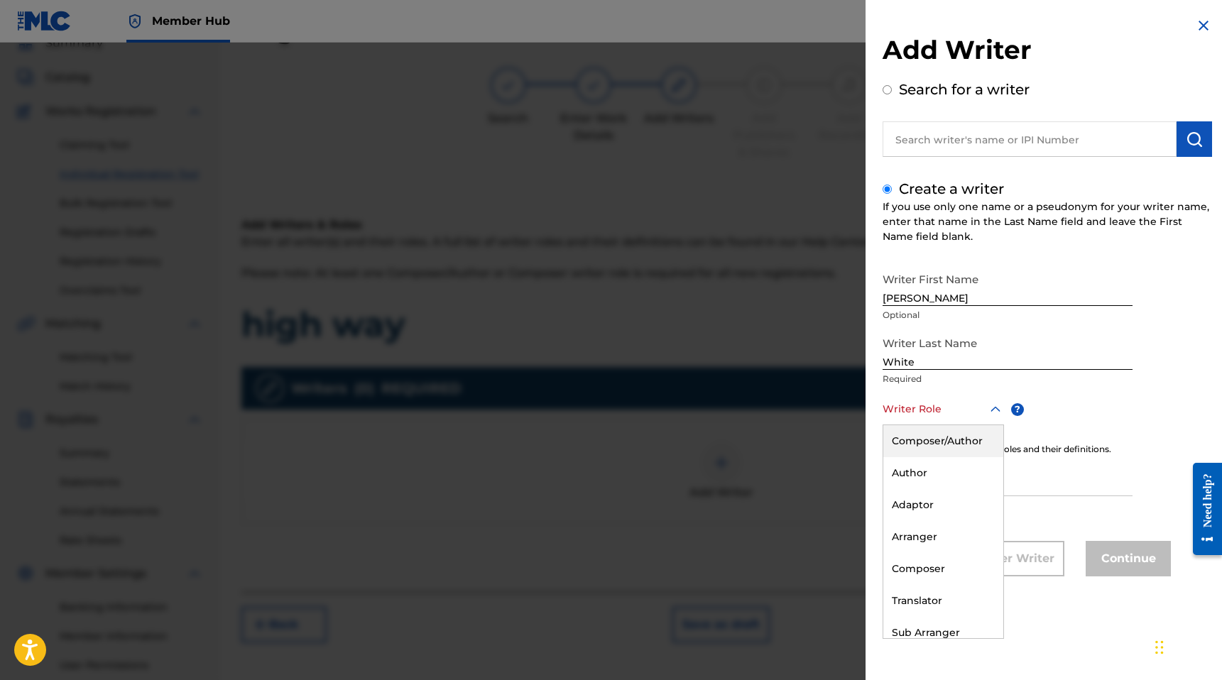
click at [915, 448] on div "Composer/Author" at bounding box center [943, 441] width 120 height 32
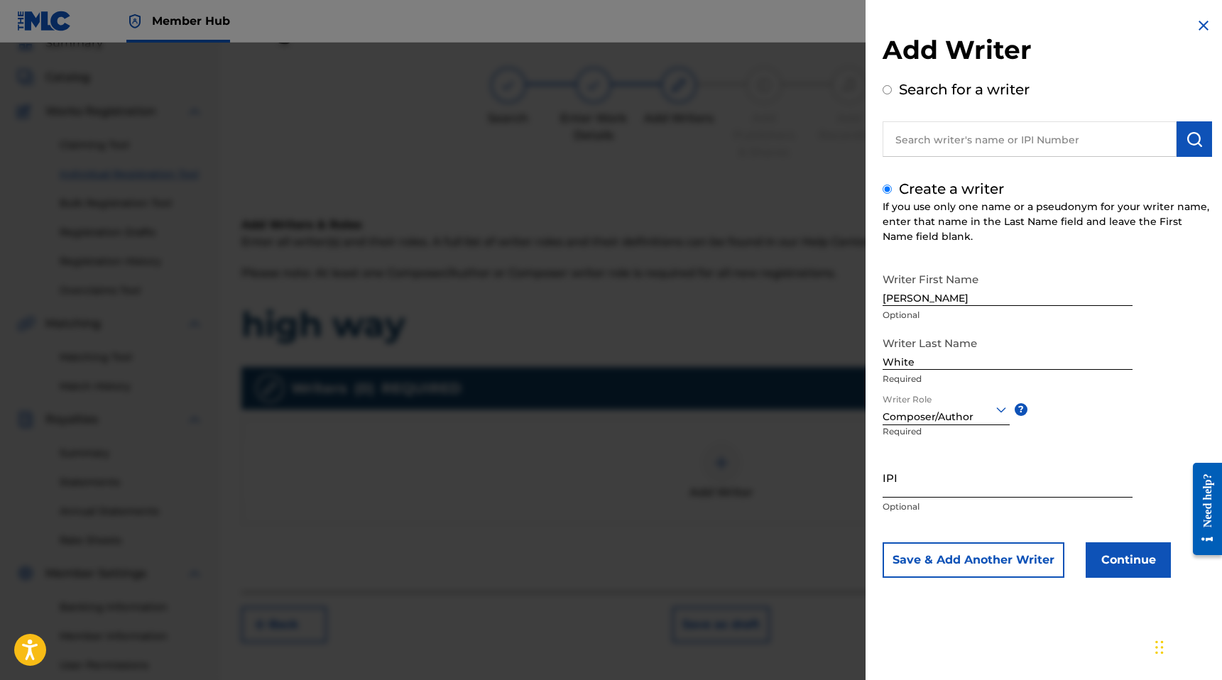
click at [908, 475] on input "IPI" at bounding box center [1007, 477] width 250 height 40
paste input "T-322.253.316-2"
type input "T-322.253.316-2"
paste input "01185174348"
type input "01185174348"
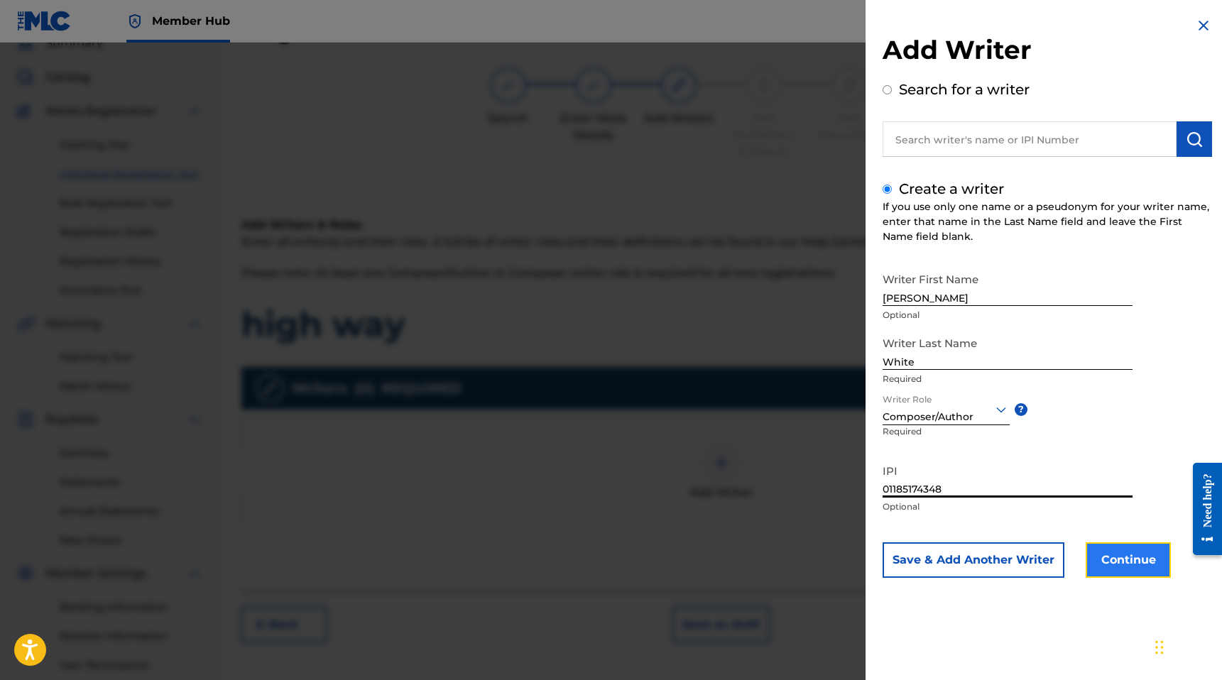
click at [1131, 564] on button "Continue" at bounding box center [1127, 559] width 85 height 35
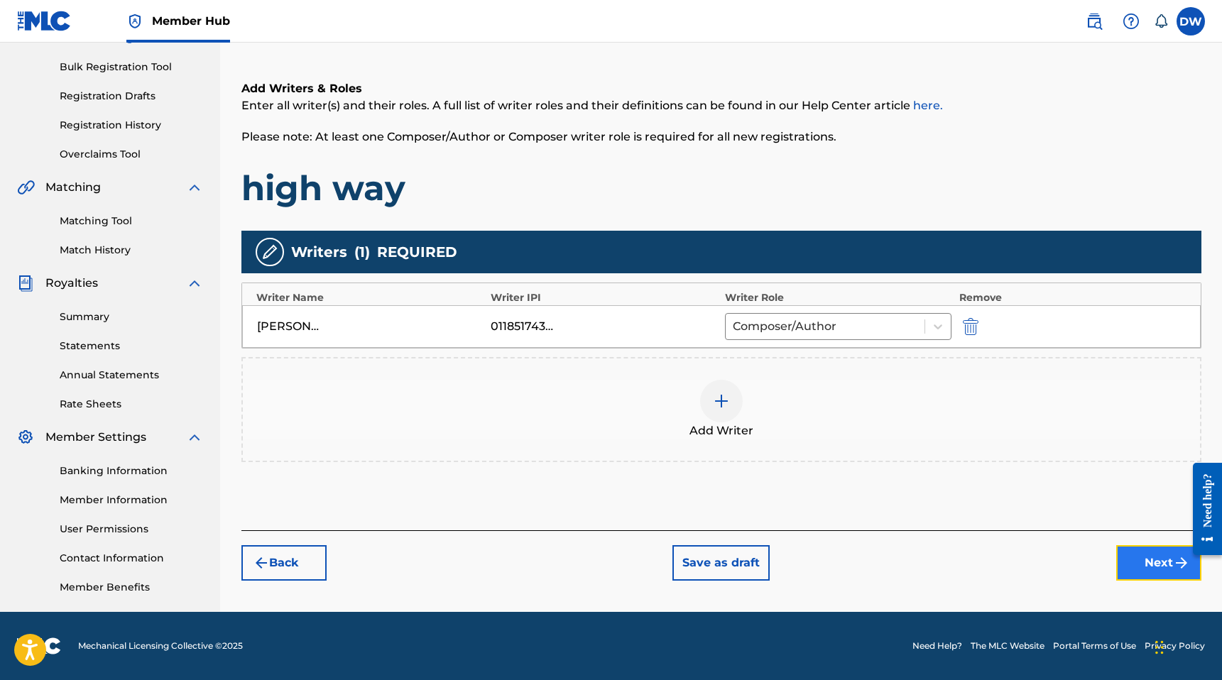
click at [1142, 569] on button "Next" at bounding box center [1158, 562] width 85 height 35
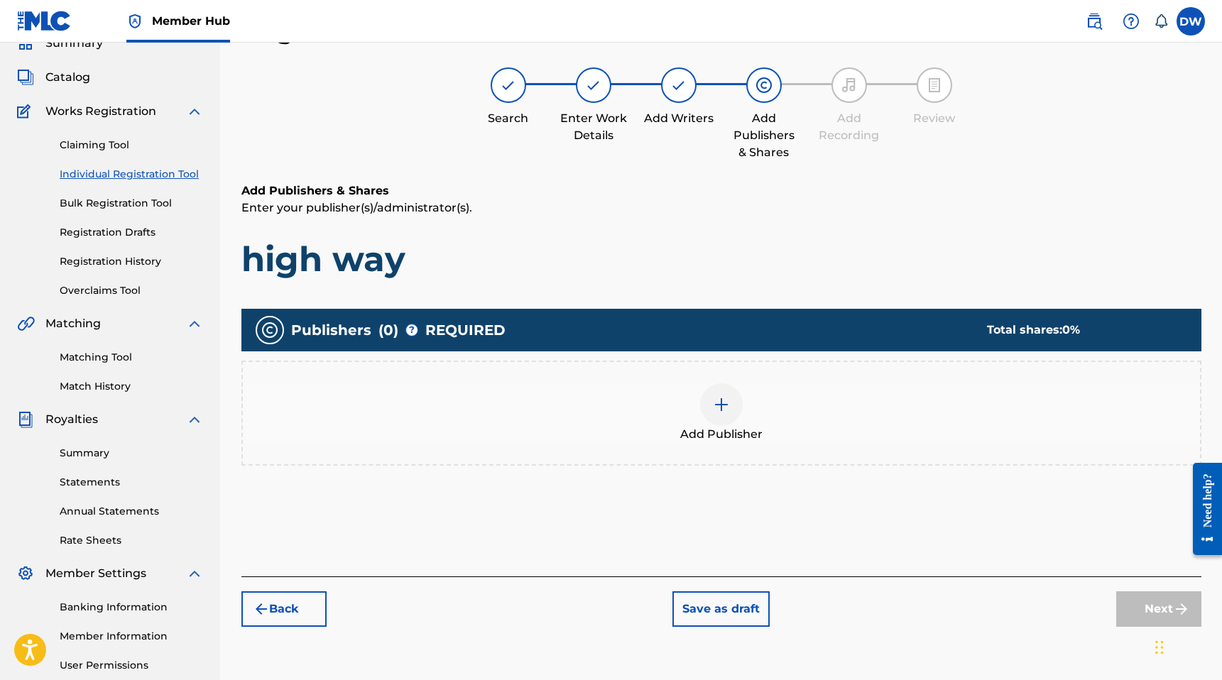
click at [745, 393] on div "Add Publisher" at bounding box center [721, 413] width 957 height 60
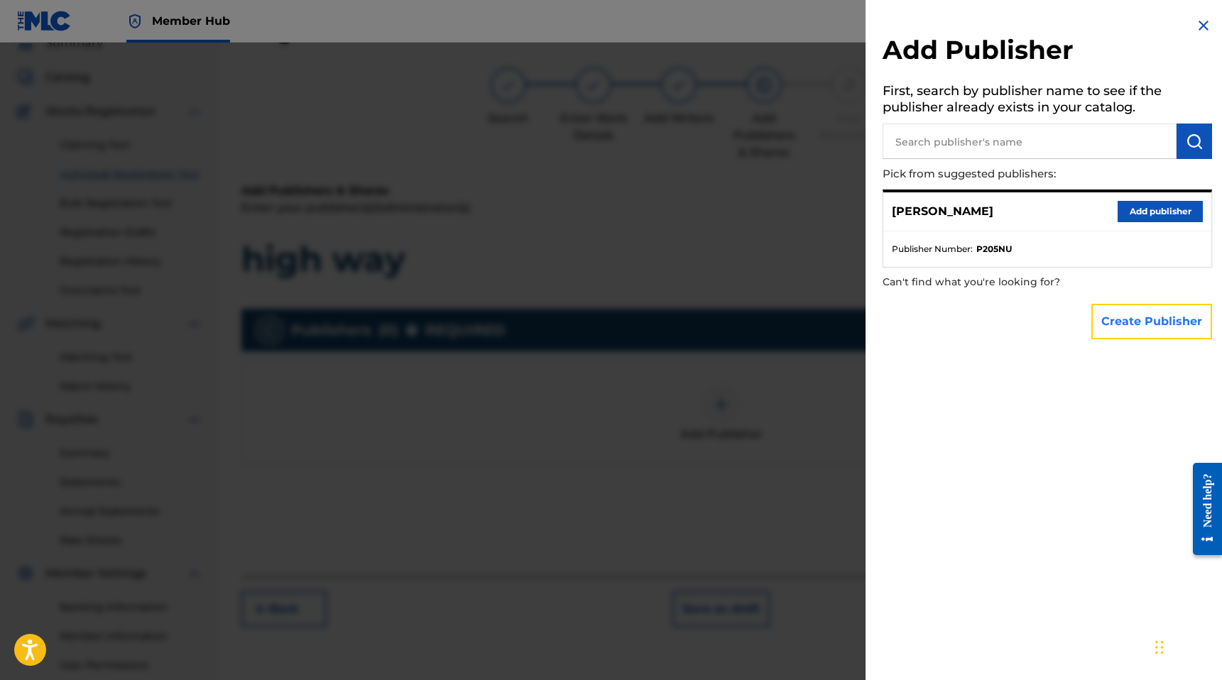
click at [1133, 310] on button "Create Publisher" at bounding box center [1151, 321] width 121 height 35
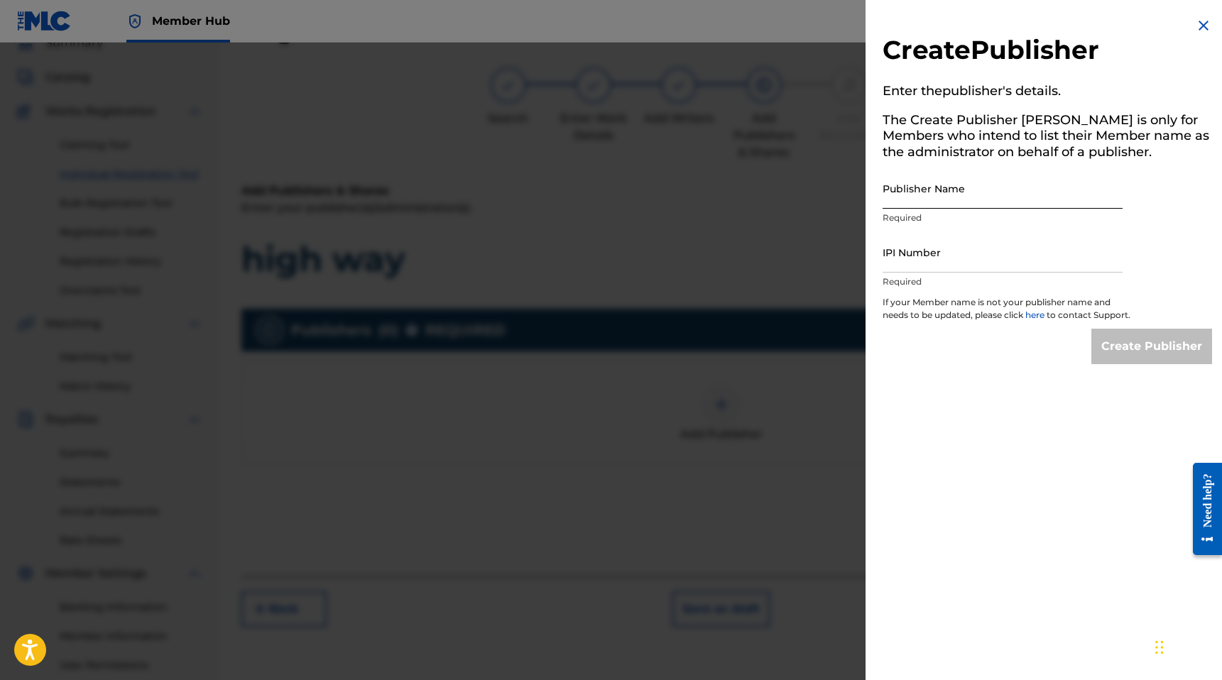
click at [985, 191] on input "Publisher Name" at bounding box center [1002, 188] width 240 height 40
type input "MANUSCRIPT"
click at [914, 248] on input "IPI Number" at bounding box center [1002, 252] width 240 height 40
type input "00686021835"
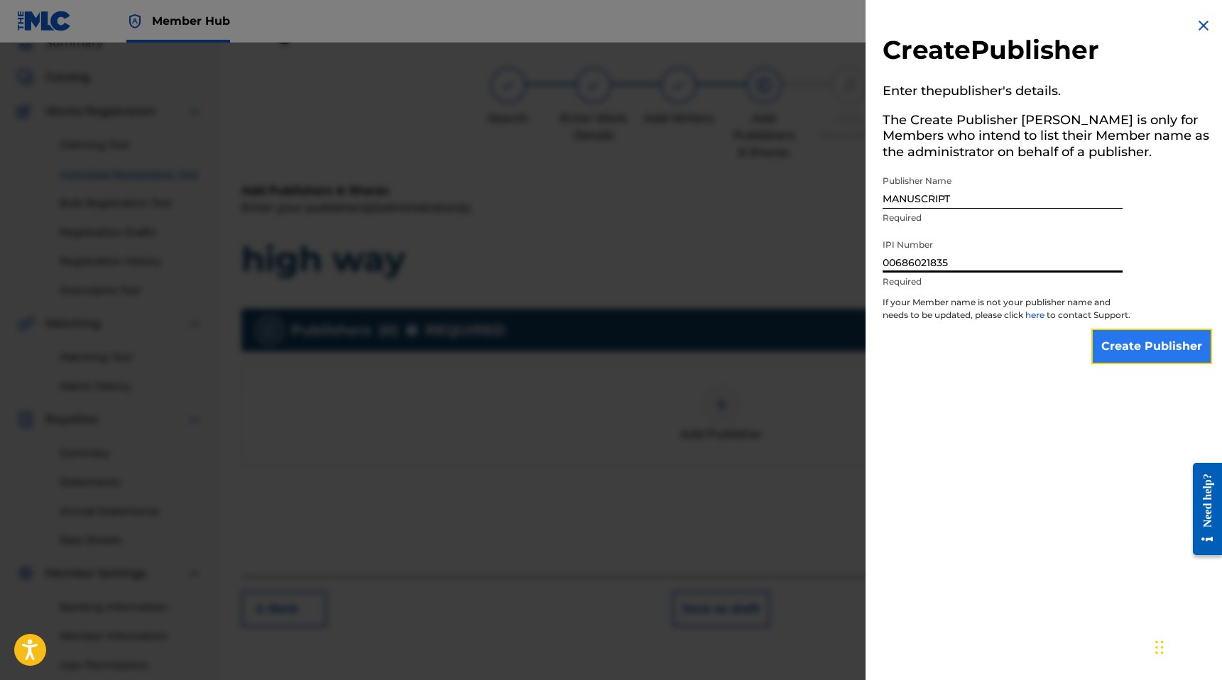
click at [1147, 363] on input "Create Publisher" at bounding box center [1151, 346] width 121 height 35
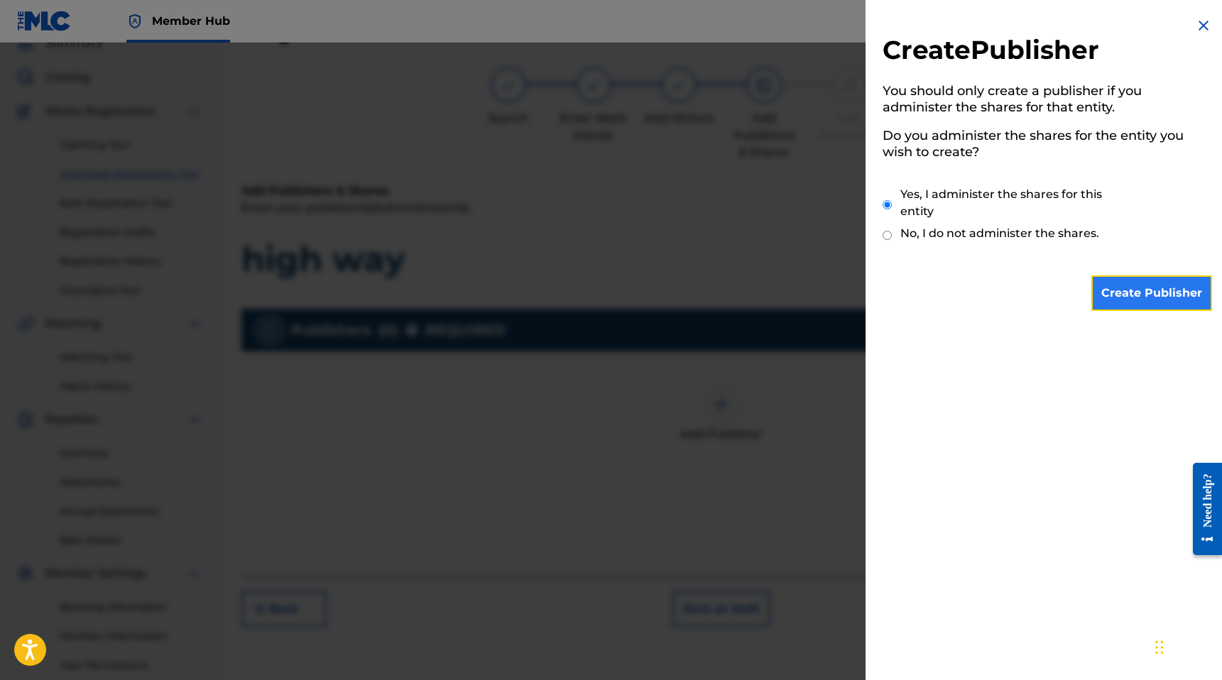
click at [1144, 293] on input "Create Publisher" at bounding box center [1151, 292] width 121 height 35
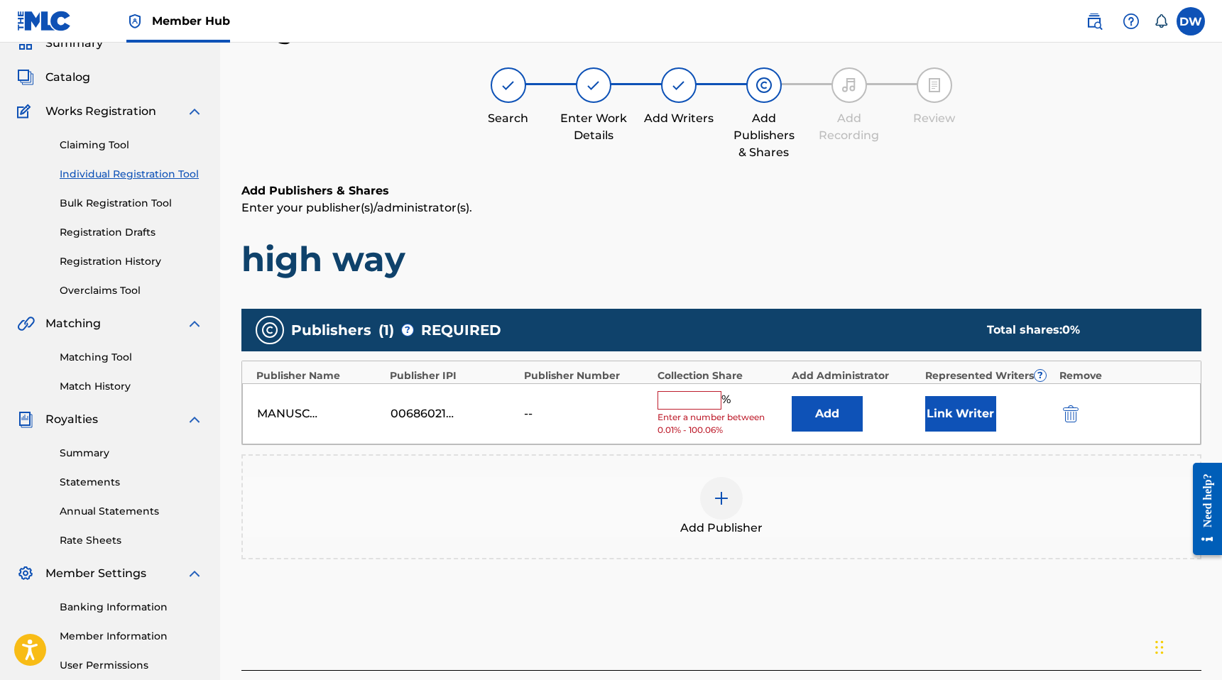
click at [711, 395] on input "text" at bounding box center [689, 400] width 64 height 18
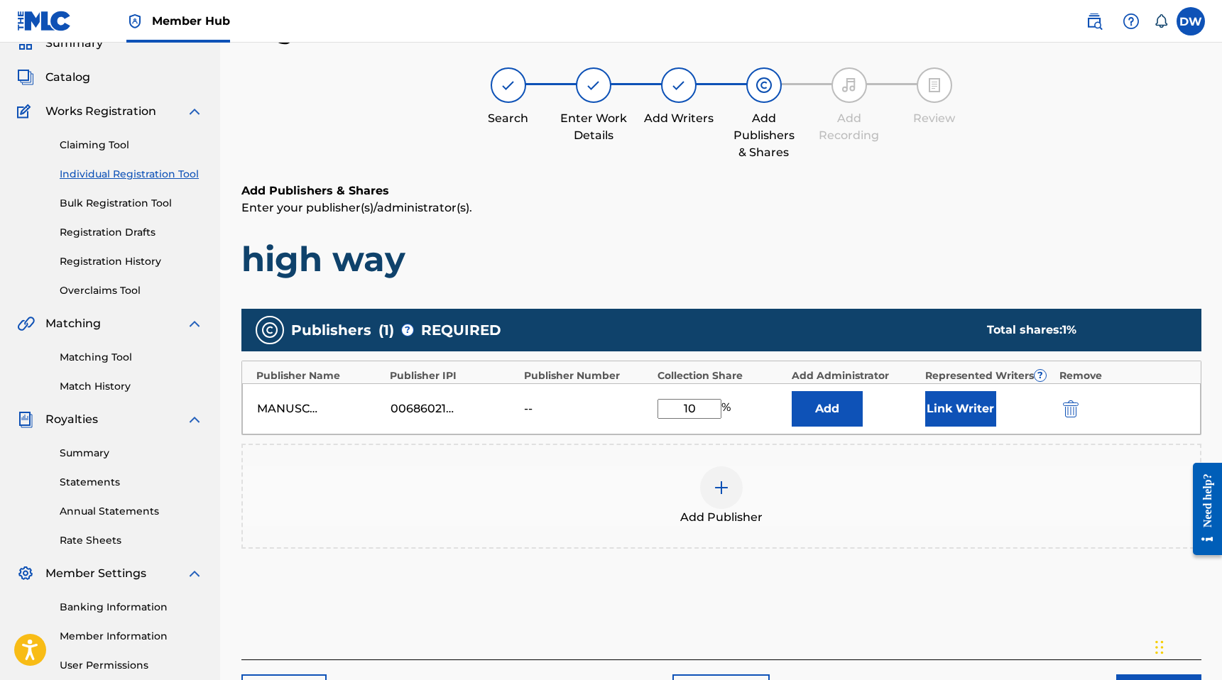
type input "100"
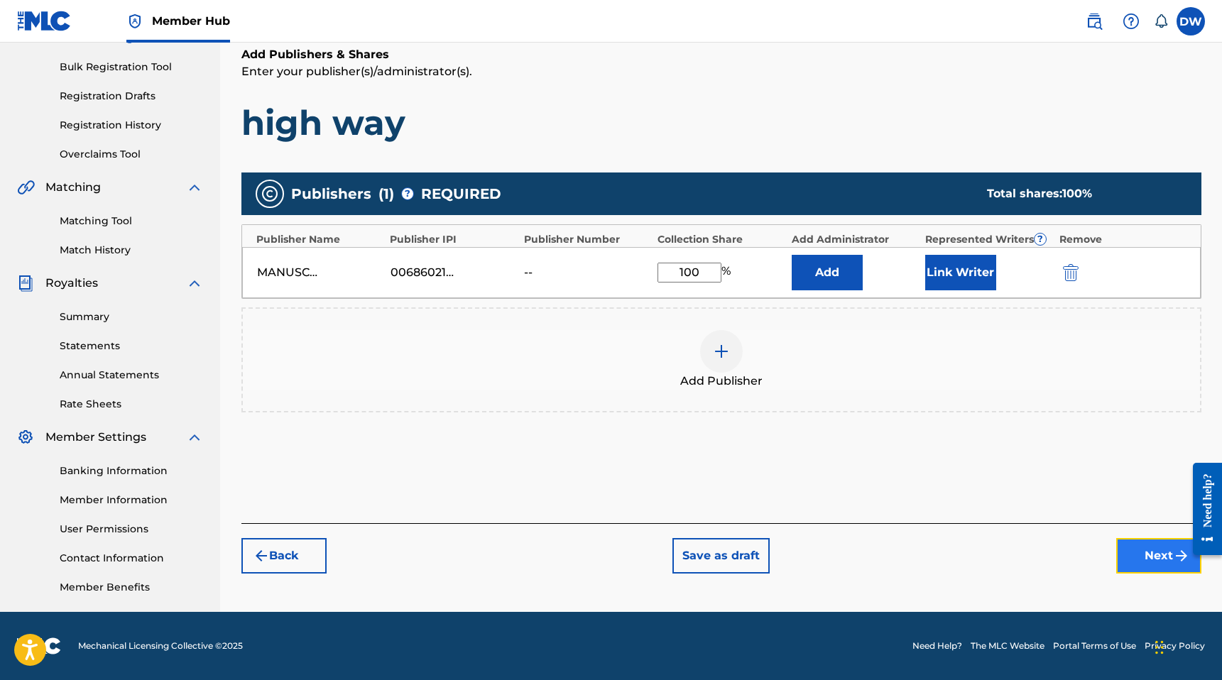
click at [1138, 544] on button "Next" at bounding box center [1158, 555] width 85 height 35
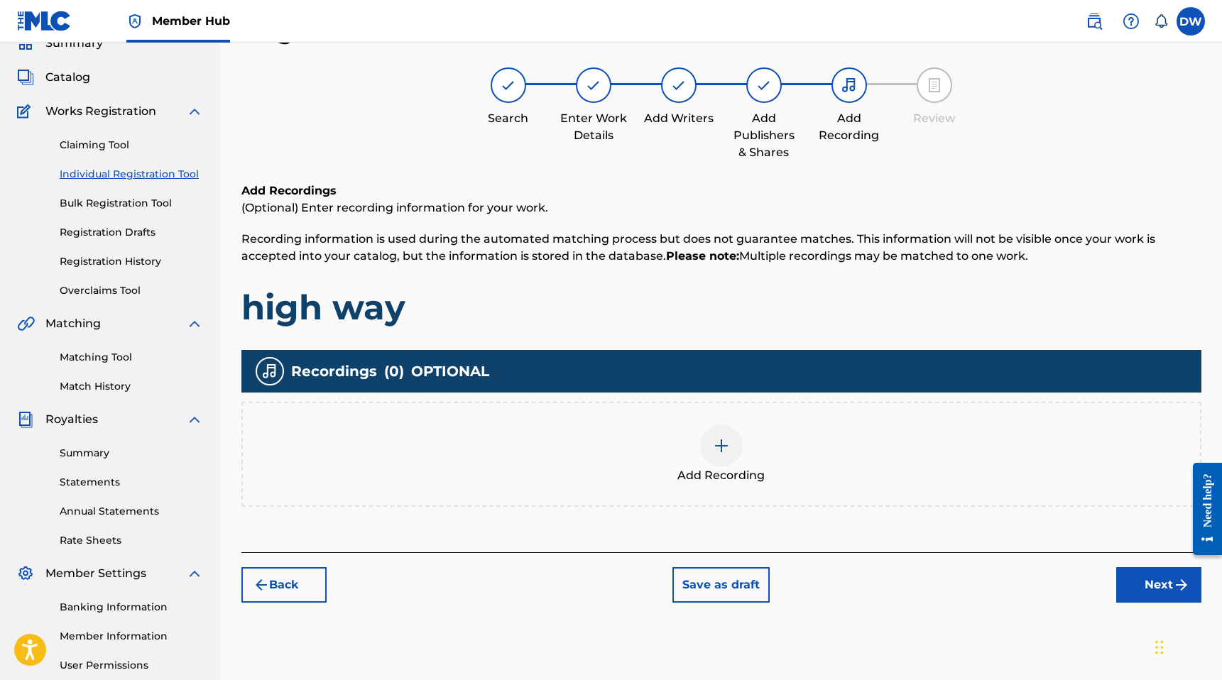
click at [767, 463] on div "Add Recording" at bounding box center [721, 455] width 957 height 60
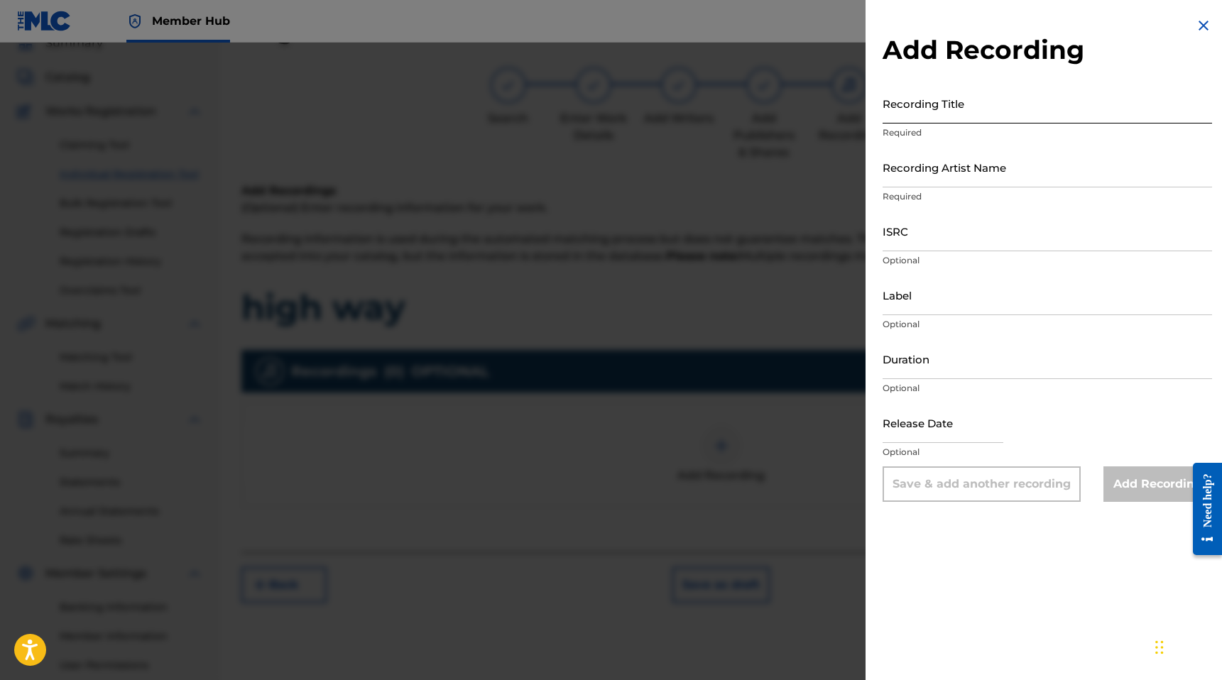
click at [950, 110] on input "Recording Title" at bounding box center [1046, 103] width 329 height 40
type input "D"
type input "high way"
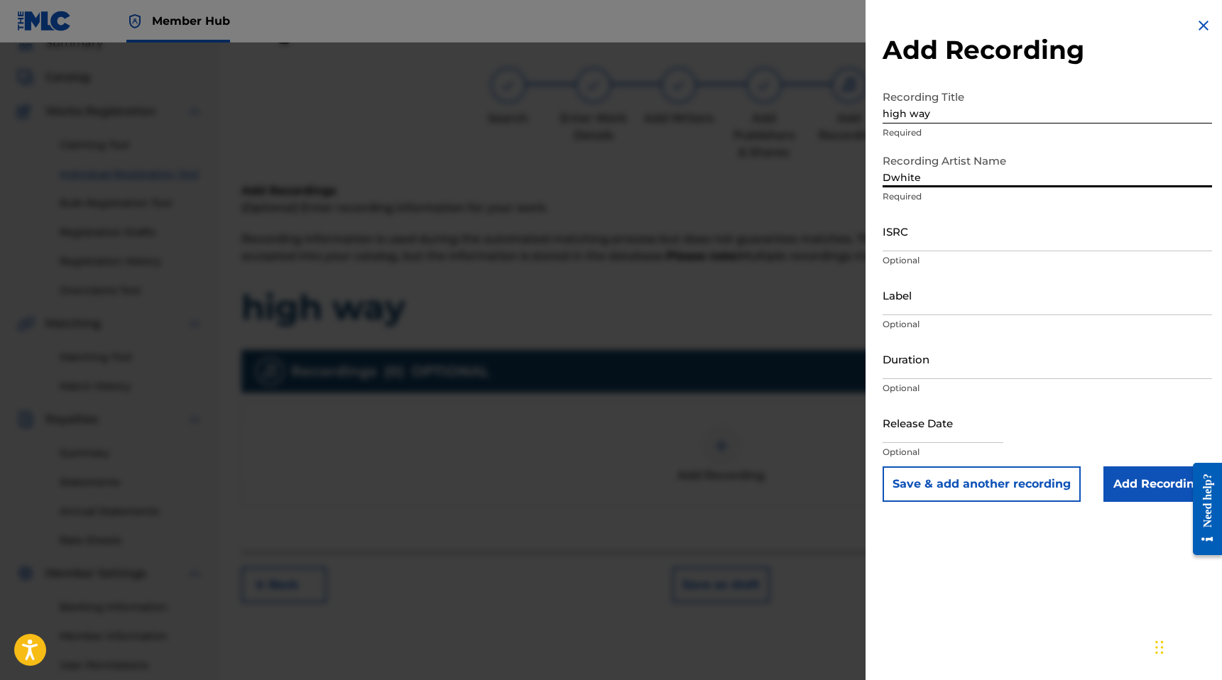
type input "Dwhite"
paste input "QZTAT2372329"
type input "QZTAT2372329"
click at [964, 246] on input "QZTAT2372329" at bounding box center [1046, 231] width 329 height 40
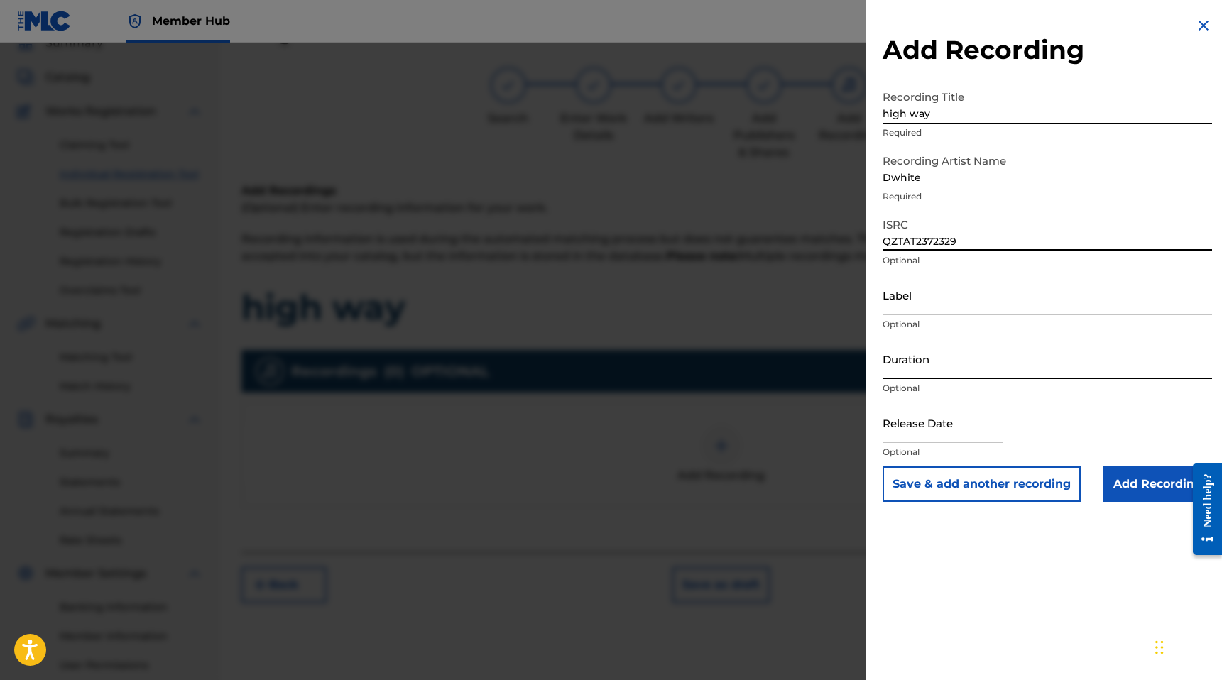
click at [912, 354] on input "Duration" at bounding box center [1046, 359] width 329 height 40
type input "02:17"
click at [951, 442] on input "text" at bounding box center [942, 422] width 121 height 40
select select "8"
select select "2025"
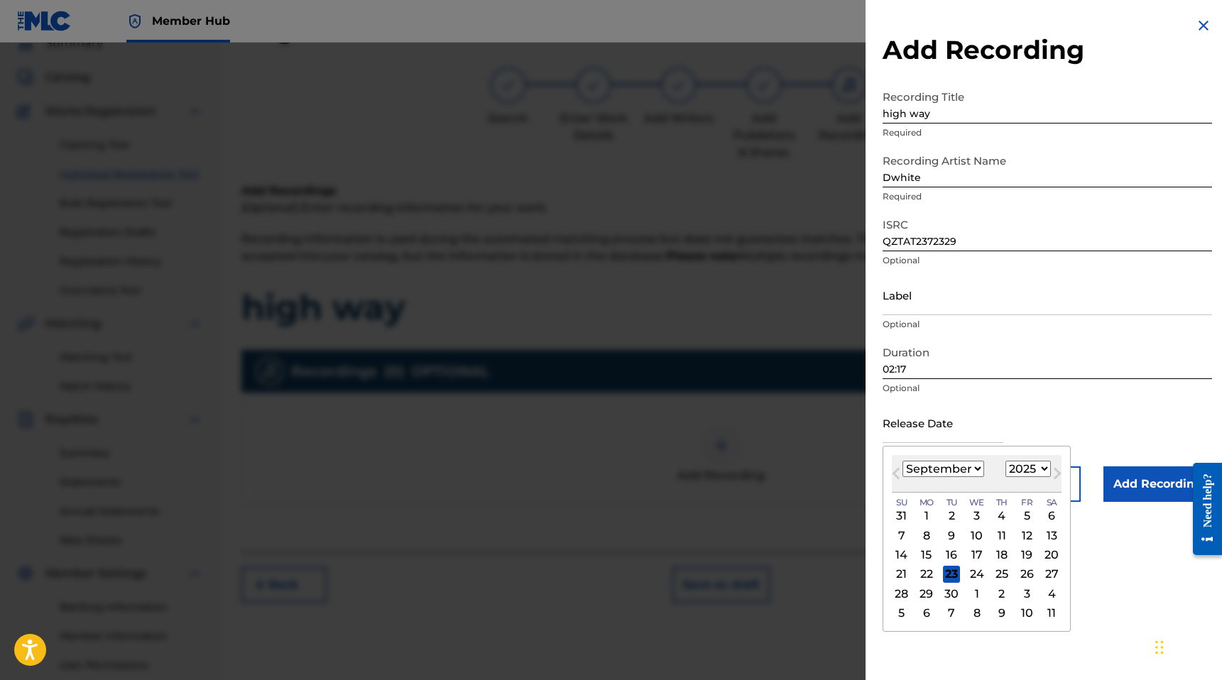
type input "August 31 2023"
select select "7"
select select "2023"
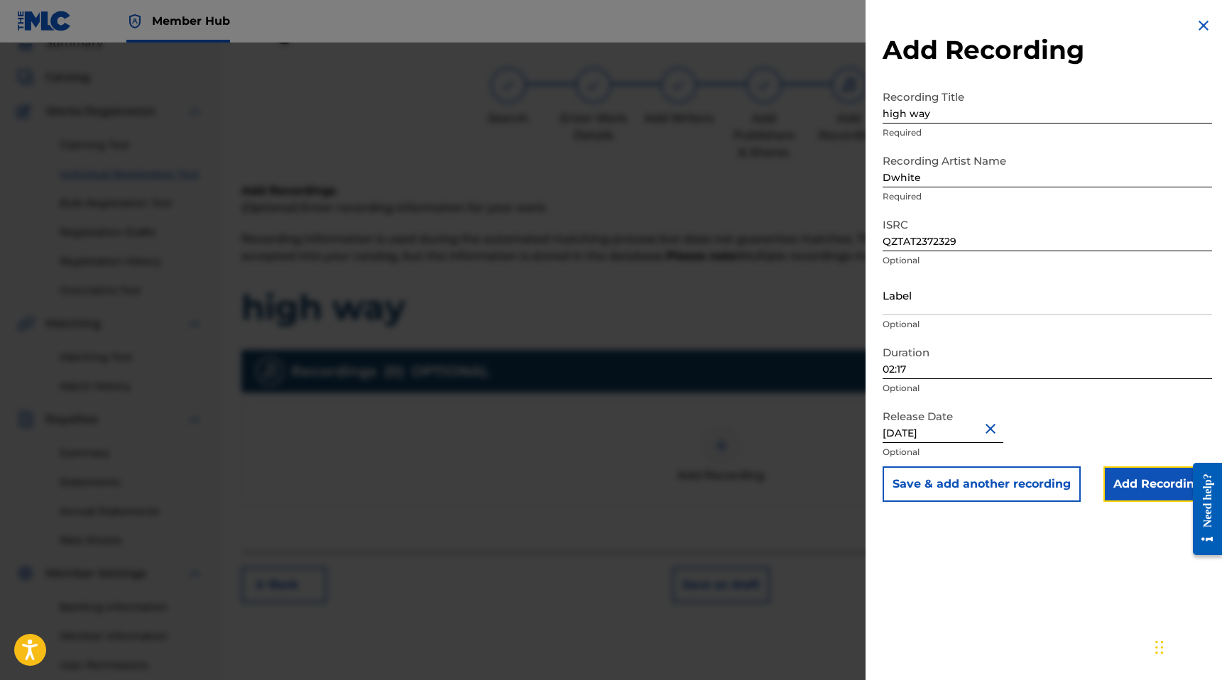
click at [1151, 488] on input "Add Recording" at bounding box center [1157, 483] width 109 height 35
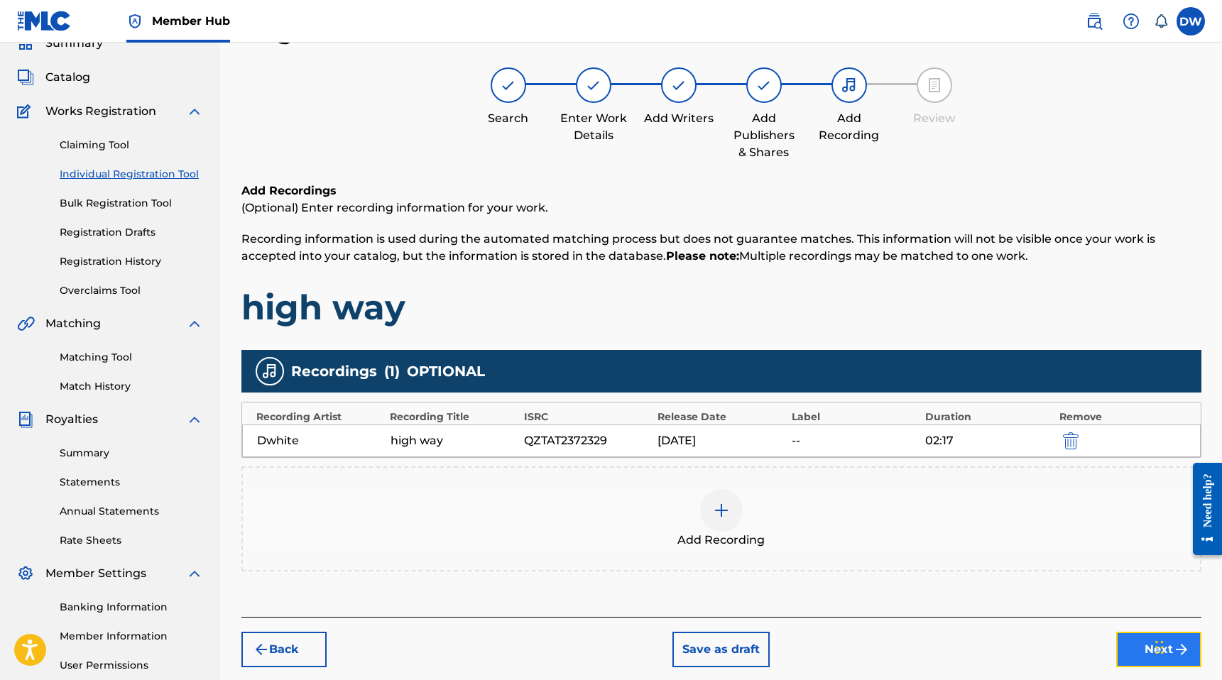
click at [1133, 636] on button "Next" at bounding box center [1158, 649] width 85 height 35
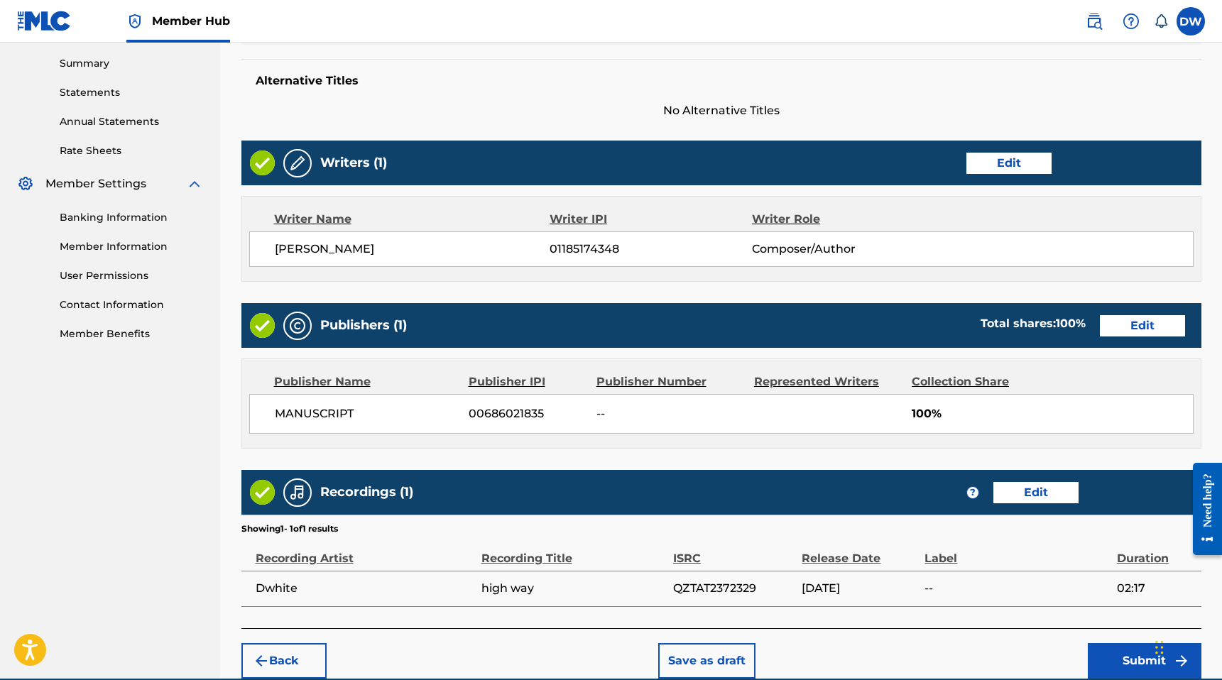
scroll to position [519, 0]
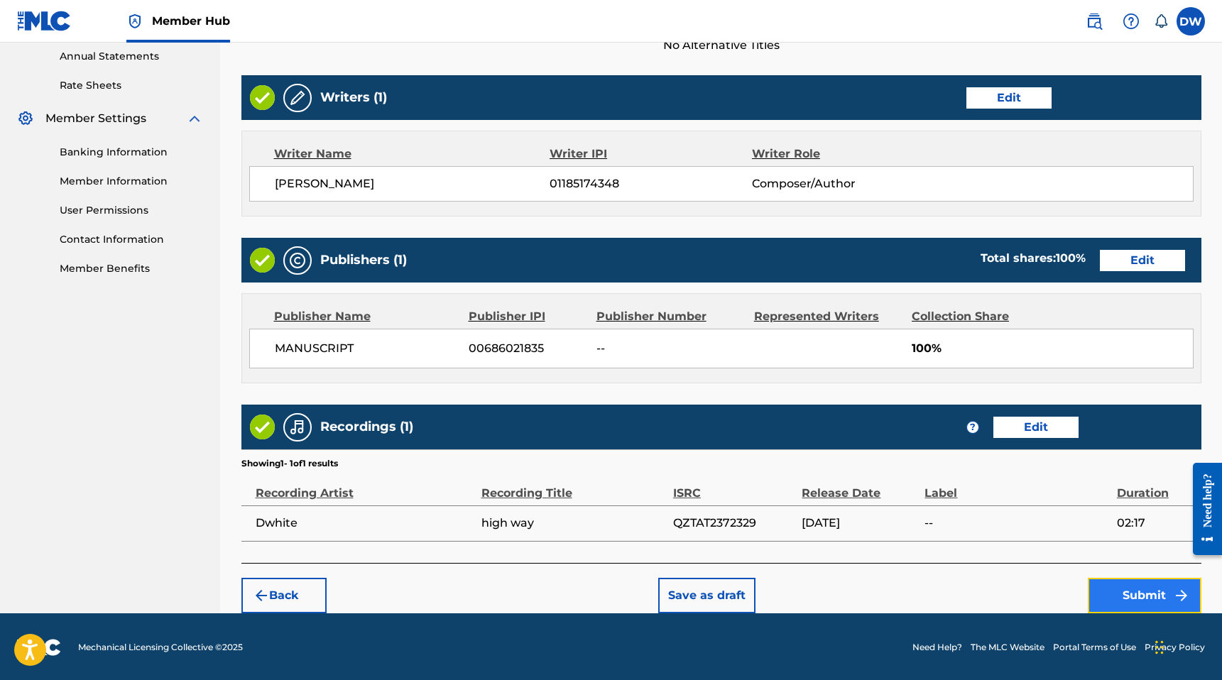
click at [1118, 585] on button "Submit" at bounding box center [1145, 595] width 114 height 35
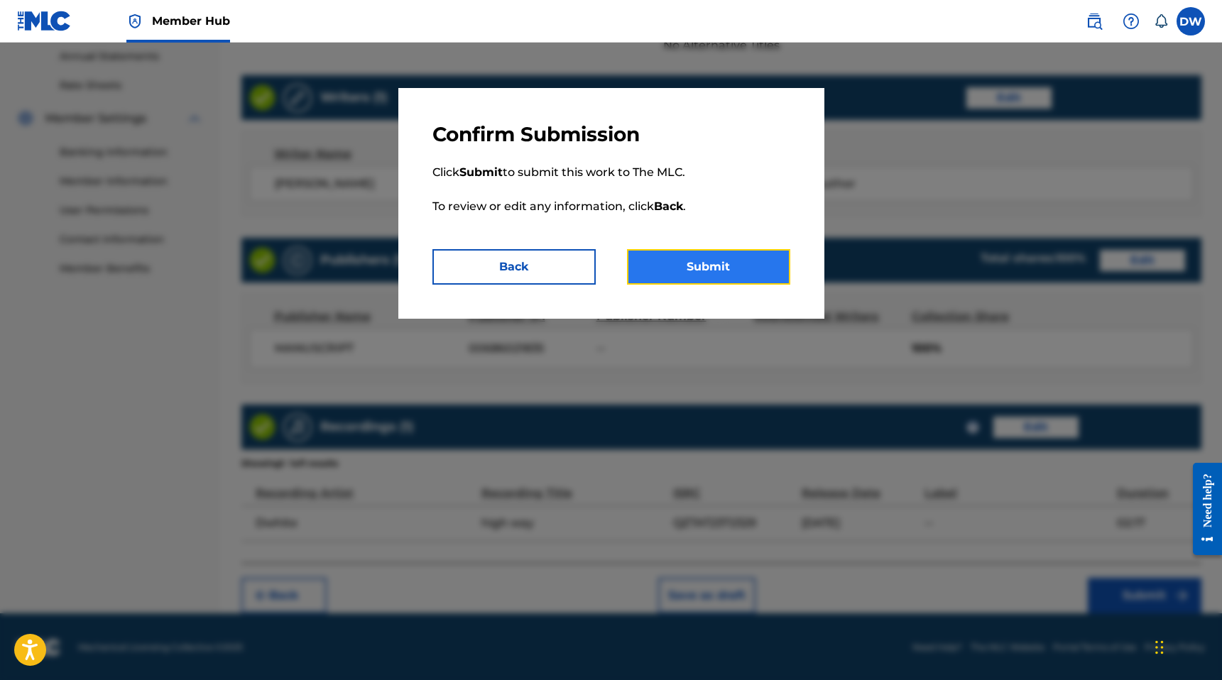
click at [721, 275] on button "Submit" at bounding box center [708, 266] width 163 height 35
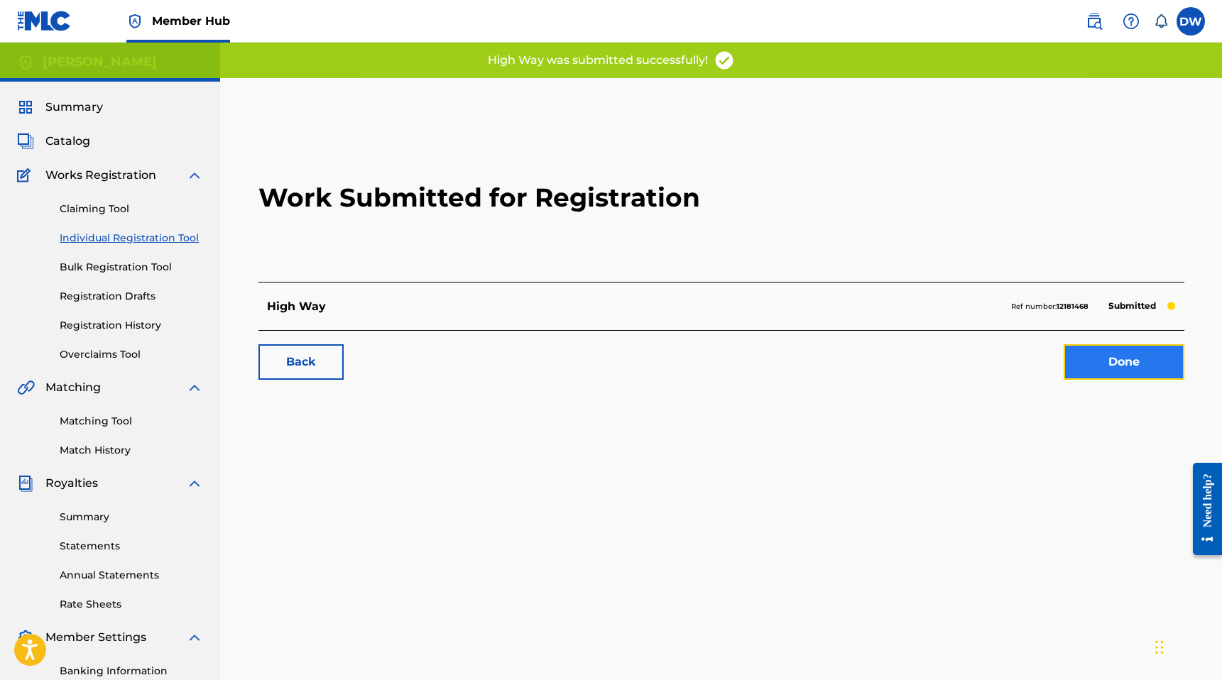
click at [1119, 361] on link "Done" at bounding box center [1123, 361] width 121 height 35
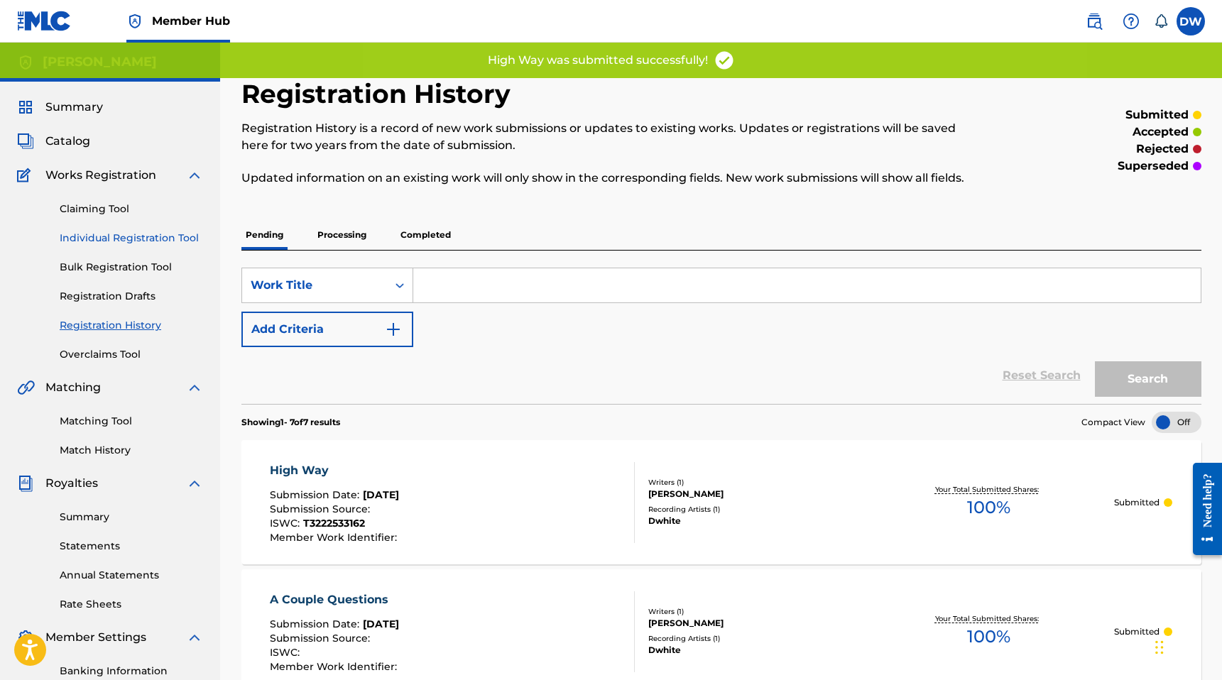
click at [142, 243] on link "Individual Registration Tool" at bounding box center [131, 238] width 143 height 15
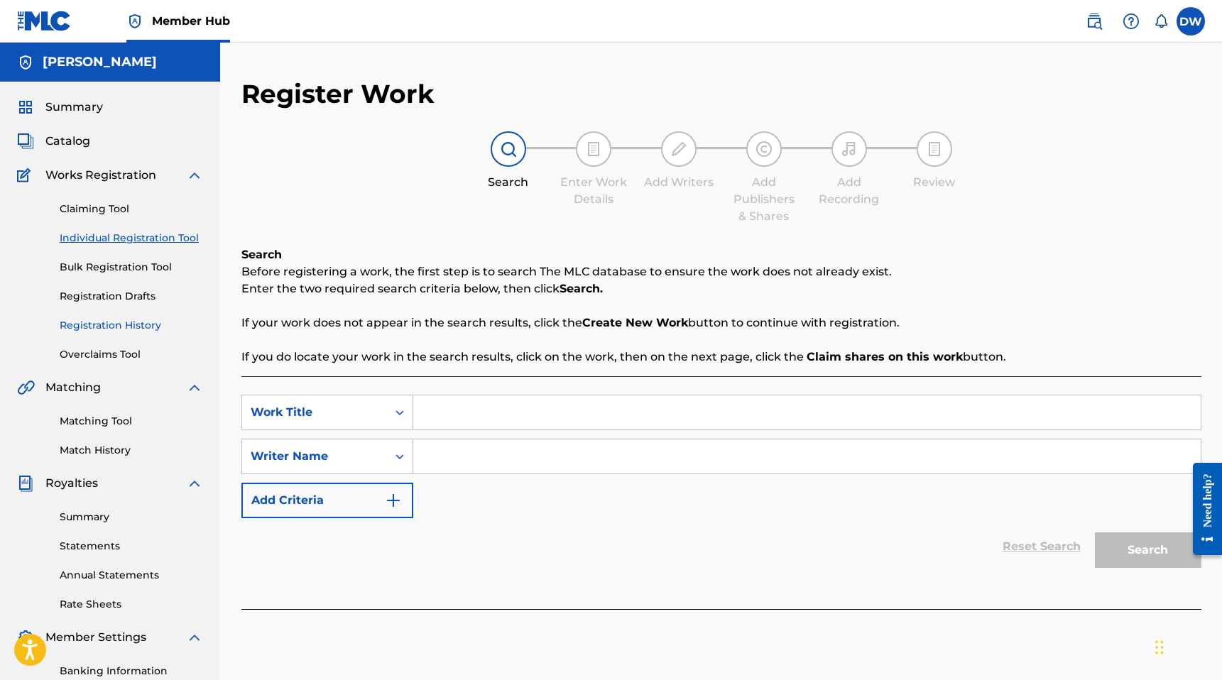
click at [114, 330] on link "Registration History" at bounding box center [131, 325] width 143 height 15
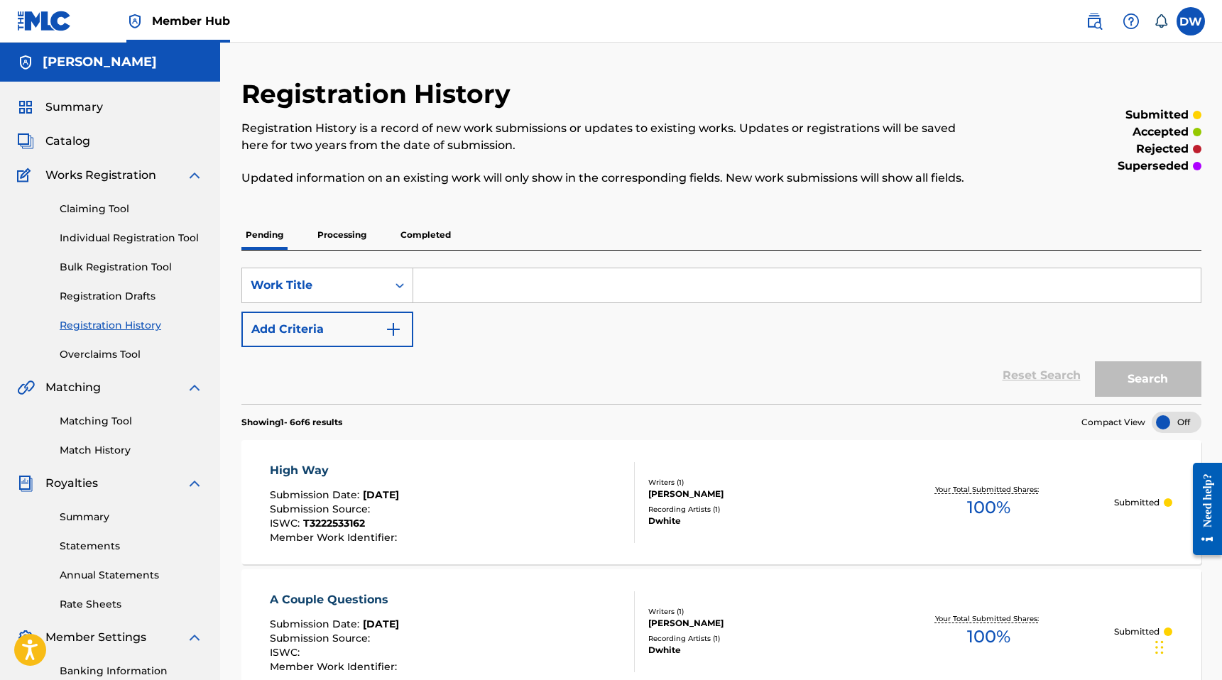
click at [495, 275] on input "Search Form" at bounding box center [806, 285] width 787 height 34
type input "MAD FLOWS"
click at [1095, 361] on button "Search" at bounding box center [1148, 378] width 106 height 35
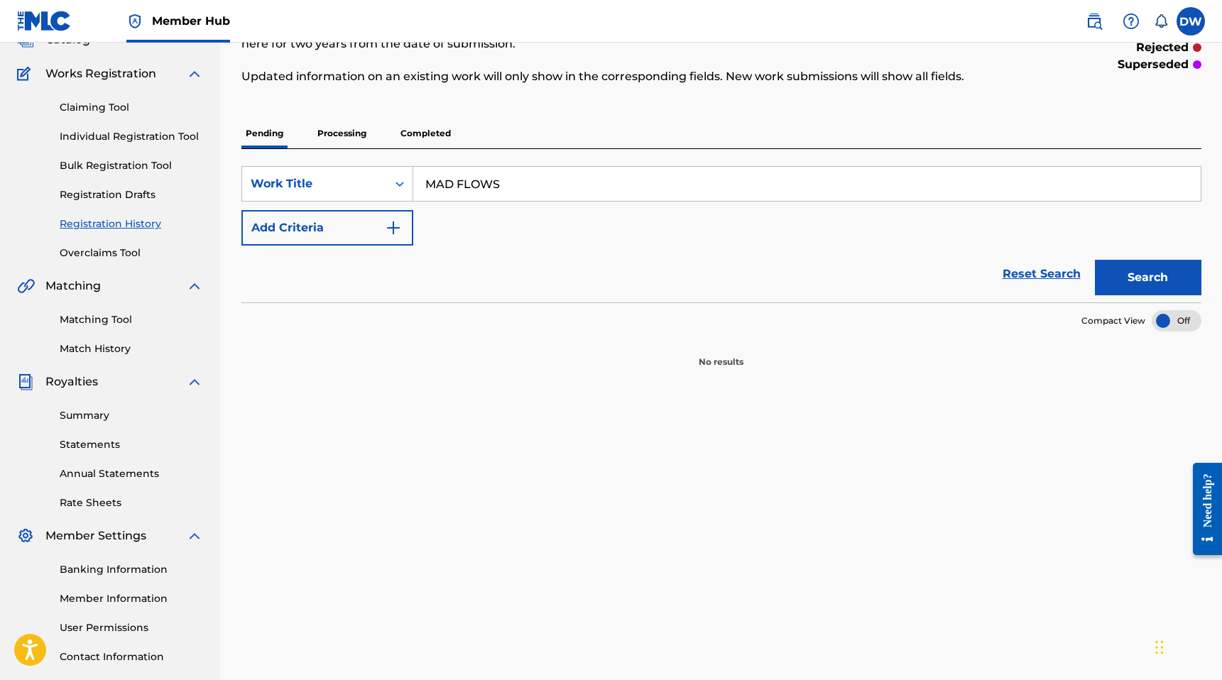
scroll to position [109, 0]
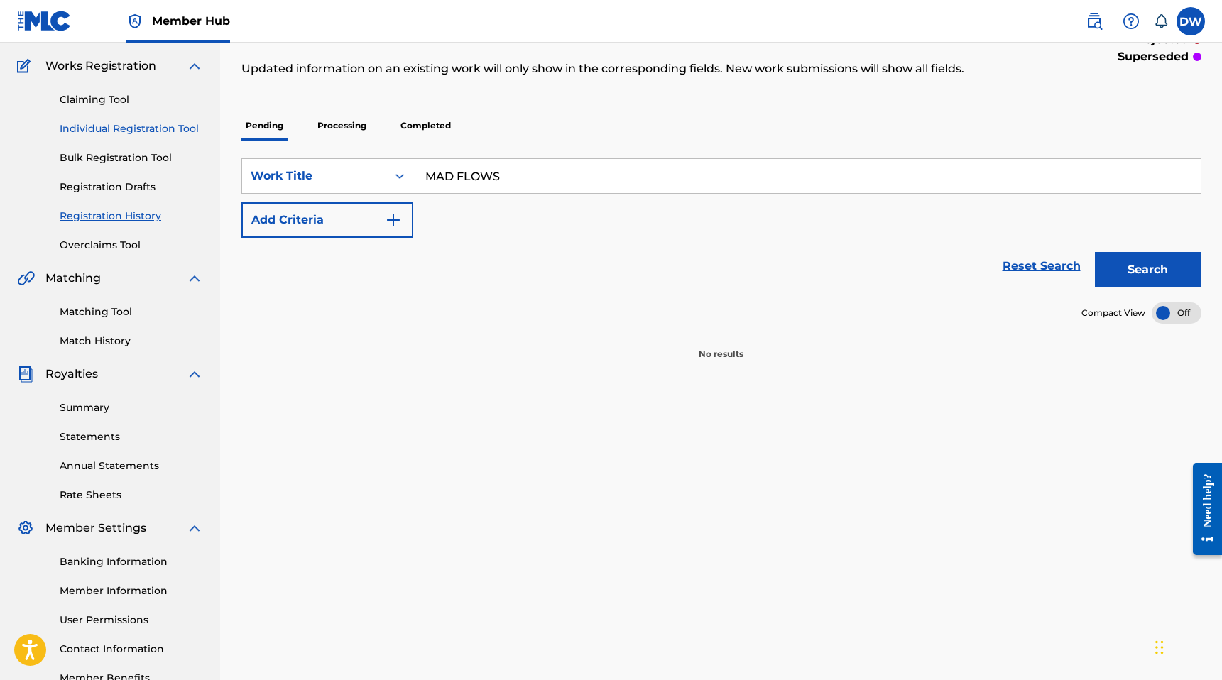
click at [119, 131] on link "Individual Registration Tool" at bounding box center [131, 128] width 143 height 15
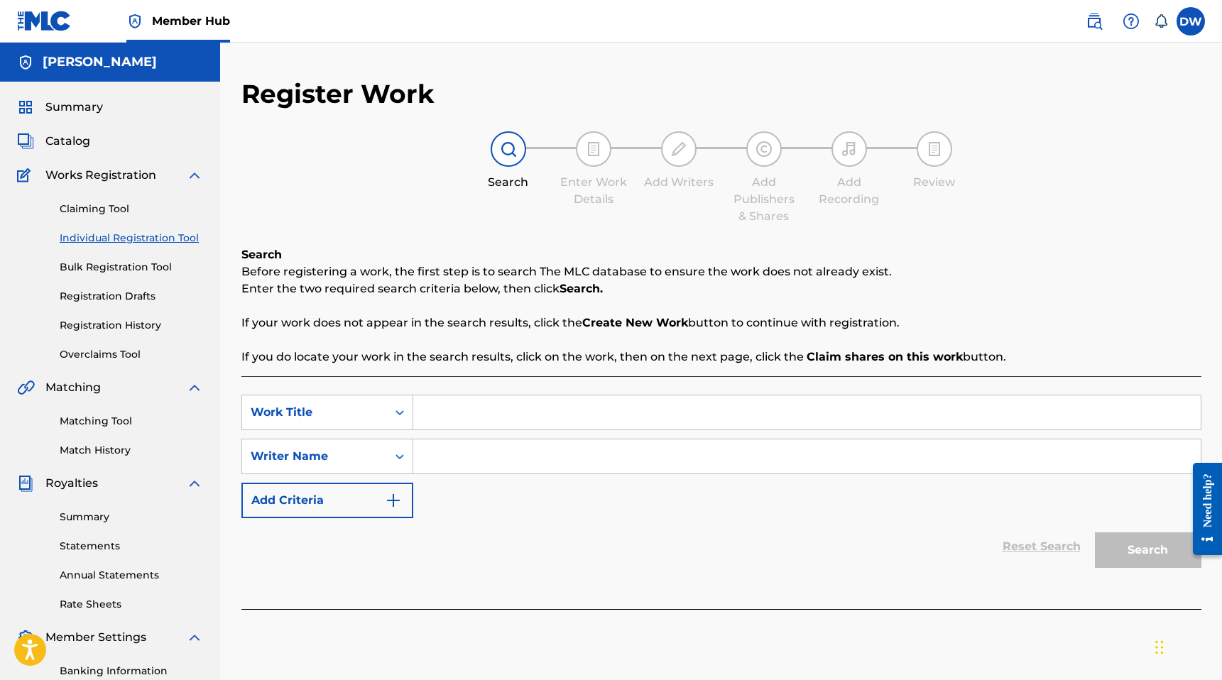
click at [449, 412] on input "Search Form" at bounding box center [806, 412] width 787 height 34
type input "MAD FLOWS"
click at [481, 464] on input "Search Form" at bounding box center [806, 456] width 787 height 34
click at [1095, 532] on button "Search" at bounding box center [1148, 549] width 106 height 35
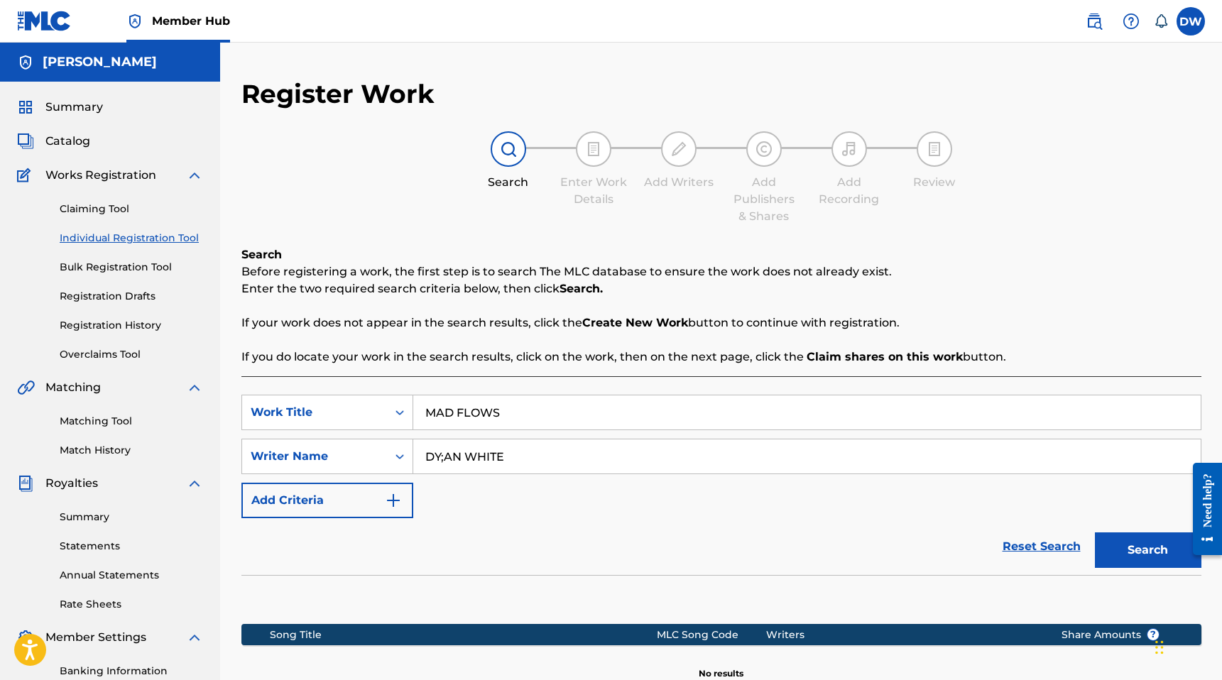
click at [449, 451] on input "DY;AN WHITE" at bounding box center [806, 456] width 787 height 34
type input "[PERSON_NAME]"
click at [1095, 532] on button "Search" at bounding box center [1148, 549] width 106 height 35
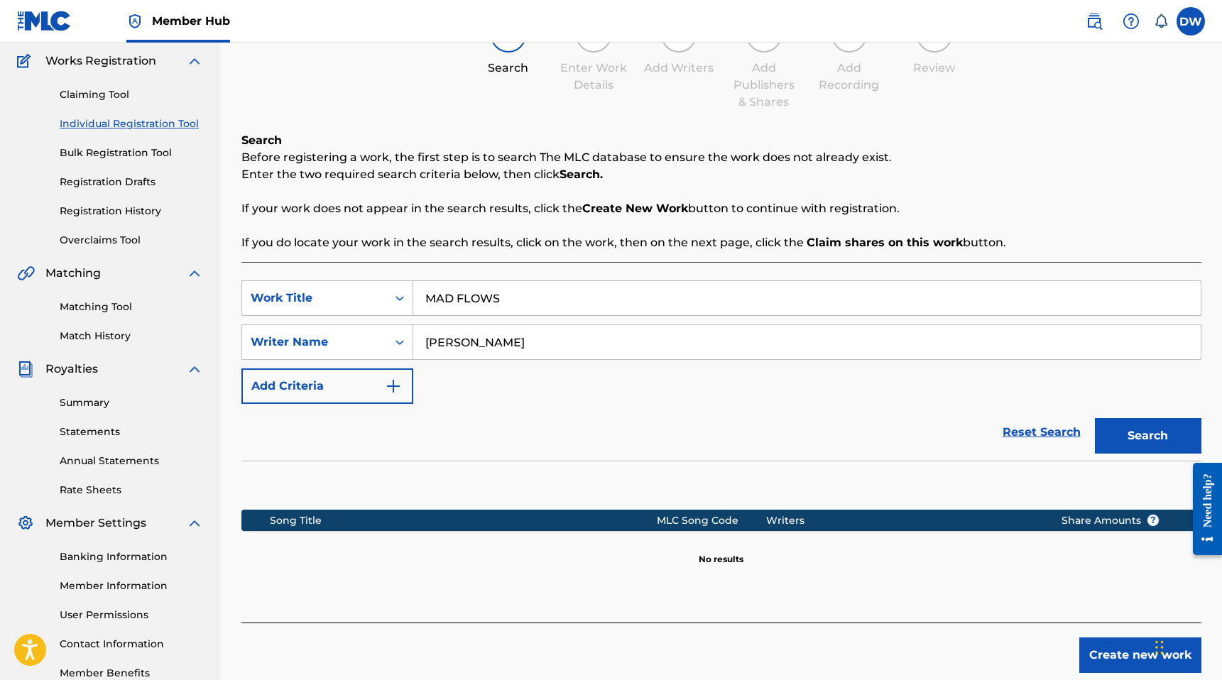
scroll to position [200, 0]
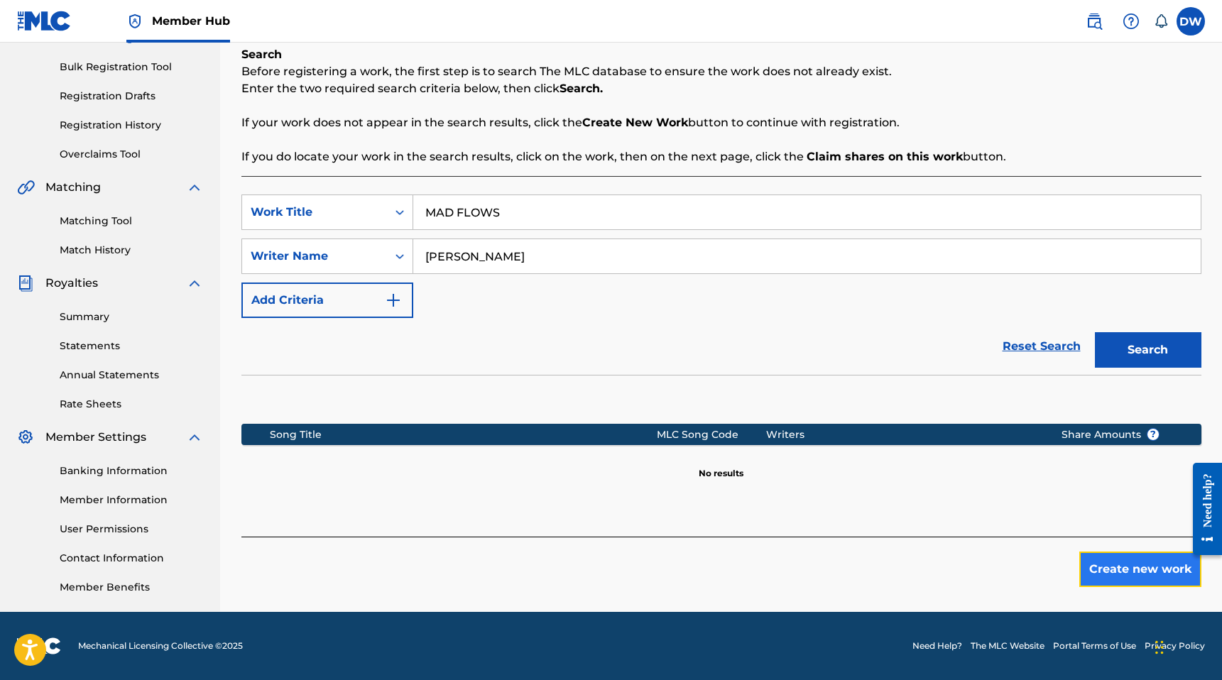
click at [1109, 565] on button "Create new work" at bounding box center [1140, 569] width 122 height 35
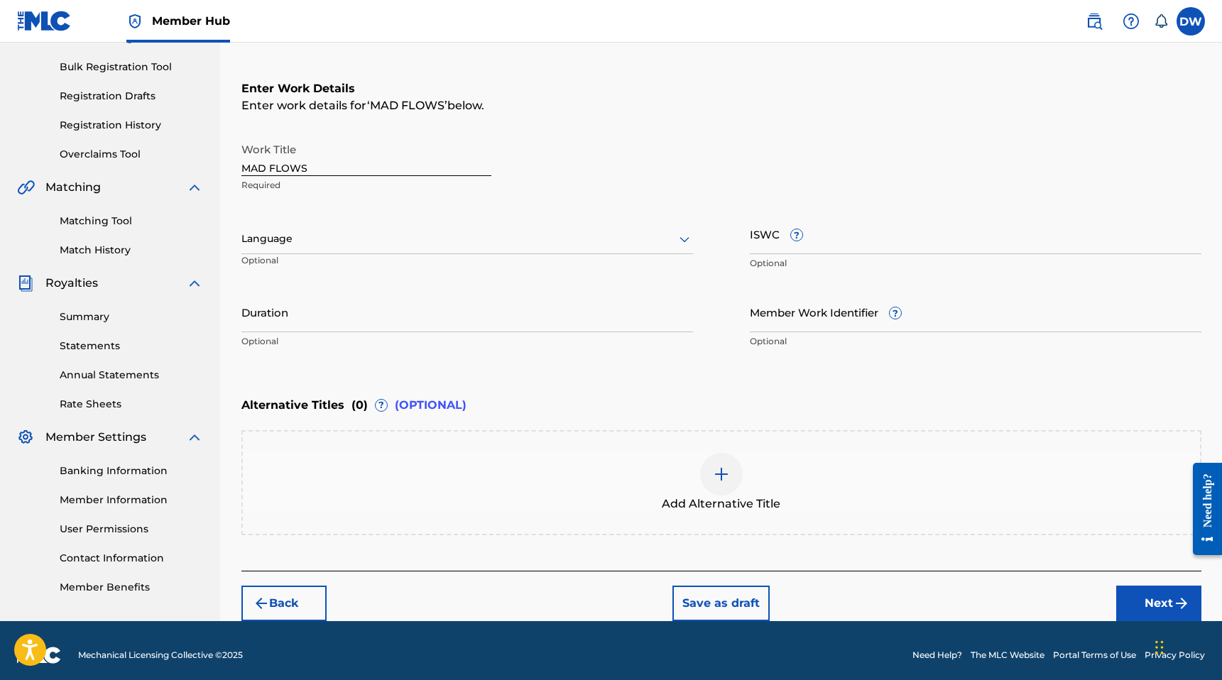
click at [347, 243] on div at bounding box center [466, 239] width 451 height 18
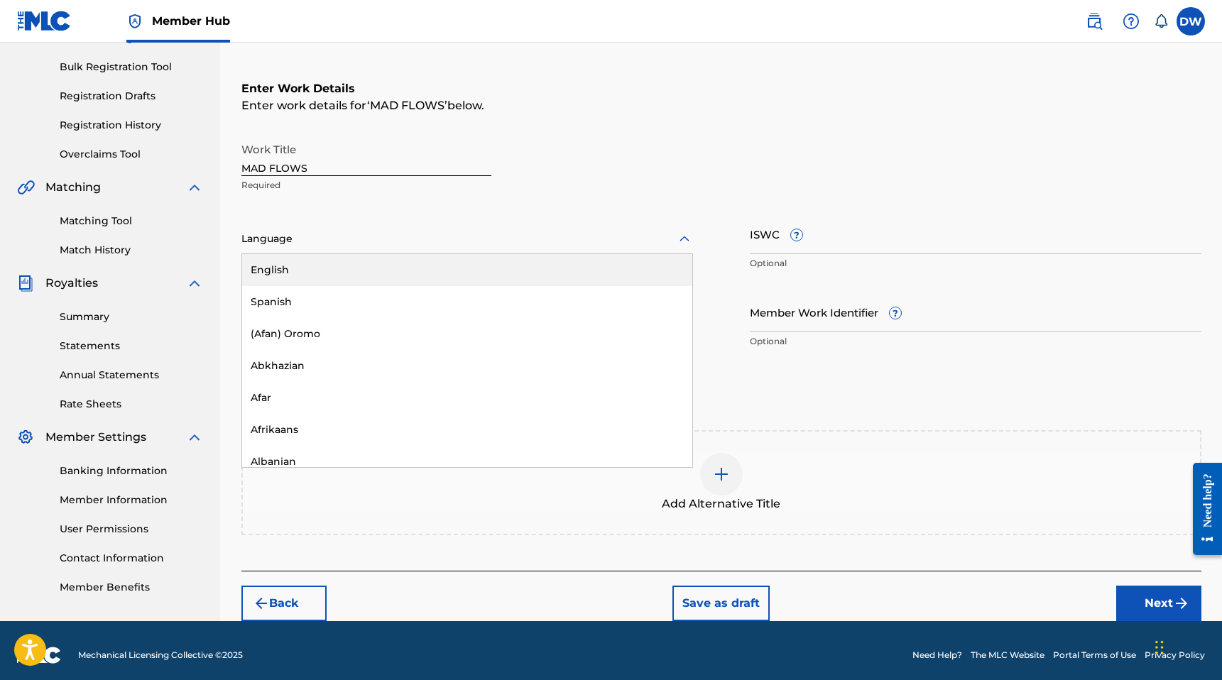
click at [377, 265] on div "English" at bounding box center [467, 270] width 450 height 32
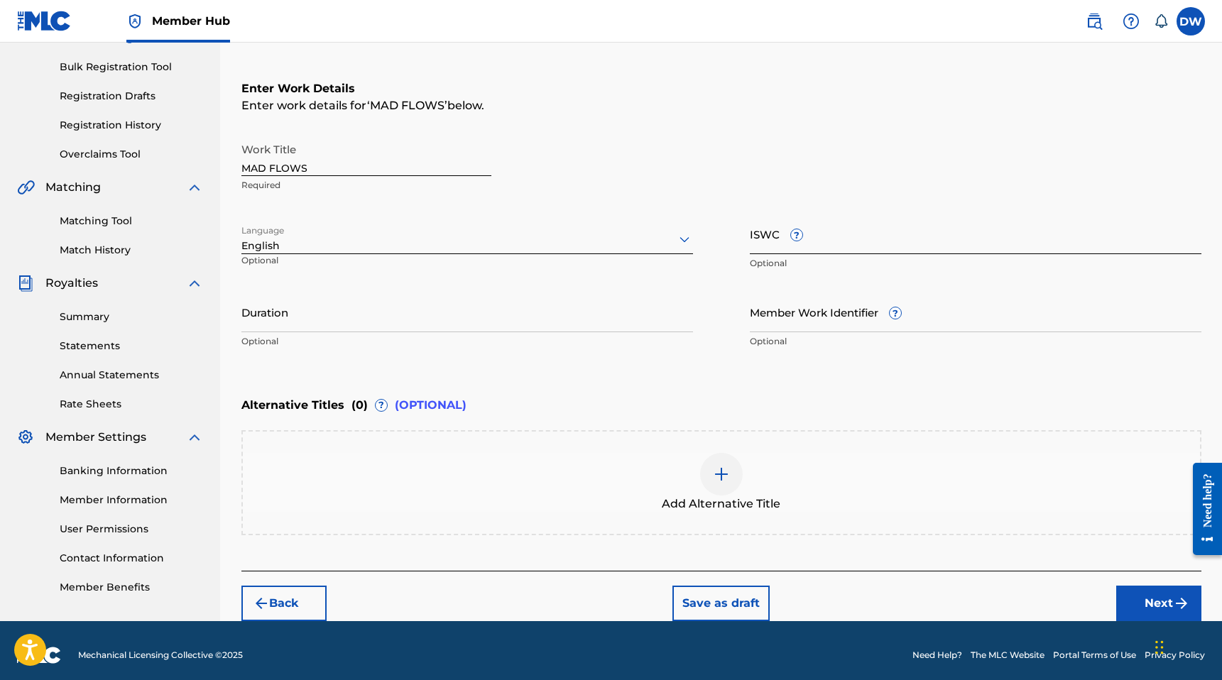
click at [866, 239] on input "ISWC ?" at bounding box center [975, 234] width 451 height 40
paste input "T-333.260.862-1"
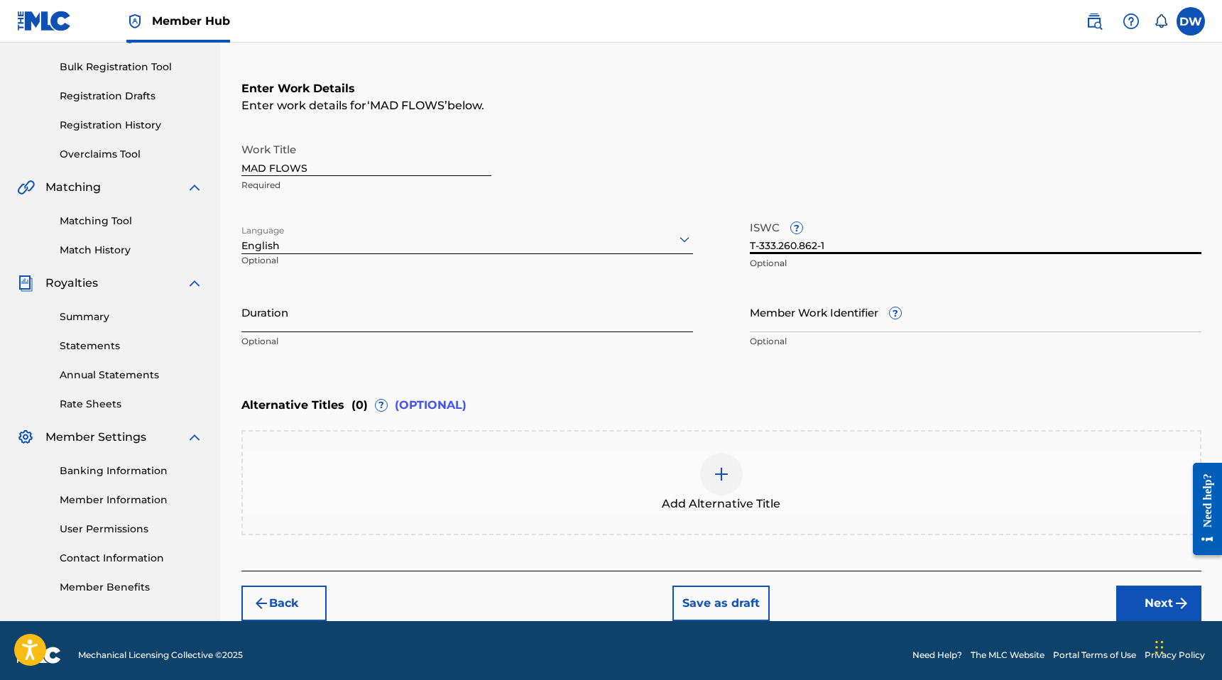
type input "T-333.260.862-1"
click at [408, 317] on input "Duration" at bounding box center [466, 312] width 451 height 40
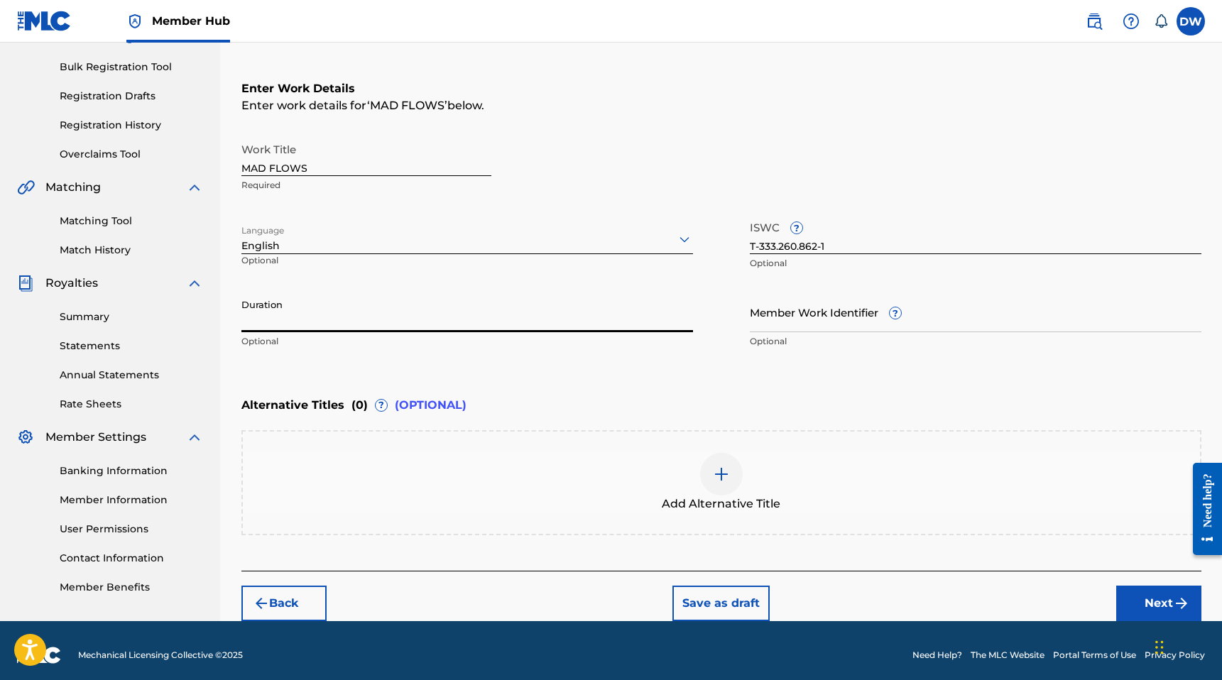
click at [519, 312] on input "Duration" at bounding box center [466, 312] width 451 height 40
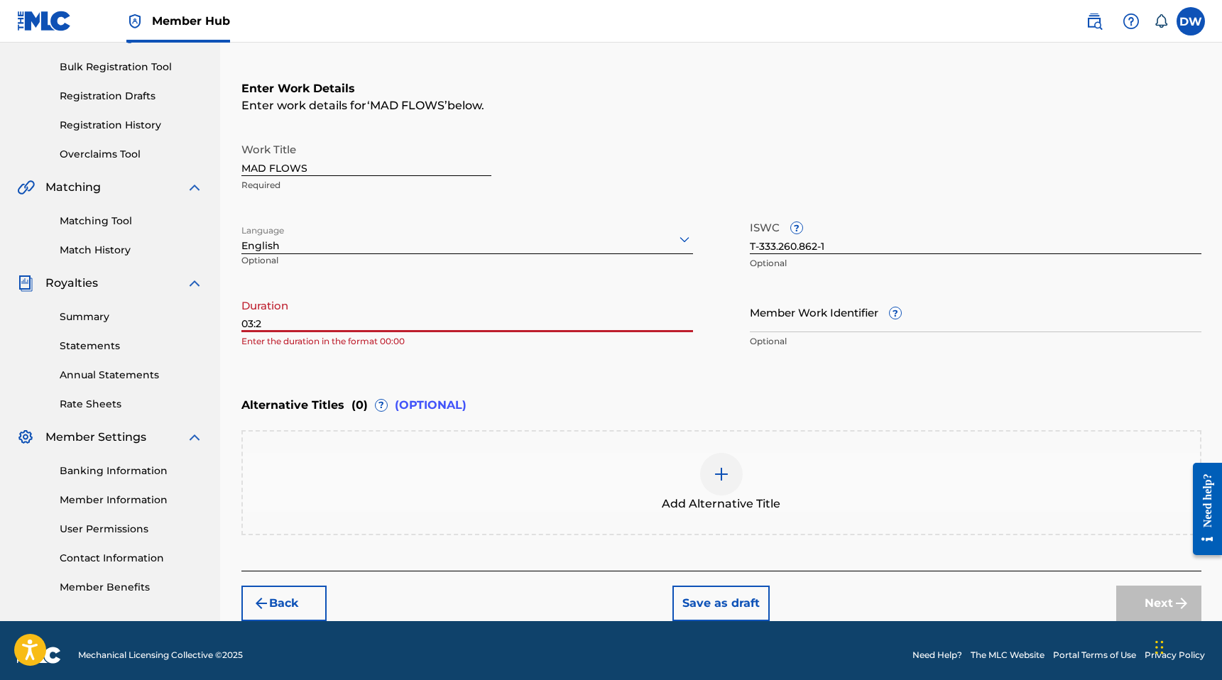
type input "03:28"
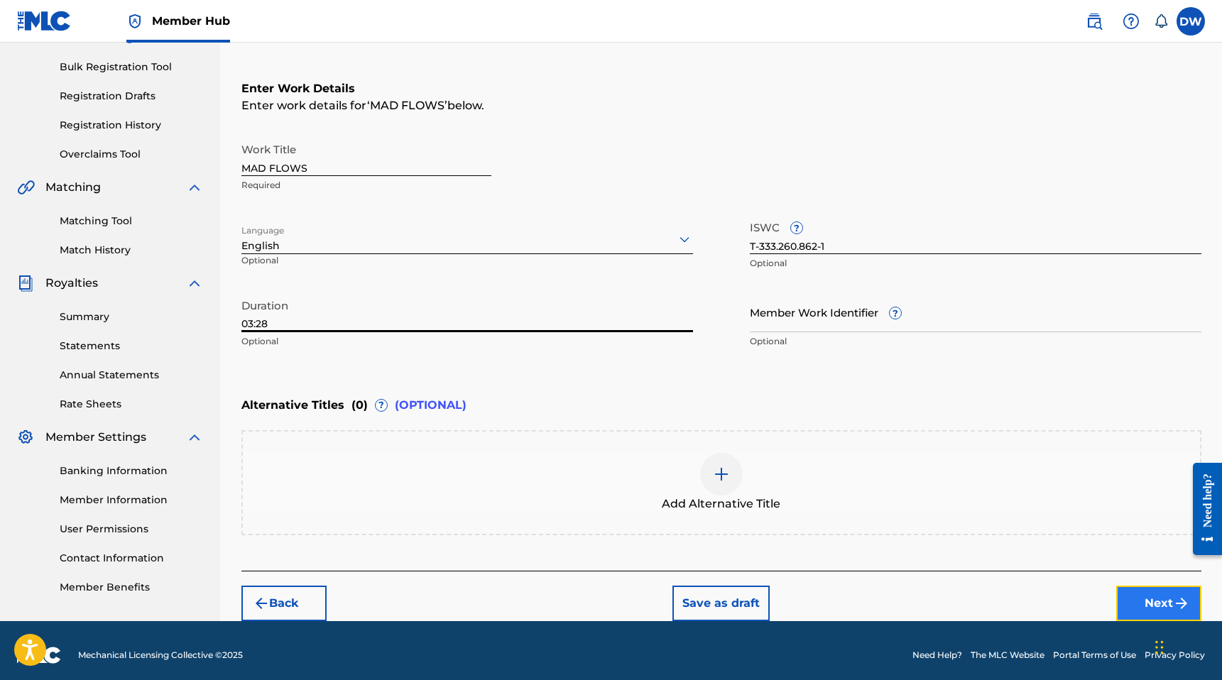
click at [1173, 601] on img "submit" at bounding box center [1181, 603] width 17 height 17
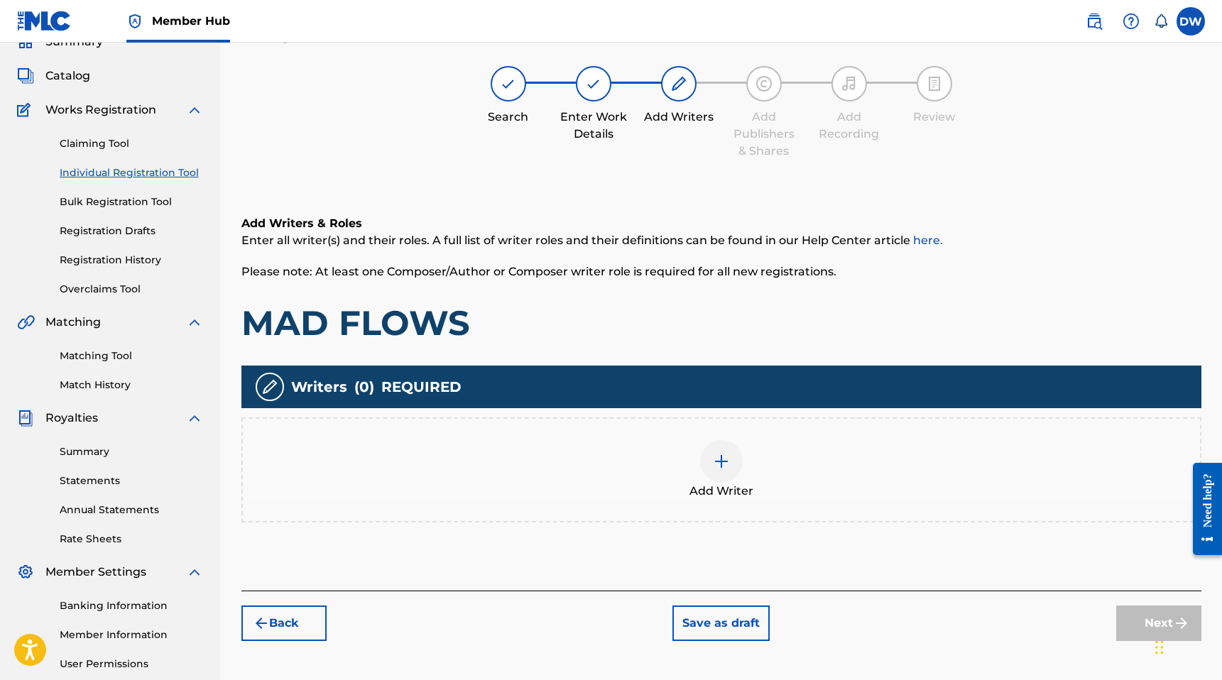
scroll to position [64, 0]
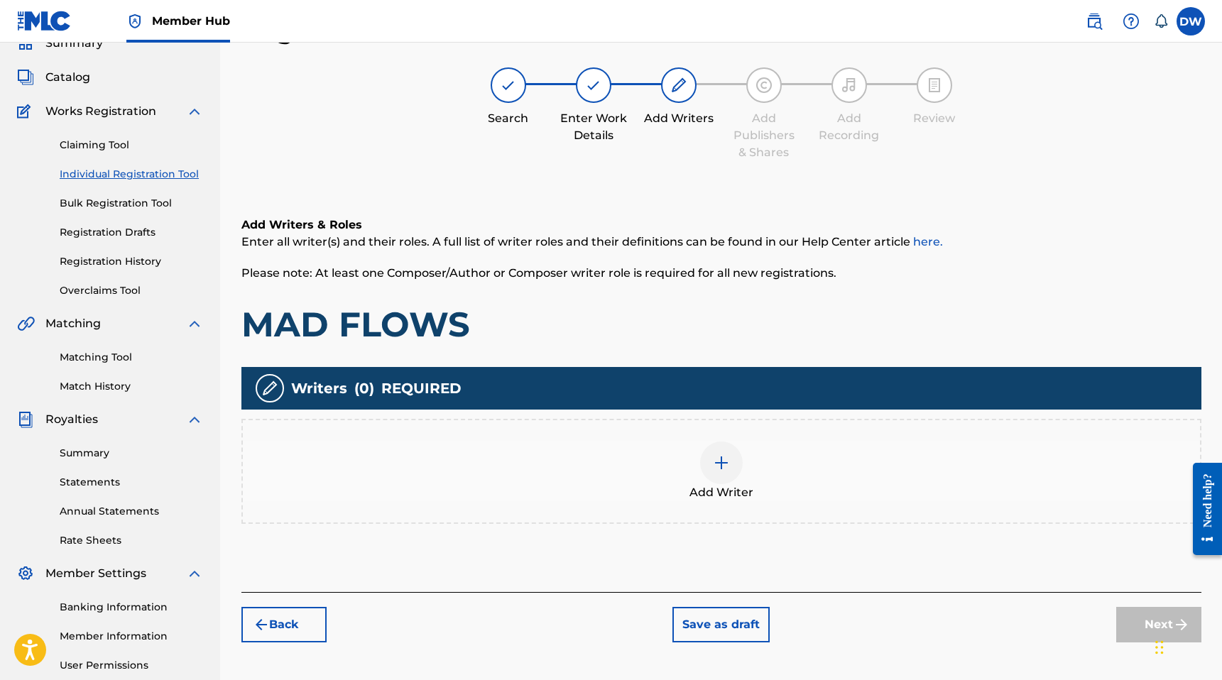
click at [730, 505] on div "Add Writer" at bounding box center [721, 471] width 960 height 105
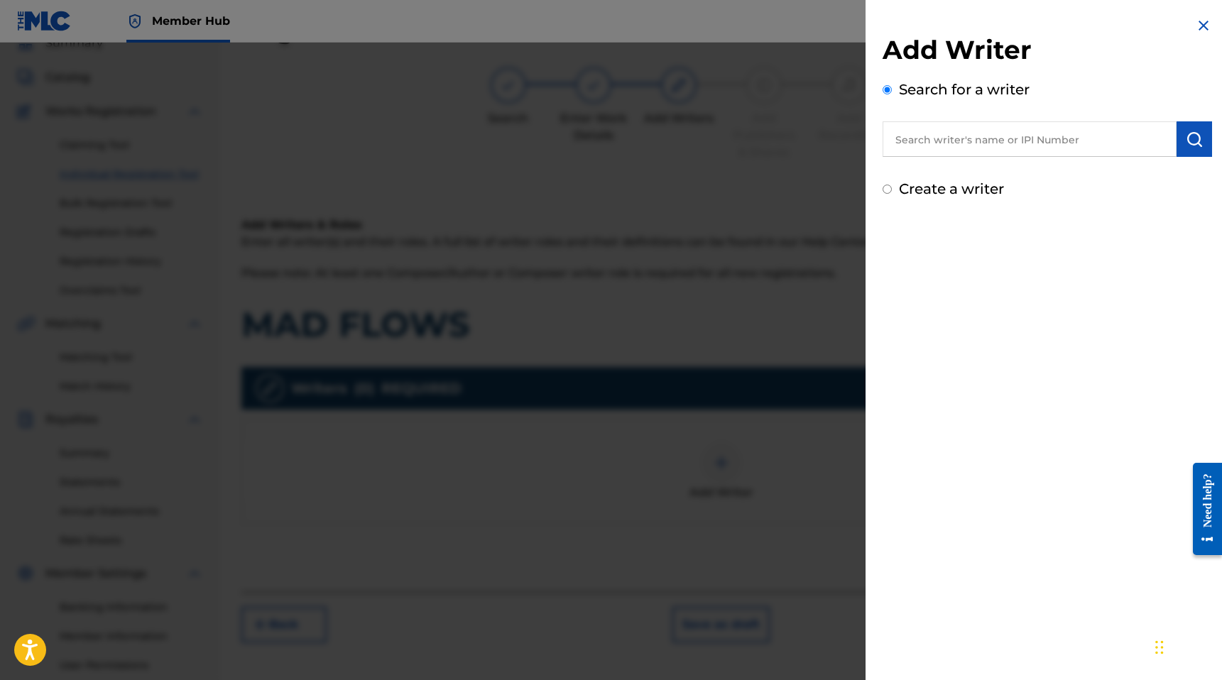
click at [926, 199] on div "Add Writer Search for a writer Create a writer" at bounding box center [1046, 108] width 363 height 217
click at [933, 190] on label "Create a writer" at bounding box center [951, 188] width 105 height 17
radio input "true"
click at [892, 190] on input "Create a writer" at bounding box center [886, 189] width 9 height 9
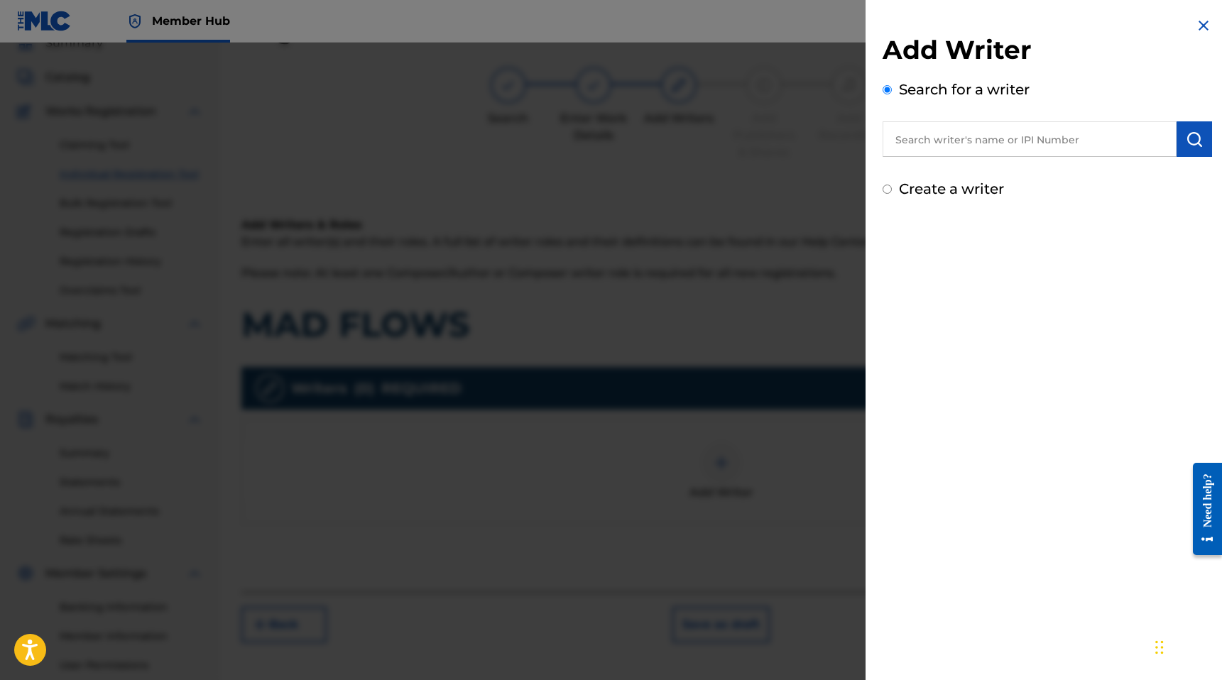
radio input "false"
radio input "true"
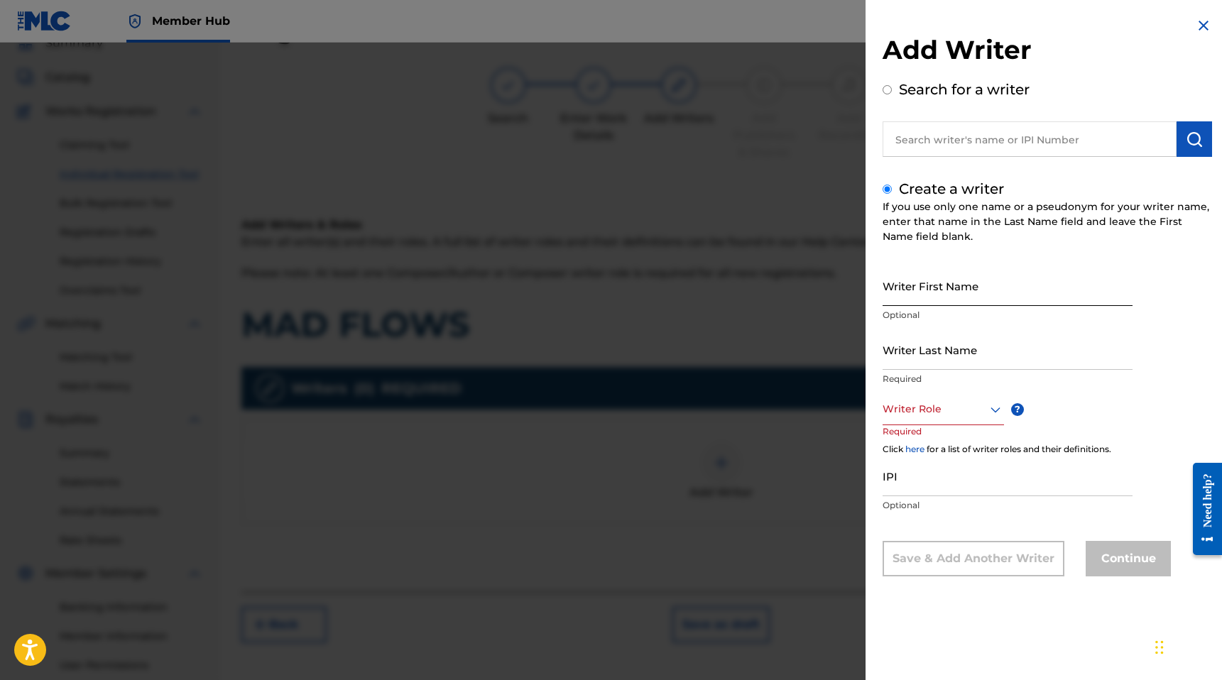
click at [947, 295] on input "Writer First Name" at bounding box center [1007, 285] width 250 height 40
type input "[PERSON_NAME]"
type input "White"
click at [927, 410] on div at bounding box center [942, 409] width 121 height 18
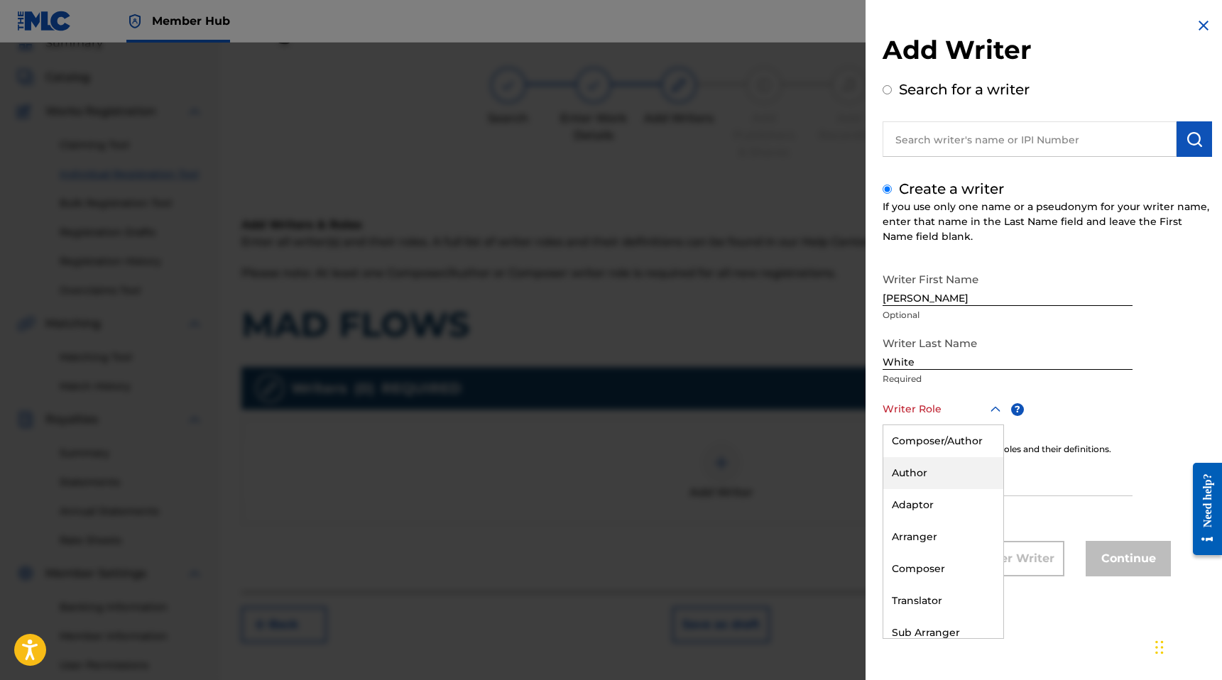
click at [926, 458] on div "Author" at bounding box center [943, 473] width 120 height 32
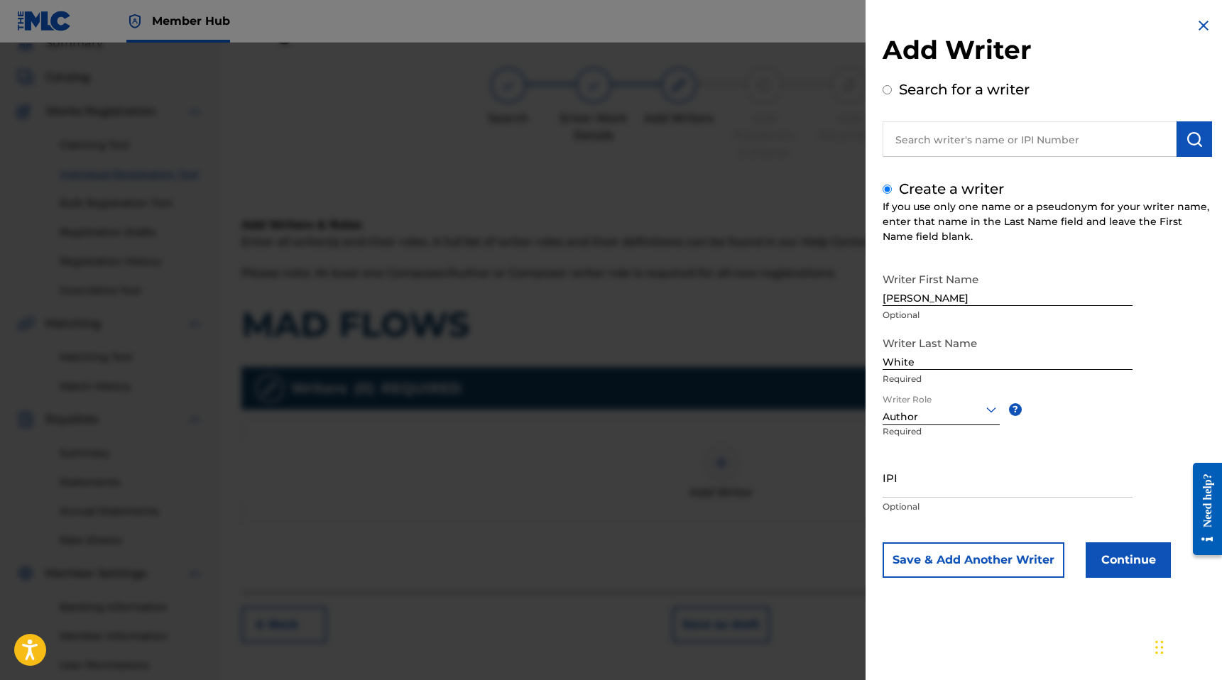
click at [936, 420] on div "Author" at bounding box center [940, 417] width 117 height 15
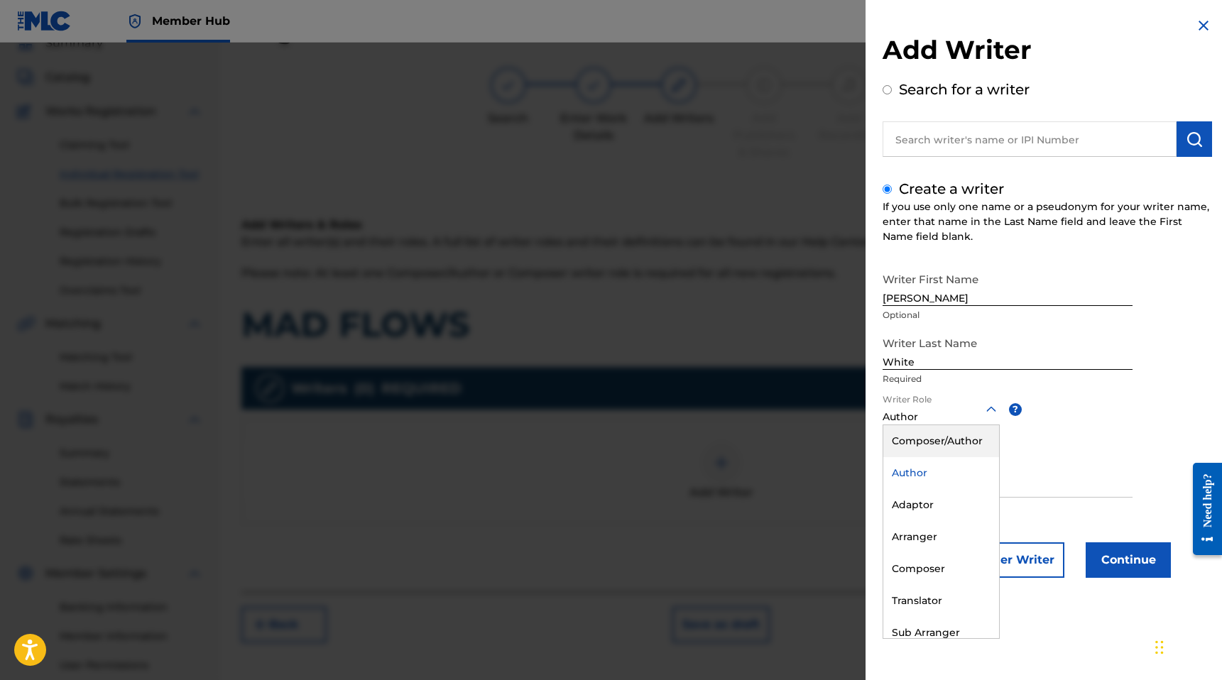
click at [935, 437] on div "Composer/Author" at bounding box center [941, 441] width 116 height 32
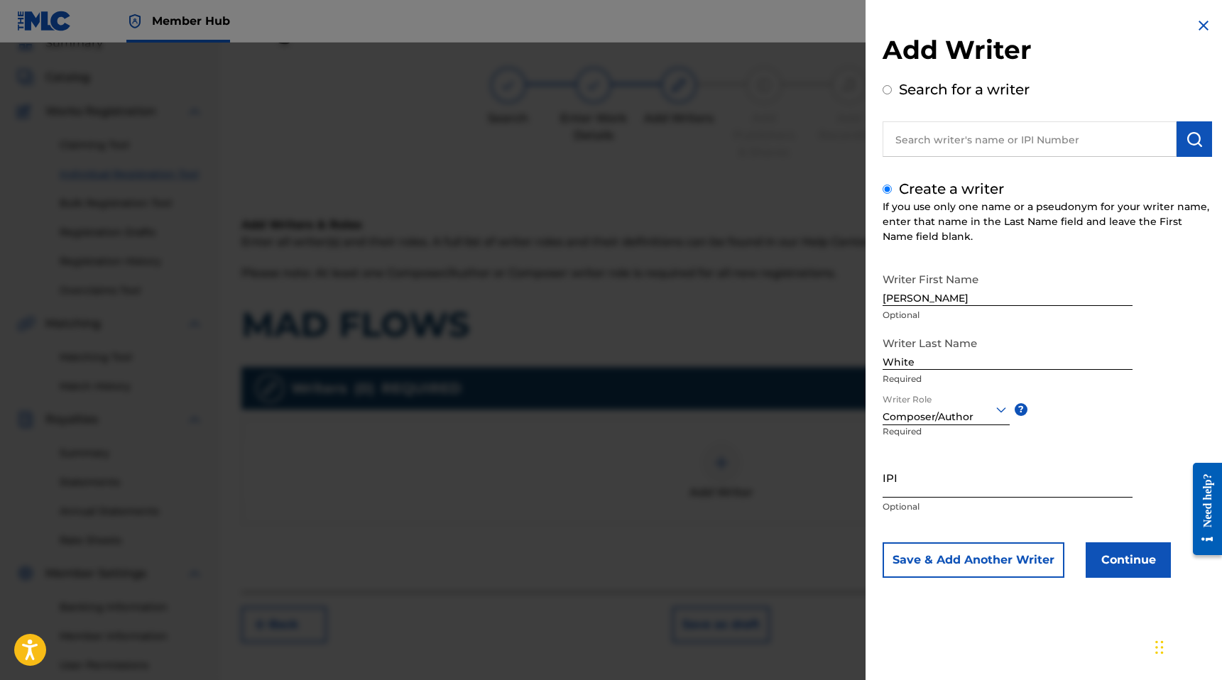
click at [921, 482] on input "IPI" at bounding box center [1007, 477] width 250 height 40
paste input "01185174348"
type input "01185174348"
click at [1145, 544] on button "Continue" at bounding box center [1127, 559] width 85 height 35
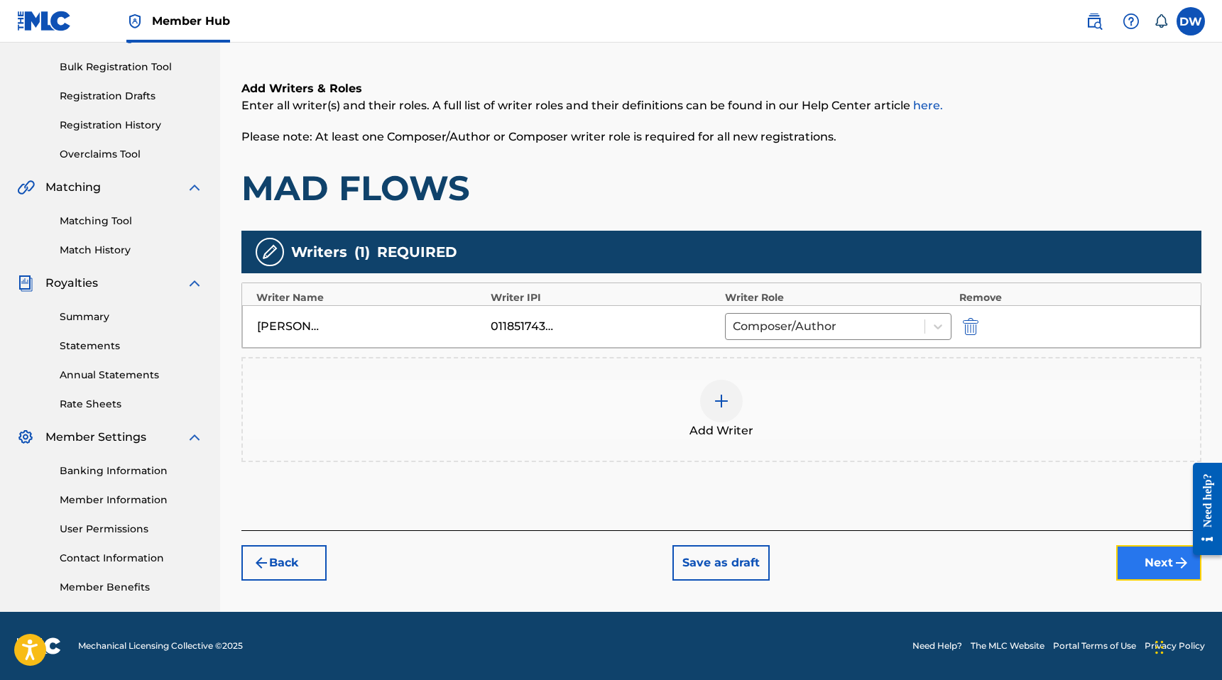
click at [1131, 562] on button "Next" at bounding box center [1158, 562] width 85 height 35
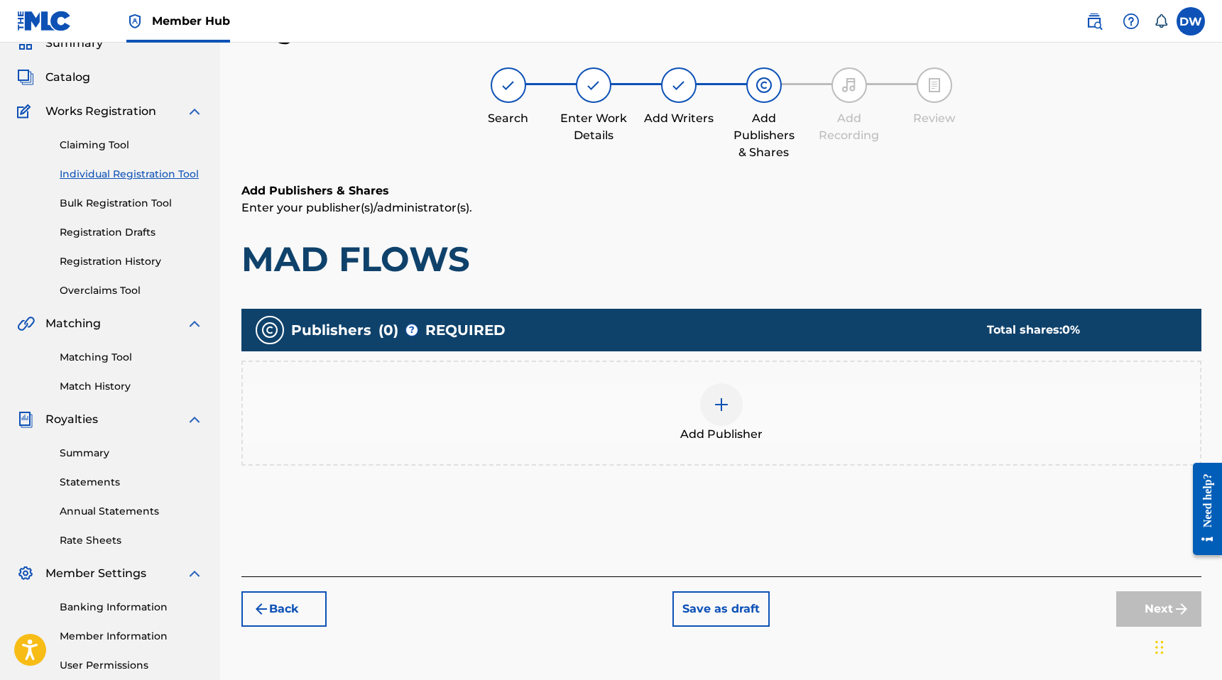
click at [843, 434] on div "Add Publisher" at bounding box center [721, 413] width 957 height 60
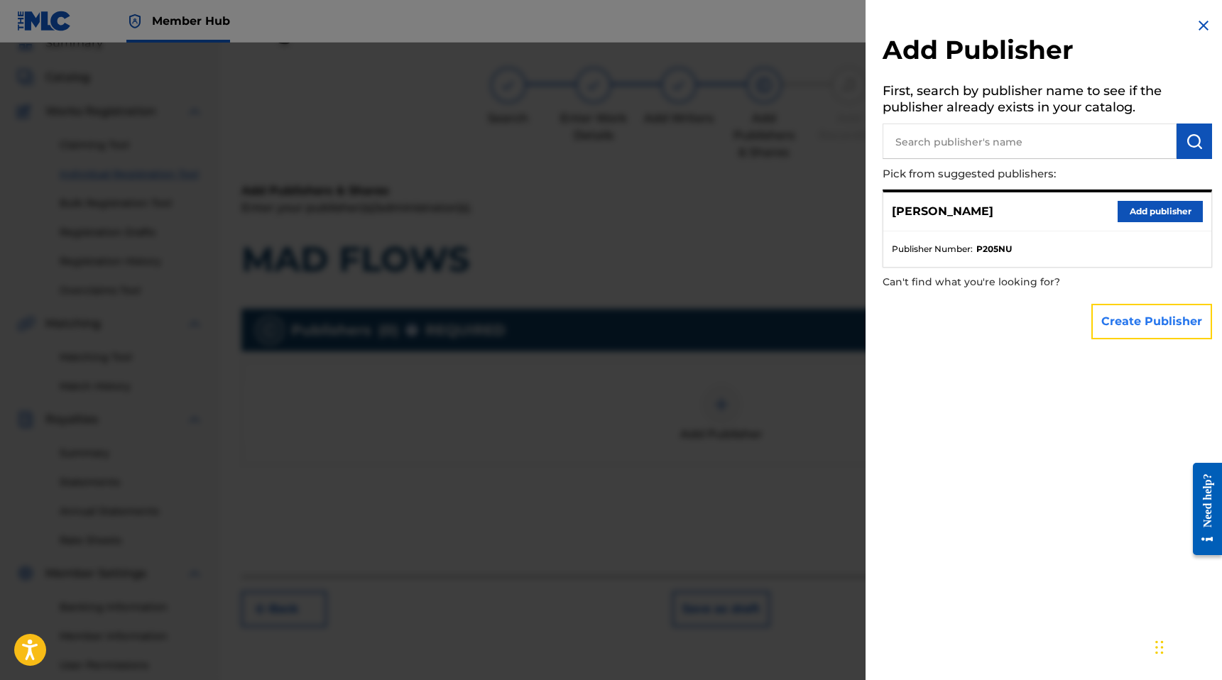
click at [1118, 322] on button "Create Publisher" at bounding box center [1151, 321] width 121 height 35
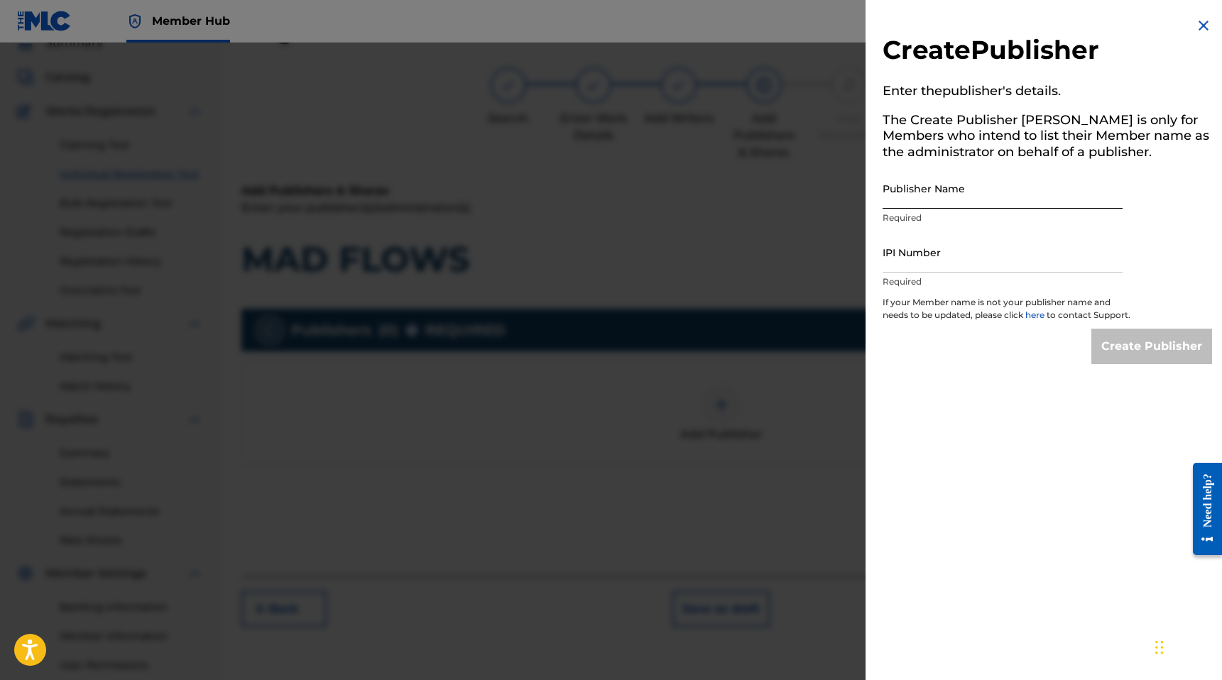
click at [985, 181] on input "Publisher Name" at bounding box center [1002, 188] width 240 height 40
type input "MANUSCRIPT"
click at [968, 256] on input "IPI Number" at bounding box center [1002, 252] width 240 height 40
type input "00686021835"
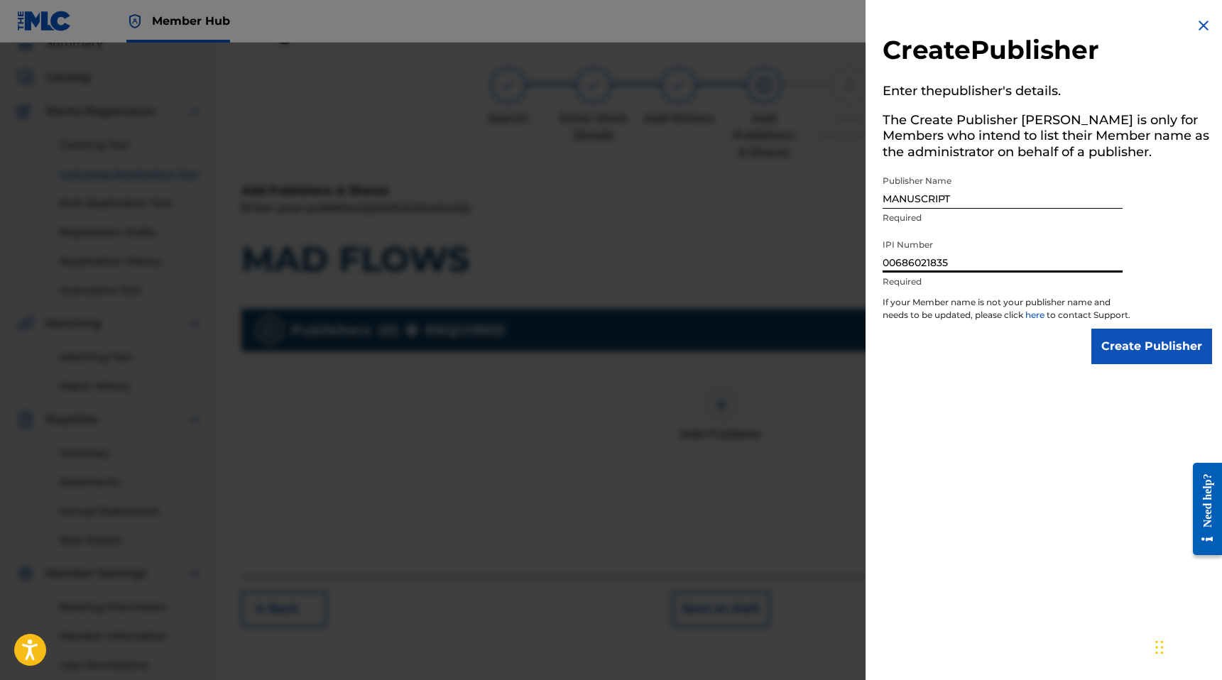
scroll to position [200, 0]
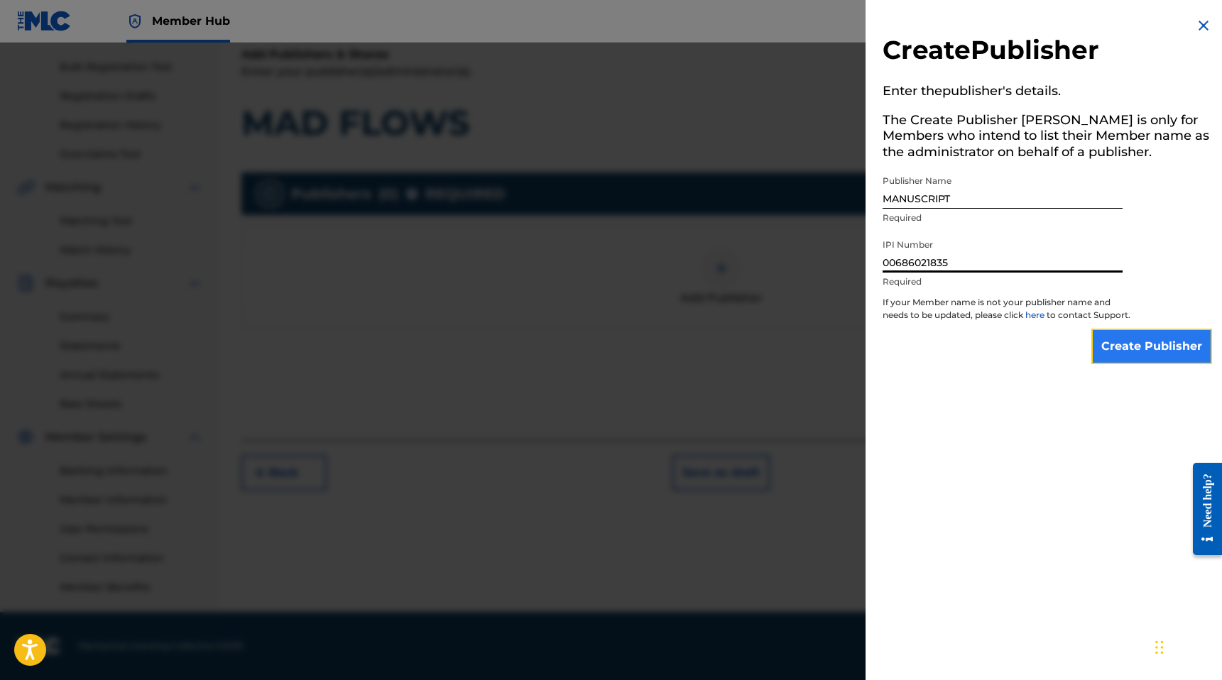
click at [1134, 355] on input "Create Publisher" at bounding box center [1151, 346] width 121 height 35
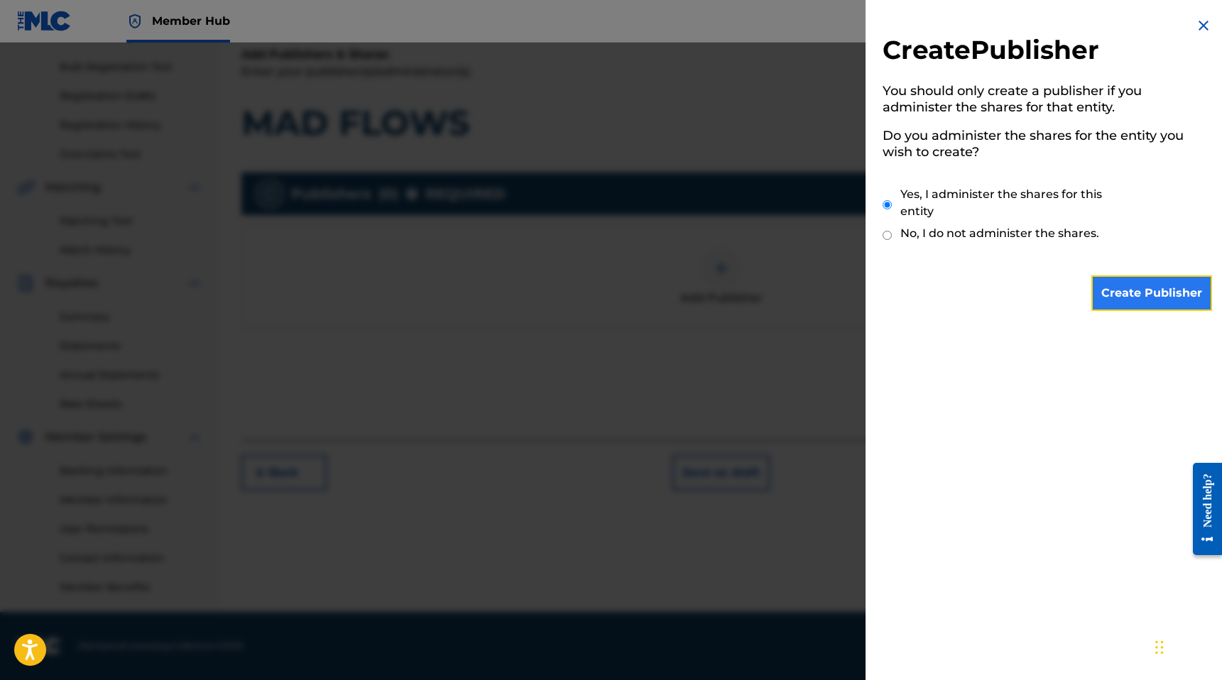
click at [1112, 300] on input "Create Publisher" at bounding box center [1151, 292] width 121 height 35
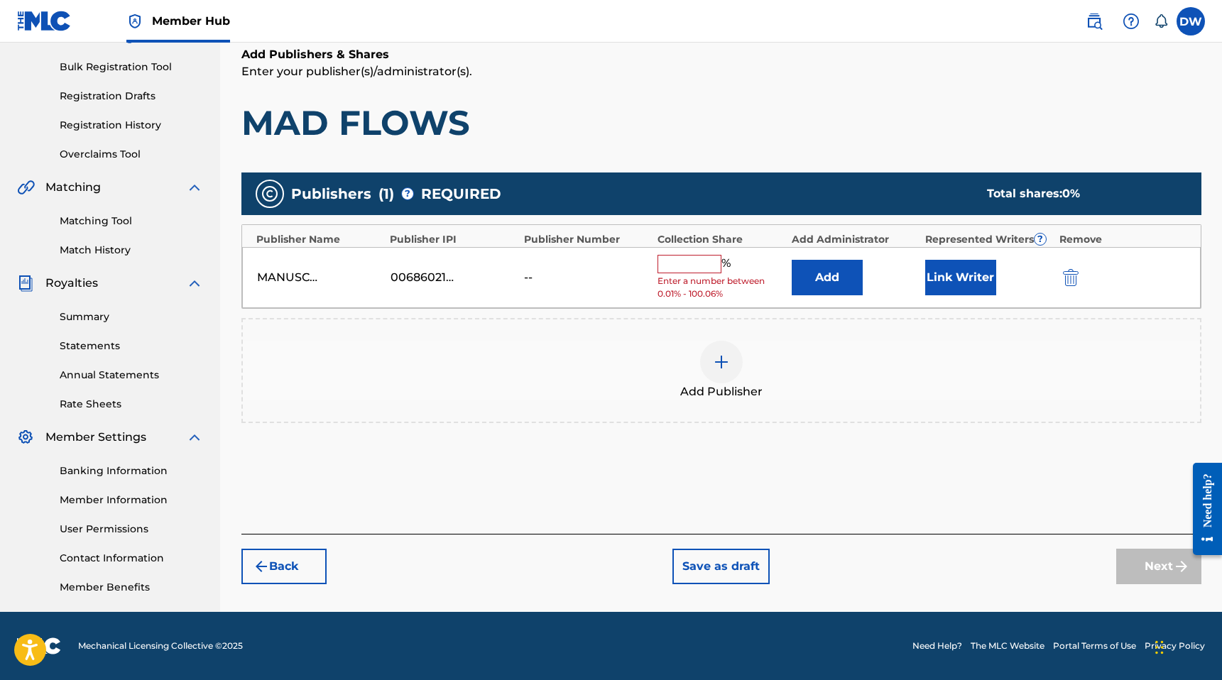
click at [660, 258] on input "text" at bounding box center [689, 264] width 64 height 18
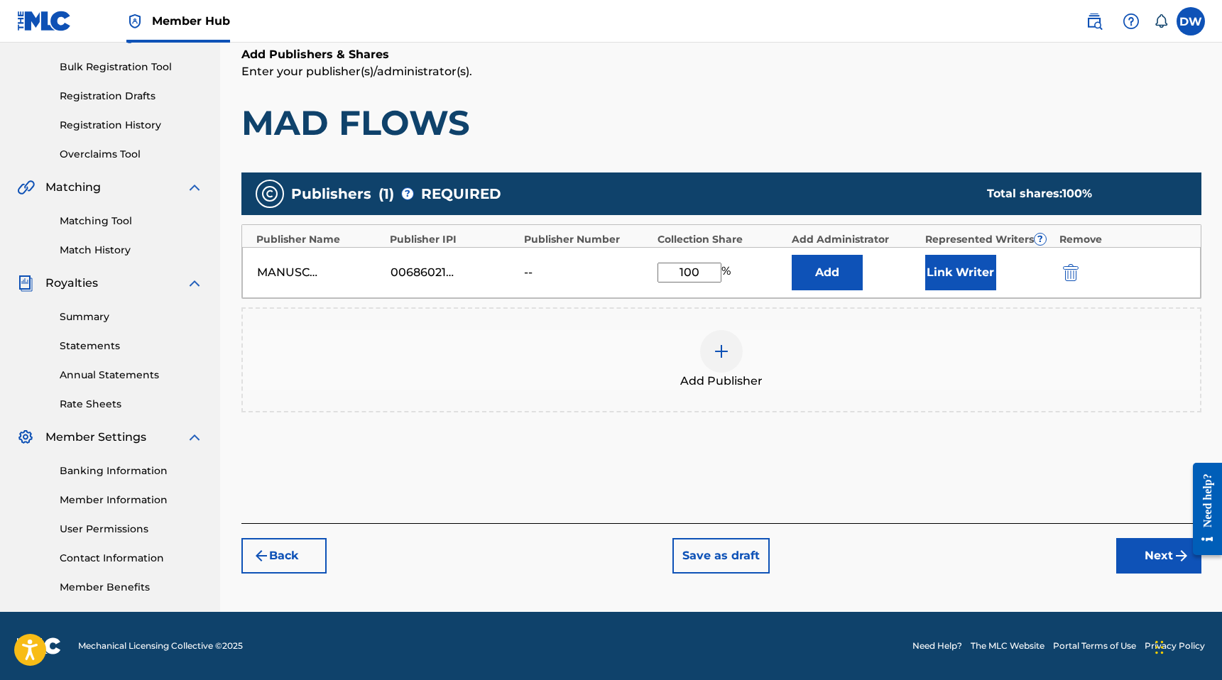
type input "100"
click at [937, 388] on div "Add Publisher" at bounding box center [721, 360] width 957 height 60
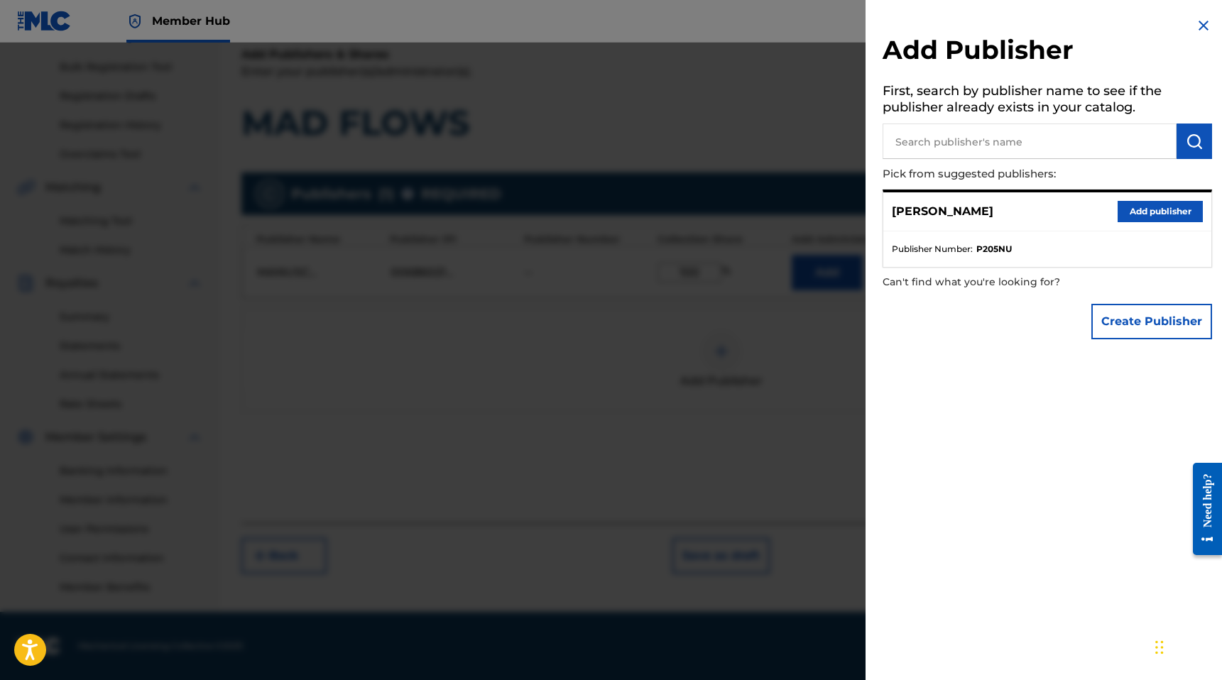
click at [794, 329] on div at bounding box center [611, 383] width 1222 height 680
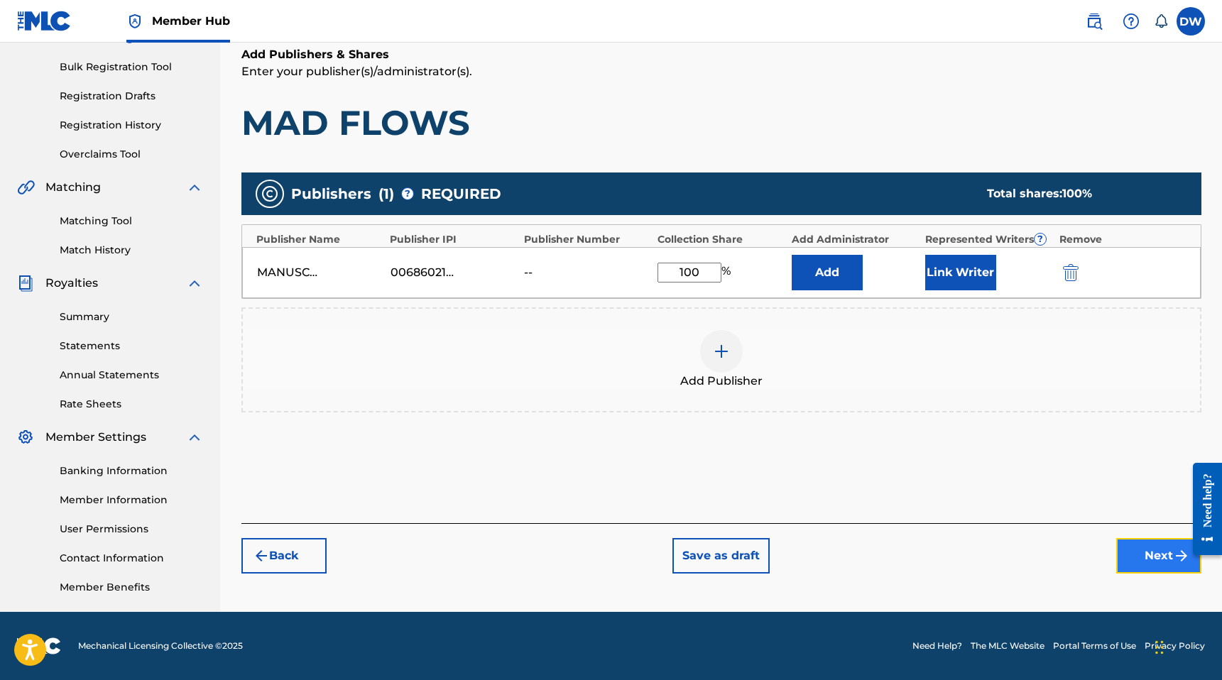
click at [1134, 568] on button "Next" at bounding box center [1158, 555] width 85 height 35
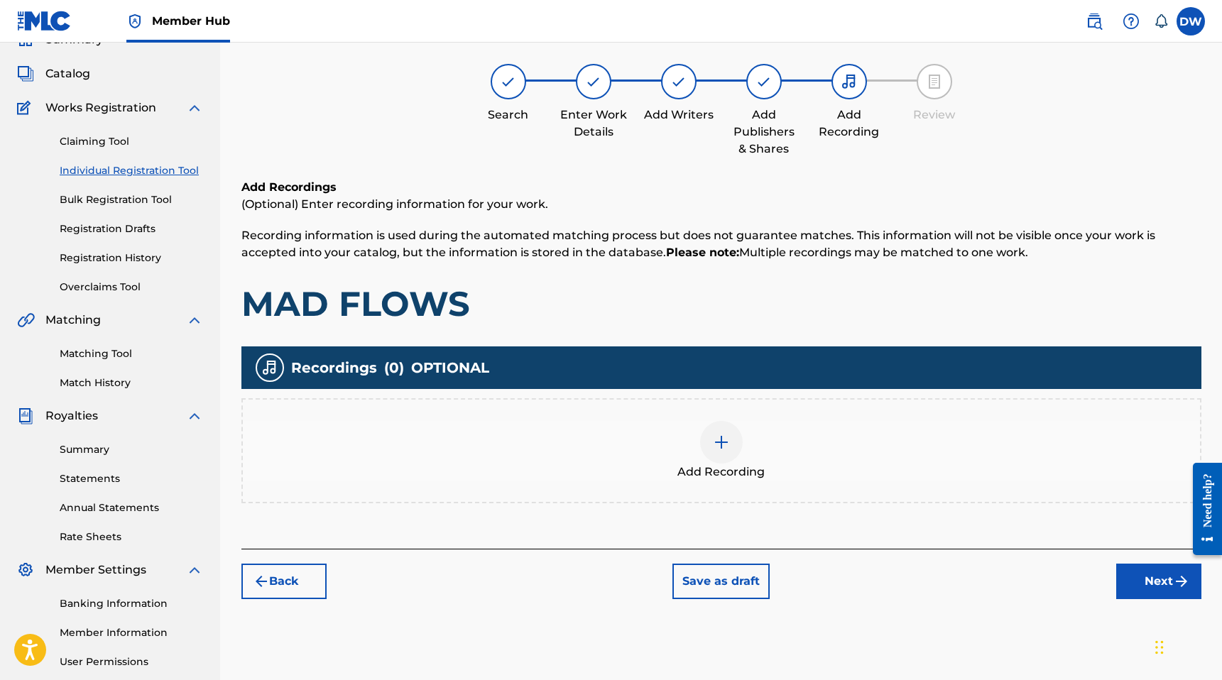
scroll to position [64, 0]
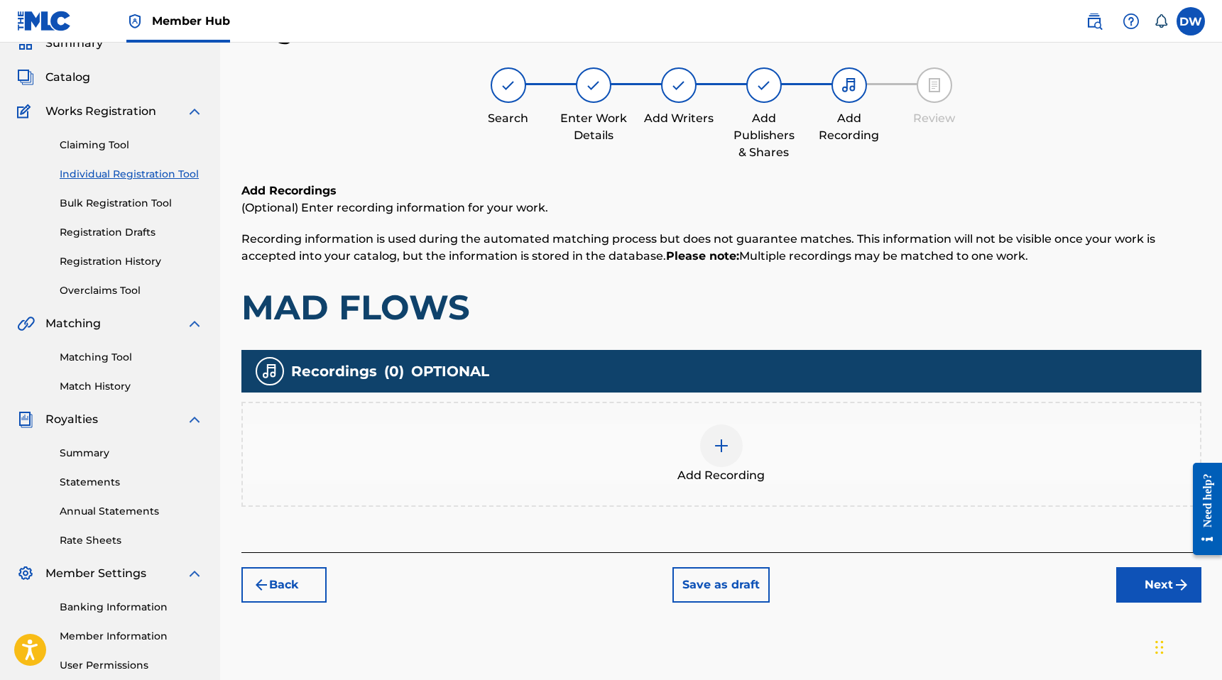
click at [906, 453] on div "Add Recording" at bounding box center [721, 455] width 957 height 60
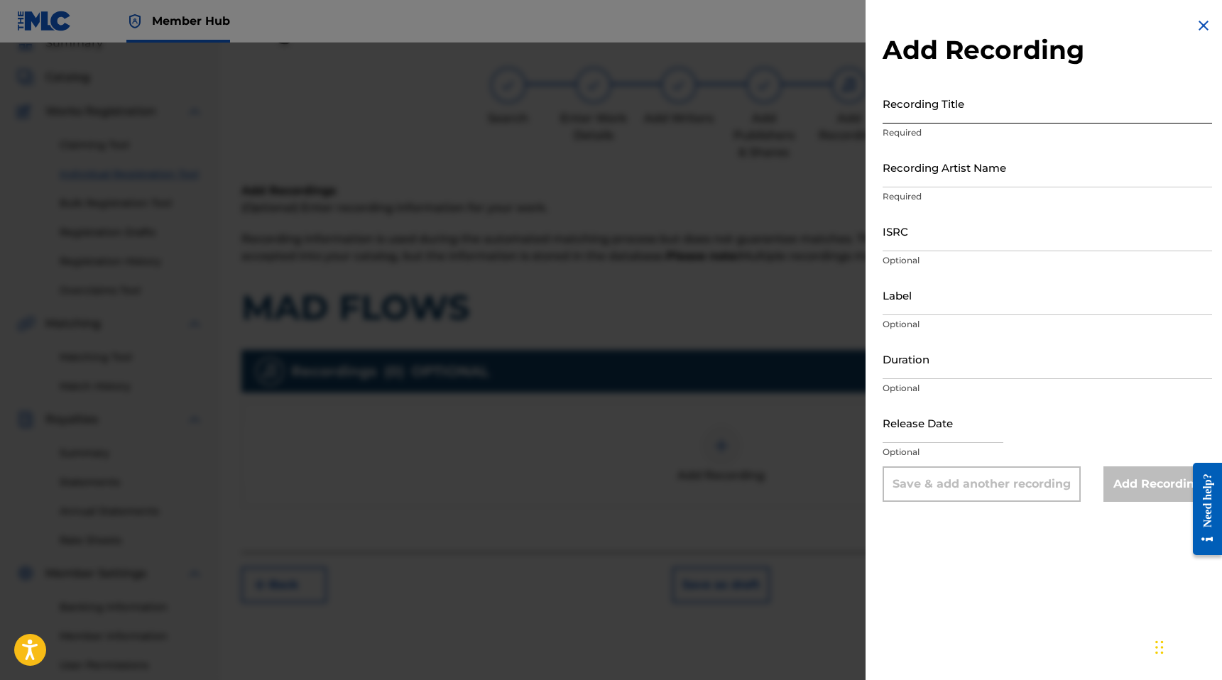
click at [914, 107] on input "Recording Title" at bounding box center [1046, 103] width 329 height 40
type input "MAD FLOWS"
click at [940, 167] on input "Recording Artist Name" at bounding box center [1046, 167] width 329 height 40
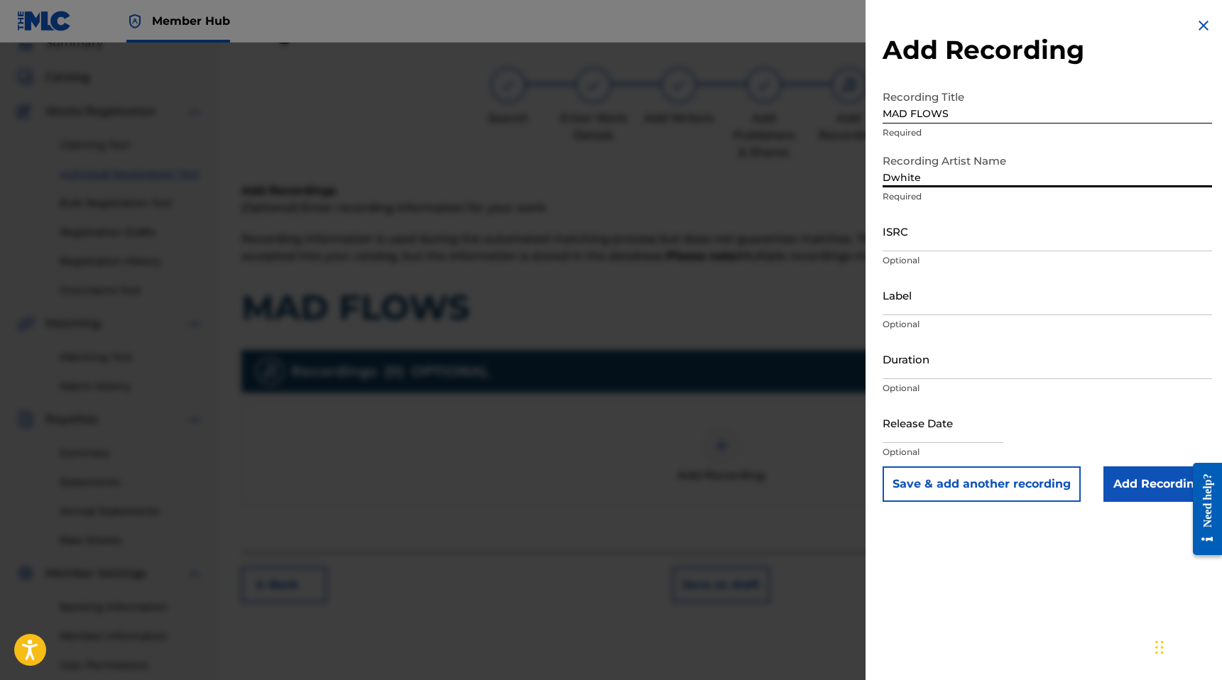
type input "Dwhite"
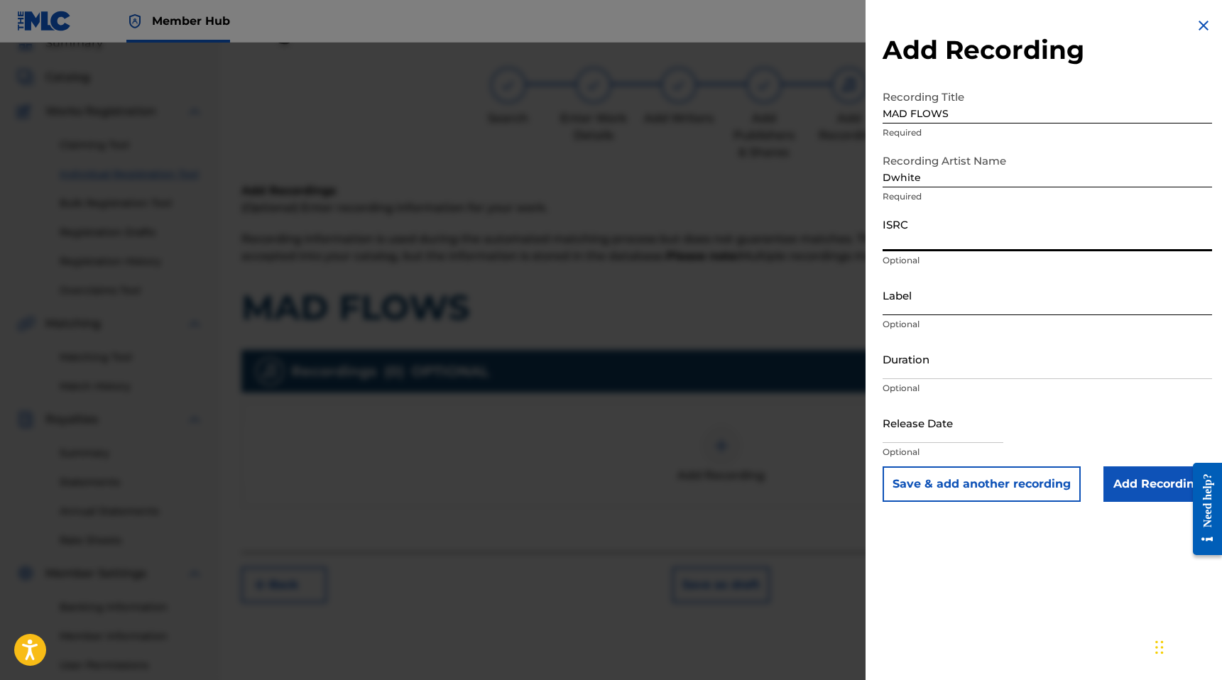
paste input "QZTAW2523681"
type input "QZTAW2523681"
click at [918, 362] on input "Duration" at bounding box center [1046, 359] width 329 height 40
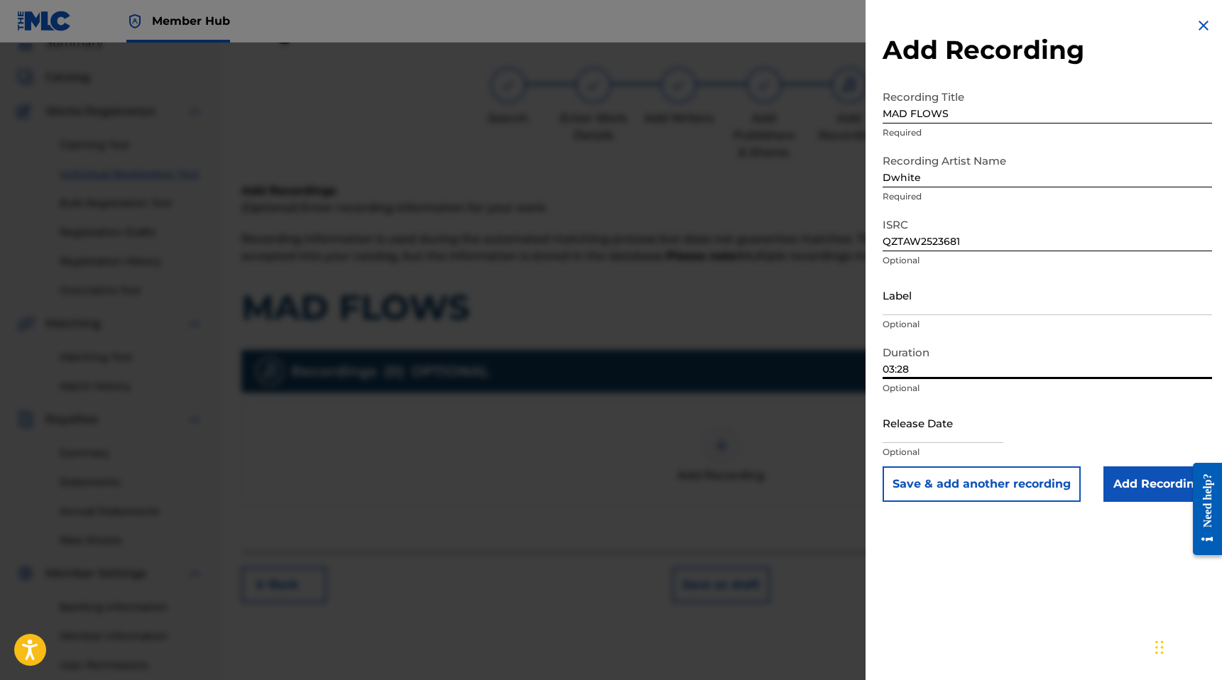
type input "03:28"
select select "8"
select select "2025"
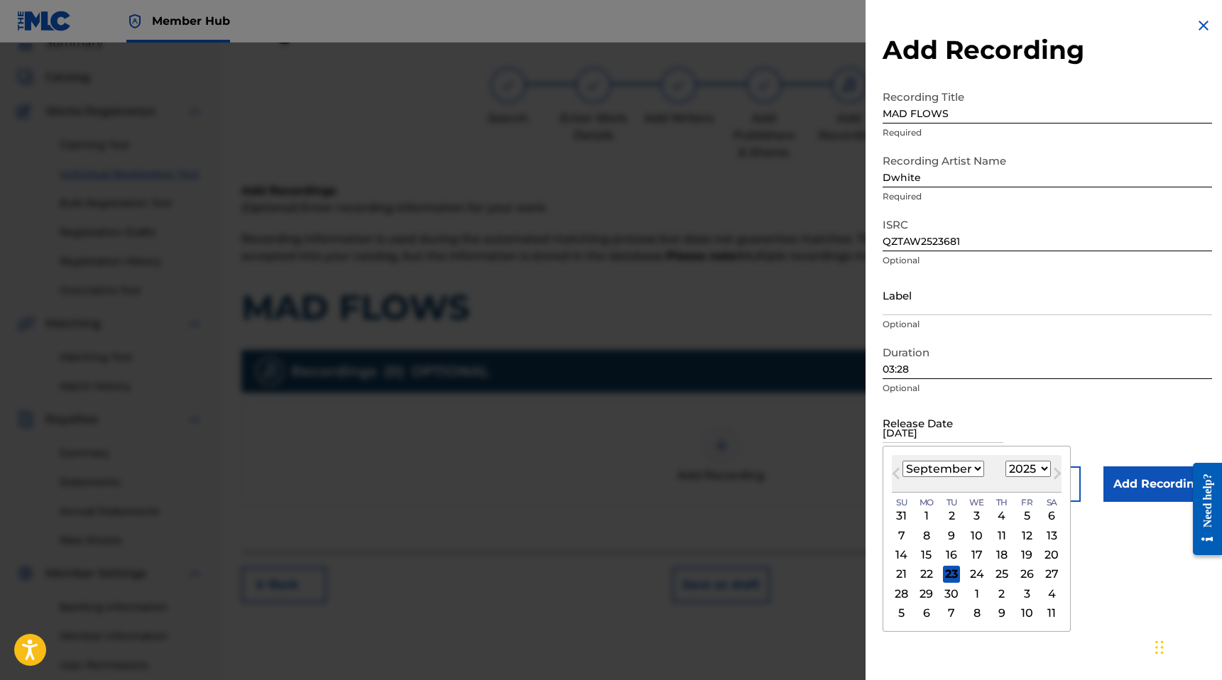
type input "June 5"
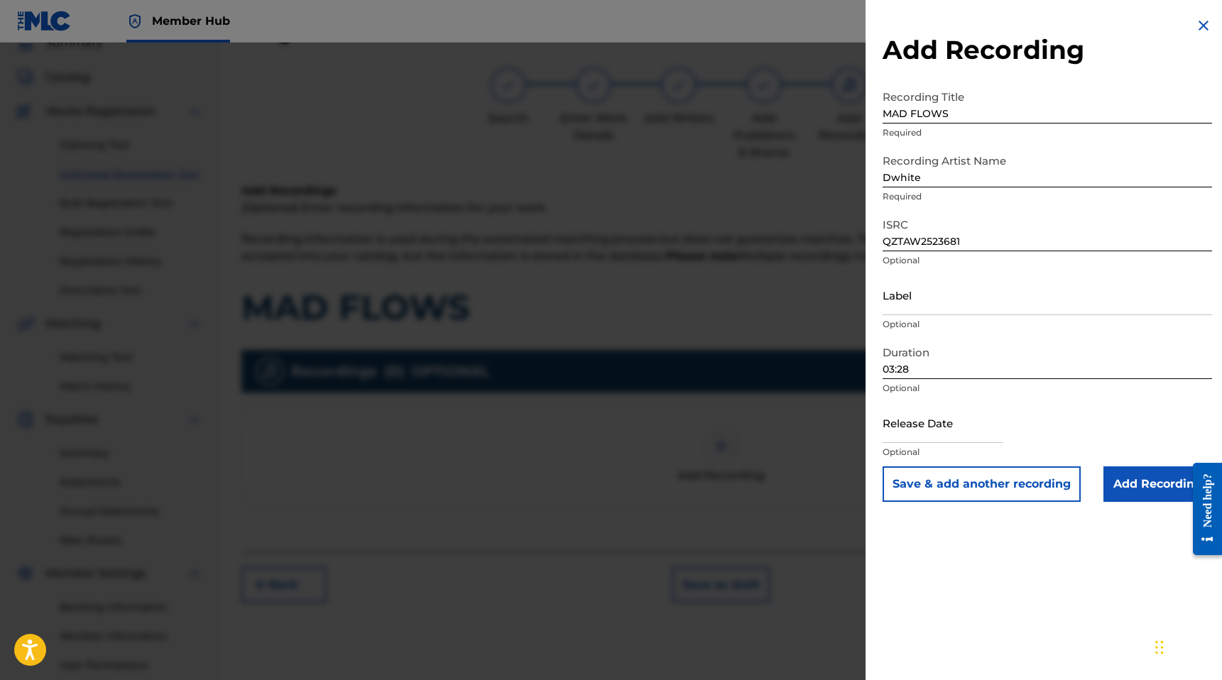
click at [899, 448] on p "Optional" at bounding box center [1046, 452] width 329 height 13
click at [911, 439] on input "text" at bounding box center [942, 422] width 121 height 40
select select "8"
select select "2025"
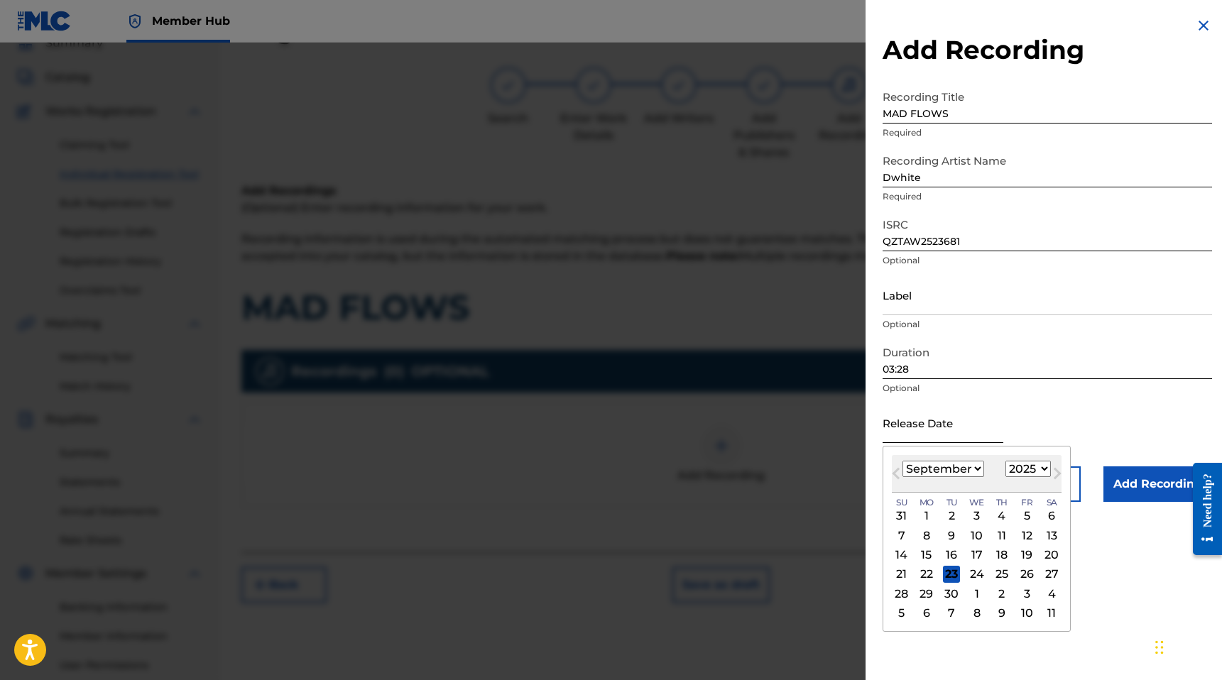
click at [987, 427] on input "text" at bounding box center [942, 422] width 121 height 40
click at [905, 437] on input "text" at bounding box center [942, 422] width 121 height 40
click at [910, 469] on select "January February March April May June July August September October November De…" at bounding box center [943, 469] width 82 height 16
select select "5"
click at [902, 461] on select "January February March April May June July August September October November De…" at bounding box center [943, 469] width 82 height 16
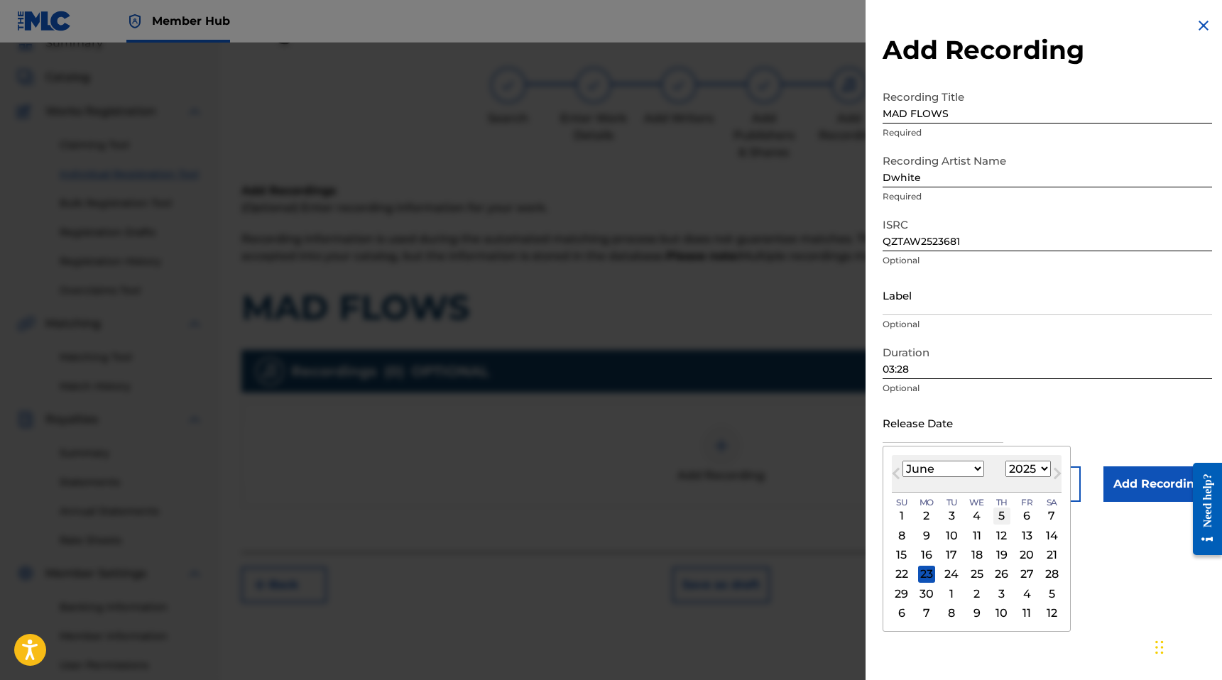
click at [995, 517] on div "5" at bounding box center [1001, 516] width 17 height 17
type input "June 5 2025"
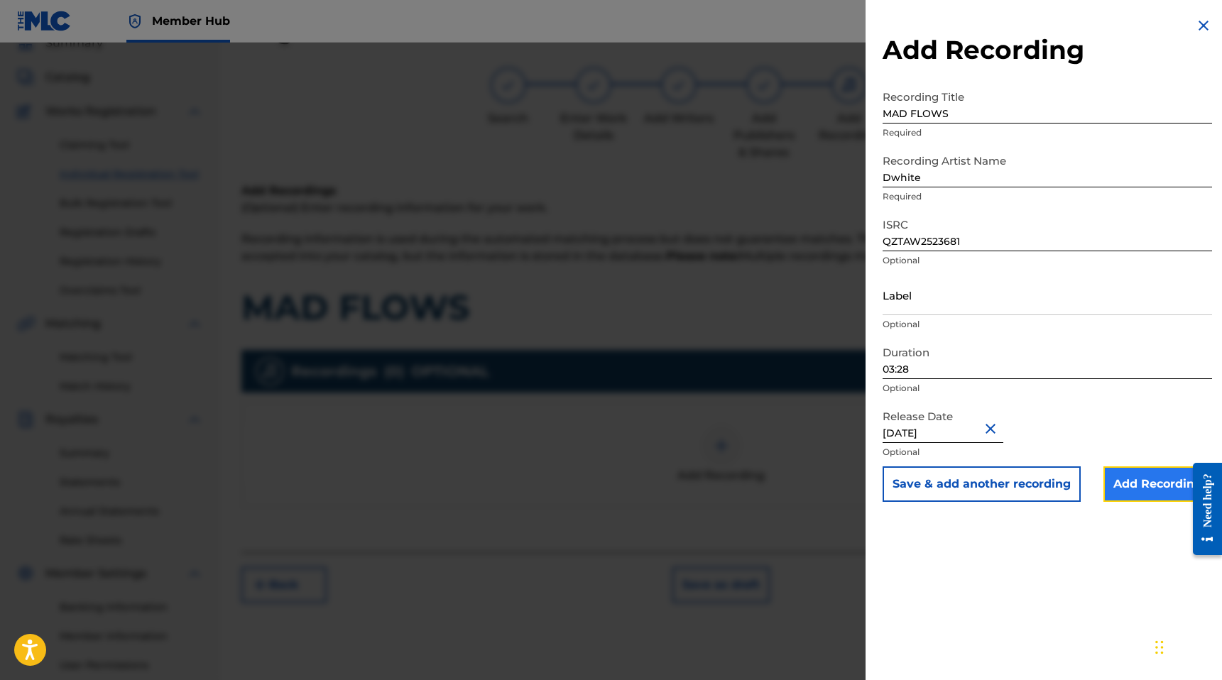
click at [1158, 495] on input "Add Recording" at bounding box center [1157, 483] width 109 height 35
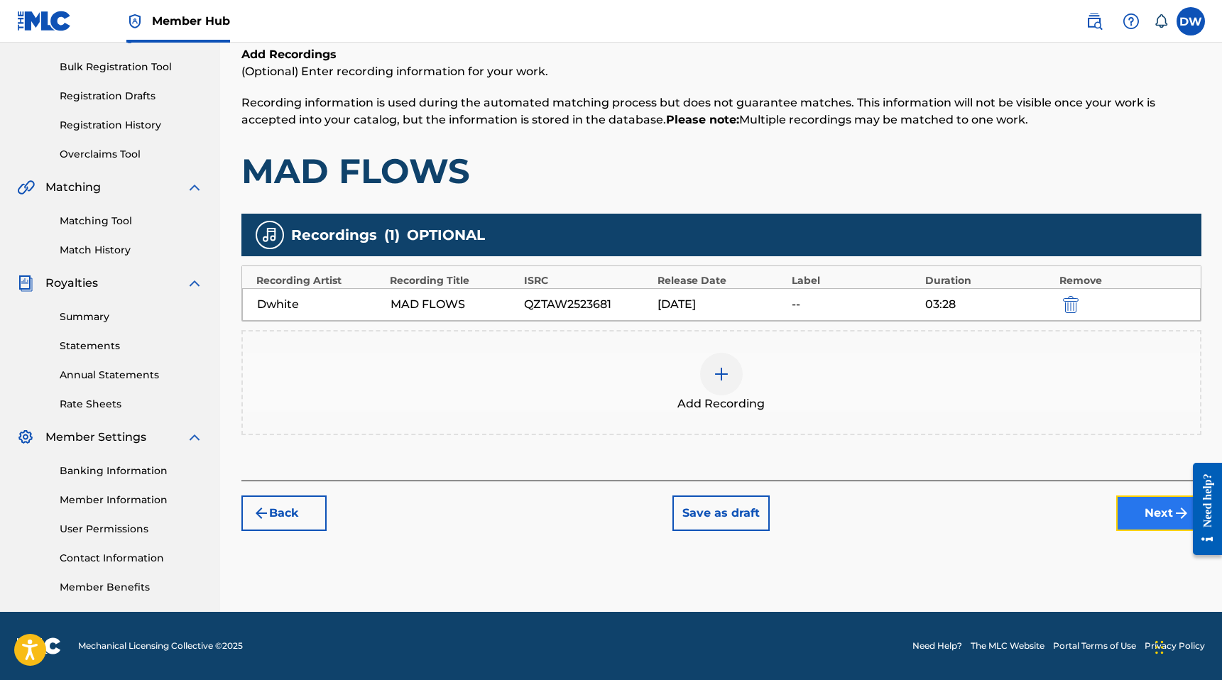
click at [1159, 515] on button "Next" at bounding box center [1158, 512] width 85 height 35
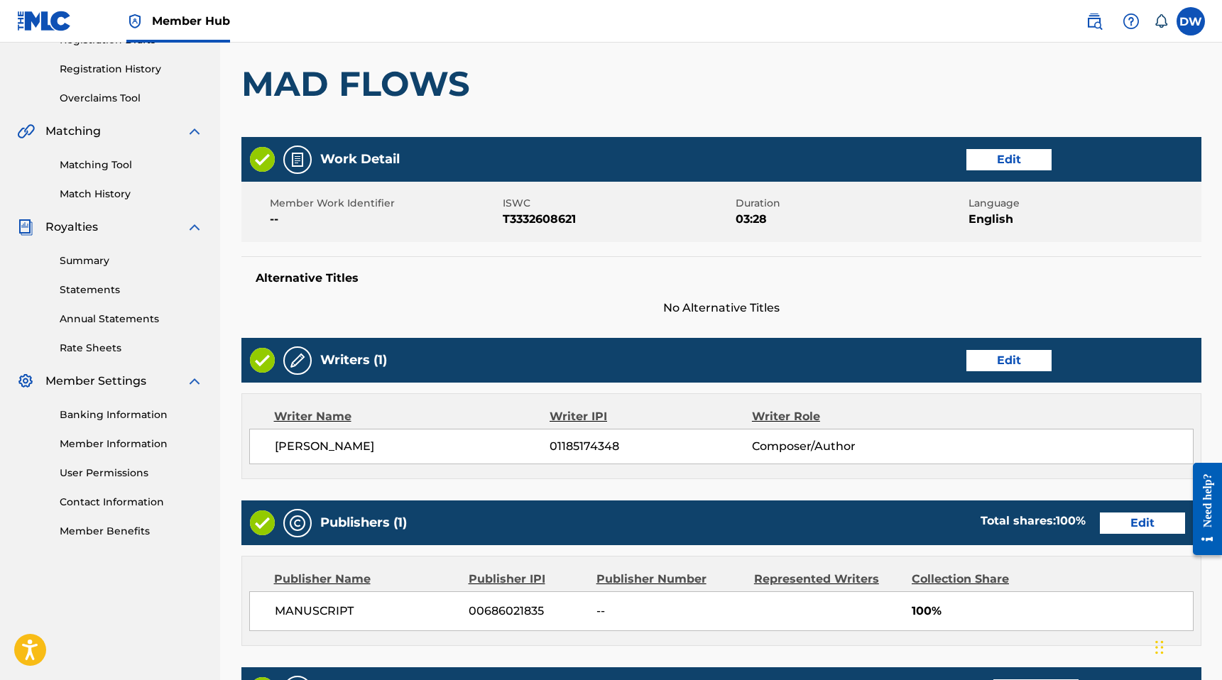
scroll to position [519, 0]
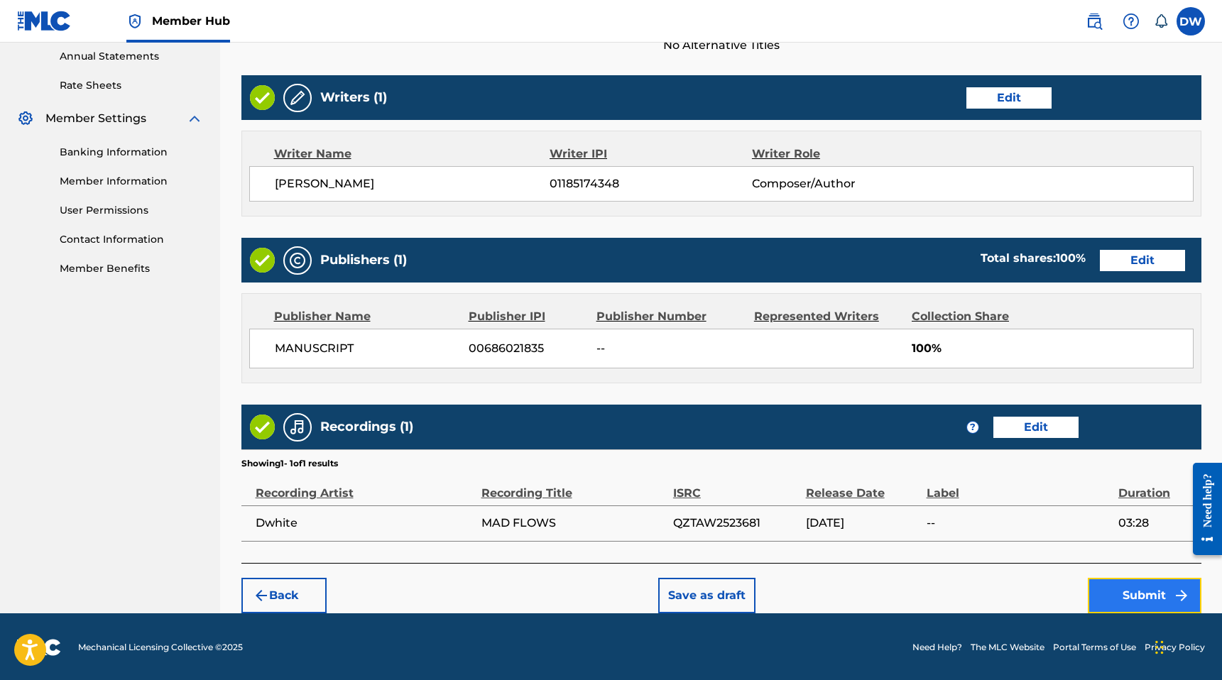
click at [1114, 593] on button "Submit" at bounding box center [1145, 595] width 114 height 35
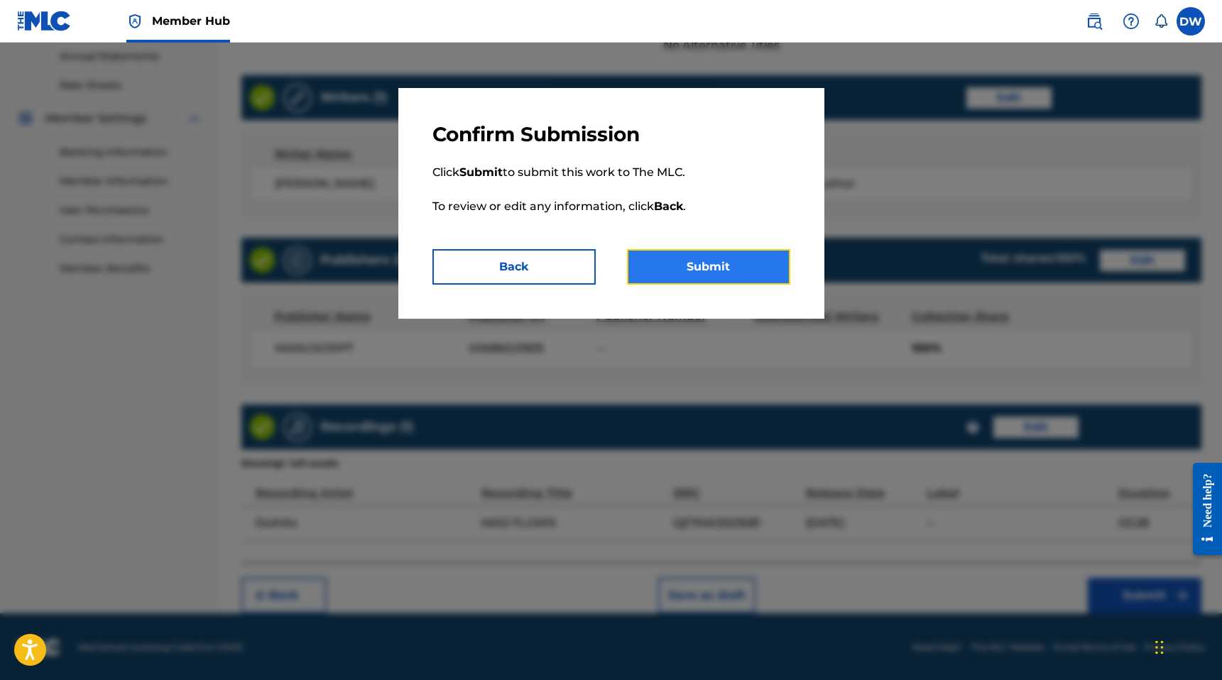
click at [715, 283] on button "Submit" at bounding box center [708, 266] width 163 height 35
click at [715, 265] on div "Register Work Search Enter Work Details Add Writers Add Publishers & Shares Add…" at bounding box center [721, 86] width 994 height 1054
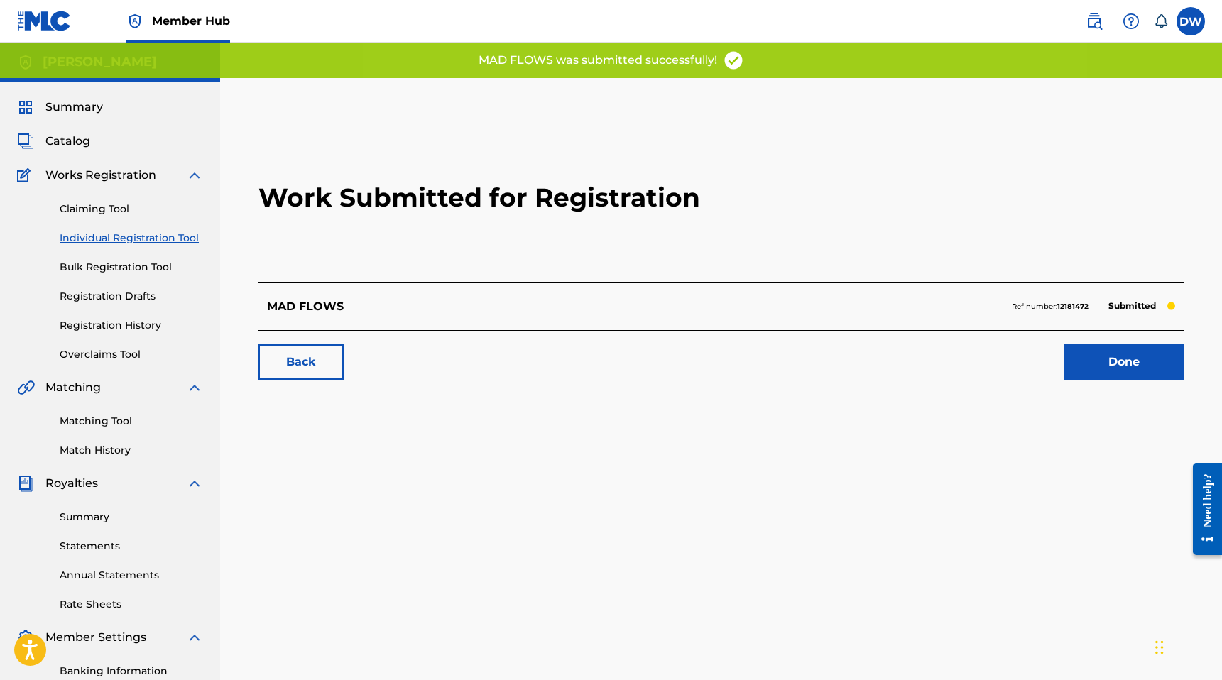
click at [1122, 380] on div "Work Submitted for Registration MAD FLOWS Ref number: 12181472 Submitted Back D…" at bounding box center [721, 254] width 960 height 280
click at [1132, 371] on link "Done" at bounding box center [1123, 361] width 121 height 35
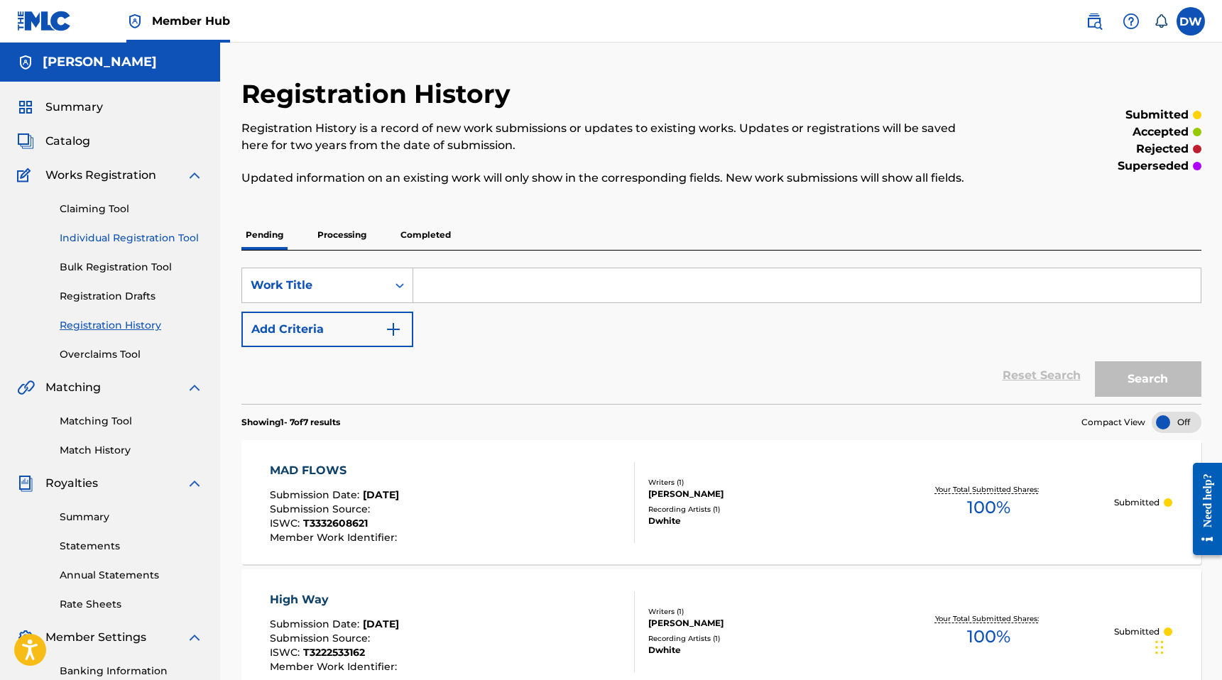
click at [172, 238] on link "Individual Registration Tool" at bounding box center [131, 238] width 143 height 15
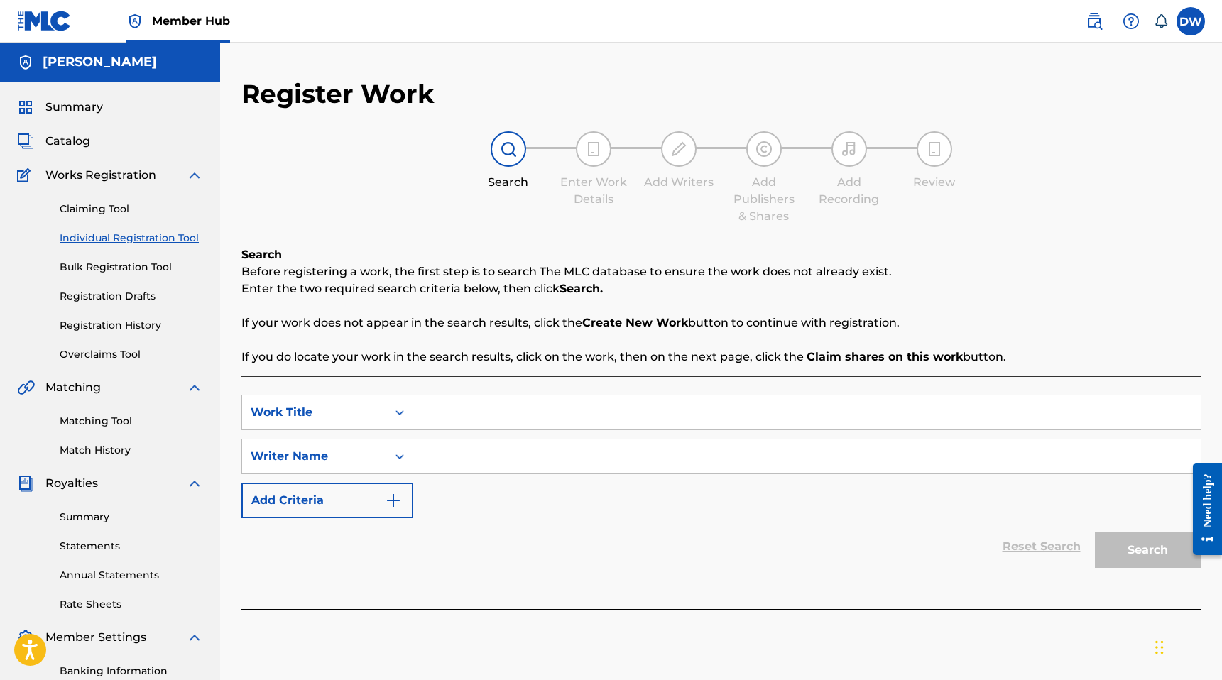
click at [452, 433] on div "SearchWithCriteria32aafec5-127b-43d7-bcb3-e8823948d64a Work Title SearchWithCri…" at bounding box center [721, 457] width 960 height 124
click at [461, 418] on input "Search Form" at bounding box center [806, 412] width 787 height 34
type input "DAMN"
click at [505, 449] on input "Search Form" at bounding box center [806, 456] width 787 height 34
type input "Dylan white"
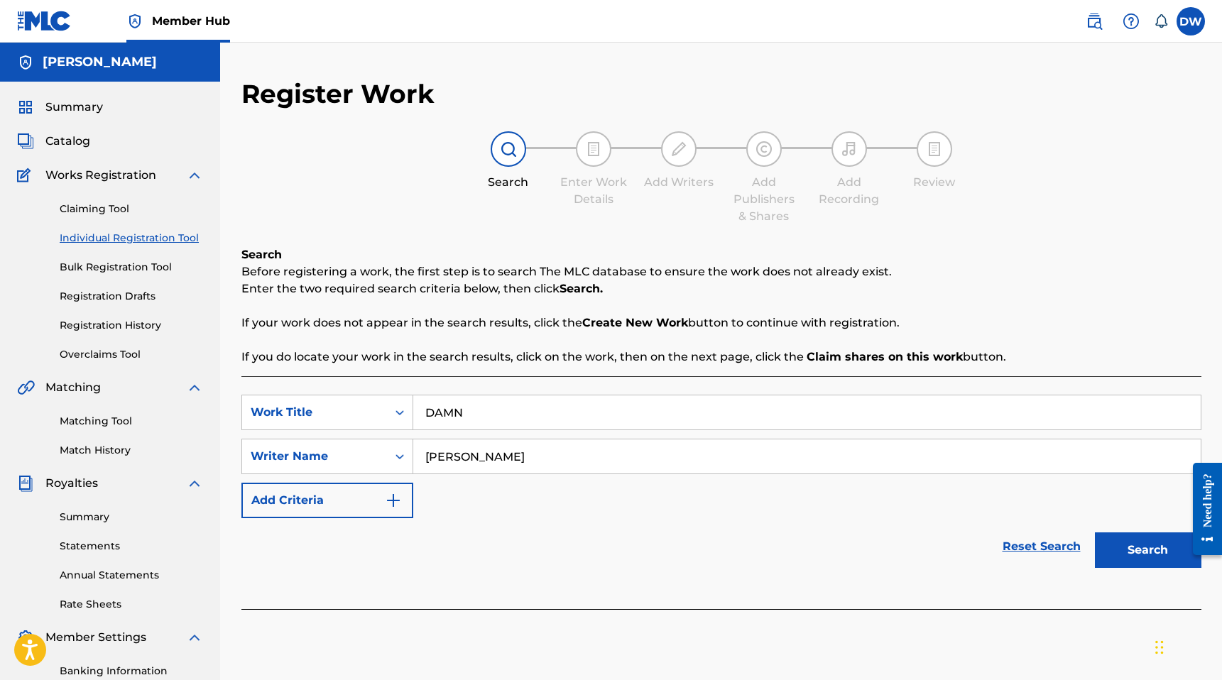
click at [1095, 532] on button "Search" at bounding box center [1148, 549] width 106 height 35
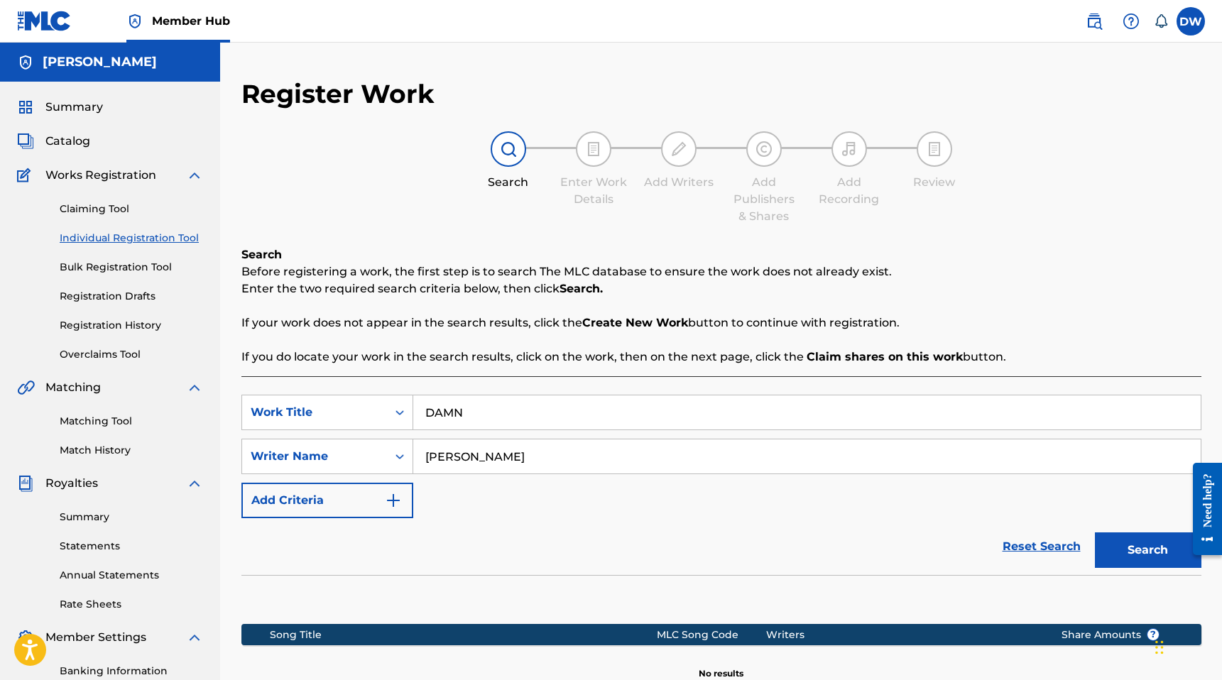
click at [487, 405] on input "DAMN" at bounding box center [806, 412] width 787 height 34
click at [493, 395] on input "DAMN" at bounding box center [806, 412] width 787 height 34
click at [483, 414] on input "DAMN" at bounding box center [806, 412] width 787 height 34
type input "DAMN!"
click at [1149, 557] on button "Search" at bounding box center [1148, 549] width 106 height 35
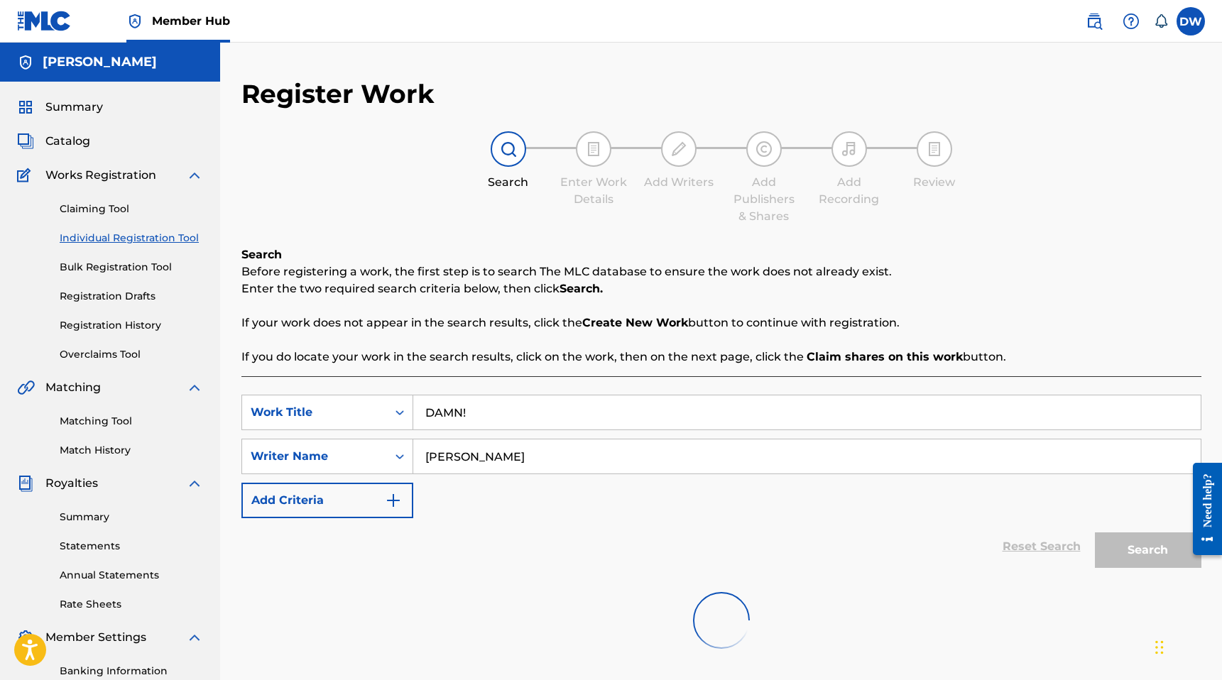
scroll to position [200, 0]
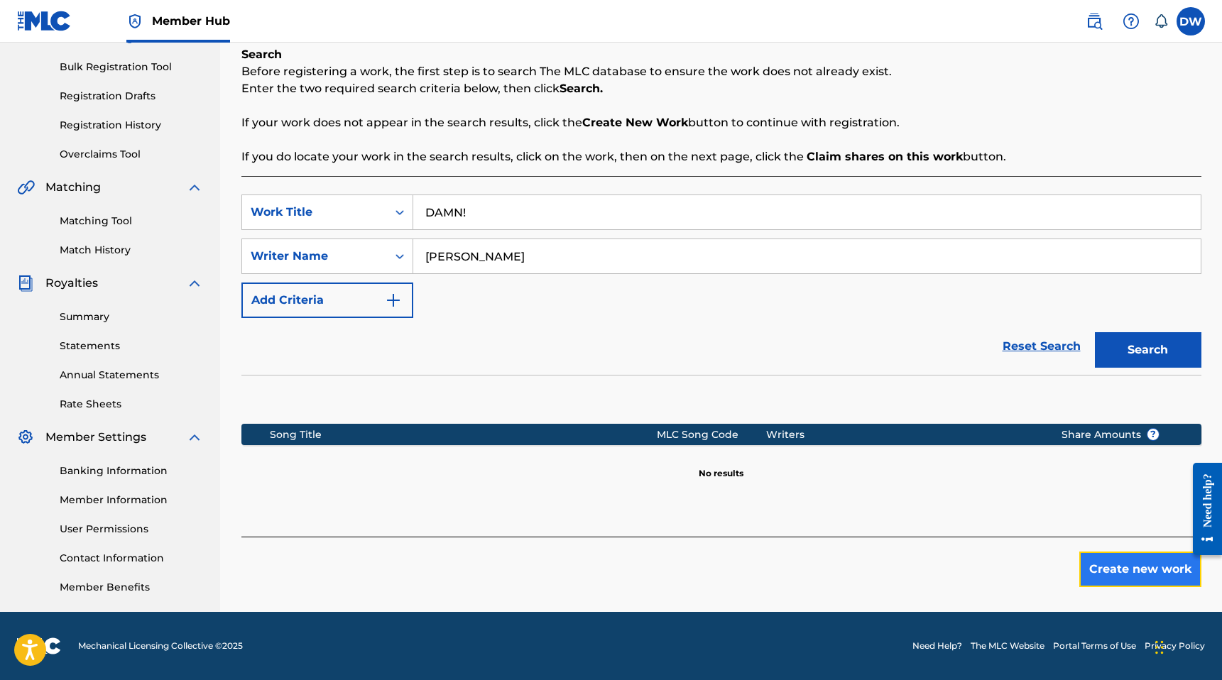
click at [1137, 572] on button "Create new work" at bounding box center [1140, 569] width 122 height 35
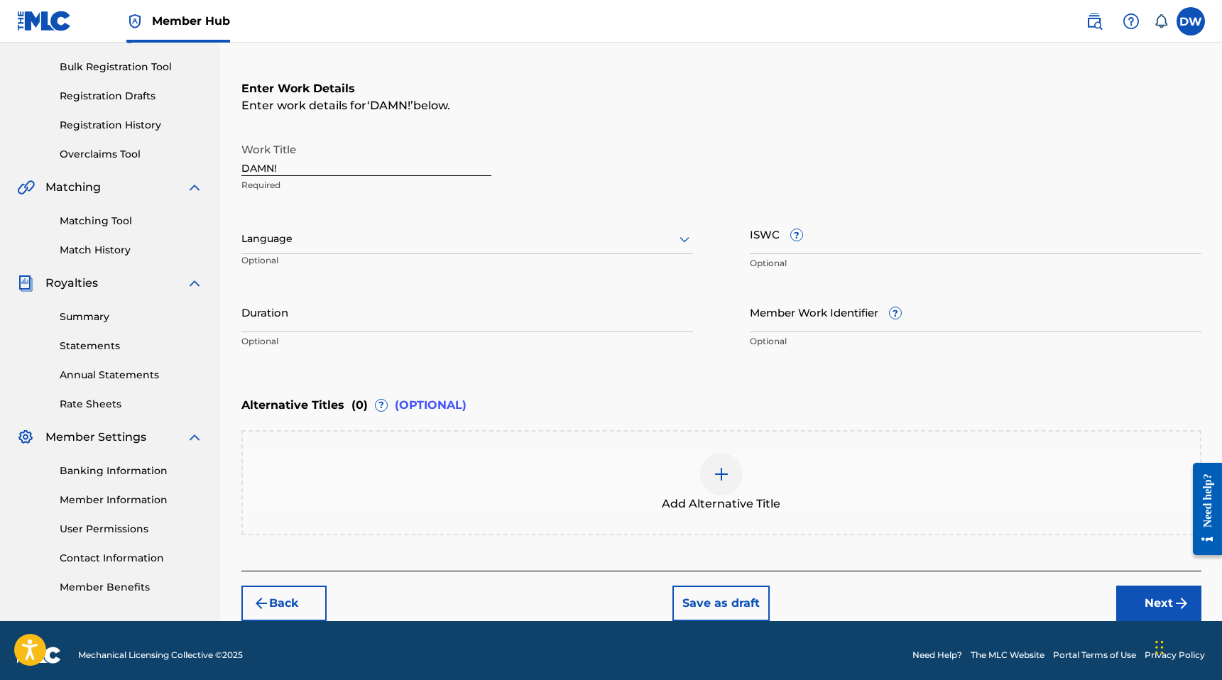
click at [594, 245] on div at bounding box center [466, 239] width 451 height 18
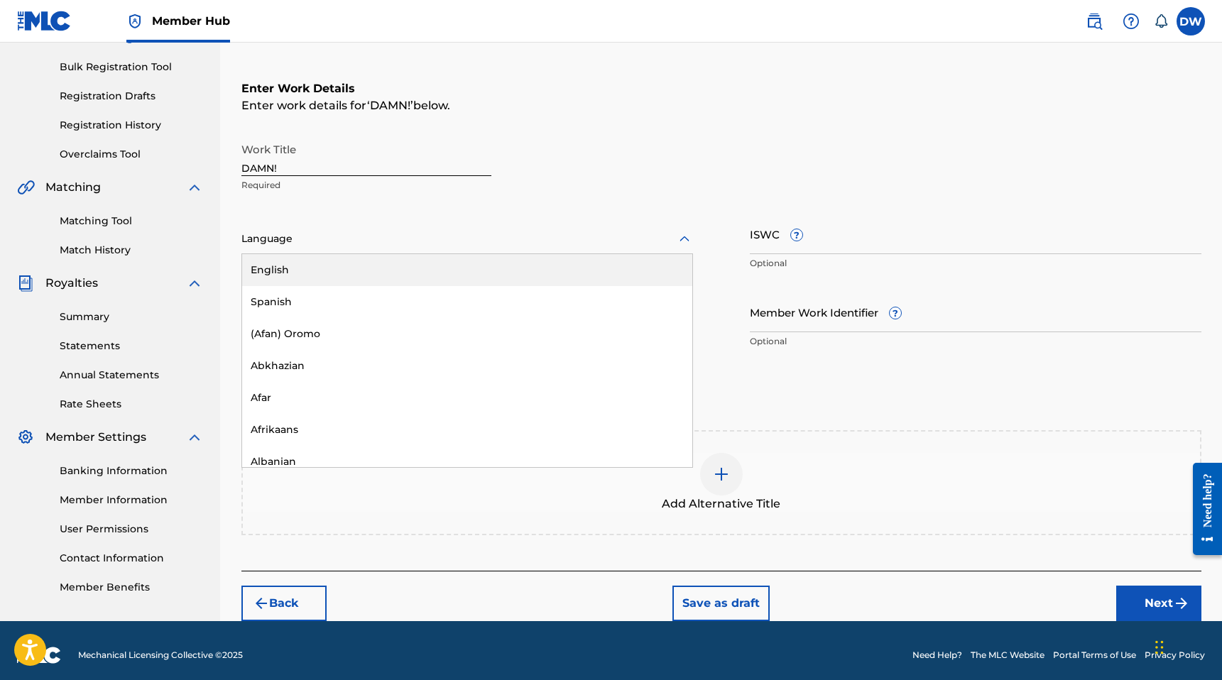
click at [561, 283] on div "English" at bounding box center [467, 270] width 450 height 32
